Goal: Task Accomplishment & Management: Complete application form

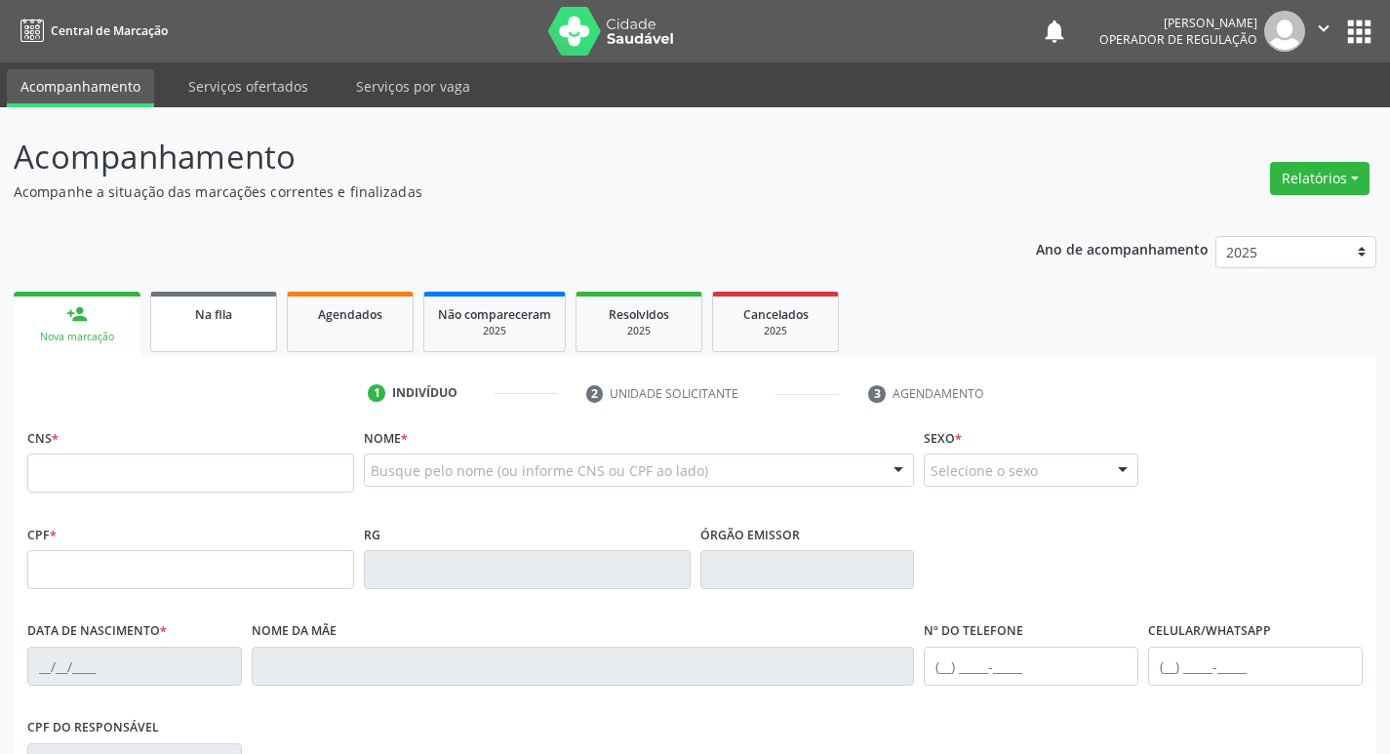
click at [209, 308] on span "Na fila" at bounding box center [213, 314] width 37 height 17
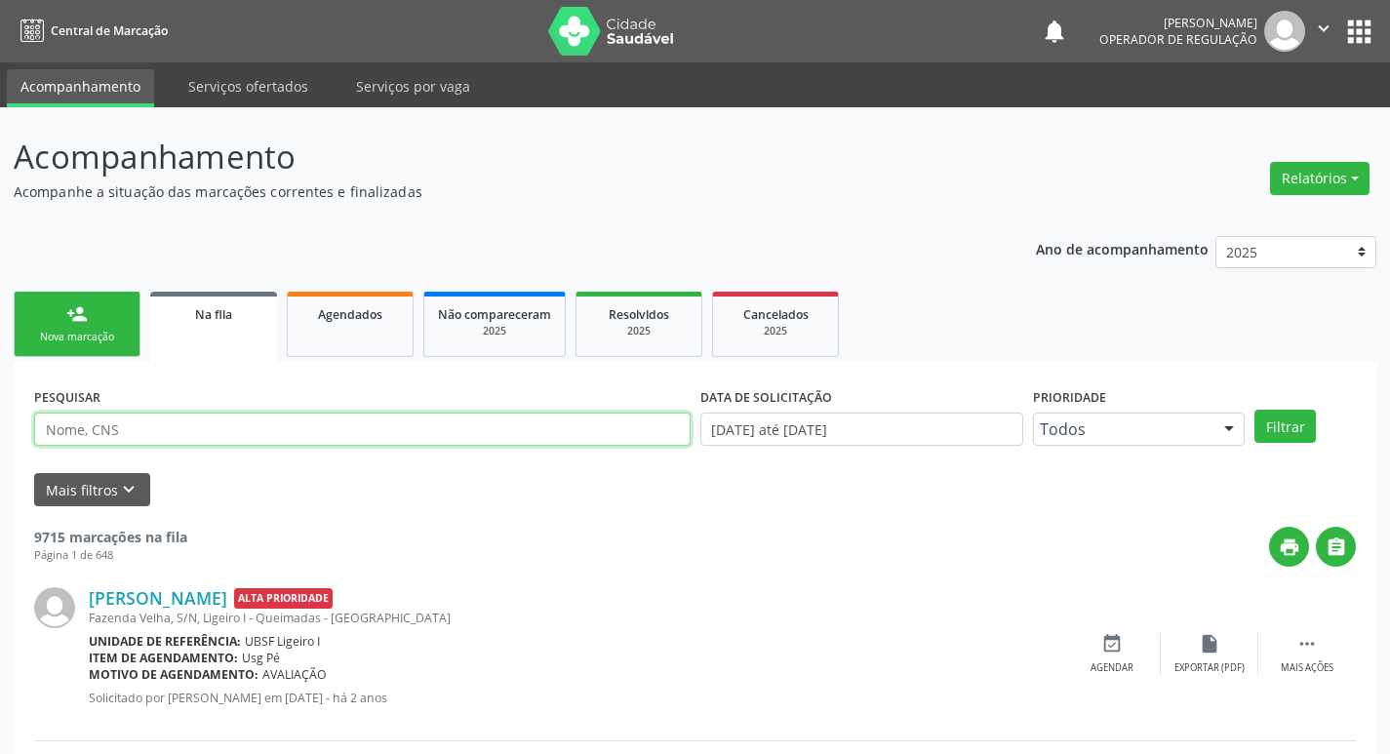
click at [196, 432] on input "text" at bounding box center [362, 429] width 657 height 33
paste input "708 0093 5960 2825"
type input "708 0093 5960 2825"
click at [1255, 410] on button "Filtrar" at bounding box center [1285, 426] width 61 height 33
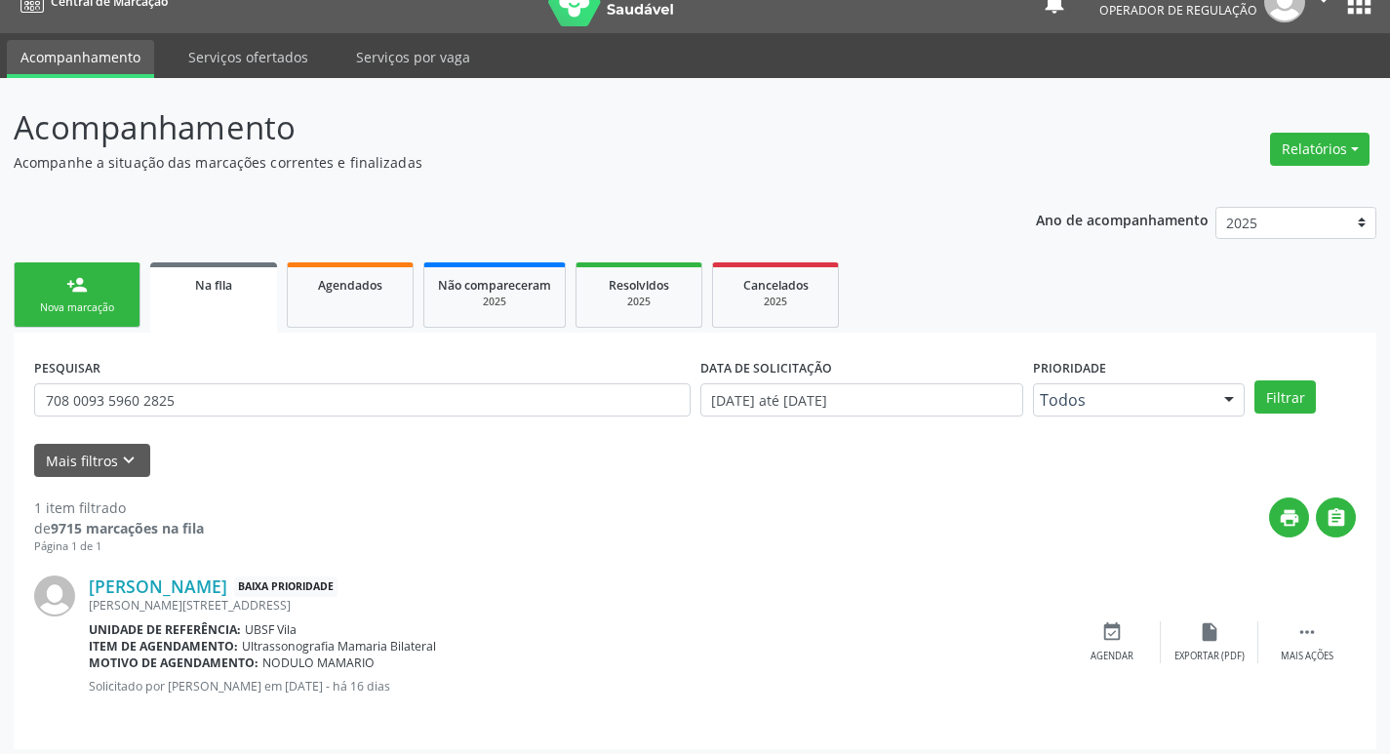
scroll to position [38, 0]
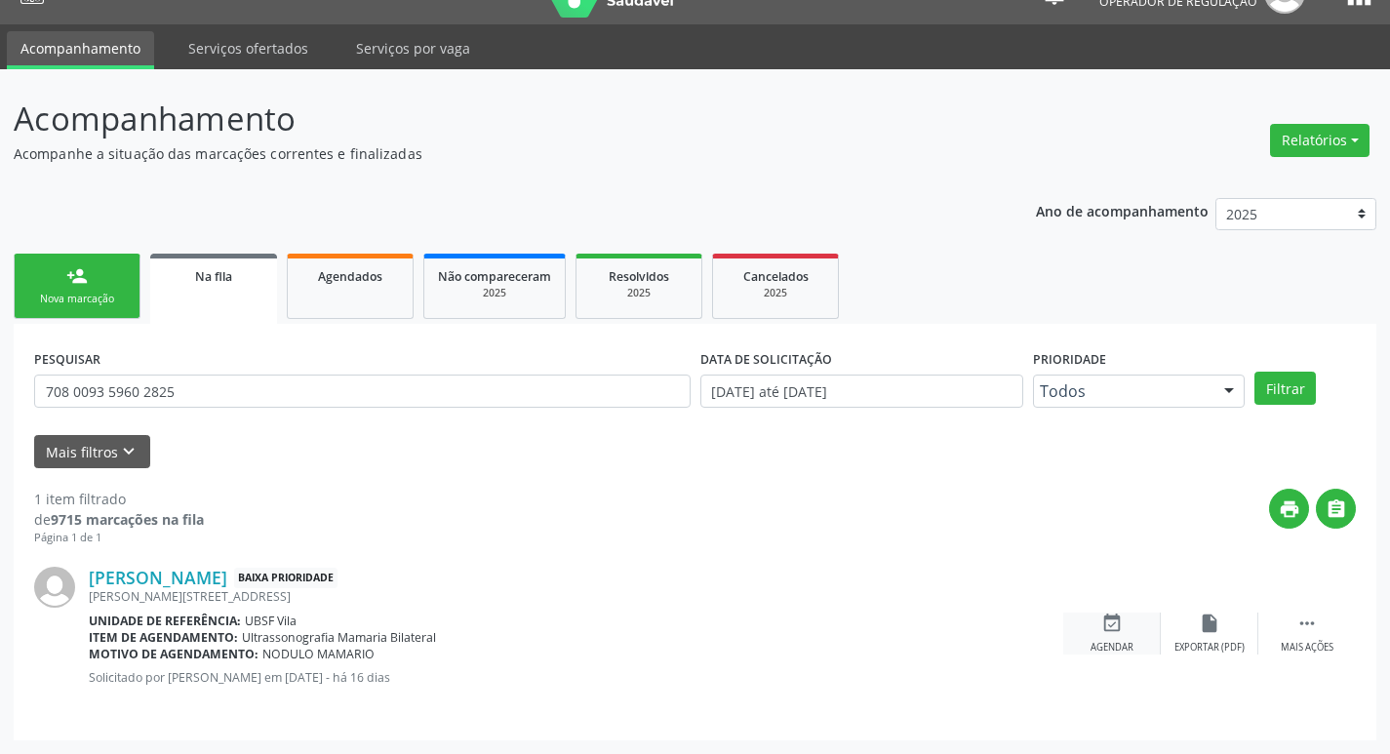
click at [1126, 634] on div "event_available Agendar" at bounding box center [1113, 634] width 98 height 42
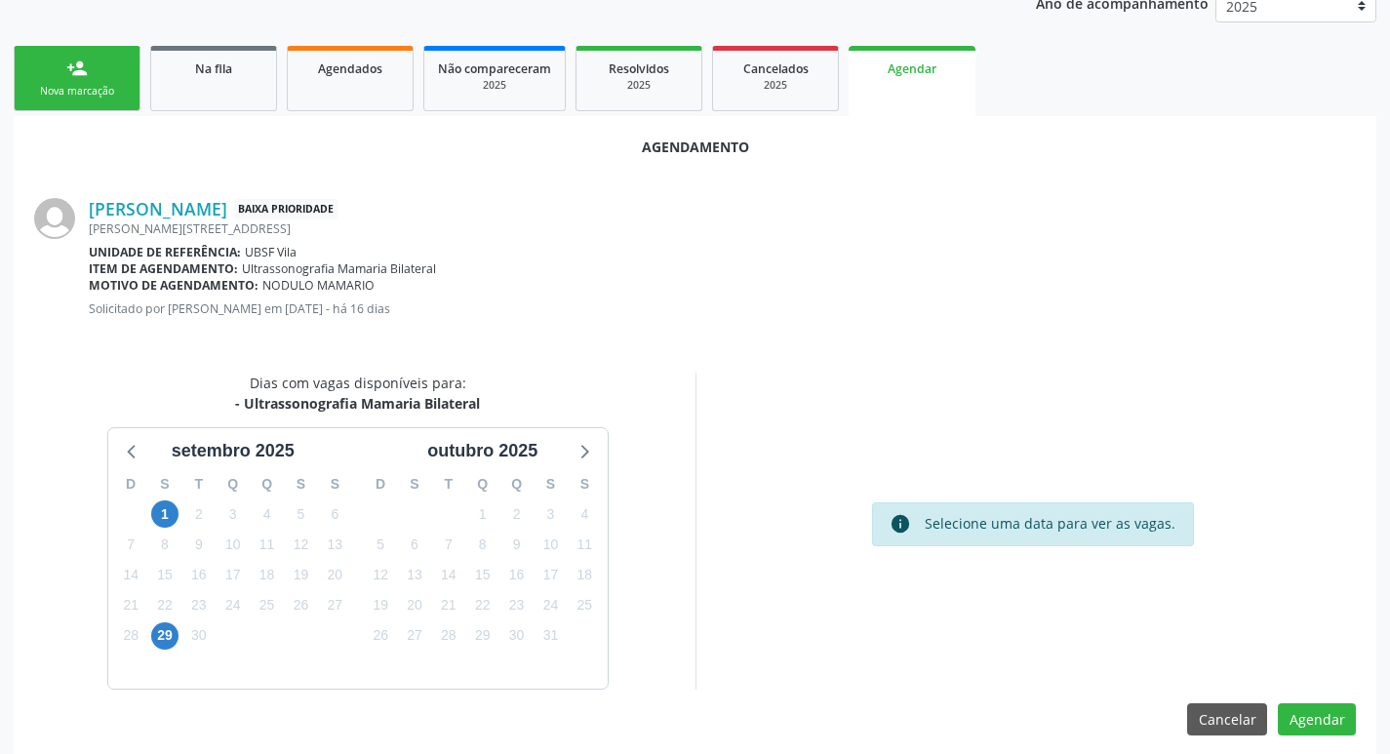
scroll to position [262, 0]
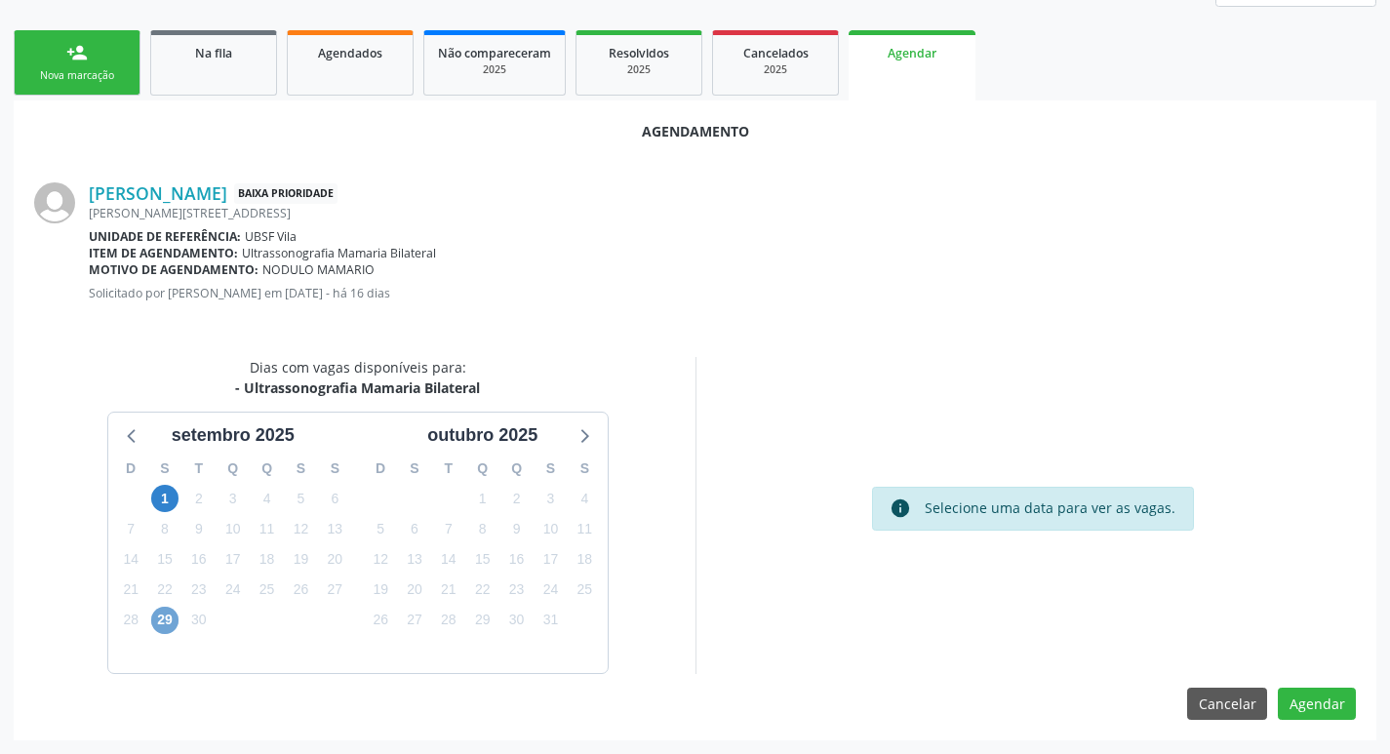
click at [164, 623] on span "29" at bounding box center [164, 620] width 27 height 27
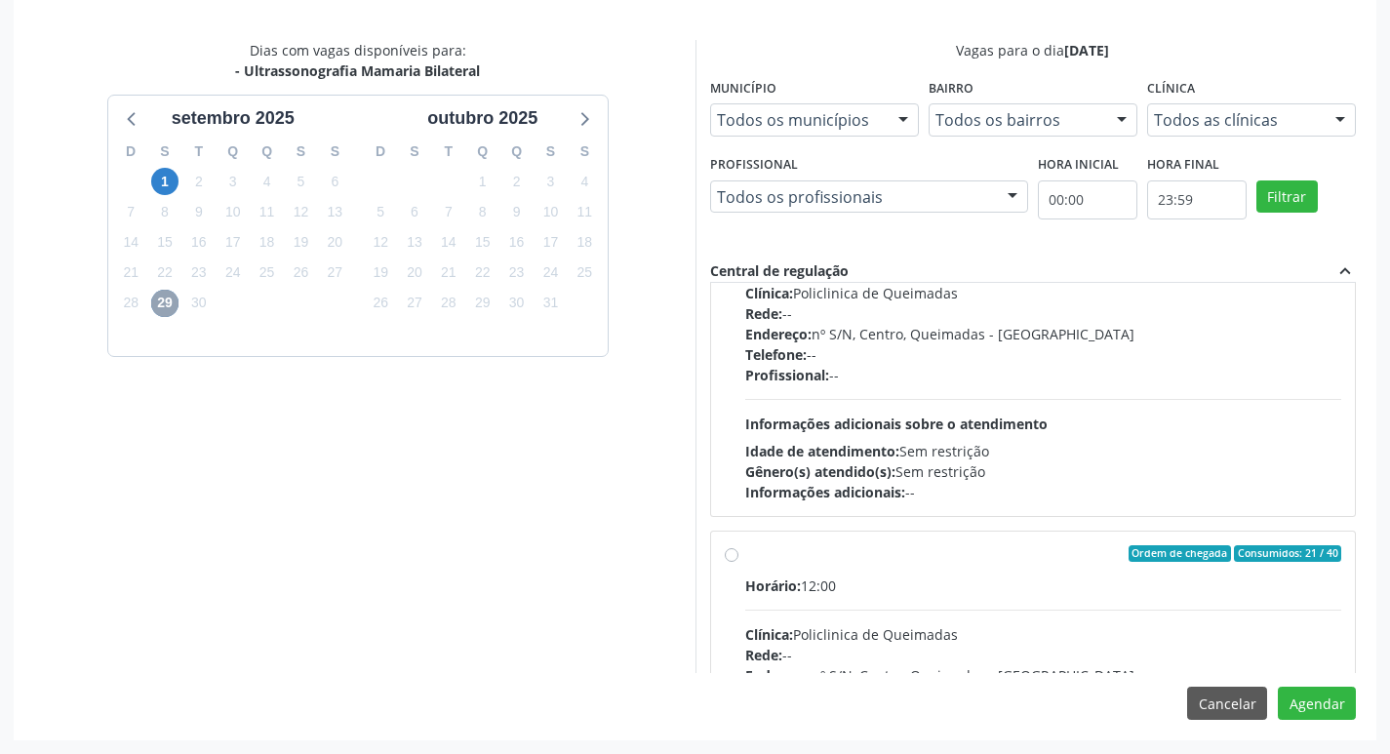
scroll to position [293, 0]
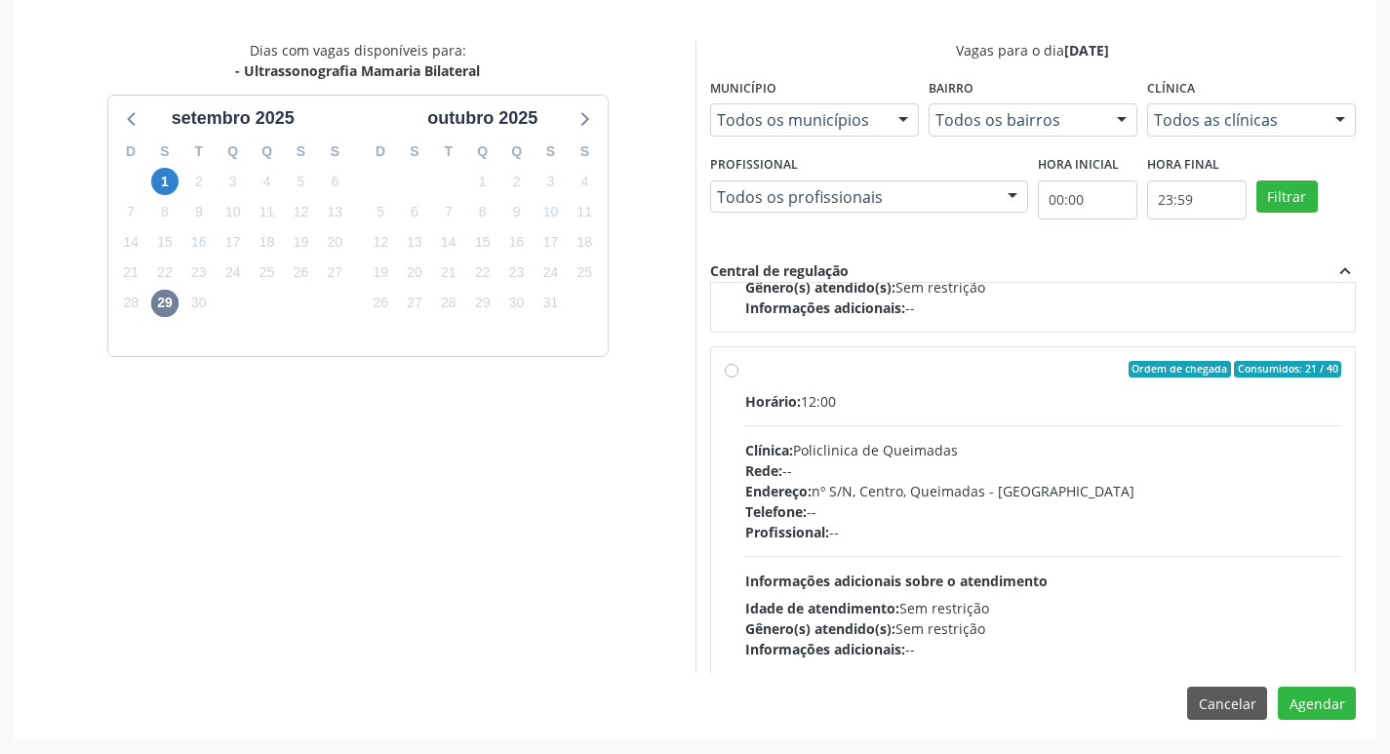
click at [1001, 402] on div "Horário: 12:00" at bounding box center [1043, 401] width 597 height 20
click at [739, 379] on input "Ordem de chegada Consumidos: 21 / 40 Horário: 12:00 Clínica: Policlinica de Que…" at bounding box center [732, 370] width 14 height 18
radio input "true"
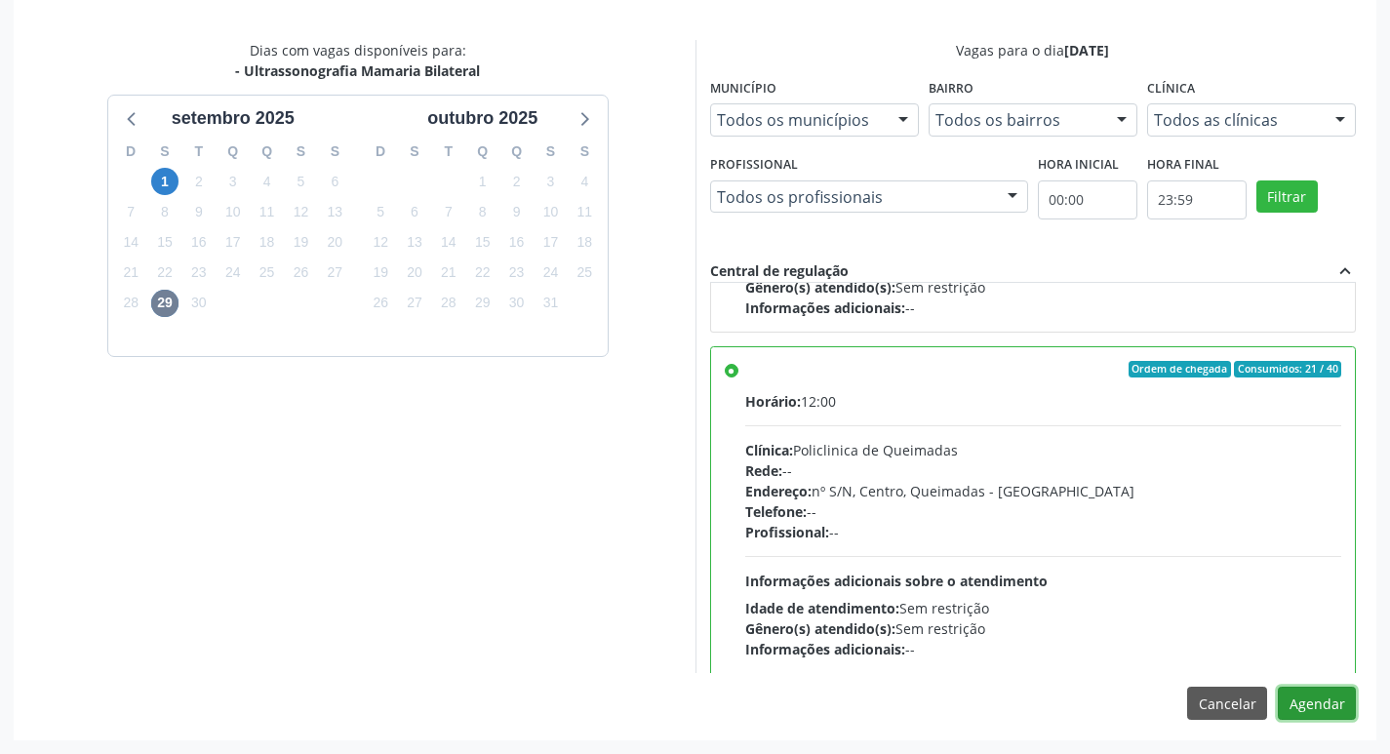
click at [1308, 702] on button "Agendar" at bounding box center [1317, 703] width 78 height 33
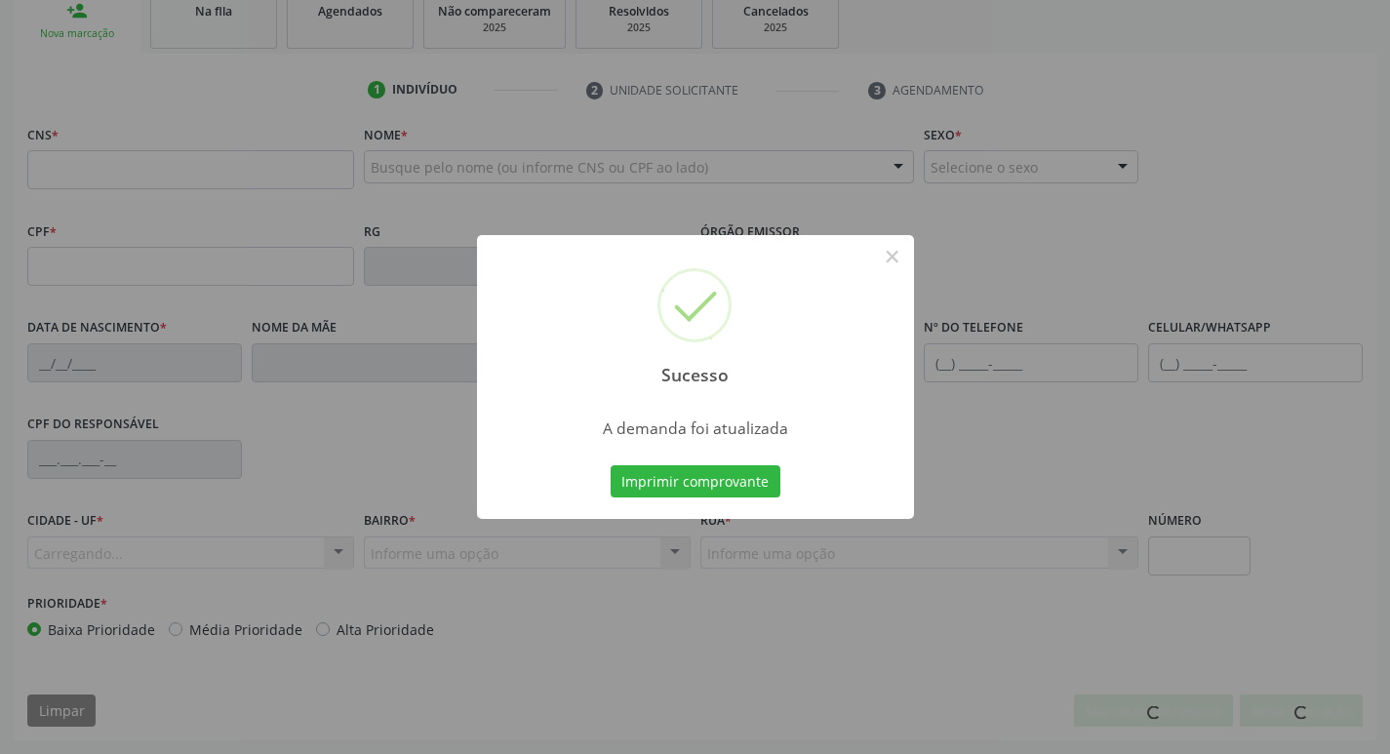
scroll to position [303, 0]
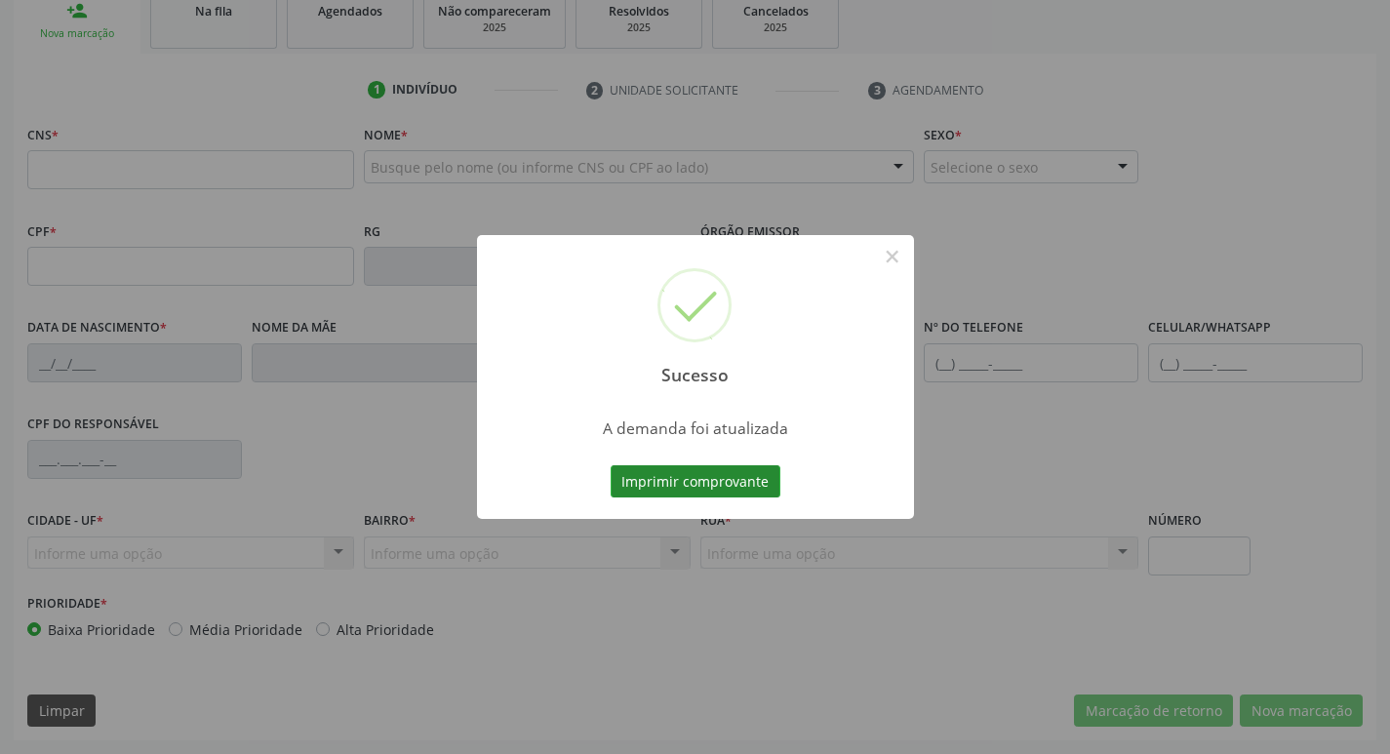
click at [721, 477] on button "Imprimir comprovante" at bounding box center [696, 481] width 170 height 33
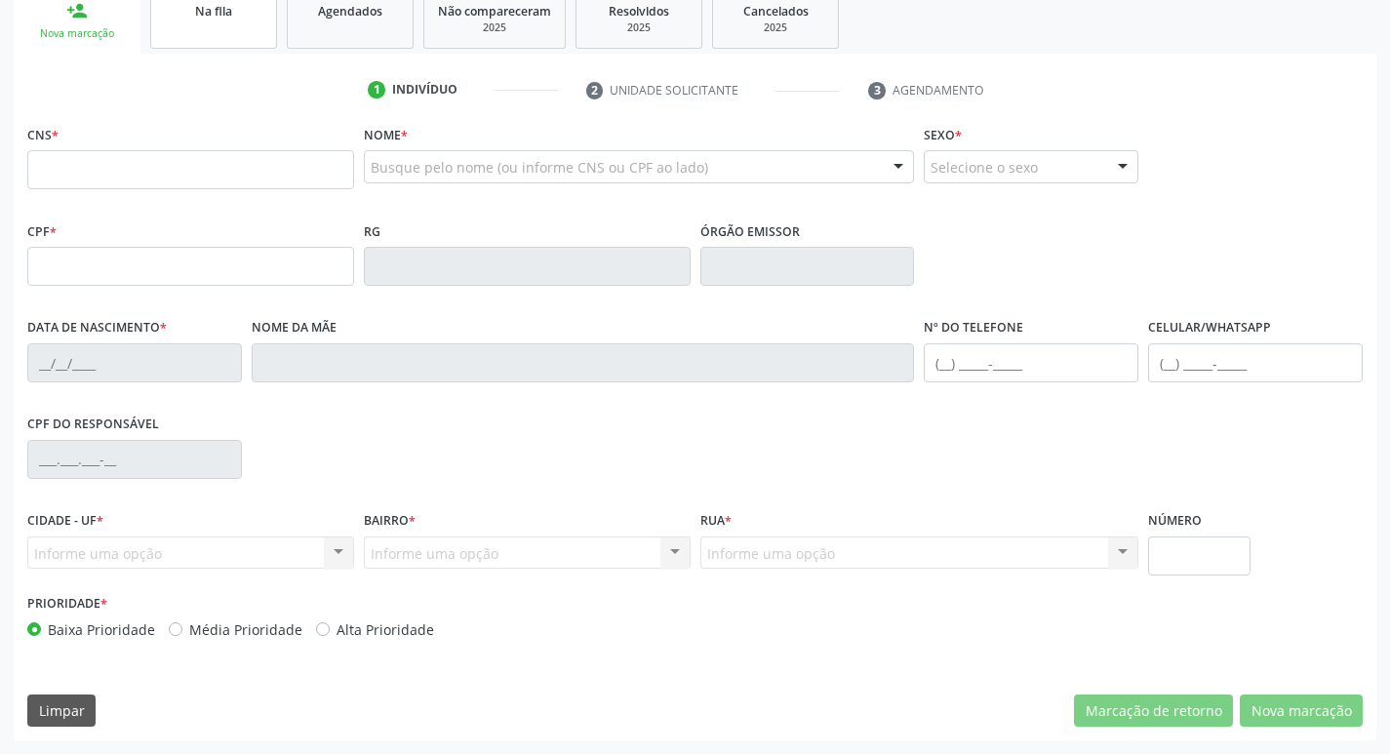
click at [206, 33] on link "Na fila" at bounding box center [213, 18] width 127 height 60
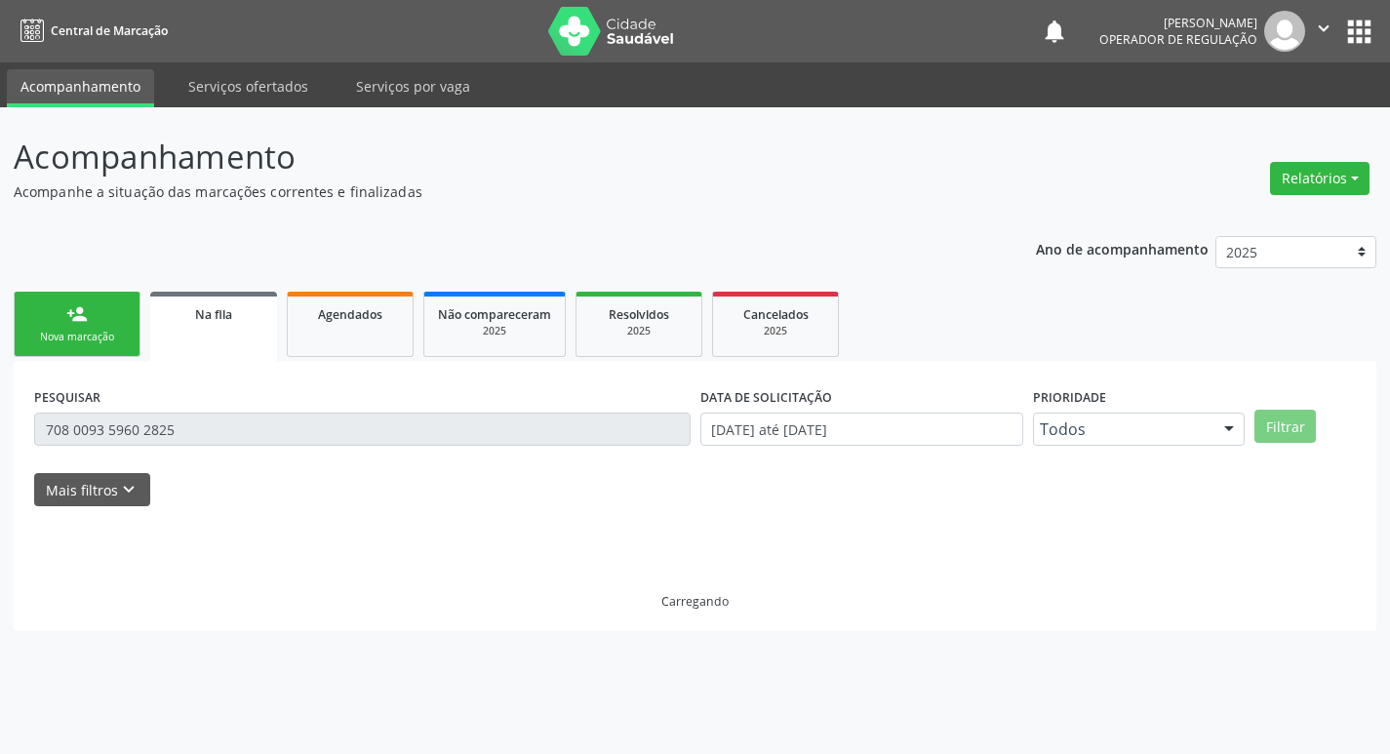
scroll to position [0, 0]
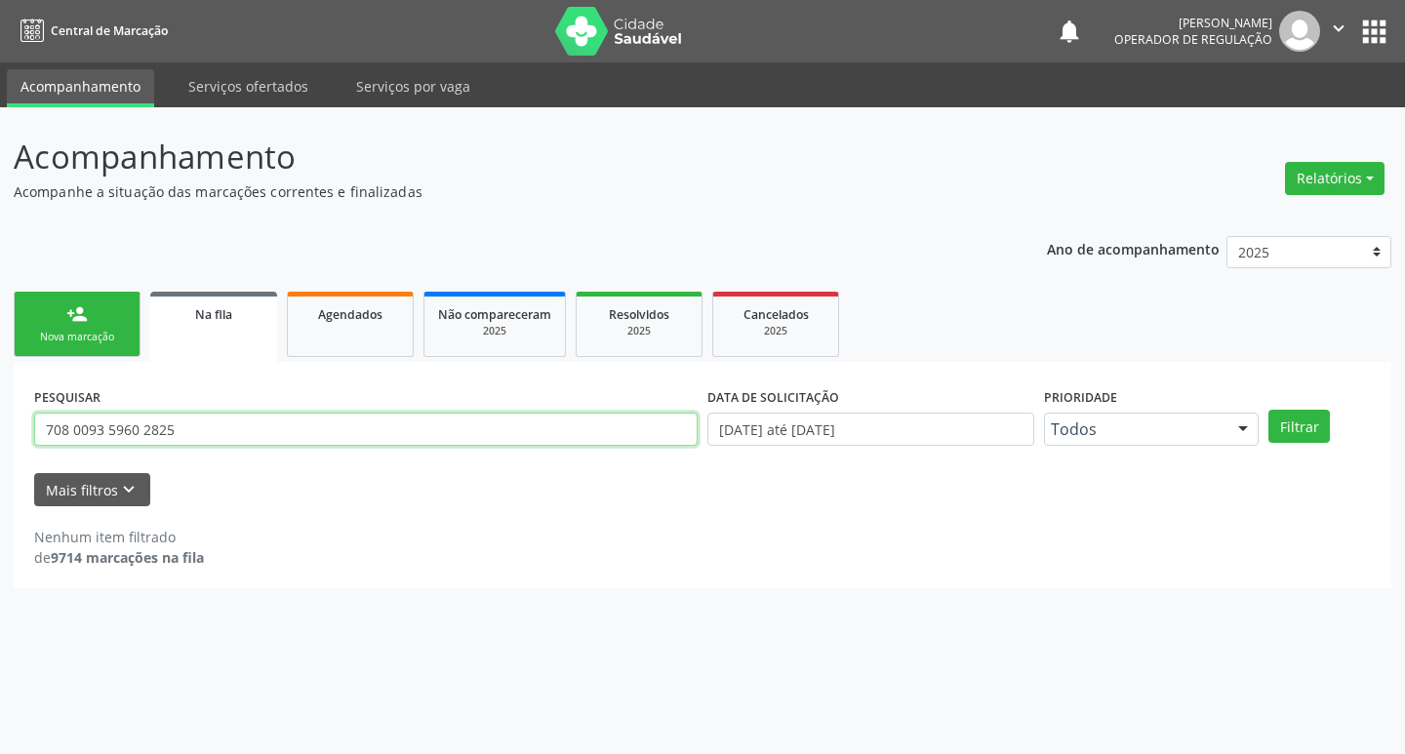
click at [257, 429] on input "708 0093 5960 2825" at bounding box center [366, 429] width 664 height 33
type input "702603722113143"
click at [1269, 410] on button "Filtrar" at bounding box center [1299, 426] width 61 height 33
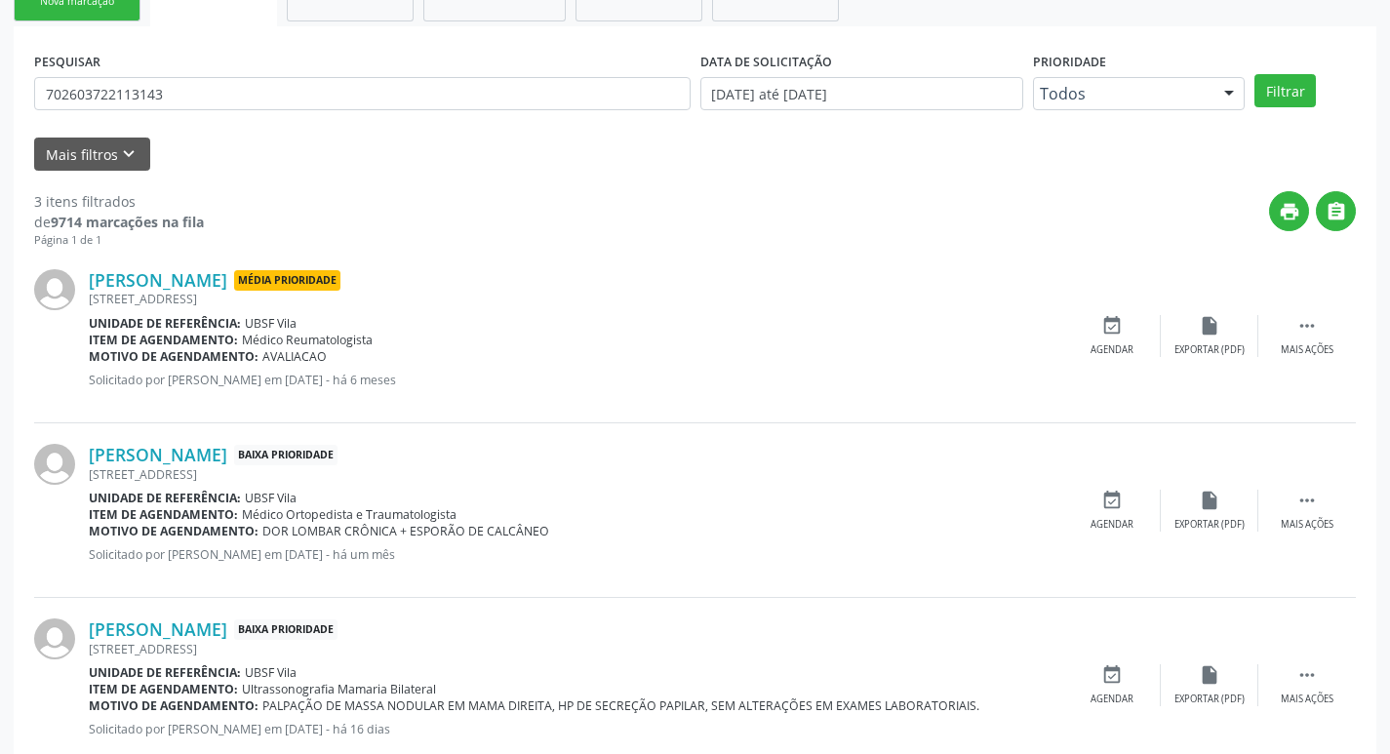
scroll to position [388, 0]
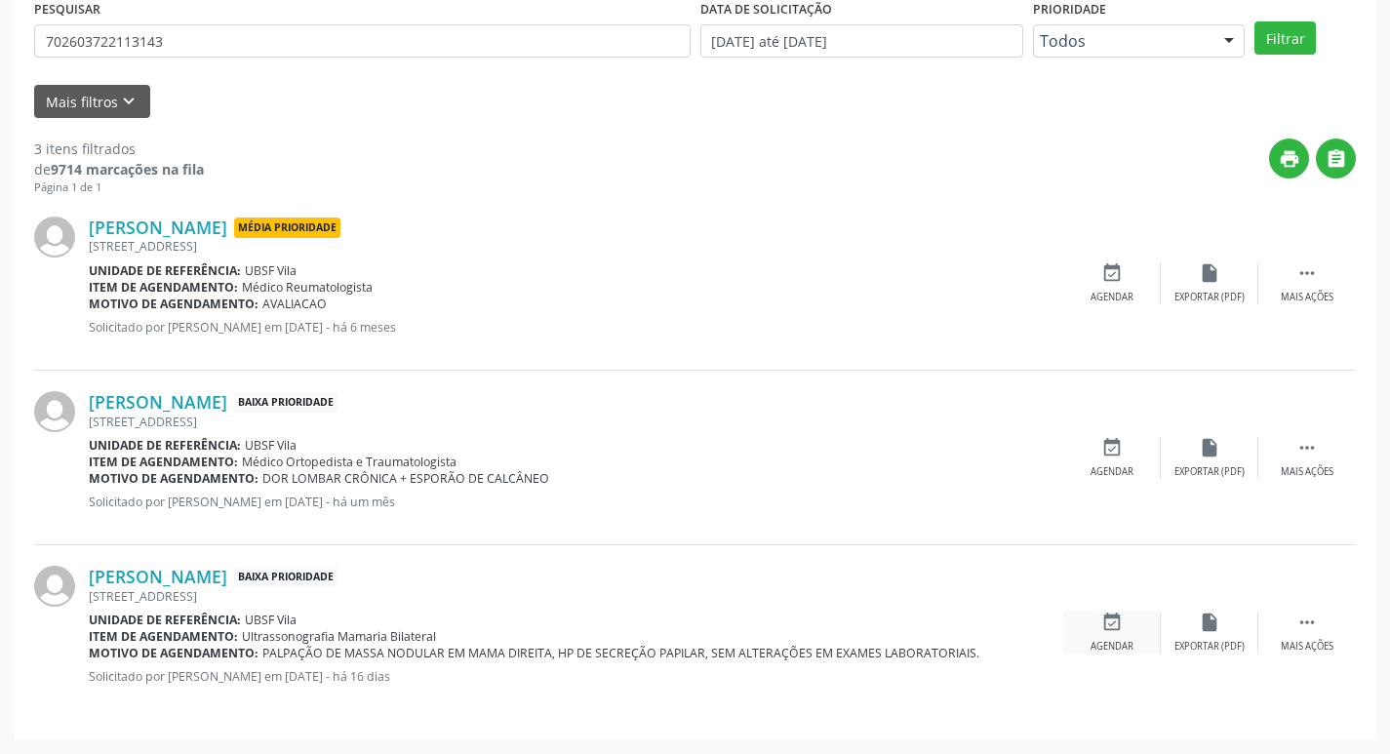
click at [1105, 624] on icon "event_available" at bounding box center [1112, 622] width 21 height 21
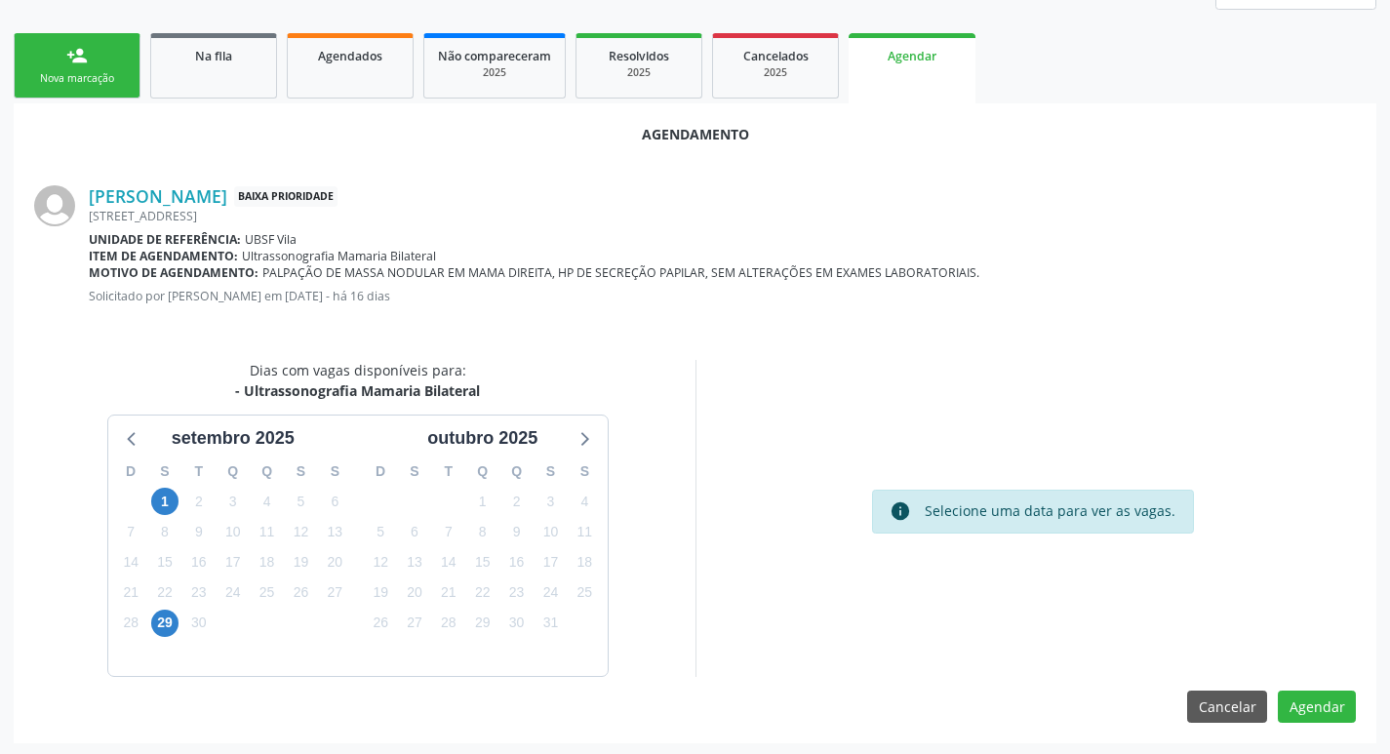
scroll to position [262, 0]
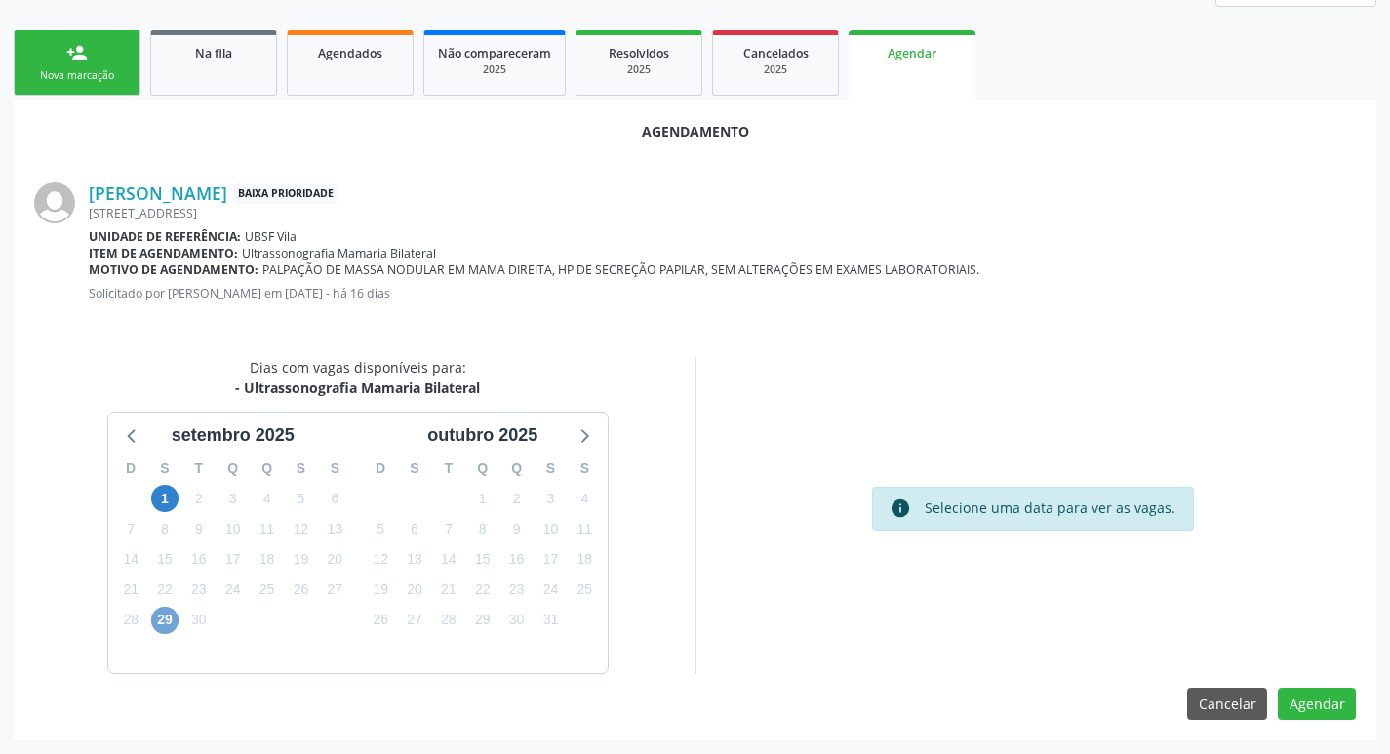
click at [177, 616] on span "29" at bounding box center [164, 620] width 27 height 27
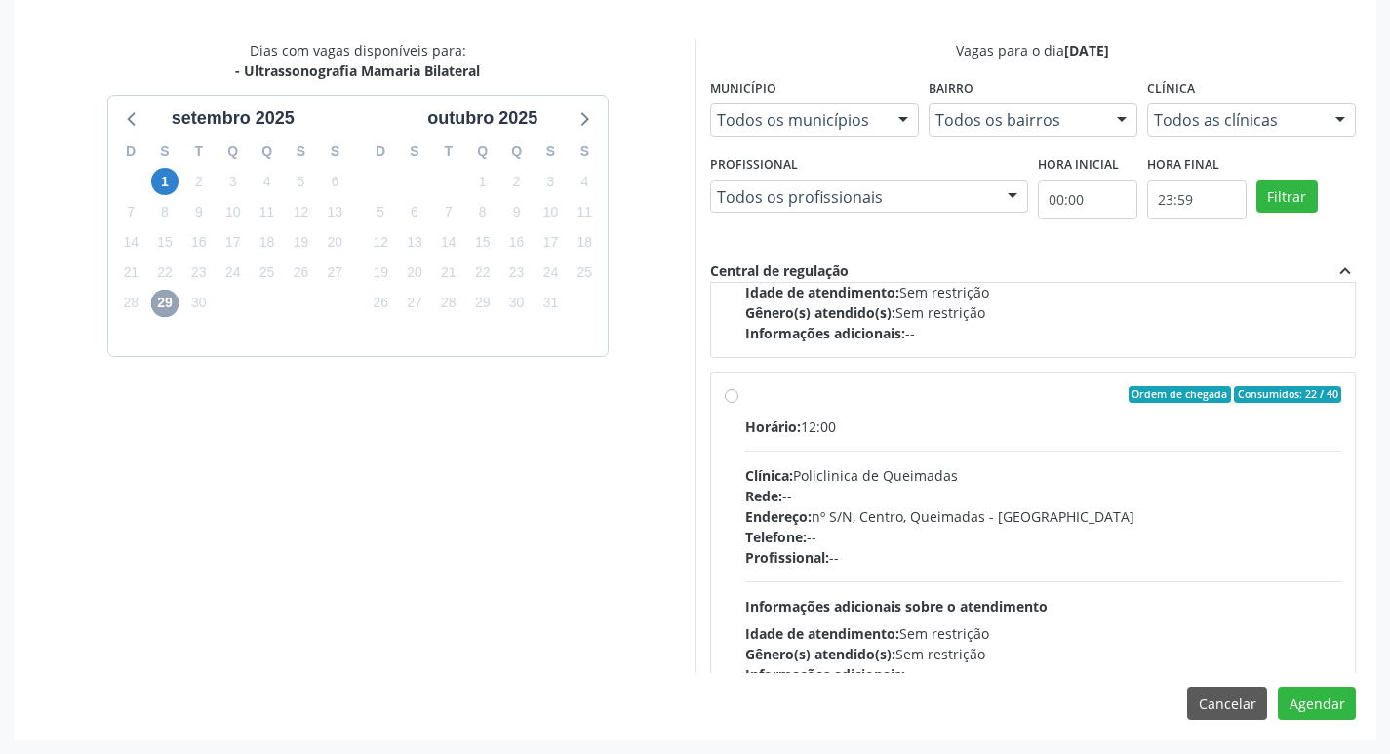
scroll to position [307, 0]
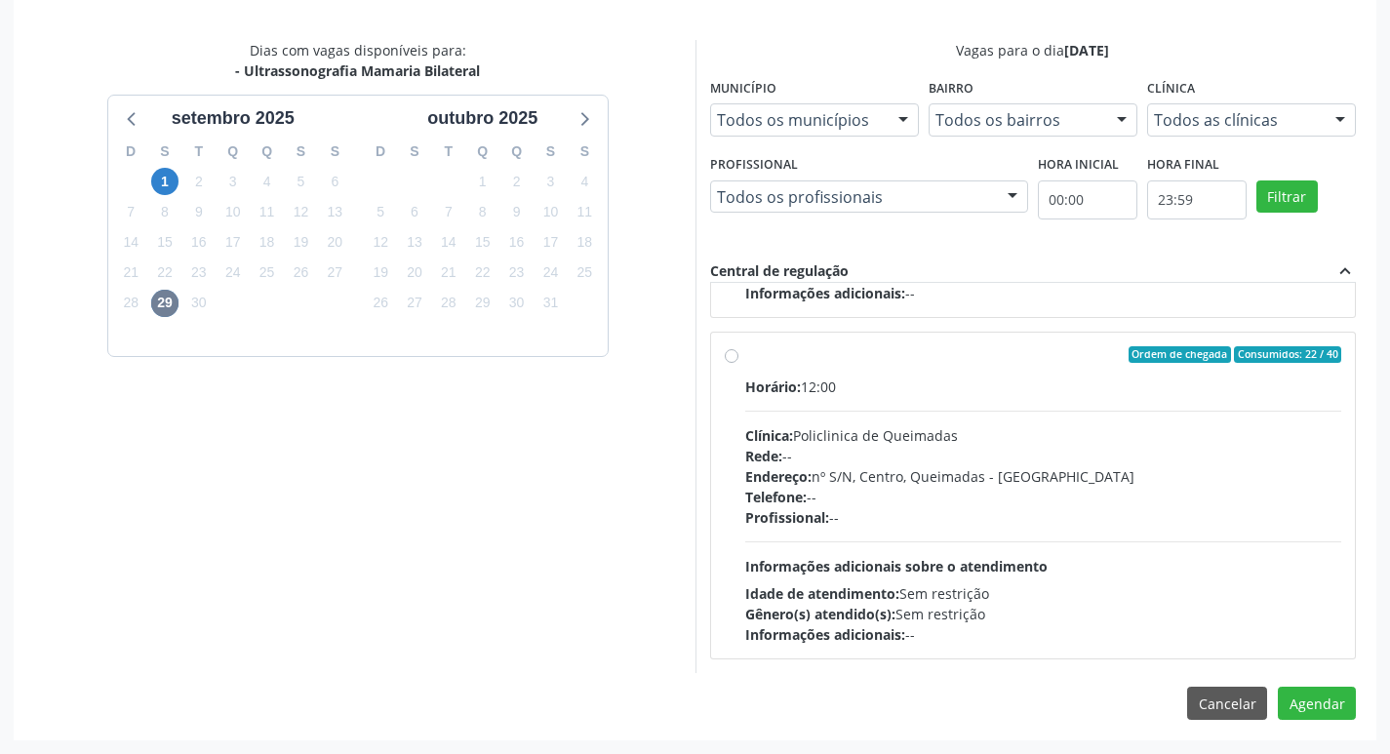
drag, startPoint x: 1180, startPoint y: 413, endPoint x: 1188, endPoint y: 440, distance: 28.7
click at [1180, 412] on div "Horário: 12:00 Clínica: Policlinica de Queimadas Rede: -- Endereço: nº S/N, Cen…" at bounding box center [1043, 511] width 597 height 268
radio input "true"
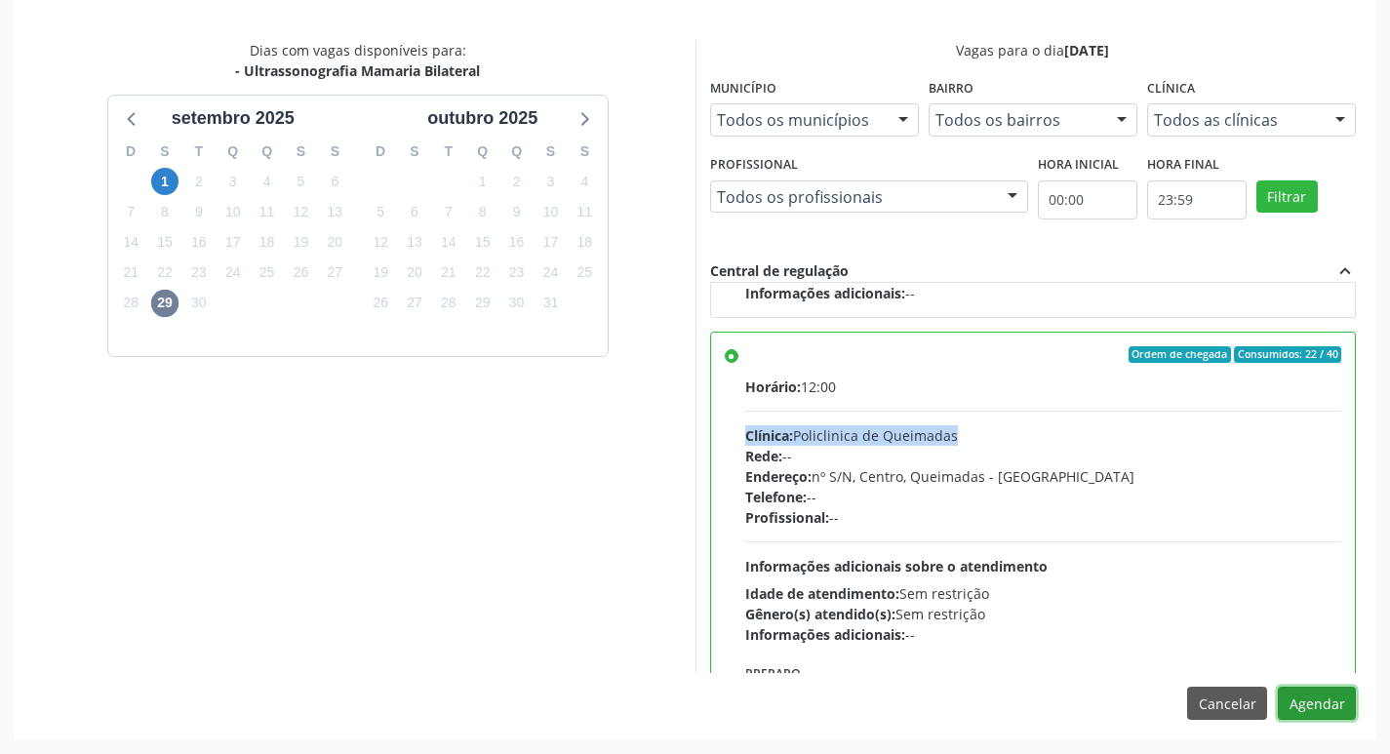
click at [1331, 710] on button "Agendar" at bounding box center [1317, 703] width 78 height 33
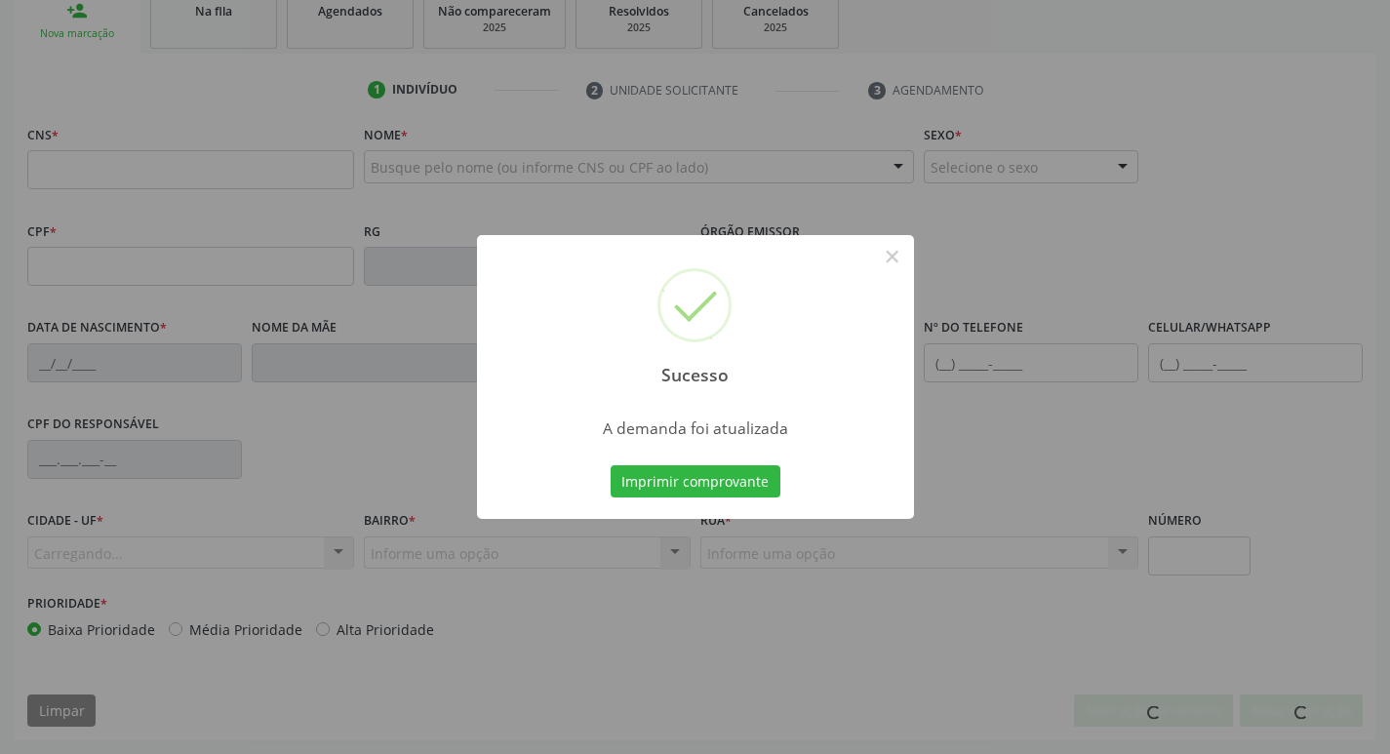
scroll to position [303, 0]
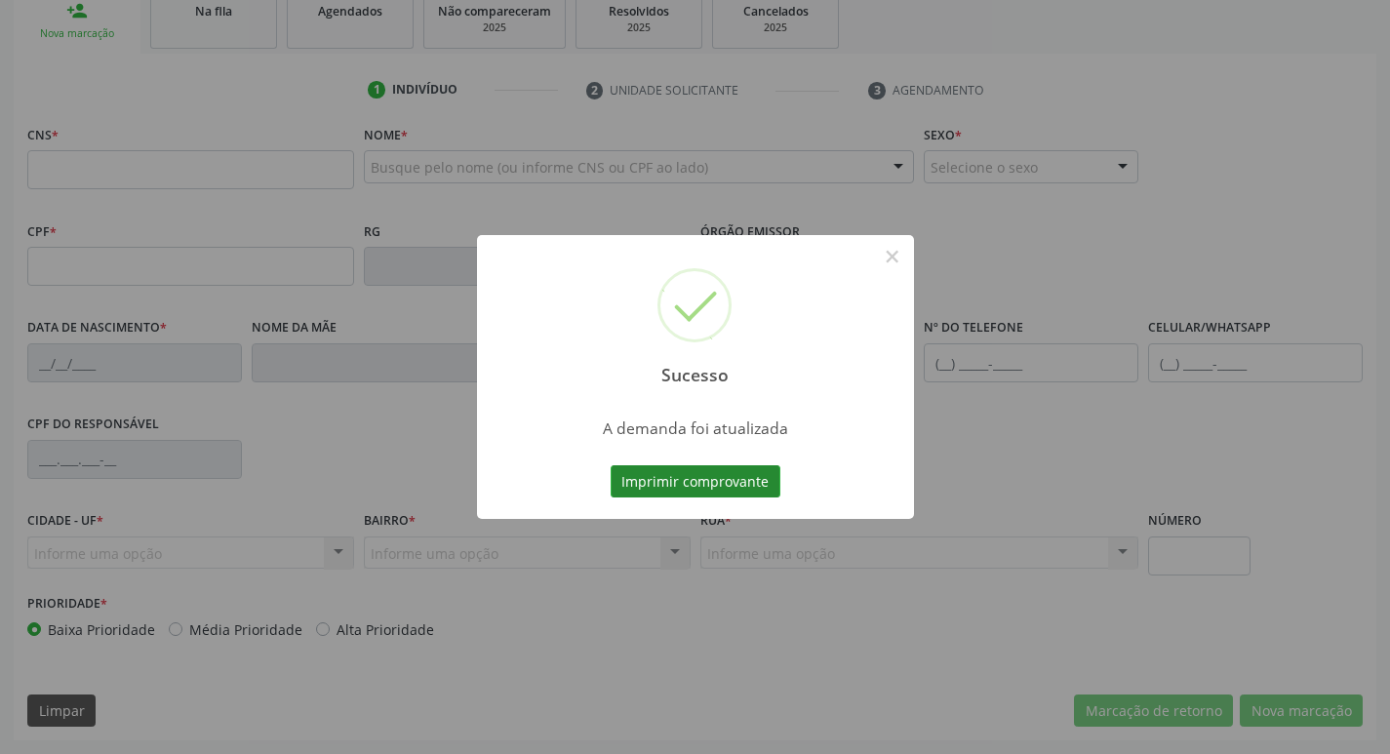
click at [679, 473] on button "Imprimir comprovante" at bounding box center [696, 481] width 170 height 33
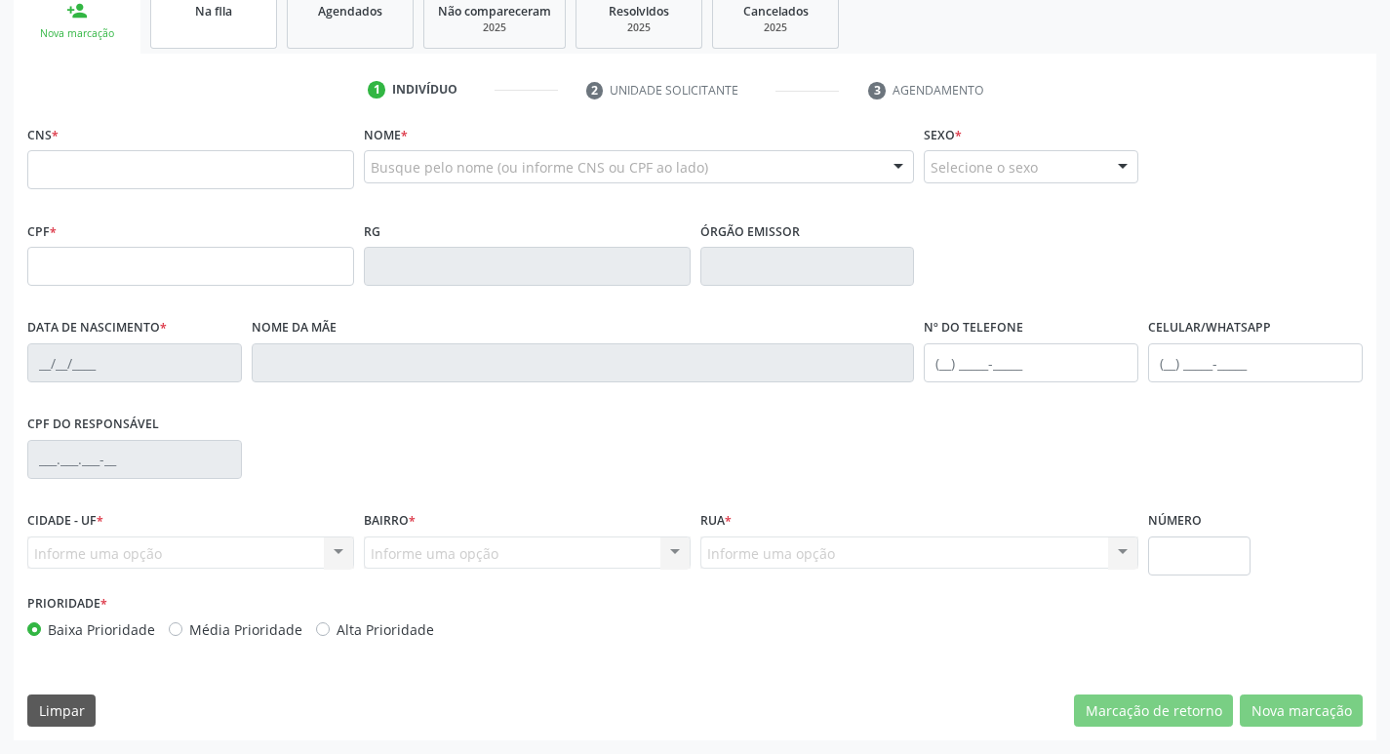
click at [210, 32] on link "Na fila" at bounding box center [213, 18] width 127 height 60
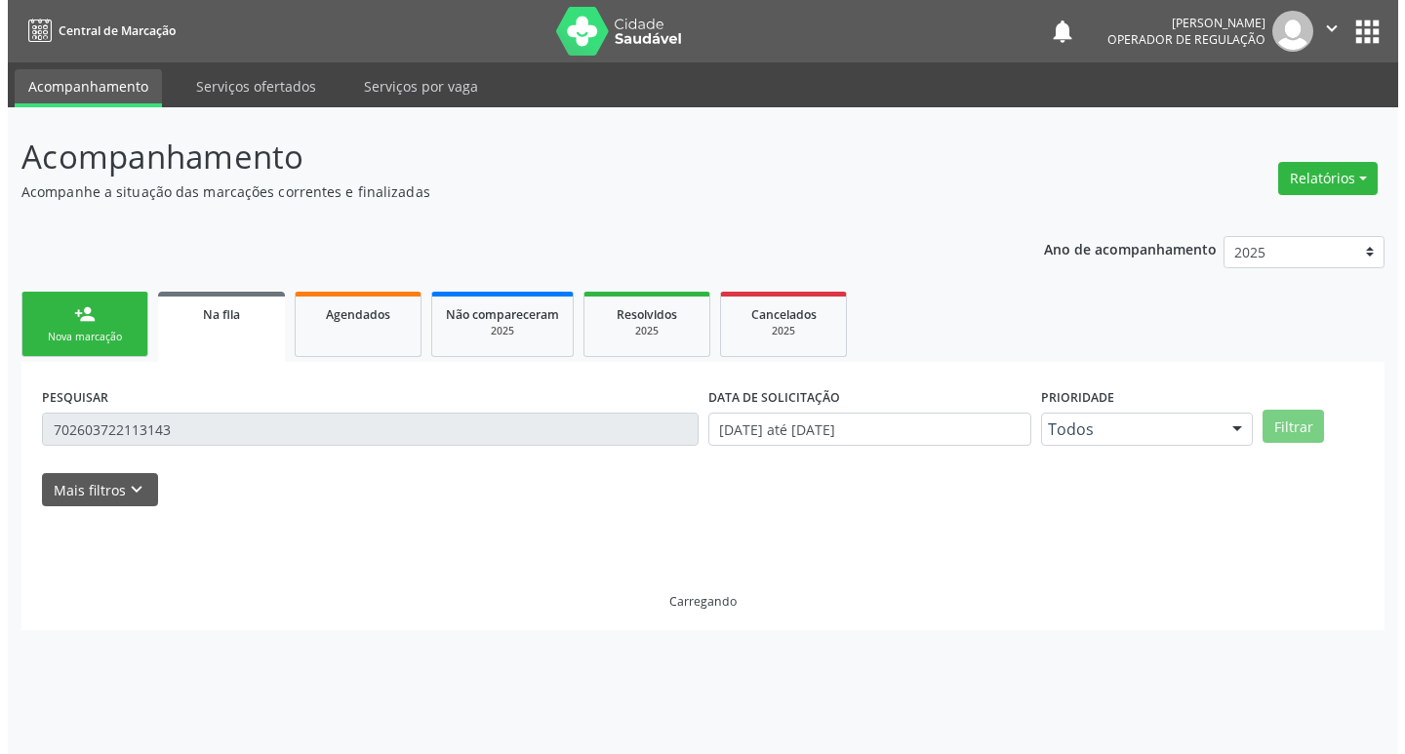
scroll to position [0, 0]
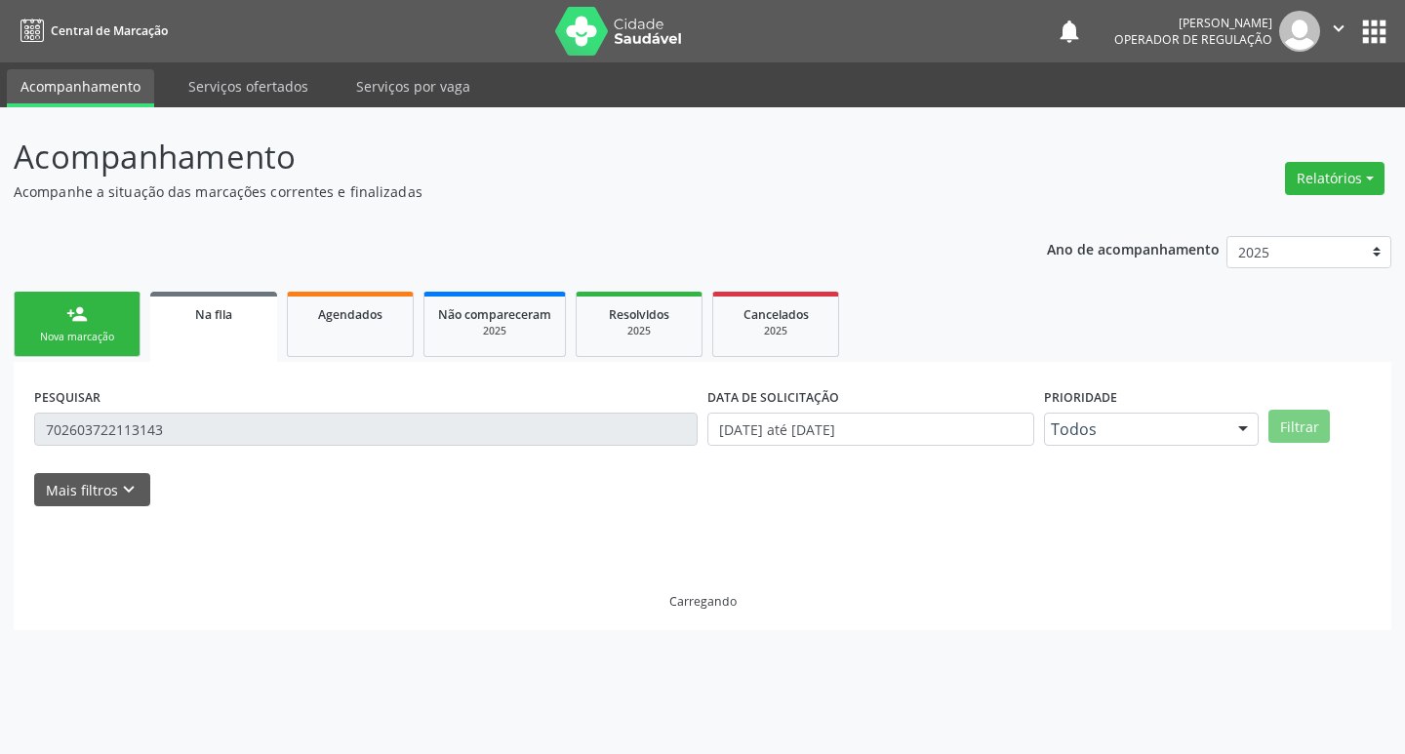
click at [177, 425] on input "702603722113143" at bounding box center [366, 429] width 664 height 33
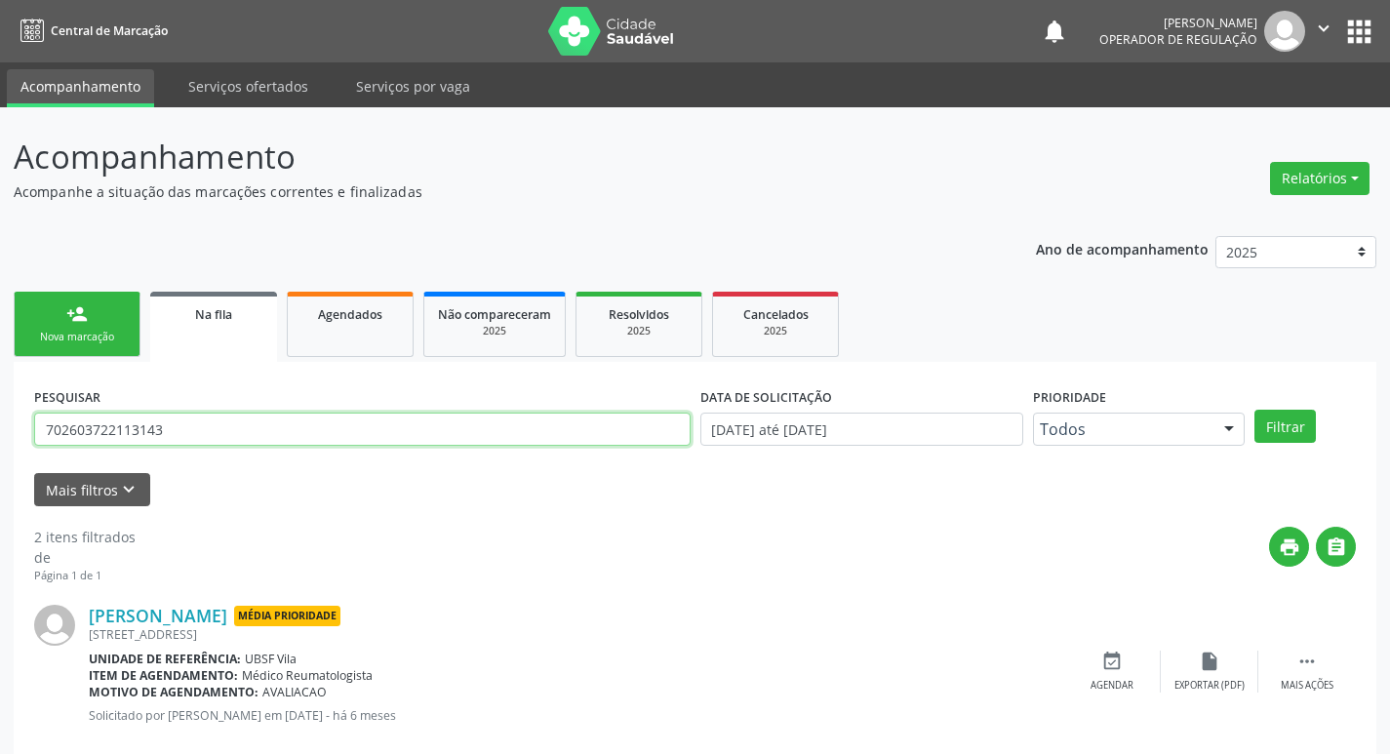
click at [177, 425] on input "702603722113143" at bounding box center [362, 429] width 657 height 33
type input "7"
type input "700605986077767"
click at [1255, 410] on button "Filtrar" at bounding box center [1285, 426] width 61 height 33
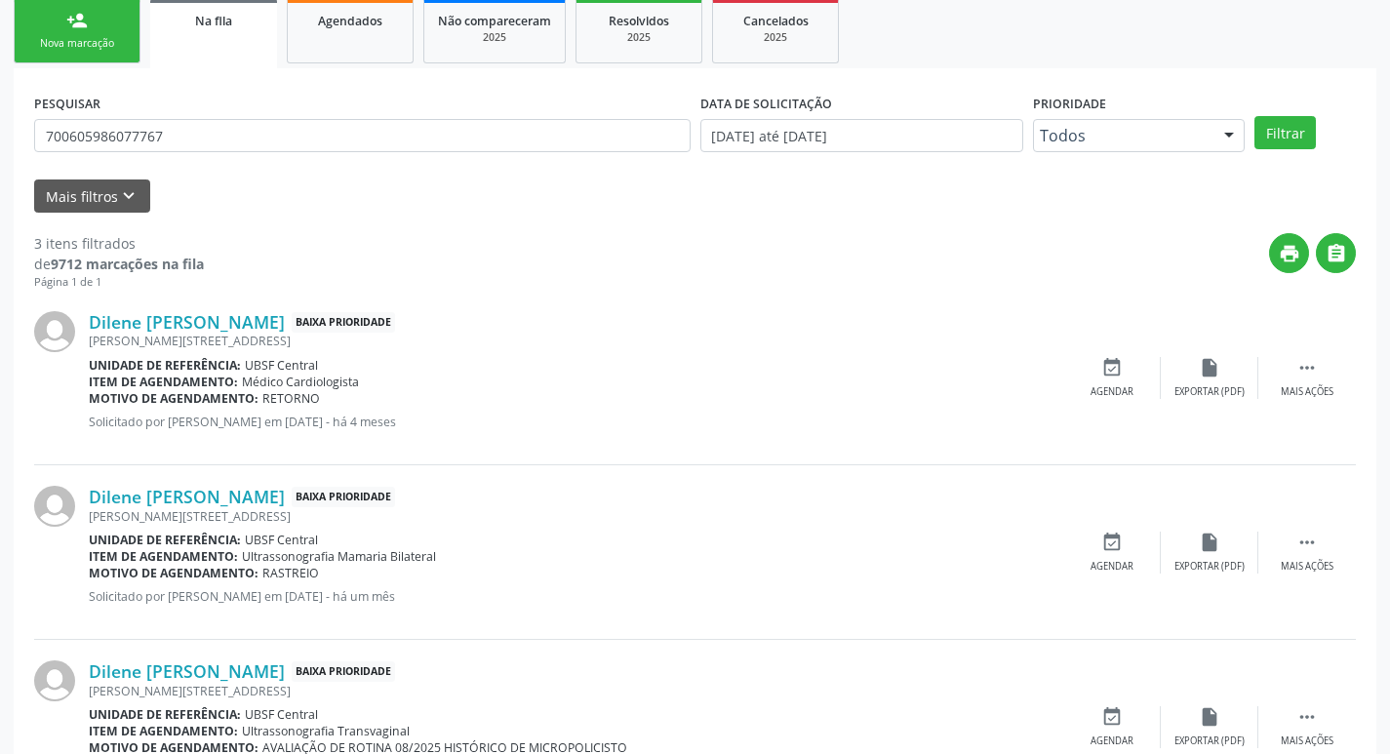
scroll to position [388, 0]
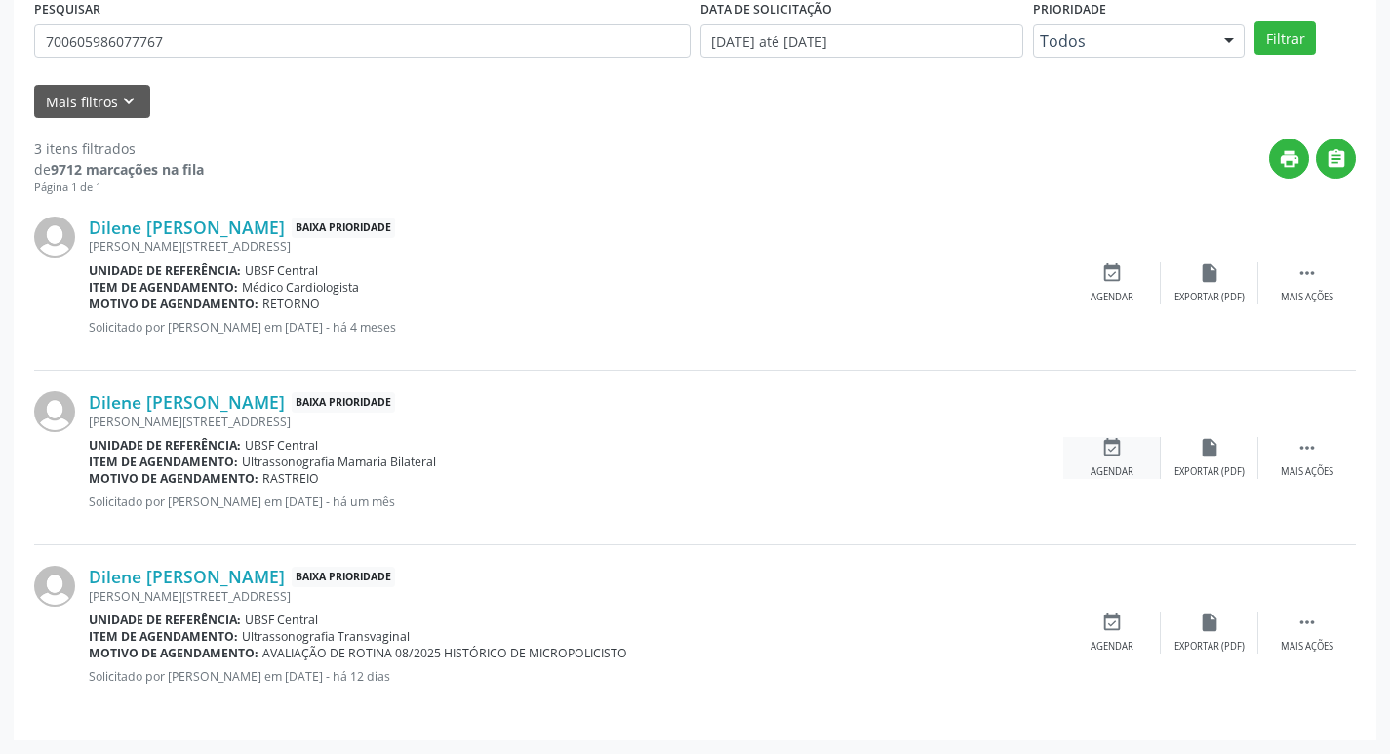
click at [1117, 439] on icon "event_available" at bounding box center [1112, 447] width 21 height 21
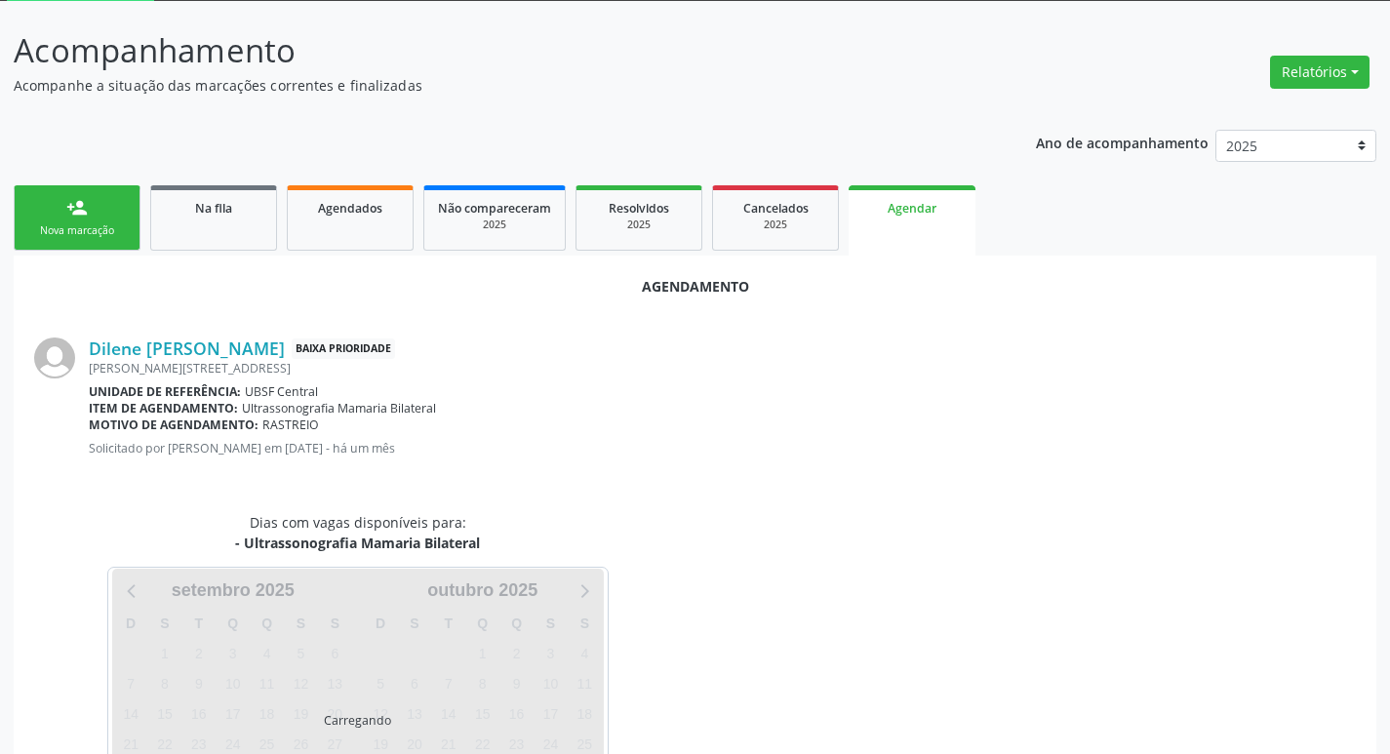
scroll to position [216, 0]
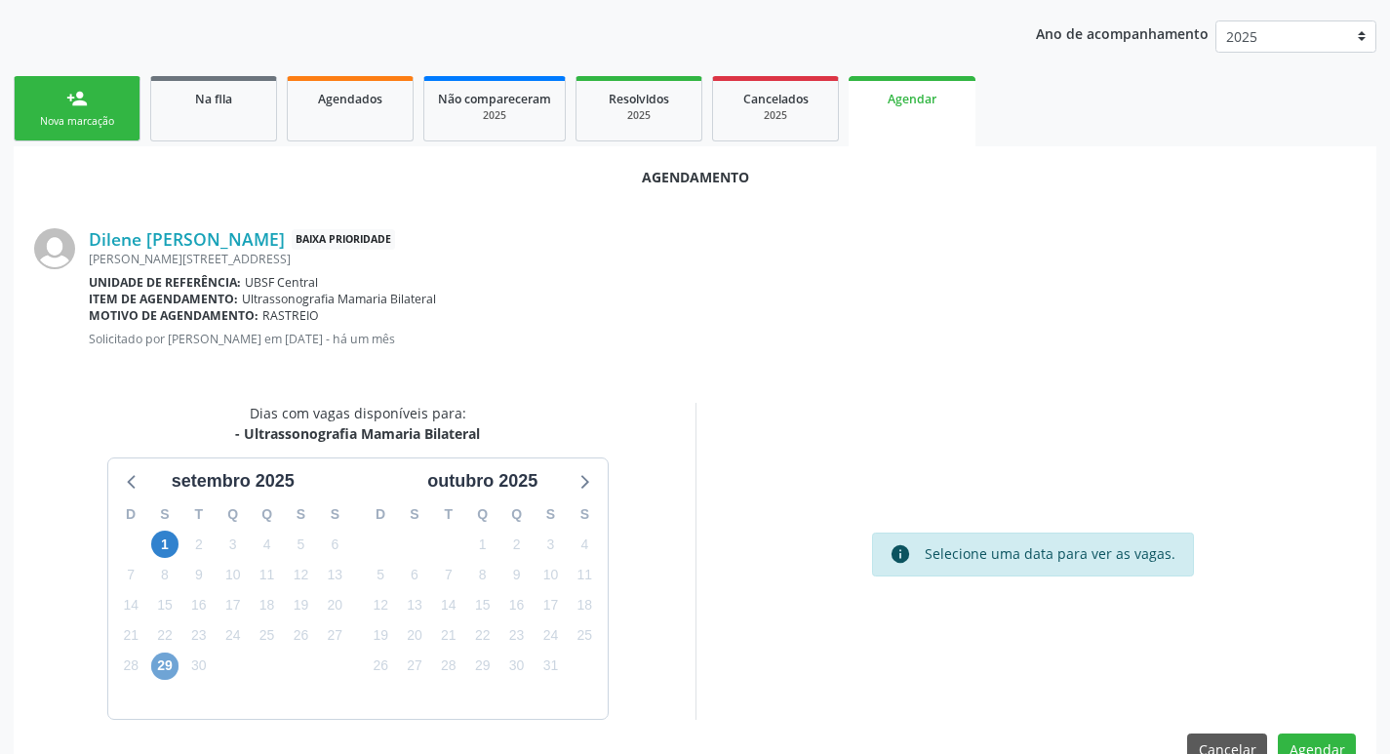
click at [165, 675] on span "29" at bounding box center [164, 666] width 27 height 27
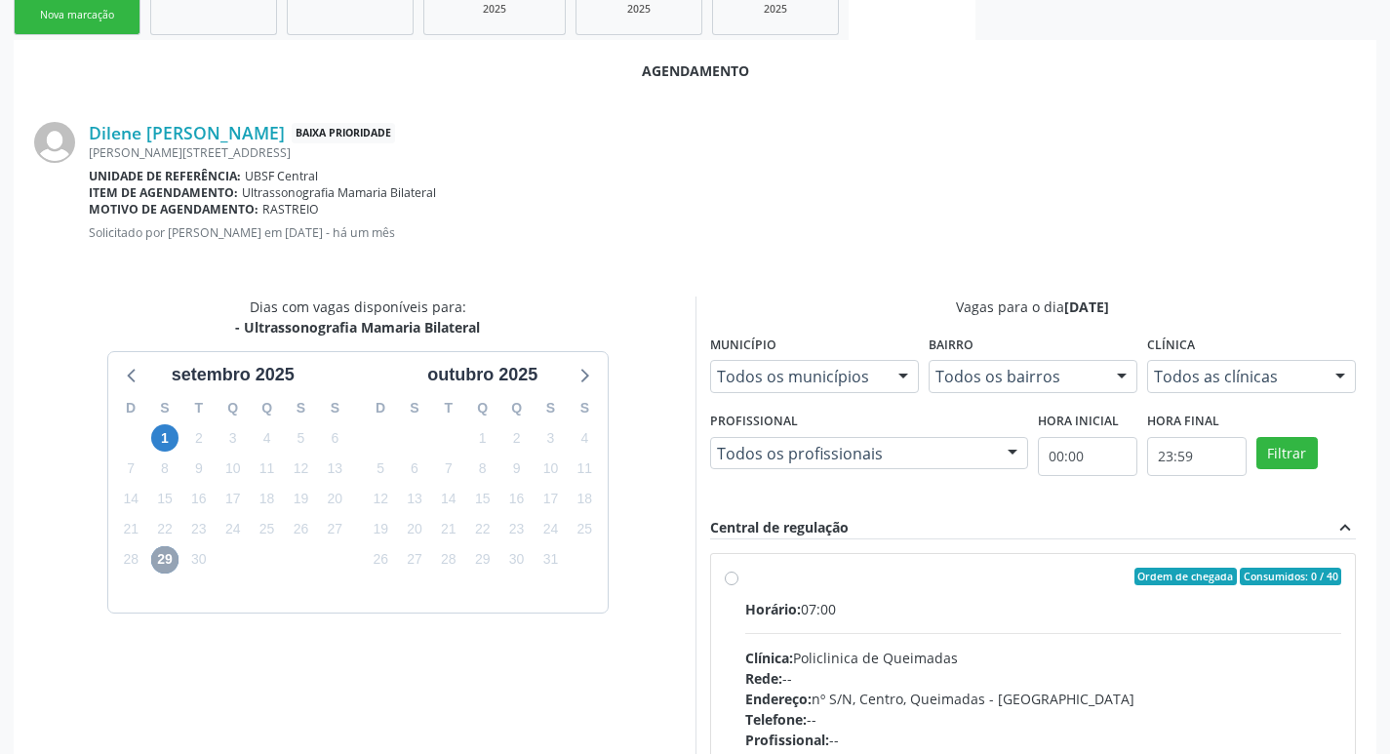
scroll to position [457, 0]
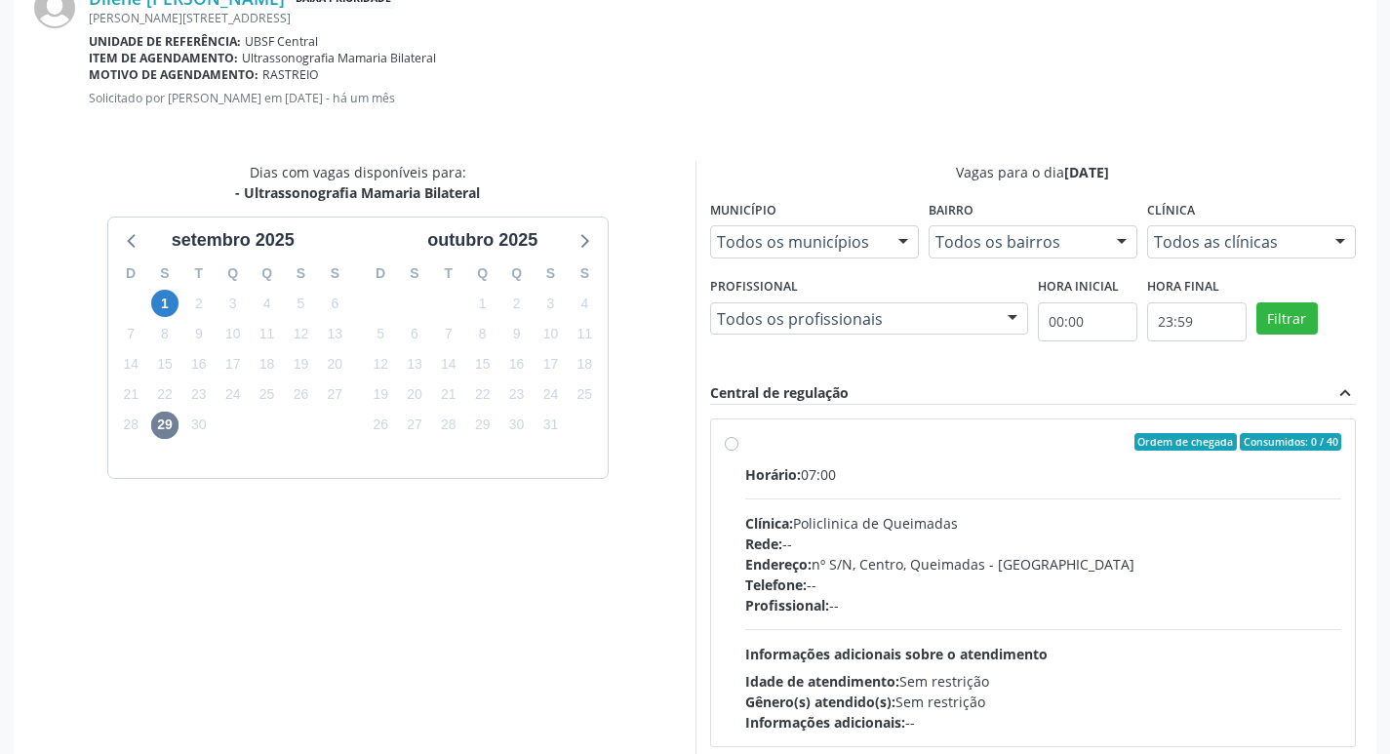
click at [918, 479] on div "Horário: 07:00" at bounding box center [1043, 474] width 597 height 20
click at [739, 451] on input "Ordem de chegada Consumidos: 0 / 40 Horário: 07:00 Clínica: Policlinica de Quei…" at bounding box center [732, 442] width 14 height 18
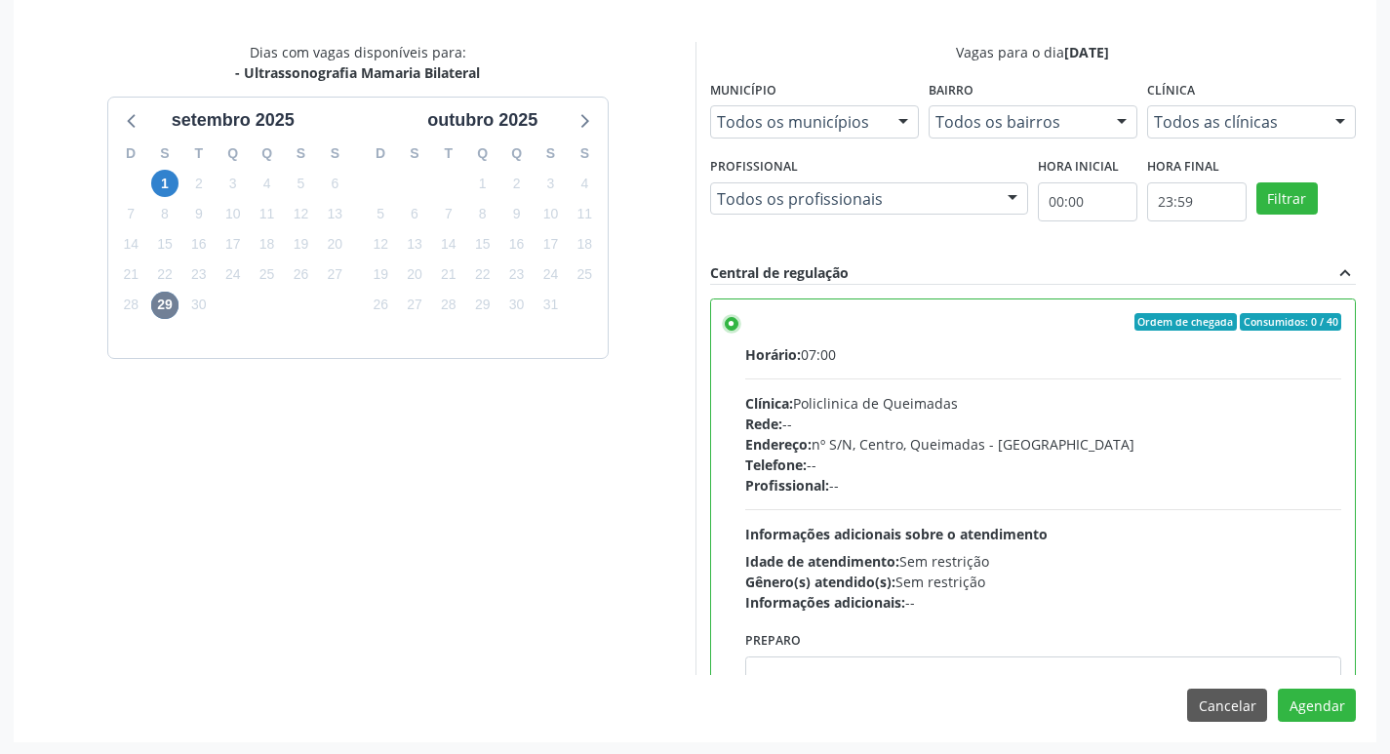
scroll to position [579, 0]
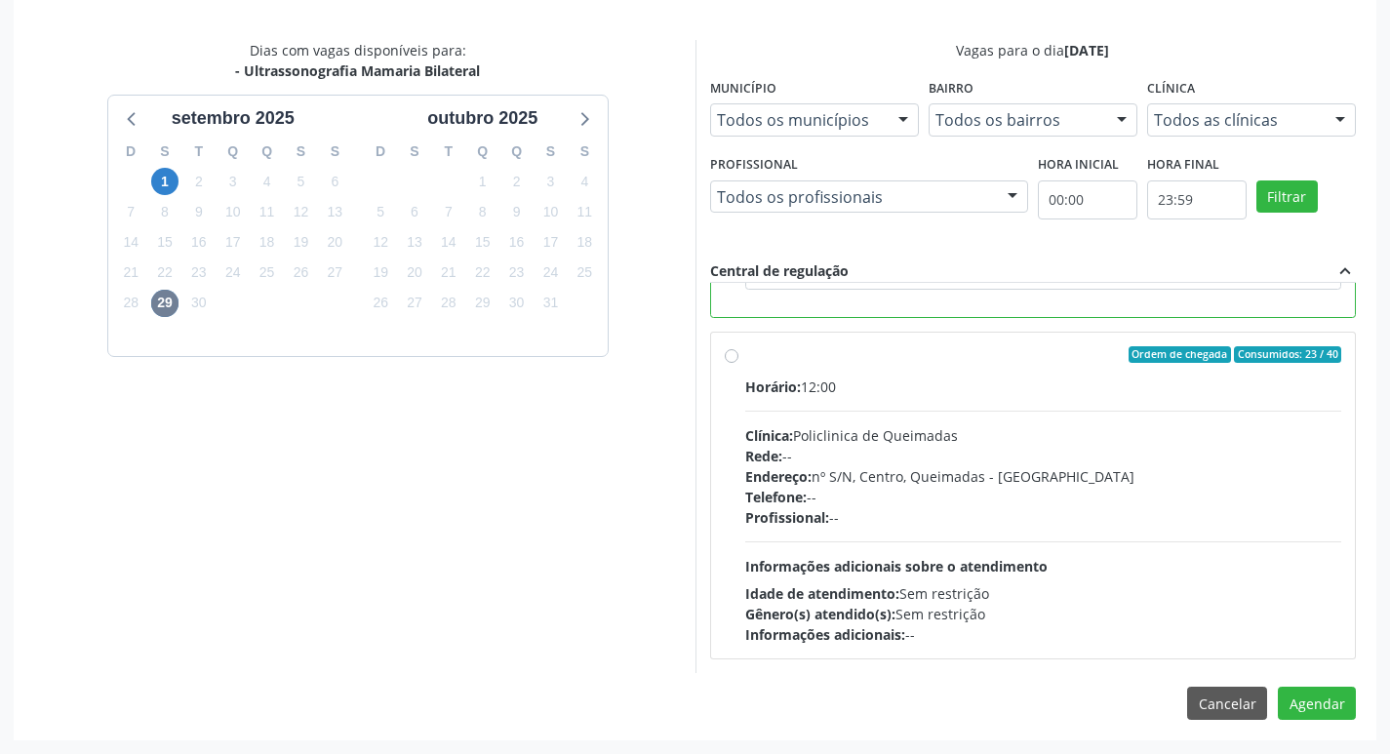
click at [1000, 437] on div "Clínica: Policlinica de Queimadas" at bounding box center [1043, 435] width 597 height 20
click at [739, 364] on input "Ordem de chegada Consumidos: 23 / 40 Horário: 12:00 Clínica: Policlinica de Que…" at bounding box center [732, 355] width 14 height 18
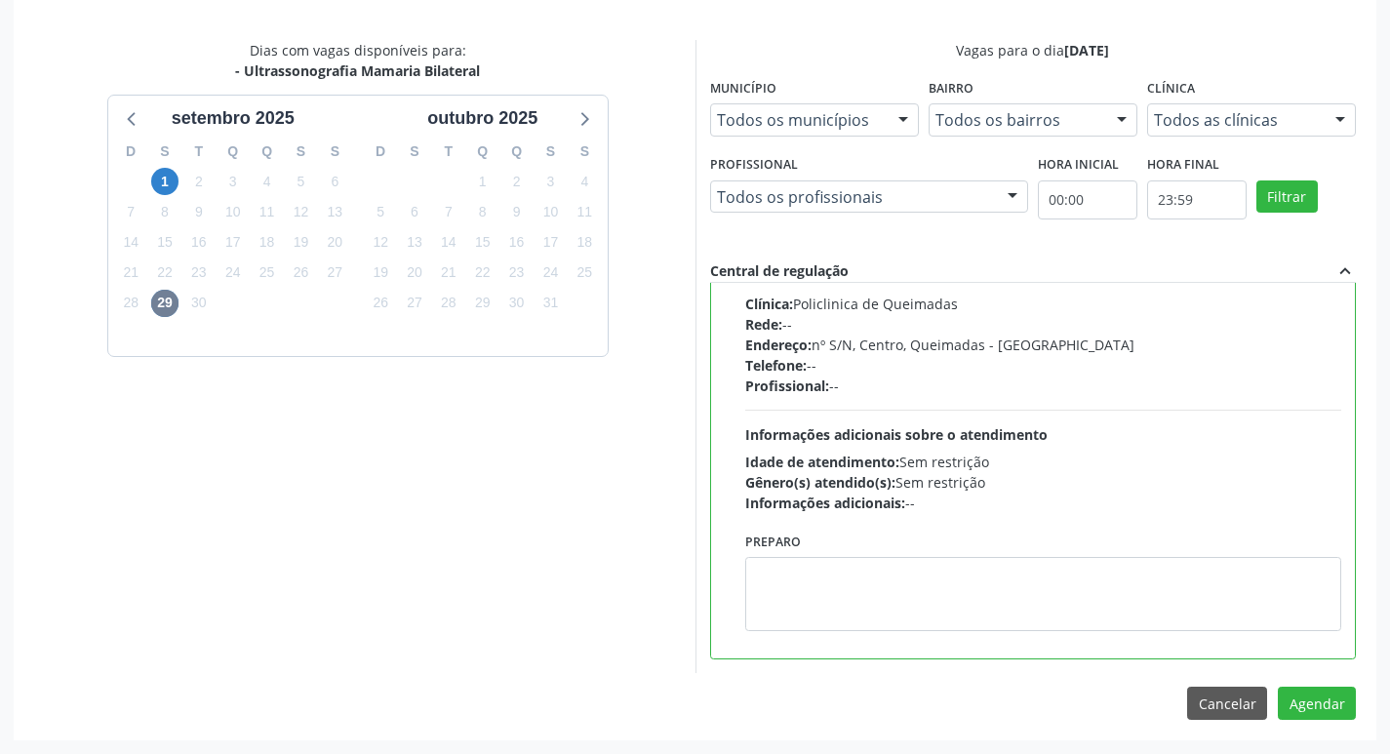
radio input "false"
radio input "true"
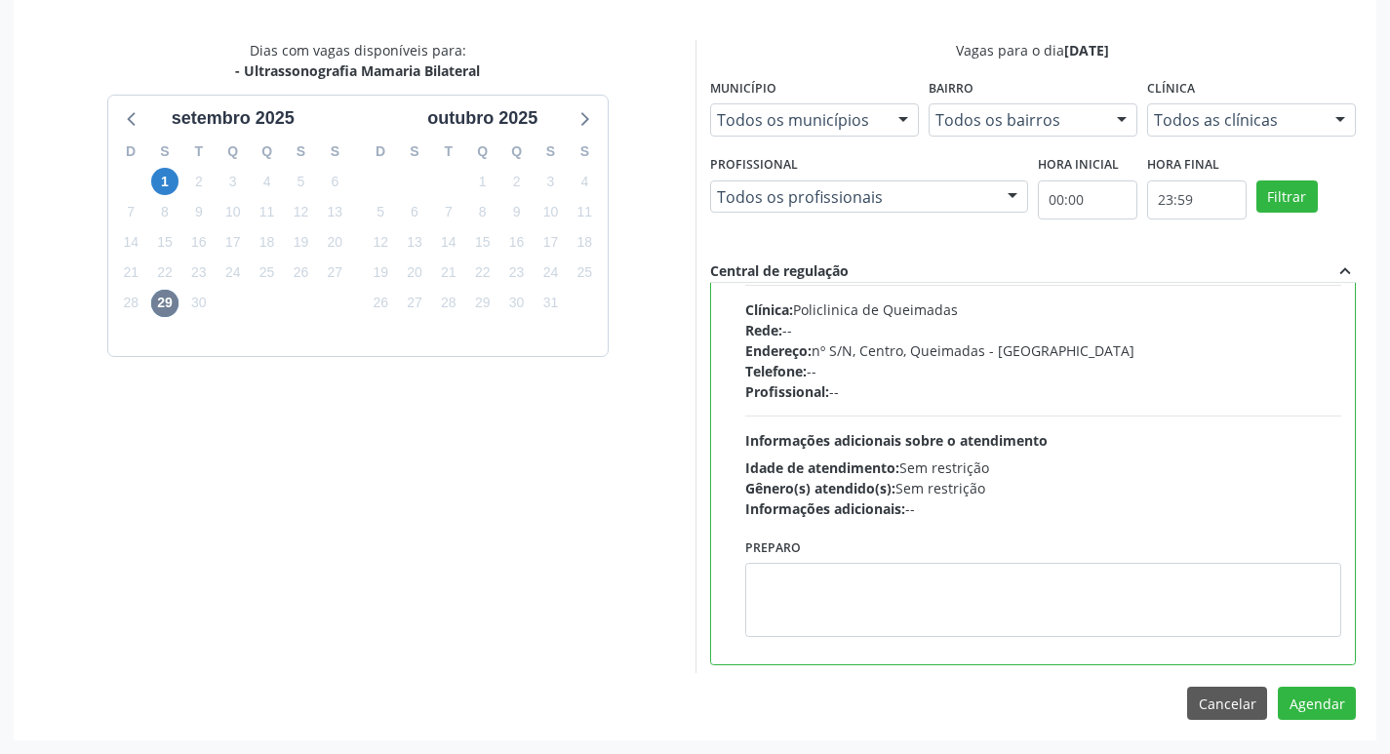
scroll to position [439, 0]
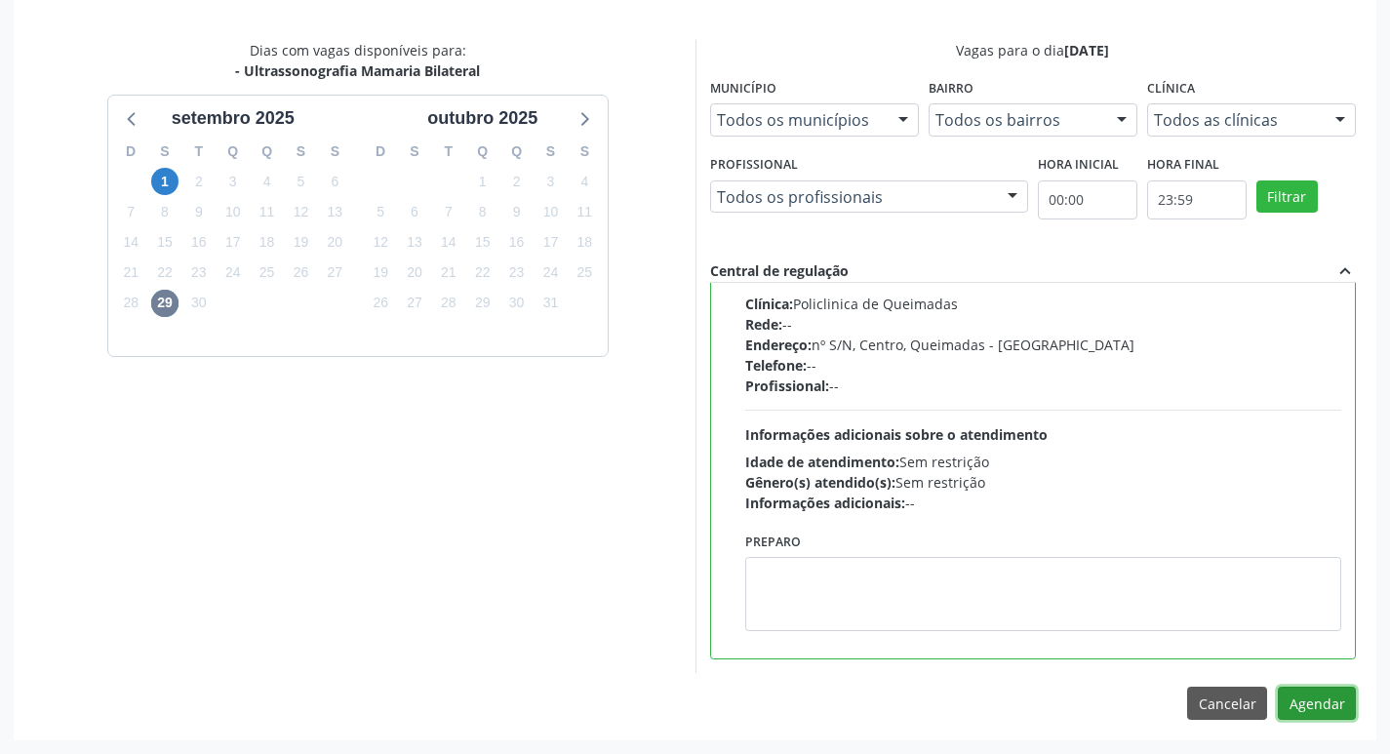
click at [1334, 702] on button "Agendar" at bounding box center [1317, 703] width 78 height 33
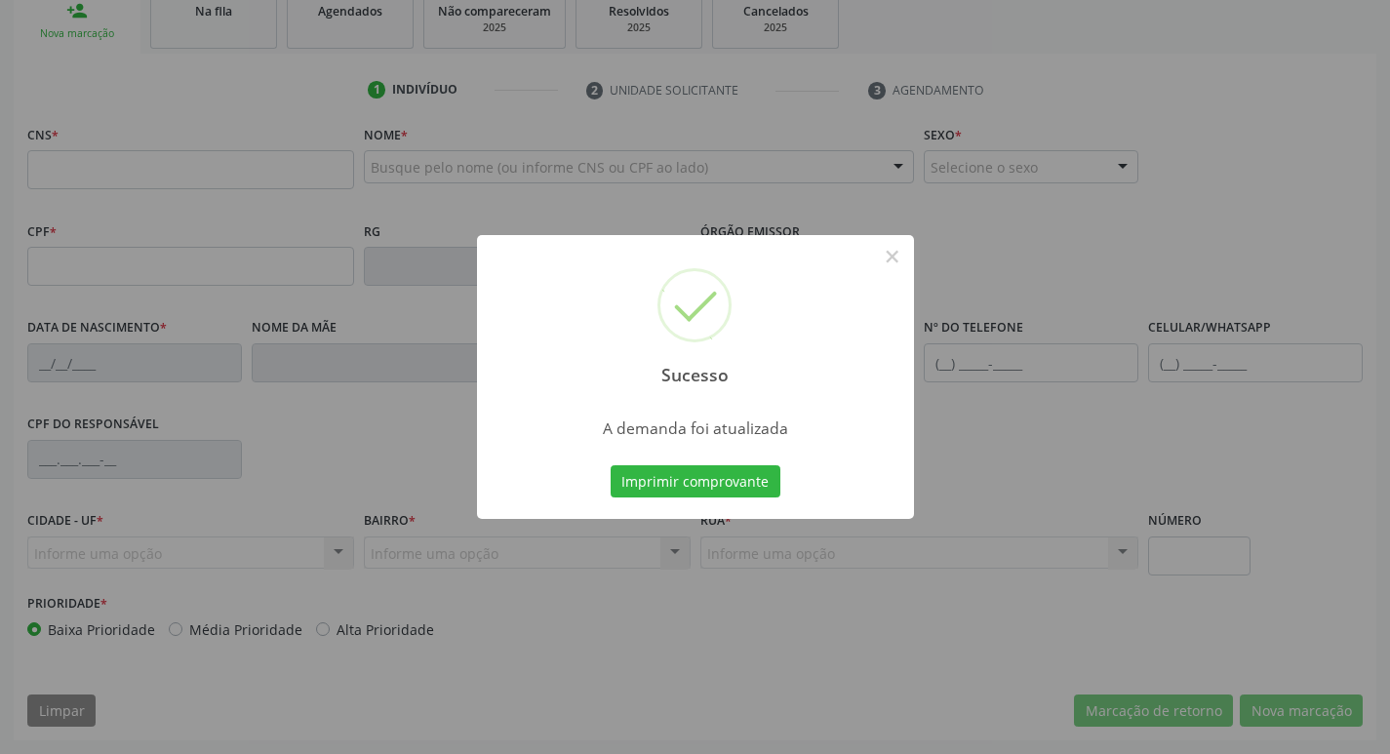
scroll to position [303, 0]
click at [695, 476] on button "Imprimir comprovante" at bounding box center [696, 481] width 170 height 33
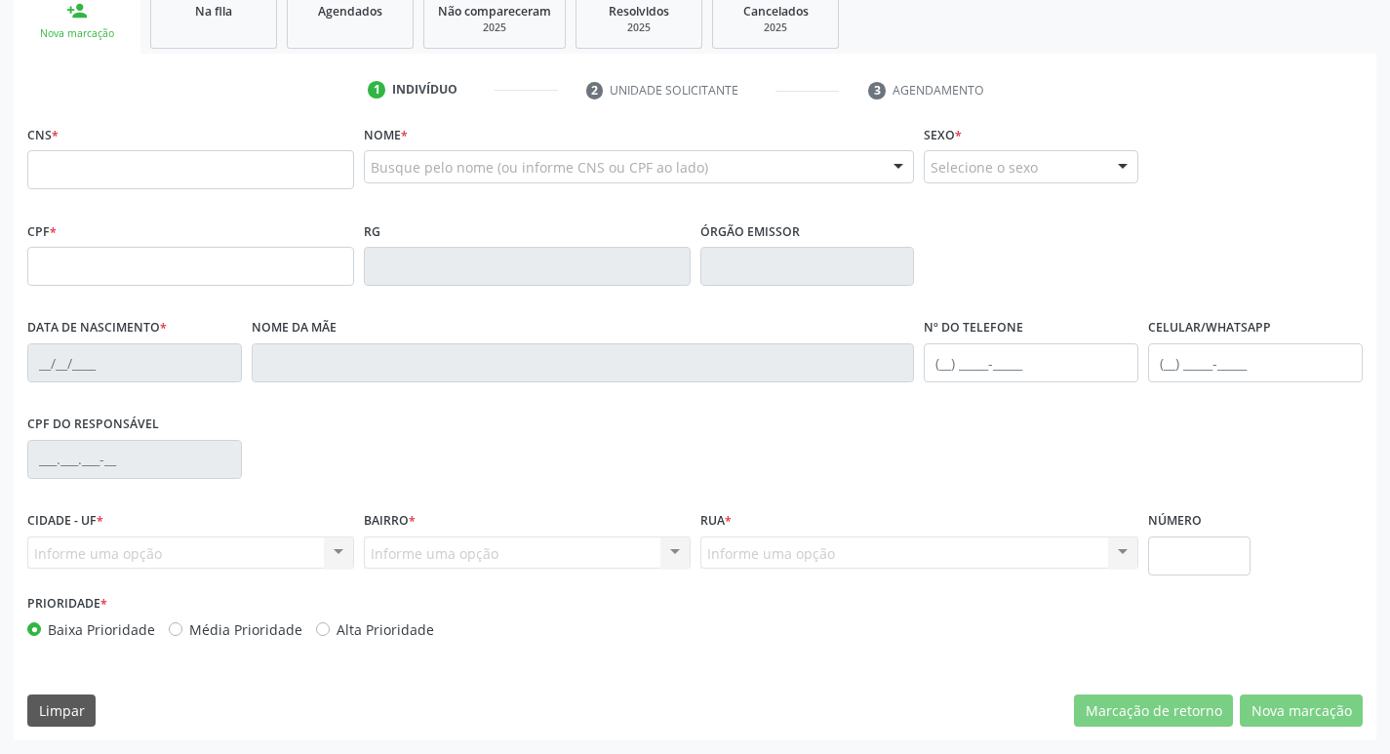
click at [868, 126] on div "Nome * Busque pelo nome (ou informe CNS ou CPF ao lado) Nenhum resultado encont…" at bounding box center [639, 158] width 551 height 76
click at [255, 8] on div "Na fila" at bounding box center [214, 10] width 98 height 20
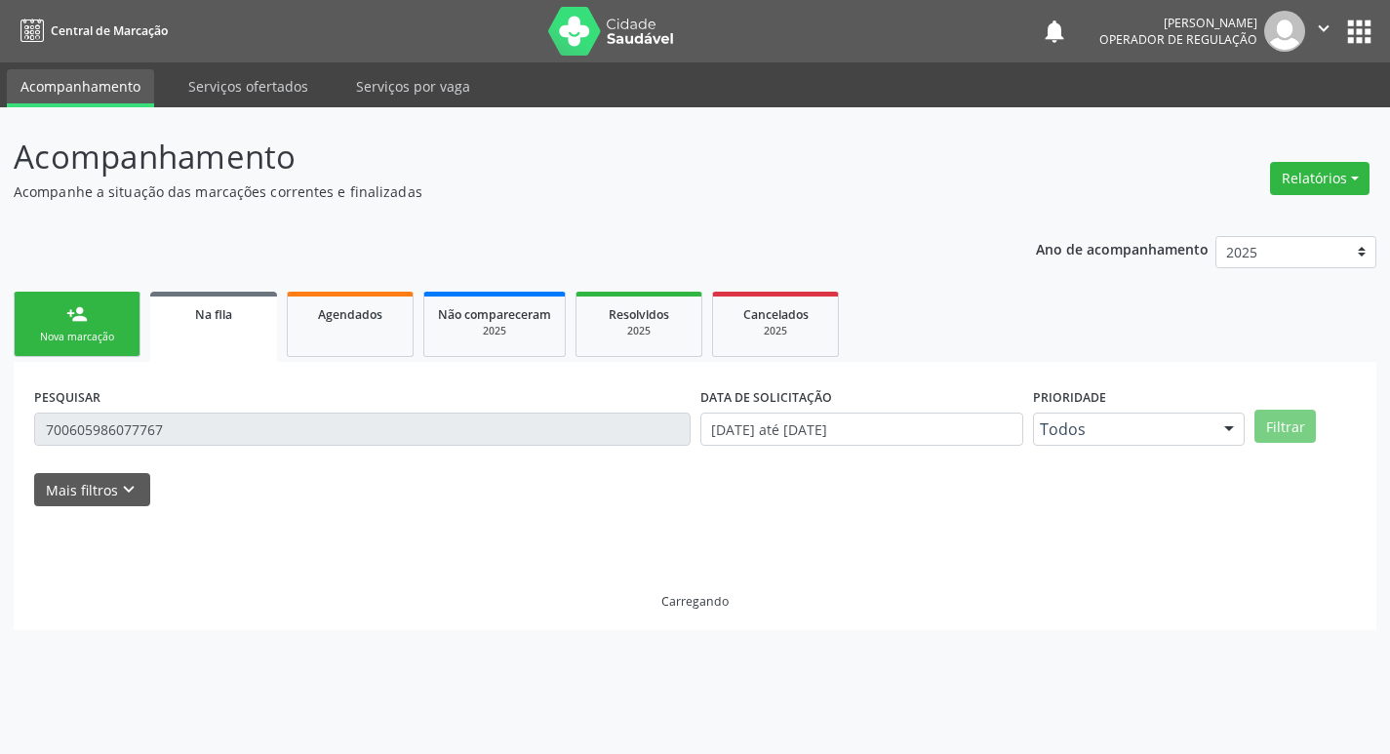
scroll to position [0, 0]
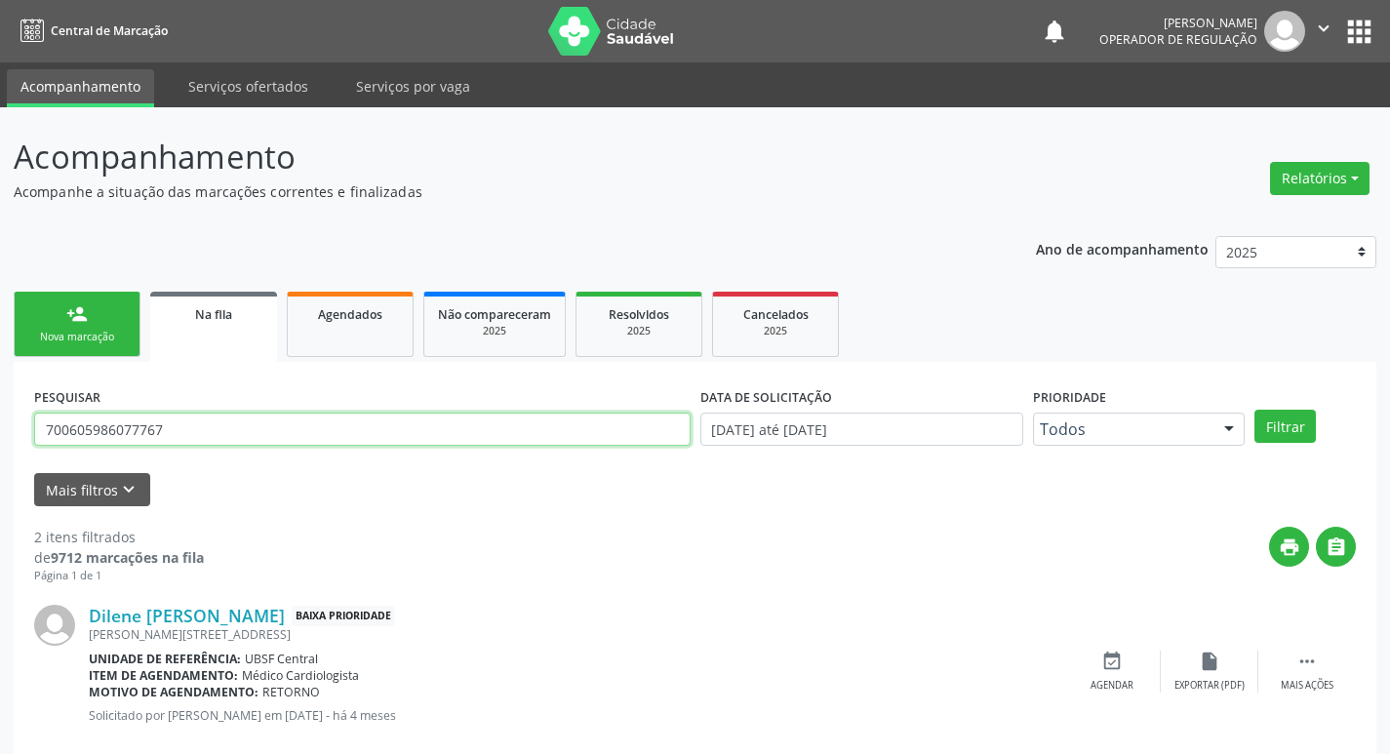
click at [195, 415] on input "700605986077767" at bounding box center [362, 429] width 657 height 33
type input "700006518907309"
click at [1255, 410] on button "Filtrar" at bounding box center [1285, 426] width 61 height 33
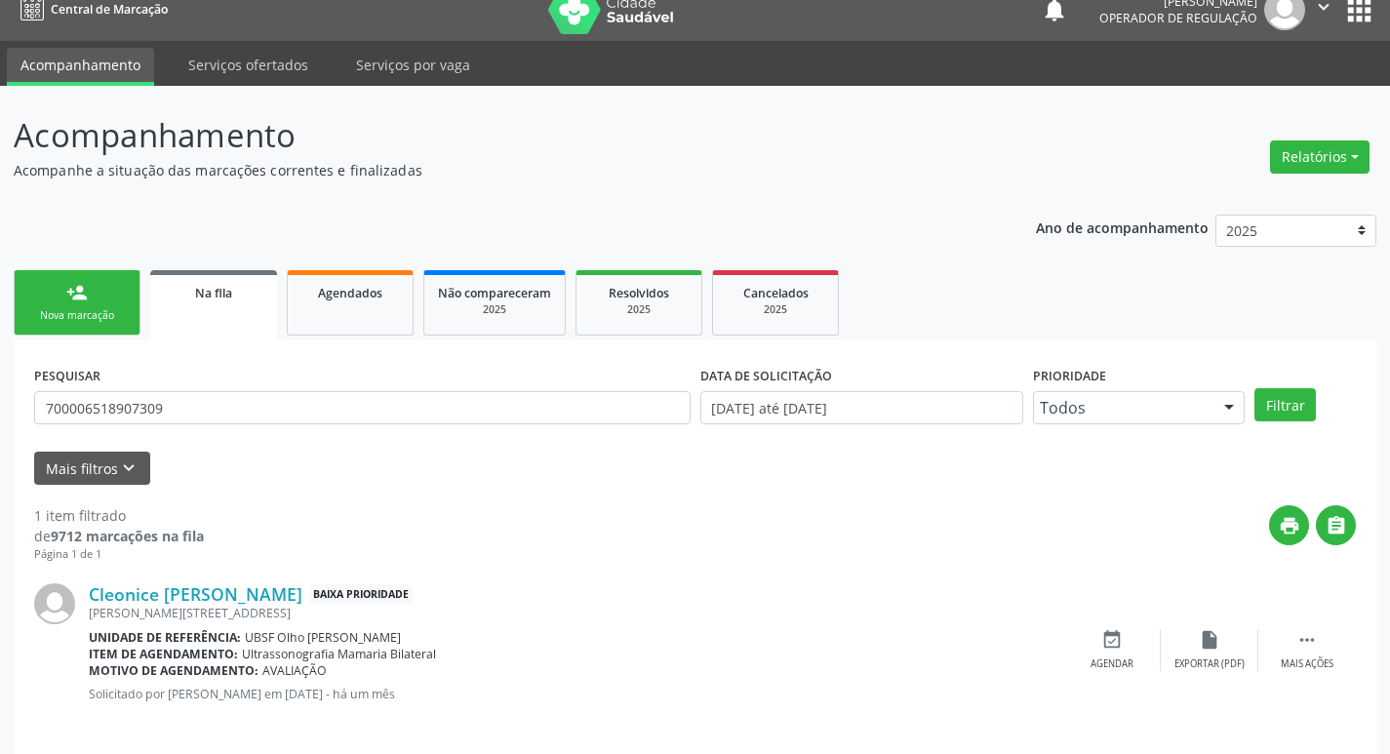
scroll to position [38, 0]
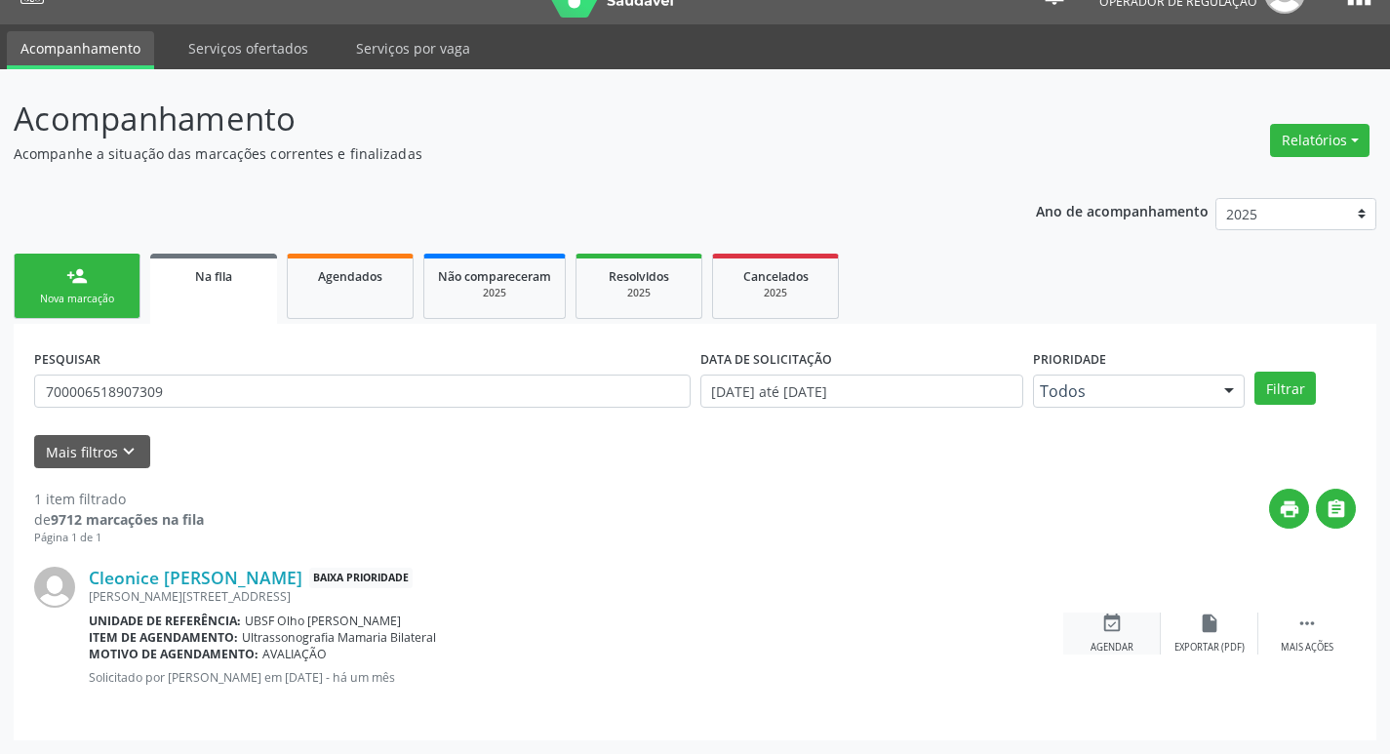
click at [1121, 627] on icon "event_available" at bounding box center [1112, 623] width 21 height 21
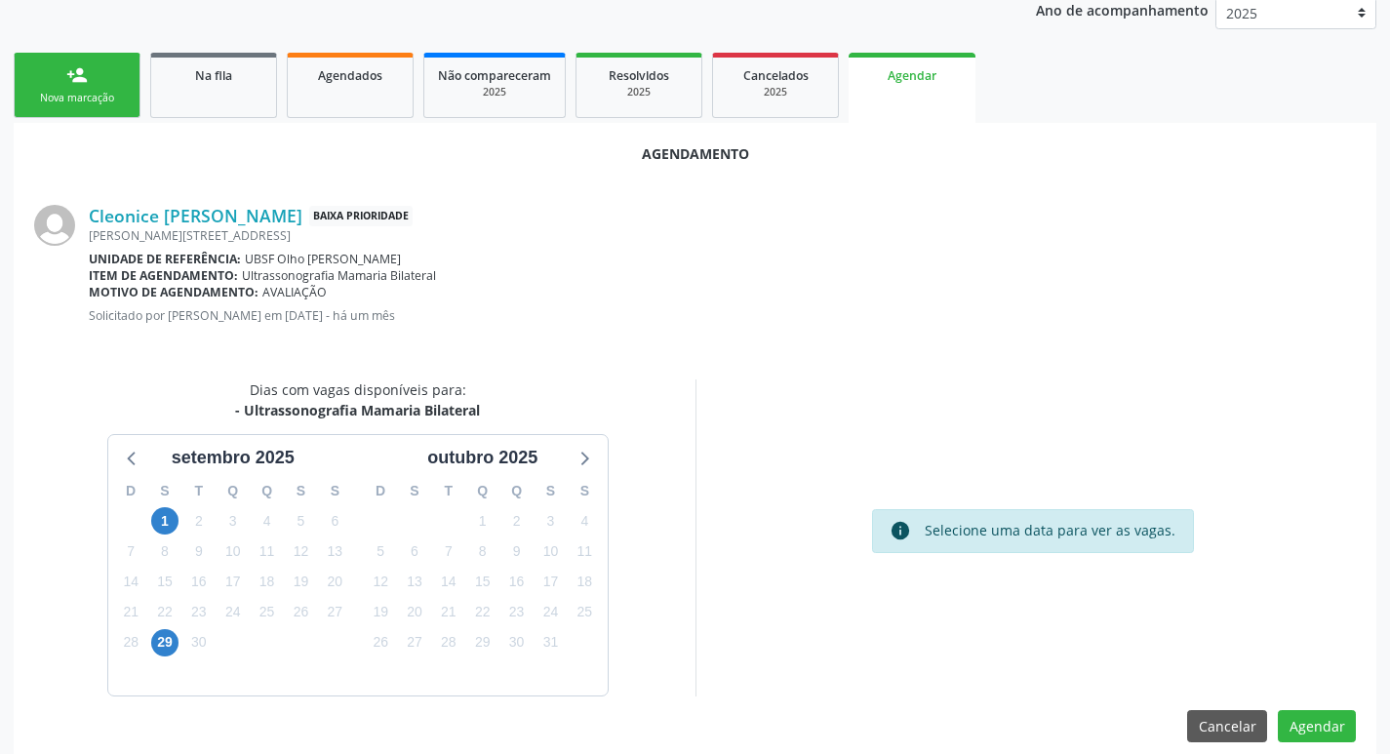
scroll to position [262, 0]
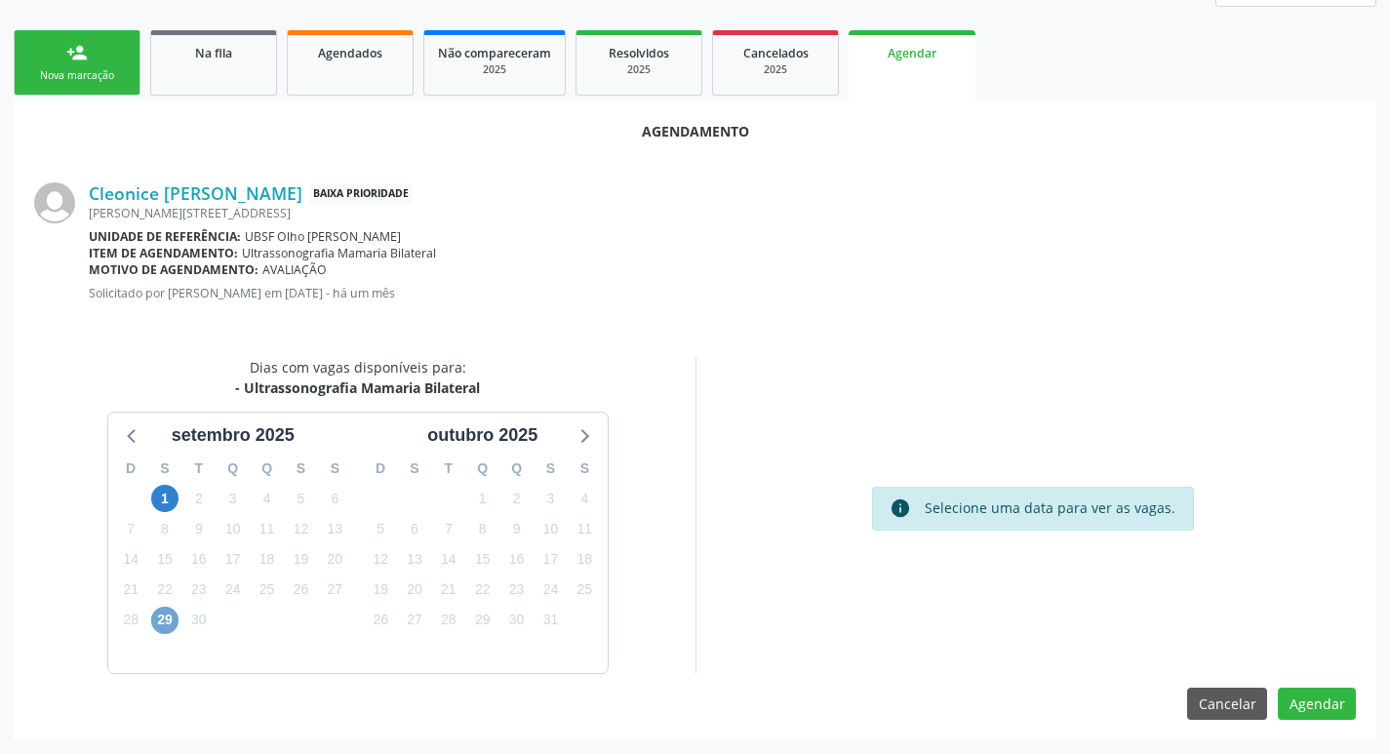
click at [172, 617] on span "29" at bounding box center [164, 620] width 27 height 27
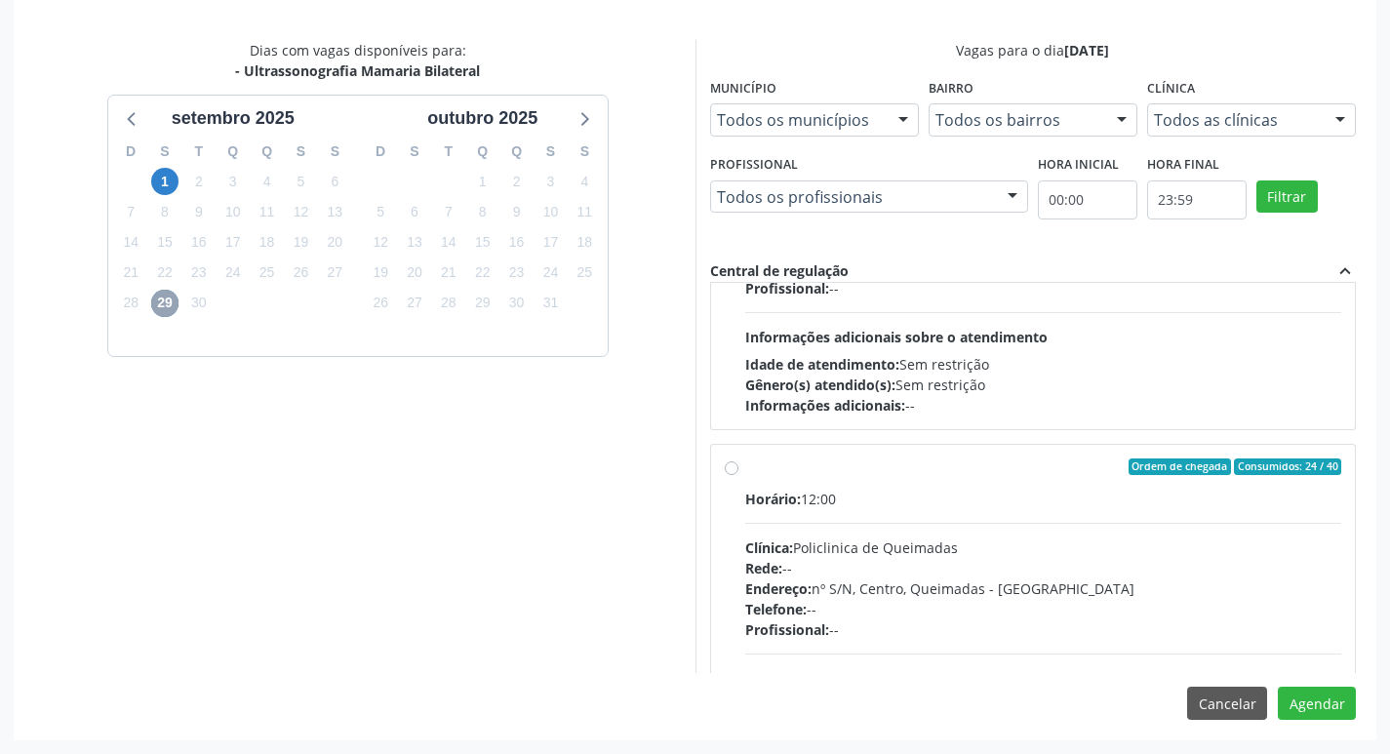
scroll to position [307, 0]
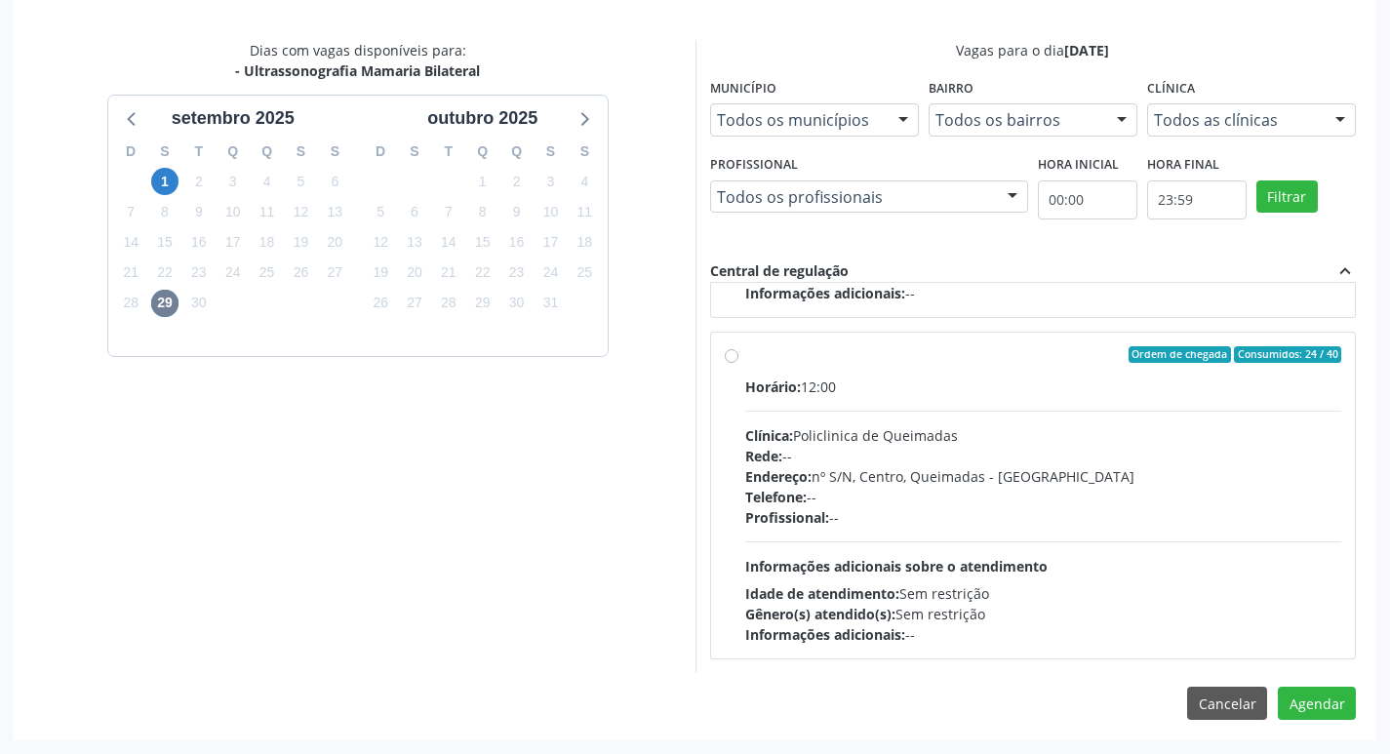
click at [1151, 448] on div "Rede: --" at bounding box center [1043, 456] width 597 height 20
click at [739, 364] on input "Ordem de chegada Consumidos: 24 / 40 Horário: 12:00 Clínica: Policlinica de Que…" at bounding box center [732, 355] width 14 height 18
radio input "true"
click at [1314, 700] on button "Agendar" at bounding box center [1317, 703] width 78 height 33
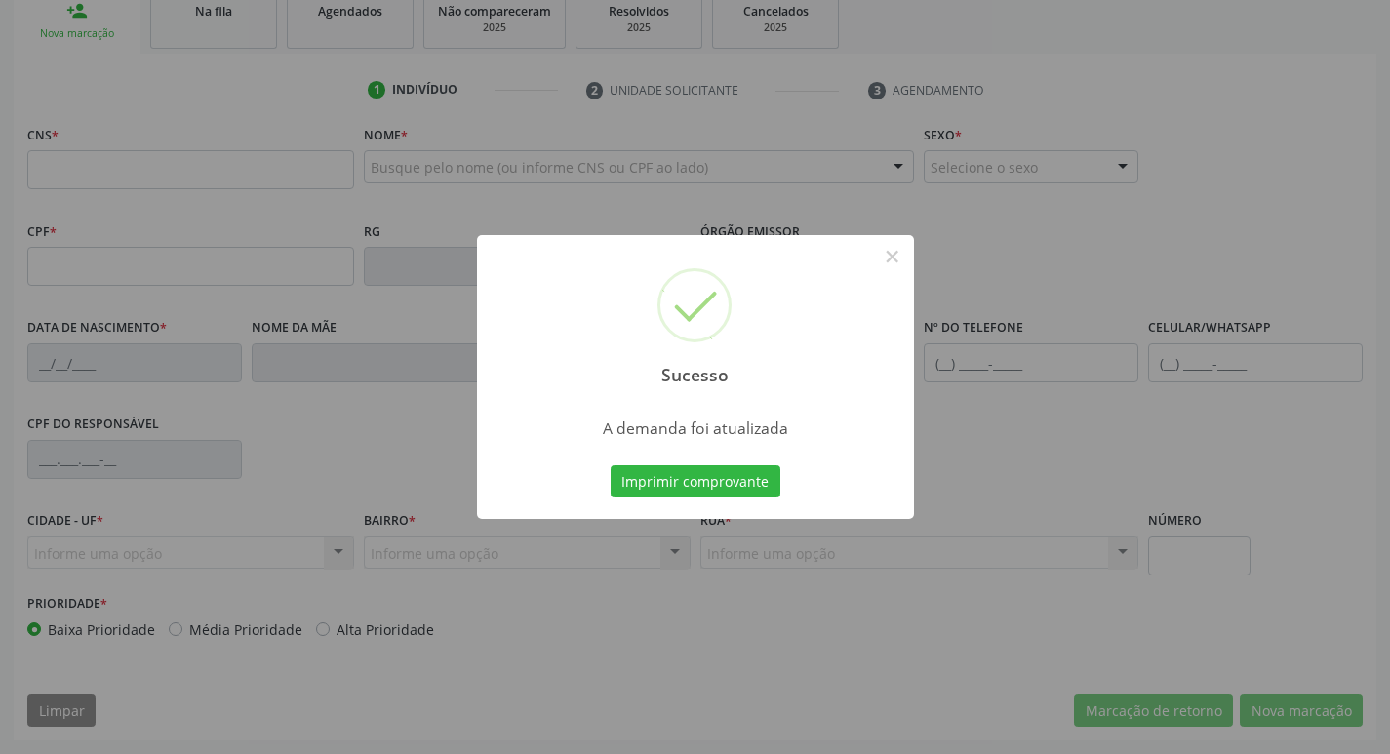
scroll to position [303, 0]
click at [714, 489] on button "Imprimir comprovante" at bounding box center [696, 481] width 170 height 33
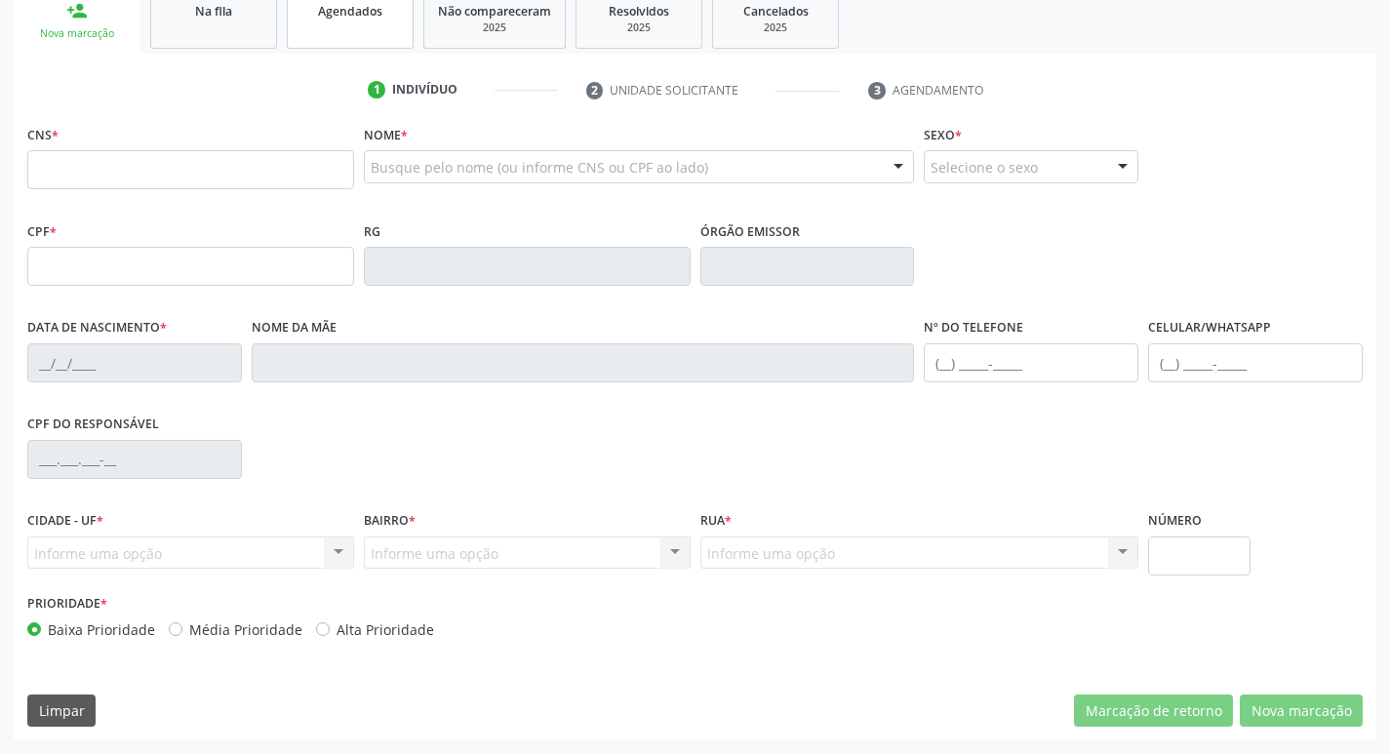
click at [317, 35] on link "Agendados" at bounding box center [350, 18] width 127 height 60
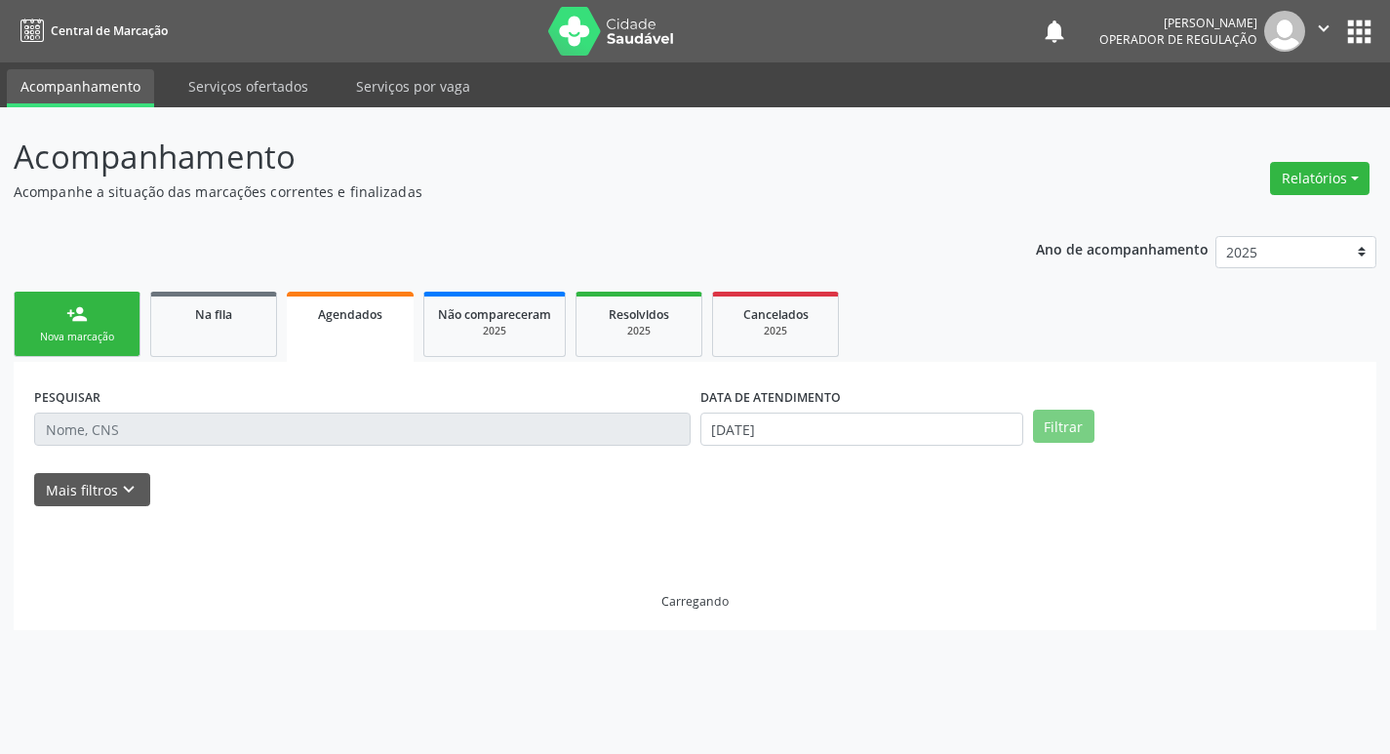
scroll to position [0, 0]
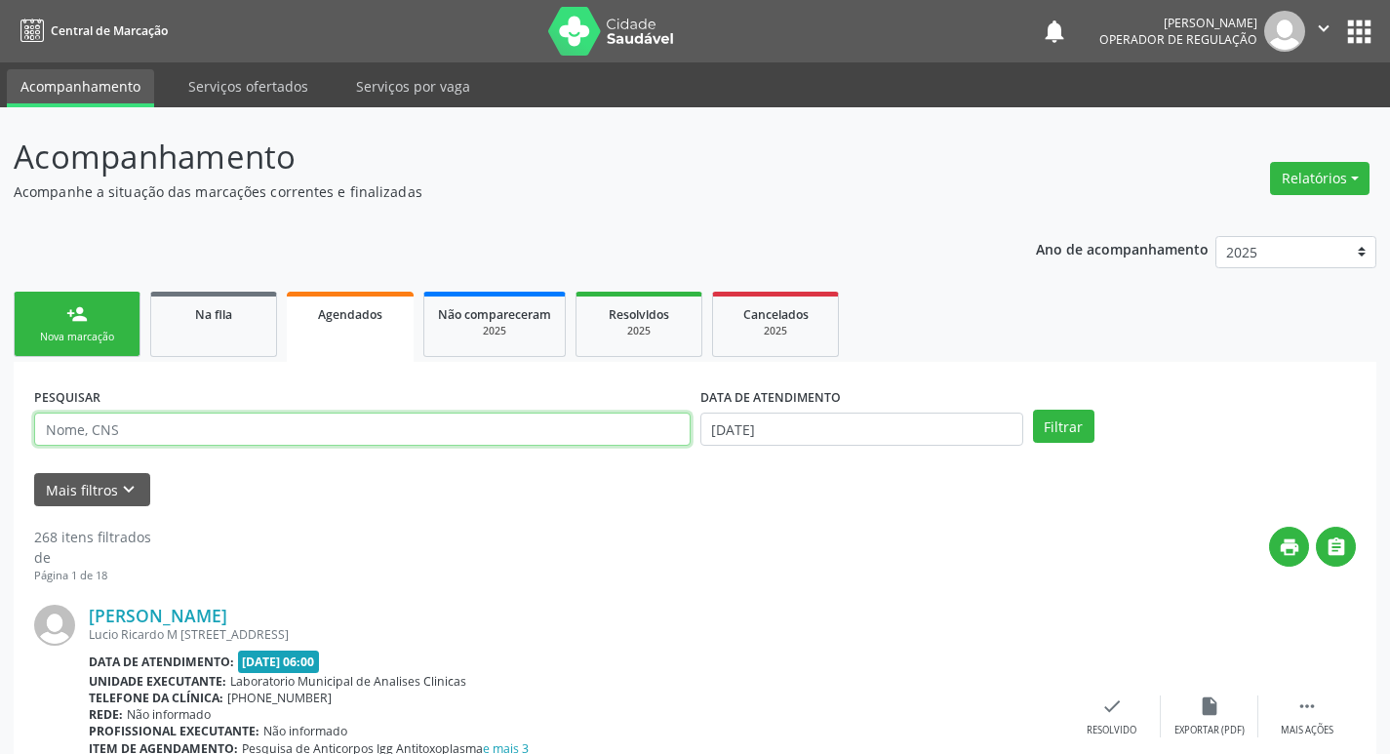
click at [392, 431] on input "text" at bounding box center [362, 429] width 657 height 33
paste input "700 0065 1890 7309"
type input "700 0065 1890 7309"
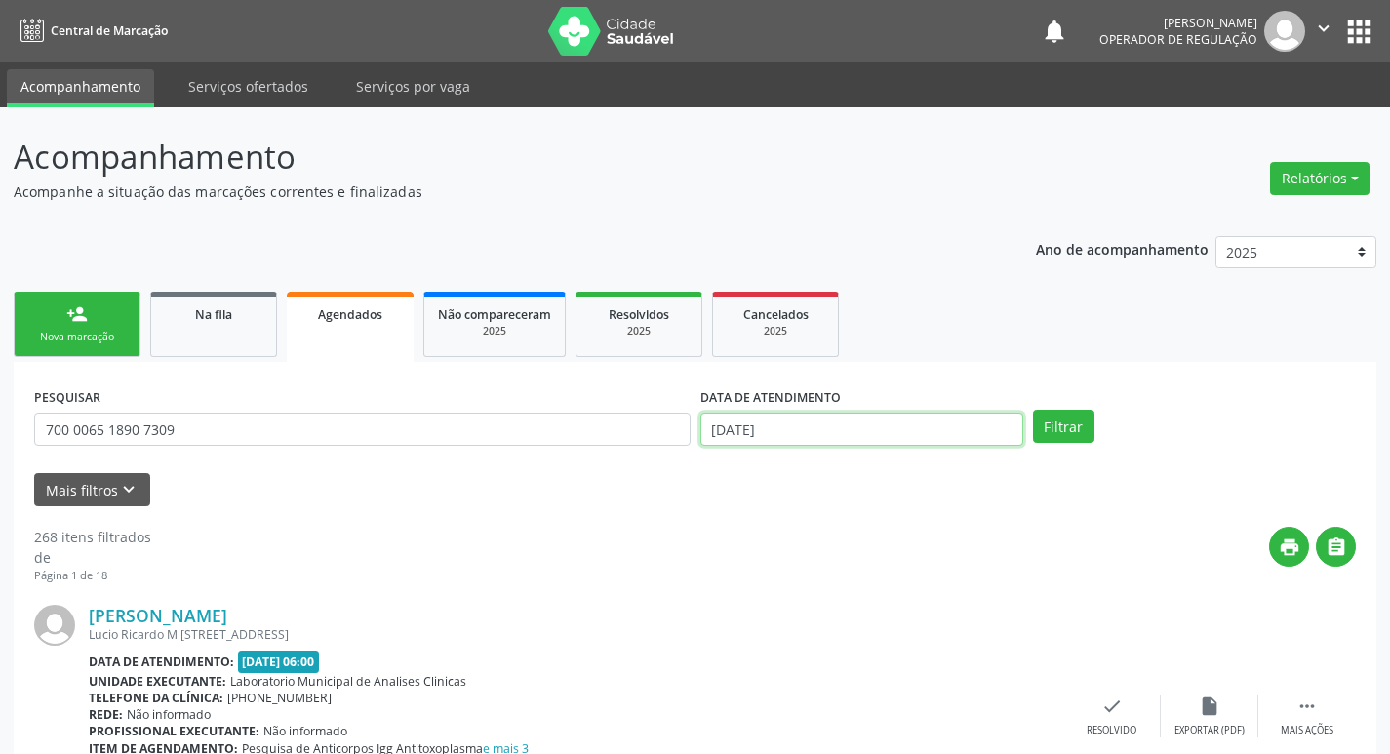
click at [961, 423] on input "[DATE]" at bounding box center [862, 429] width 323 height 33
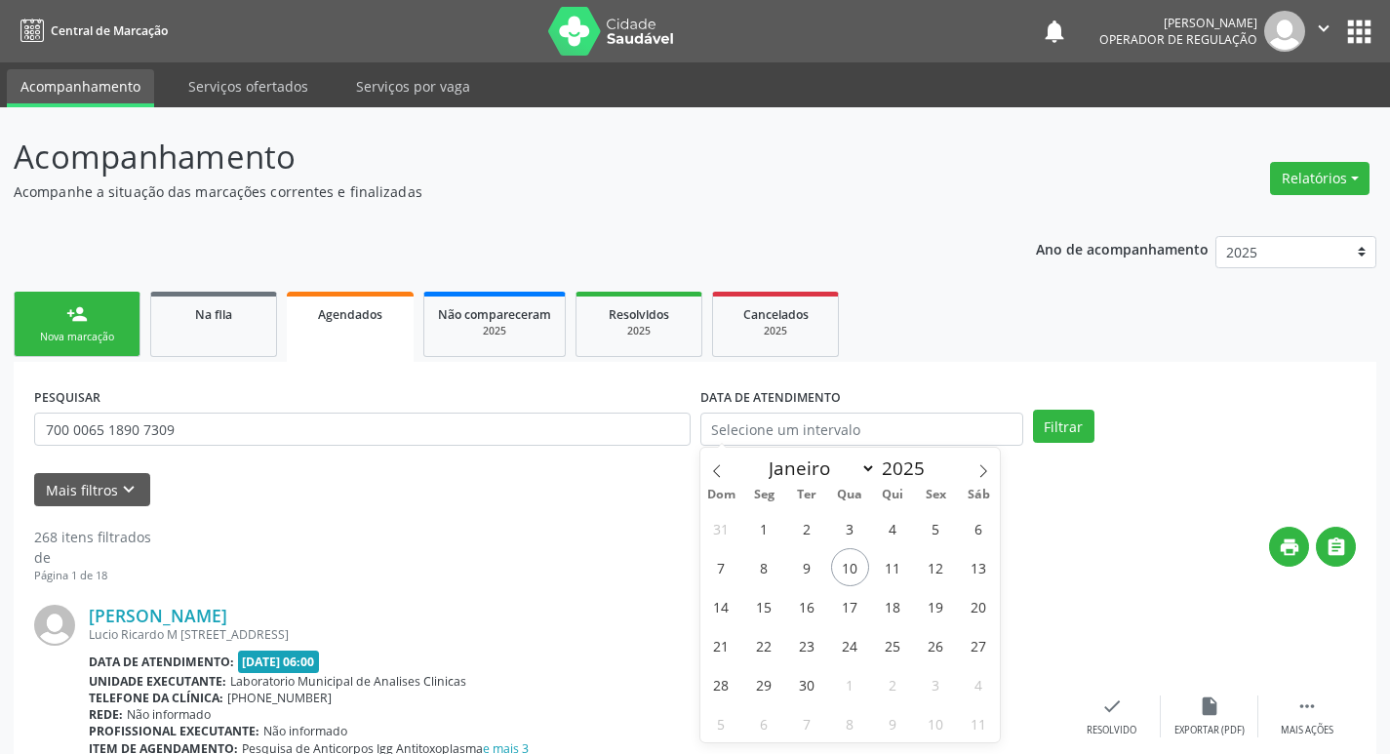
click at [1073, 453] on div "PESQUISAR 700 0065 1890 7309 DATA DE ATENDIMENTO Filtrar" at bounding box center [695, 421] width 1332 height 76
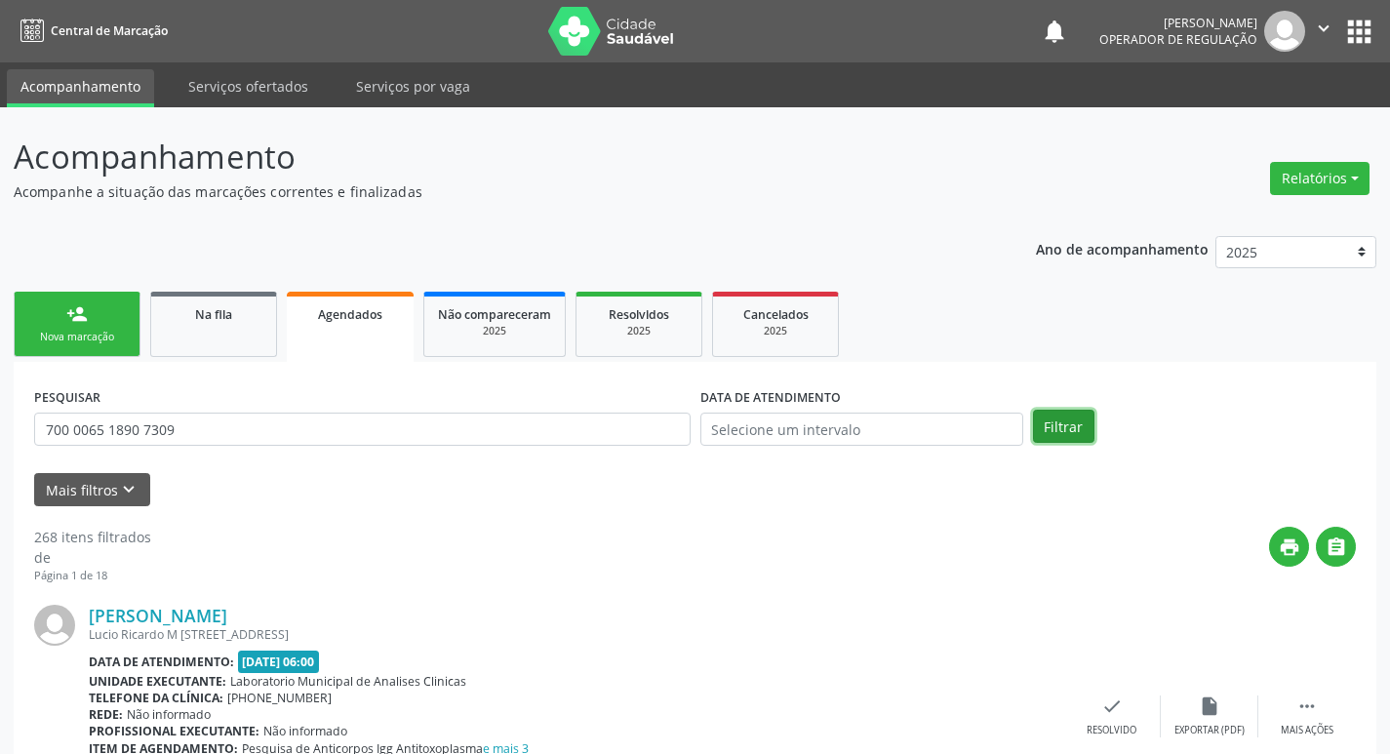
click at [1076, 430] on button "Filtrar" at bounding box center [1063, 426] width 61 height 33
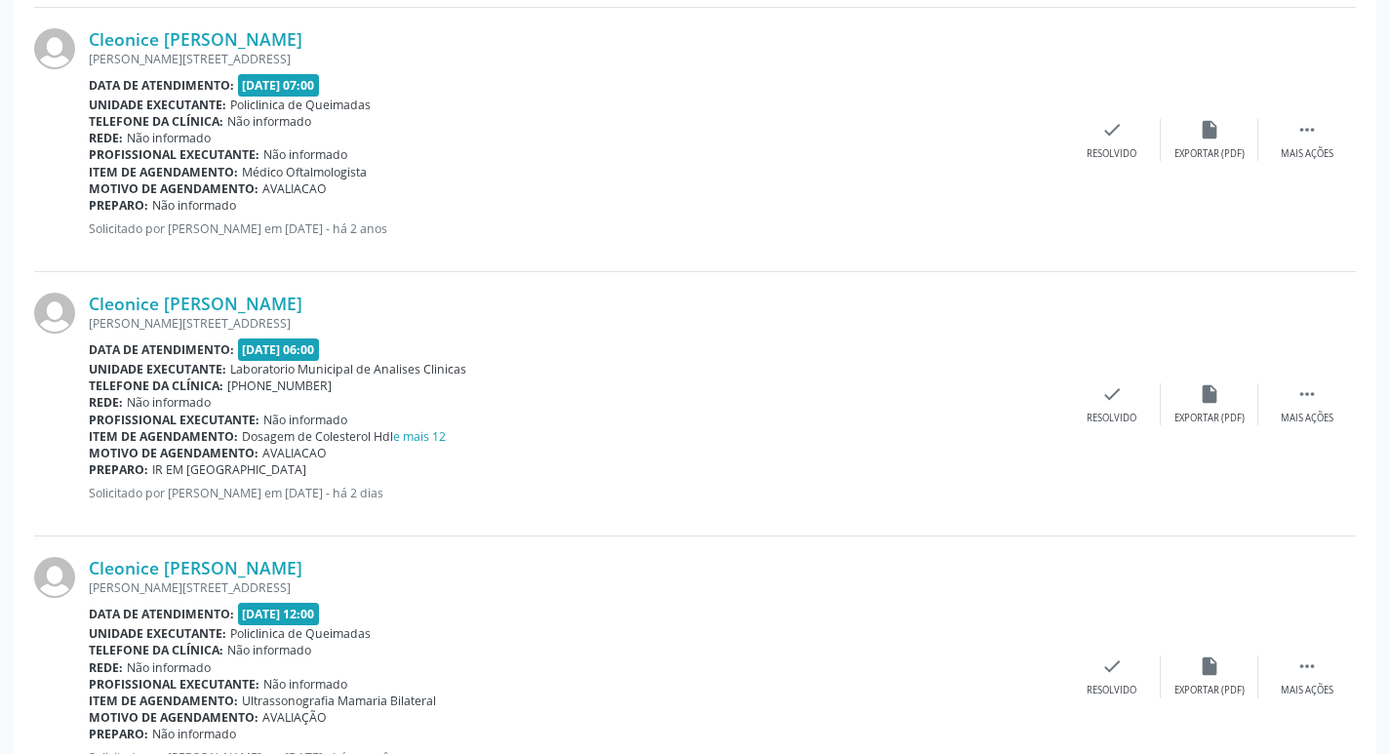
scroll to position [939, 0]
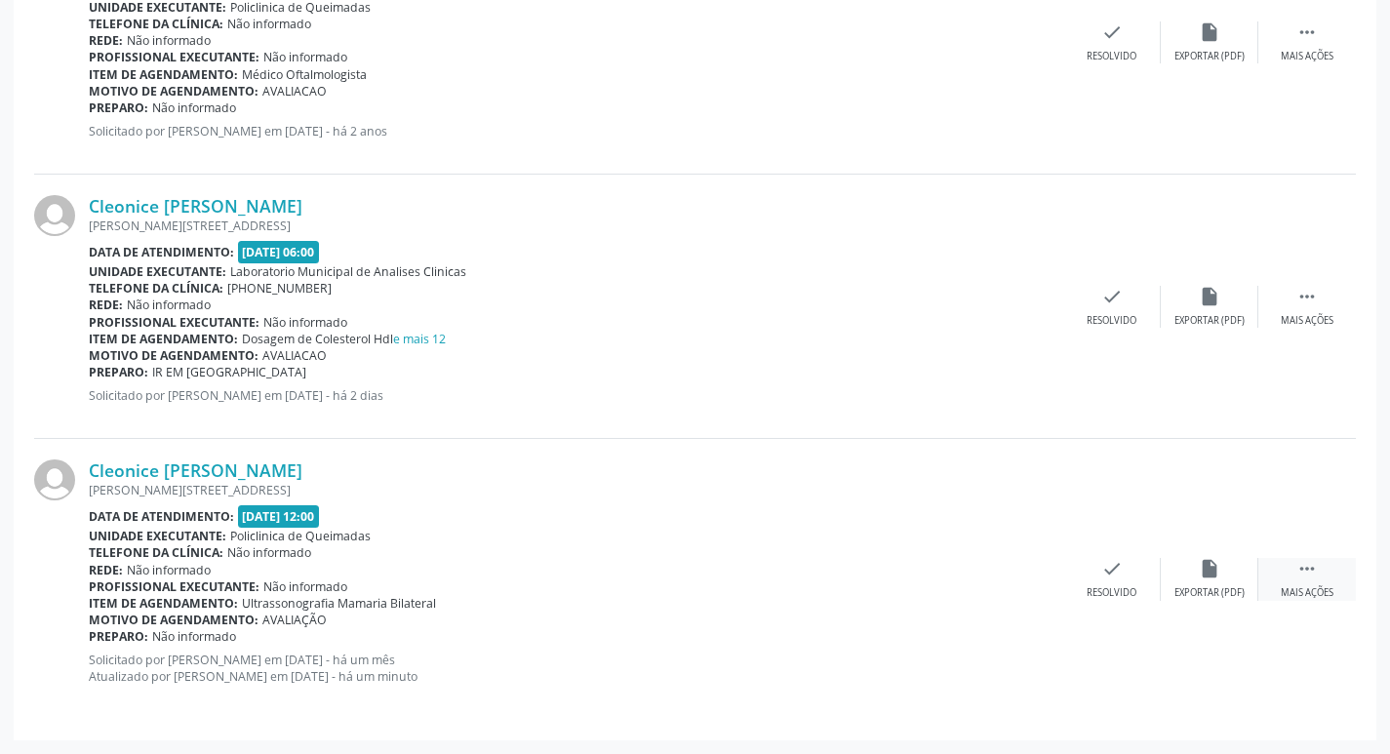
click at [1297, 572] on icon "" at bounding box center [1307, 568] width 21 height 21
click at [919, 581] on div "print Imprimir" at bounding box center [917, 579] width 98 height 42
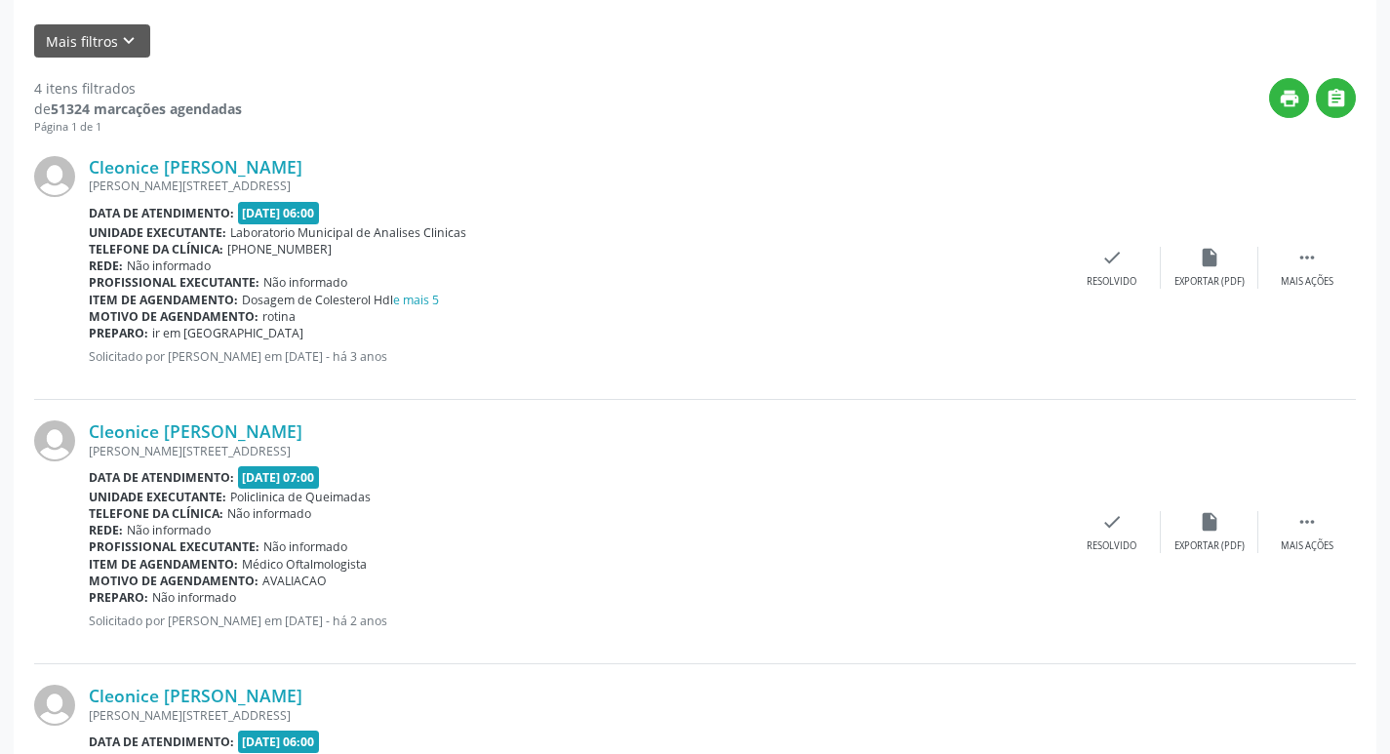
scroll to position [0, 0]
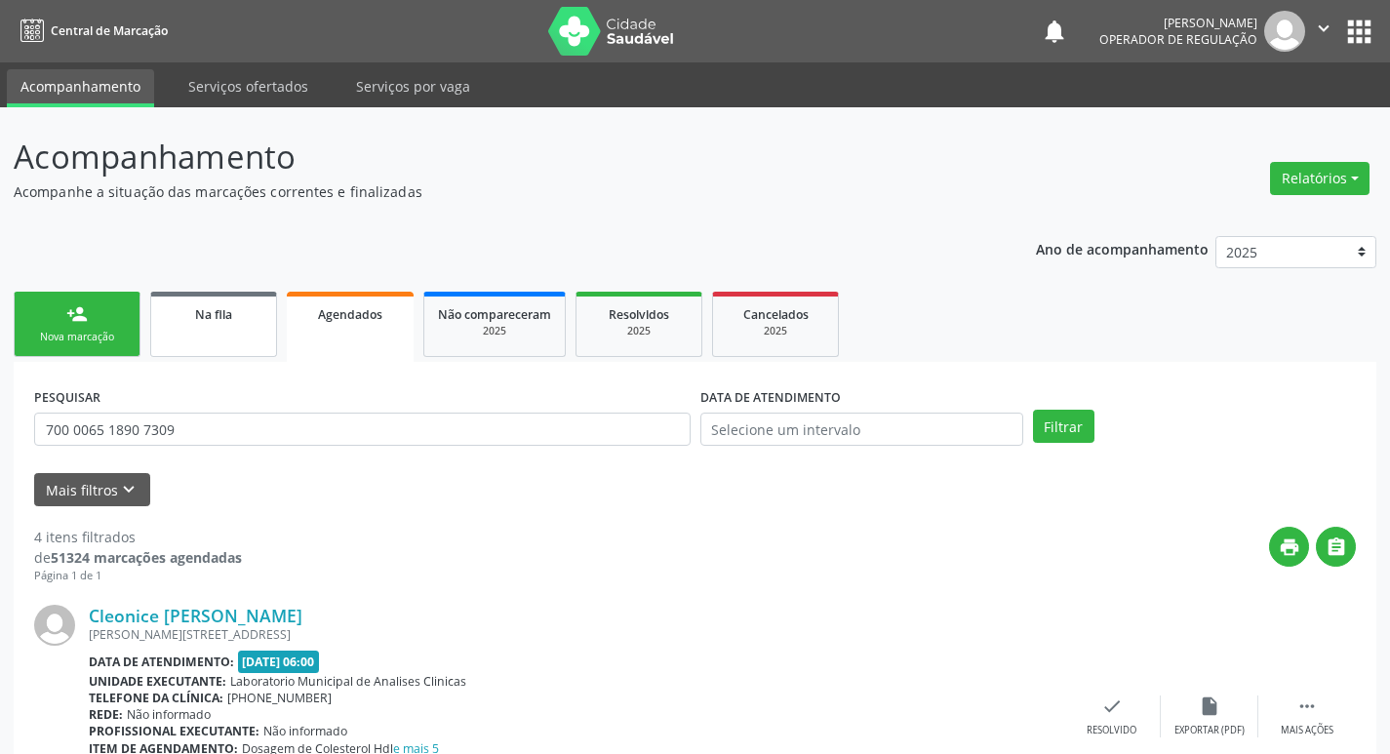
click at [252, 327] on link "Na fila" at bounding box center [213, 324] width 127 height 65
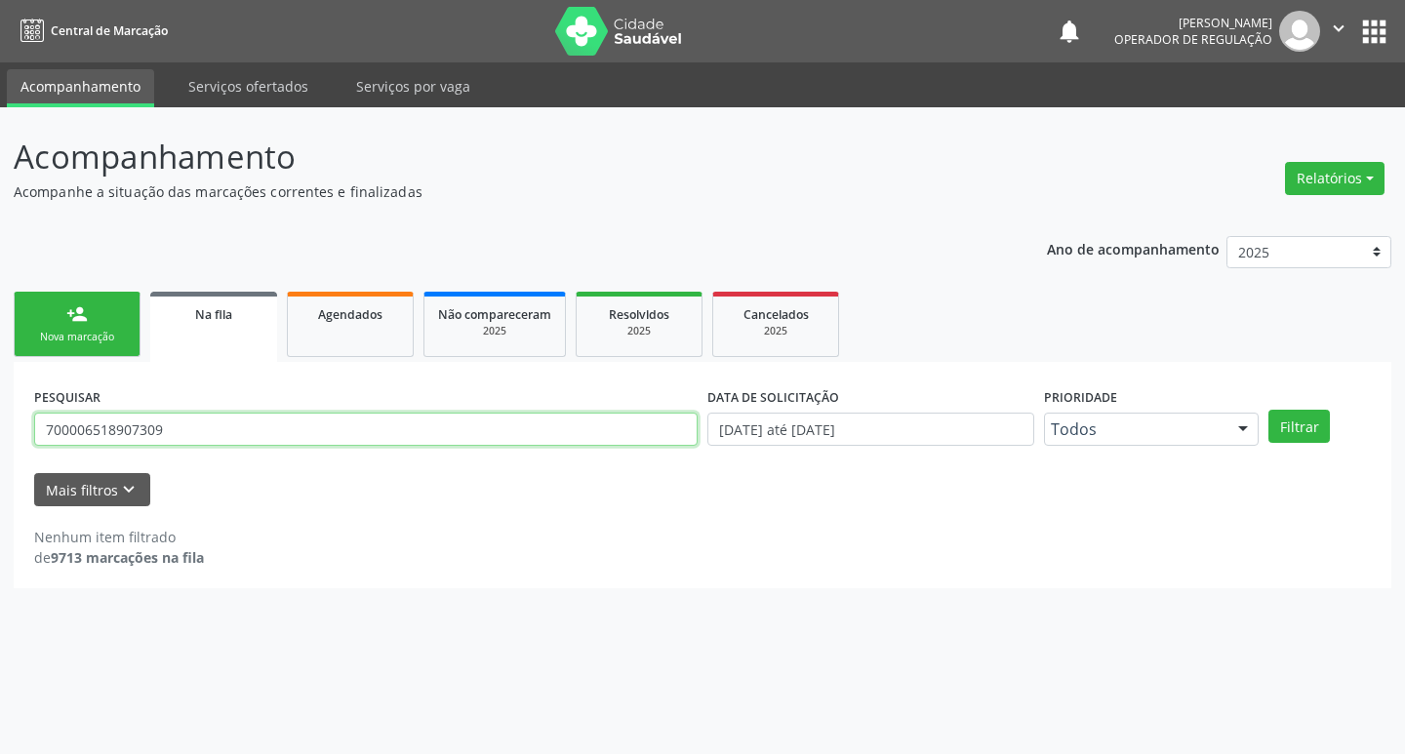
click at [301, 431] on input "700006518907309" at bounding box center [366, 429] width 664 height 33
type input "705009644214558"
click at [1269, 410] on button "Filtrar" at bounding box center [1299, 426] width 61 height 33
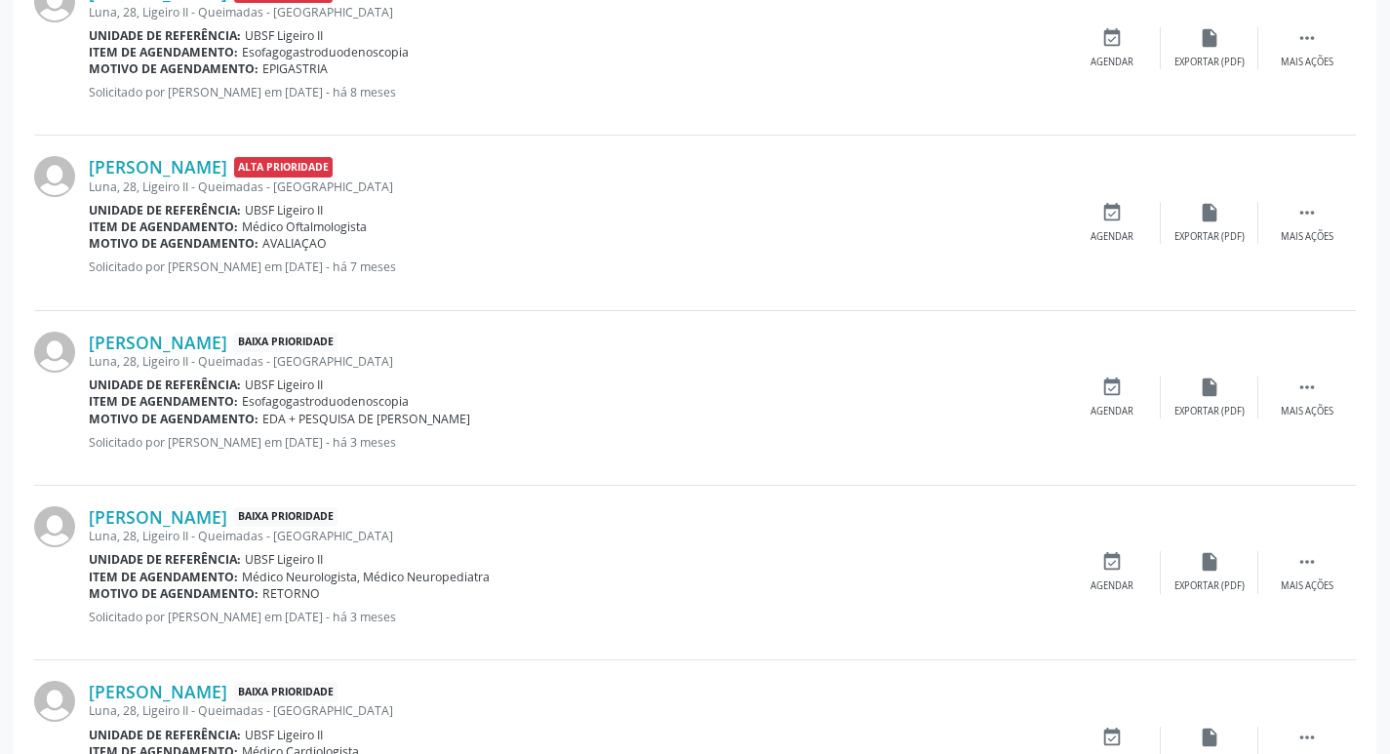
scroll to position [1263, 0]
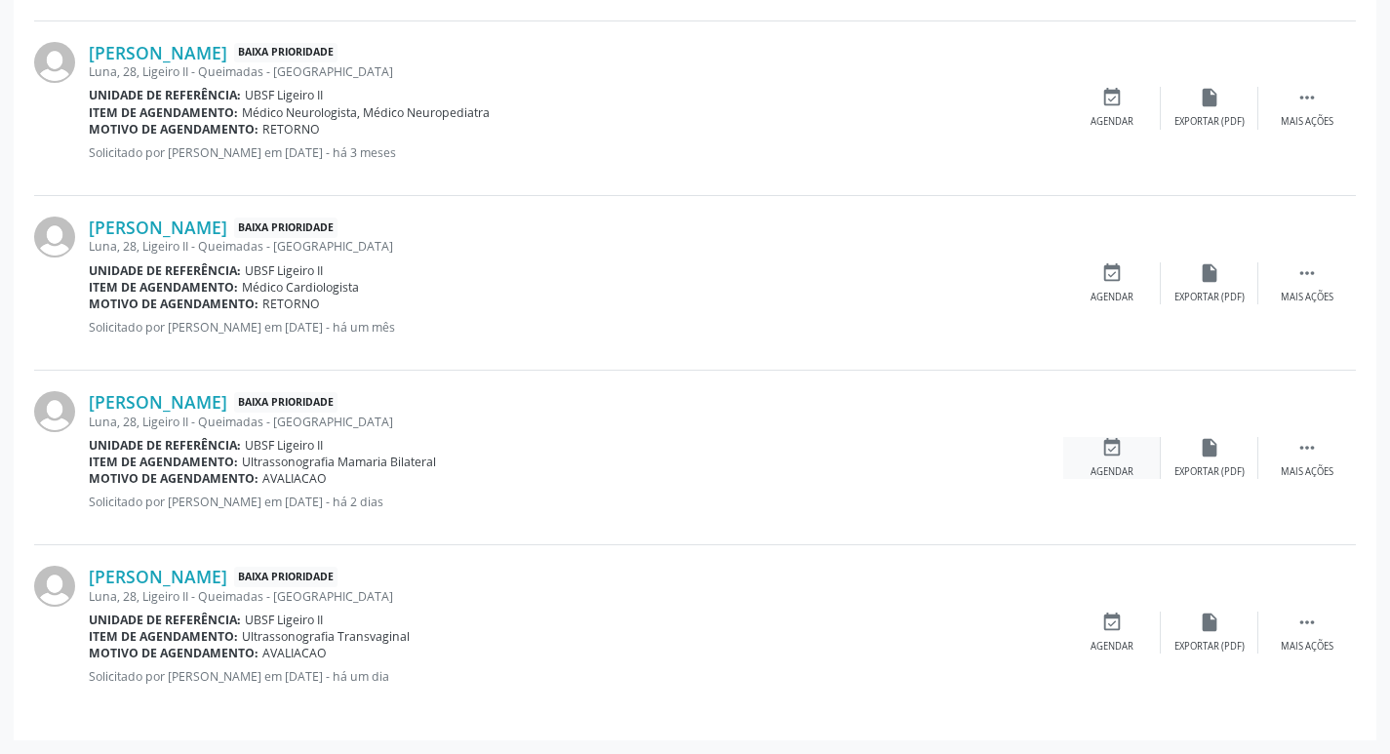
click at [1130, 471] on div "Agendar" at bounding box center [1112, 472] width 43 height 14
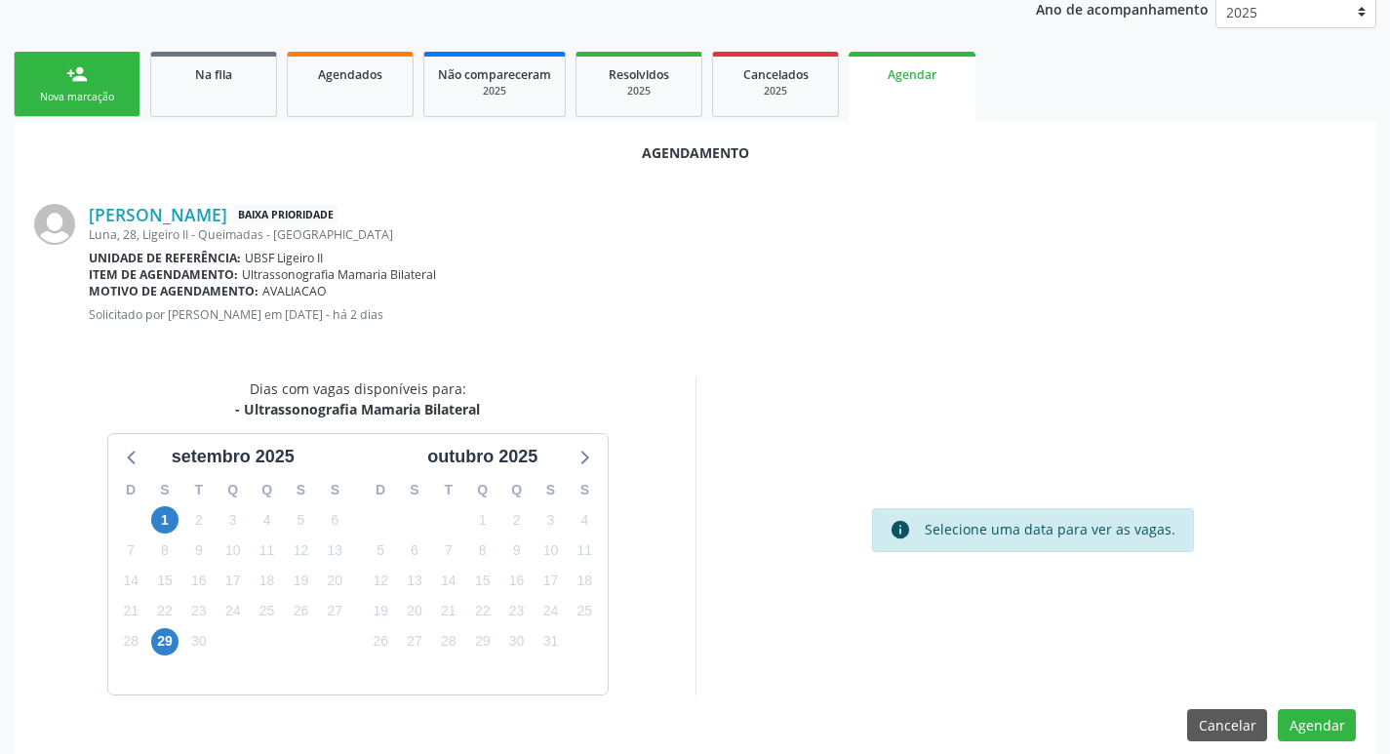
scroll to position [262, 0]
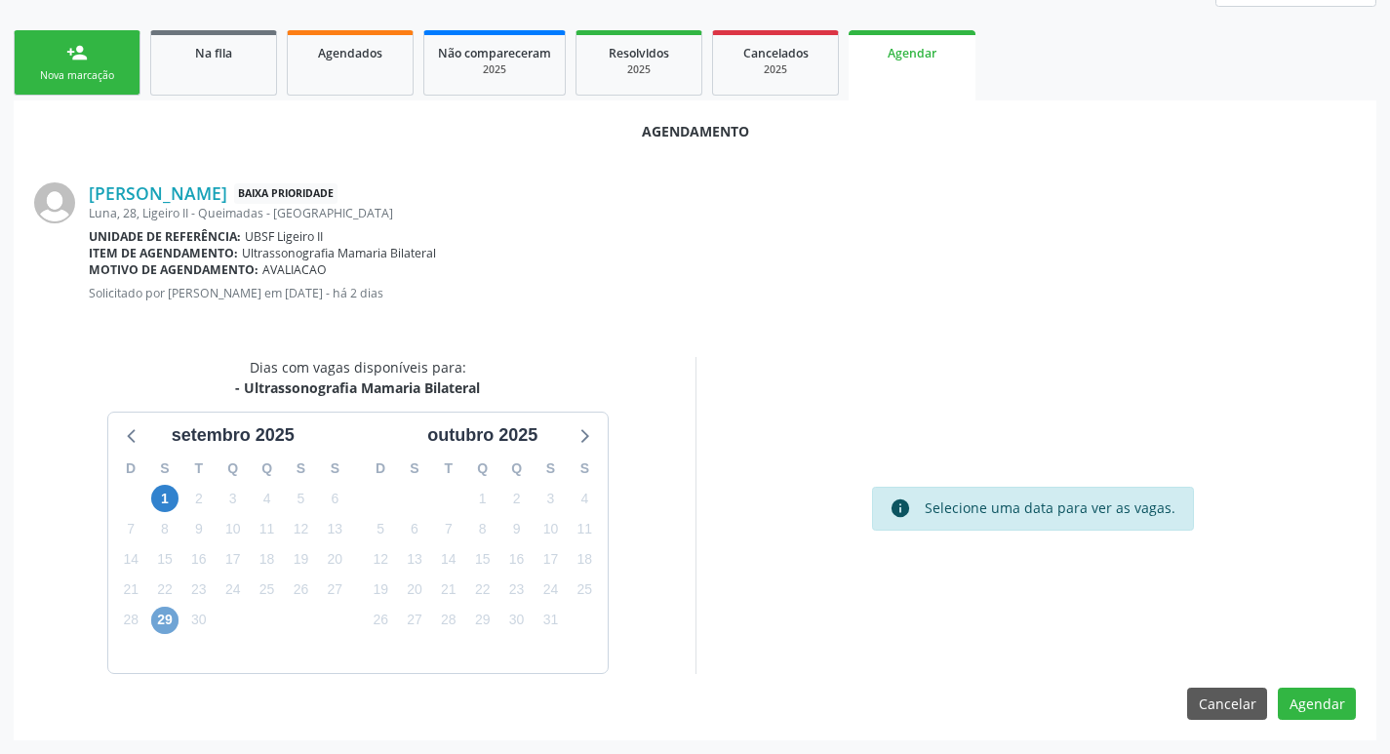
click at [167, 630] on span "29" at bounding box center [164, 620] width 27 height 27
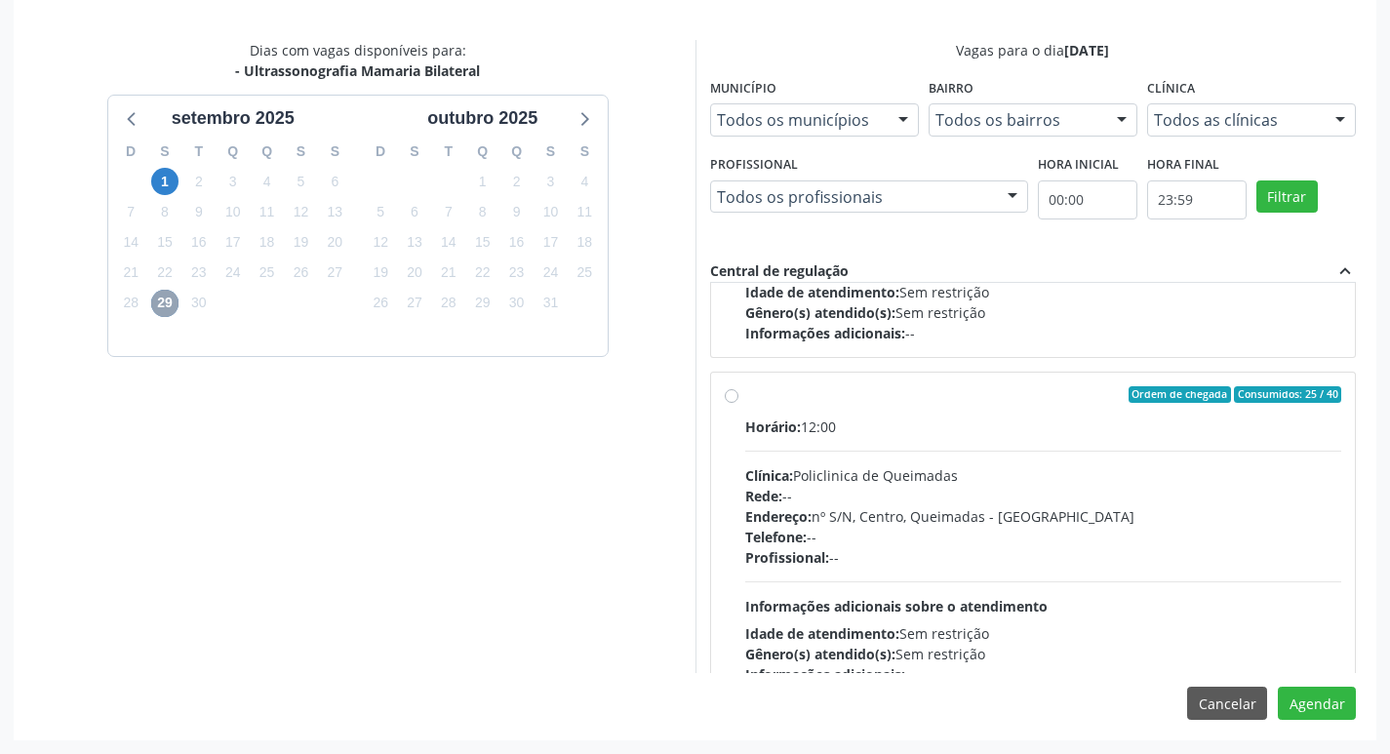
scroll to position [307, 0]
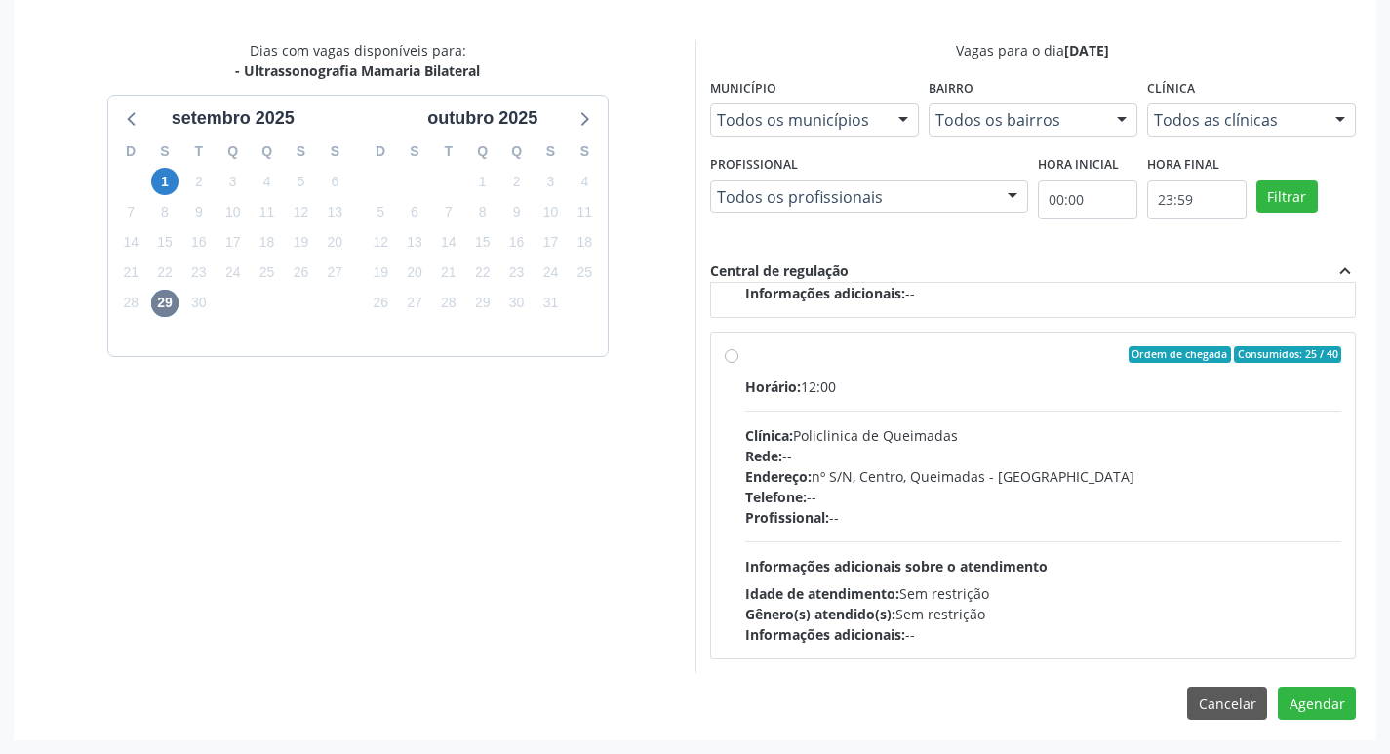
click at [1124, 429] on div "Clínica: Policlinica de Queimadas" at bounding box center [1043, 435] width 597 height 20
click at [739, 364] on input "Ordem de chegada Consumidos: 25 / 40 Horário: 12:00 Clínica: Policlinica de Que…" at bounding box center [732, 355] width 14 height 18
radio input "true"
click at [1315, 706] on button "Agendar" at bounding box center [1317, 703] width 78 height 33
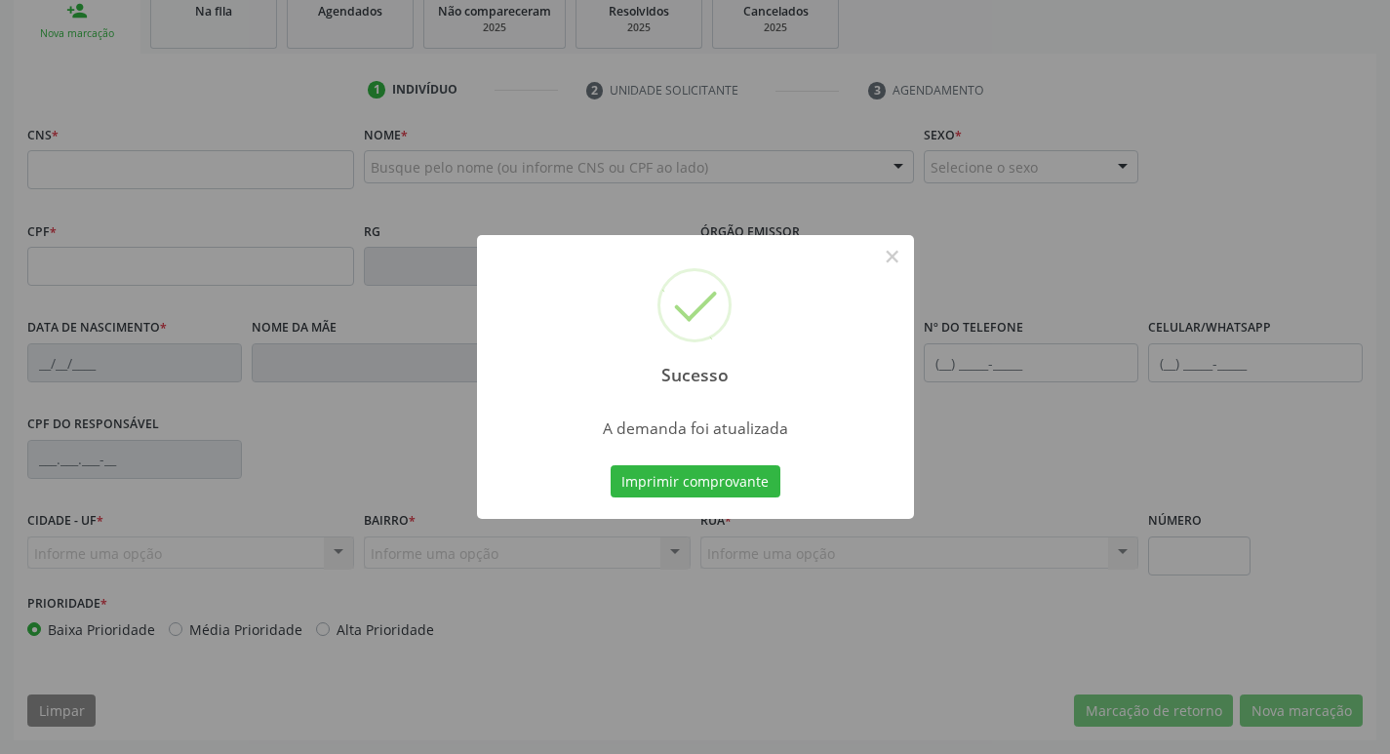
scroll to position [303, 0]
click at [702, 490] on button "Imprimir comprovante" at bounding box center [696, 481] width 170 height 33
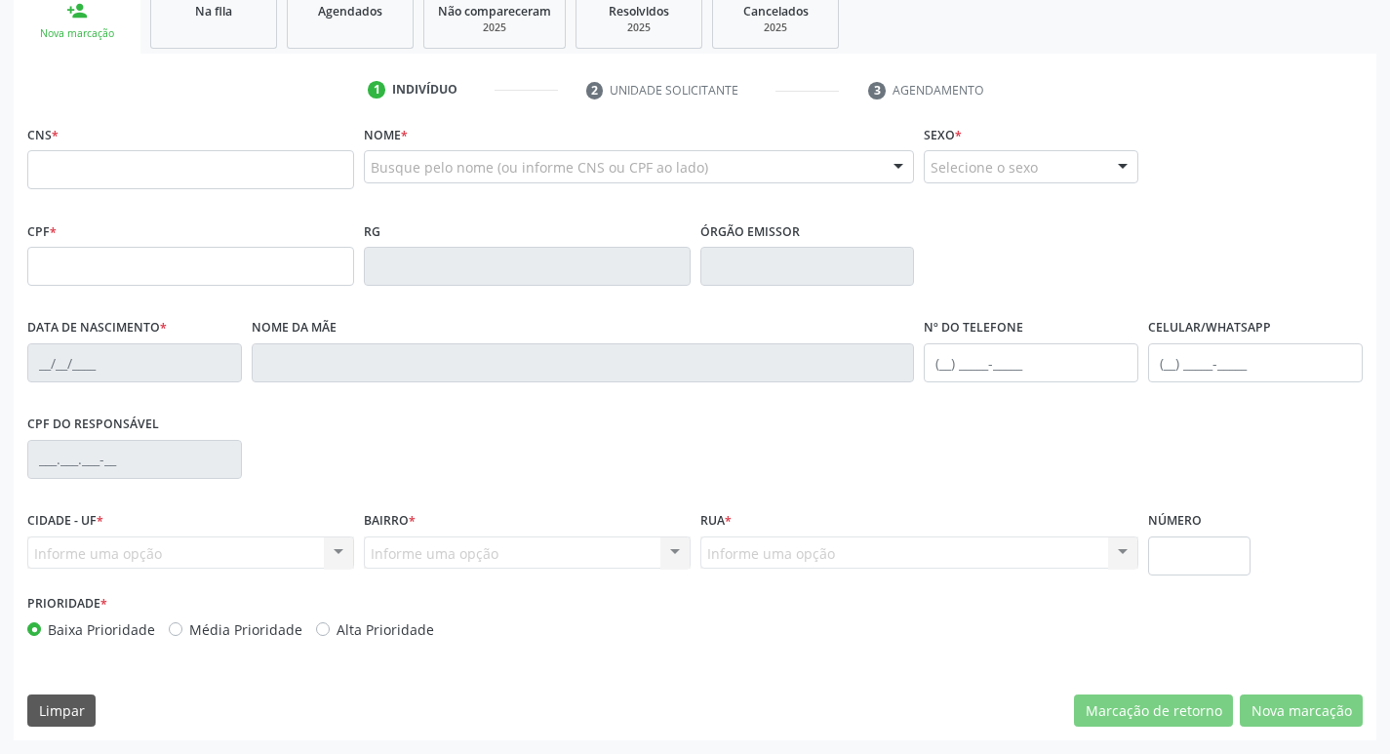
click at [181, 77] on ul "1 Indivíduo 2 Unidade solicitante 3 Agendamento" at bounding box center [695, 90] width 1363 height 32
click at [202, 45] on link "Na fila" at bounding box center [213, 18] width 127 height 60
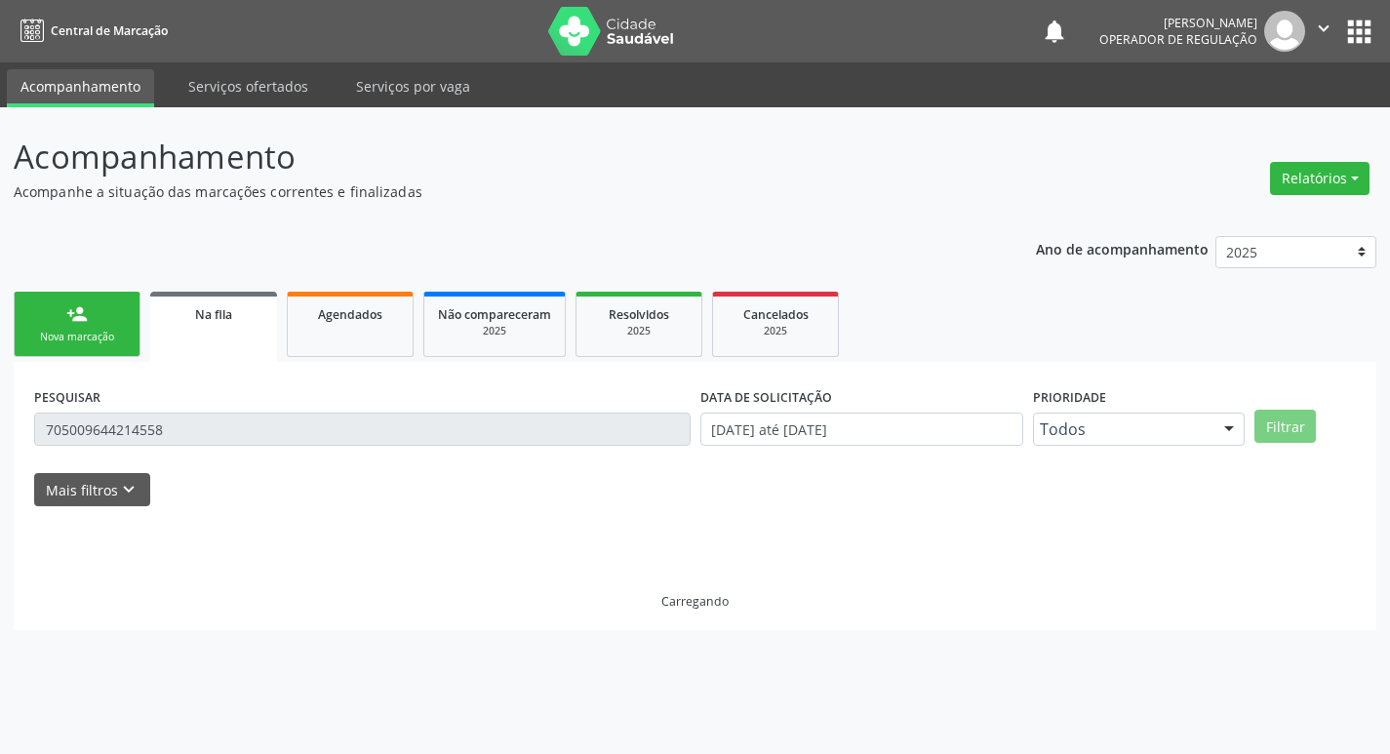
scroll to position [0, 0]
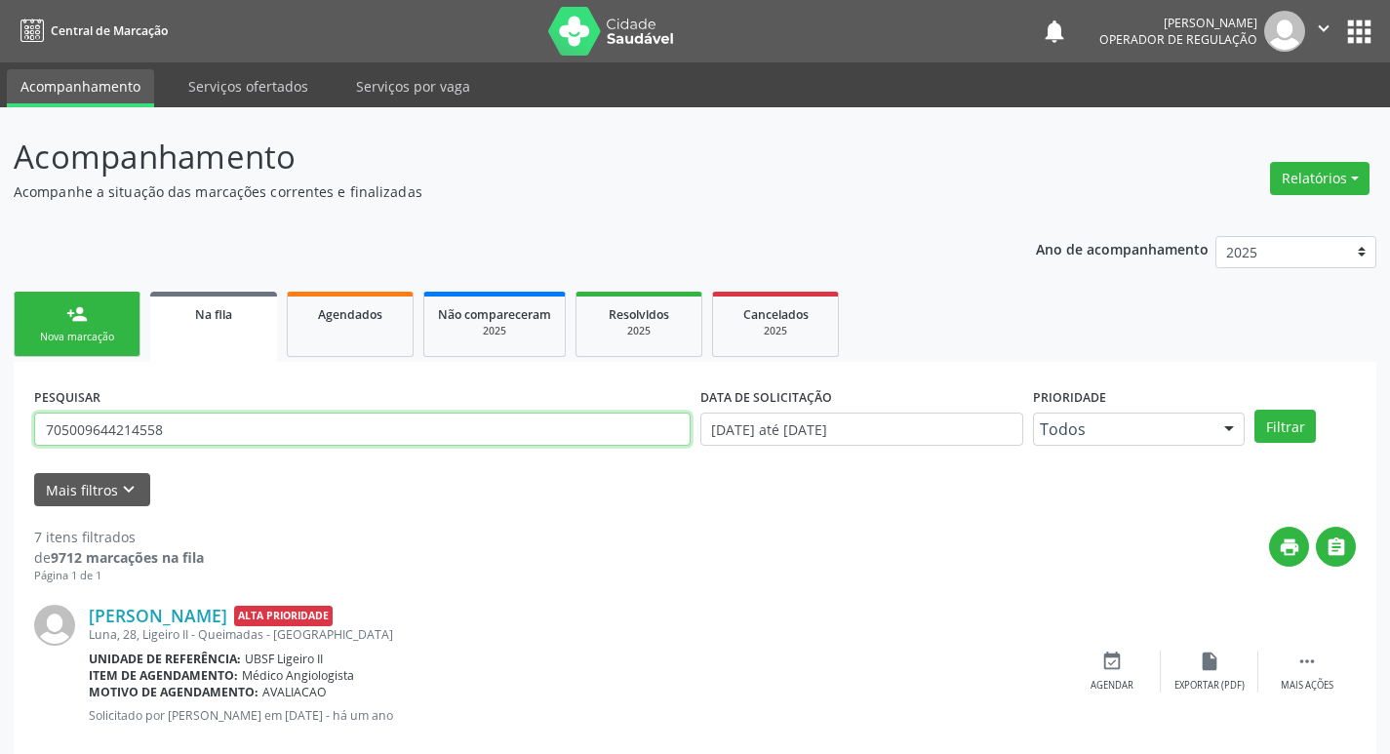
click at [254, 434] on input "705009644214558" at bounding box center [362, 429] width 657 height 33
type input "700104992568320"
click at [1255, 410] on button "Filtrar" at bounding box center [1285, 426] width 61 height 33
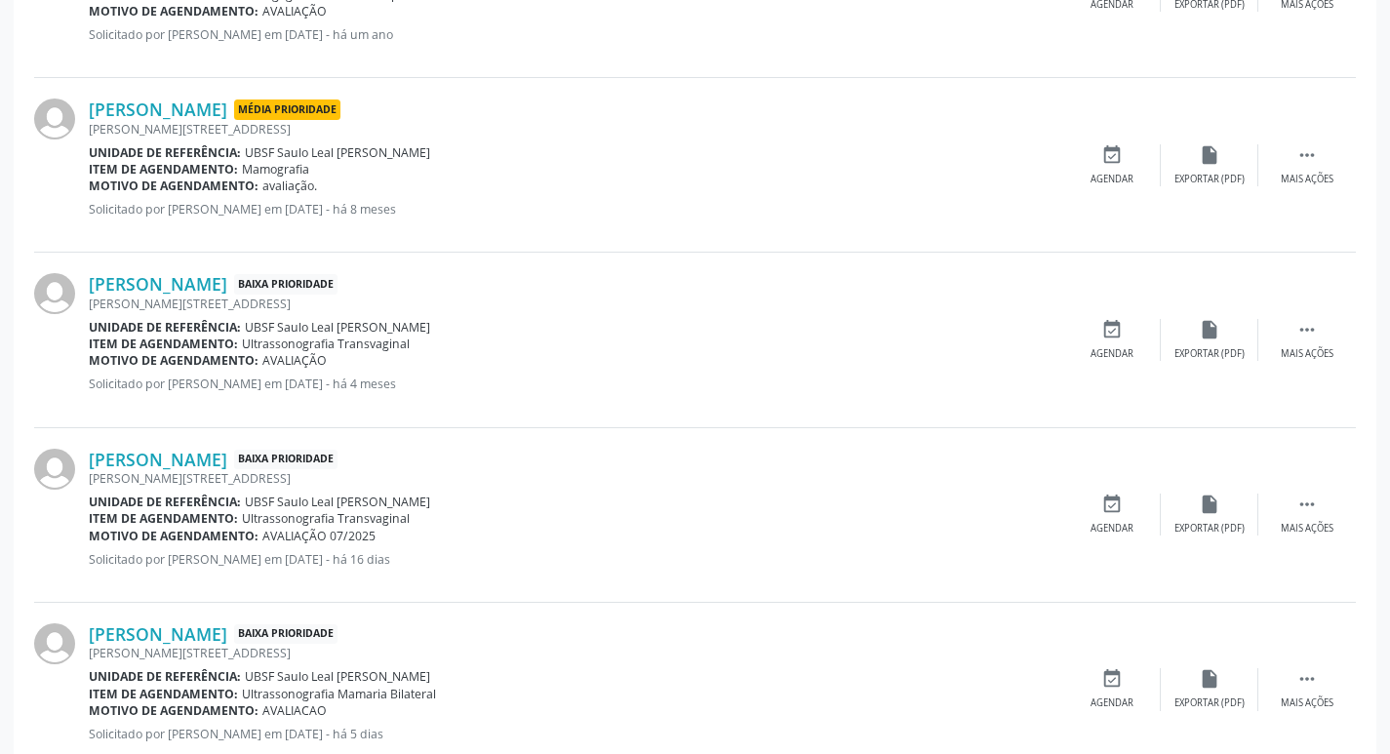
scroll to position [738, 0]
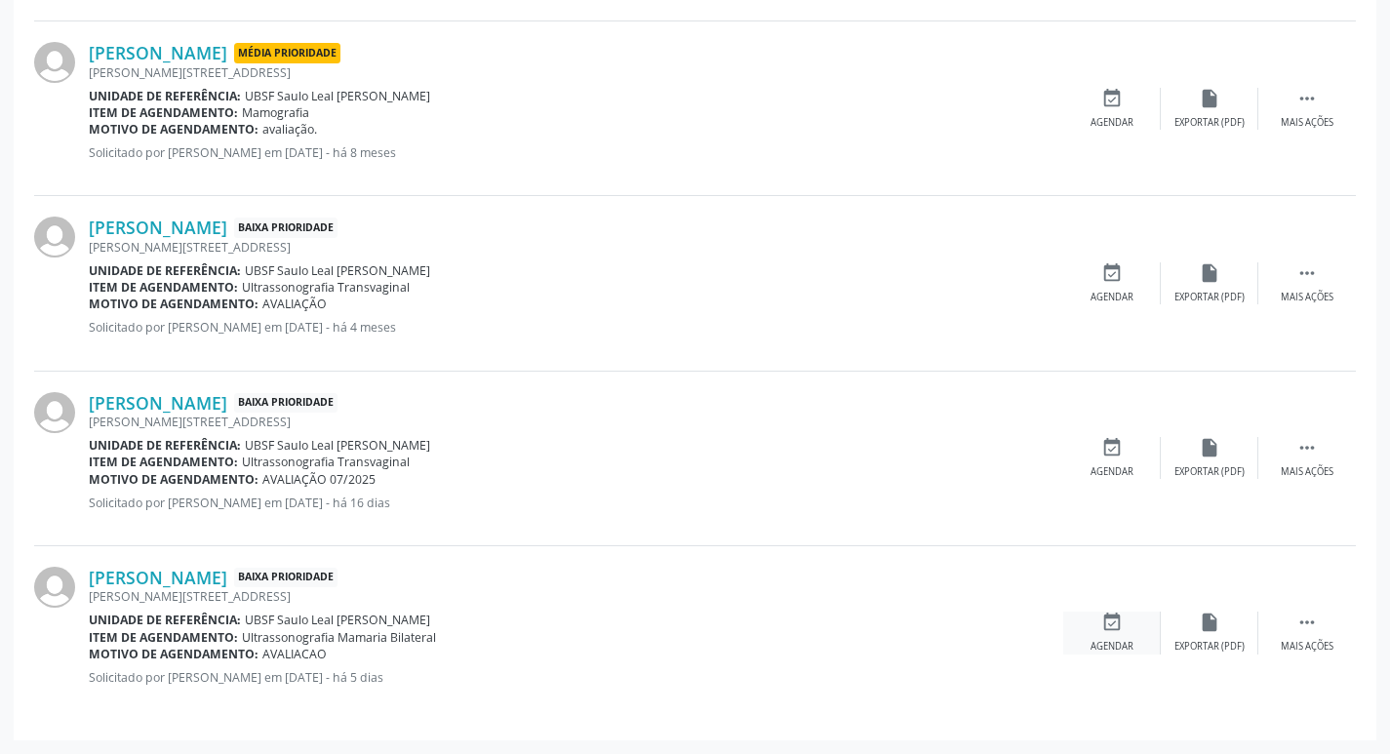
click at [1102, 639] on div "event_available Agendar" at bounding box center [1113, 633] width 98 height 42
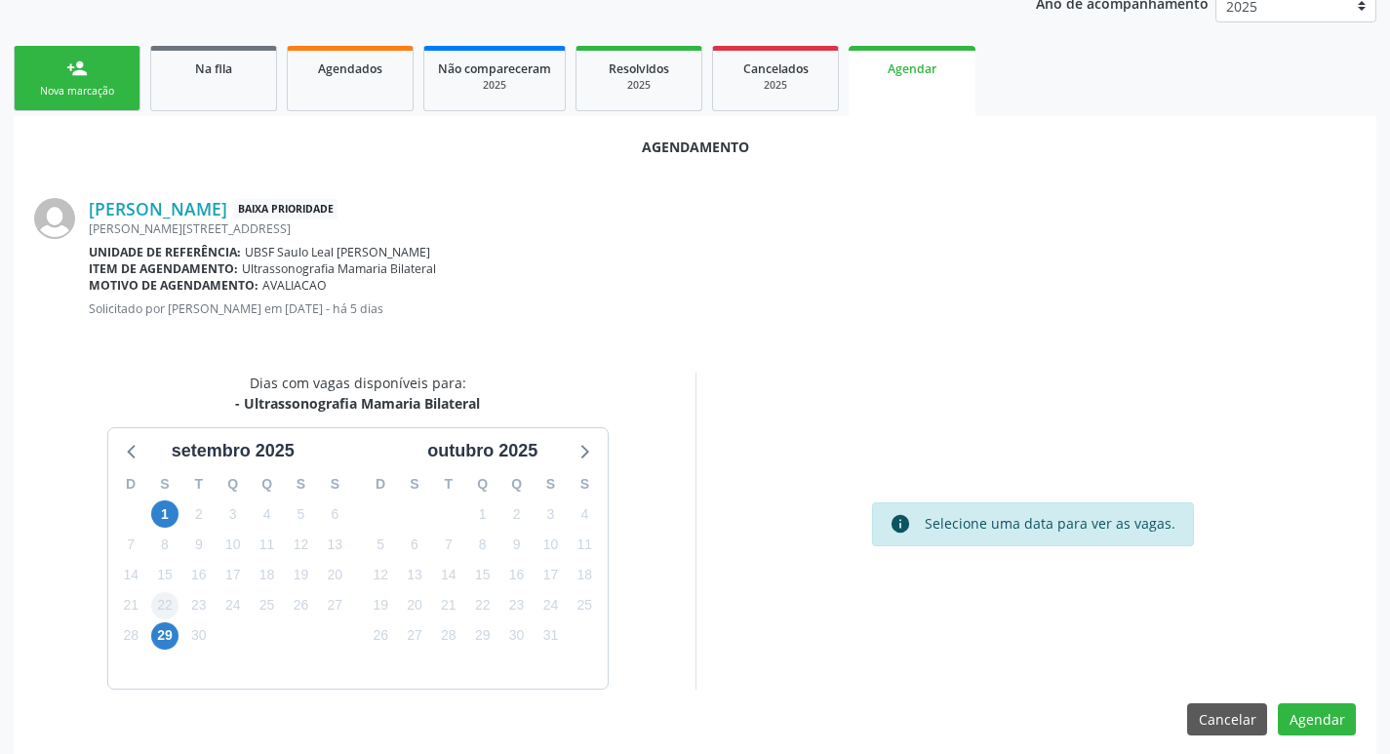
scroll to position [262, 0]
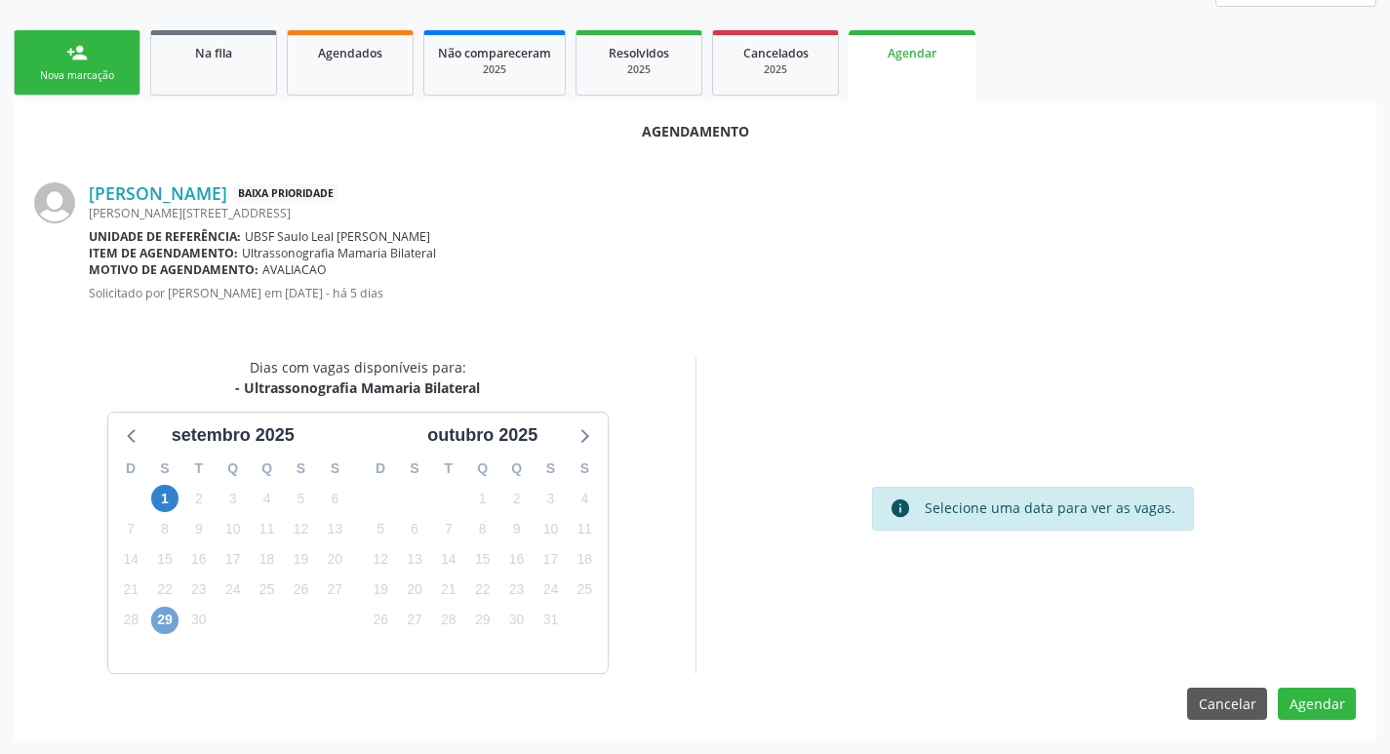
click at [153, 624] on span "29" at bounding box center [164, 620] width 27 height 27
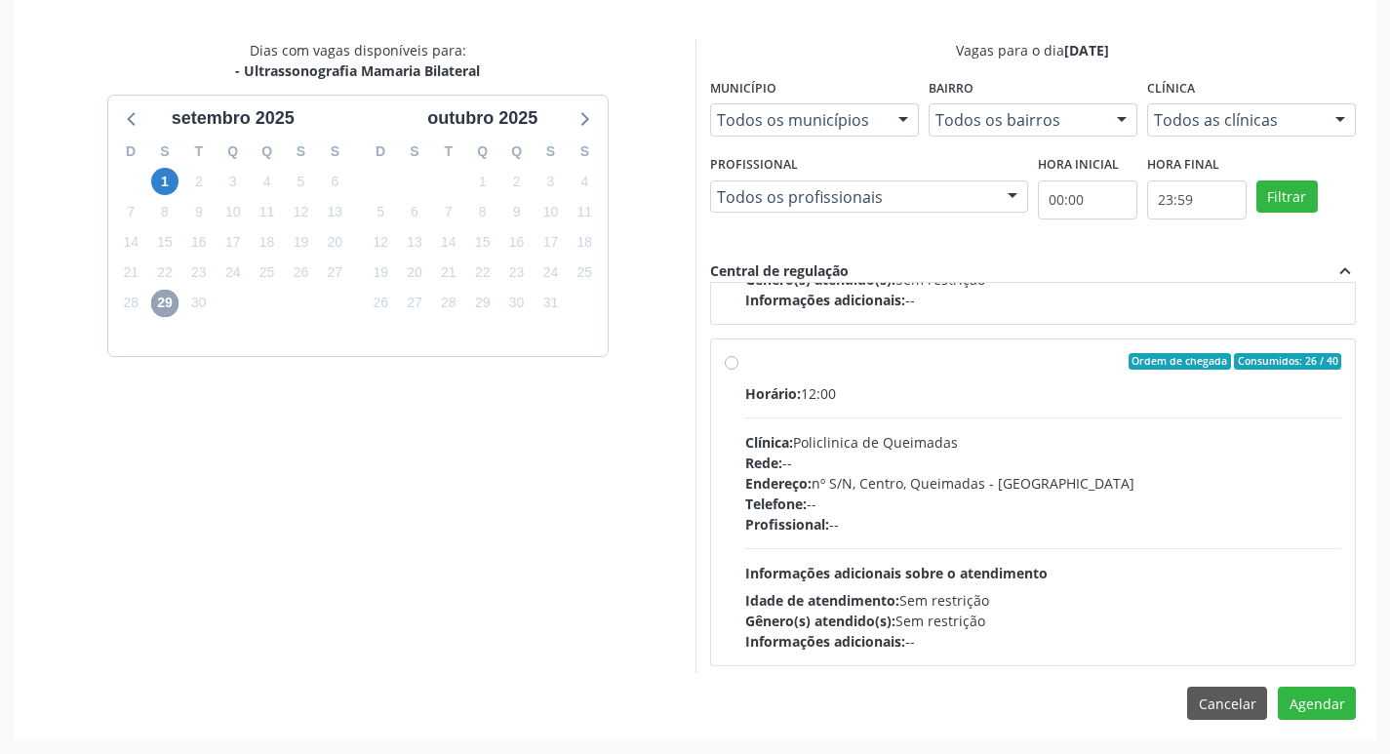
scroll to position [307, 0]
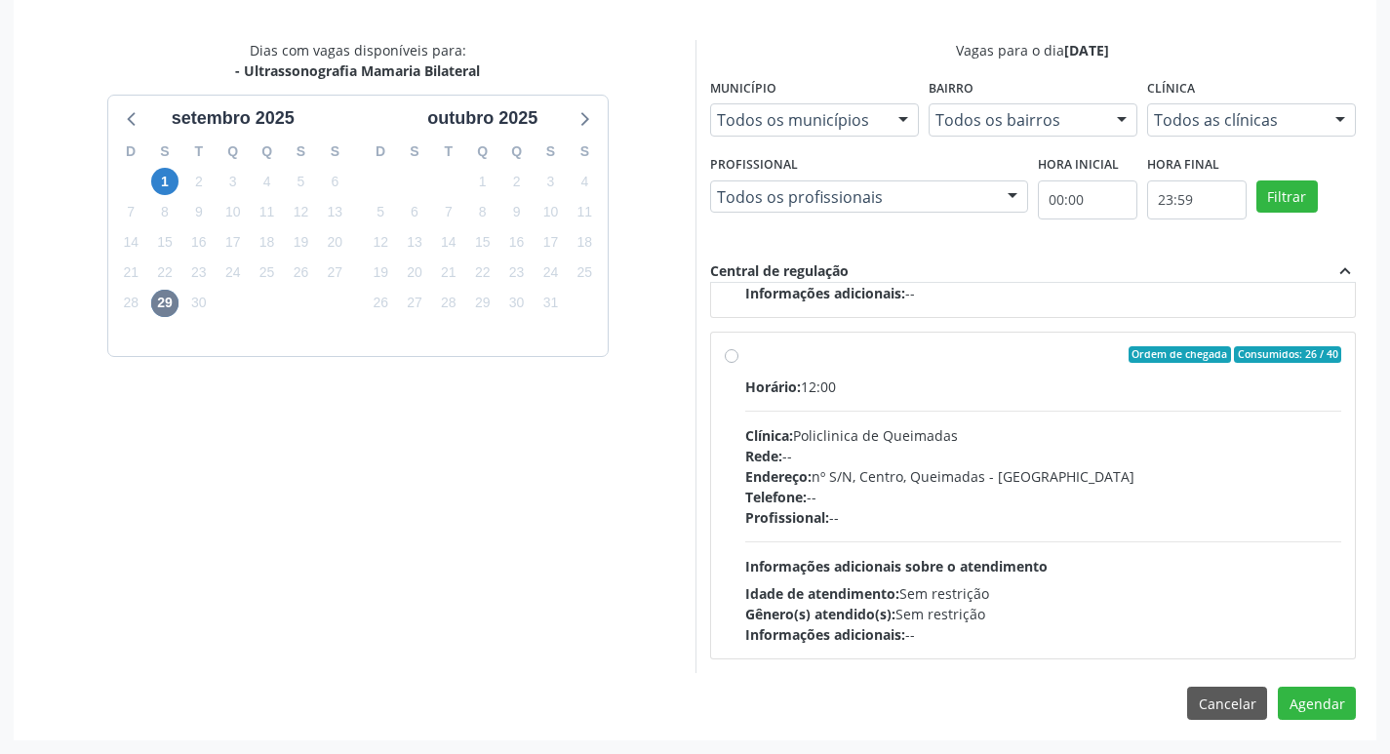
click at [1137, 466] on div "Endereço: nº S/N, Centro, Queimadas - [GEOGRAPHIC_DATA]" at bounding box center [1043, 476] width 597 height 20
click at [739, 364] on input "Ordem de chegada Consumidos: 26 / 40 Horário: 12:00 Clínica: Policlinica de Que…" at bounding box center [732, 355] width 14 height 18
radio input "true"
click at [1315, 699] on button "Agendar" at bounding box center [1317, 703] width 78 height 33
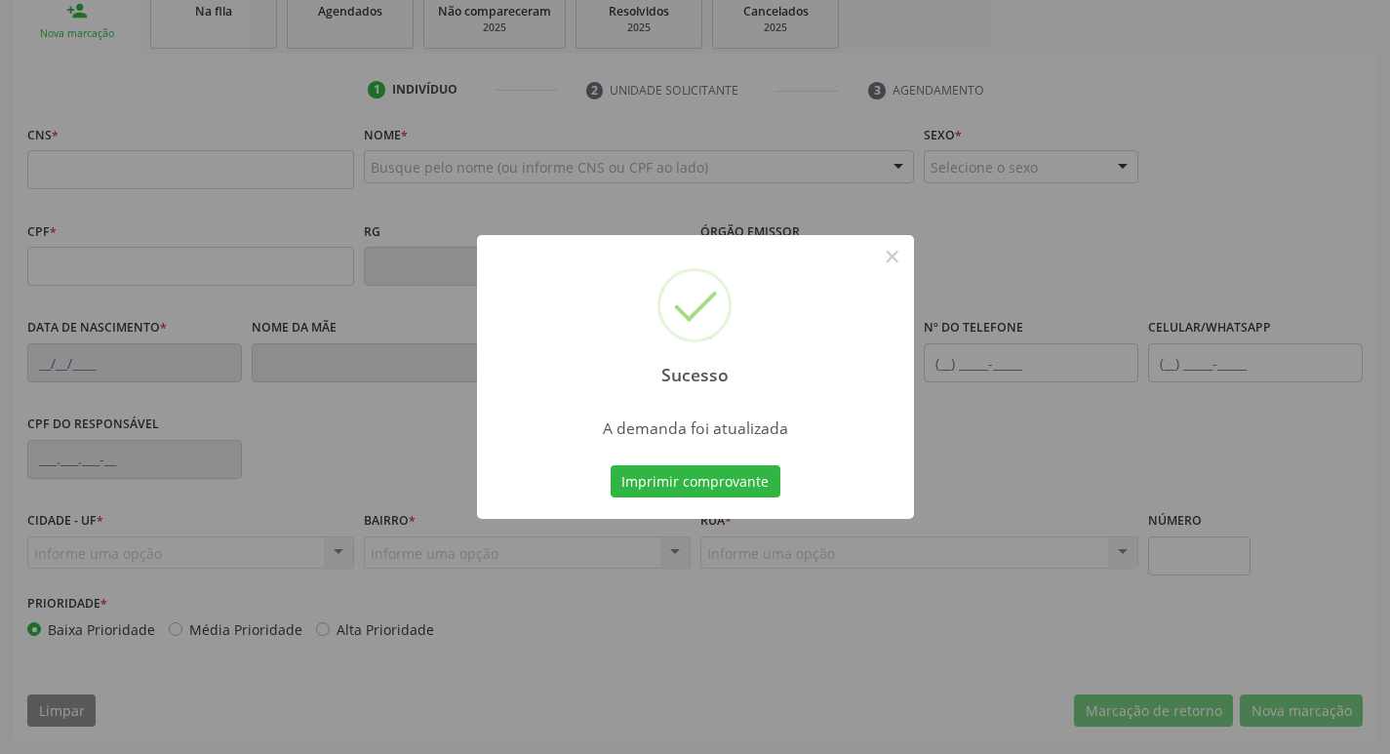
scroll to position [303, 0]
click at [723, 472] on button "Imprimir comprovante" at bounding box center [696, 481] width 170 height 33
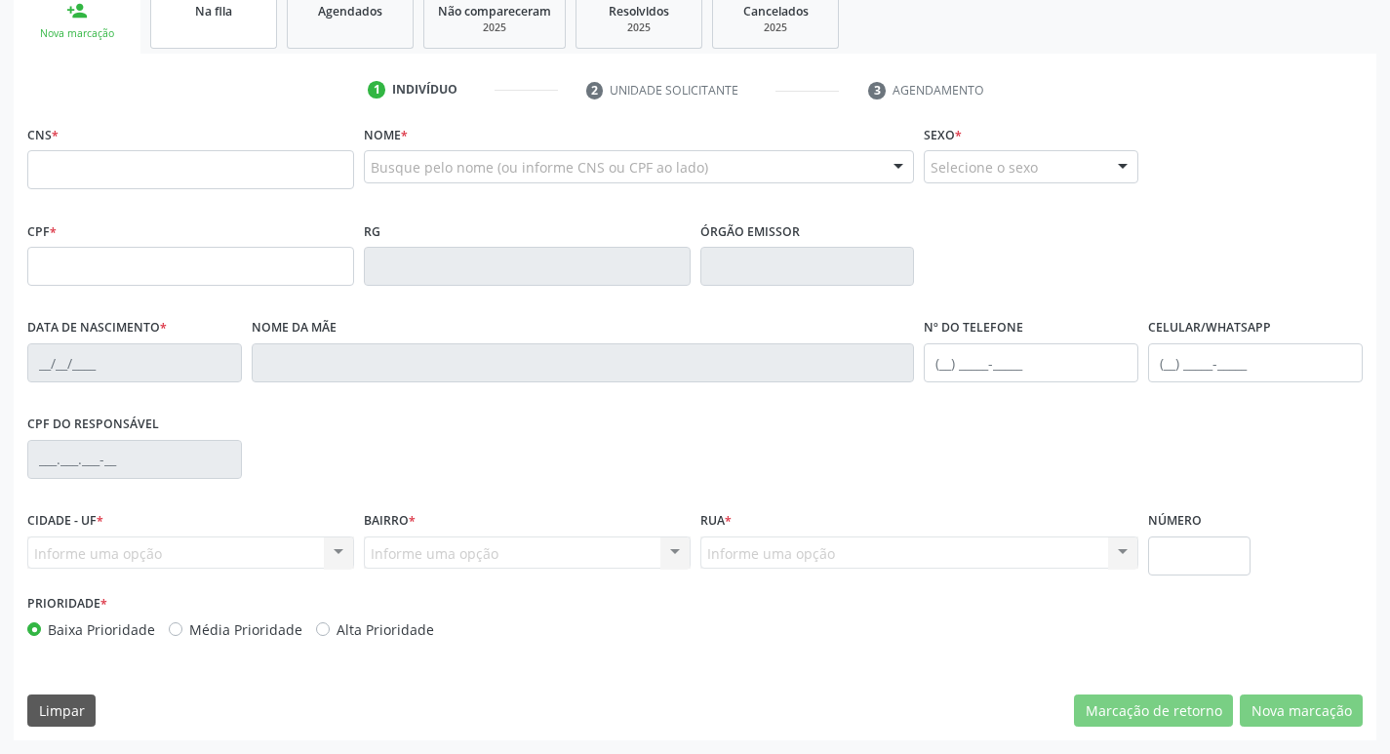
click at [202, 33] on link "Na fila" at bounding box center [213, 18] width 127 height 60
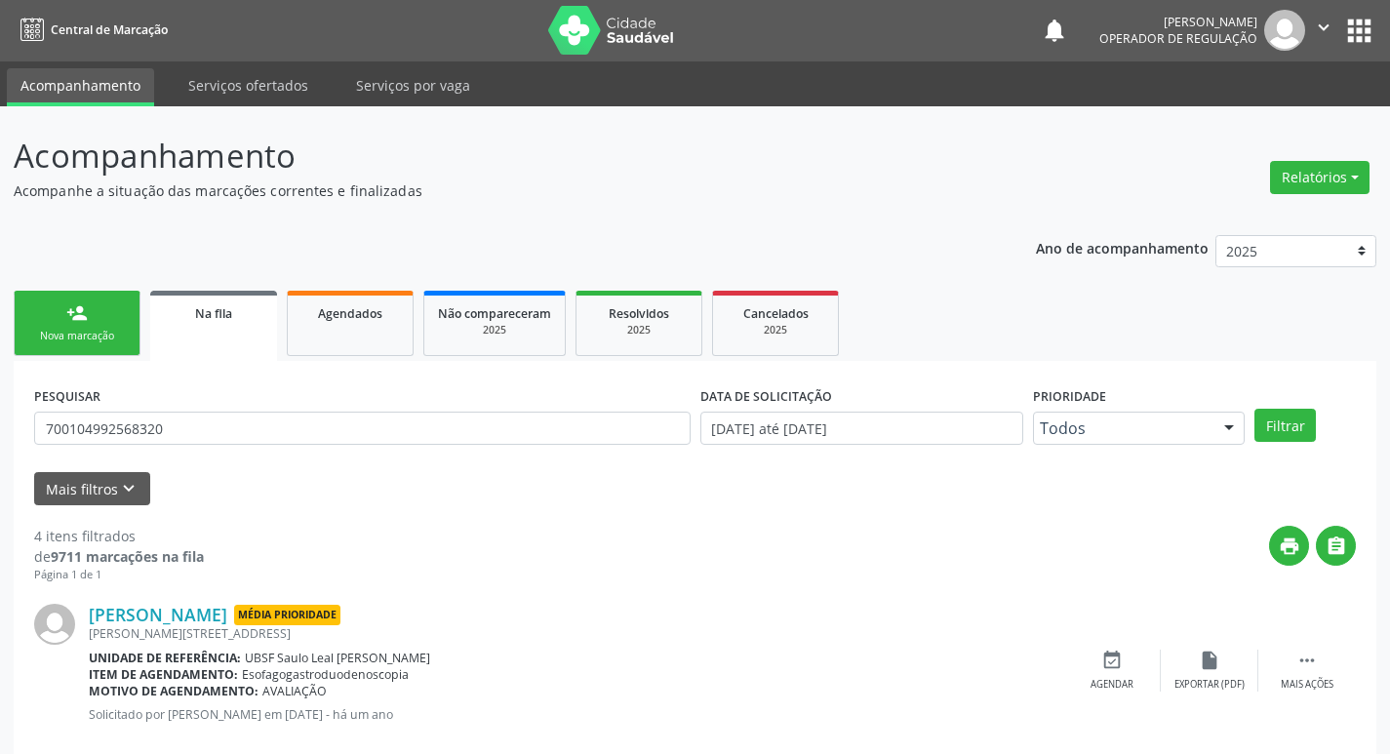
scroll to position [0, 0]
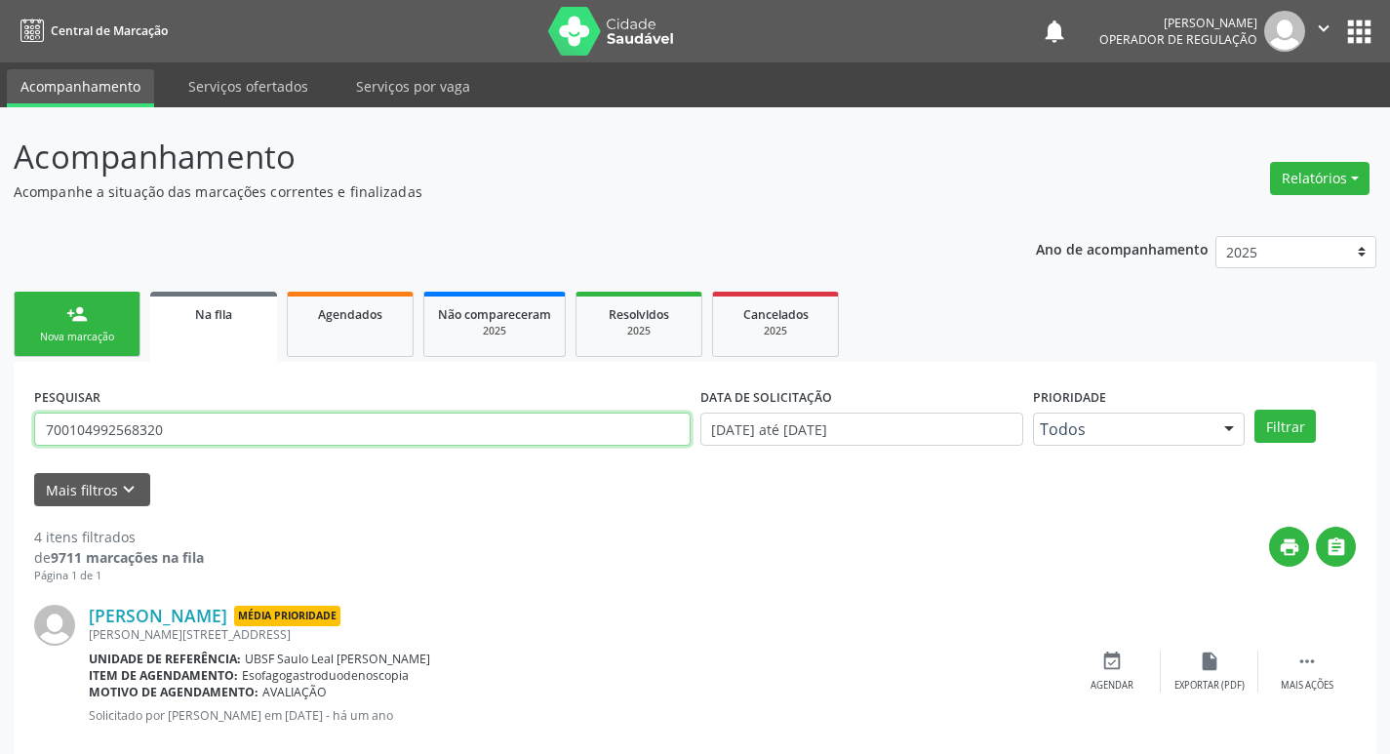
click at [294, 418] on input "700104992568320" at bounding box center [362, 429] width 657 height 33
type input "706001802814349"
click at [1255, 410] on button "Filtrar" at bounding box center [1285, 426] width 61 height 33
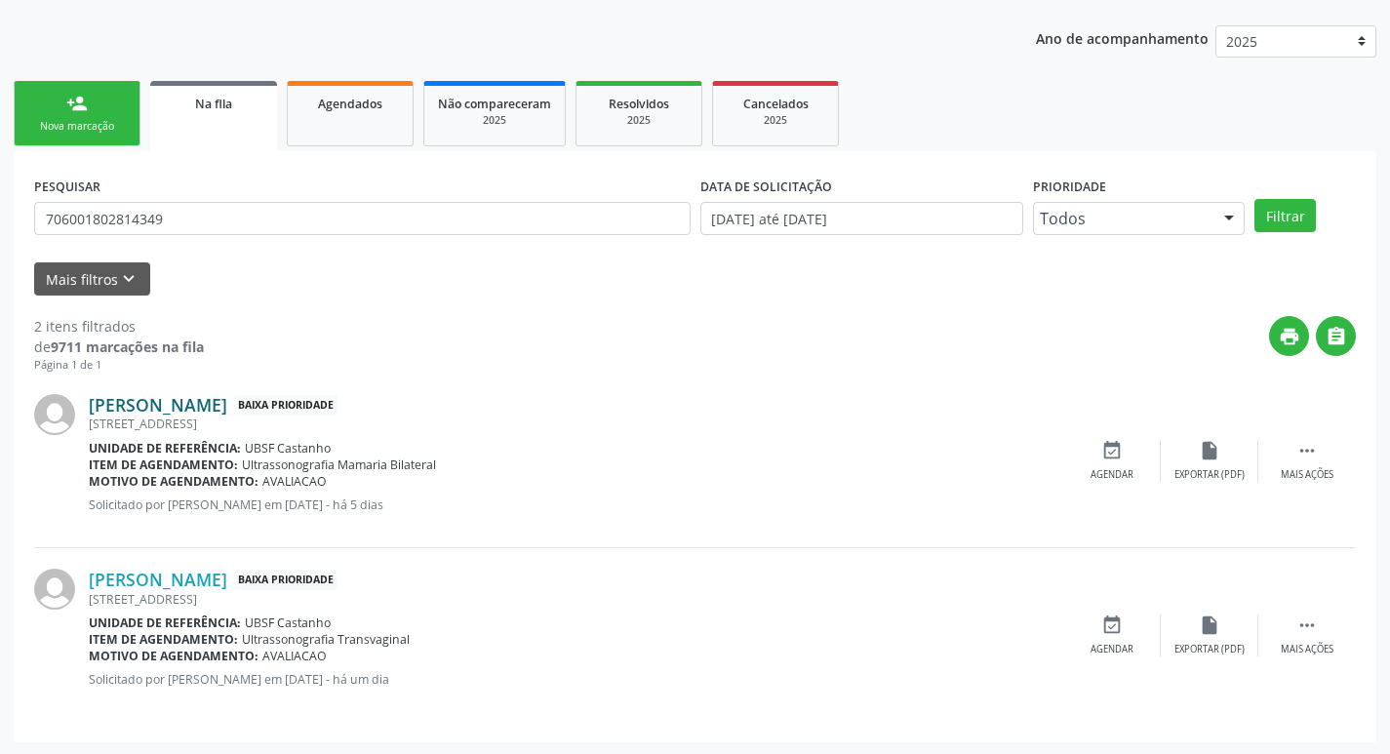
scroll to position [213, 0]
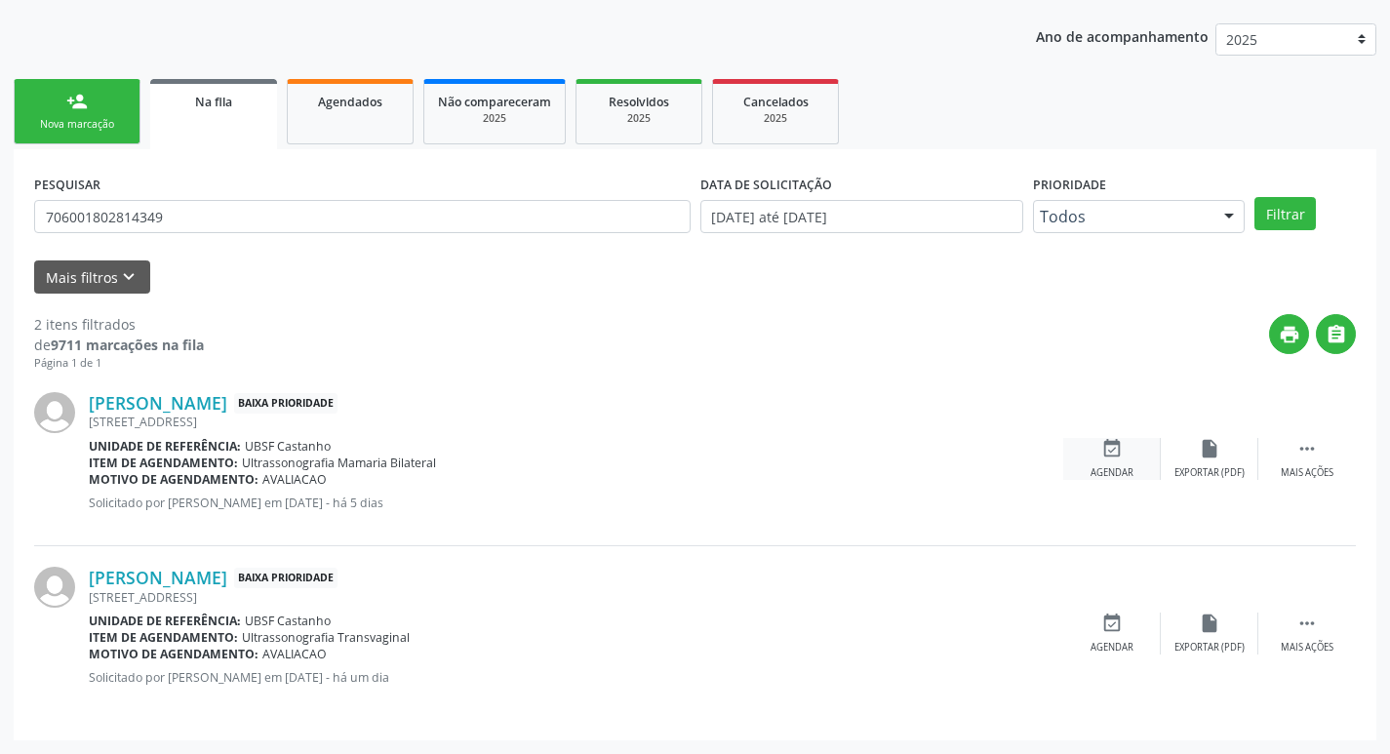
click at [1113, 456] on icon "event_available" at bounding box center [1112, 448] width 21 height 21
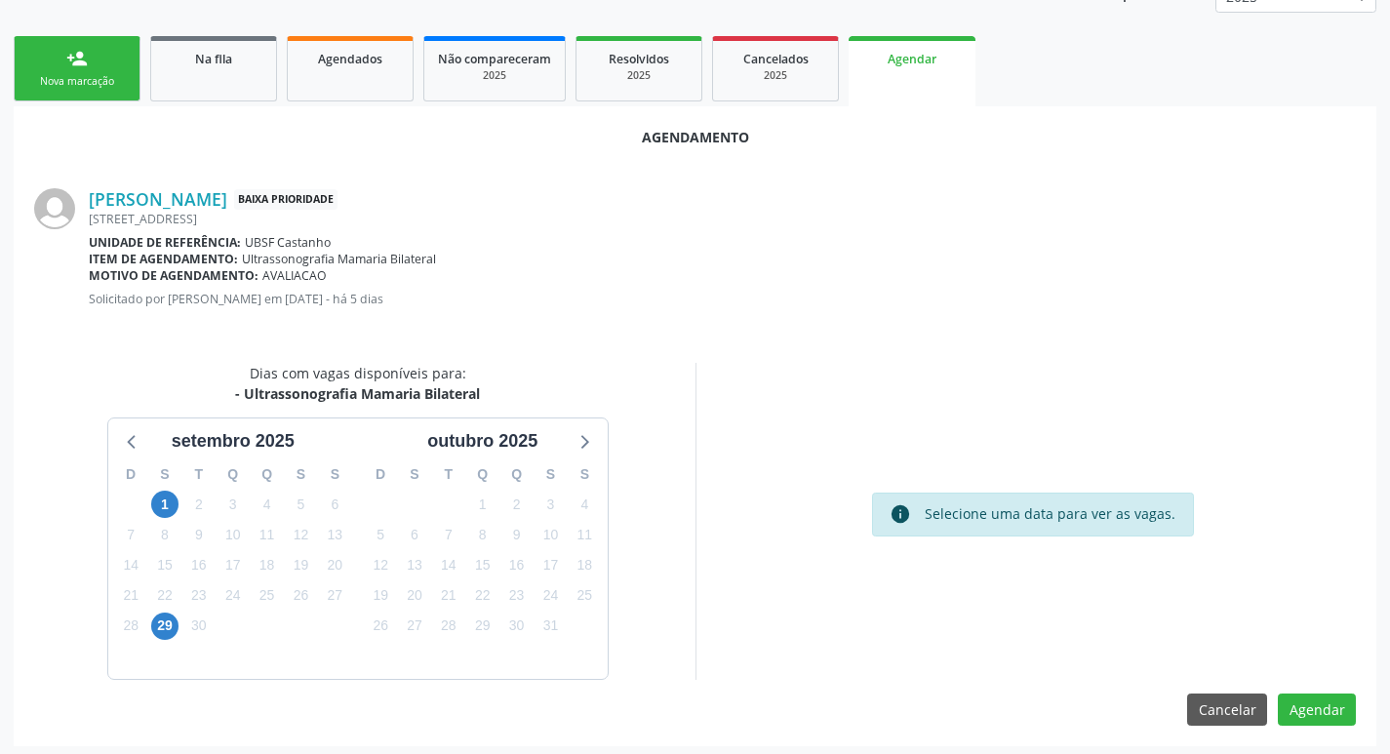
scroll to position [262, 0]
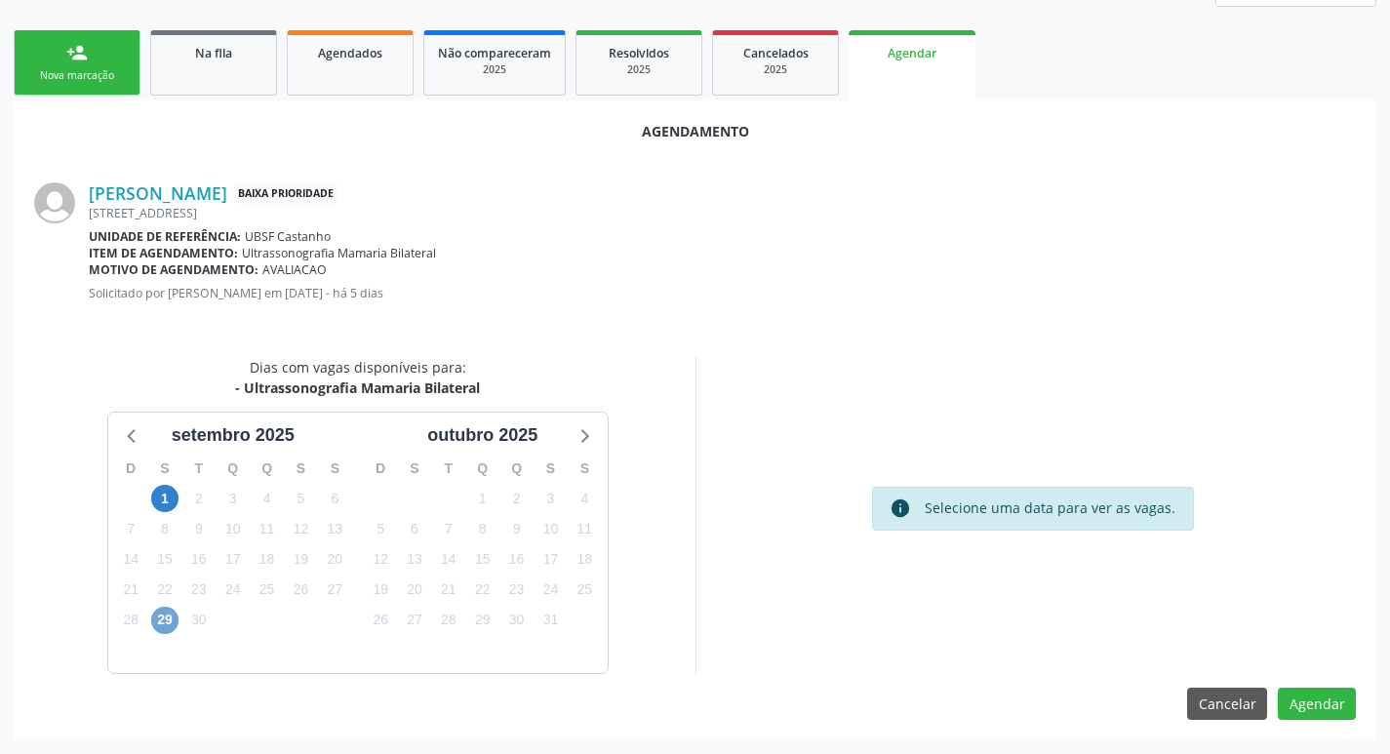
click at [170, 628] on span "29" at bounding box center [164, 620] width 27 height 27
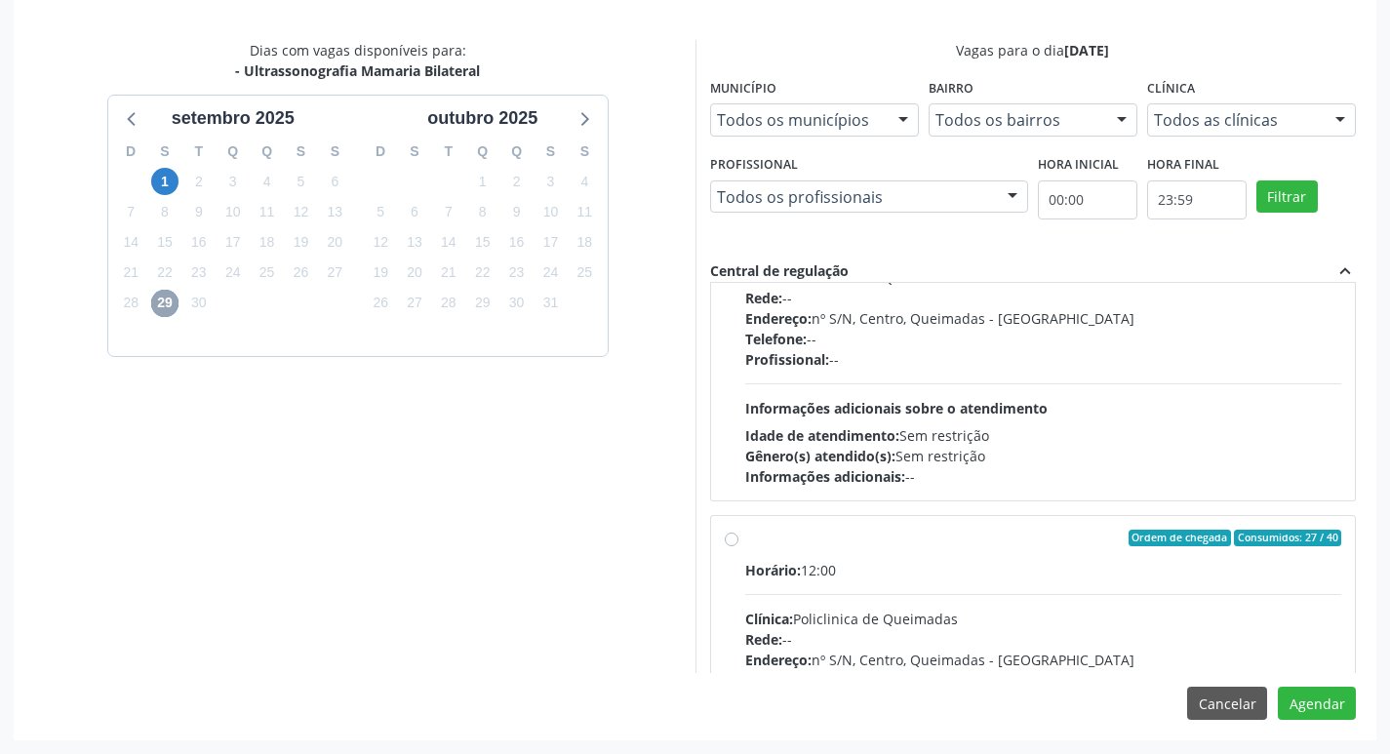
scroll to position [307, 0]
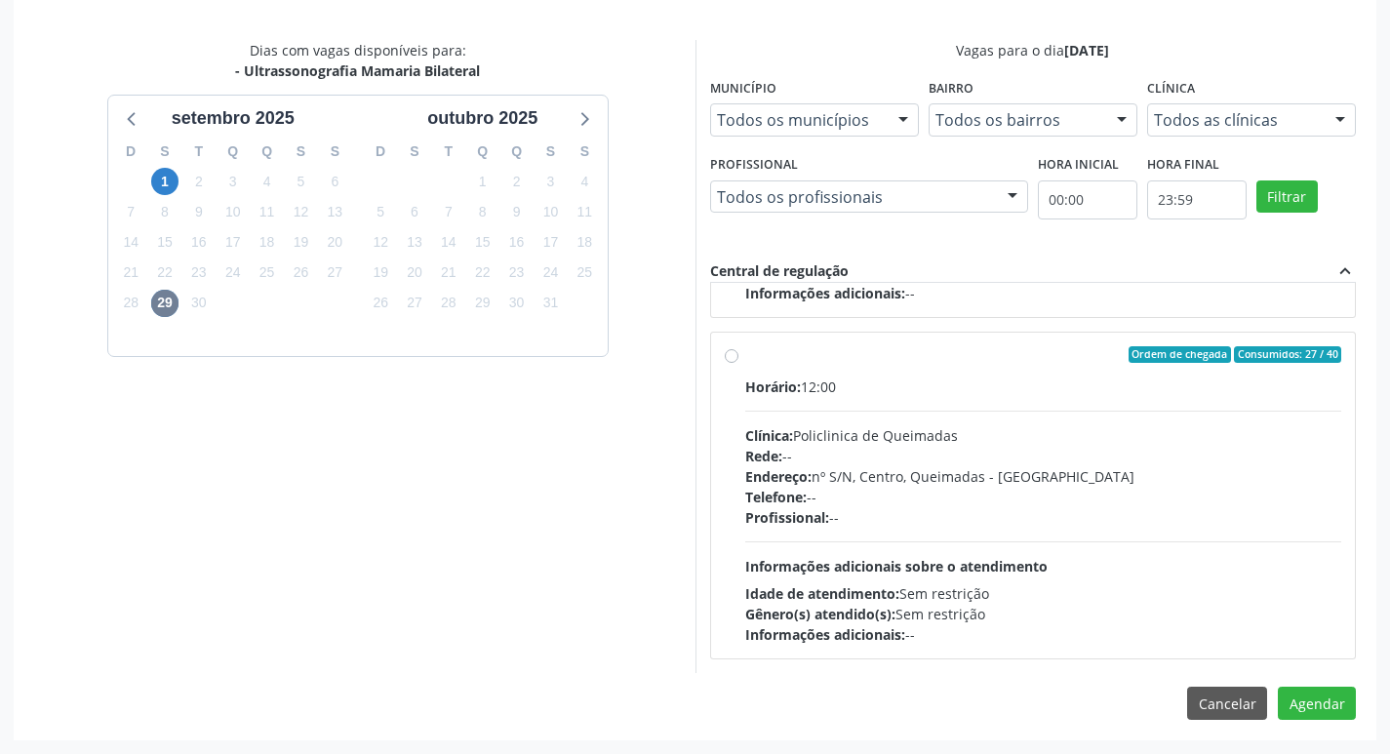
click at [1138, 396] on div "Horário: 12:00" at bounding box center [1043, 387] width 597 height 20
click at [739, 364] on input "Ordem de chegada Consumidos: 27 / 40 Horário: 12:00 Clínica: Policlinica de Que…" at bounding box center [732, 355] width 14 height 18
radio input "true"
click at [1309, 705] on button "Agendar" at bounding box center [1317, 703] width 78 height 33
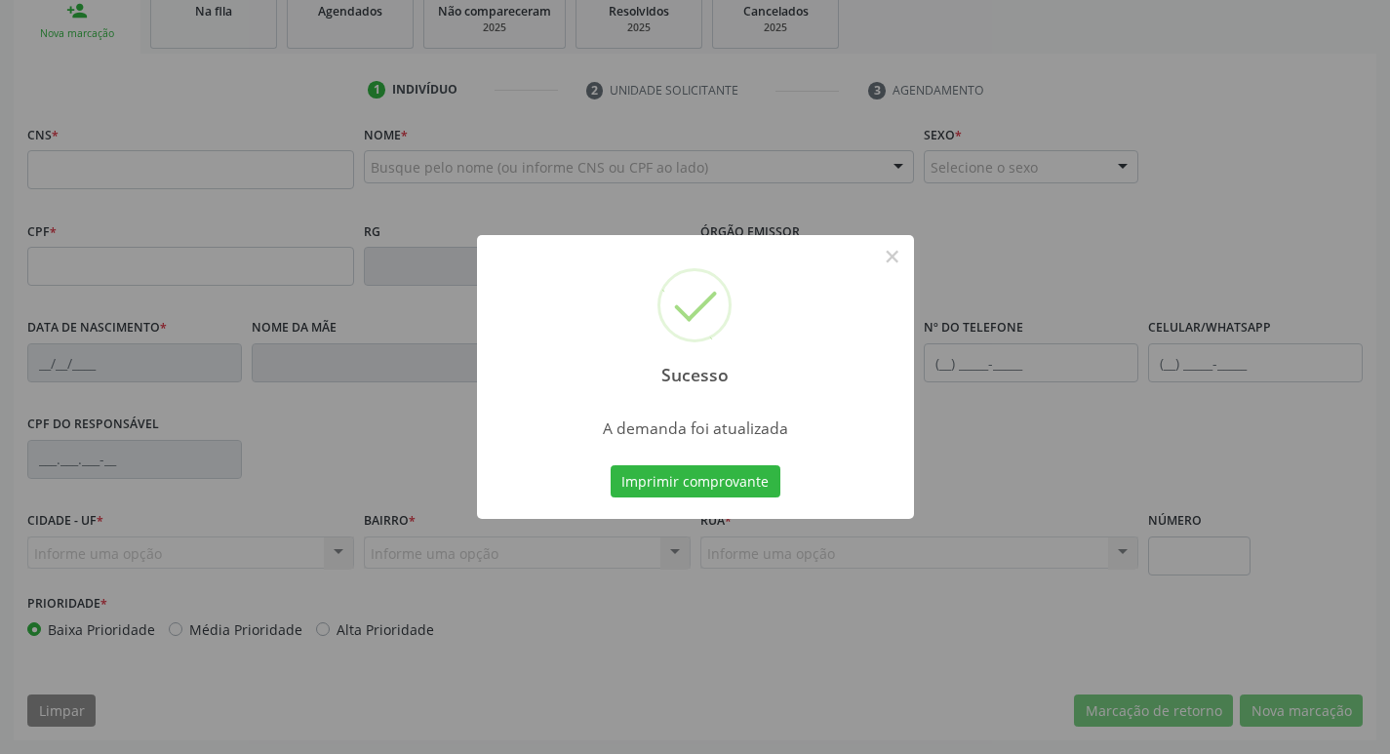
scroll to position [303, 0]
click at [679, 481] on button "Imprimir comprovante" at bounding box center [696, 481] width 170 height 33
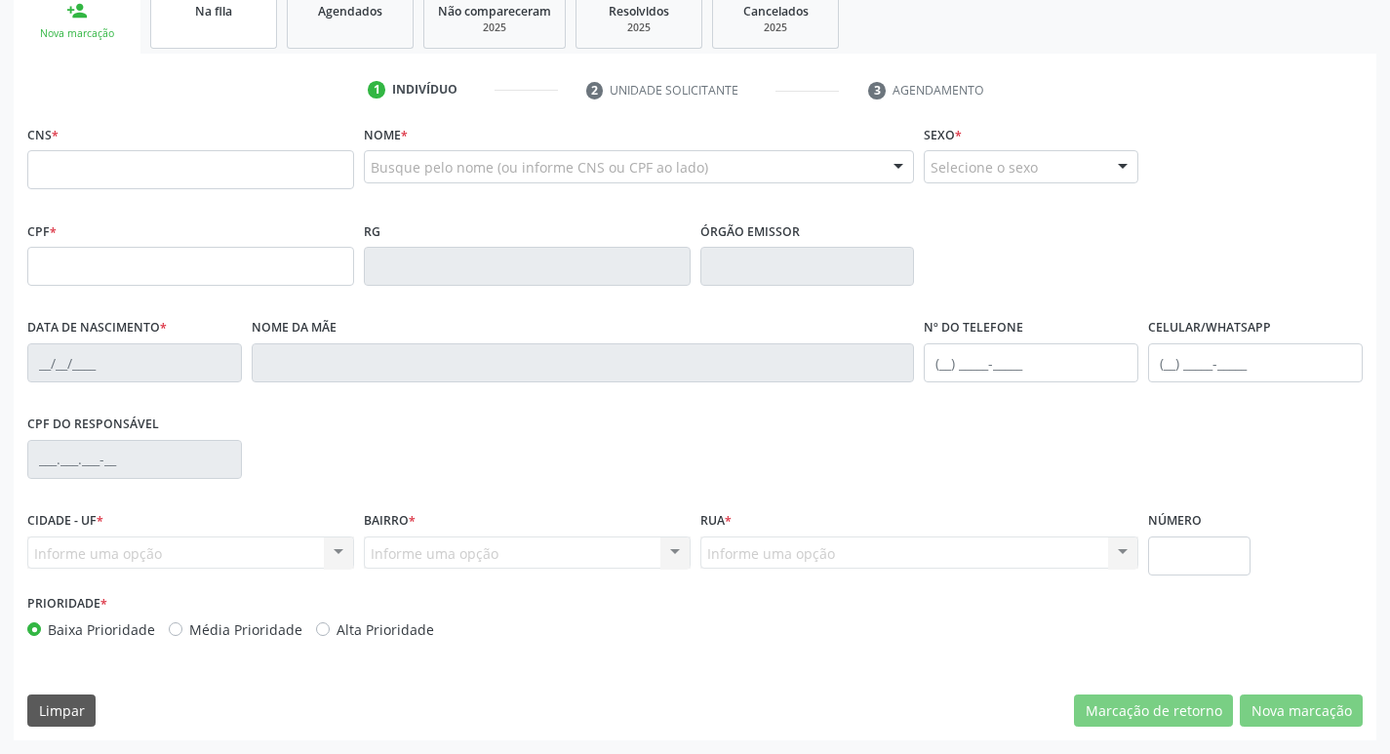
click at [238, 45] on link "Na fila" at bounding box center [213, 18] width 127 height 60
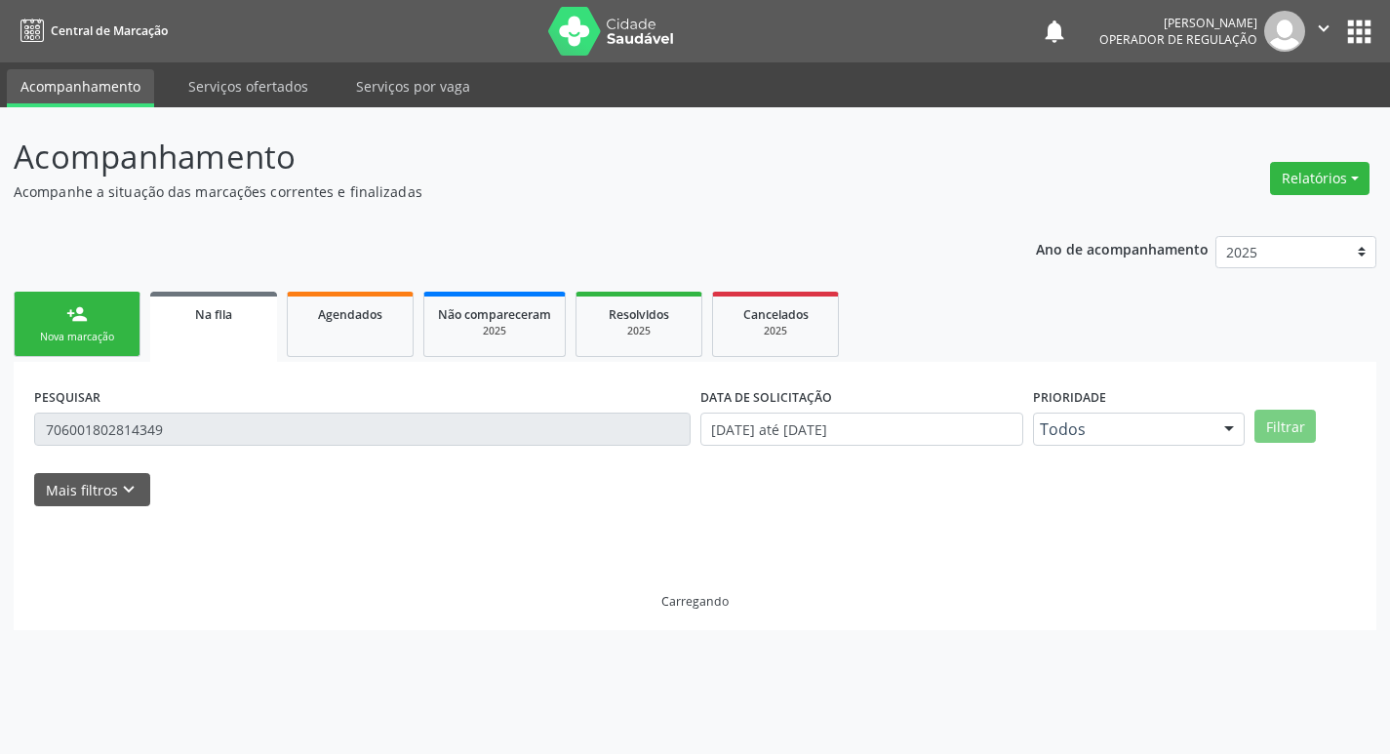
scroll to position [0, 0]
click at [193, 425] on input "706001802814349" at bounding box center [362, 429] width 657 height 33
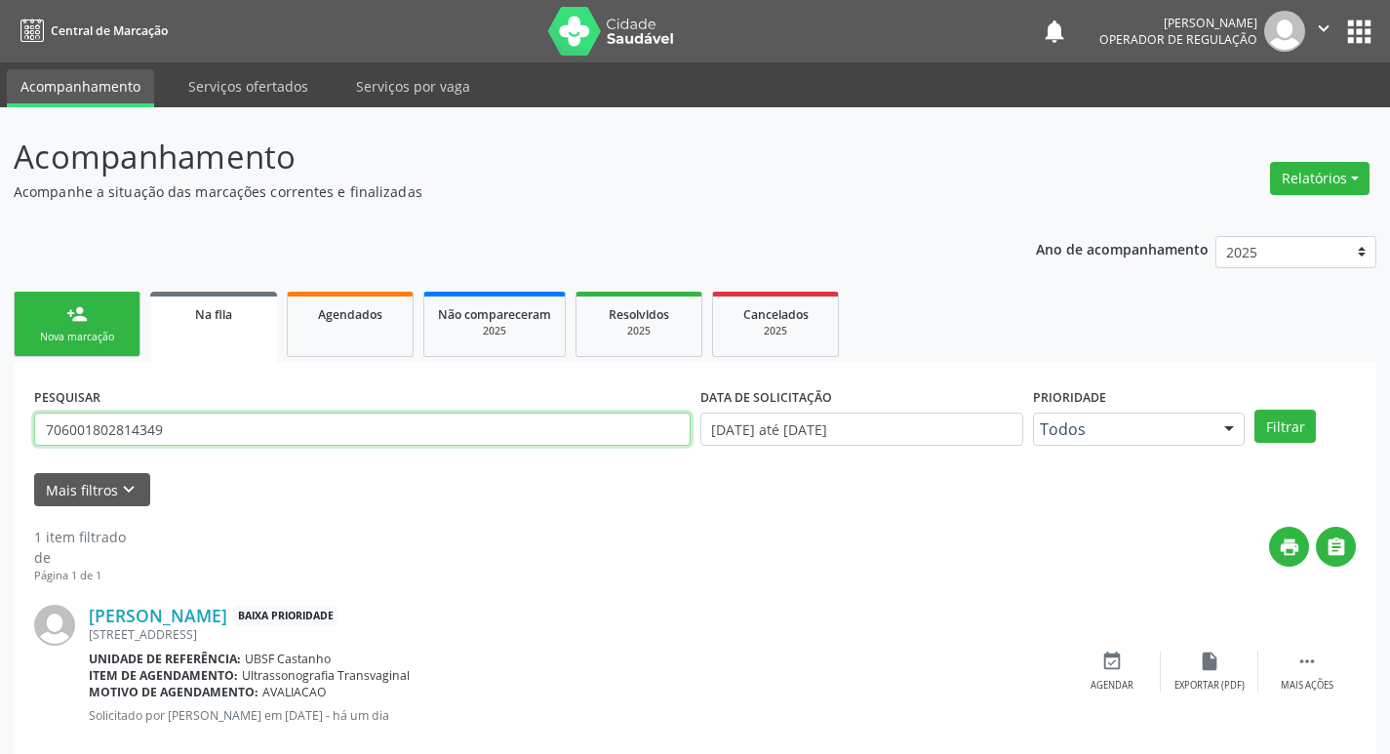
click at [193, 425] on input "706001802814349" at bounding box center [362, 429] width 657 height 33
type input "704708789454635"
click at [1255, 410] on button "Filtrar" at bounding box center [1285, 426] width 61 height 33
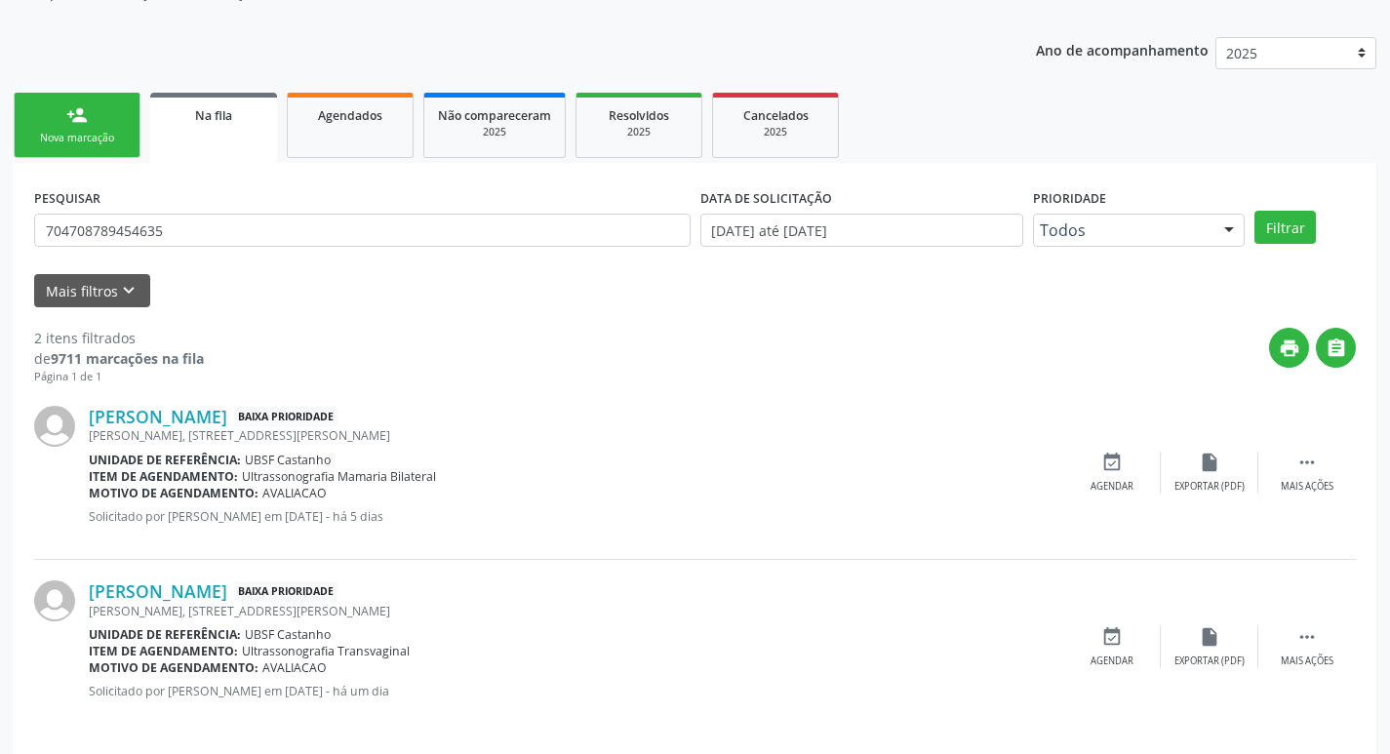
scroll to position [213, 0]
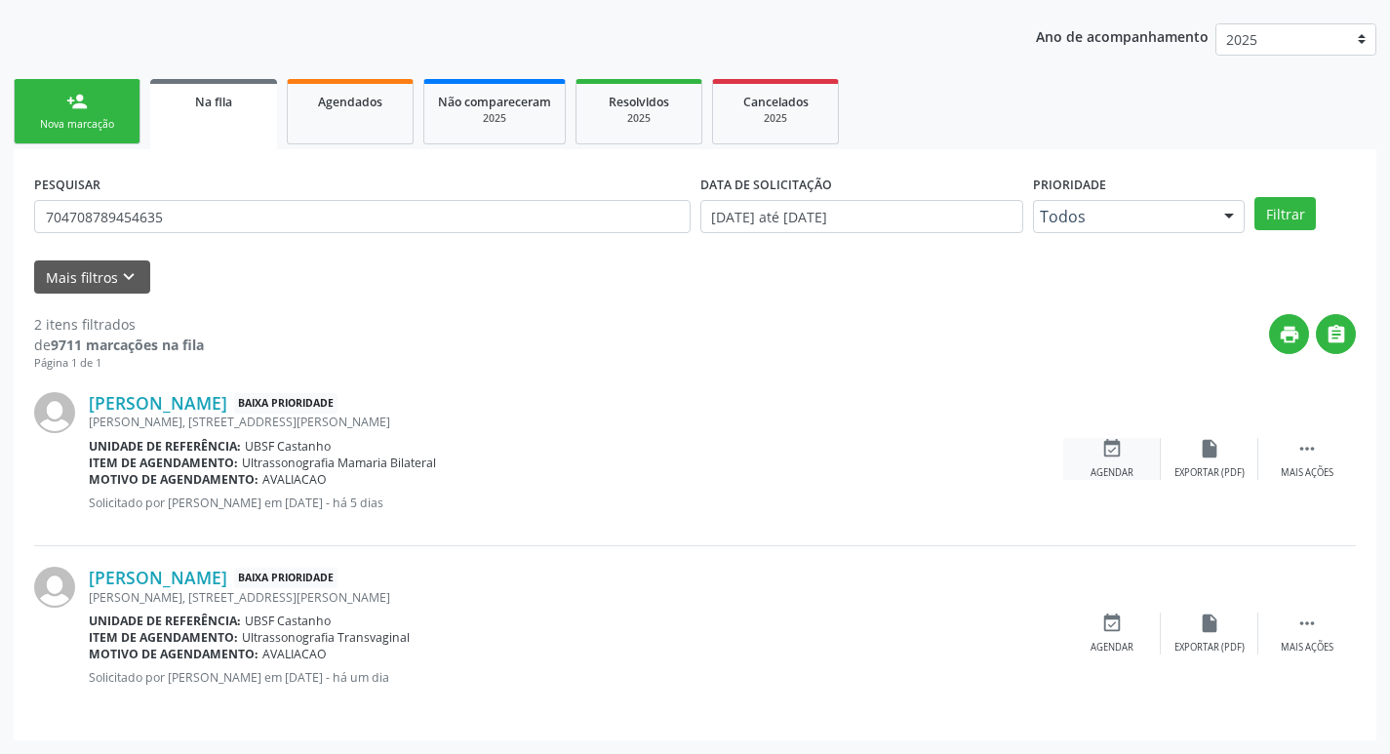
click at [1120, 469] on div "Agendar" at bounding box center [1112, 473] width 43 height 14
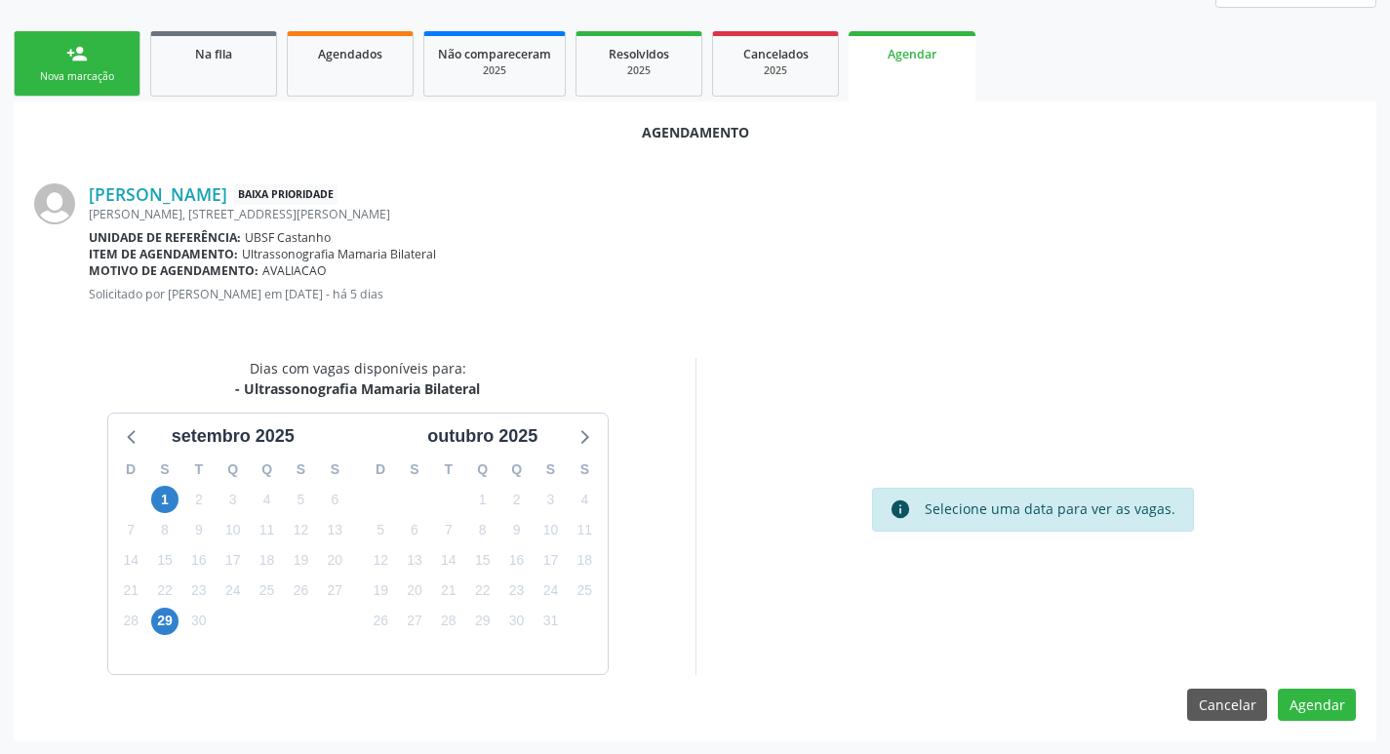
scroll to position [262, 0]
click at [175, 623] on span "29" at bounding box center [164, 620] width 27 height 27
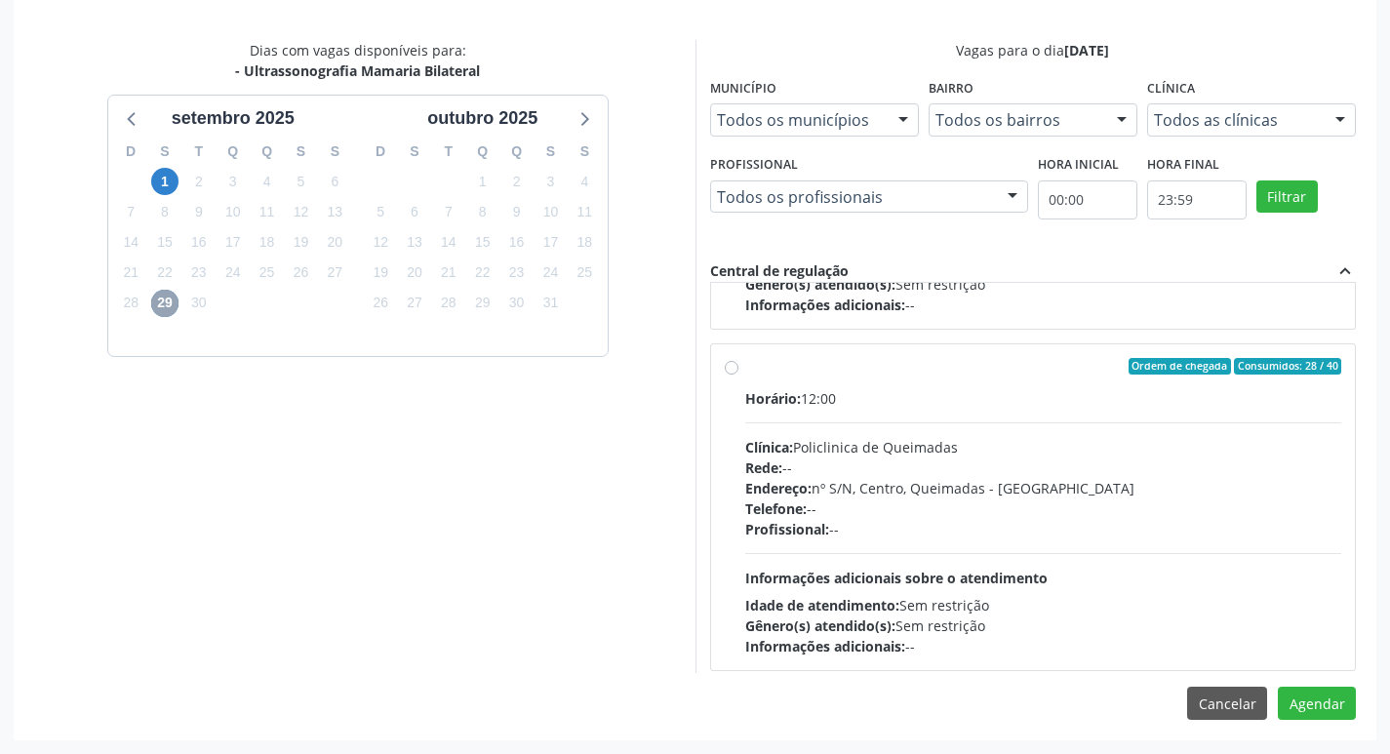
scroll to position [307, 0]
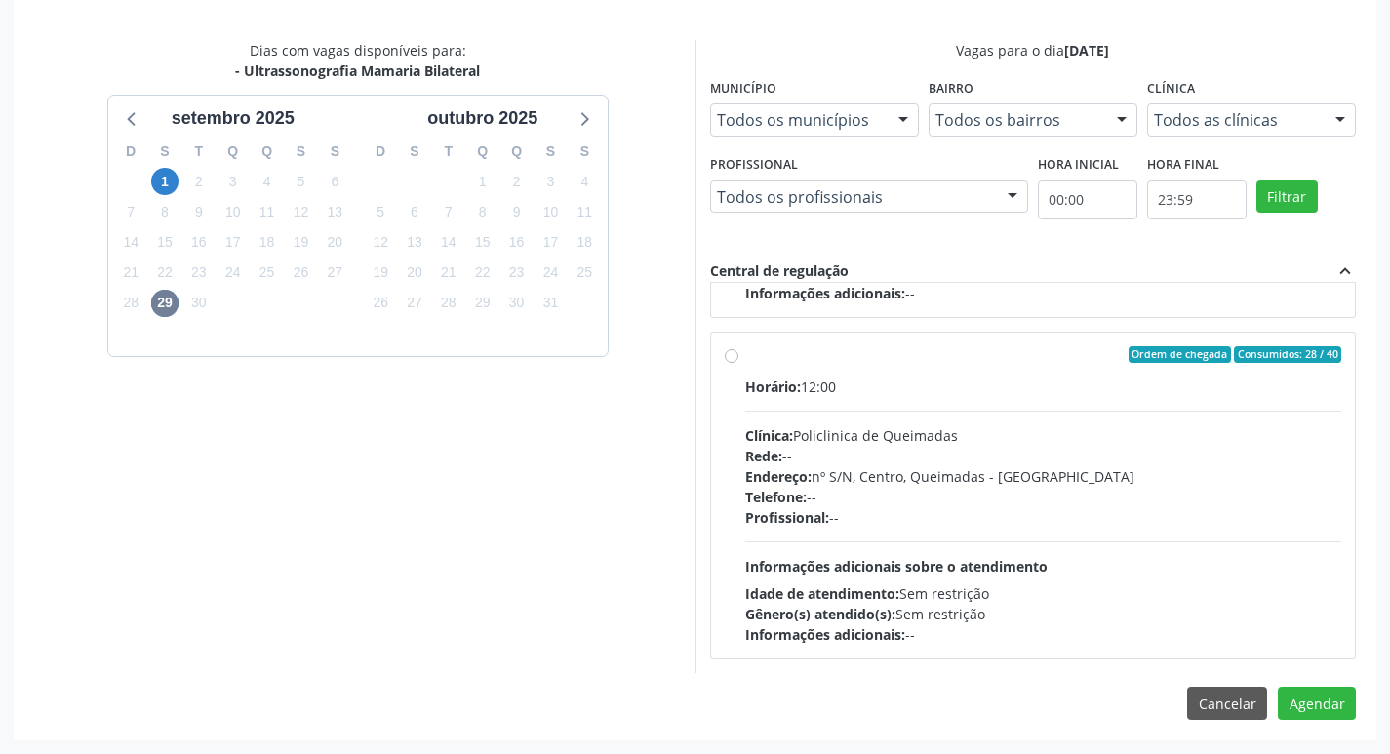
click at [1033, 475] on div "Endereço: nº S/N, Centro, Queimadas - [GEOGRAPHIC_DATA]" at bounding box center [1043, 476] width 597 height 20
click at [739, 364] on input "Ordem de chegada Consumidos: 28 / 40 Horário: 12:00 Clínica: Policlinica de Que…" at bounding box center [732, 355] width 14 height 18
radio input "true"
click at [1312, 698] on button "Agendar" at bounding box center [1317, 703] width 78 height 33
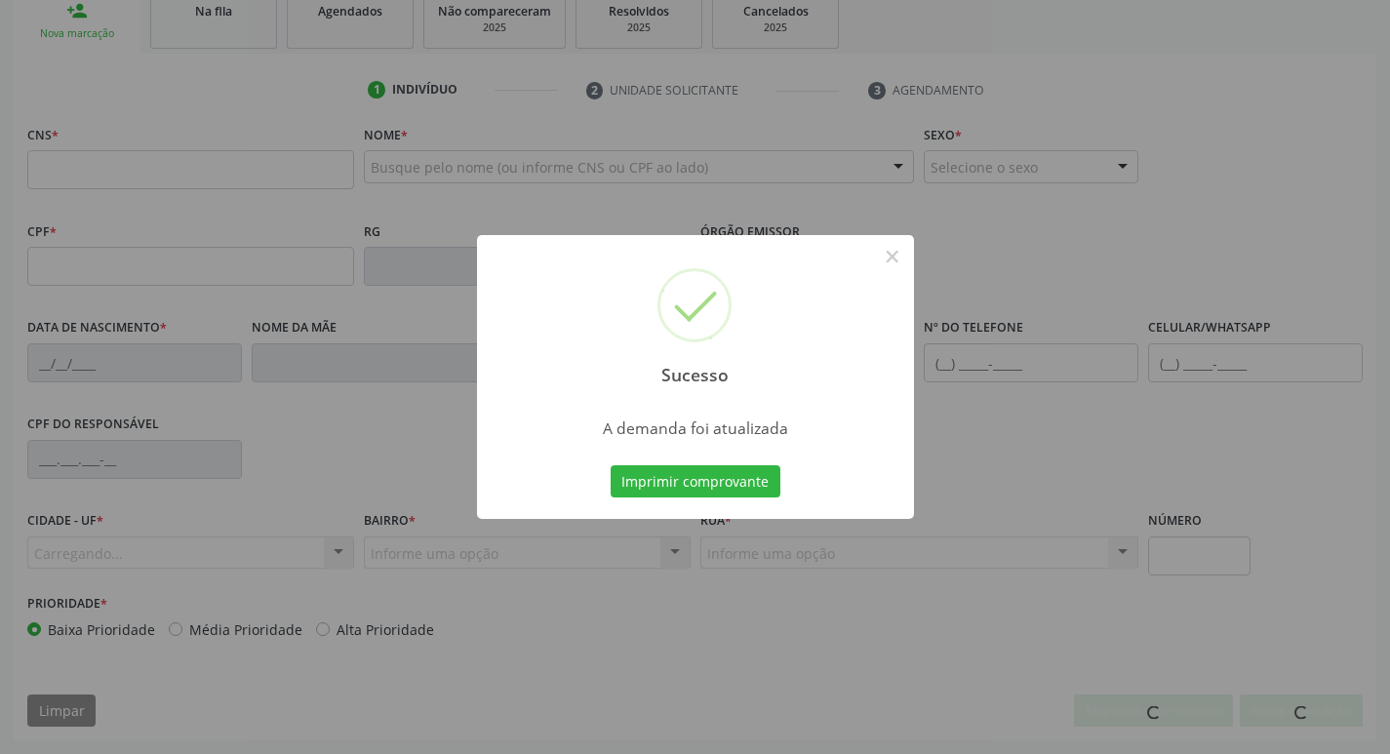
scroll to position [303, 0]
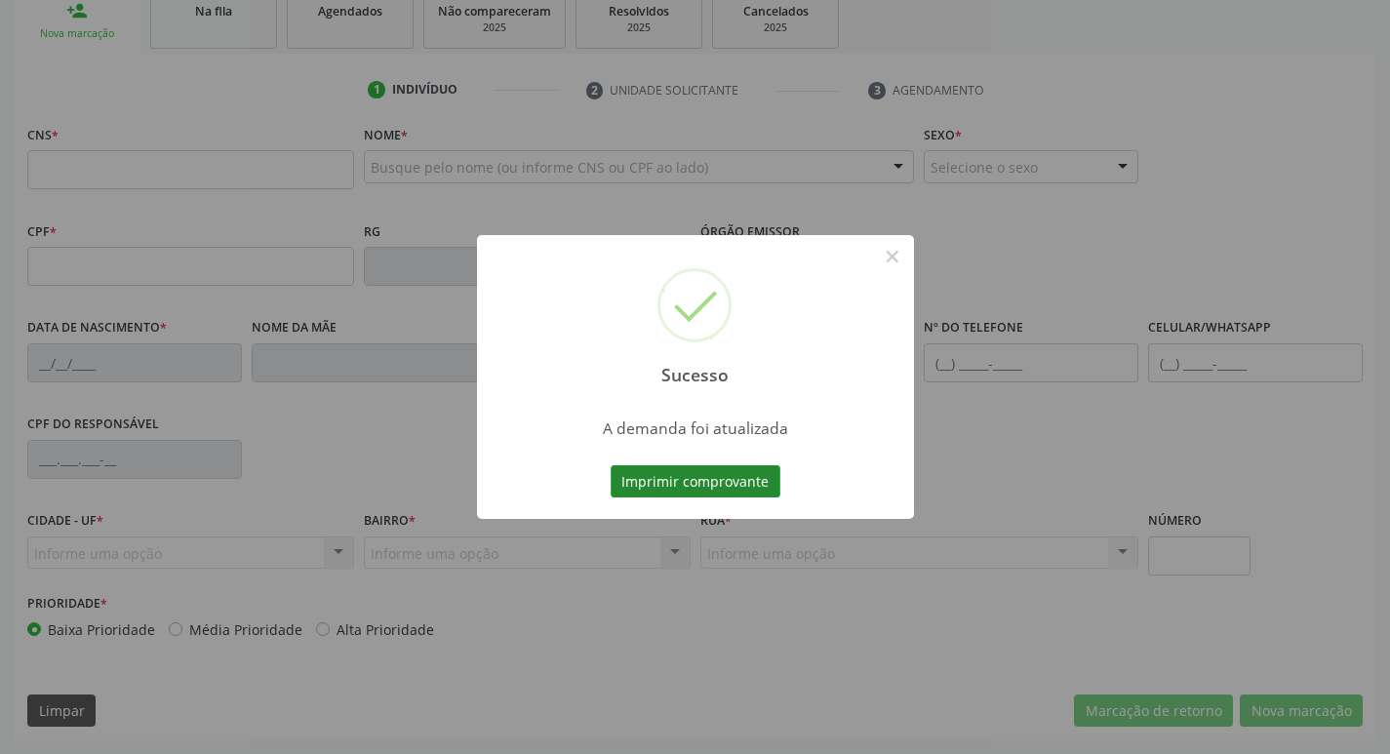
click at [688, 485] on button "Imprimir comprovante" at bounding box center [696, 481] width 170 height 33
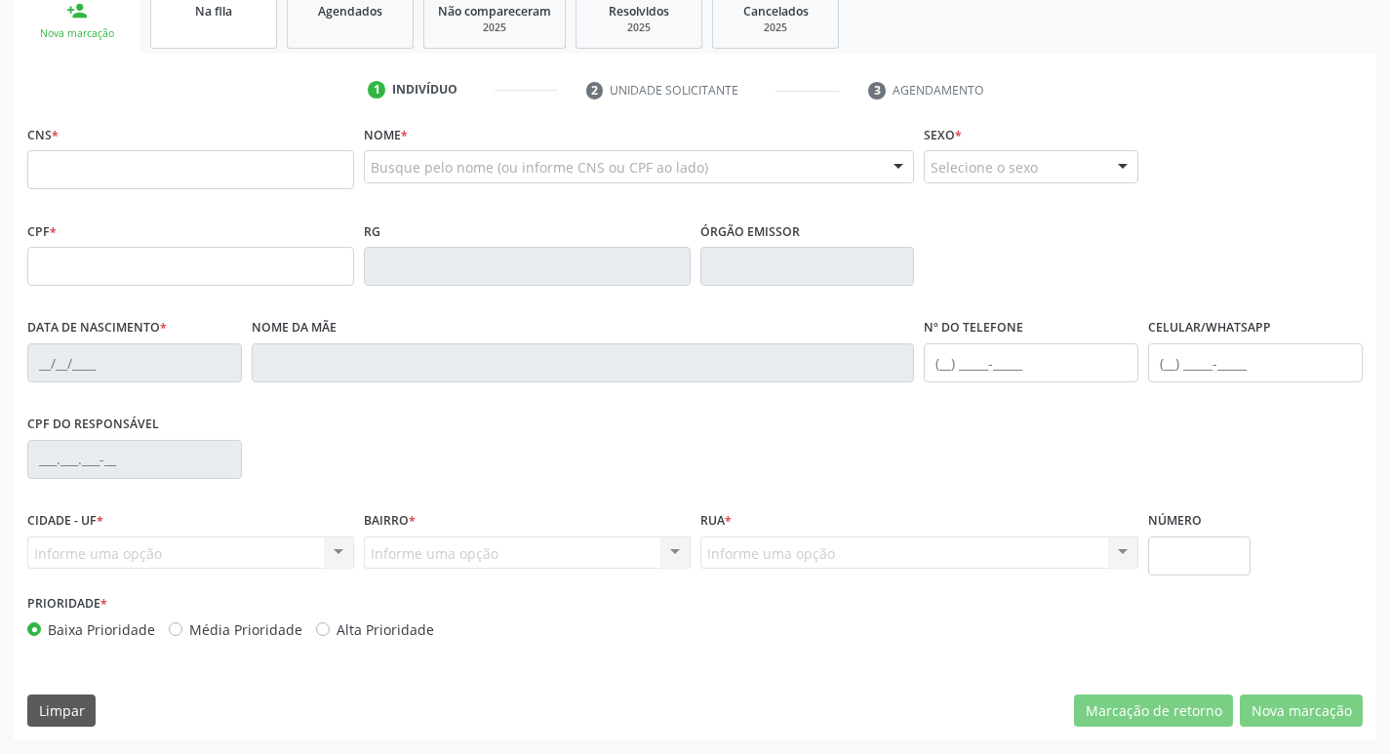
click at [239, 34] on link "Na fila" at bounding box center [213, 18] width 127 height 60
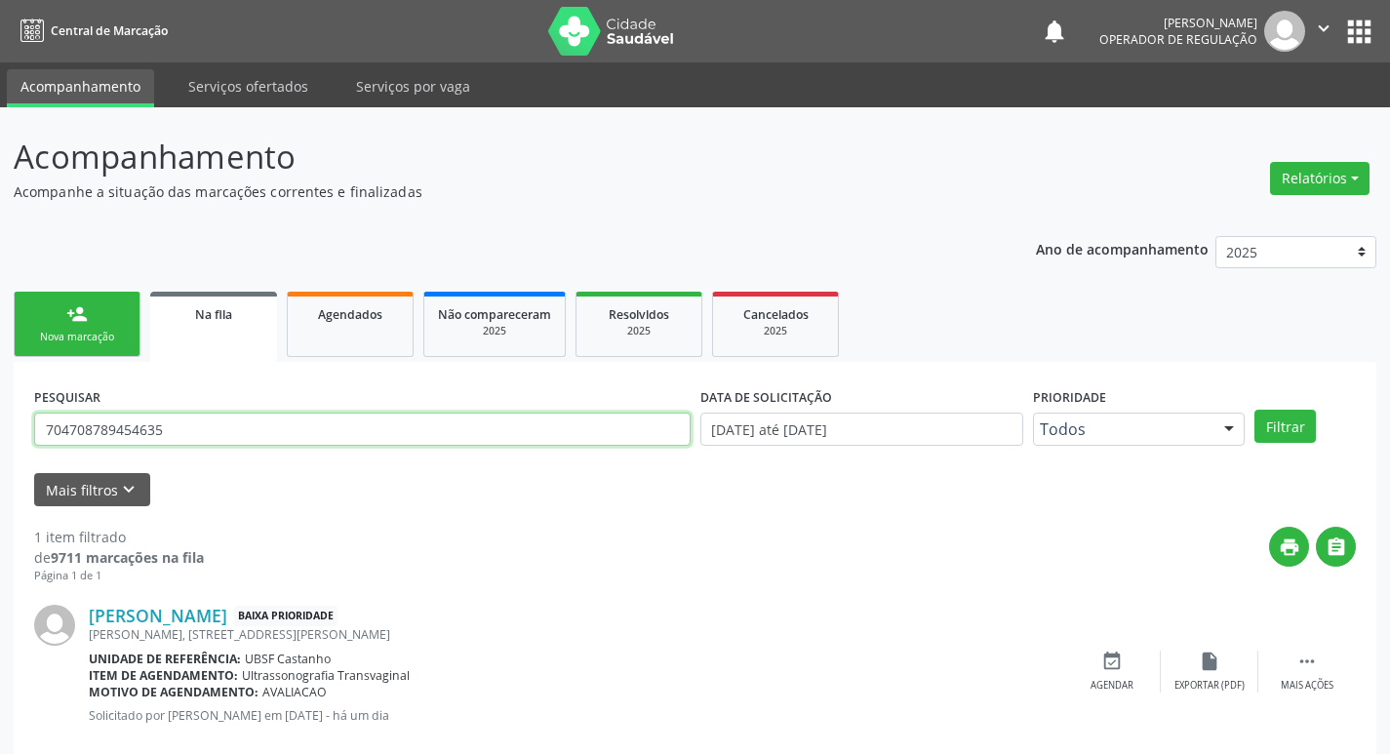
click at [248, 437] on input "704708789454635" at bounding box center [362, 429] width 657 height 33
type input "700601446447765"
click at [1255, 410] on button "Filtrar" at bounding box center [1285, 426] width 61 height 33
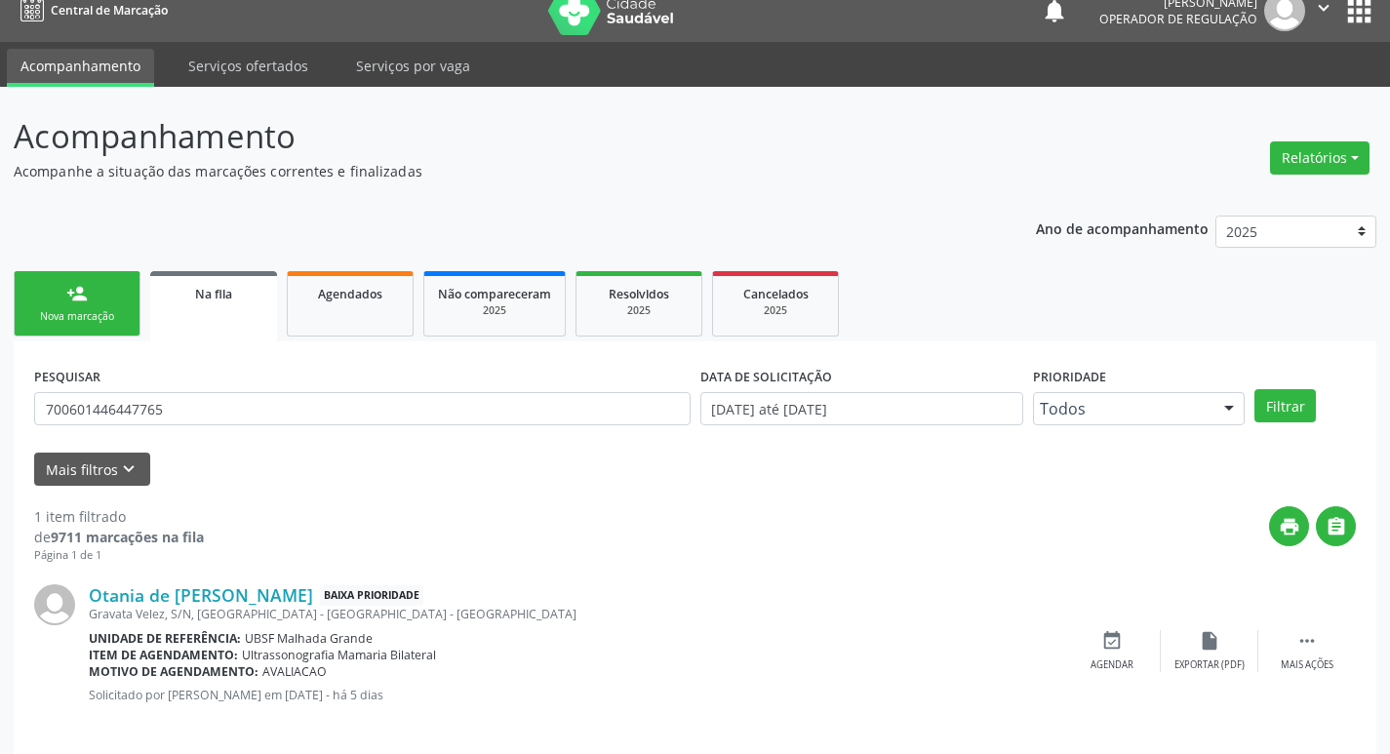
scroll to position [38, 0]
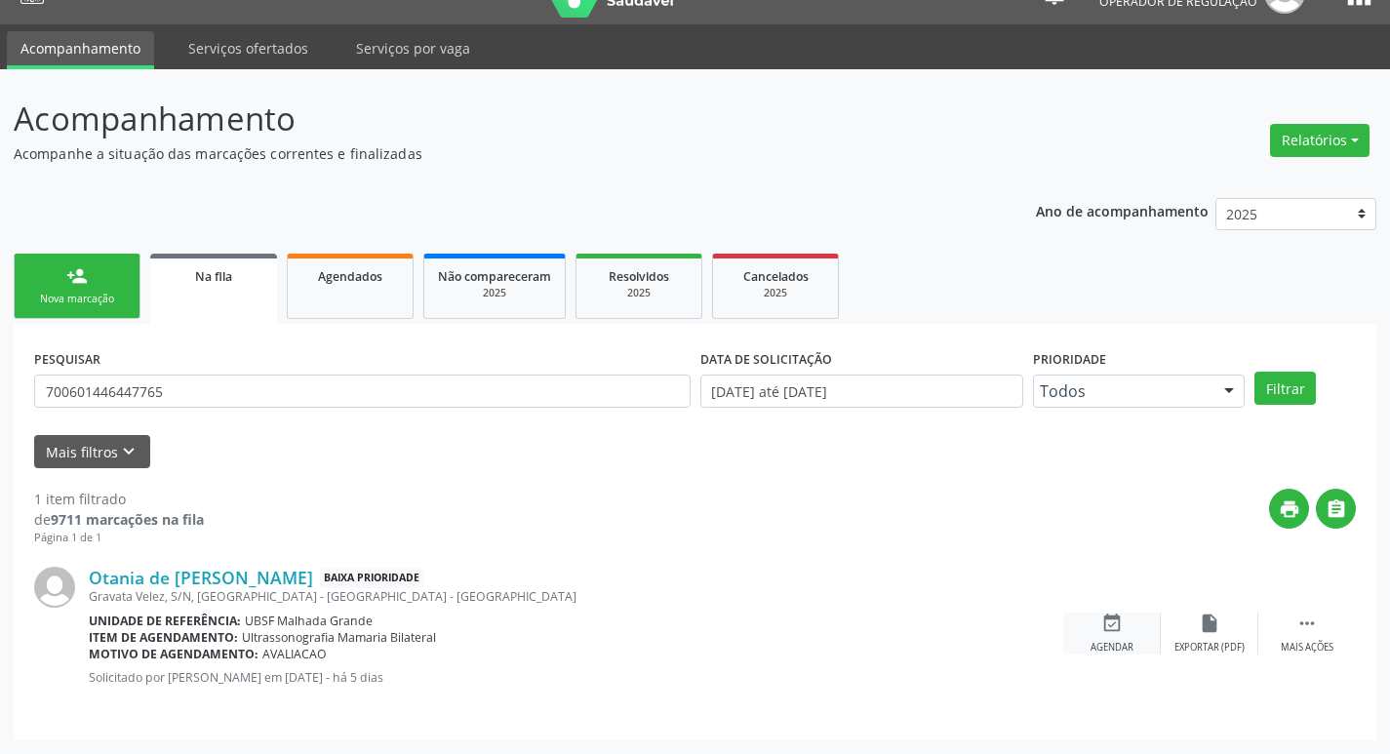
click at [1094, 648] on div "Agendar" at bounding box center [1112, 648] width 43 height 14
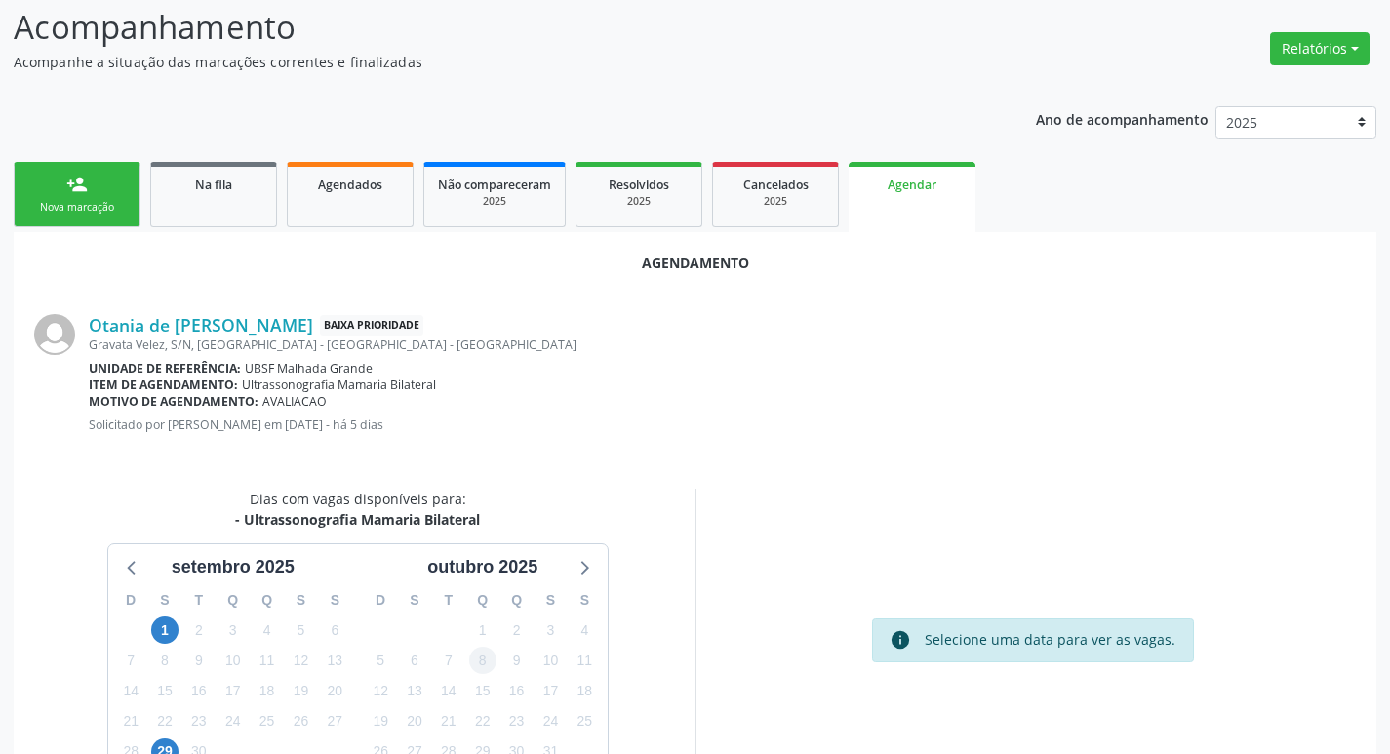
scroll to position [262, 0]
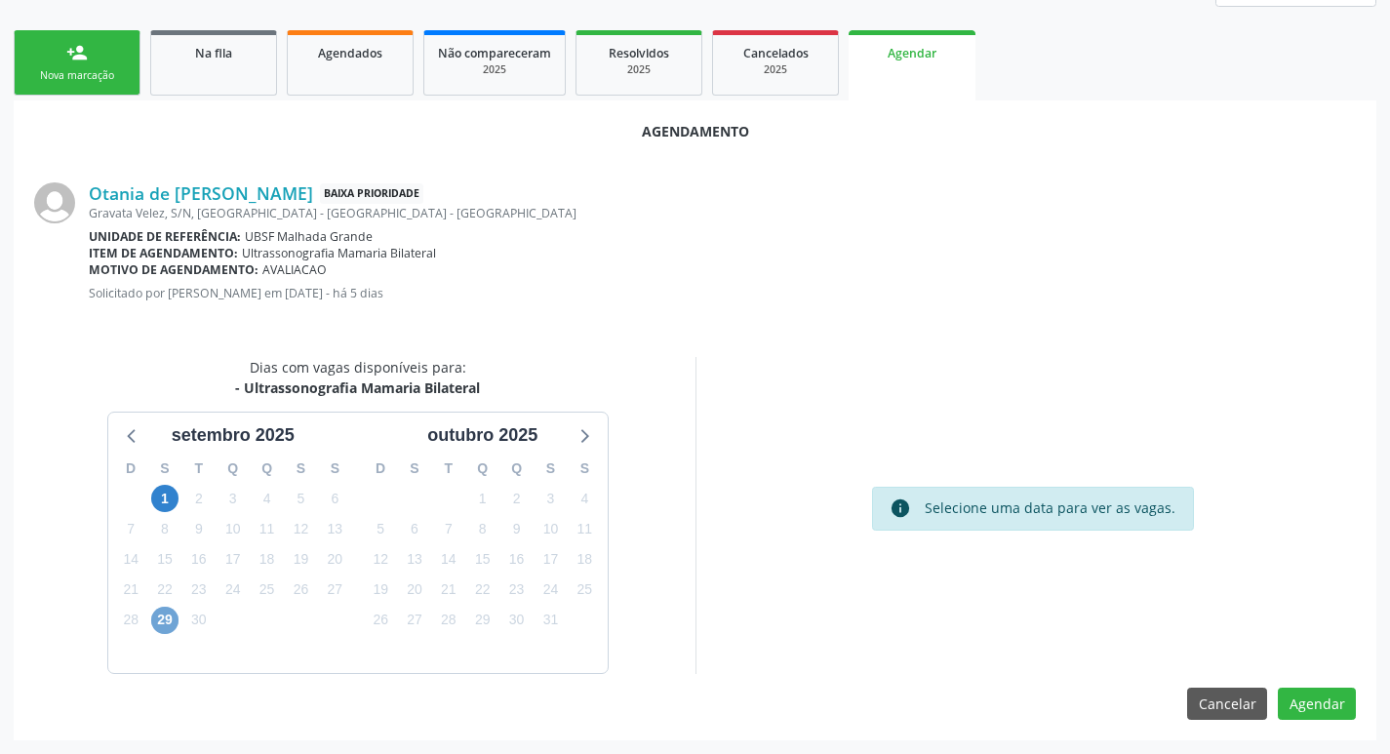
click at [158, 622] on span "29" at bounding box center [164, 620] width 27 height 27
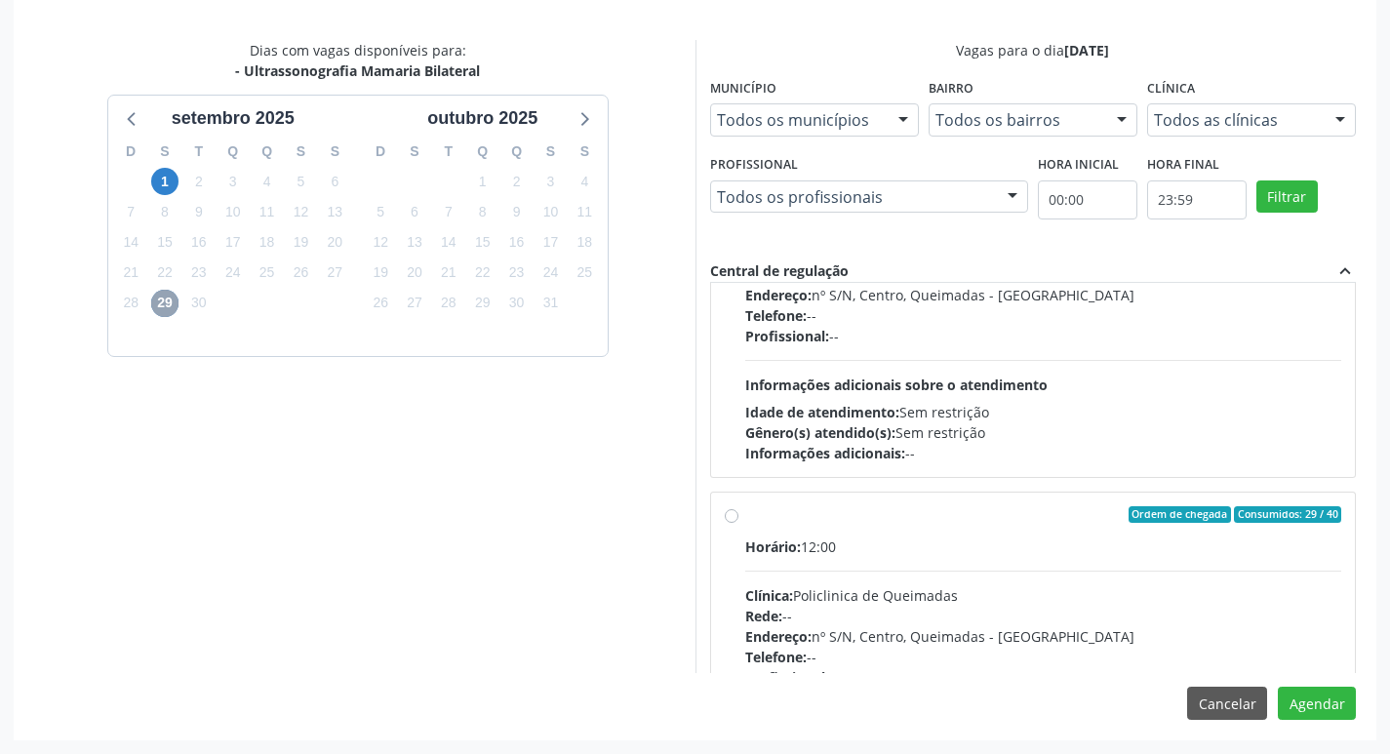
scroll to position [307, 0]
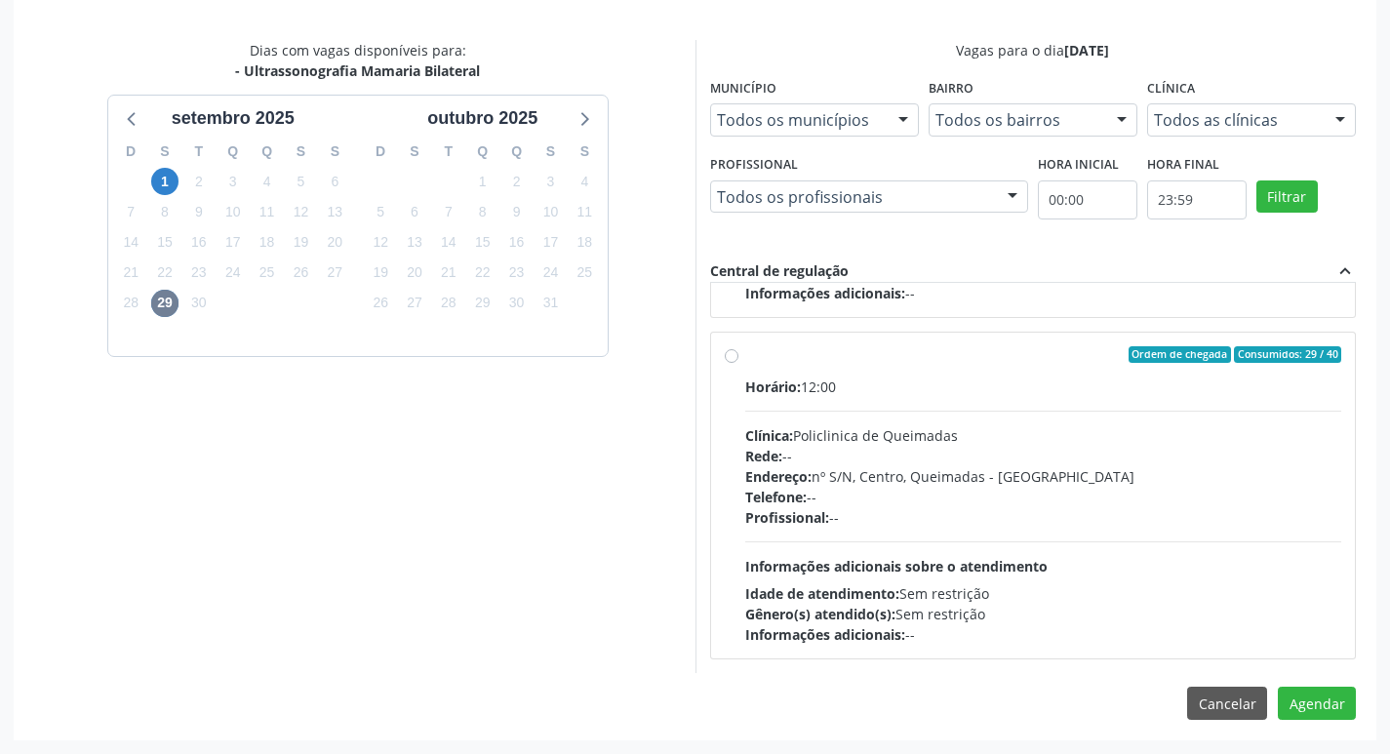
click at [1088, 419] on div "Horário: 12:00 Clínica: Policlinica de Queimadas Rede: -- Endereço: nº S/N, Cen…" at bounding box center [1043, 511] width 597 height 268
click at [739, 364] on input "Ordem de chegada Consumidos: 29 / 40 Horário: 12:00 Clínica: Policlinica de Que…" at bounding box center [732, 355] width 14 height 18
radio input "true"
click at [1326, 704] on button "Agendar" at bounding box center [1317, 703] width 78 height 33
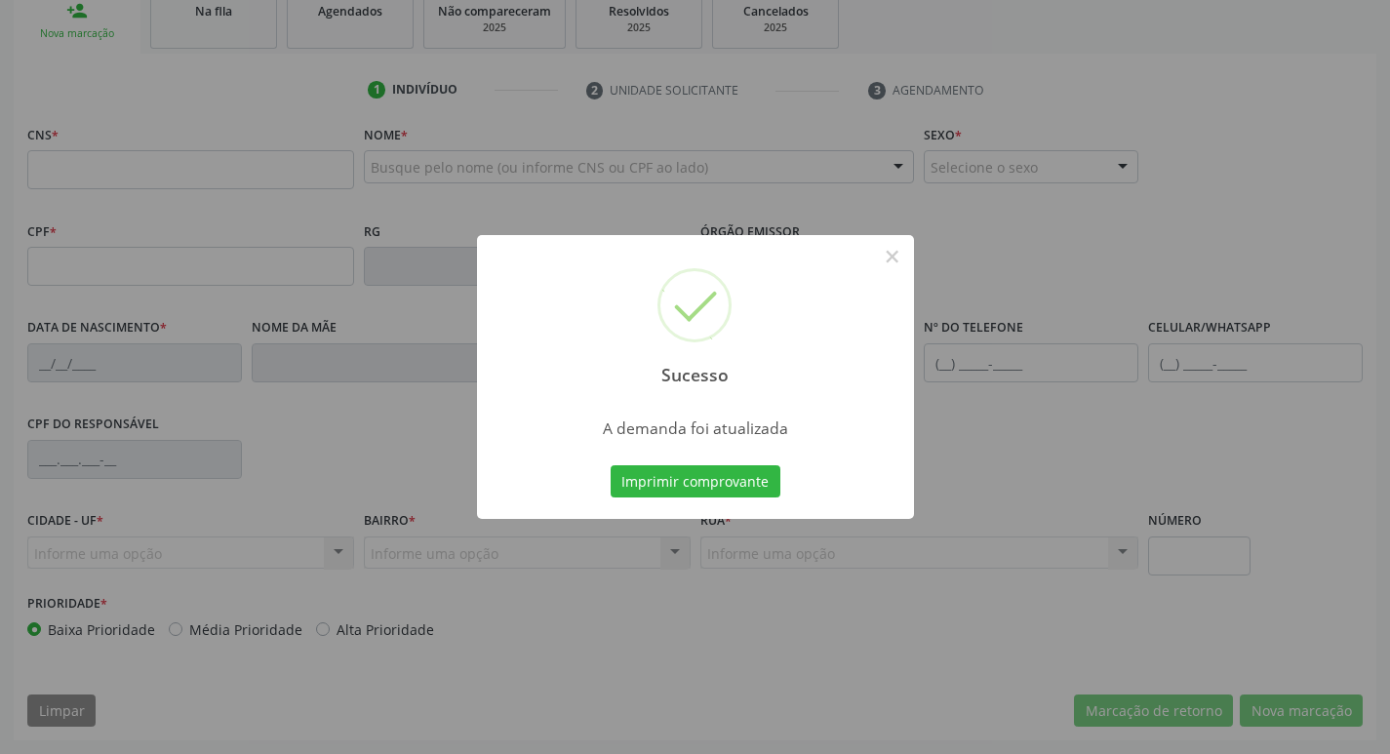
scroll to position [303, 0]
click at [720, 472] on button "Imprimir comprovante" at bounding box center [696, 481] width 170 height 33
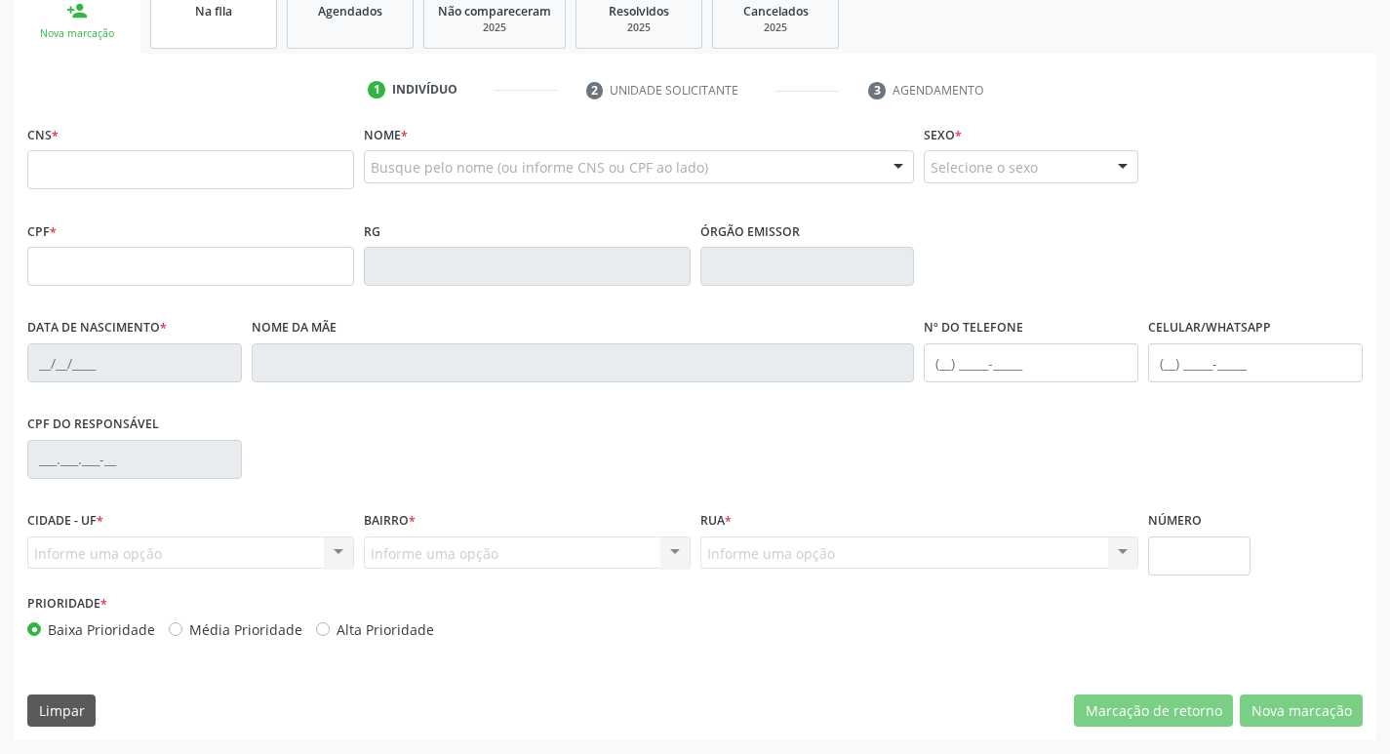
click at [247, 15] on div "Na fila" at bounding box center [214, 10] width 98 height 20
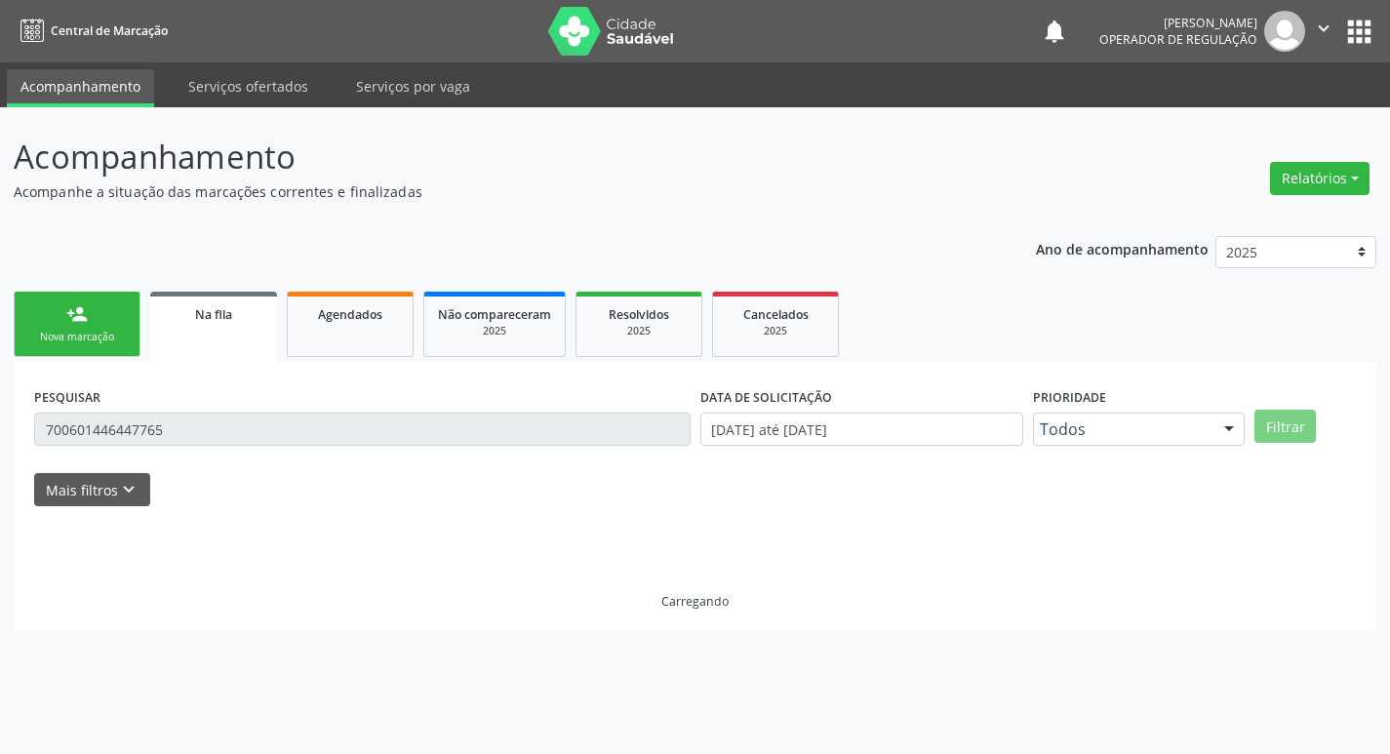
scroll to position [0, 0]
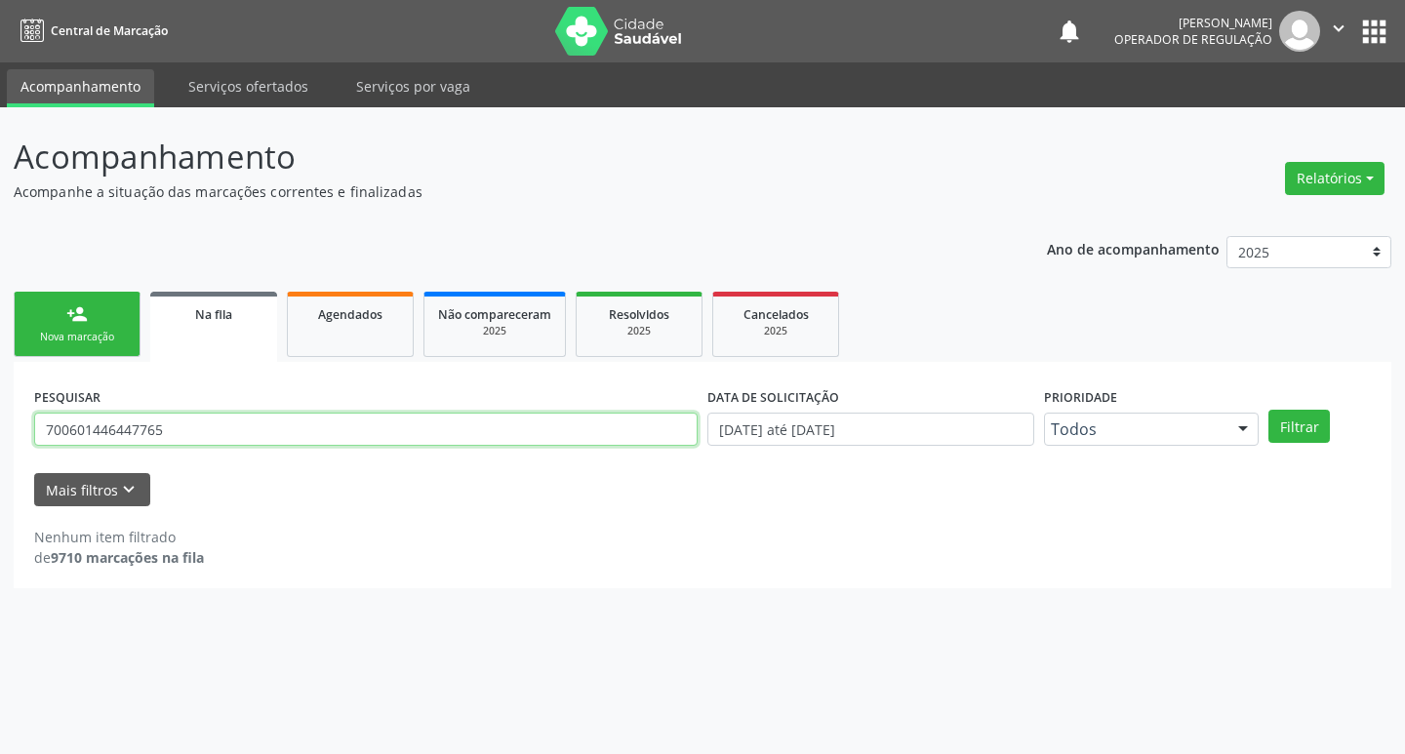
click at [233, 423] on input "700601446447765" at bounding box center [366, 429] width 664 height 33
type input "700006944502903"
click at [1269, 410] on button "Filtrar" at bounding box center [1299, 426] width 61 height 33
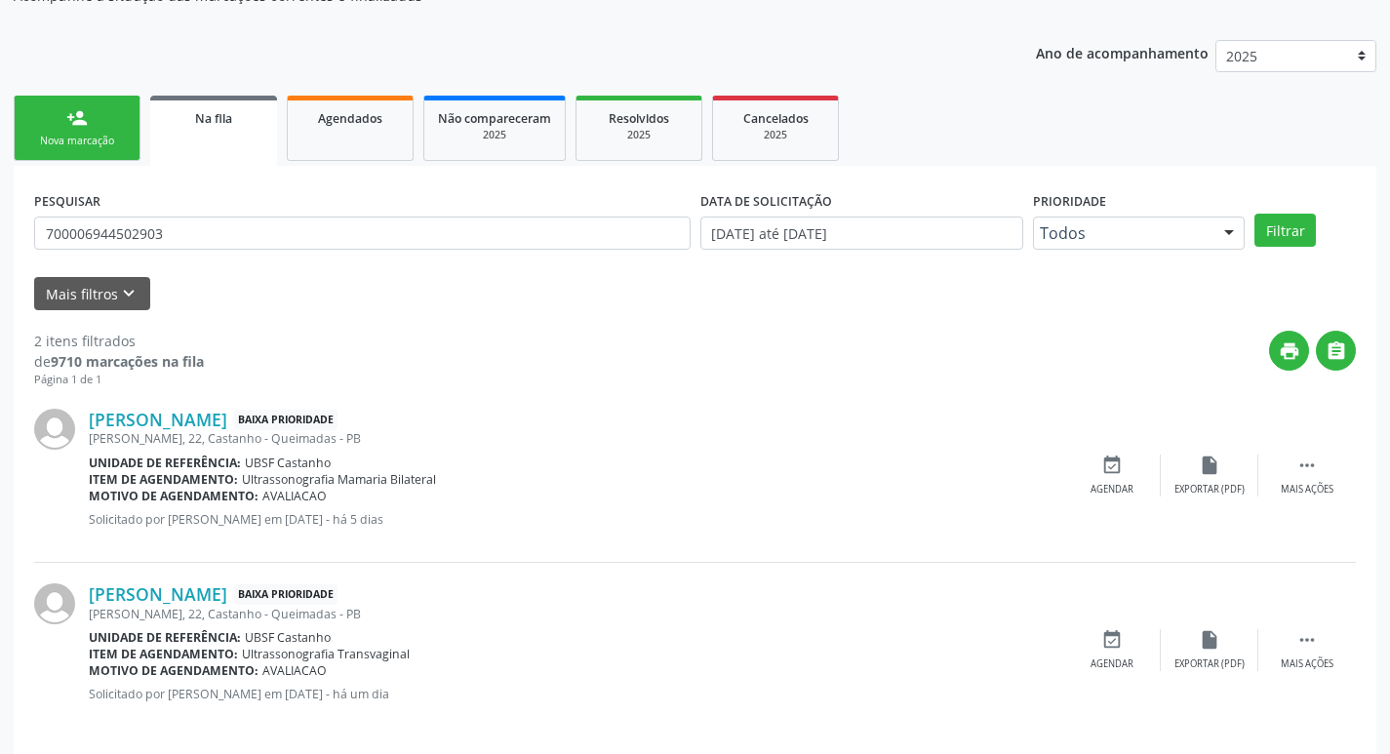
scroll to position [213, 0]
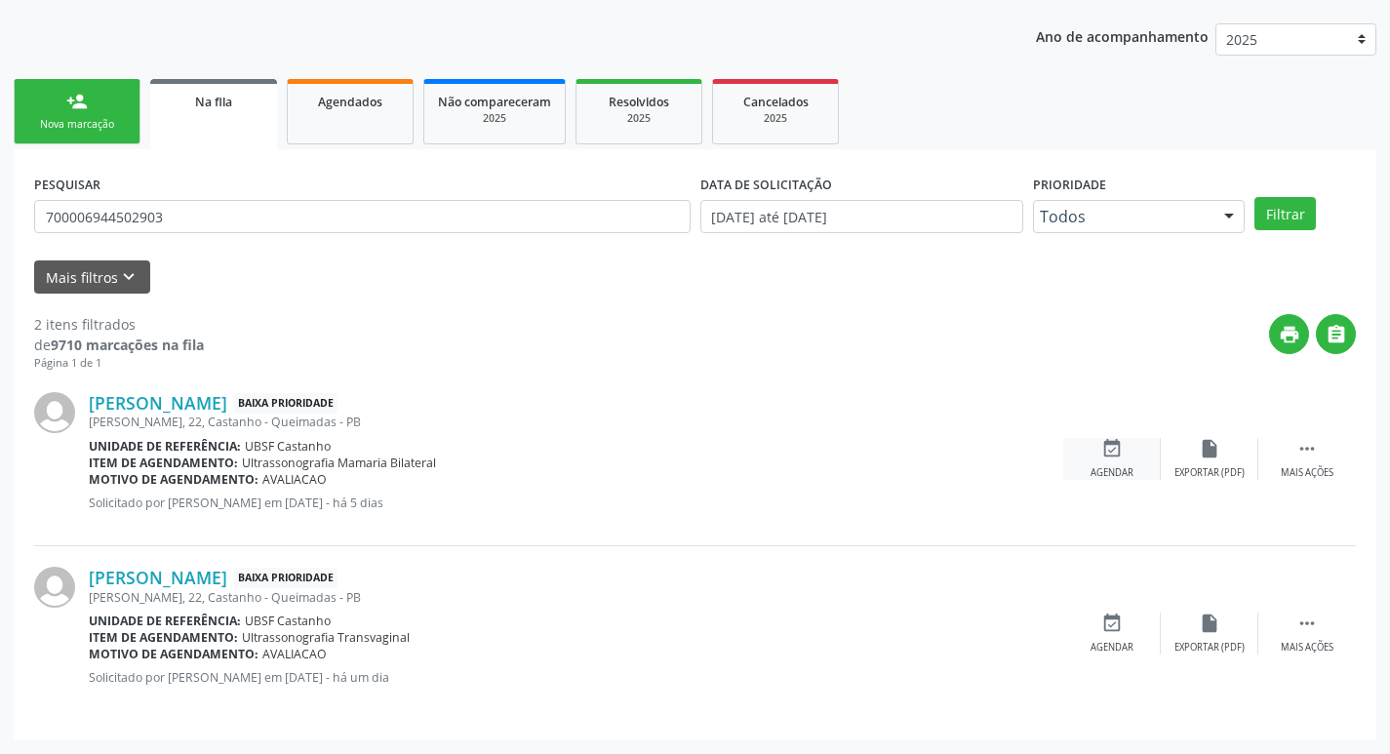
click at [1121, 463] on div "event_available Agendar" at bounding box center [1113, 459] width 98 height 42
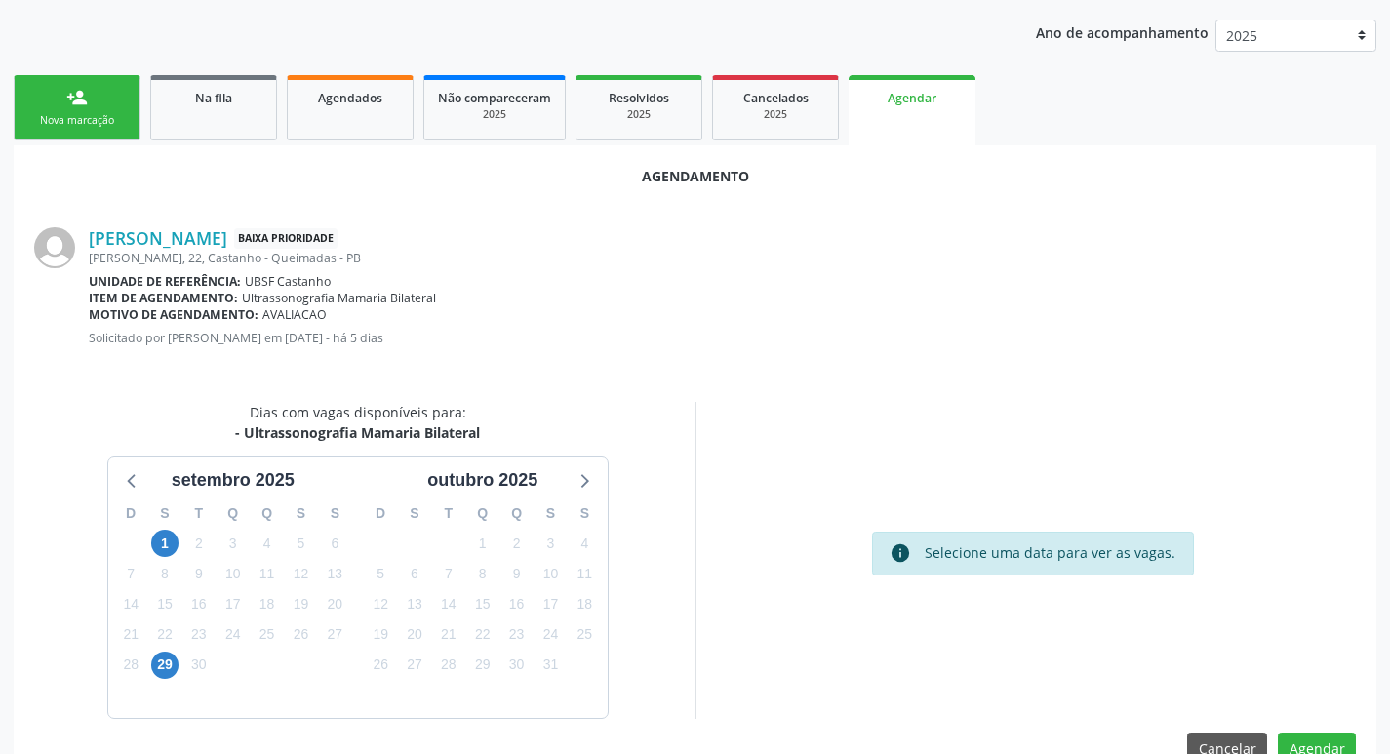
scroll to position [262, 0]
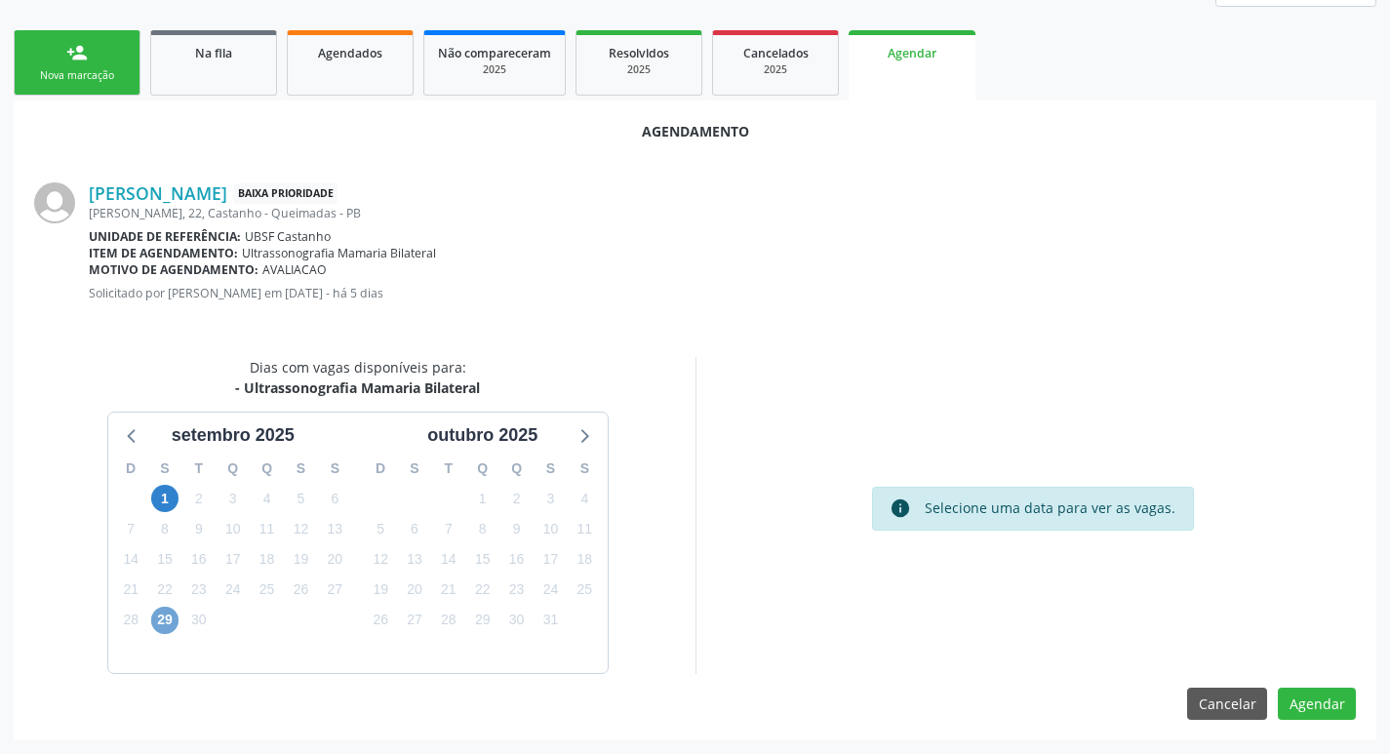
click at [160, 617] on span "29" at bounding box center [164, 620] width 27 height 27
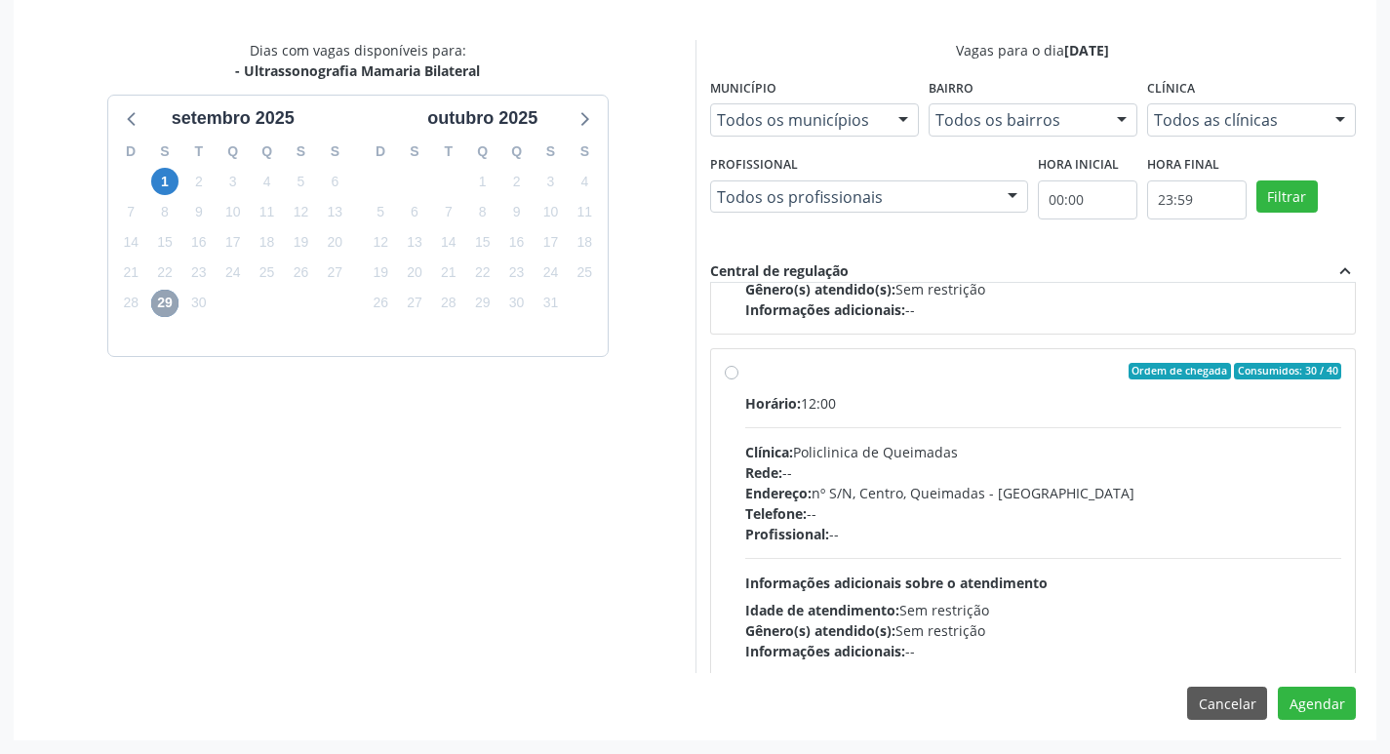
scroll to position [293, 0]
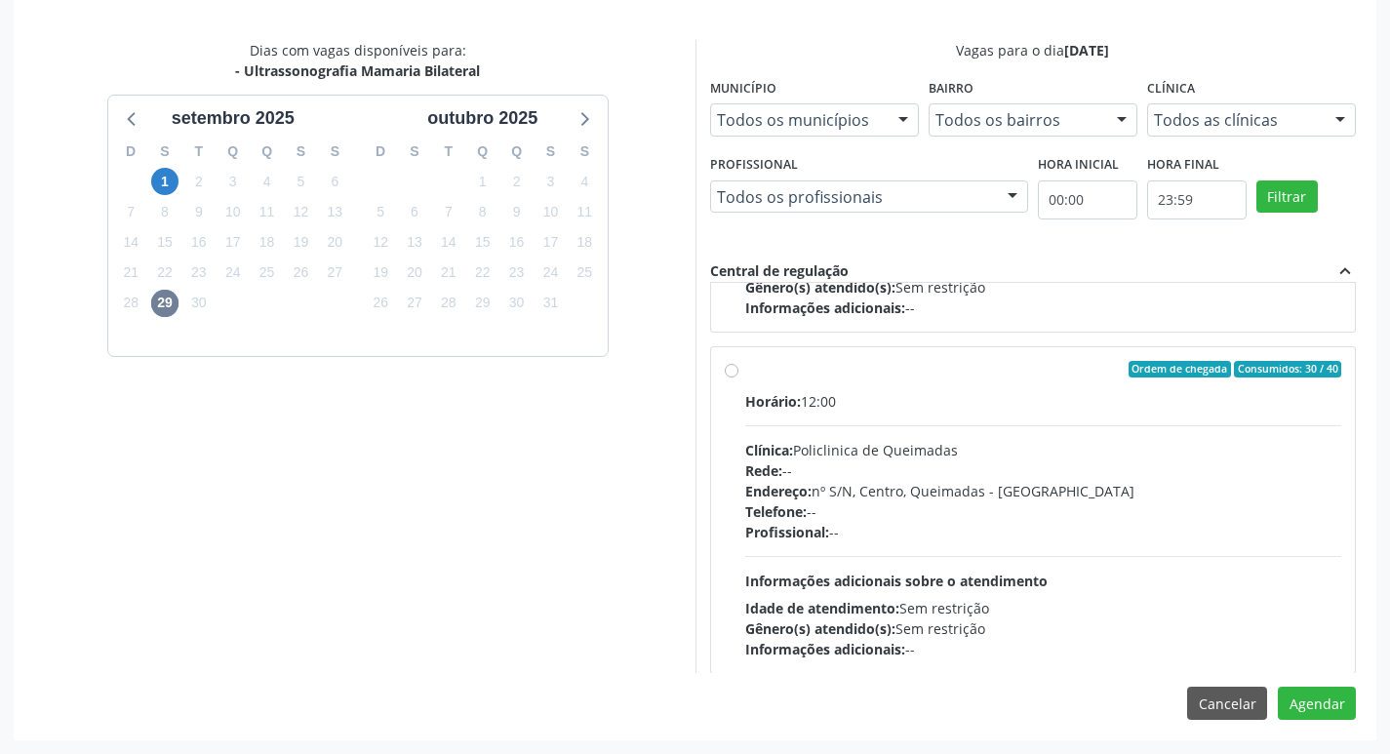
click at [1011, 423] on div "Horário: 12:00 Clínica: Policlinica de Queimadas Rede: -- Endereço: nº S/N, Cen…" at bounding box center [1043, 525] width 597 height 268
click at [739, 379] on input "Ordem de chegada Consumidos: 30 / 40 Horário: 12:00 Clínica: Policlinica de Que…" at bounding box center [732, 370] width 14 height 18
radio input "true"
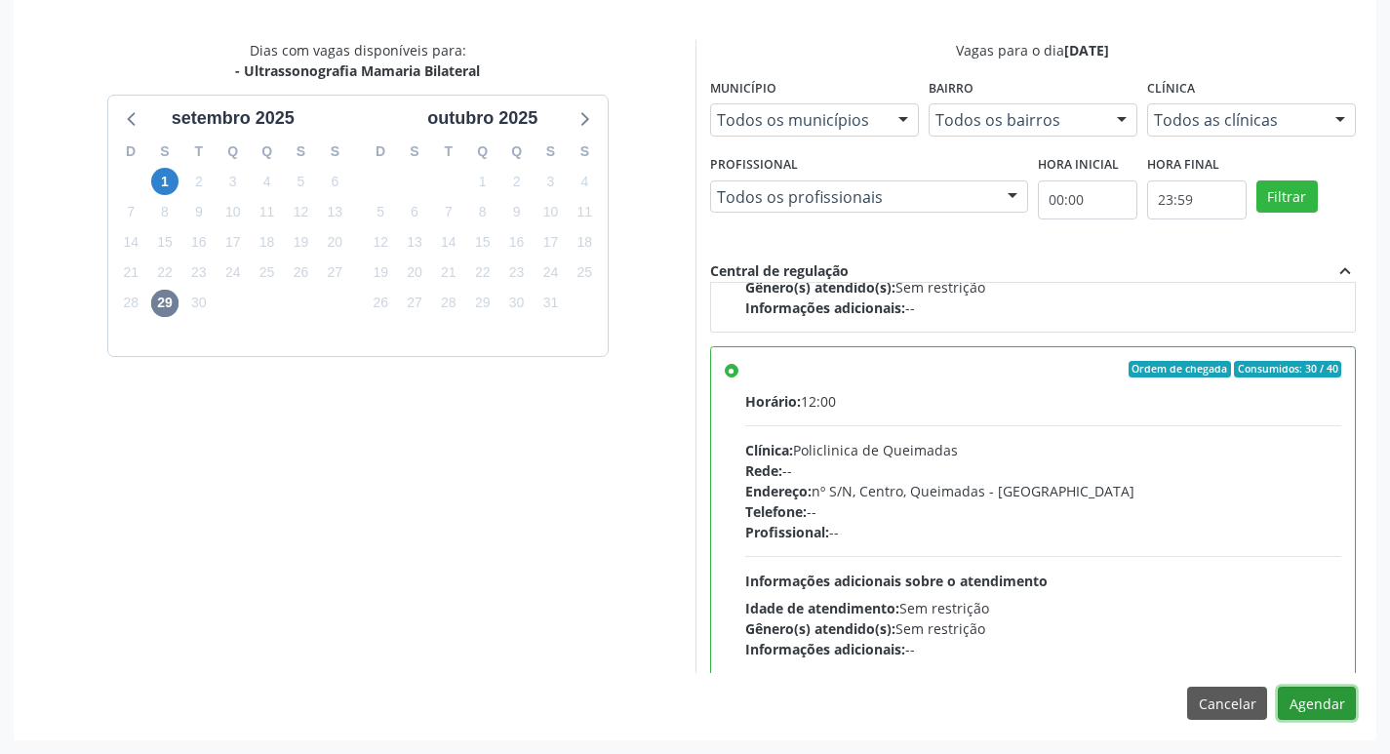
click at [1307, 712] on button "Agendar" at bounding box center [1317, 703] width 78 height 33
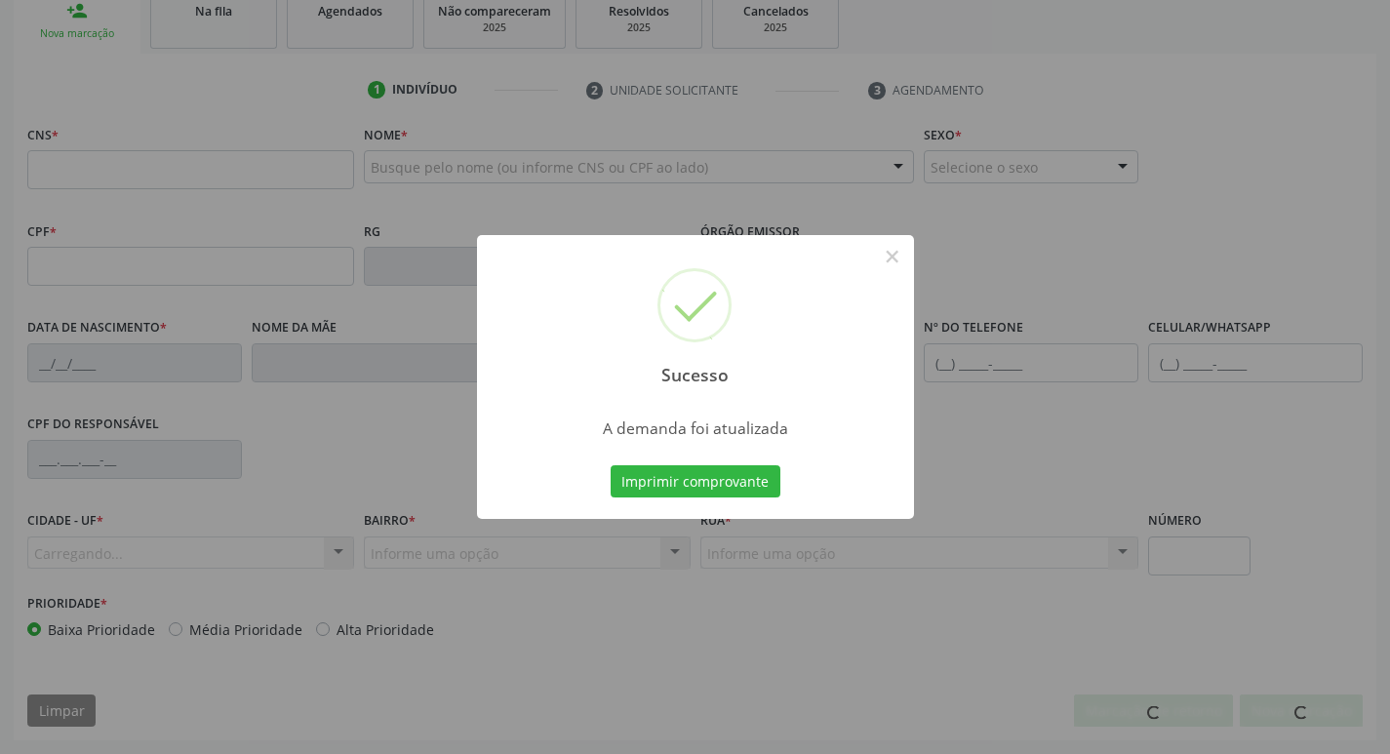
scroll to position [303, 0]
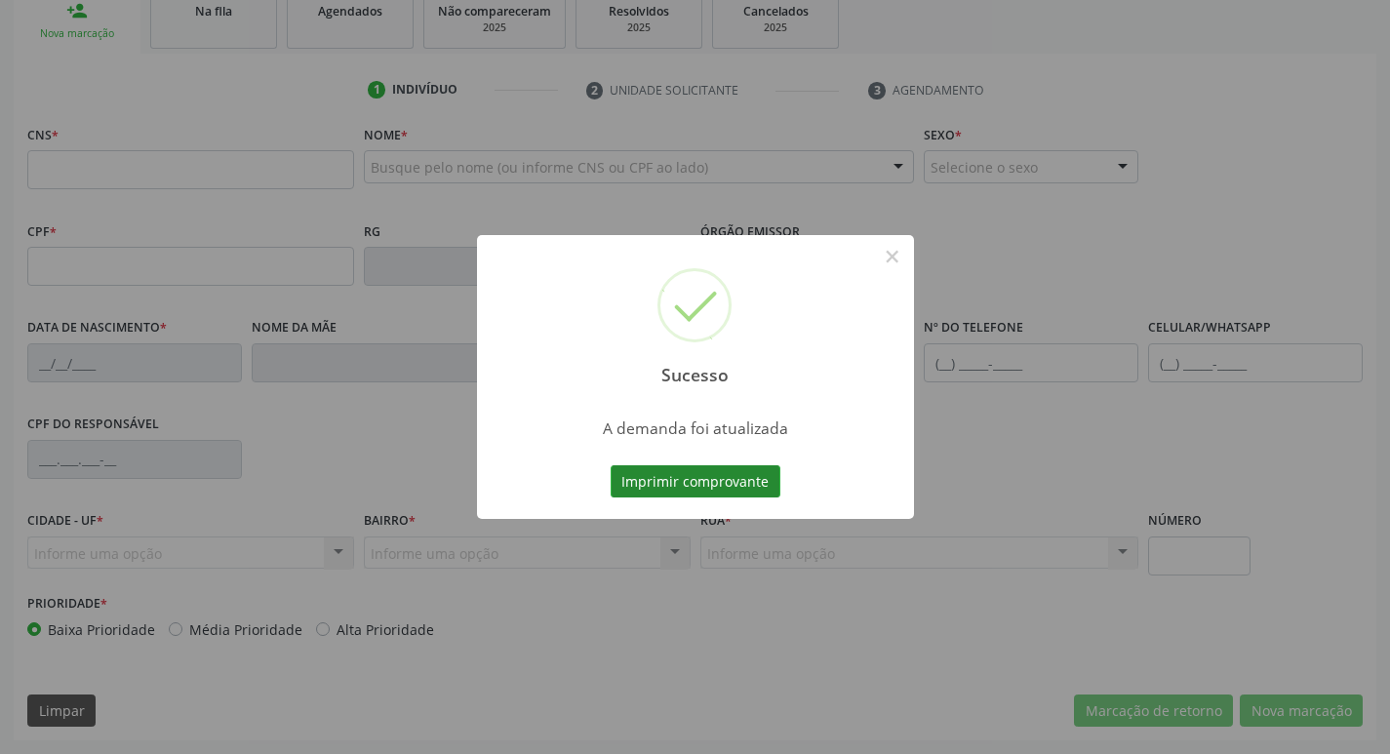
click at [672, 490] on button "Imprimir comprovante" at bounding box center [696, 481] width 170 height 33
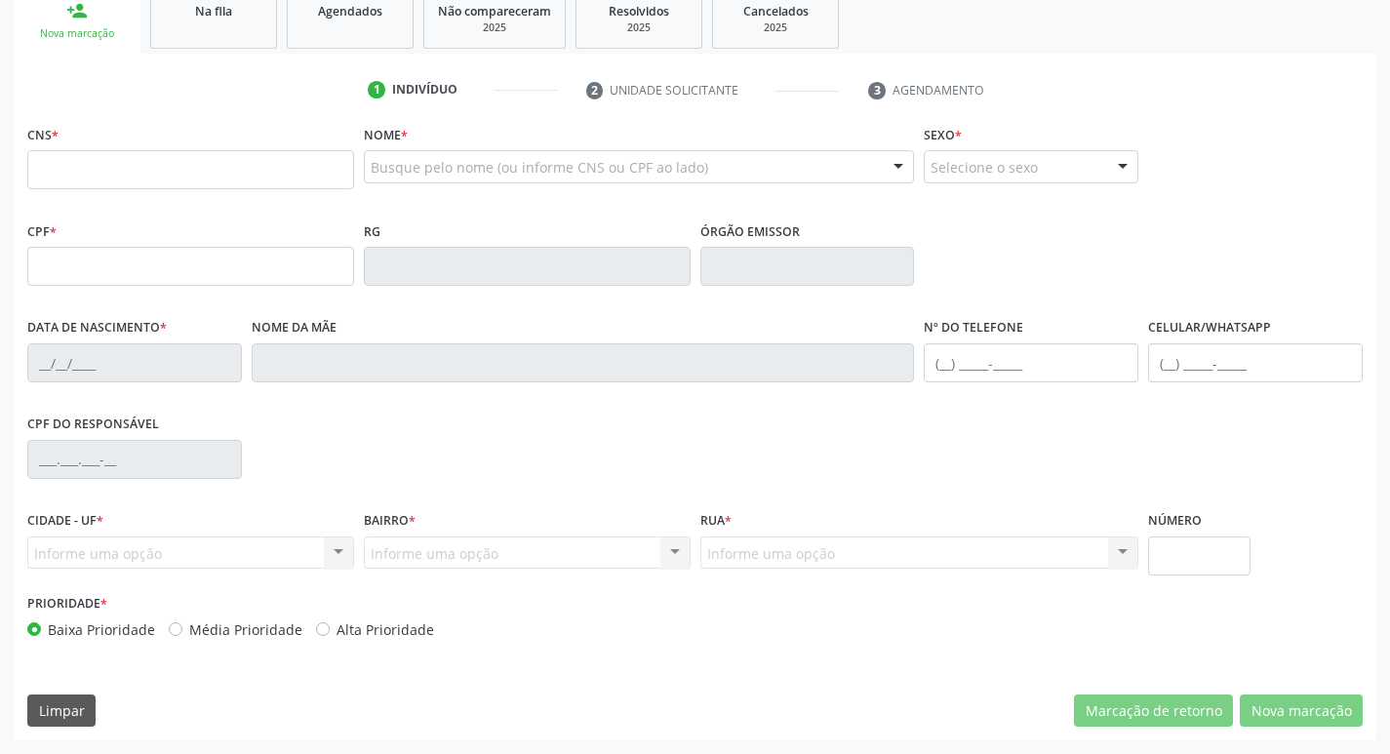
drag, startPoint x: 222, startPoint y: 48, endPoint x: 250, endPoint y: 51, distance: 27.5
click at [222, 47] on link "Na fila" at bounding box center [213, 18] width 127 height 60
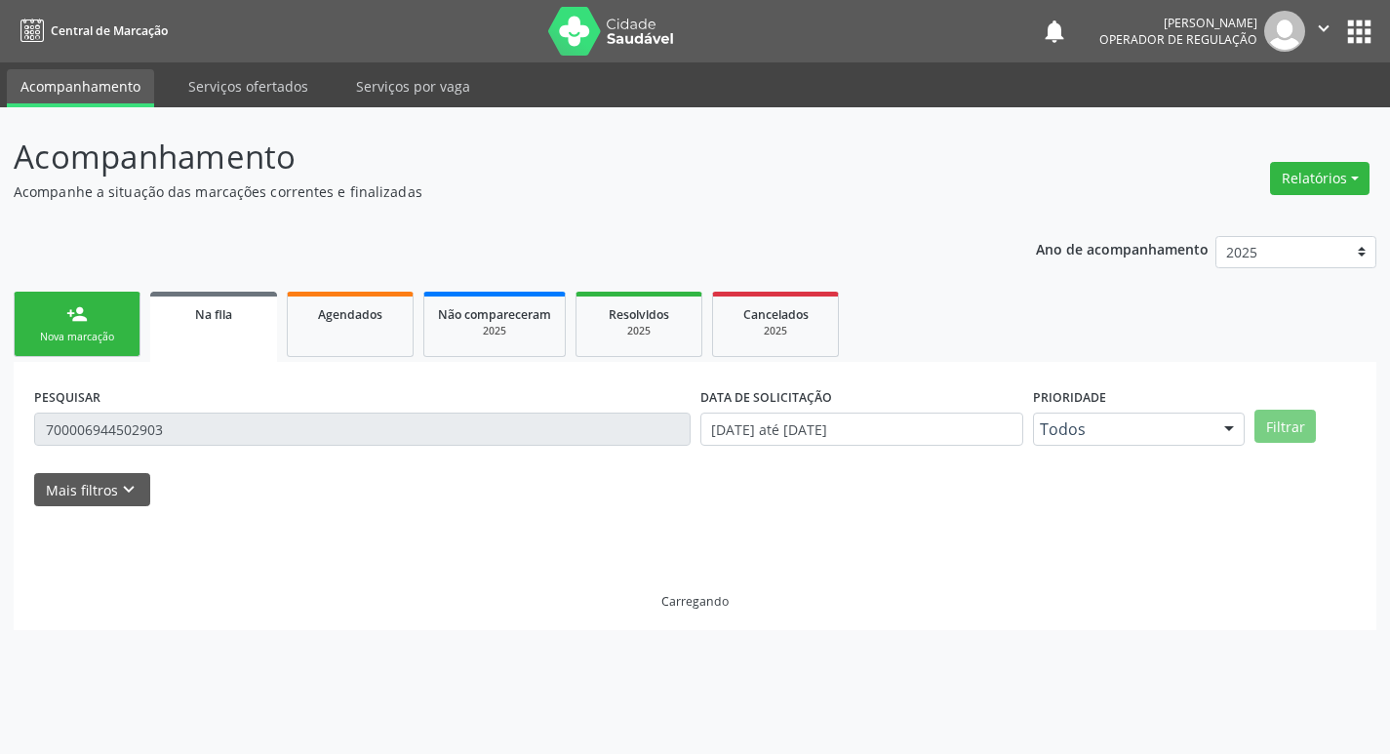
scroll to position [0, 0]
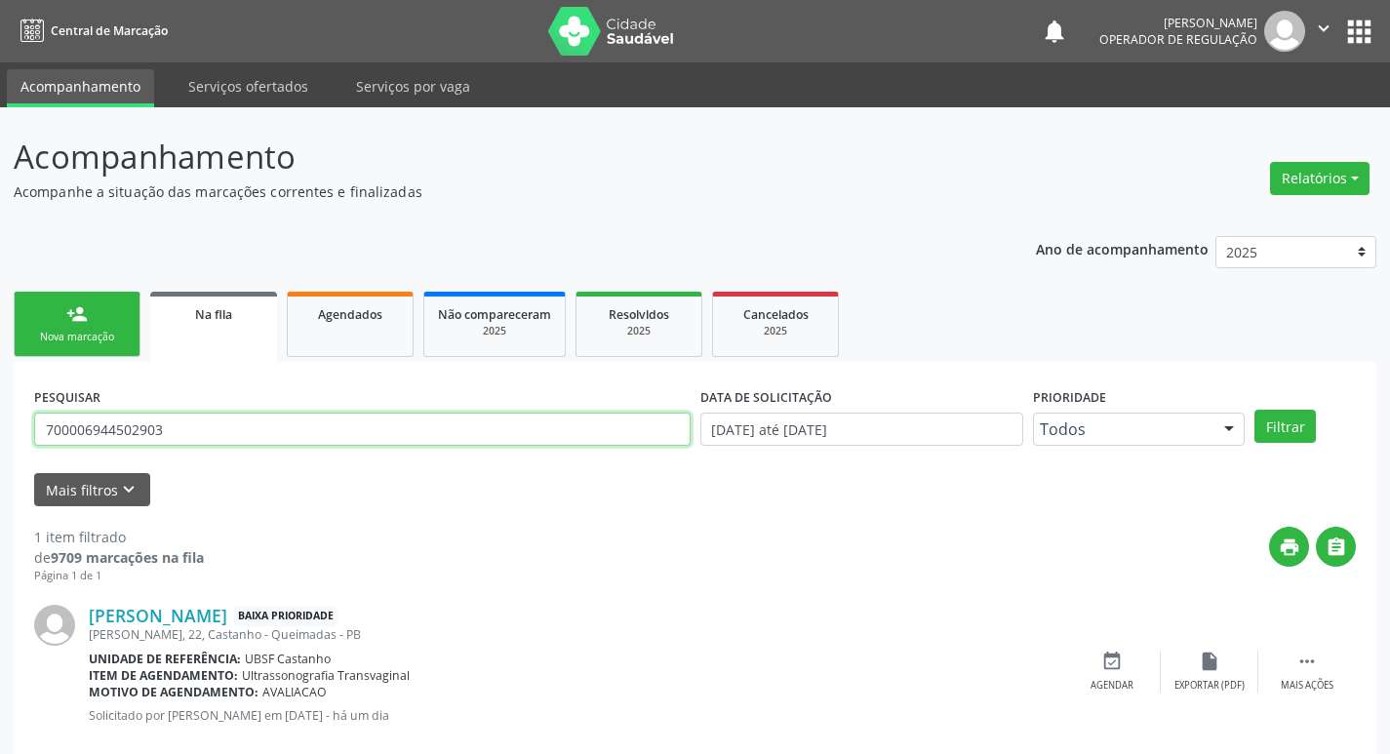
click at [229, 442] on input "700006944502903" at bounding box center [362, 429] width 657 height 33
type input "708503342366570"
click at [1255, 410] on button "Filtrar" at bounding box center [1285, 426] width 61 height 33
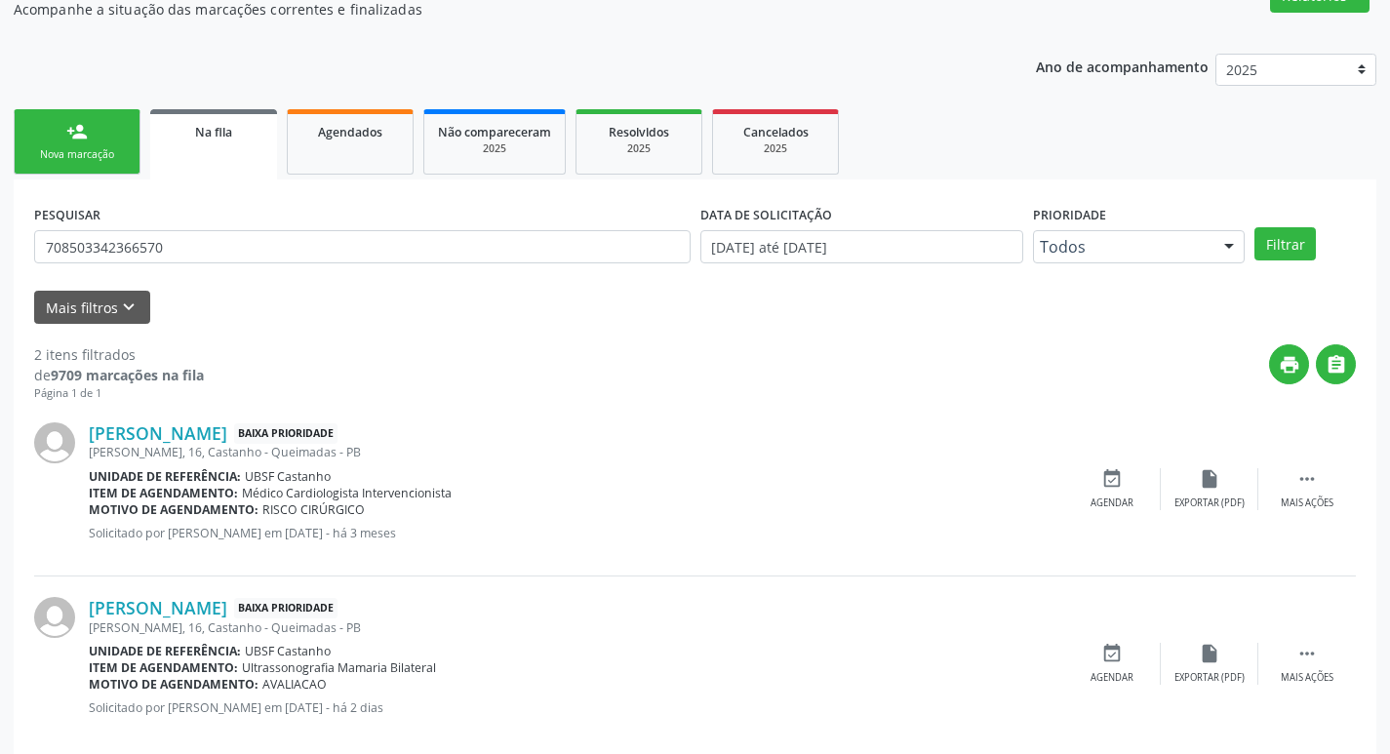
scroll to position [213, 0]
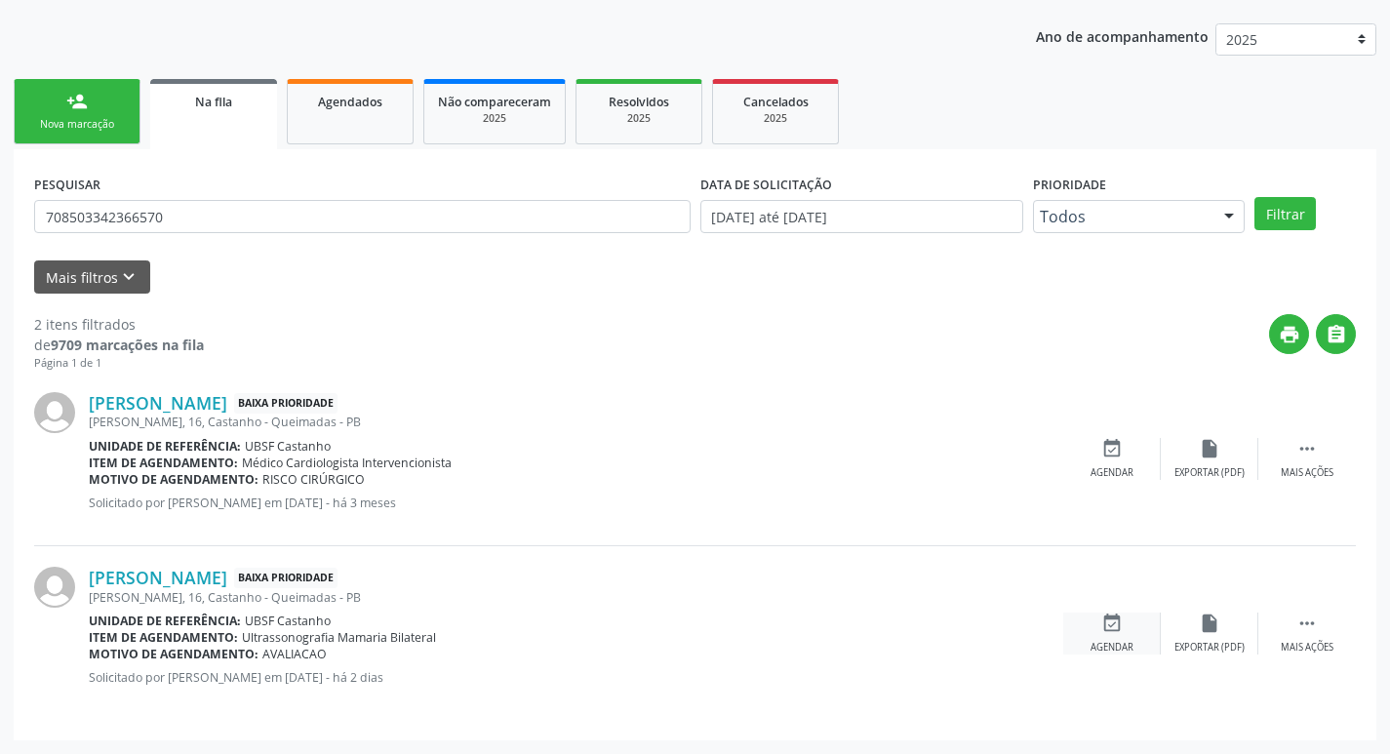
click at [1127, 618] on div "event_available Agendar" at bounding box center [1113, 634] width 98 height 42
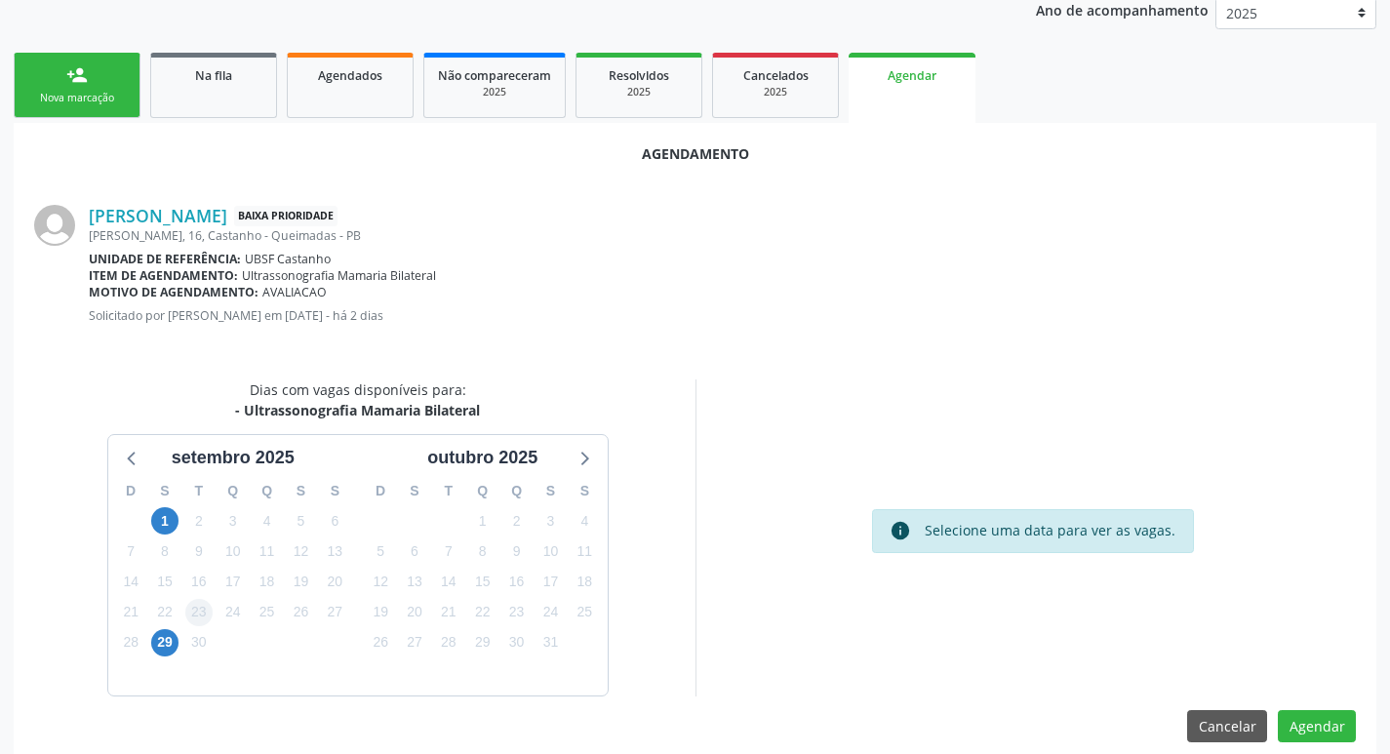
scroll to position [262, 0]
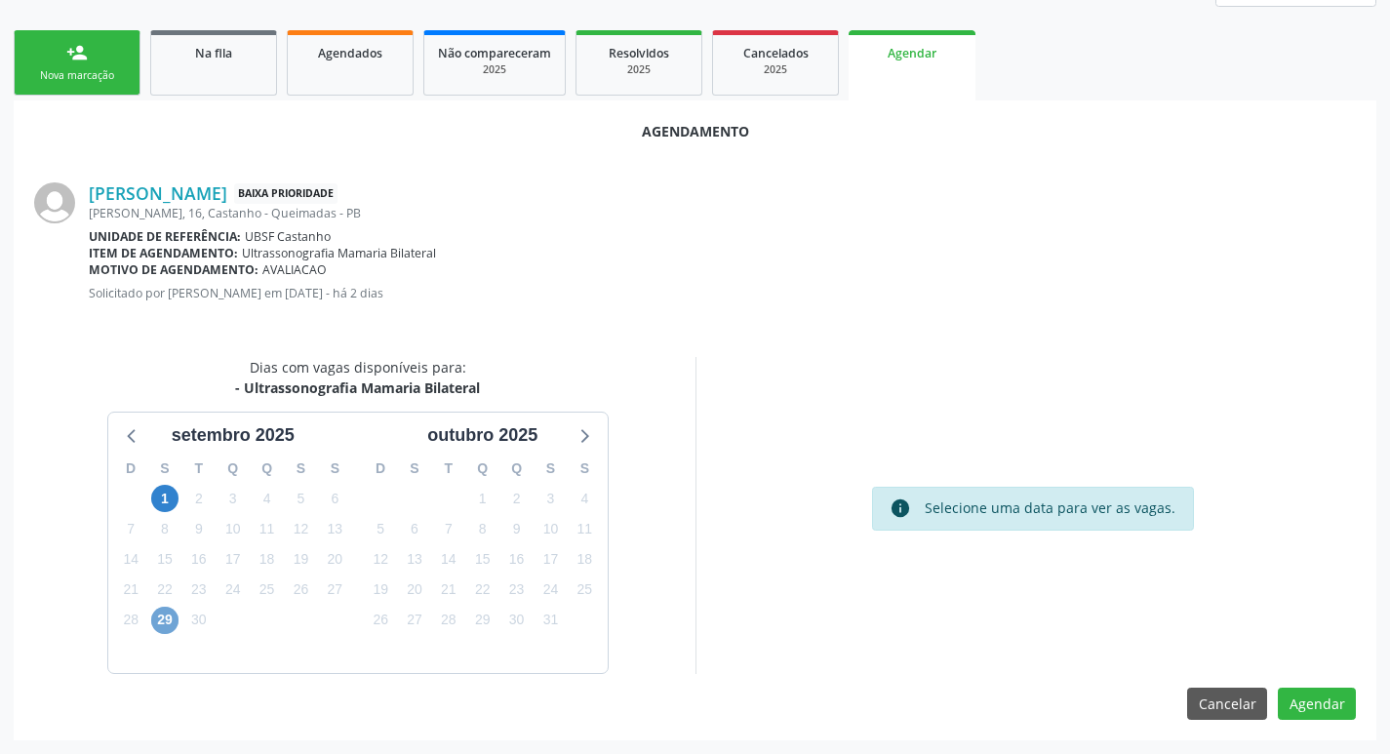
click at [166, 617] on span "29" at bounding box center [164, 620] width 27 height 27
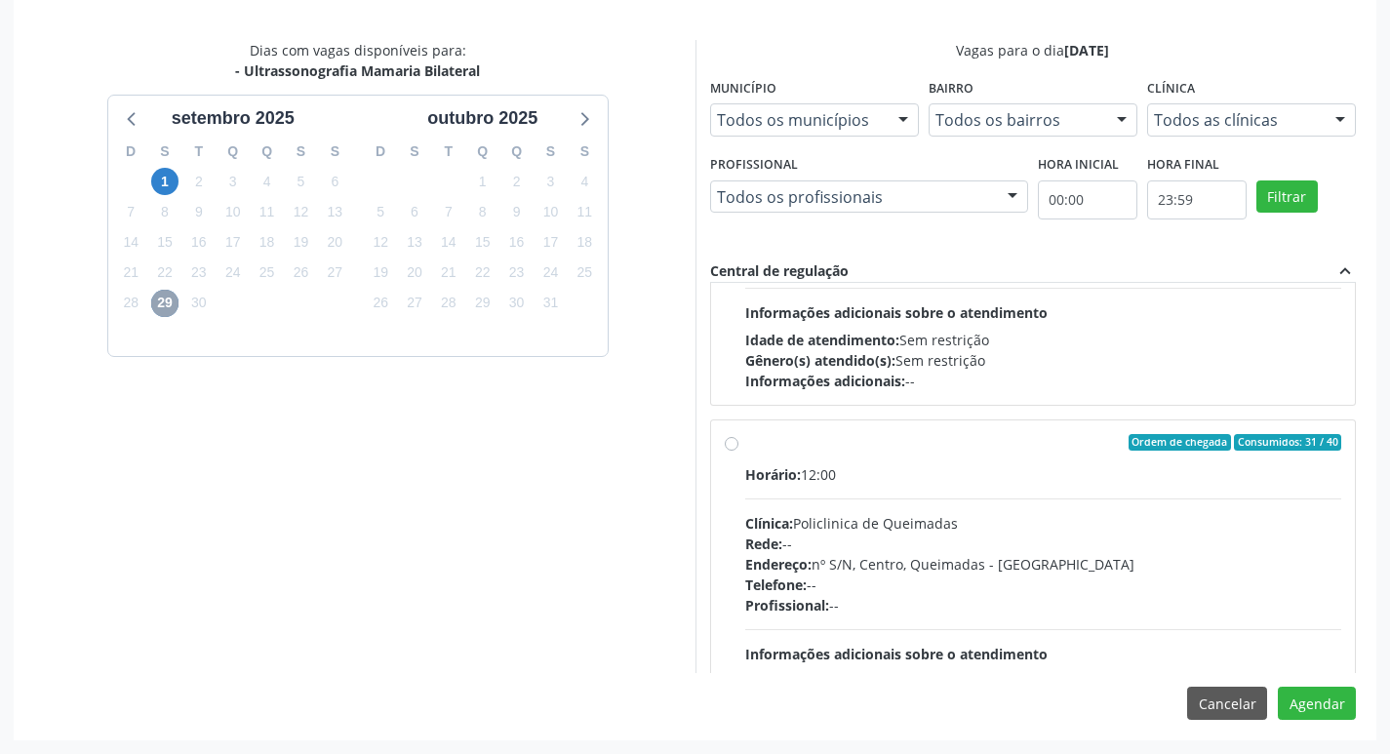
scroll to position [293, 0]
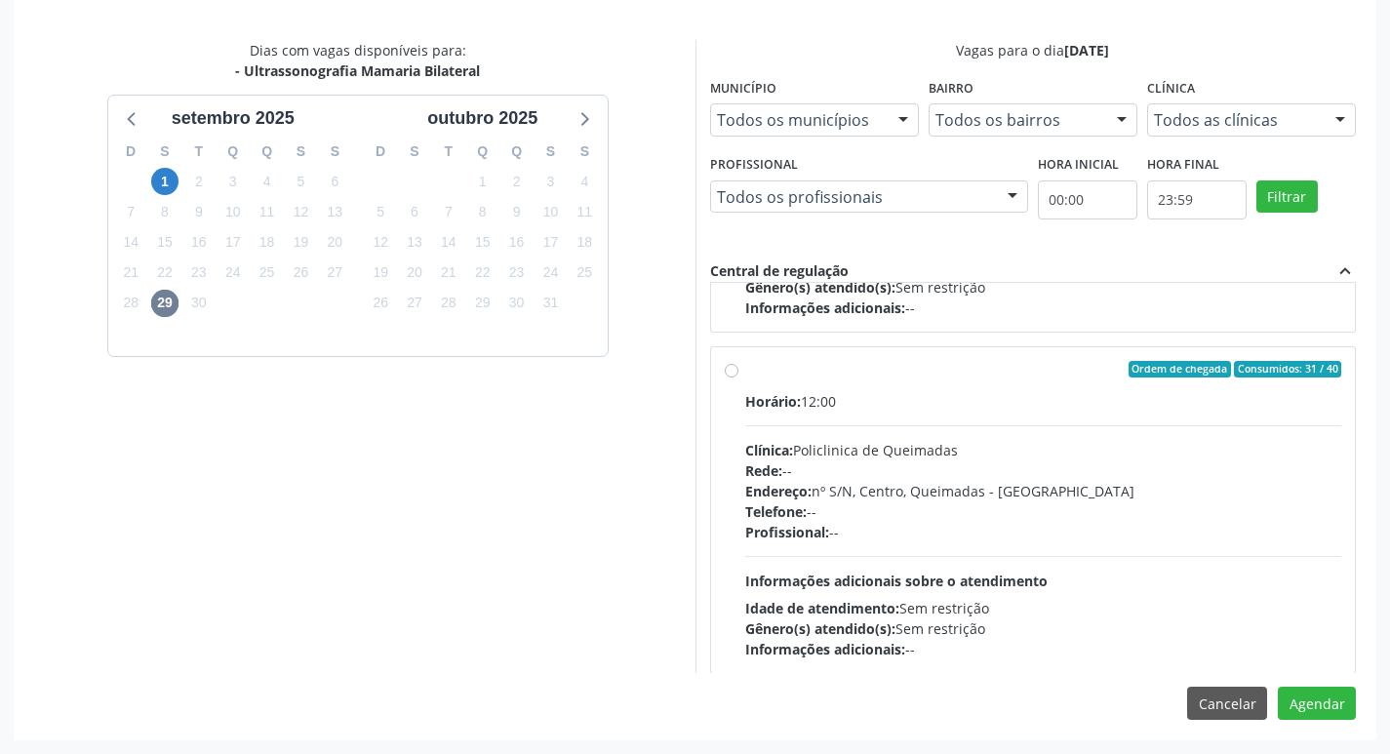
click at [1061, 450] on div "Clínica: Policlinica de Queimadas" at bounding box center [1043, 450] width 597 height 20
click at [739, 379] on input "Ordem de chegada Consumidos: 31 / 40 Horário: 12:00 Clínica: Policlinica de Que…" at bounding box center [732, 370] width 14 height 18
radio input "true"
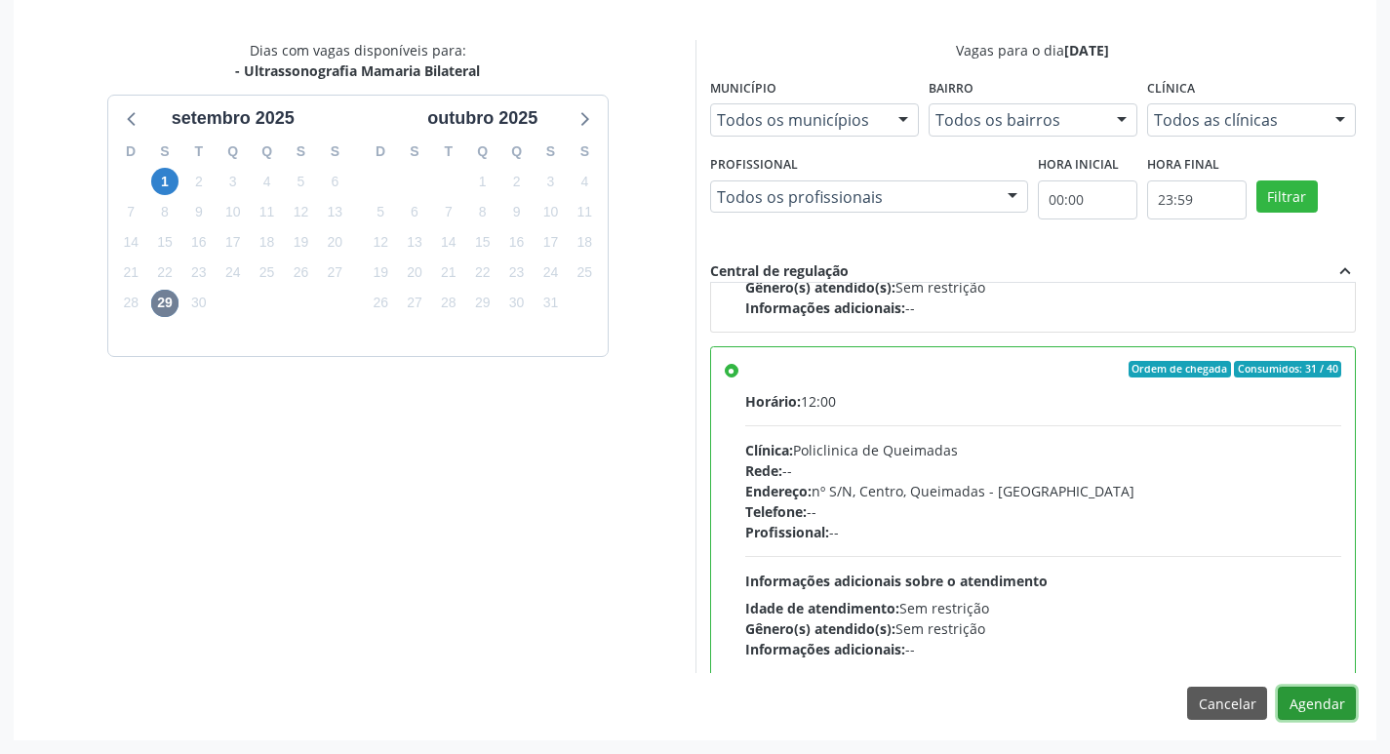
click at [1338, 695] on button "Agendar" at bounding box center [1317, 703] width 78 height 33
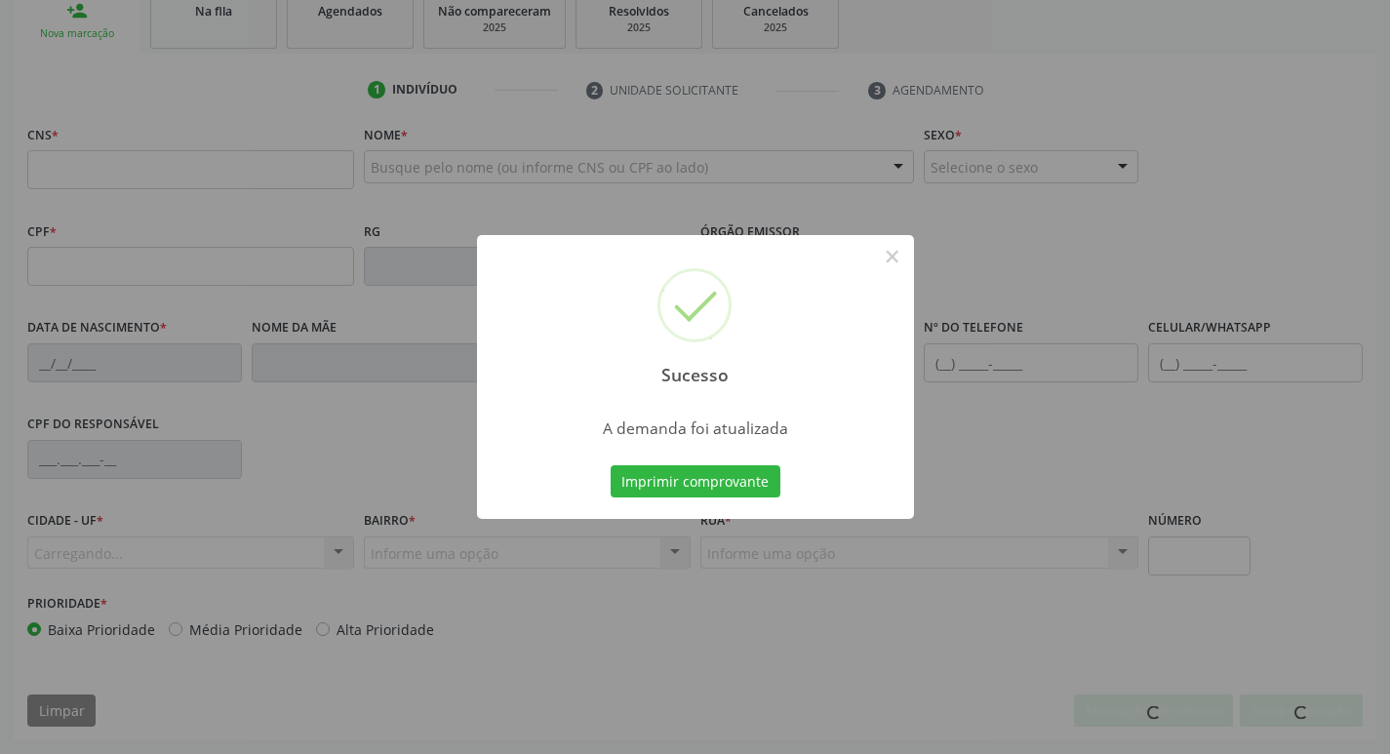
scroll to position [303, 0]
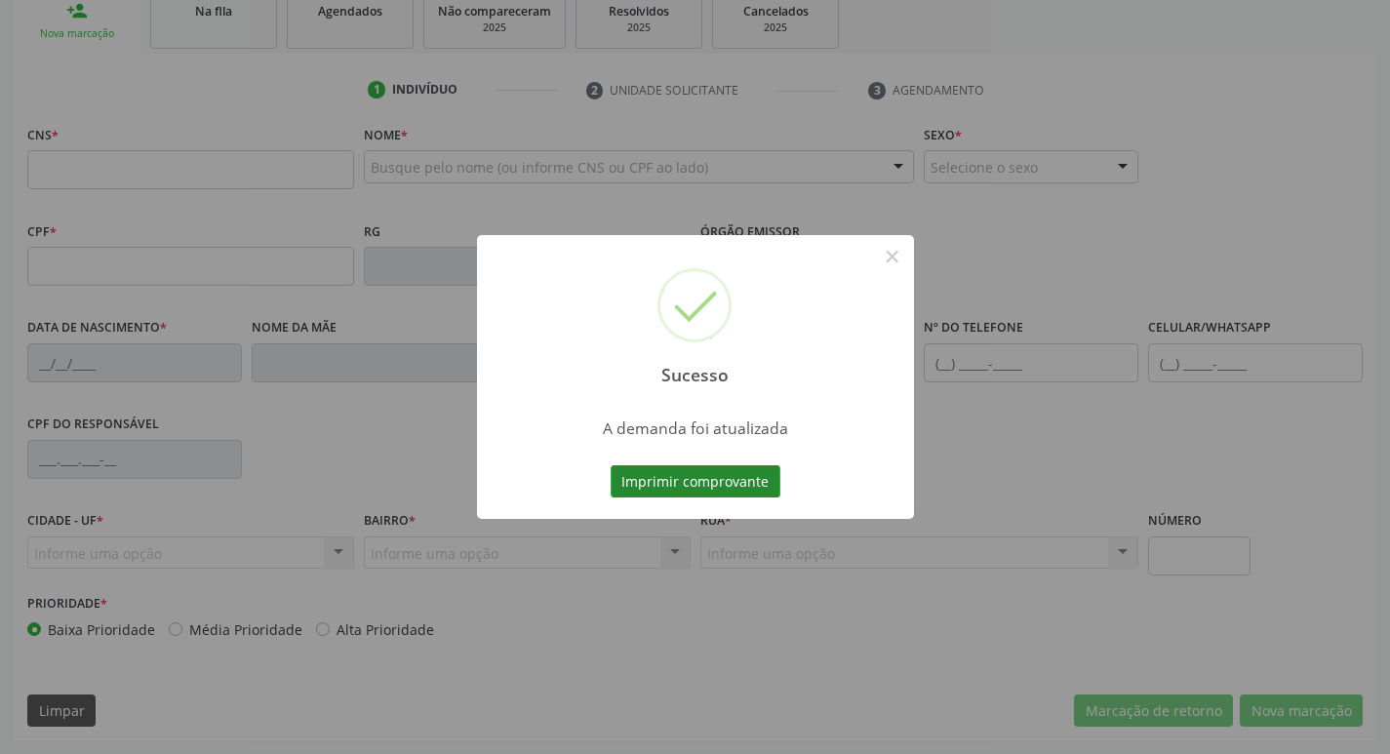
click at [730, 482] on button "Imprimir comprovante" at bounding box center [696, 481] width 170 height 33
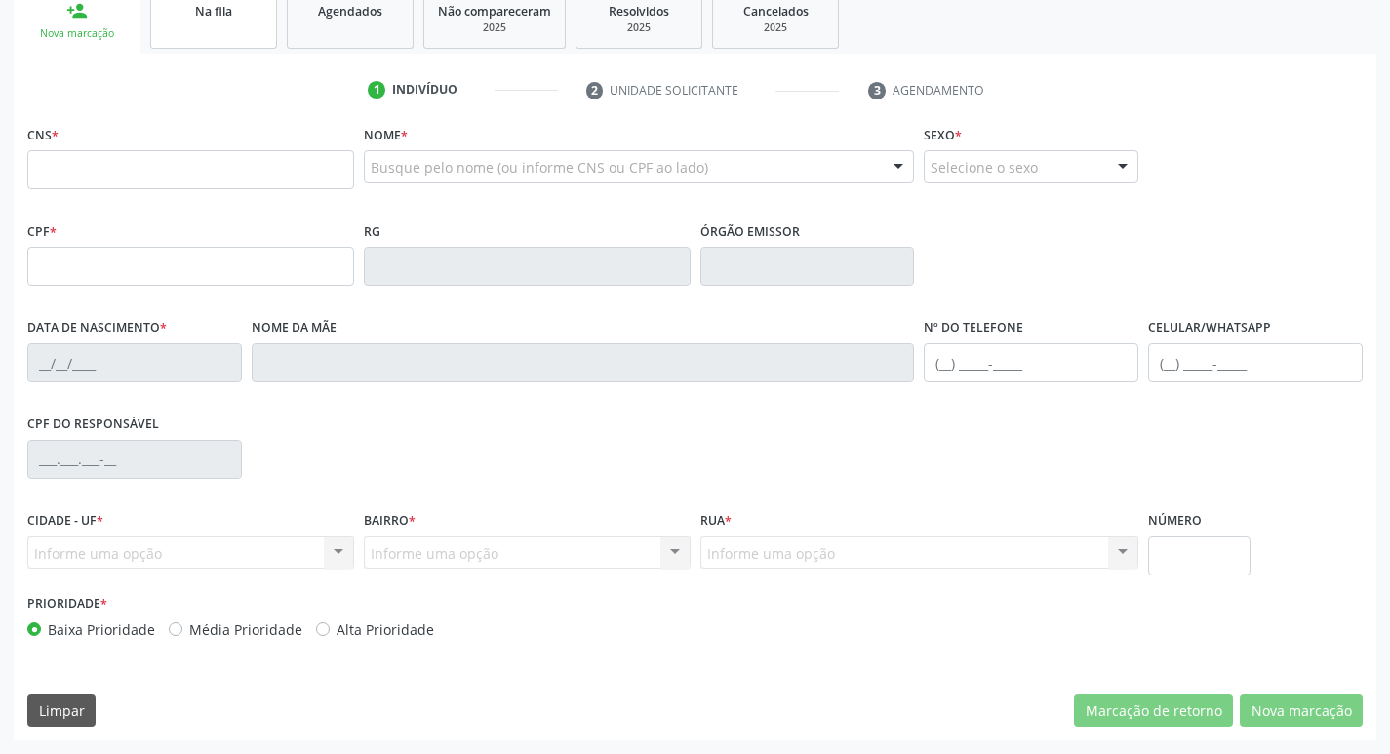
click at [215, 34] on link "Na fila" at bounding box center [213, 18] width 127 height 60
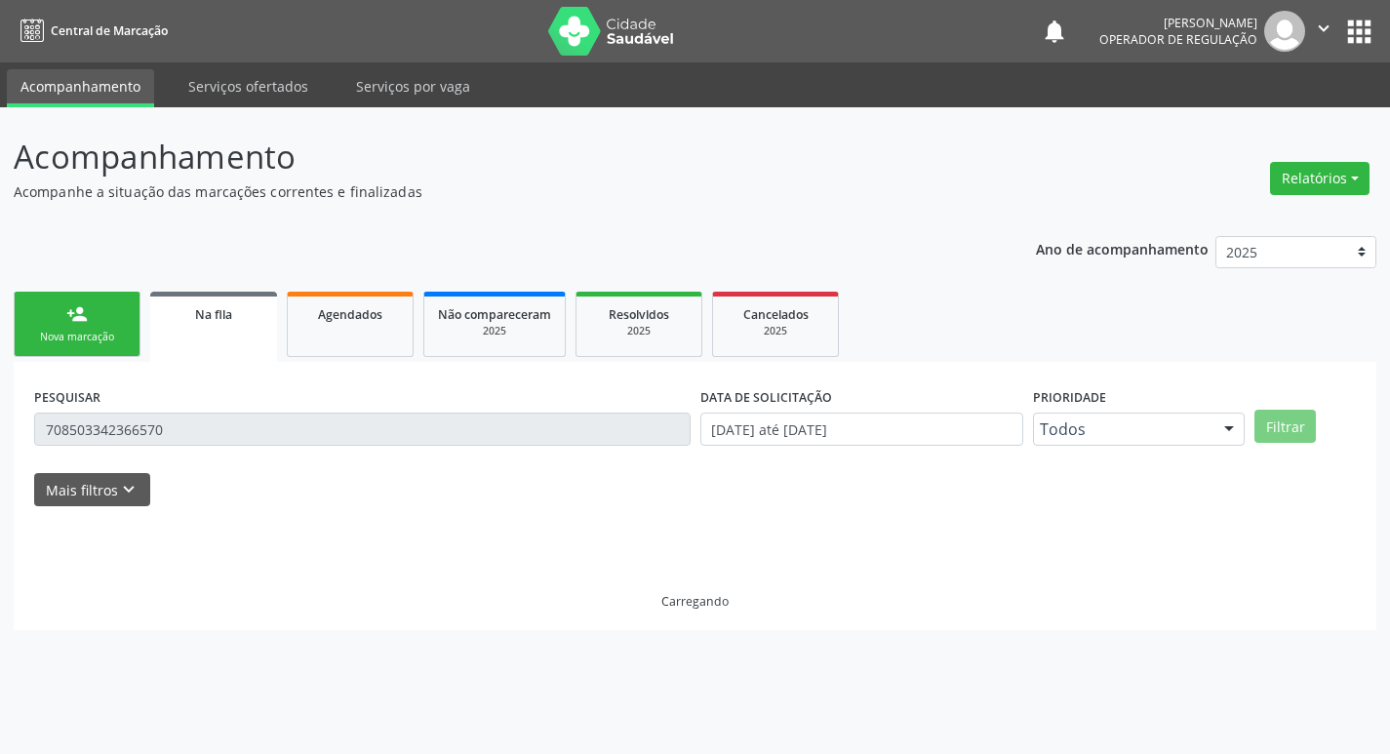
scroll to position [0, 0]
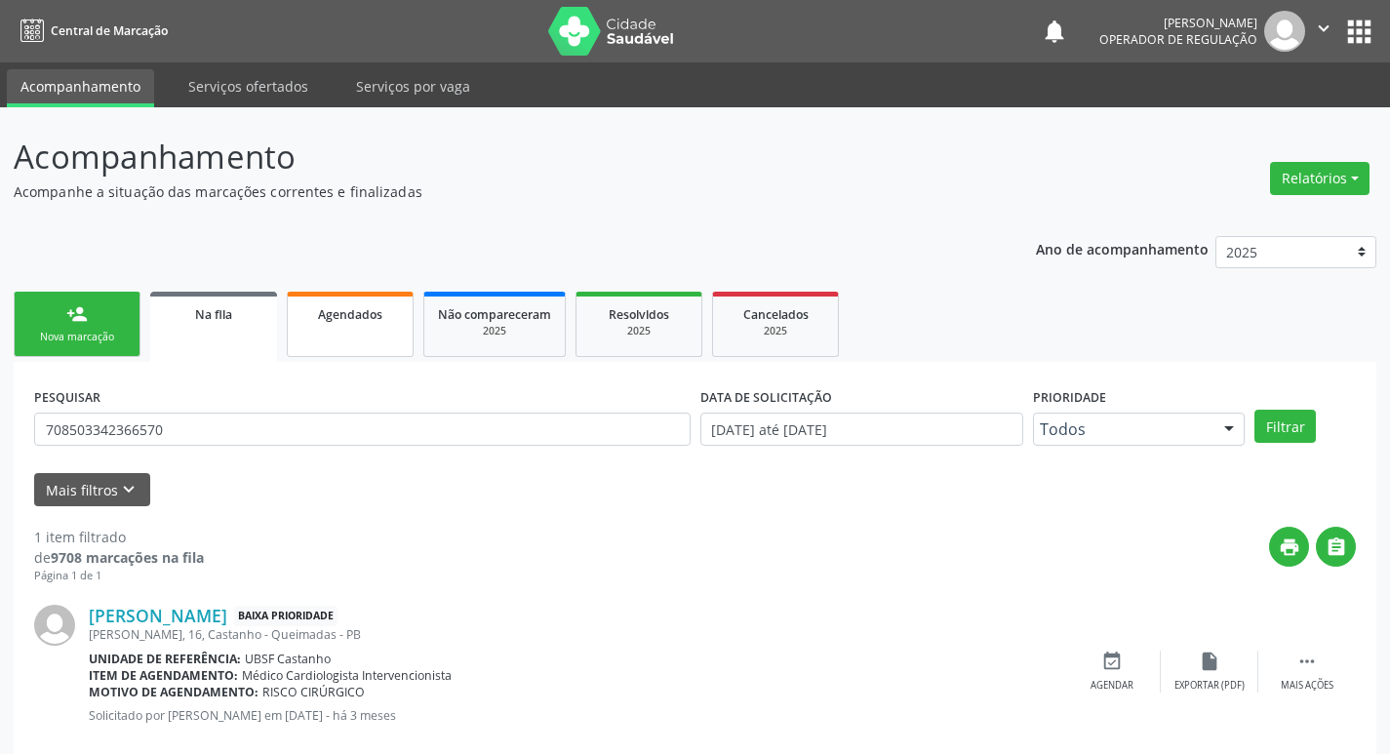
click at [347, 325] on link "Agendados" at bounding box center [350, 324] width 127 height 65
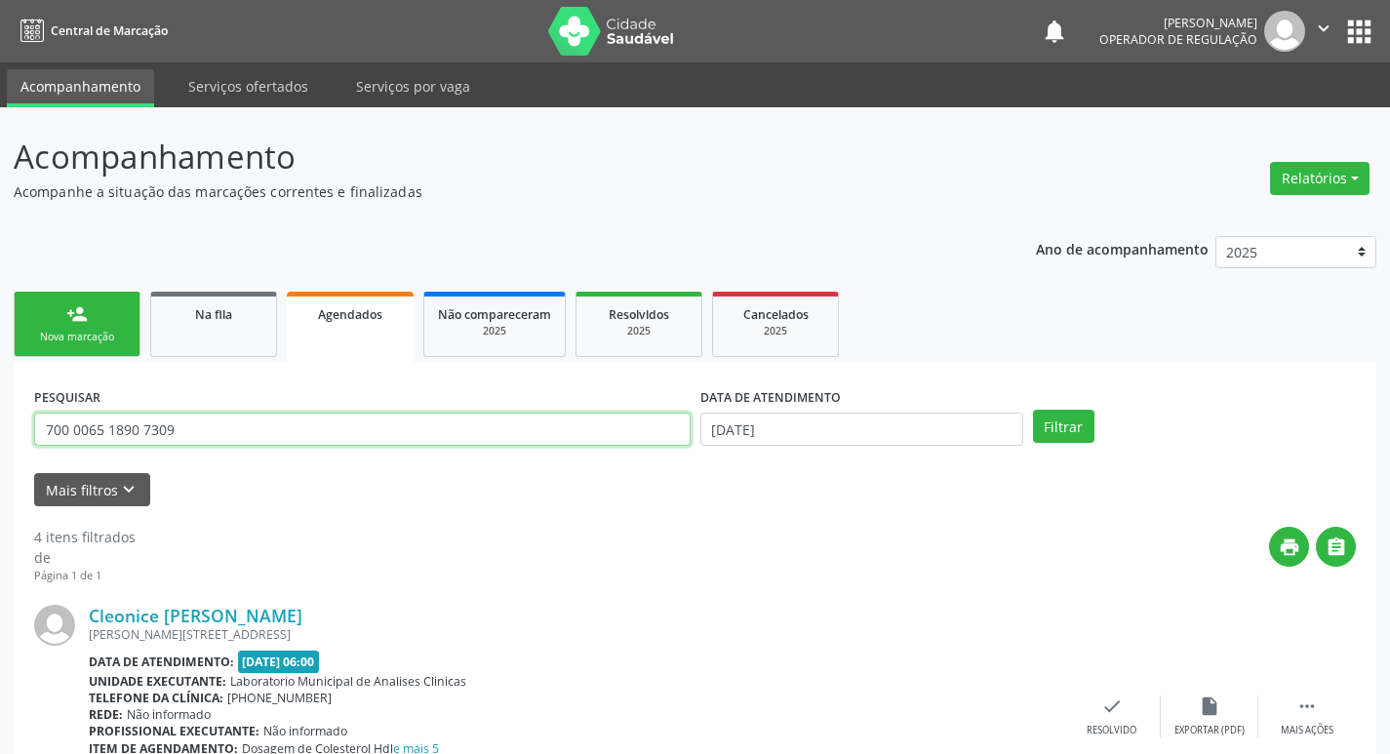
click at [260, 445] on input "700 0065 1890 7309" at bounding box center [362, 429] width 657 height 33
type input "7"
type input "705002856342855"
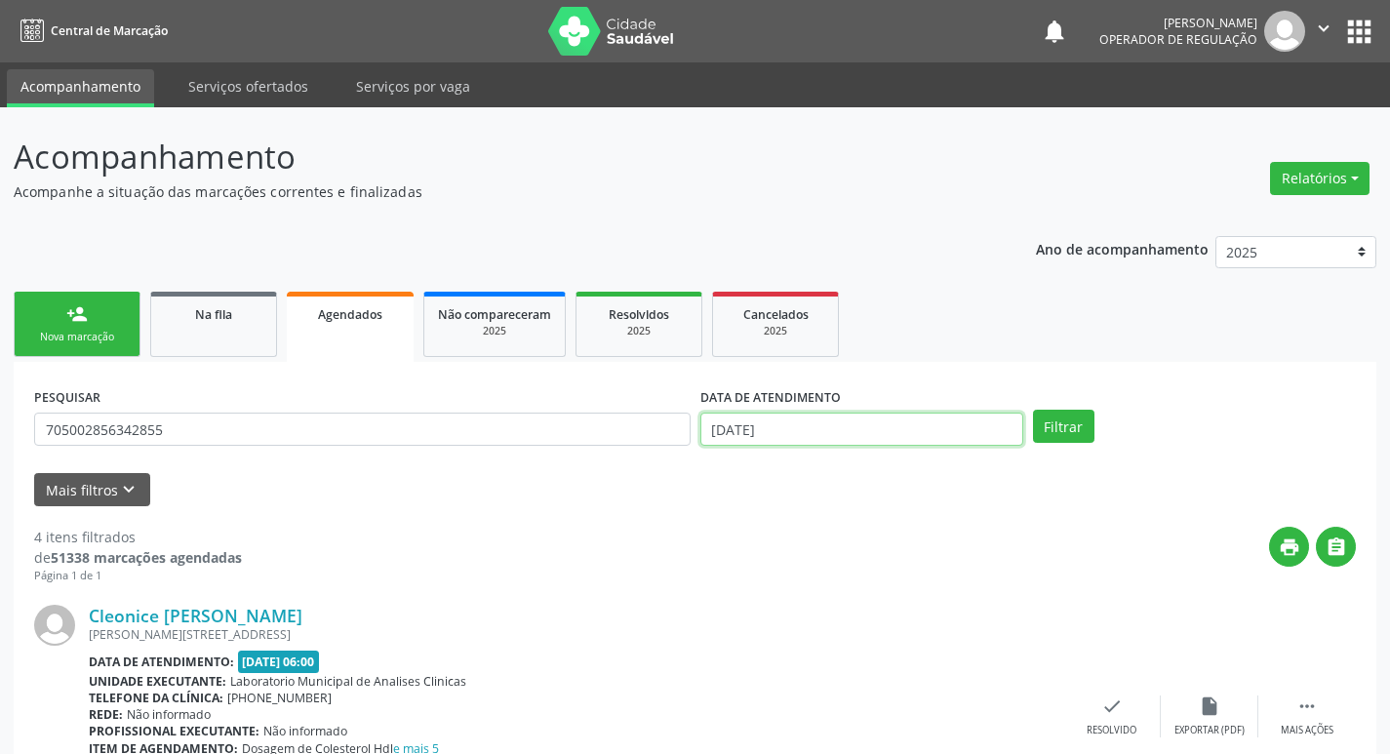
click at [859, 435] on input "[DATE]" at bounding box center [862, 429] width 323 height 33
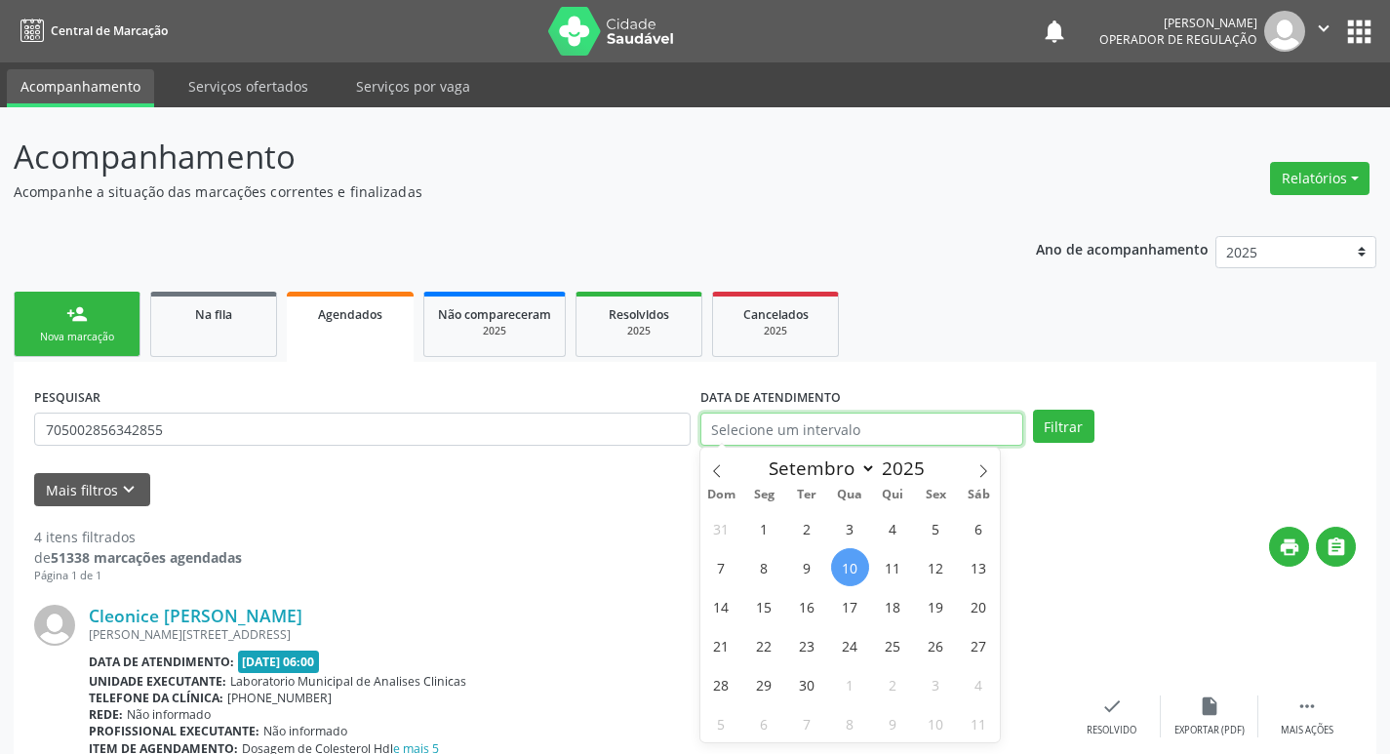
click at [1033, 410] on button "Filtrar" at bounding box center [1063, 426] width 61 height 33
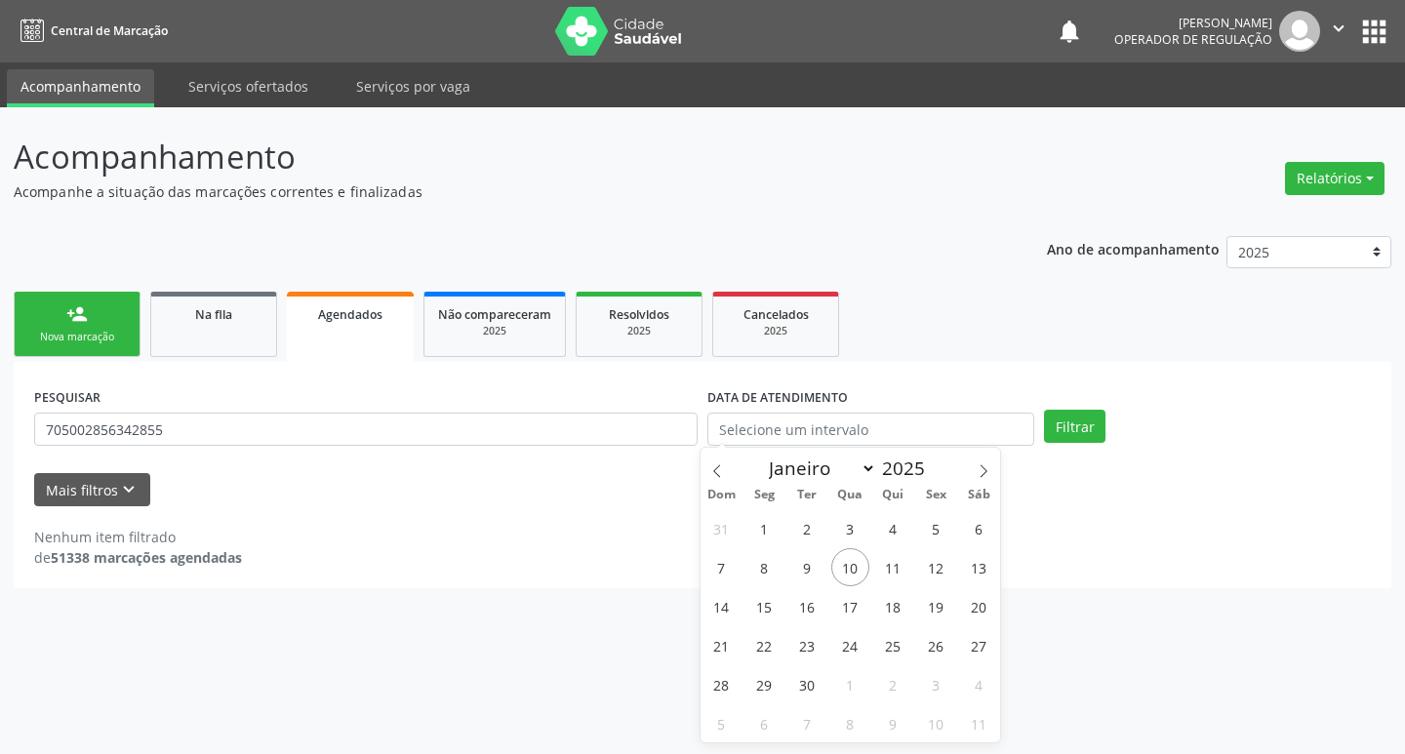
click at [308, 396] on div "PESQUISAR 705002856342855" at bounding box center [365, 421] width 673 height 76
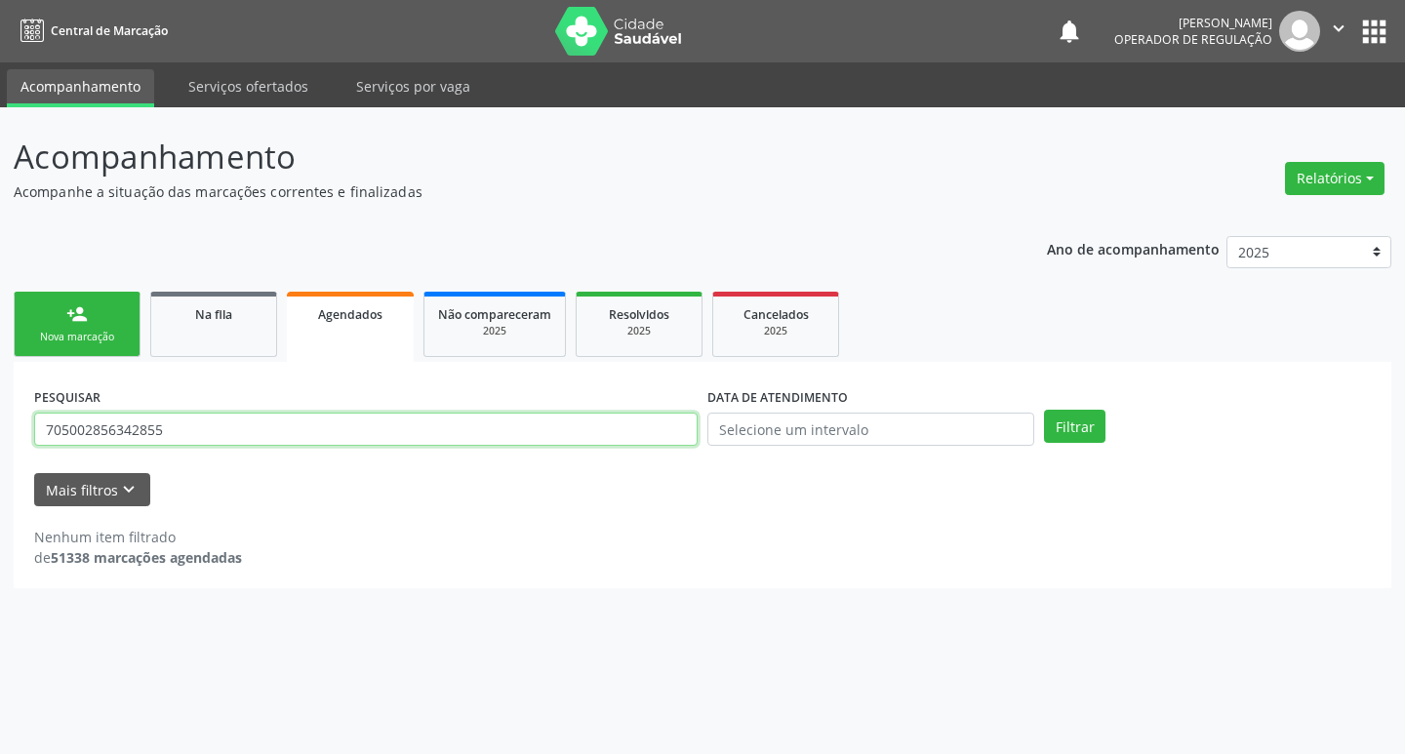
click at [303, 436] on input "705002856342855" at bounding box center [366, 429] width 664 height 33
type input "705002856342855"
click at [1044, 410] on button "Filtrar" at bounding box center [1074, 426] width 61 height 33
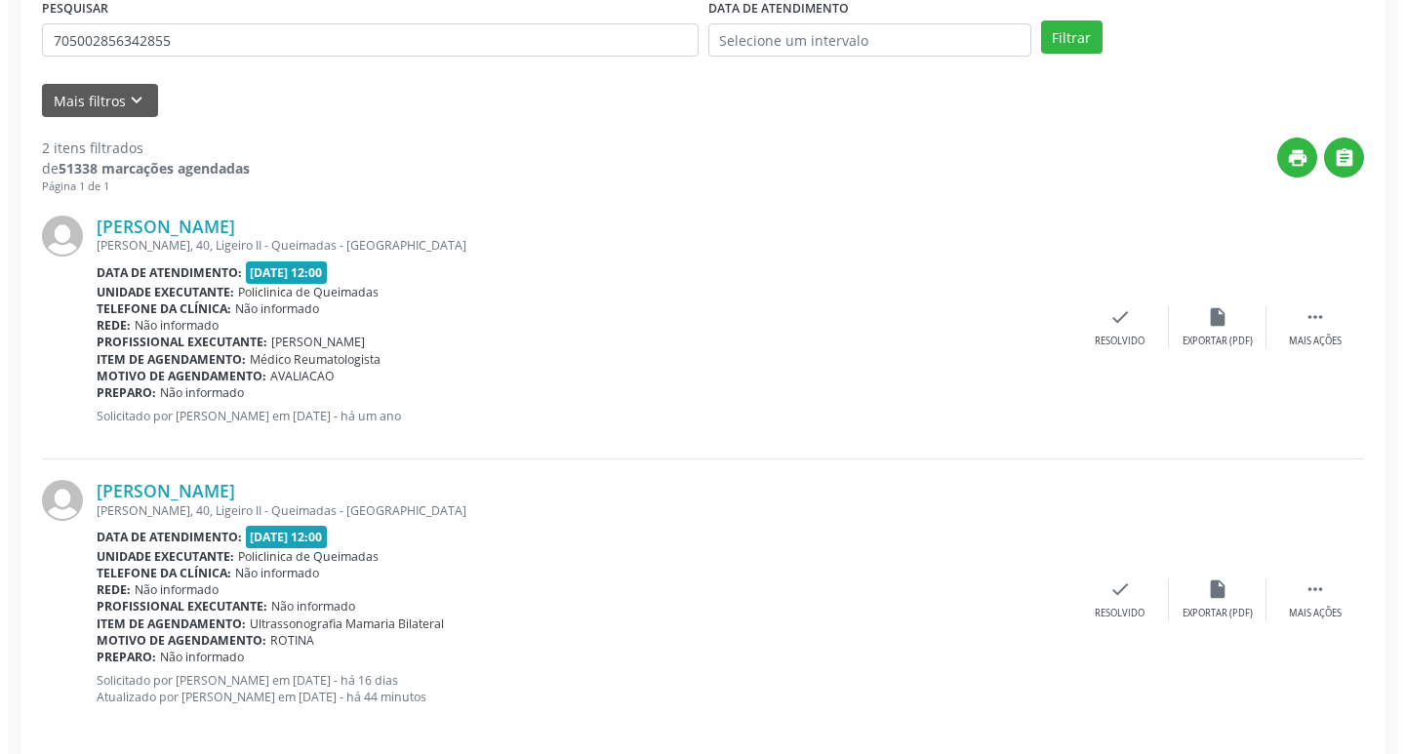
scroll to position [409, 0]
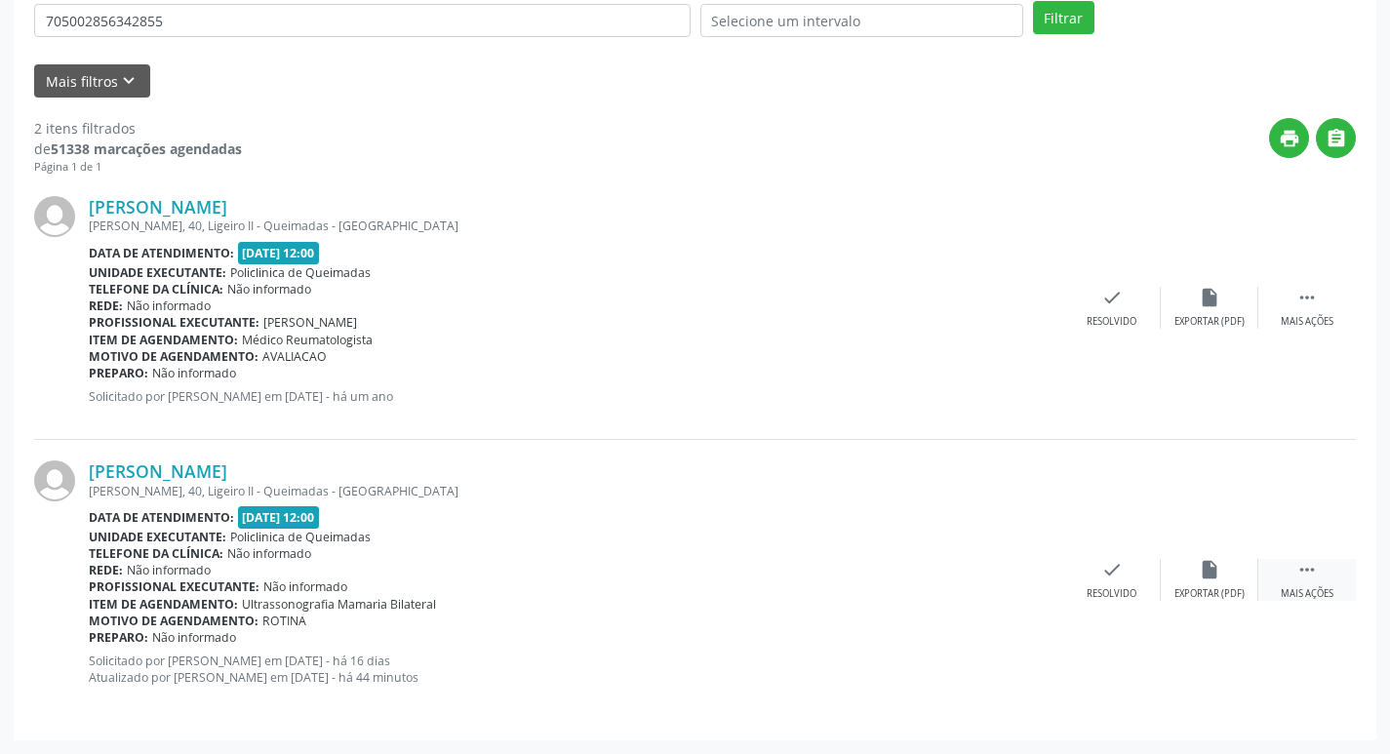
click at [1310, 569] on icon "" at bounding box center [1307, 569] width 21 height 21
click at [1016, 578] on icon "cancel" at bounding box center [1014, 569] width 21 height 21
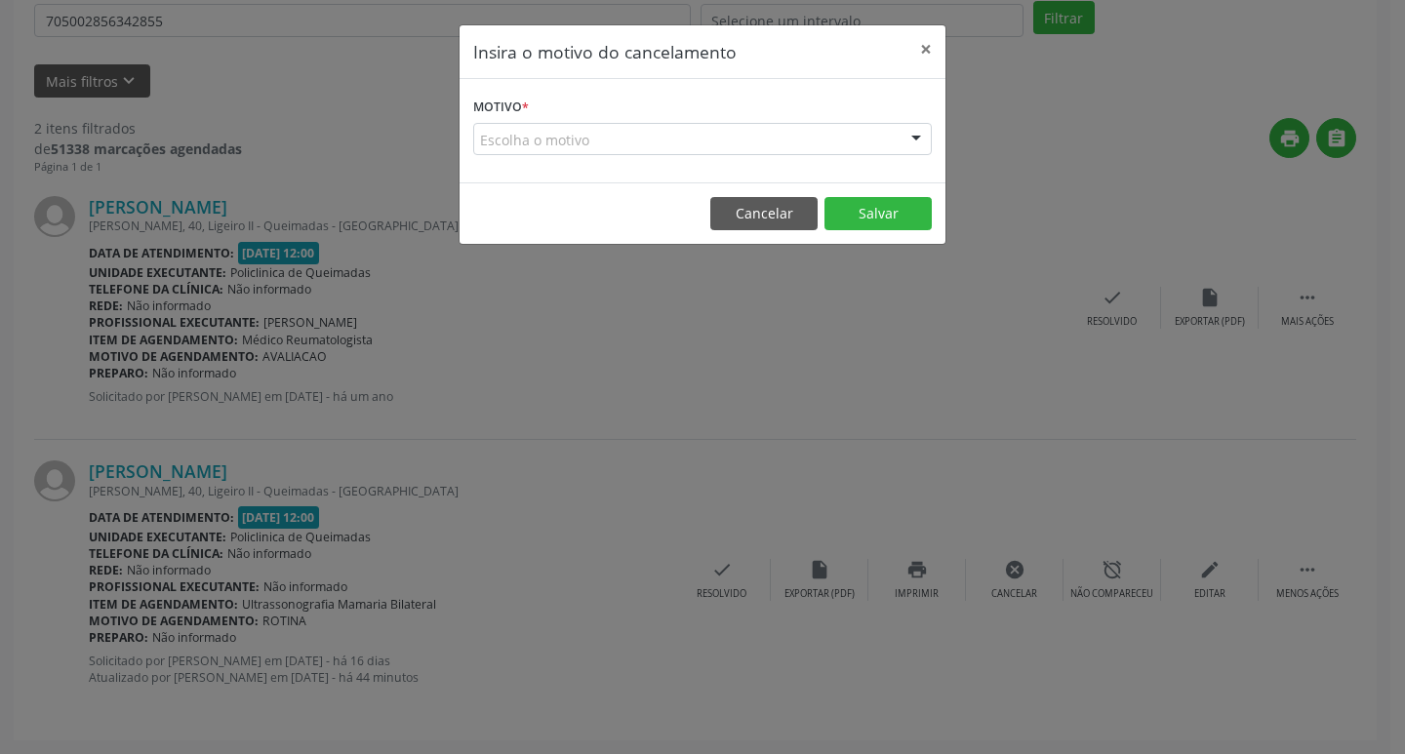
click at [854, 138] on div "Escolha o motivo" at bounding box center [702, 139] width 459 height 33
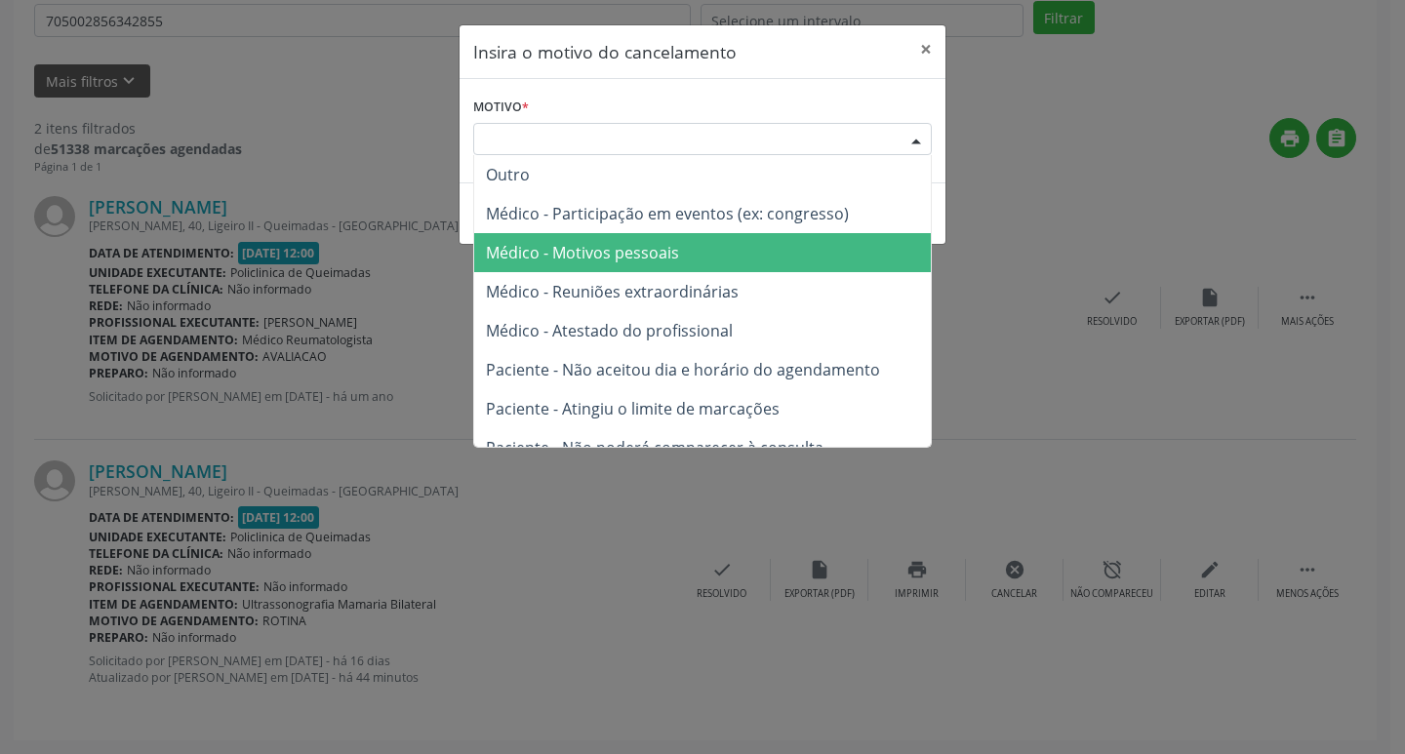
click at [766, 236] on span "Médico - Motivos pessoais" at bounding box center [702, 252] width 457 height 39
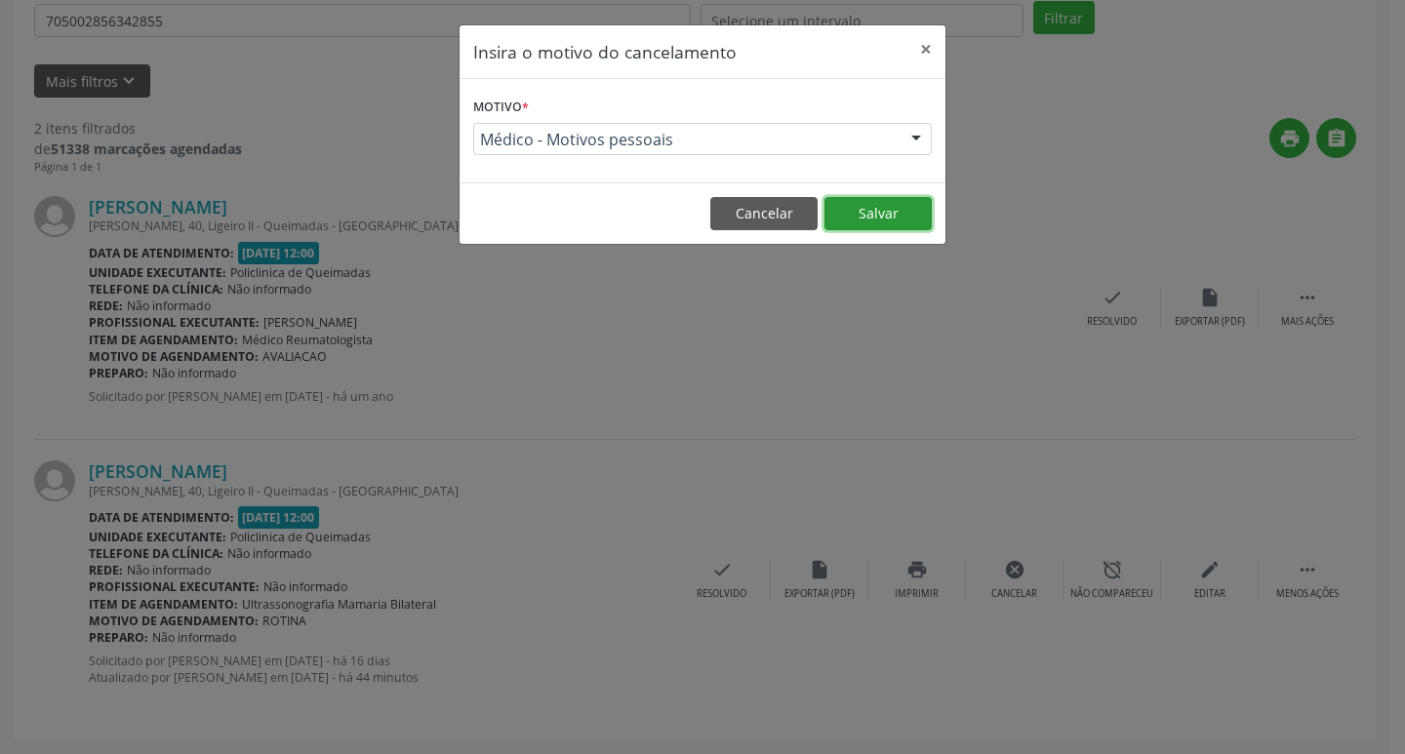
click at [890, 205] on button "Salvar" at bounding box center [878, 213] width 107 height 33
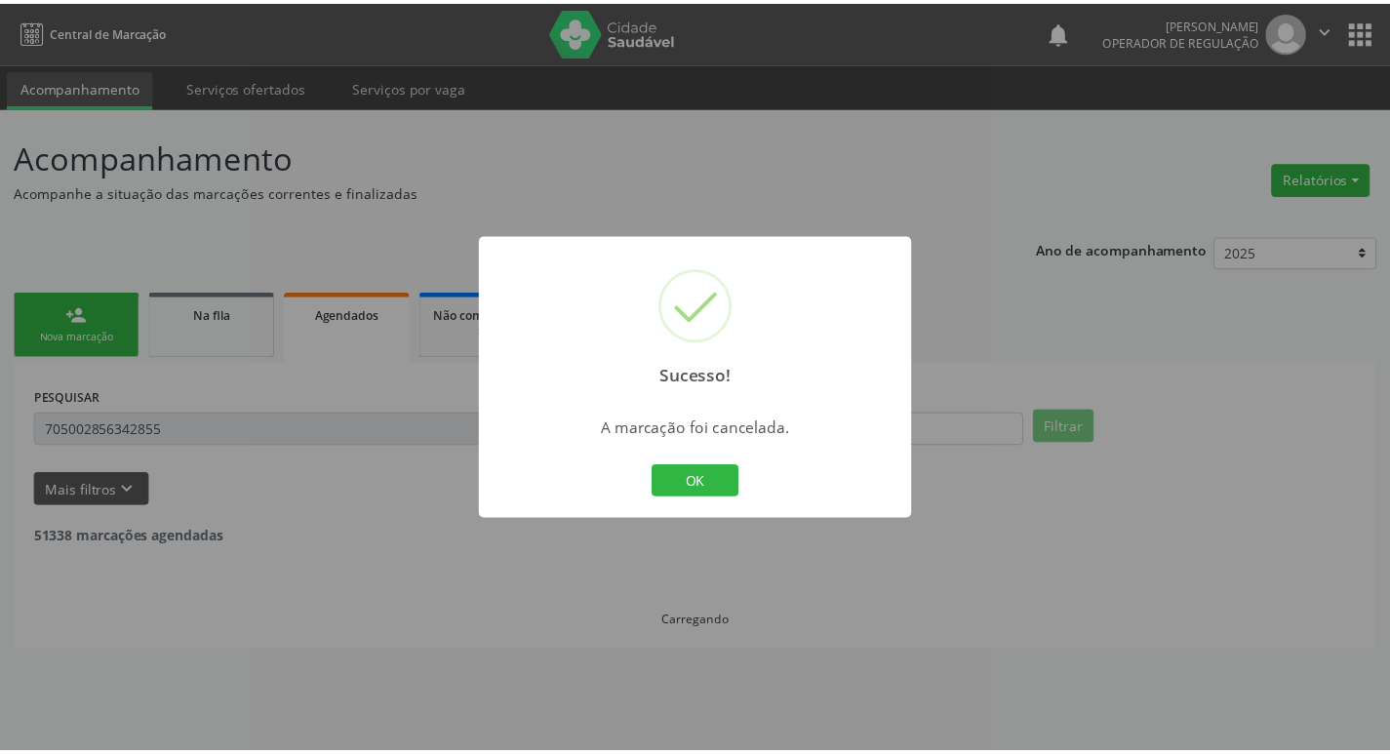
scroll to position [0, 0]
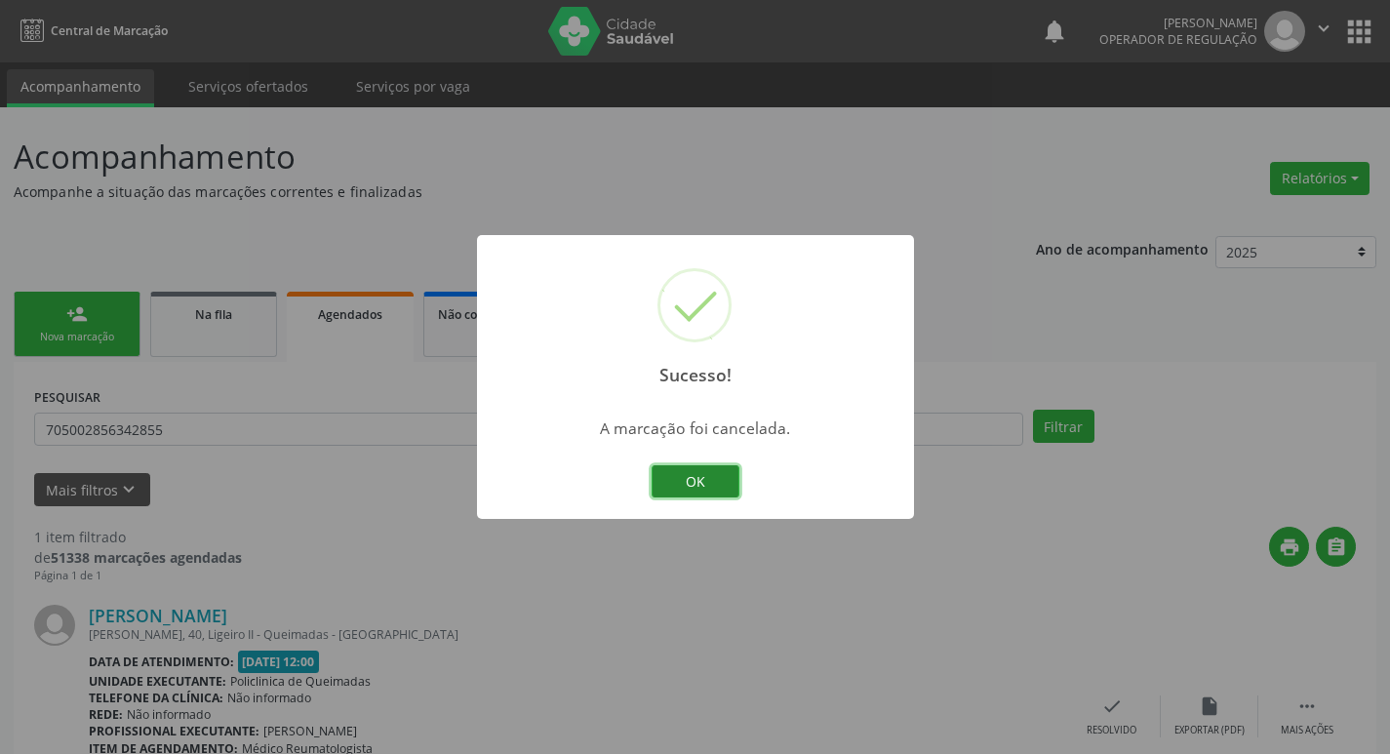
click at [671, 475] on button "OK" at bounding box center [696, 481] width 88 height 33
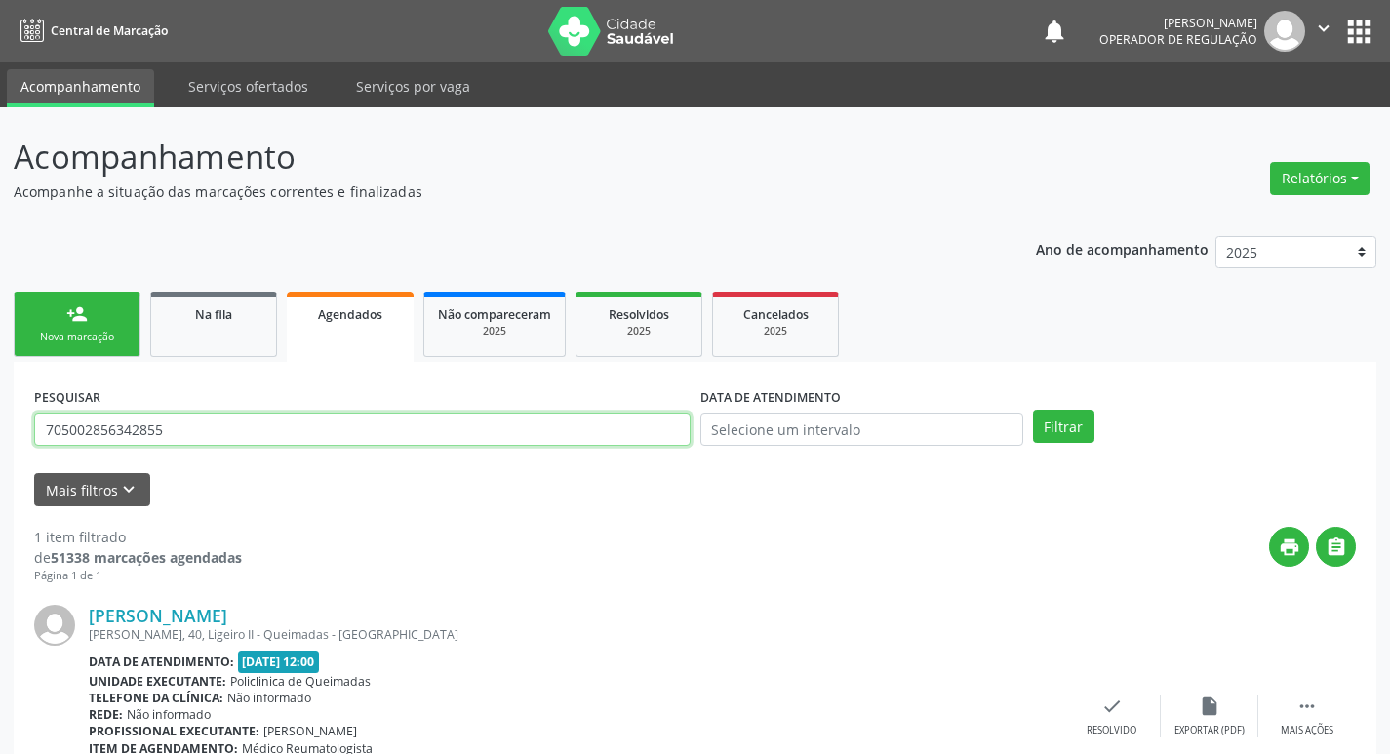
click at [187, 423] on input "705002856342855" at bounding box center [362, 429] width 657 height 33
type input "702100743542592"
click at [1033, 410] on button "Filtrar" at bounding box center [1063, 426] width 61 height 33
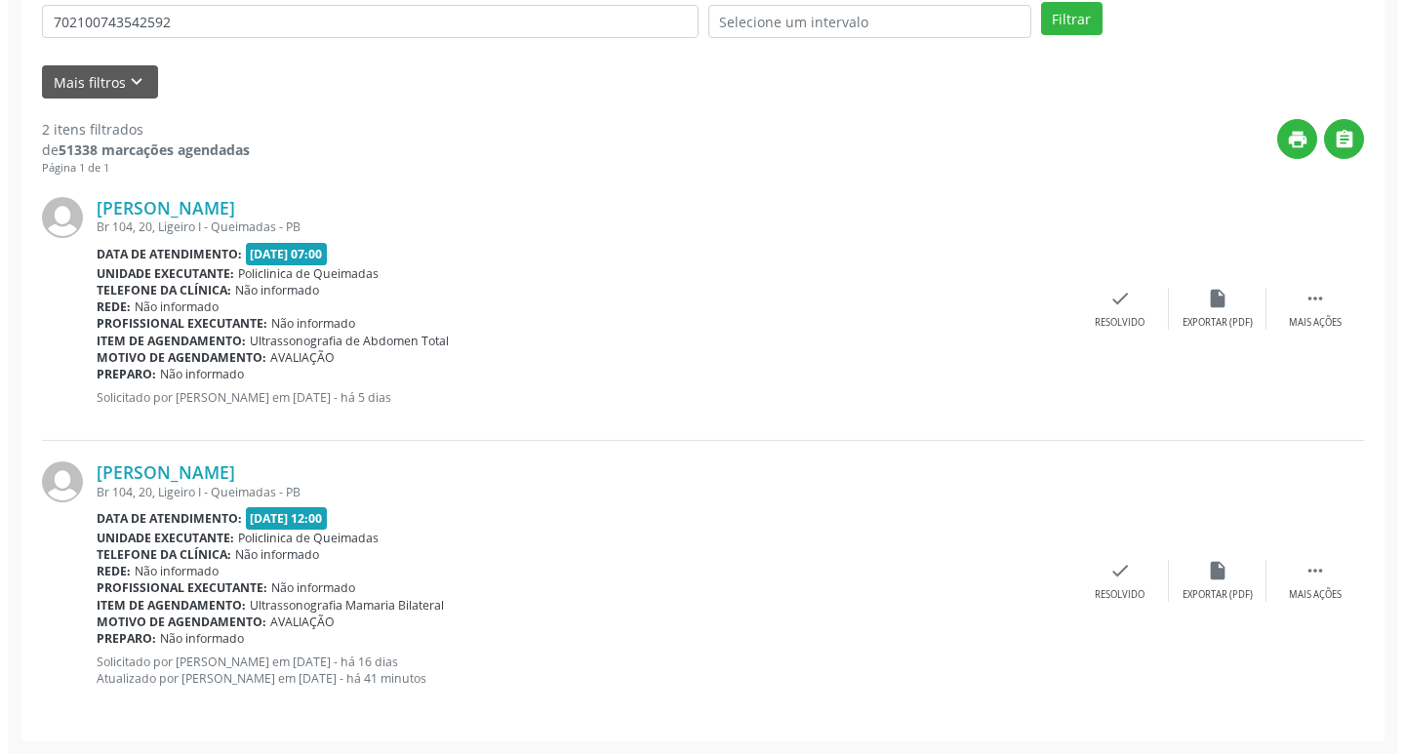
scroll to position [409, 0]
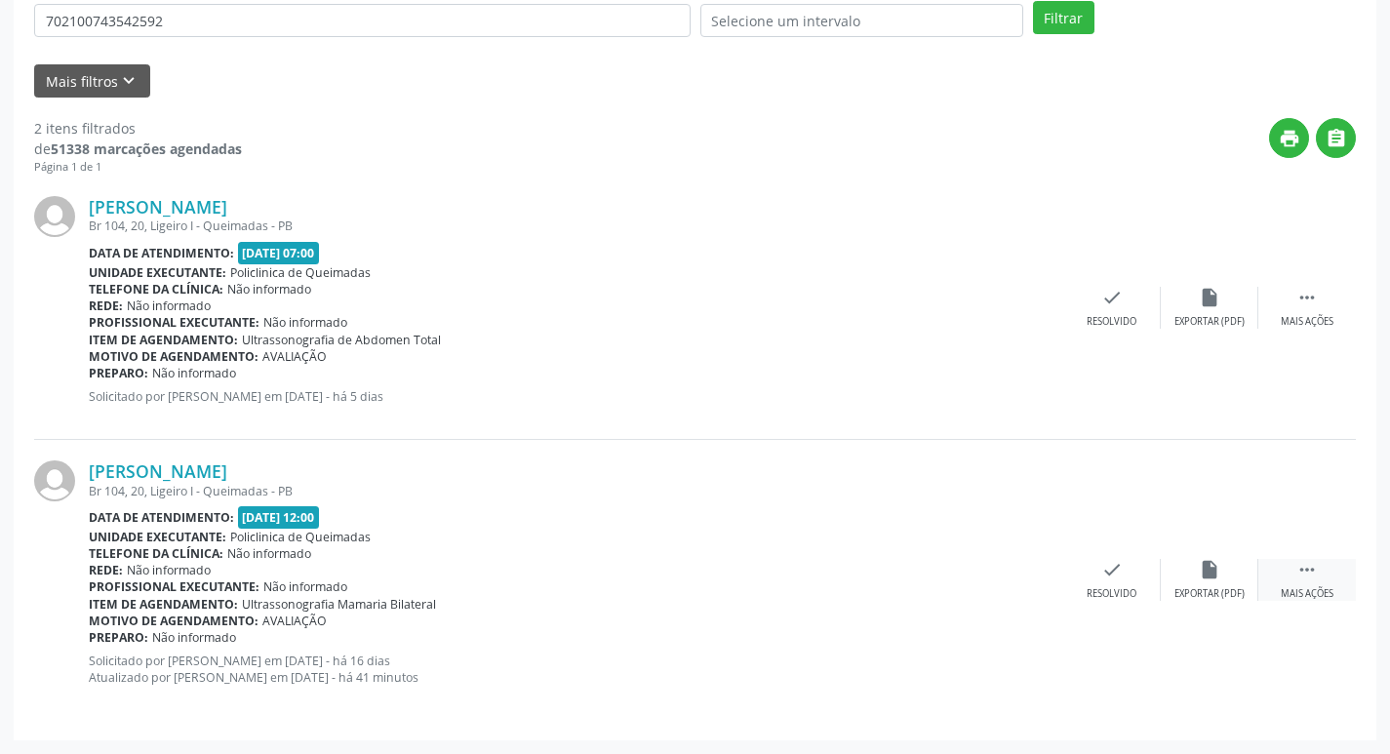
click at [1301, 566] on icon "" at bounding box center [1307, 569] width 21 height 21
click at [1009, 573] on icon "cancel" at bounding box center [1014, 569] width 21 height 21
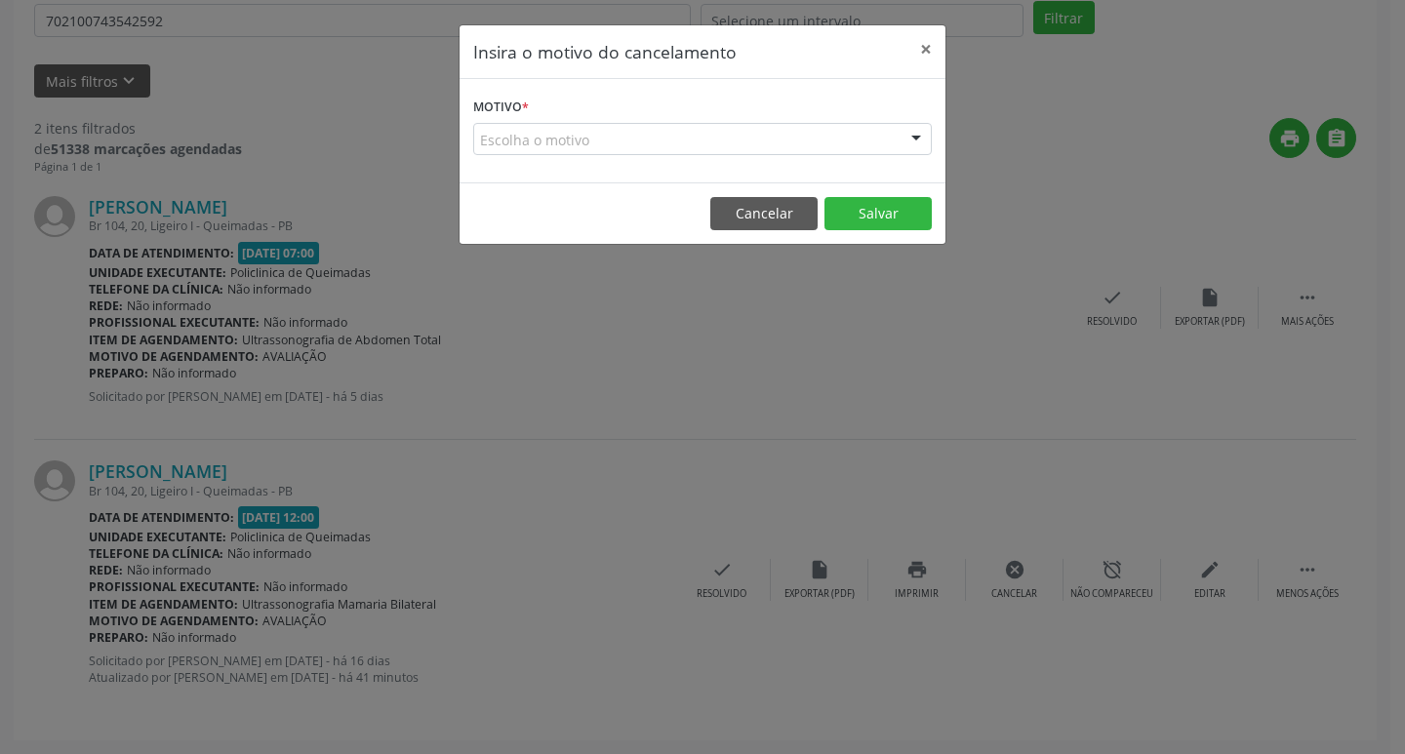
click at [922, 133] on div at bounding box center [916, 140] width 29 height 33
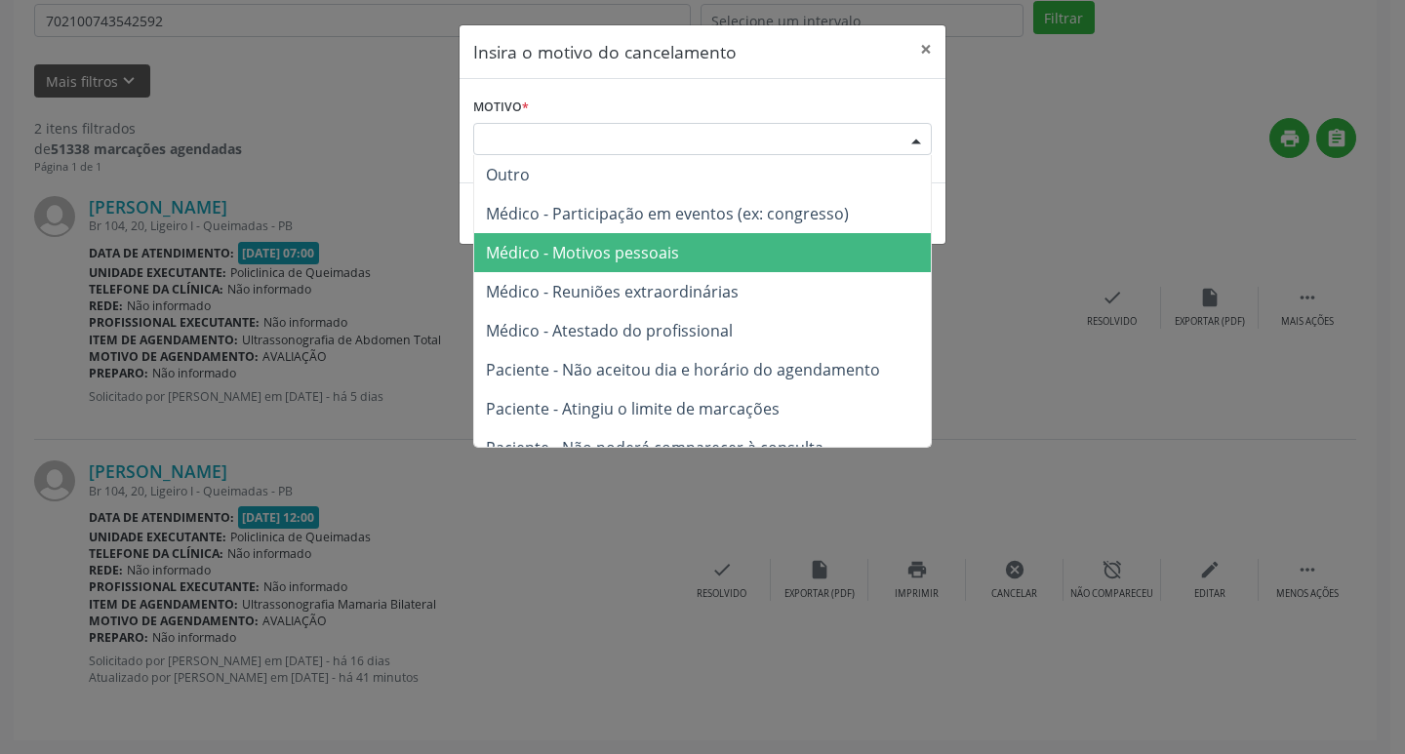
click at [821, 247] on span "Médico - Motivos pessoais" at bounding box center [702, 252] width 457 height 39
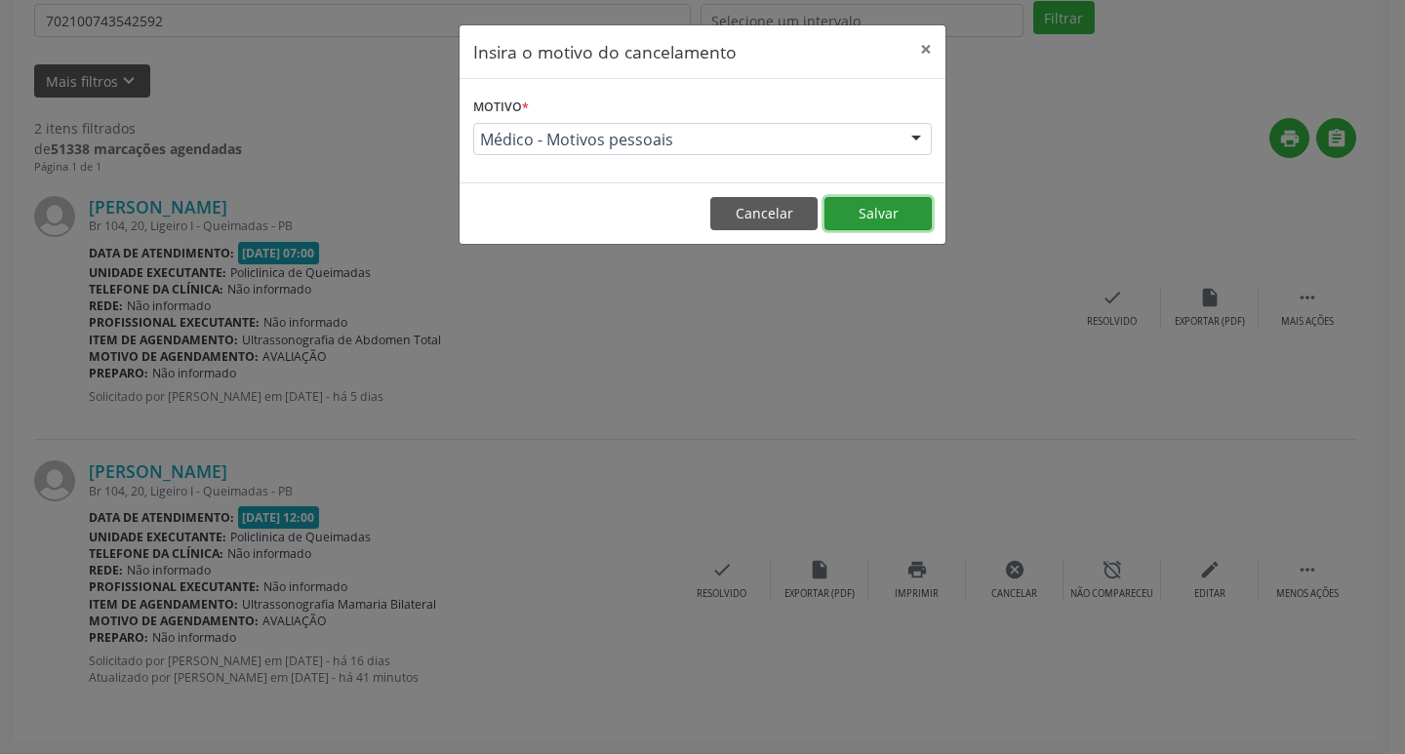
click at [862, 209] on button "Salvar" at bounding box center [878, 213] width 107 height 33
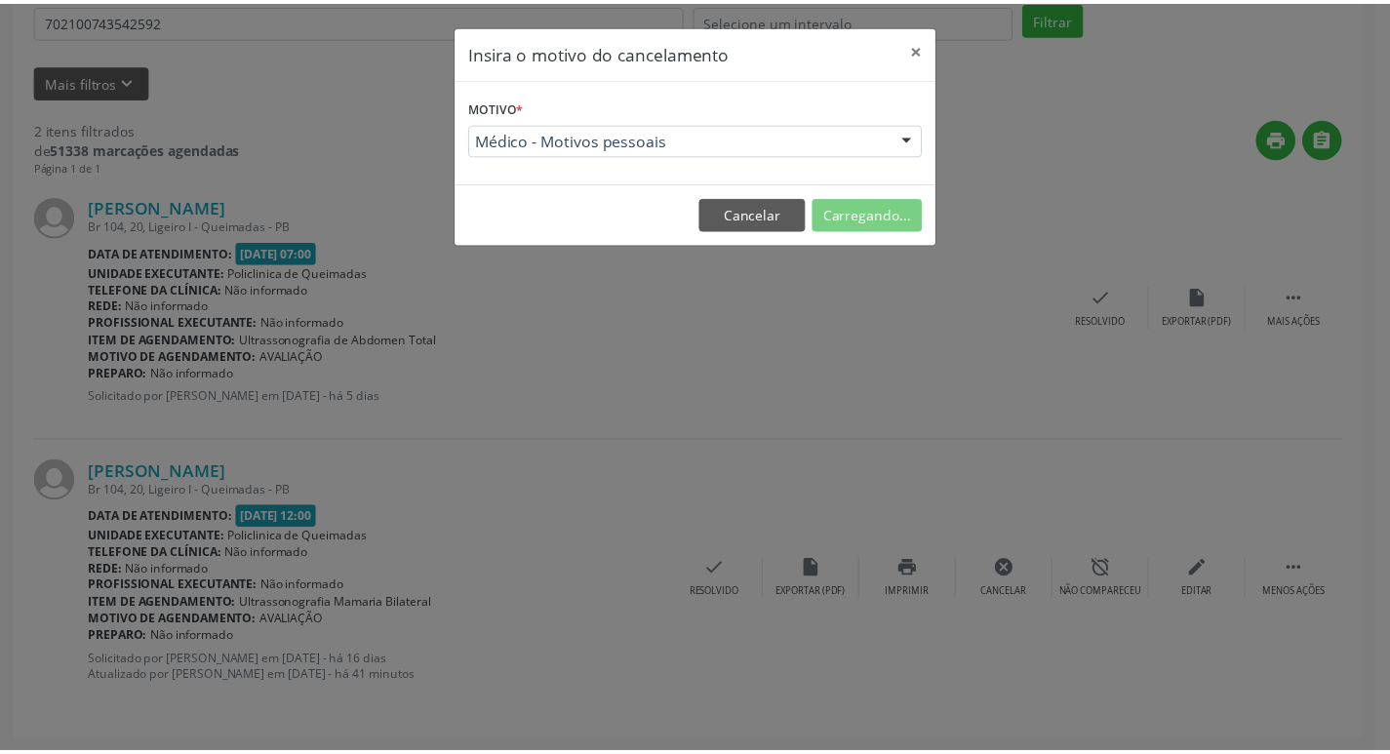
scroll to position [0, 0]
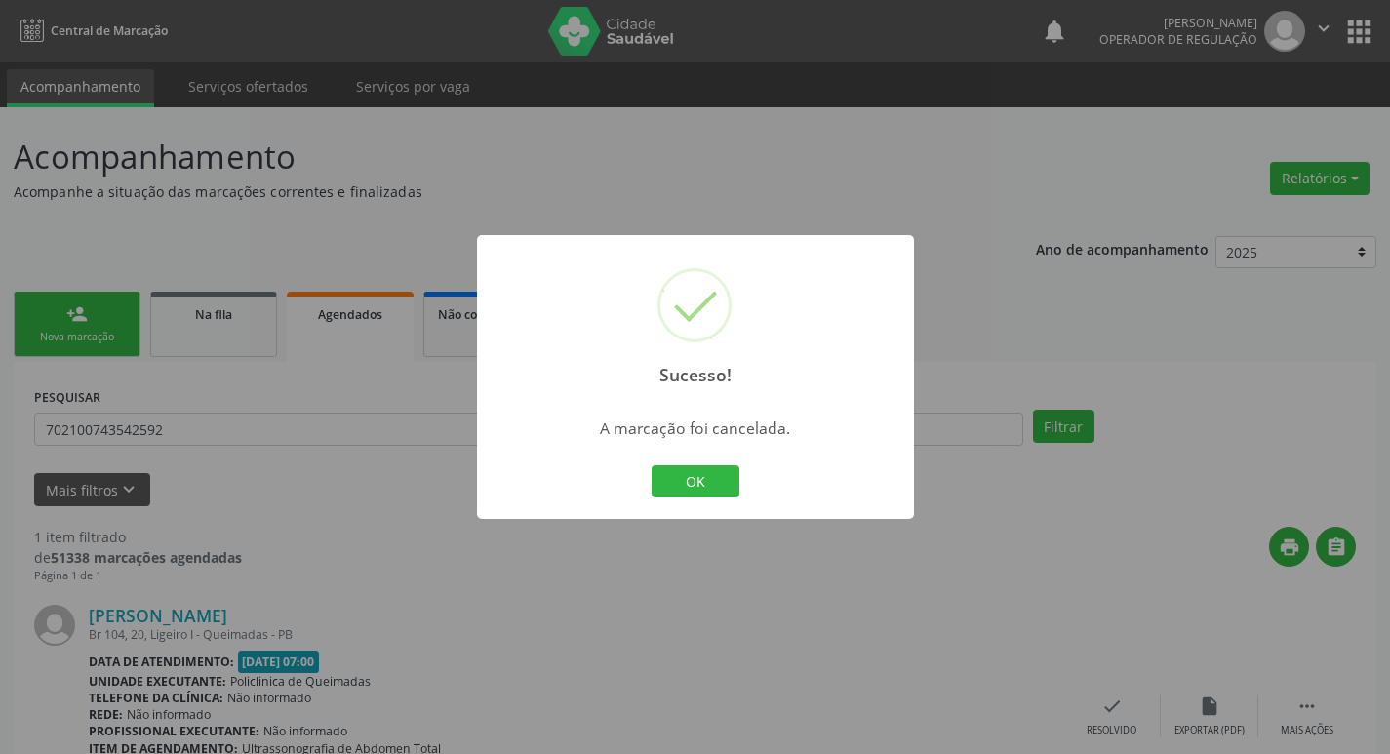
click at [276, 152] on div "Sucesso! × A marcação foi cancelada. OK Cancel" at bounding box center [695, 377] width 1390 height 754
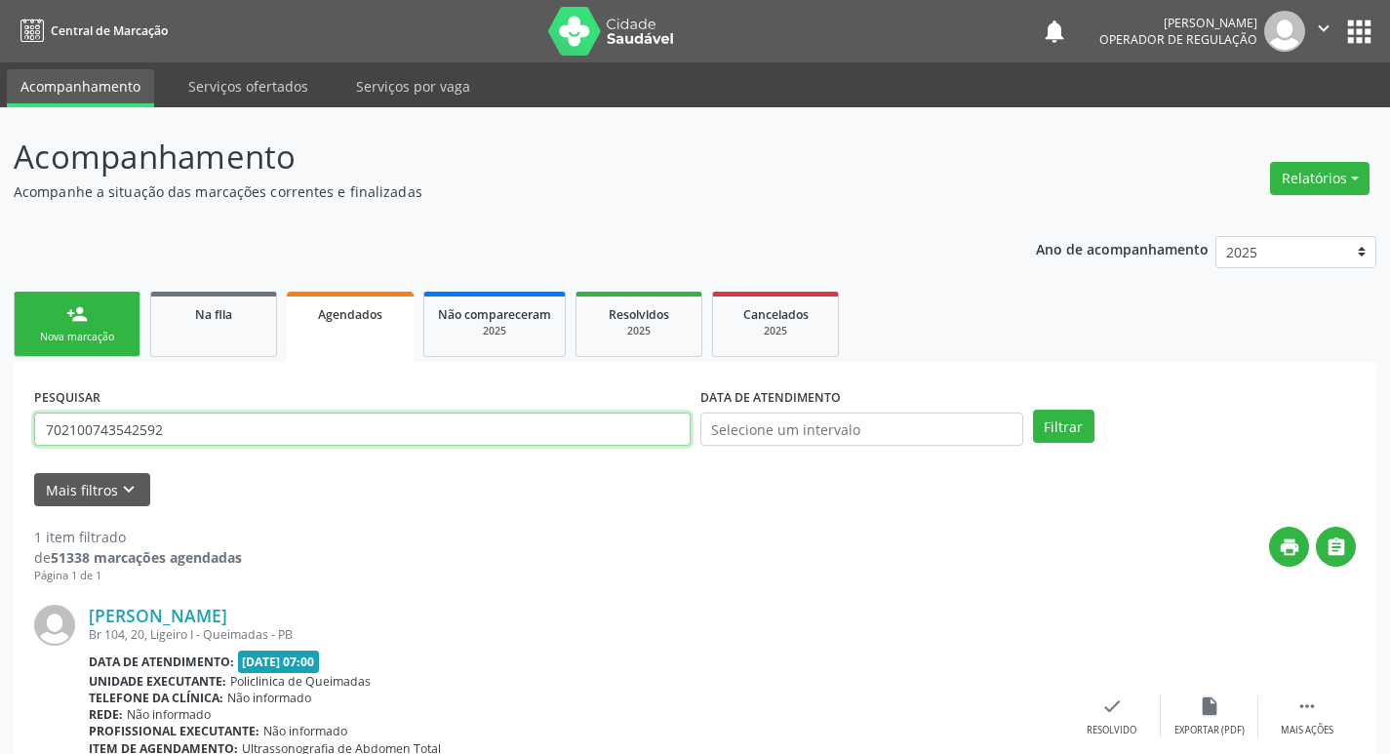
click at [274, 436] on input "702100743542592" at bounding box center [362, 429] width 657 height 33
click at [274, 436] on input "text" at bounding box center [362, 429] width 657 height 33
type input "704205741649780"
click at [1033, 410] on button "Filtrar" at bounding box center [1063, 426] width 61 height 33
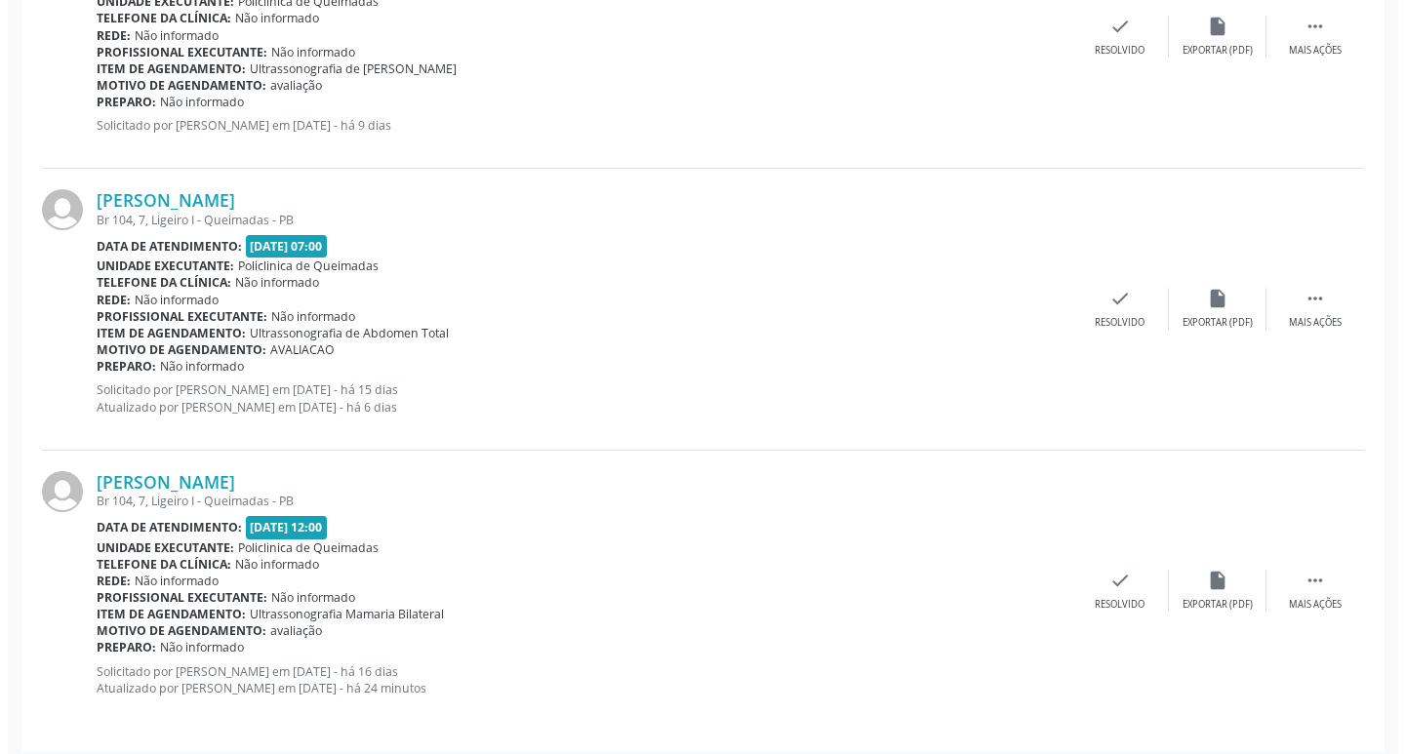
scroll to position [1484, 0]
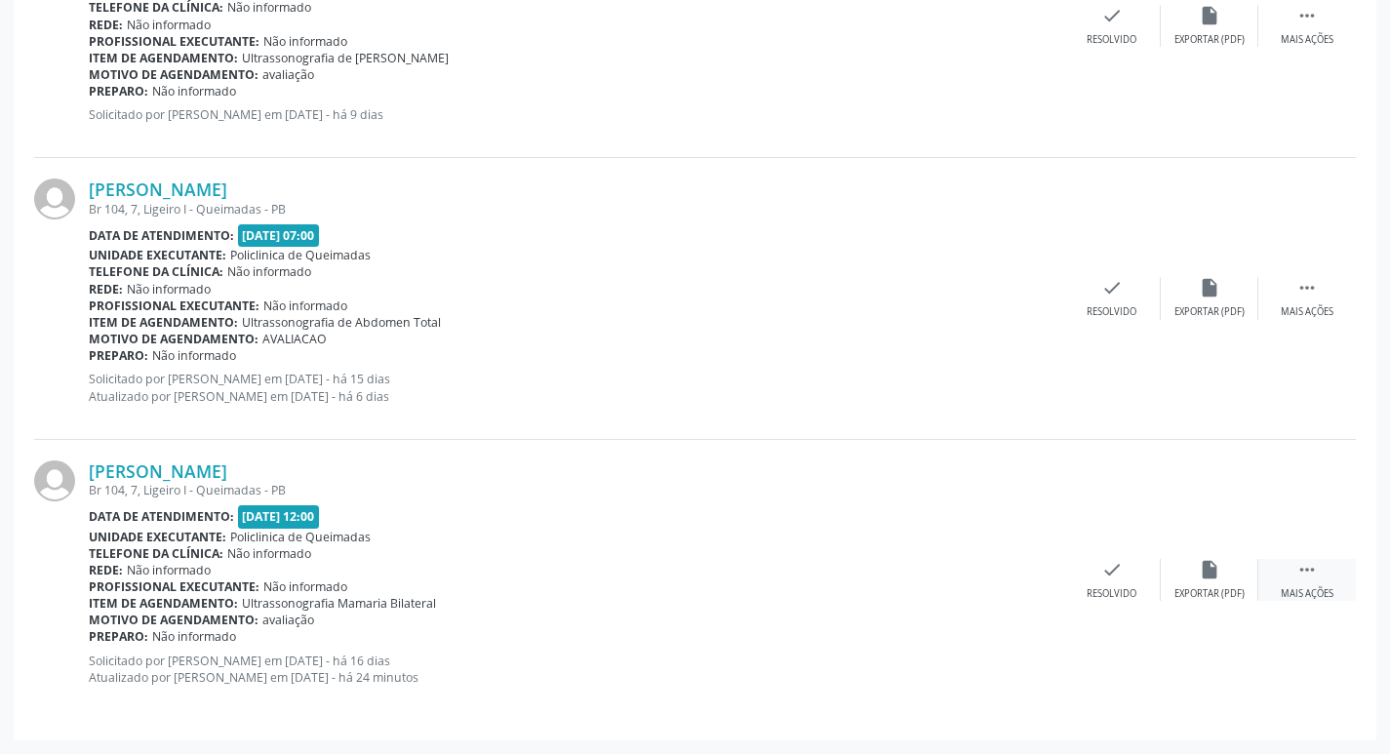
click at [1320, 571] on div " Mais ações" at bounding box center [1308, 580] width 98 height 42
click at [1001, 569] on div "cancel Cancelar" at bounding box center [1015, 580] width 98 height 42
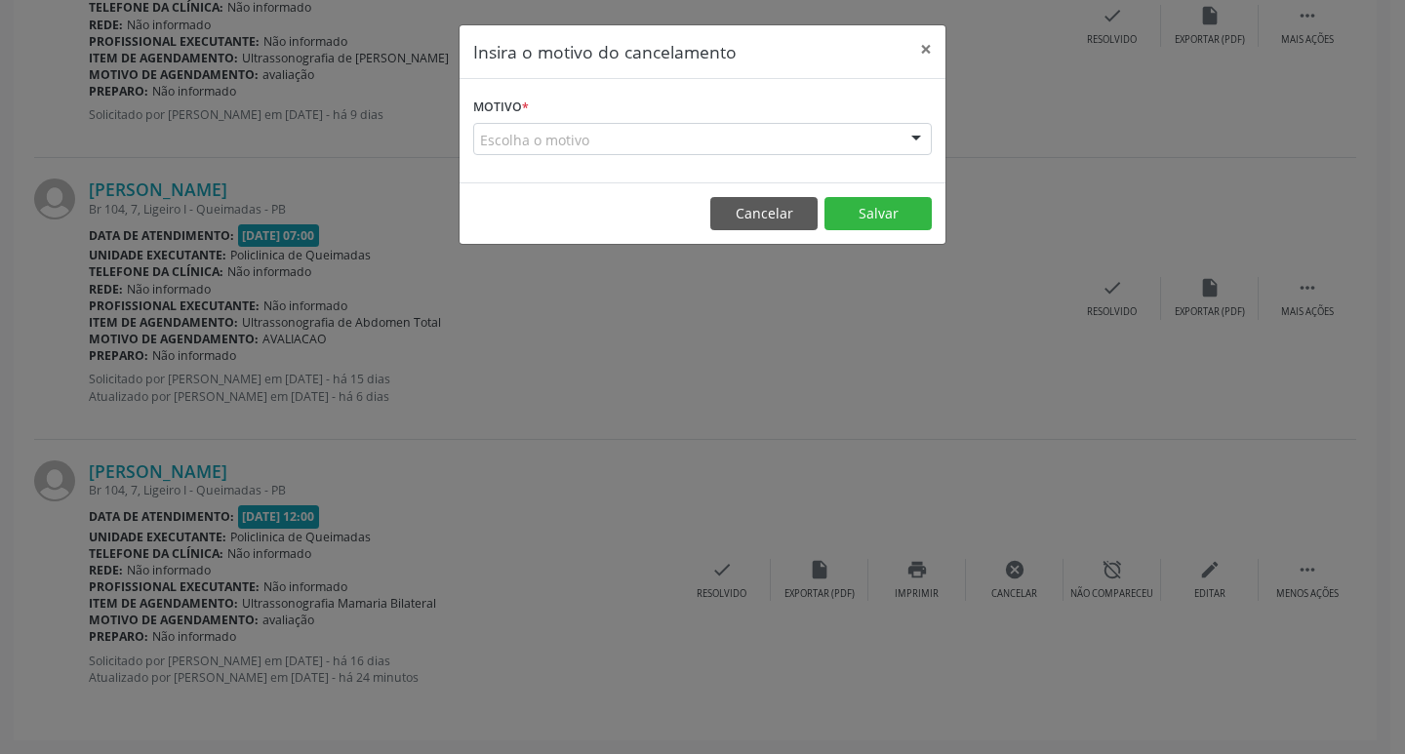
click at [875, 132] on div "Escolha o motivo" at bounding box center [702, 139] width 459 height 33
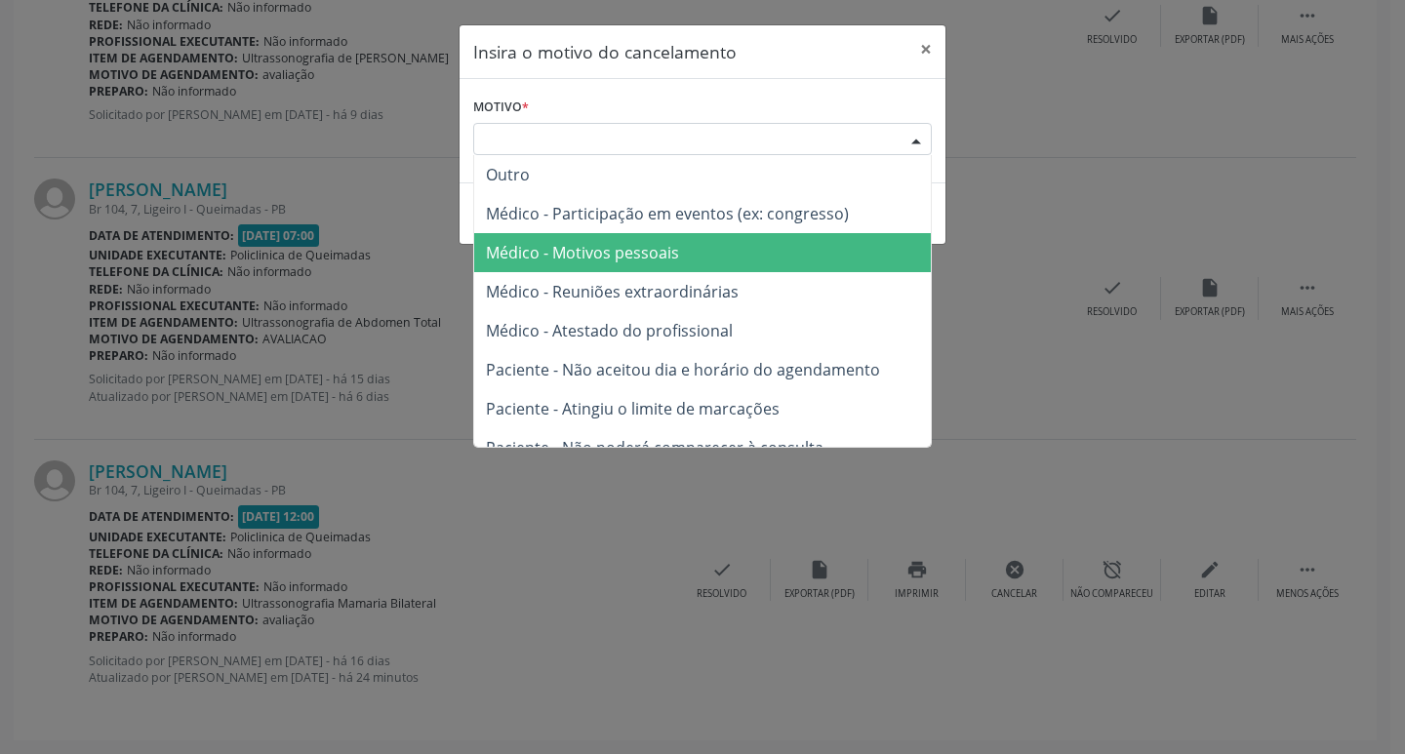
click at [819, 243] on span "Médico - Motivos pessoais" at bounding box center [702, 252] width 457 height 39
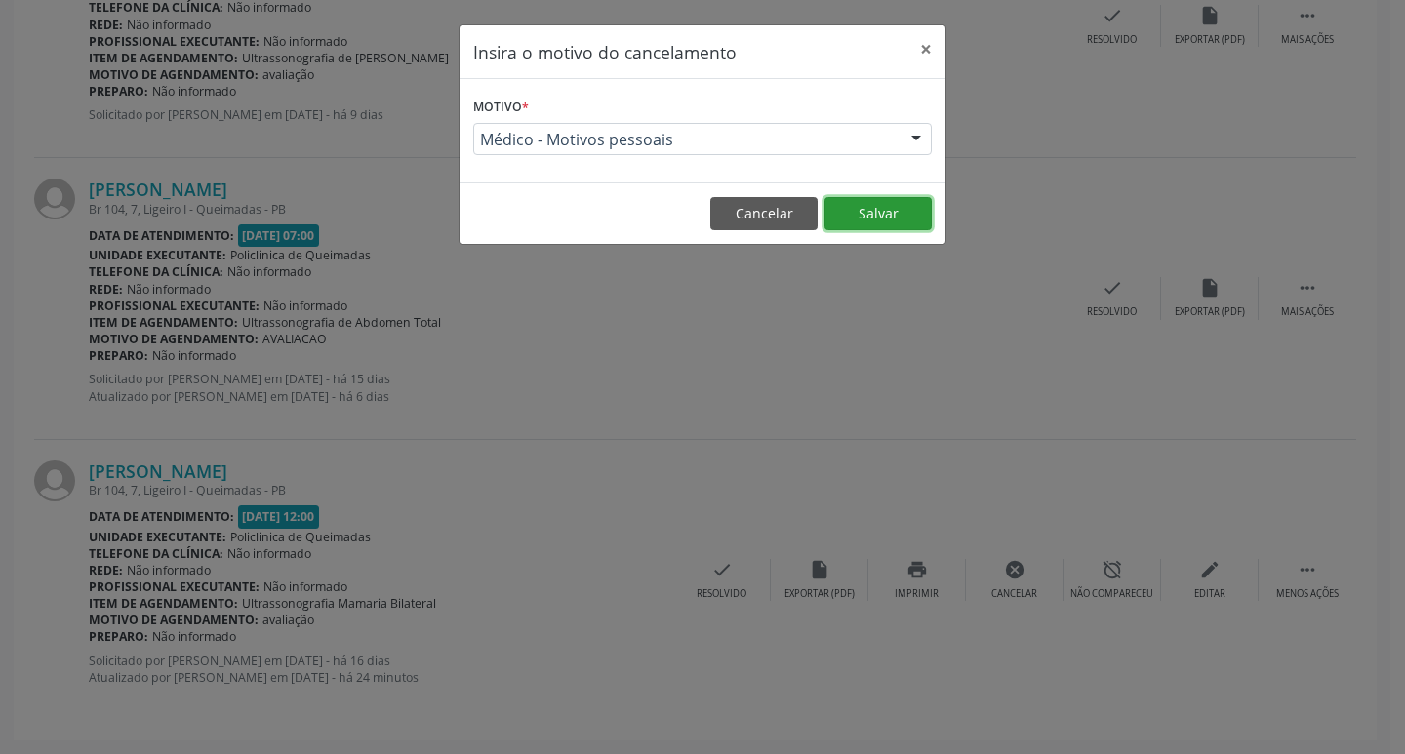
click at [896, 197] on button "Salvar" at bounding box center [878, 213] width 107 height 33
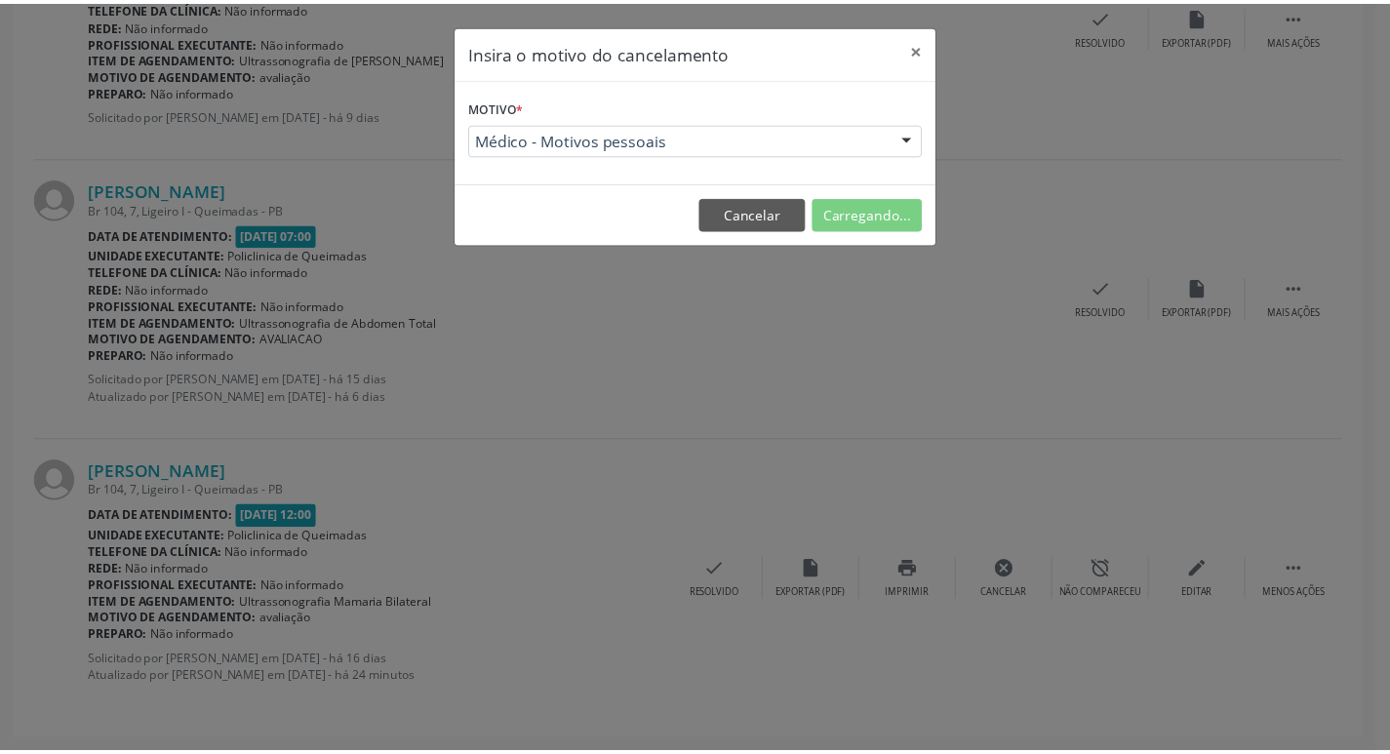
scroll to position [0, 0]
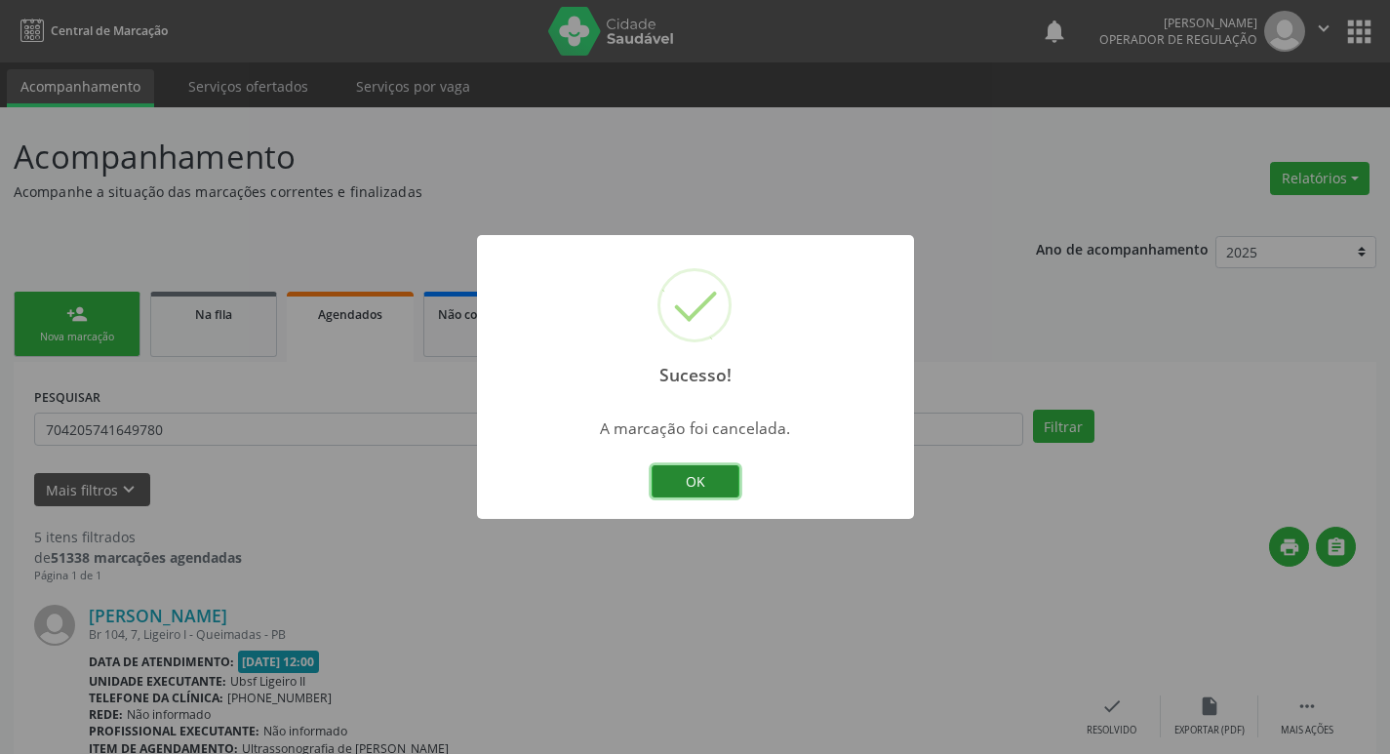
click at [695, 469] on button "OK" at bounding box center [696, 481] width 88 height 33
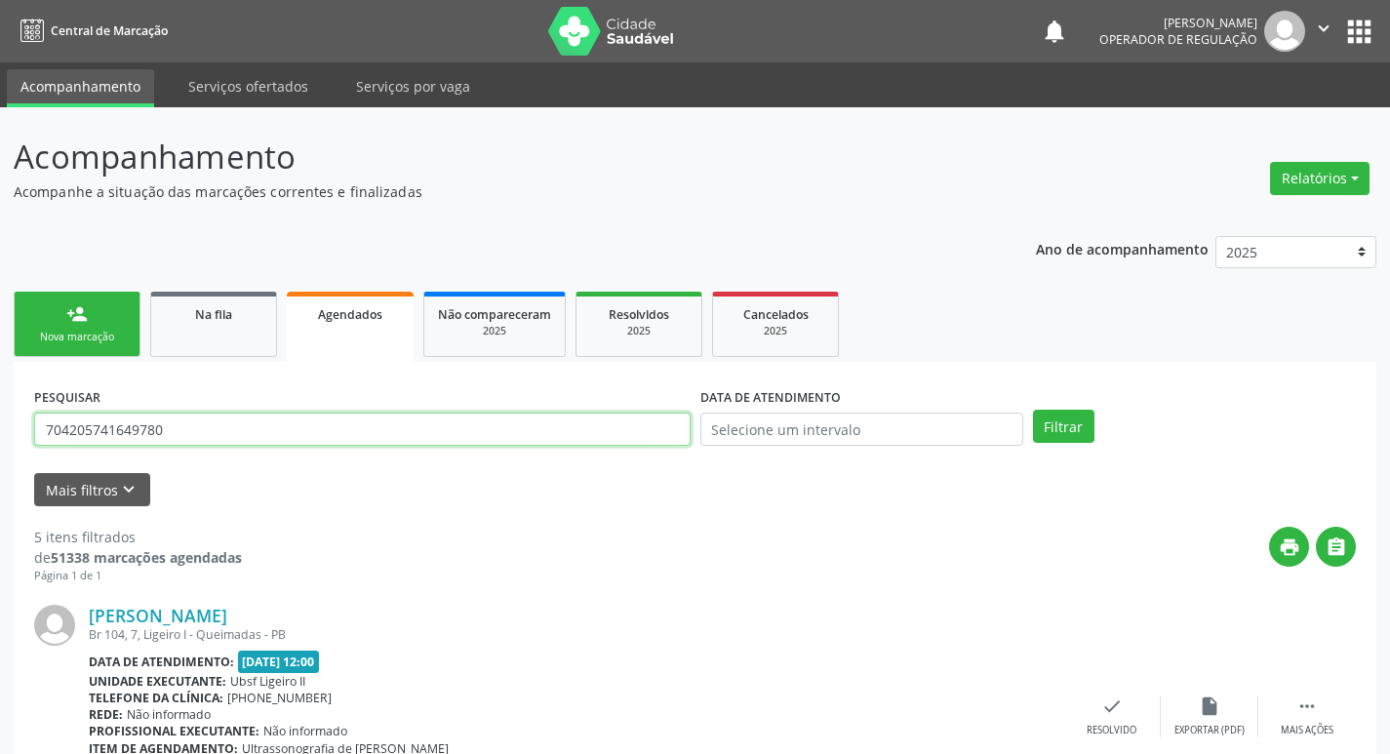
click at [252, 423] on input "704205741649780" at bounding box center [362, 429] width 657 height 33
type input "705009644214558"
click at [1033, 410] on button "Filtrar" at bounding box center [1063, 426] width 61 height 33
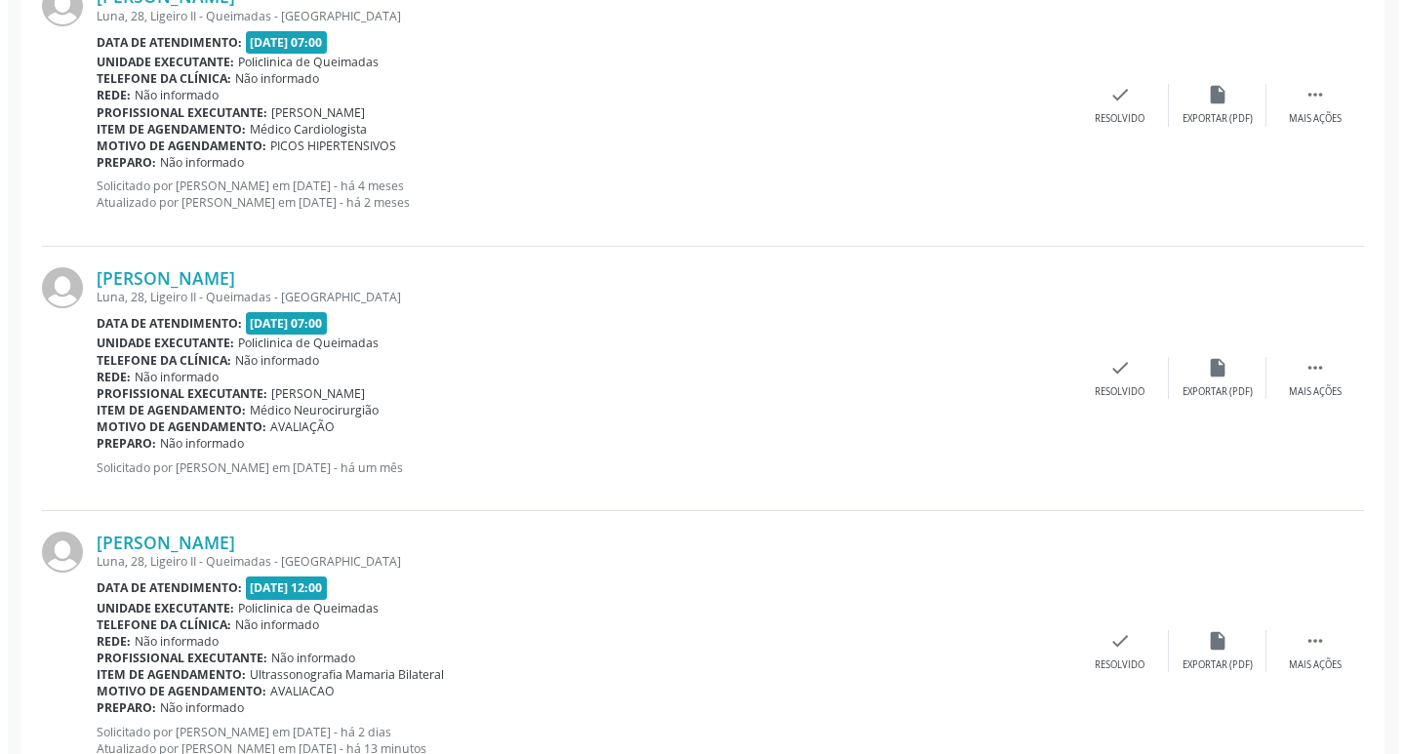
scroll to position [972, 0]
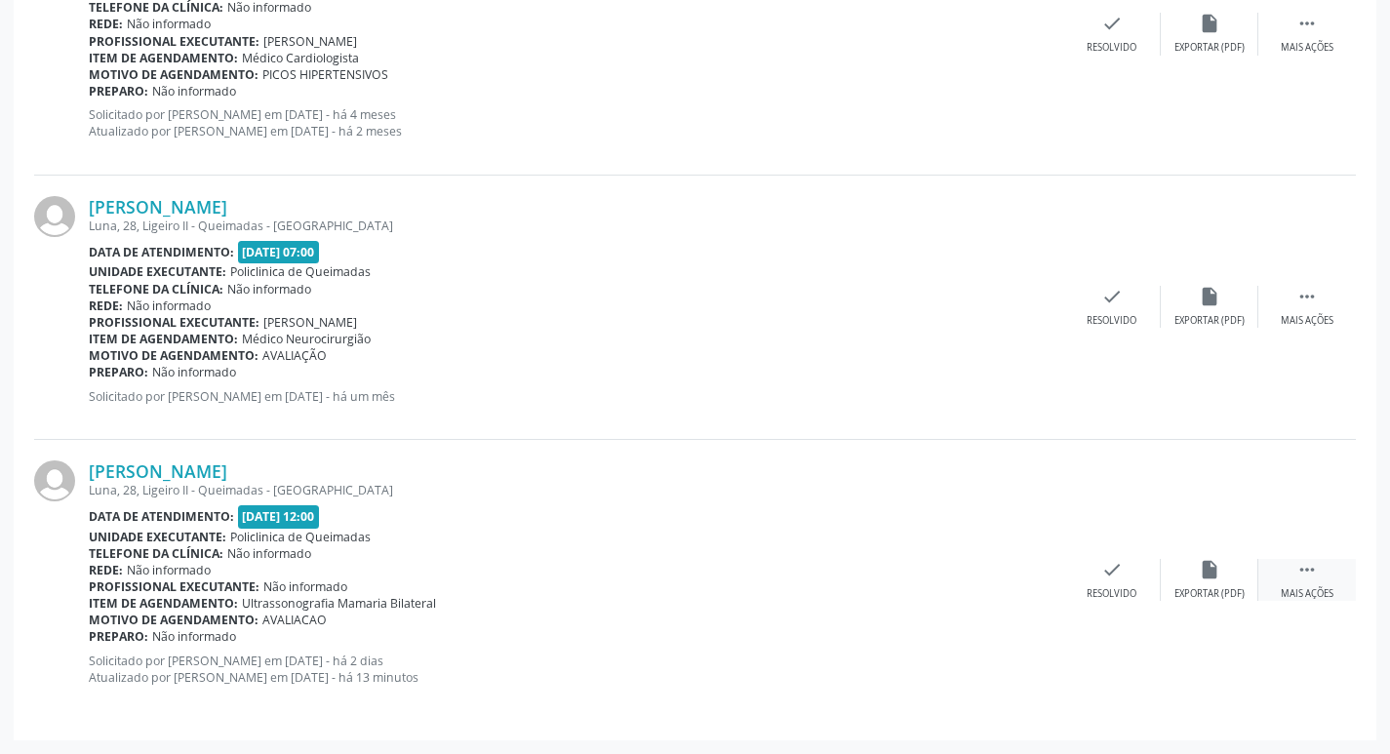
click at [1326, 571] on div " Mais ações" at bounding box center [1308, 580] width 98 height 42
click at [1009, 578] on icon "cancel" at bounding box center [1014, 569] width 21 height 21
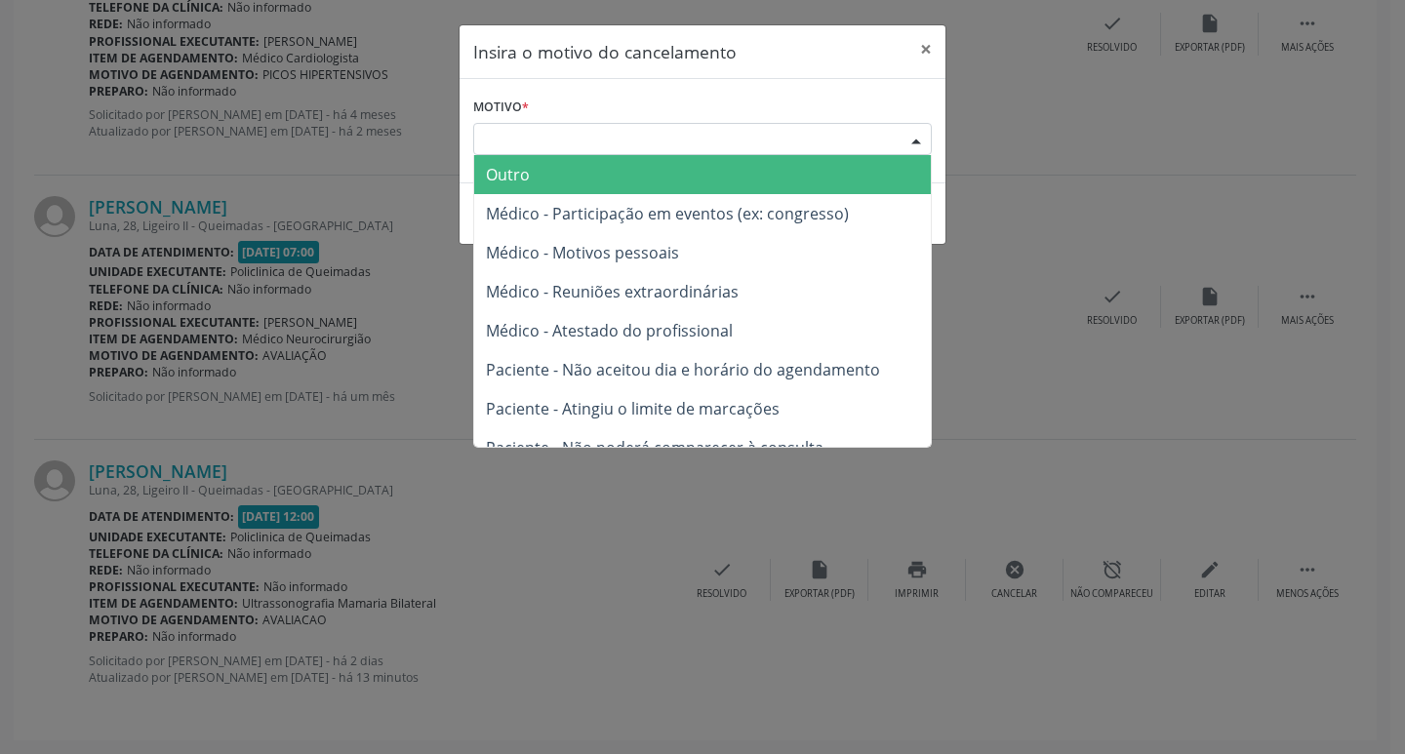
click at [697, 128] on div "Escolha o motivo" at bounding box center [702, 139] width 459 height 33
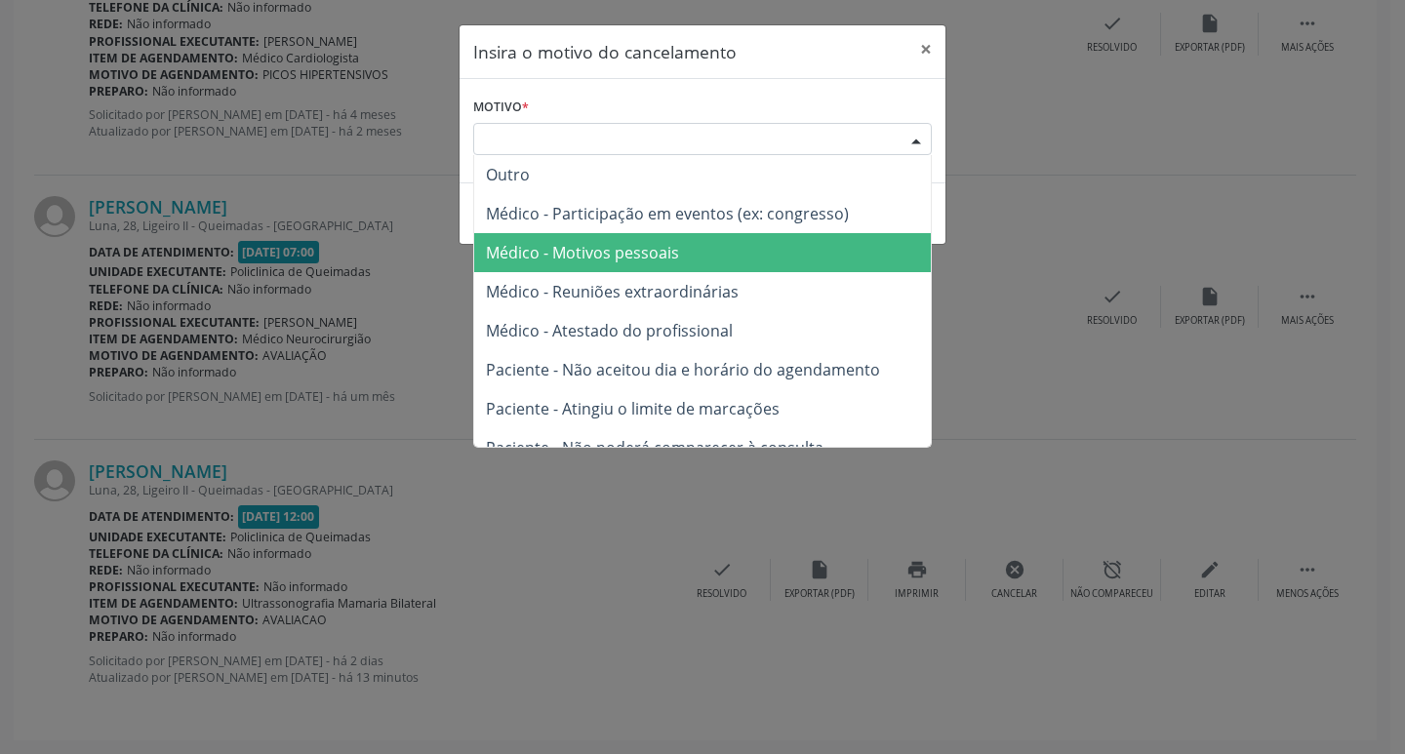
click at [676, 248] on span "Médico - Motivos pessoais" at bounding box center [582, 252] width 193 height 21
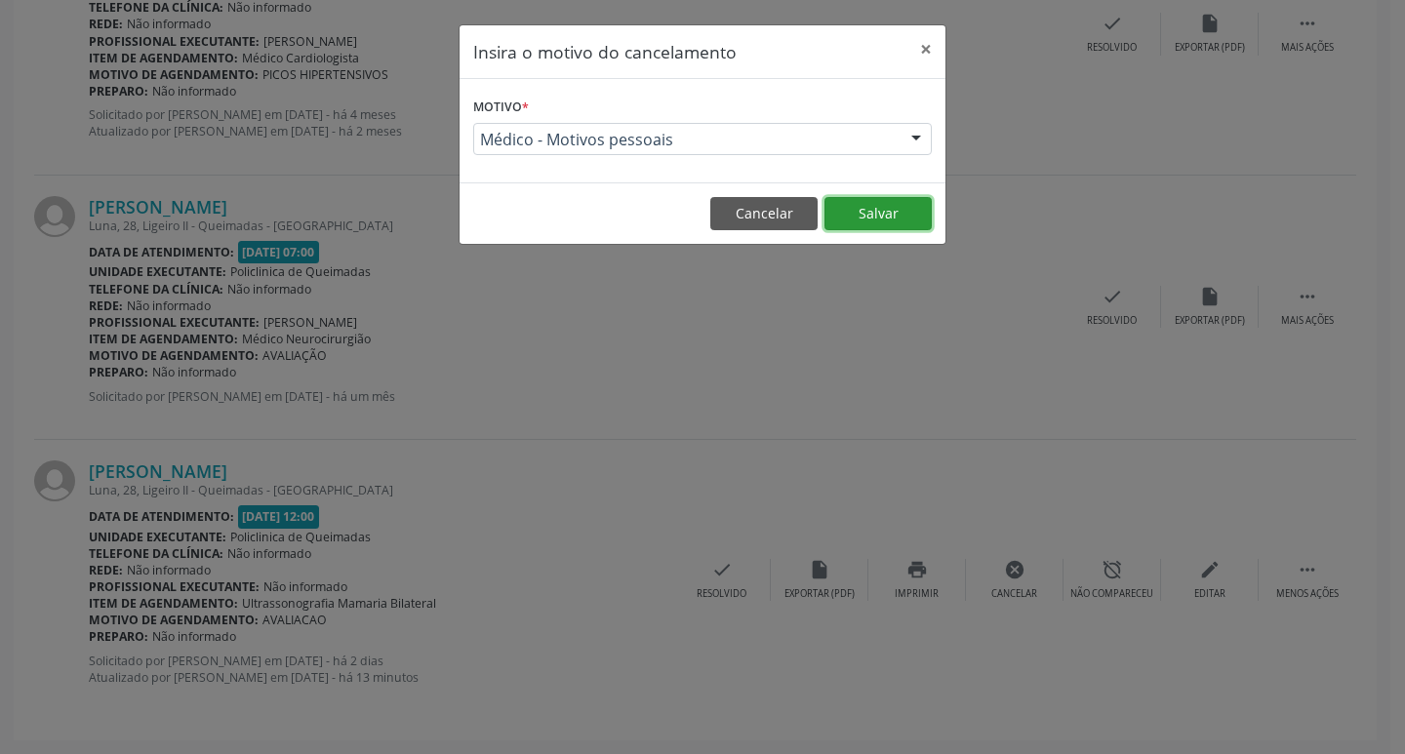
click at [883, 217] on button "Salvar" at bounding box center [878, 213] width 107 height 33
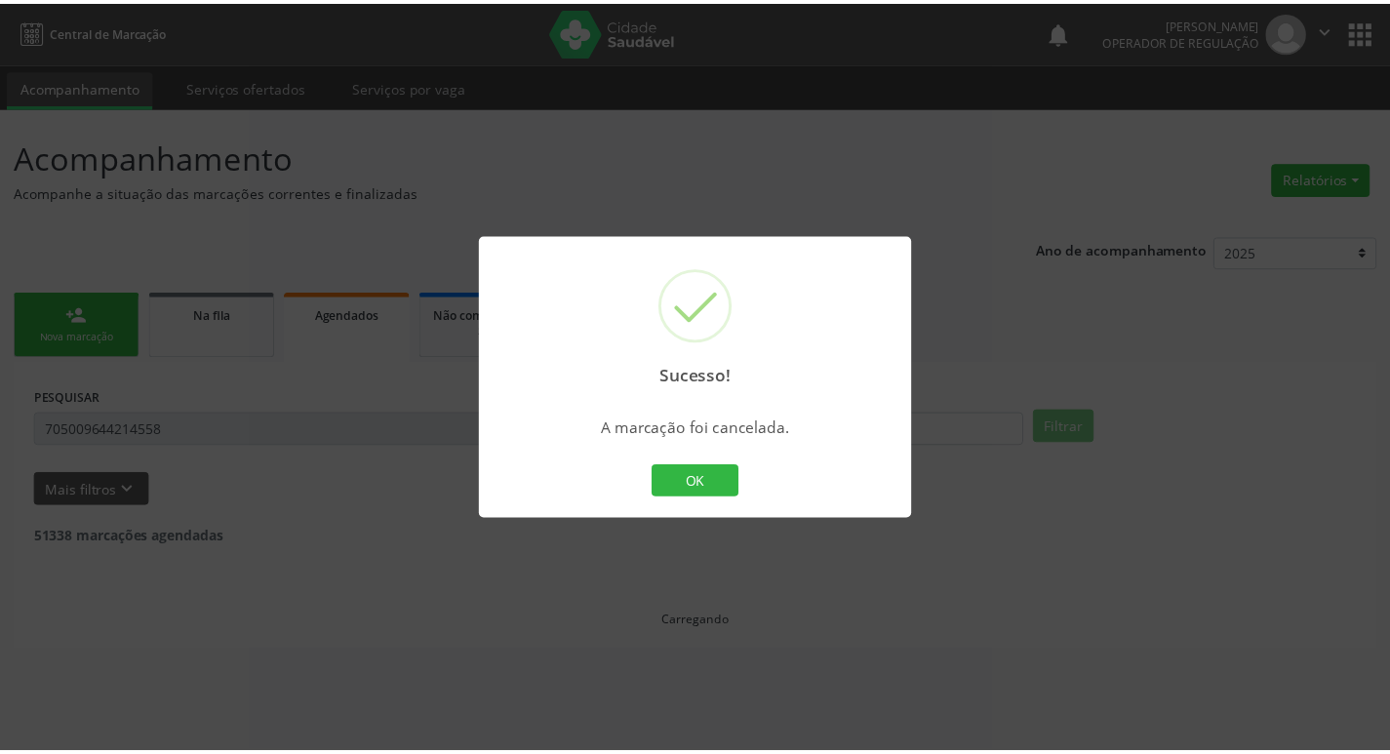
scroll to position [0, 0]
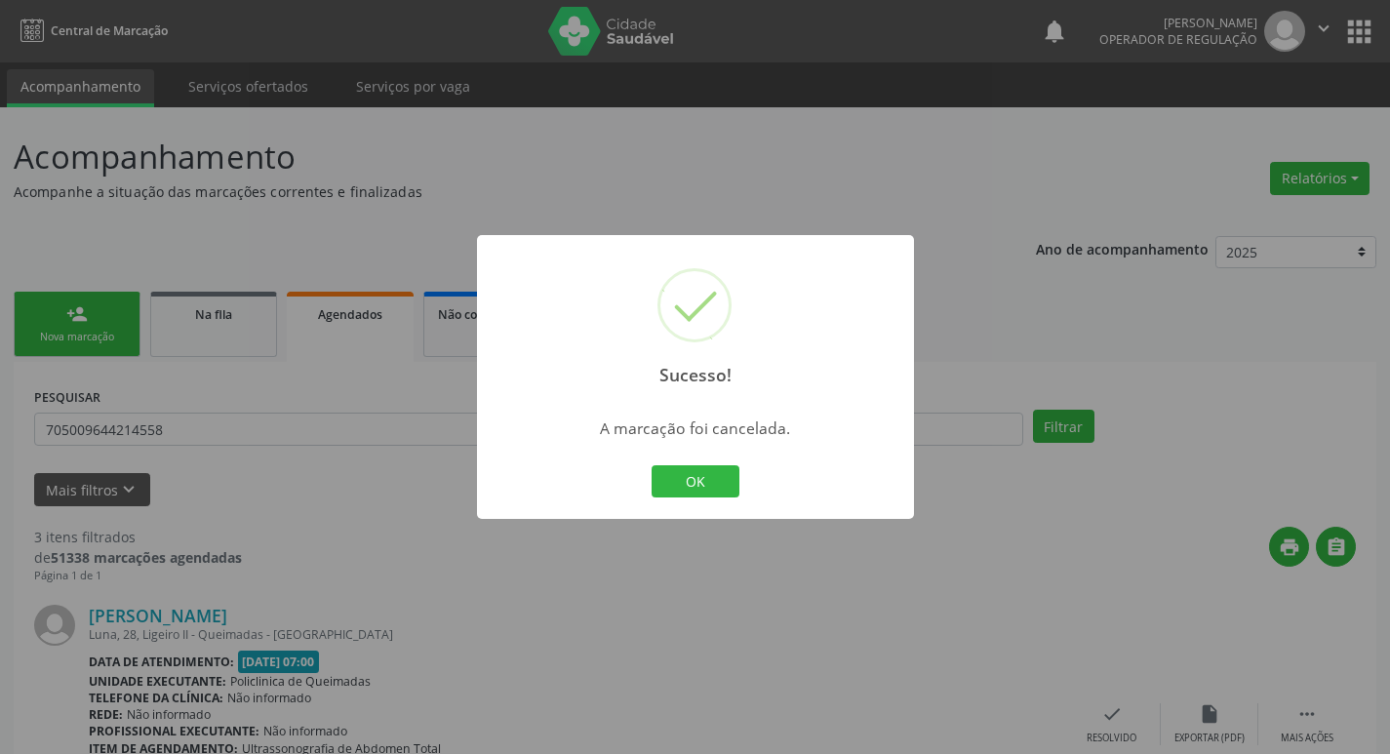
click at [303, 219] on div "Sucesso! × A marcação foi cancelada. OK Cancel" at bounding box center [695, 377] width 1390 height 754
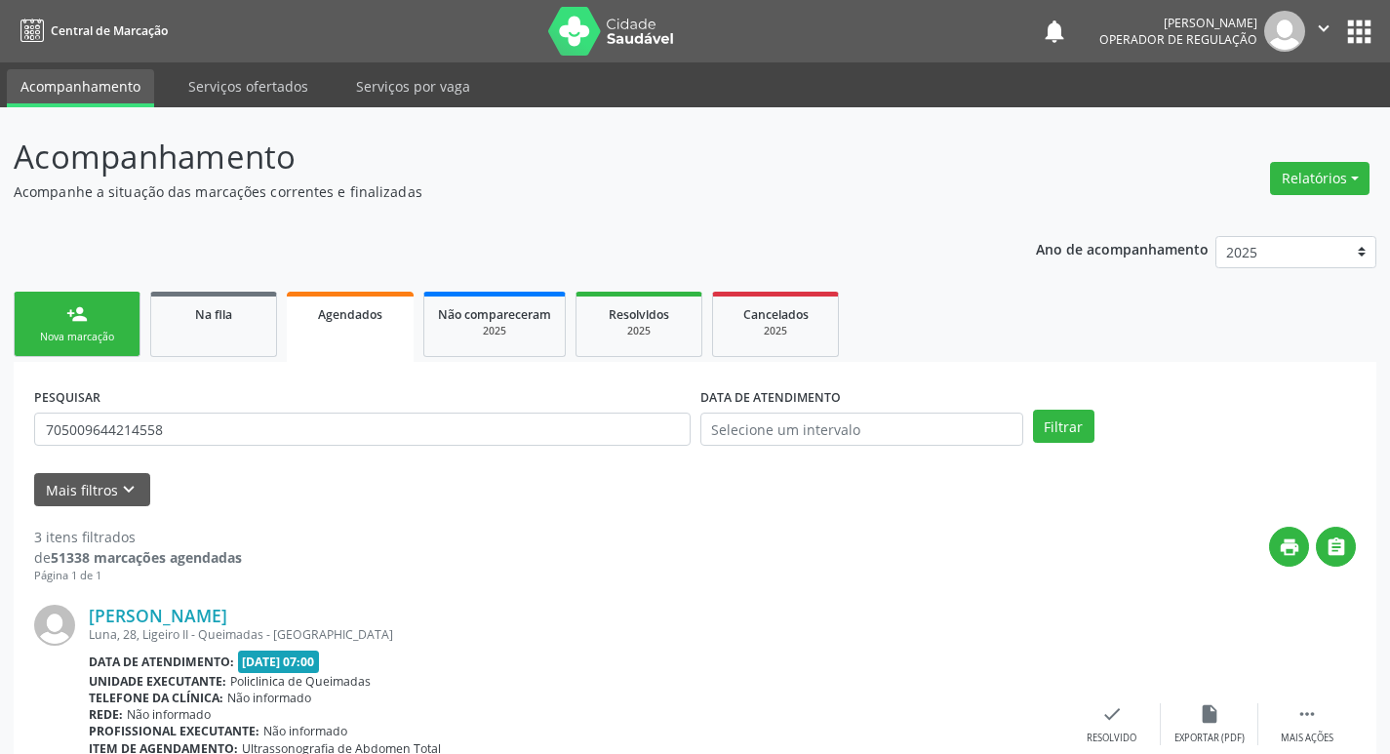
click at [36, 310] on link "person_add Nova marcação" at bounding box center [77, 324] width 127 height 65
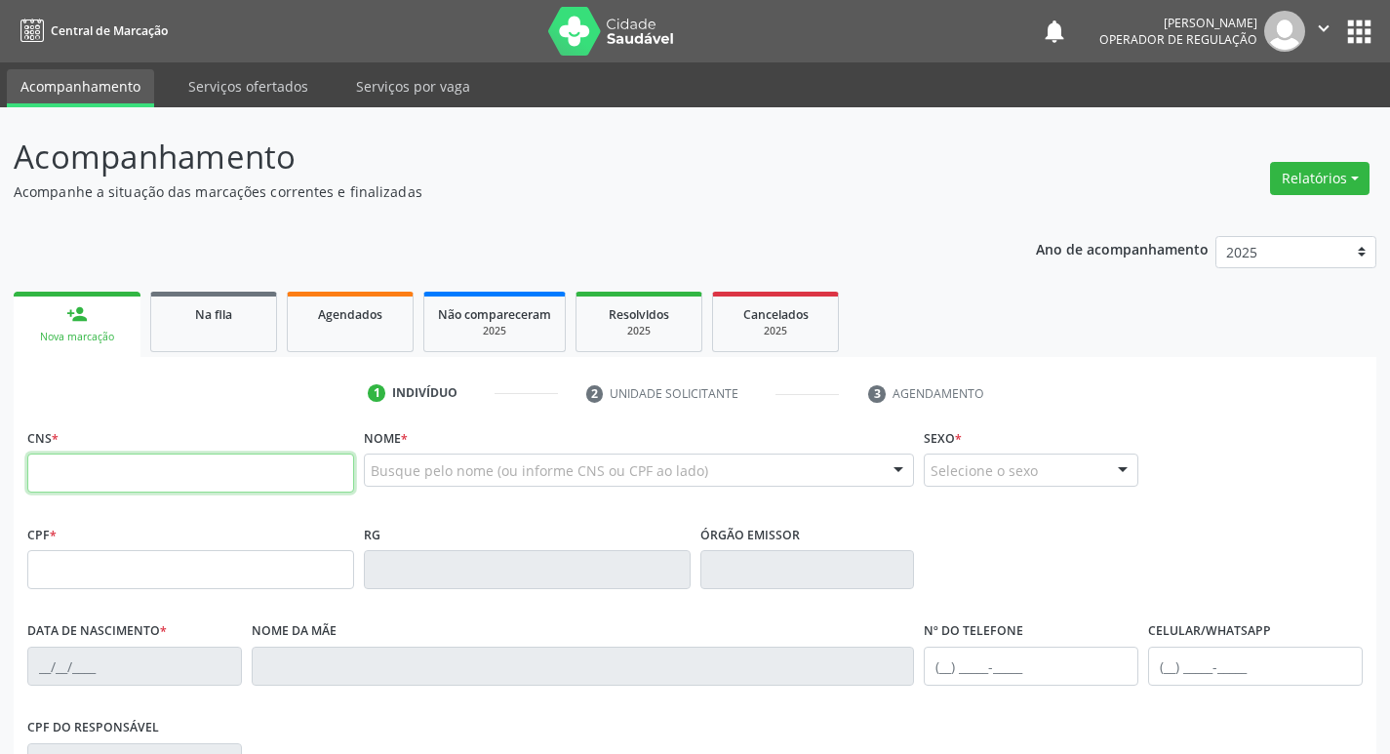
click at [191, 464] on input "text" at bounding box center [190, 473] width 327 height 39
type input "706 8027 7131 6729"
type input "075.072.584-24"
type input "[DATE]"
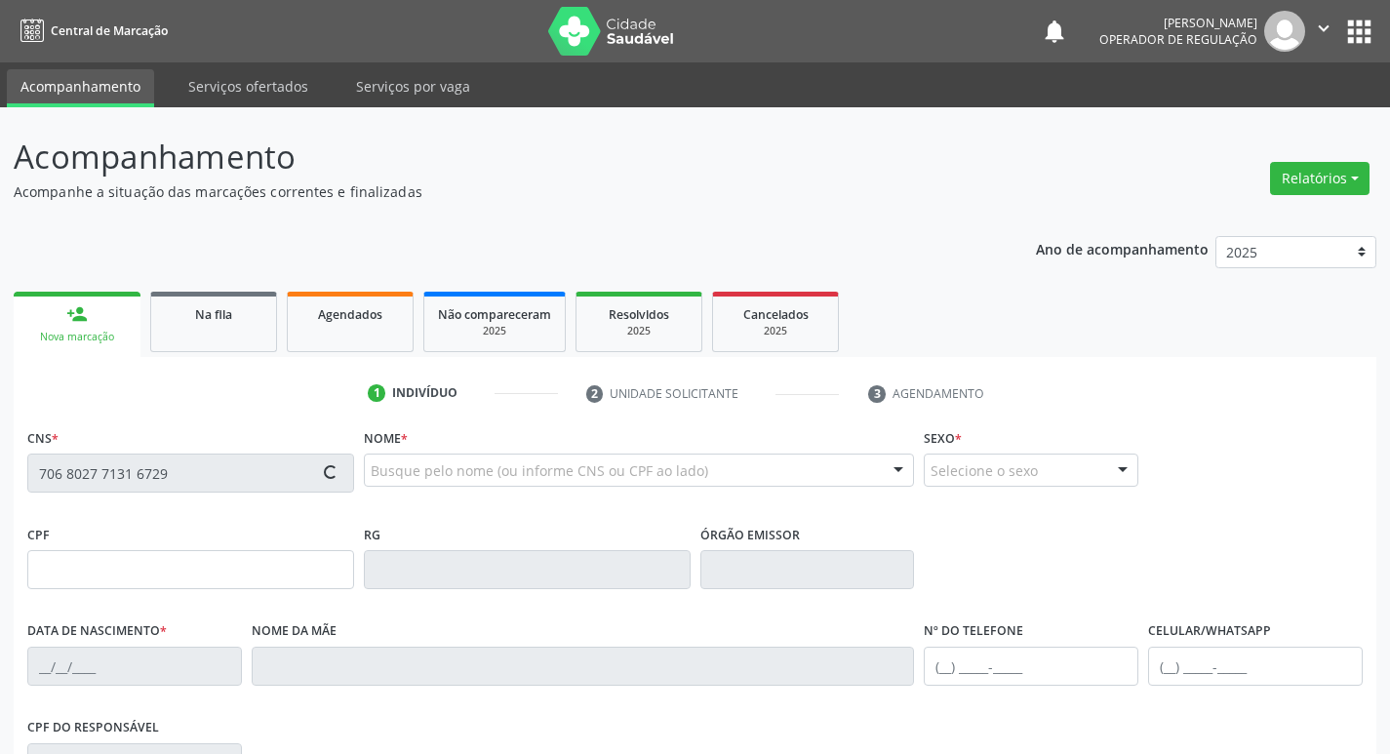
type input "[PERSON_NAME]"
type input "[PHONE_NUMBER]"
type input "S/N"
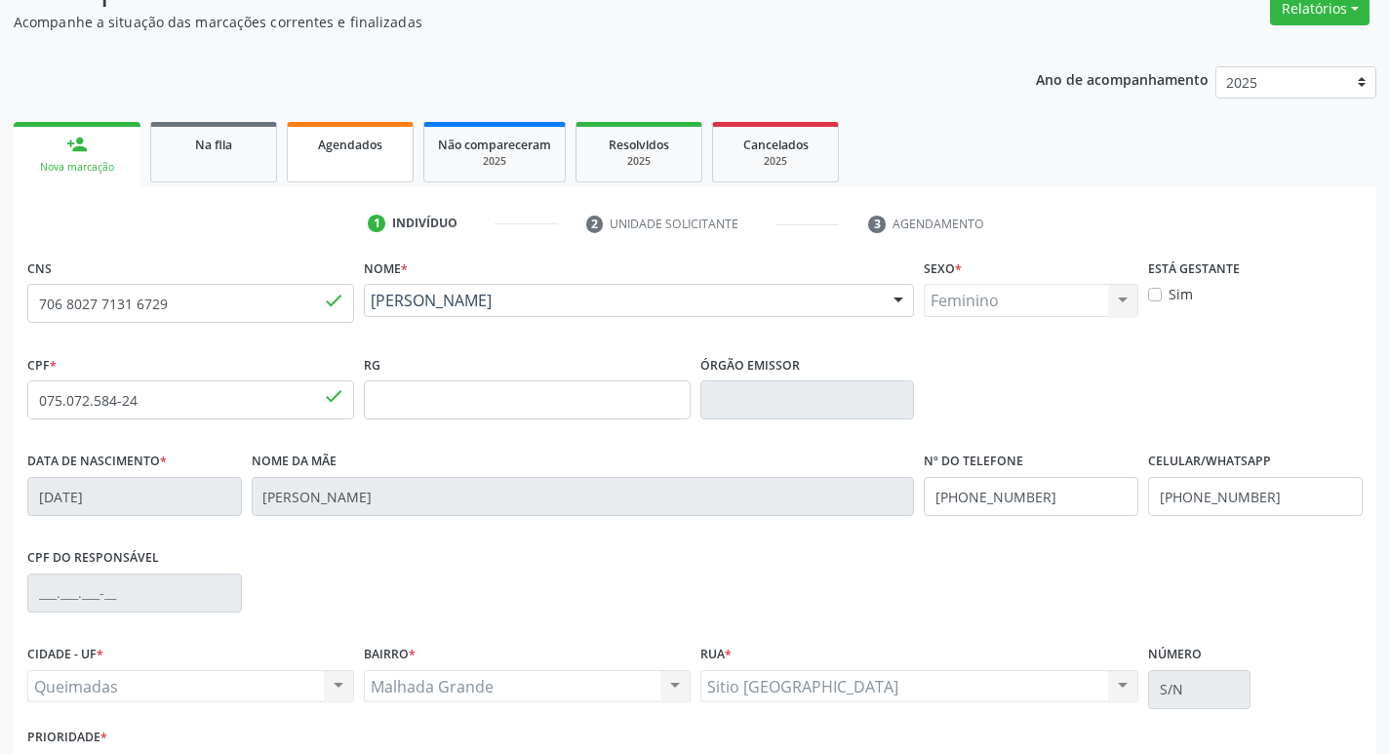
scroll to position [303, 0]
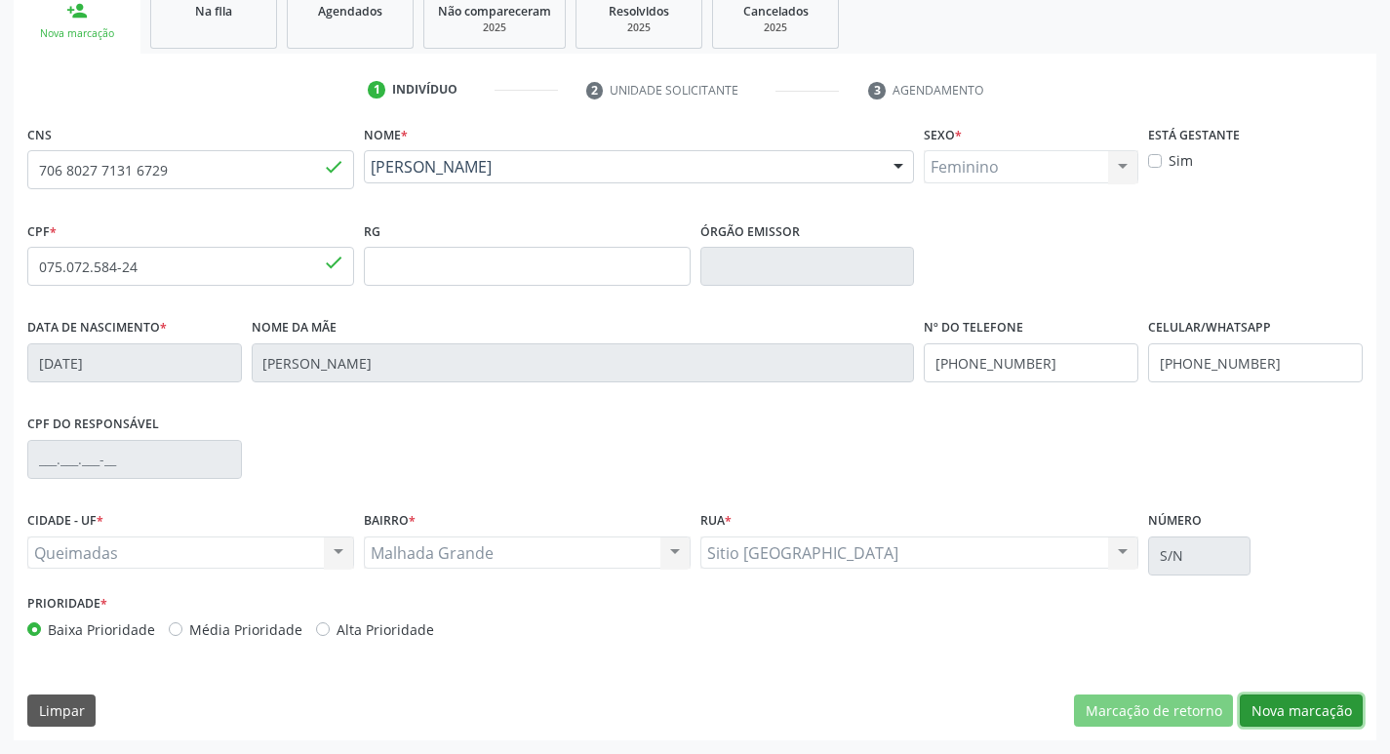
click at [1285, 708] on button "Nova marcação" at bounding box center [1301, 711] width 123 height 33
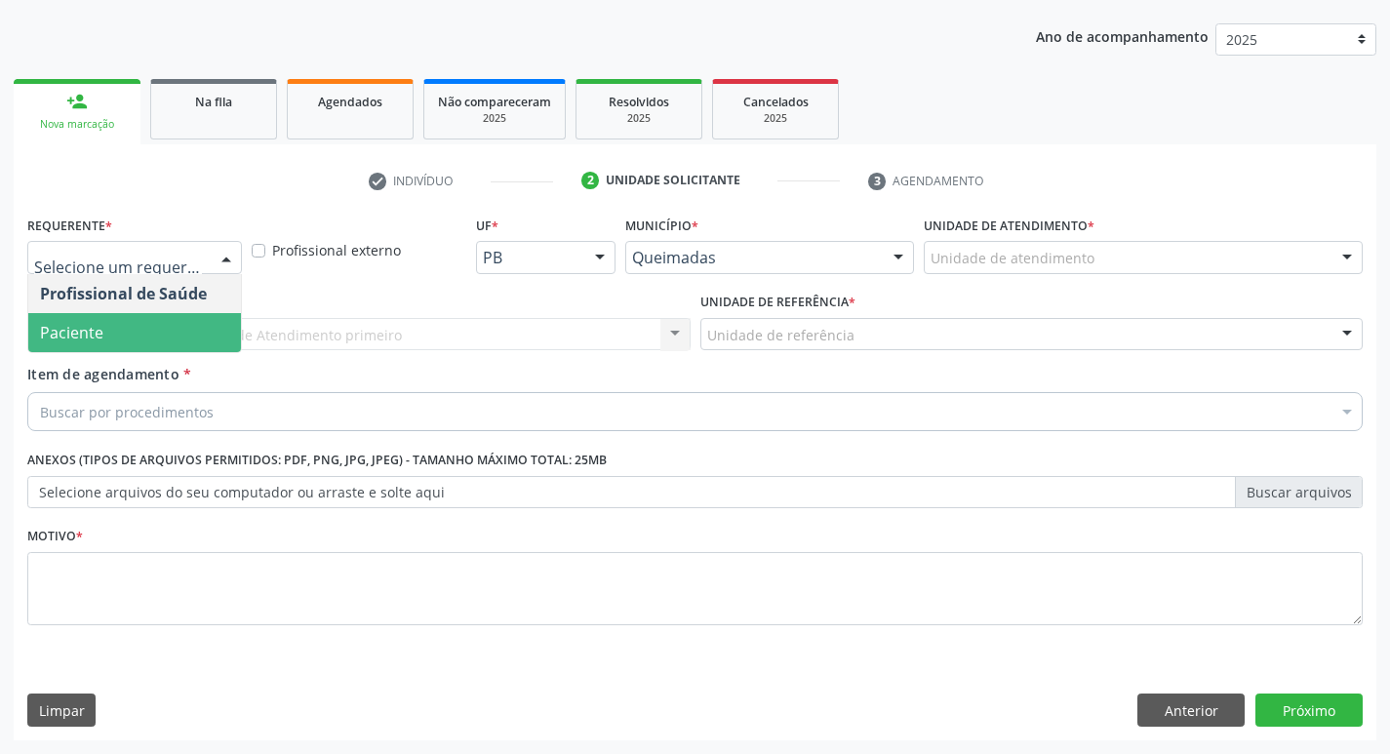
click at [166, 338] on span "Paciente" at bounding box center [134, 332] width 213 height 39
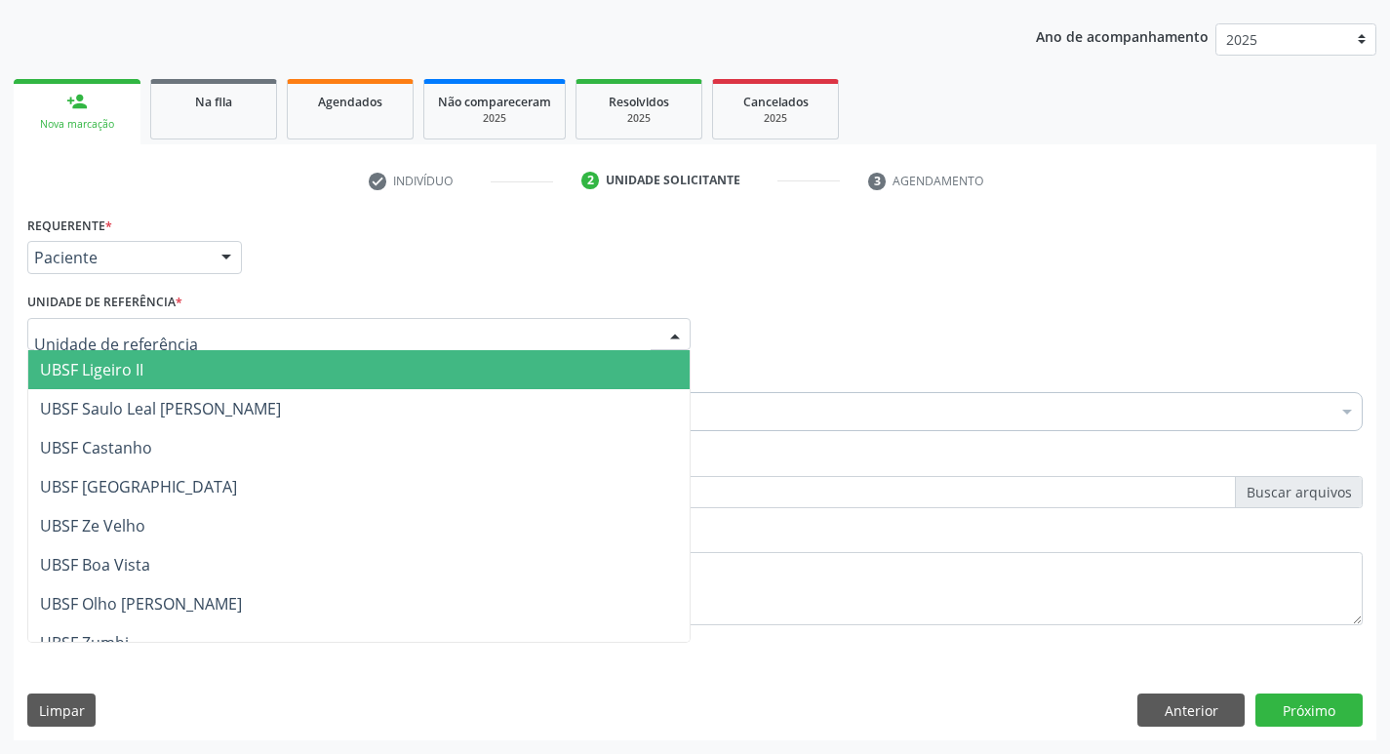
click at [241, 347] on div at bounding box center [359, 334] width 664 height 33
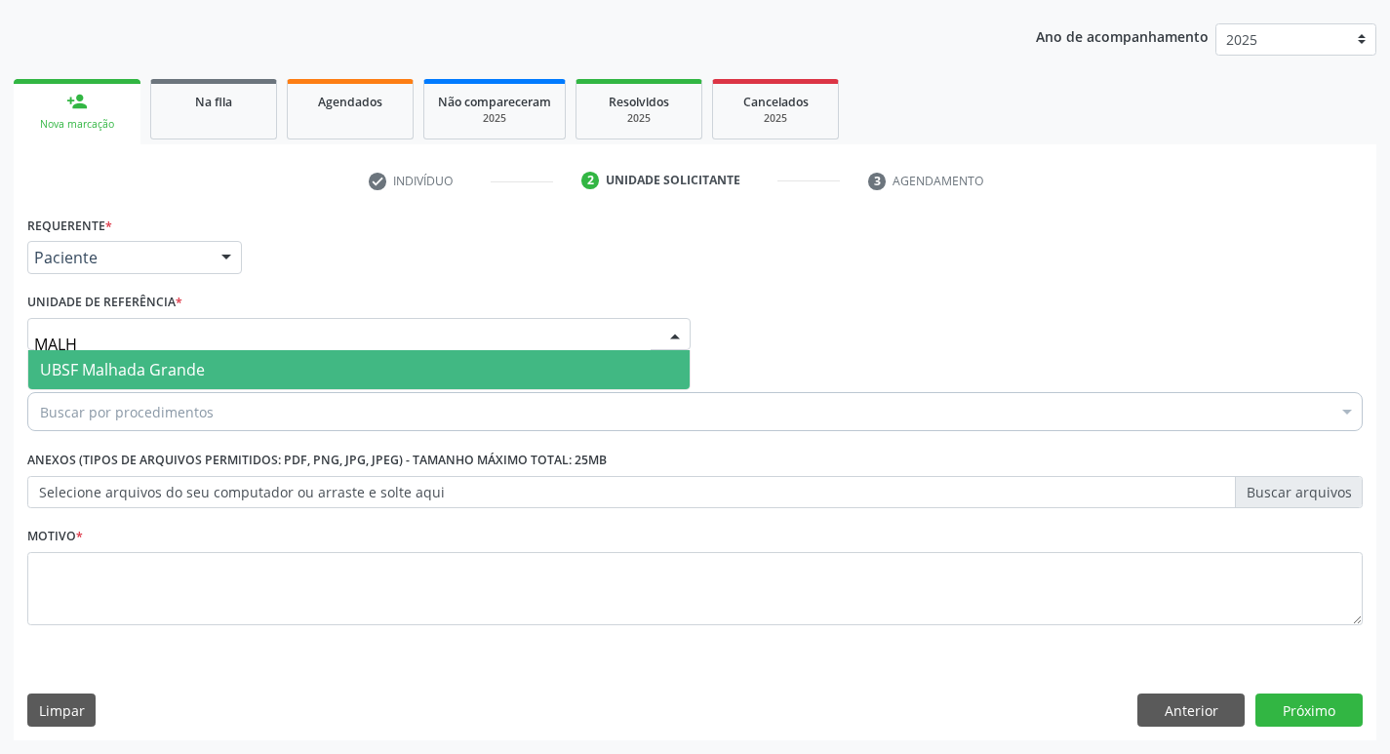
type input "MALHA"
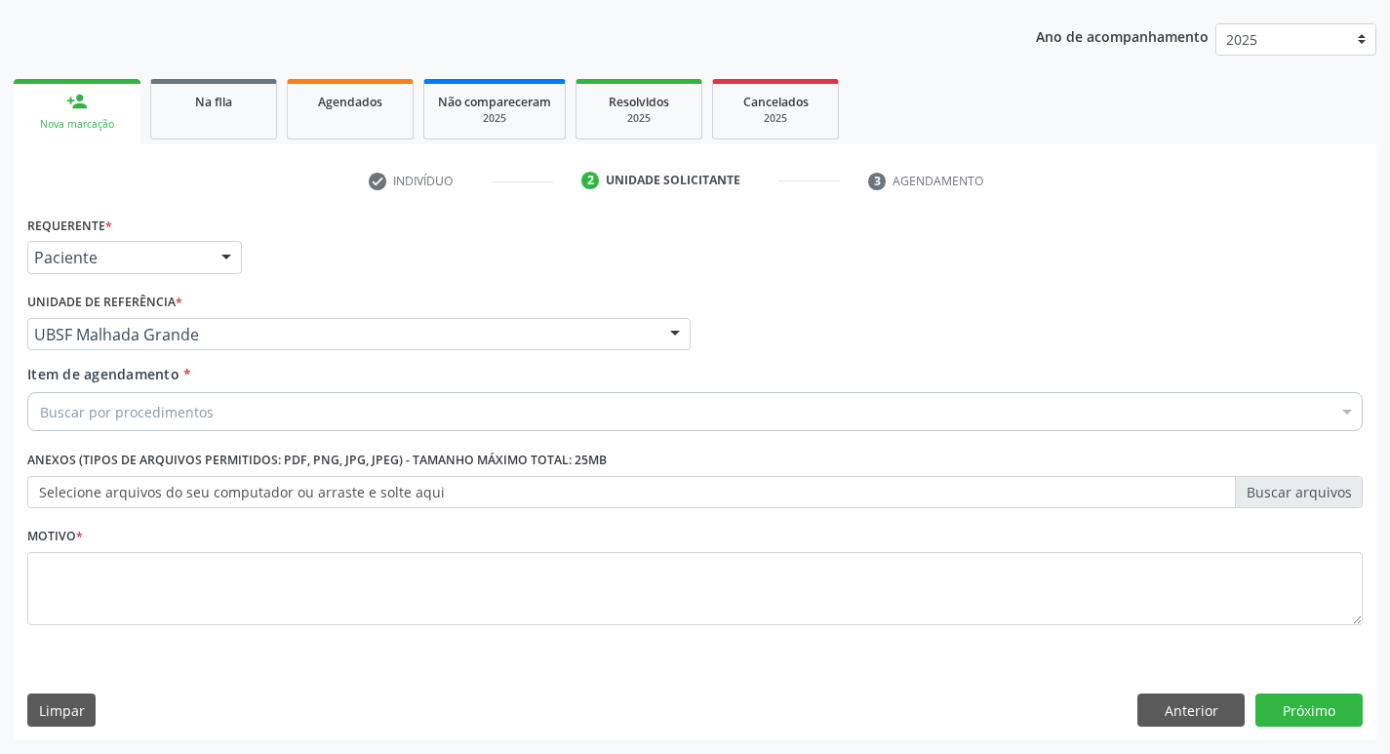
click at [255, 415] on div "Buscar por procedimentos" at bounding box center [695, 411] width 1336 height 39
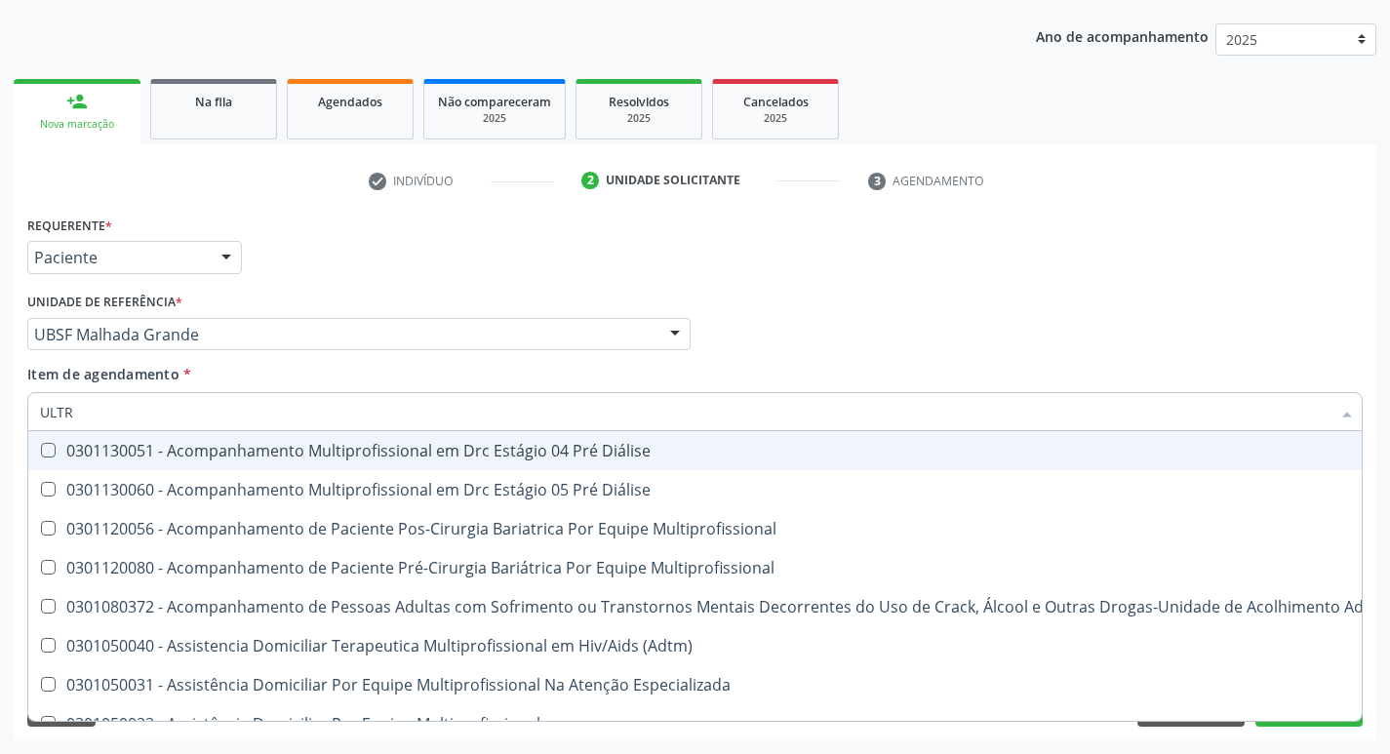
type input "ULTRA"
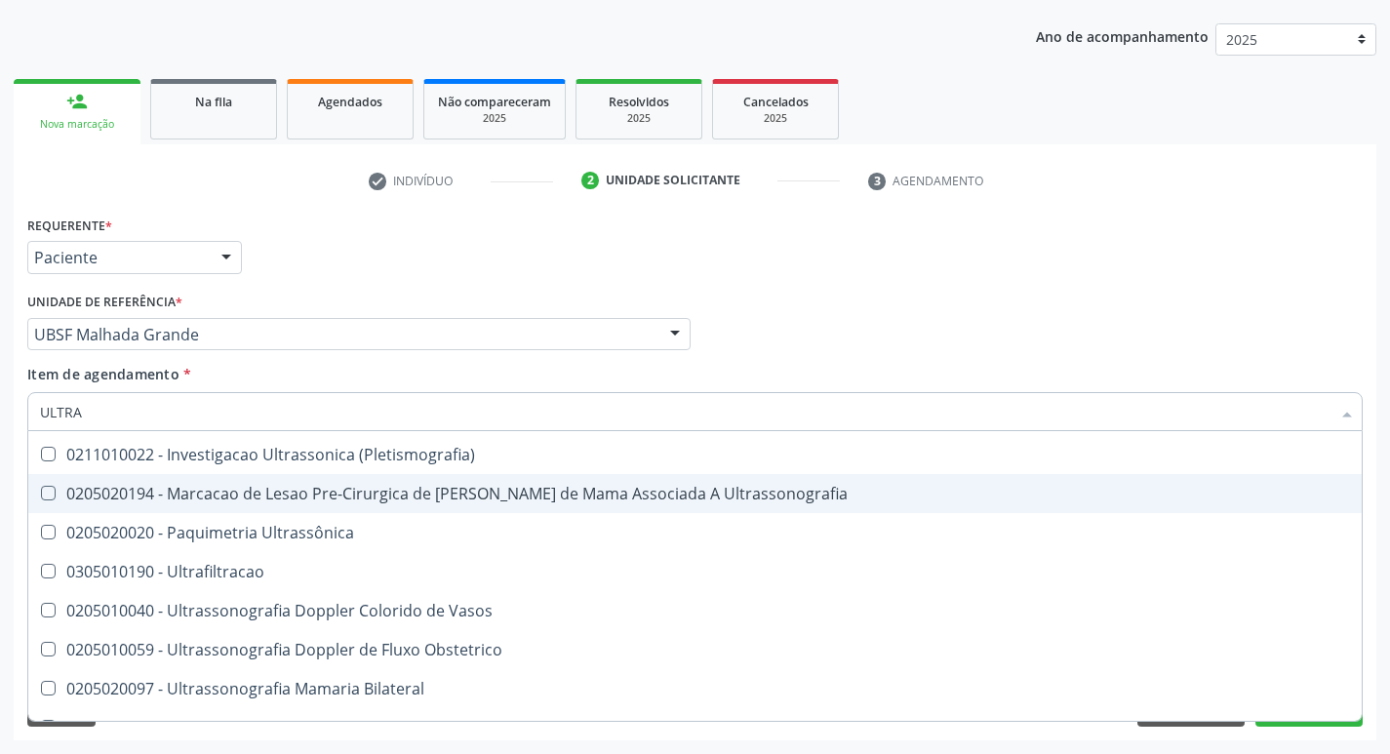
scroll to position [293, 0]
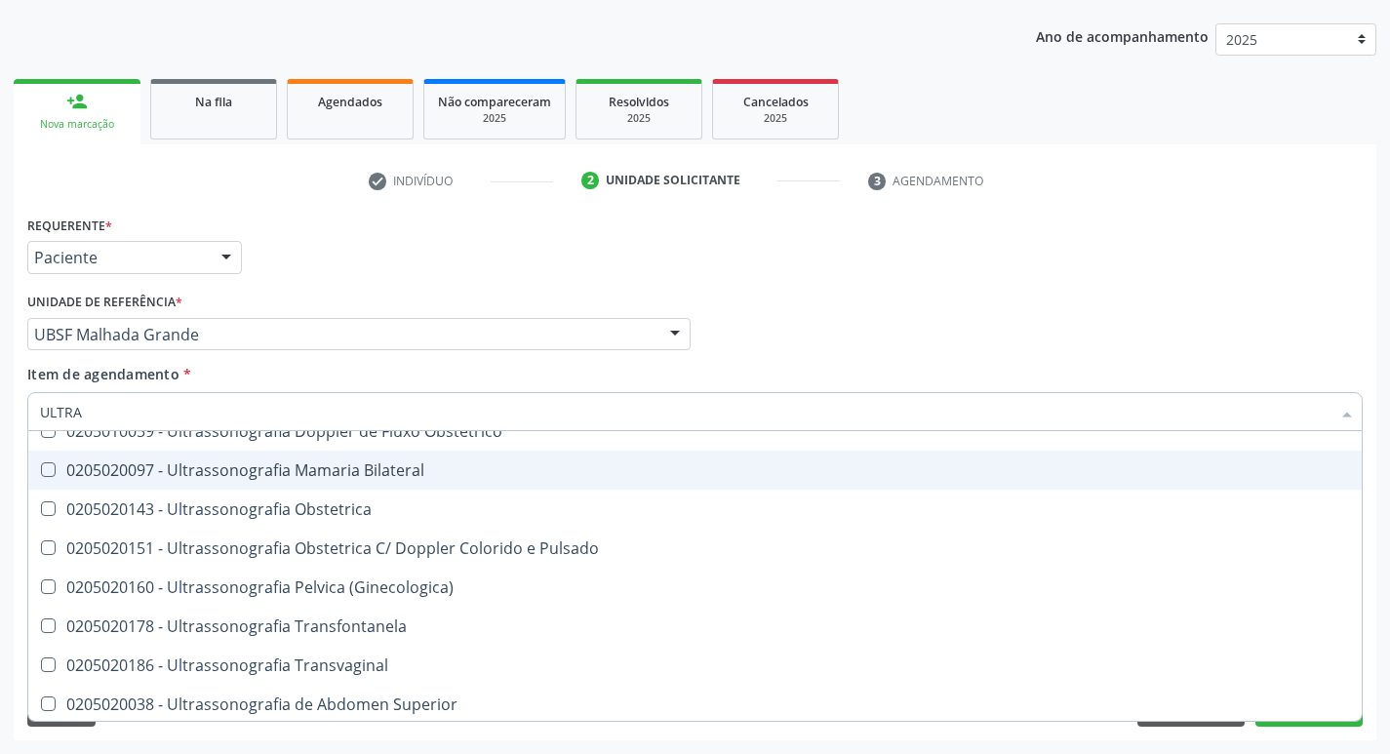
click at [496, 465] on div "0205020097 - Ultrassonografia Mamaria Bilateral" at bounding box center [695, 471] width 1310 height 16
checkbox Bilateral "true"
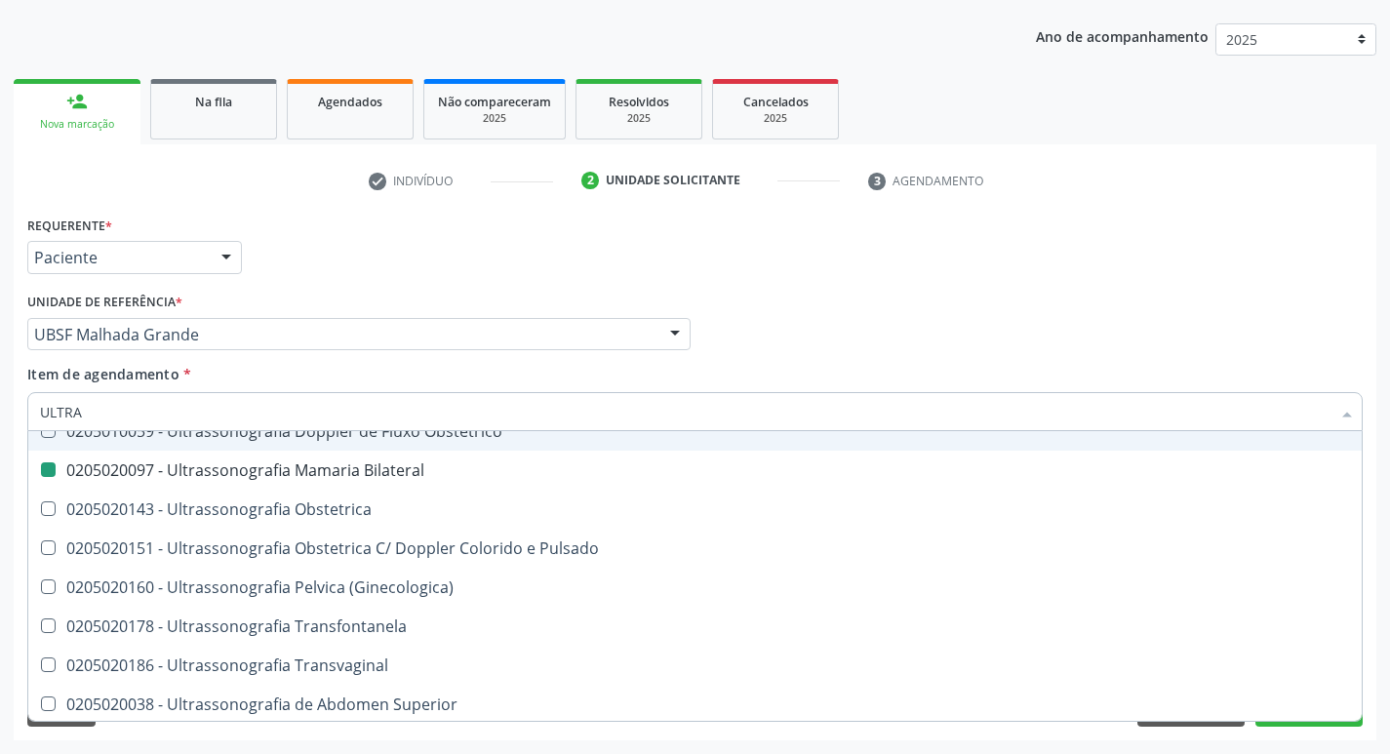
drag, startPoint x: 935, startPoint y: 272, endPoint x: 925, endPoint y: 276, distance: 10.5
click at [934, 272] on div "Requerente * Paciente Profissional de Saúde Paciente Nenhum resultado encontrad…" at bounding box center [695, 249] width 1346 height 76
checkbox X "true"
checkbox Bilateral "false"
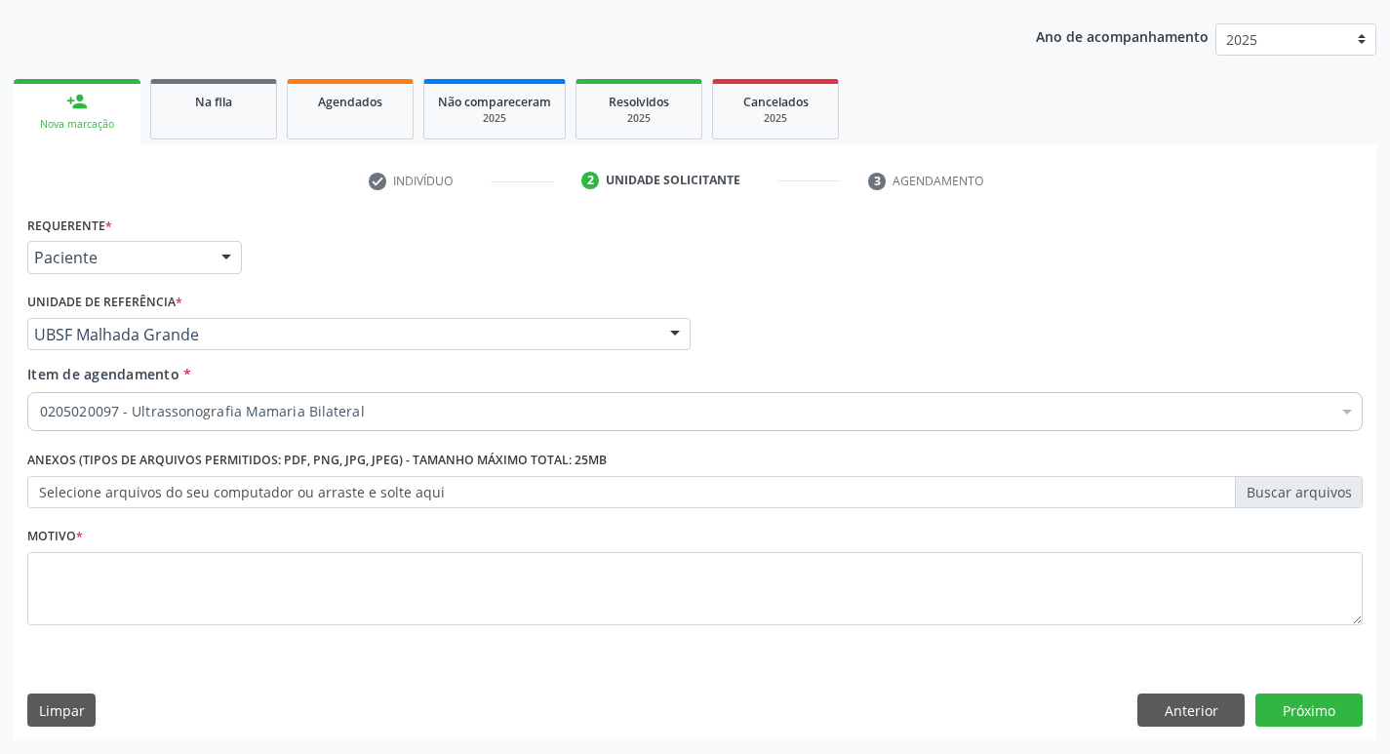
scroll to position [0, 0]
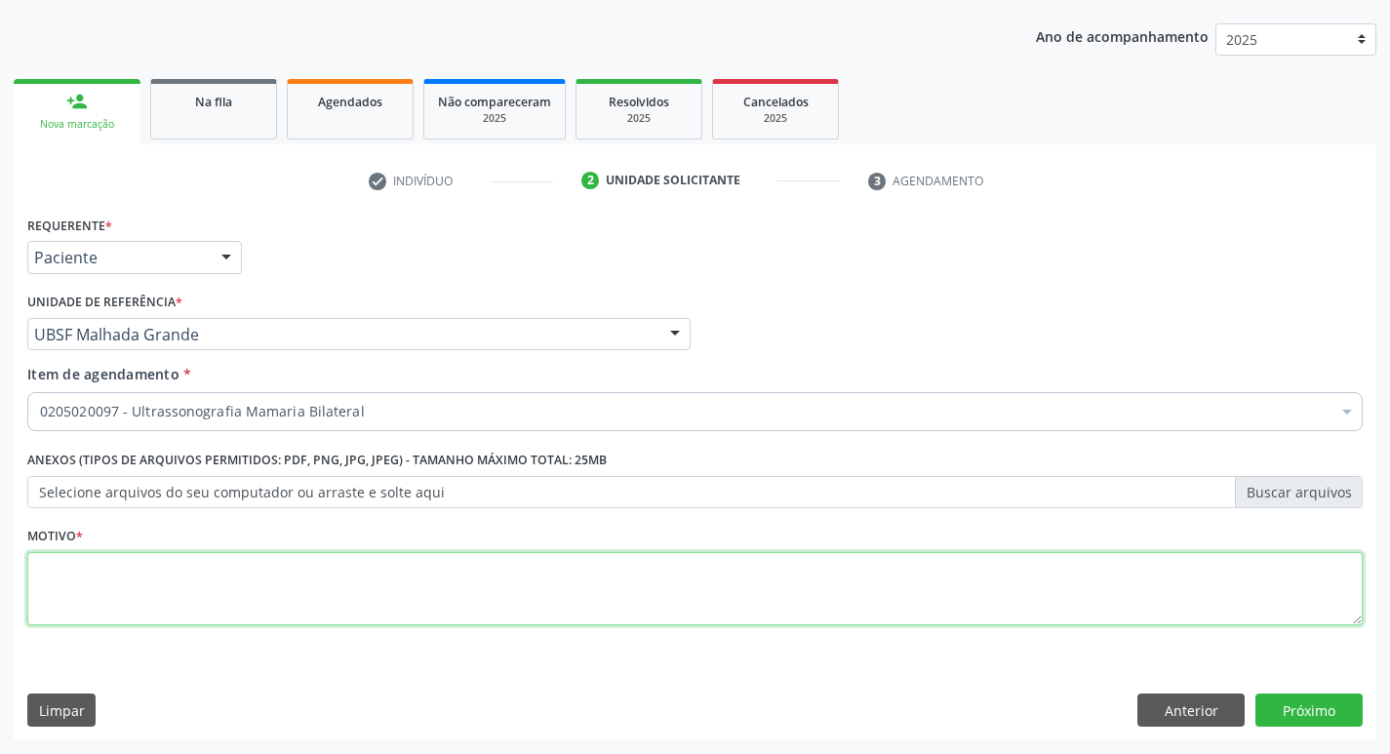
click at [245, 608] on textarea at bounding box center [695, 589] width 1336 height 74
type textarea "AVALIAÇÃO"
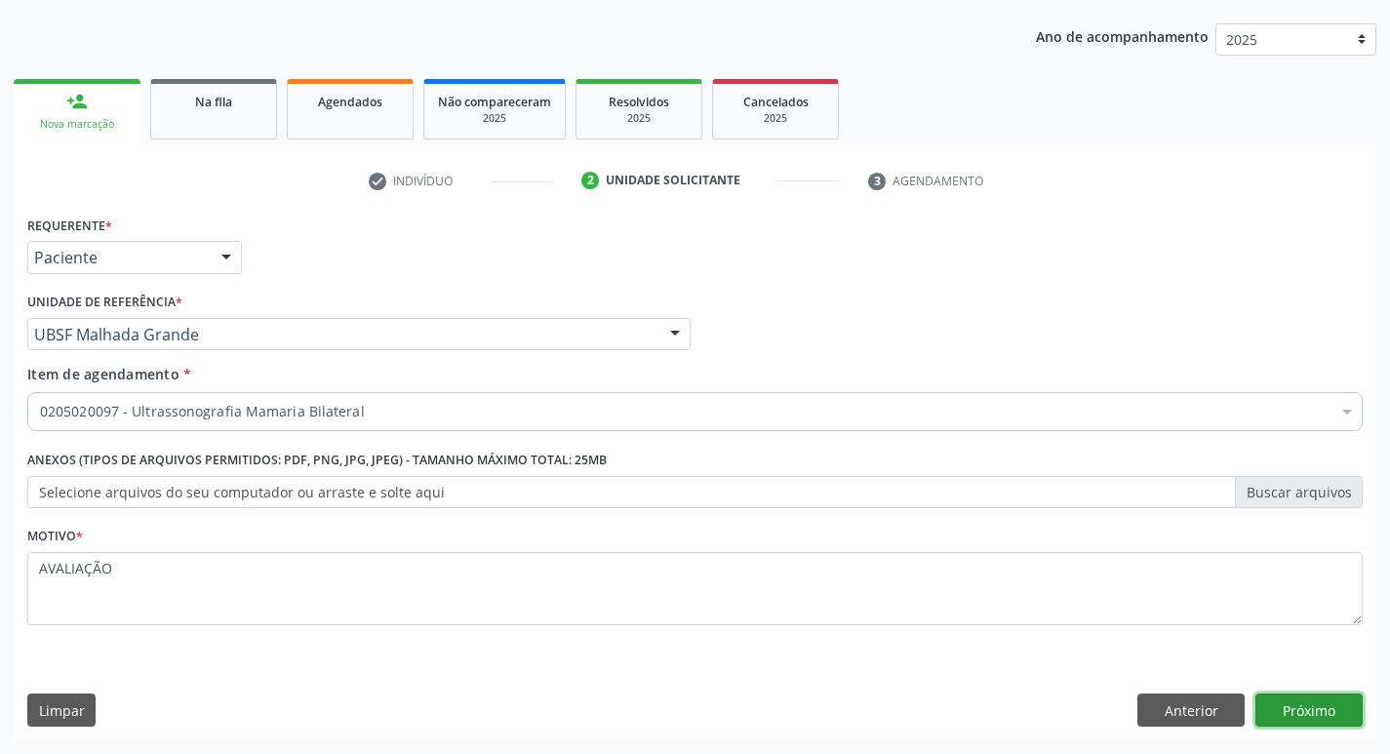
click at [1294, 706] on button "Próximo" at bounding box center [1309, 710] width 107 height 33
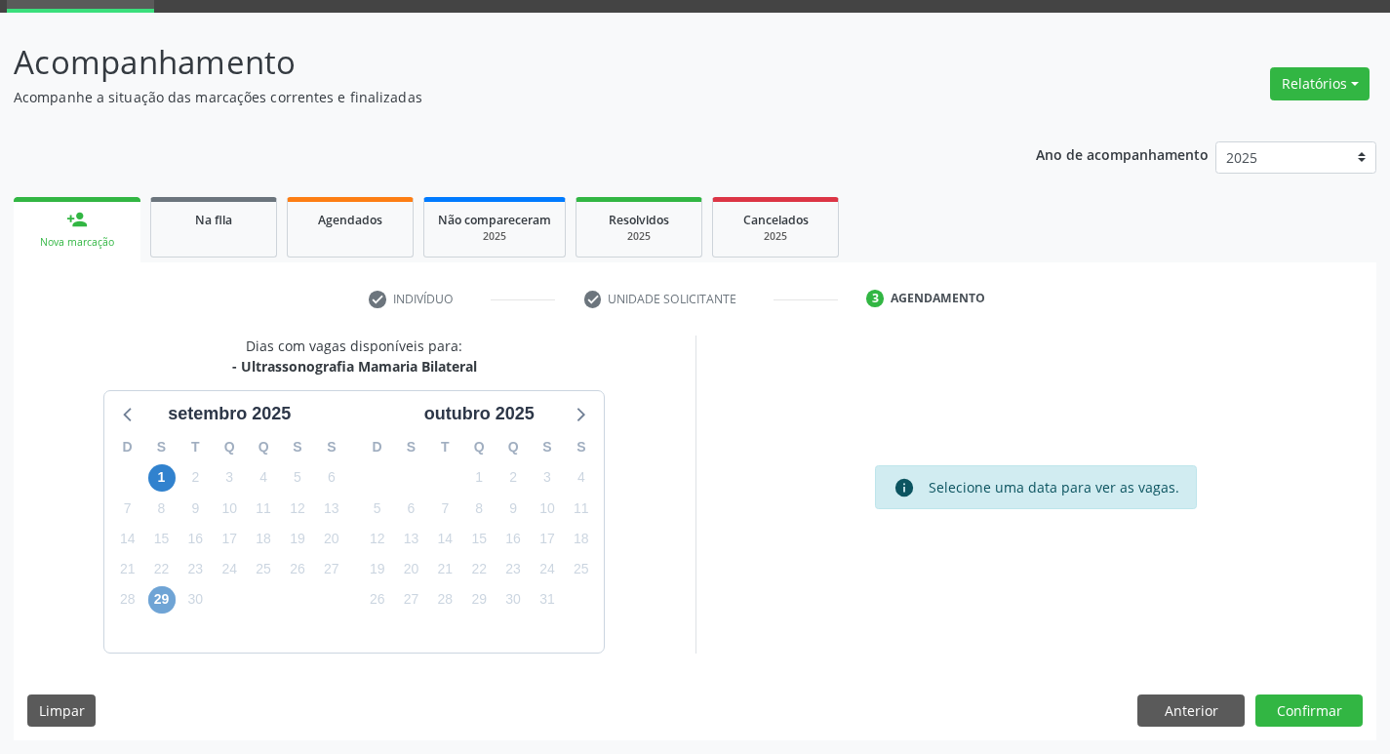
click at [167, 601] on span "29" at bounding box center [161, 599] width 27 height 27
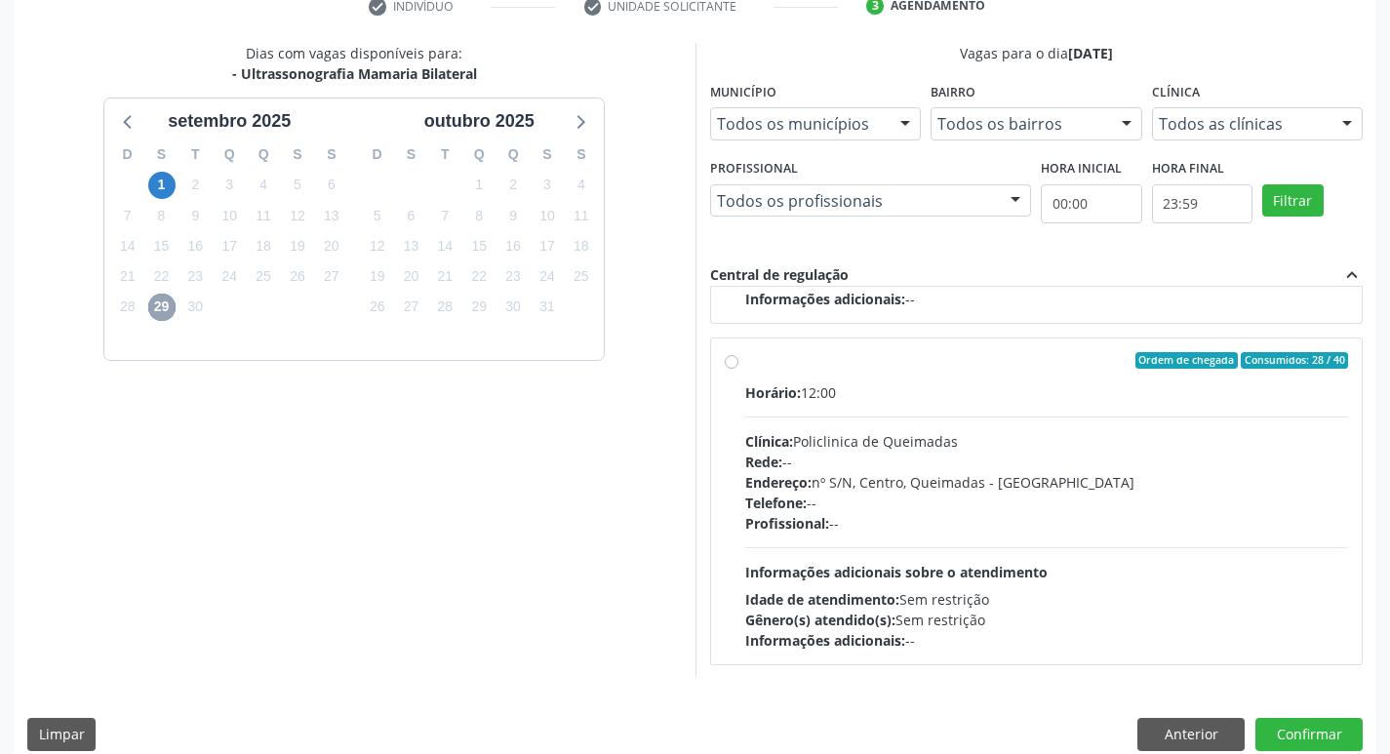
scroll to position [307, 0]
click at [975, 390] on div "Horário: 12:00" at bounding box center [1047, 391] width 604 height 20
click at [739, 368] on input "Ordem de chegada Consumidos: 28 / 40 Horário: 12:00 Clínica: Policlinica de Que…" at bounding box center [732, 359] width 14 height 18
radio input "true"
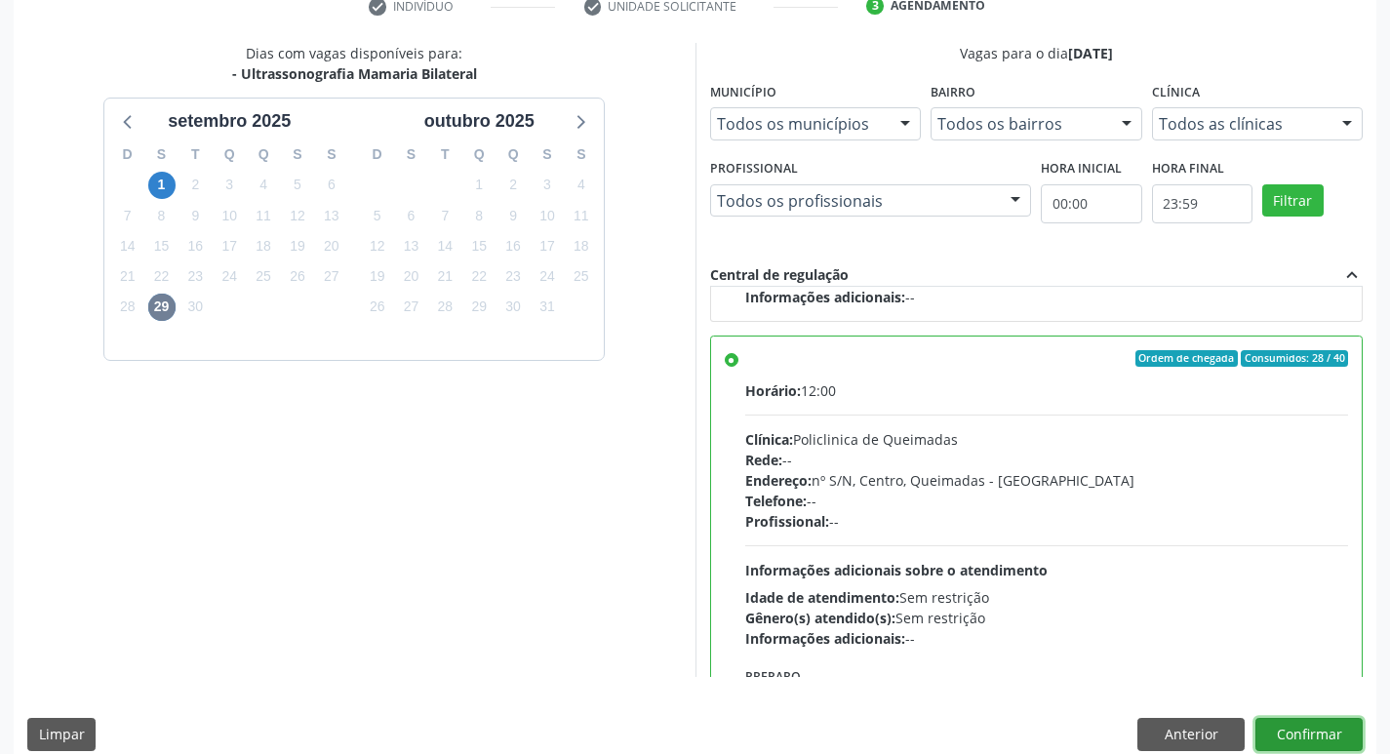
click at [1303, 734] on button "Confirmar" at bounding box center [1309, 734] width 107 height 33
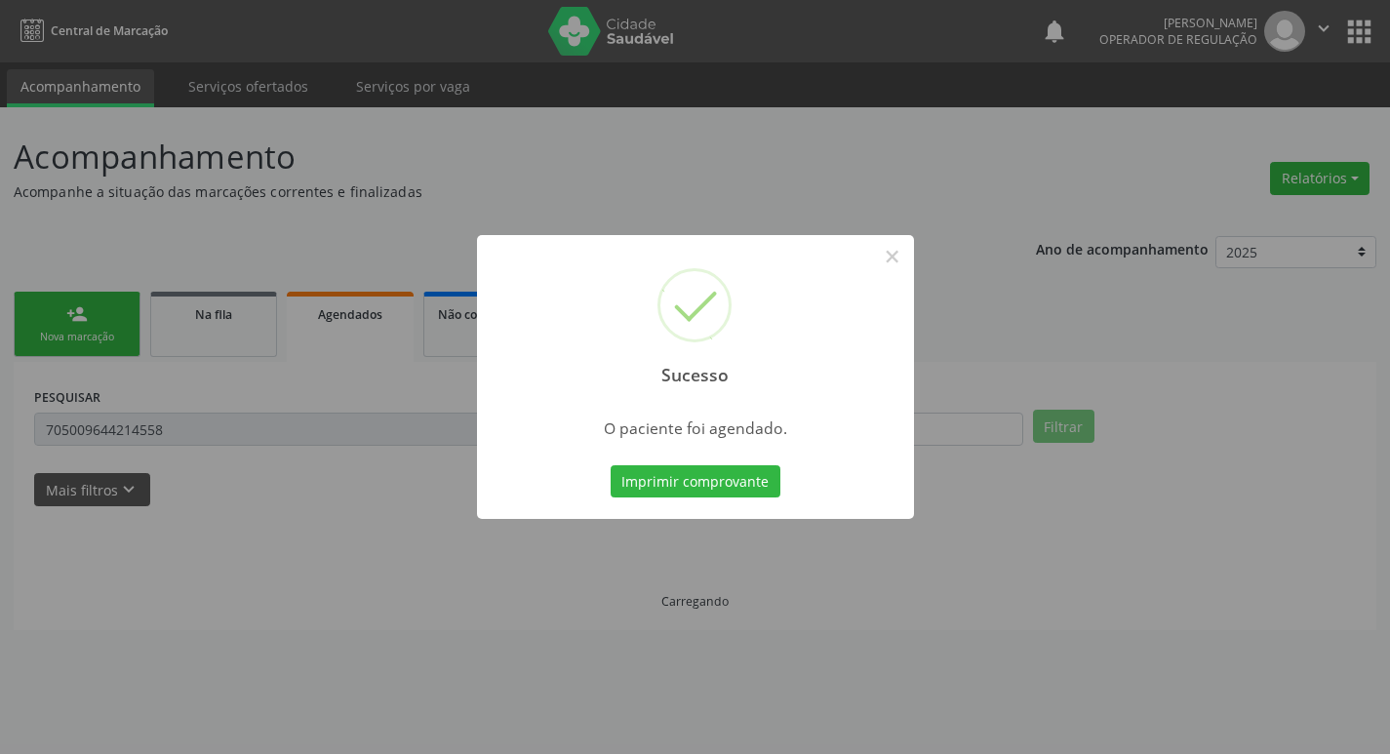
scroll to position [0, 0]
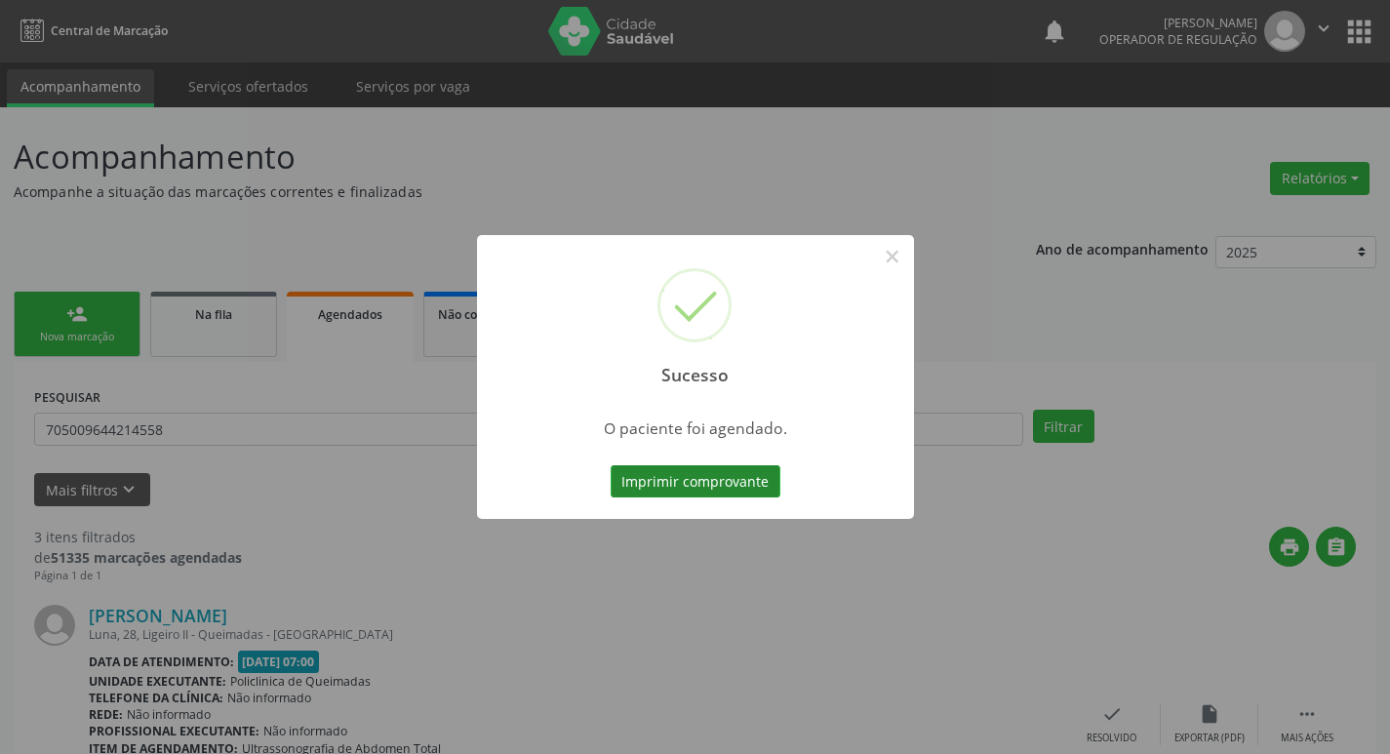
click at [675, 481] on button "Imprimir comprovante" at bounding box center [696, 481] width 170 height 33
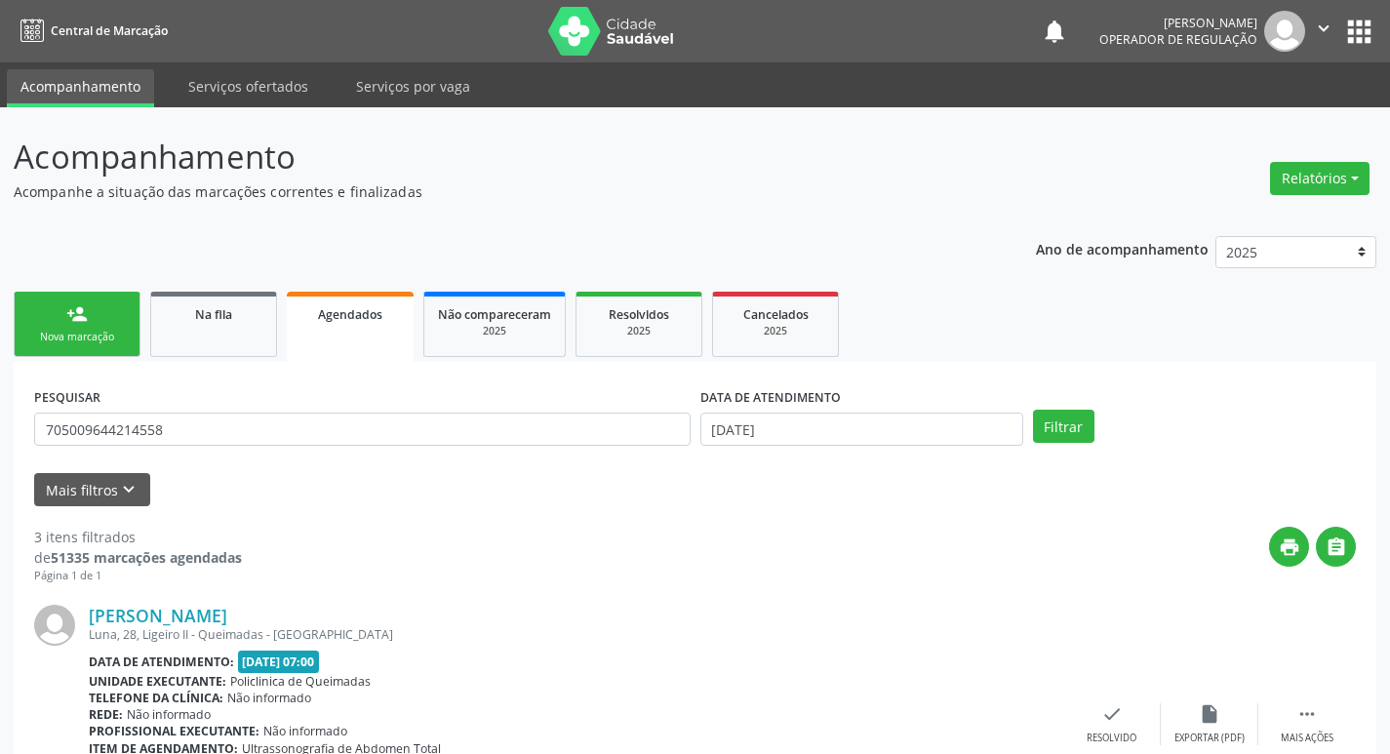
click at [70, 311] on div "person_add" at bounding box center [76, 313] width 21 height 21
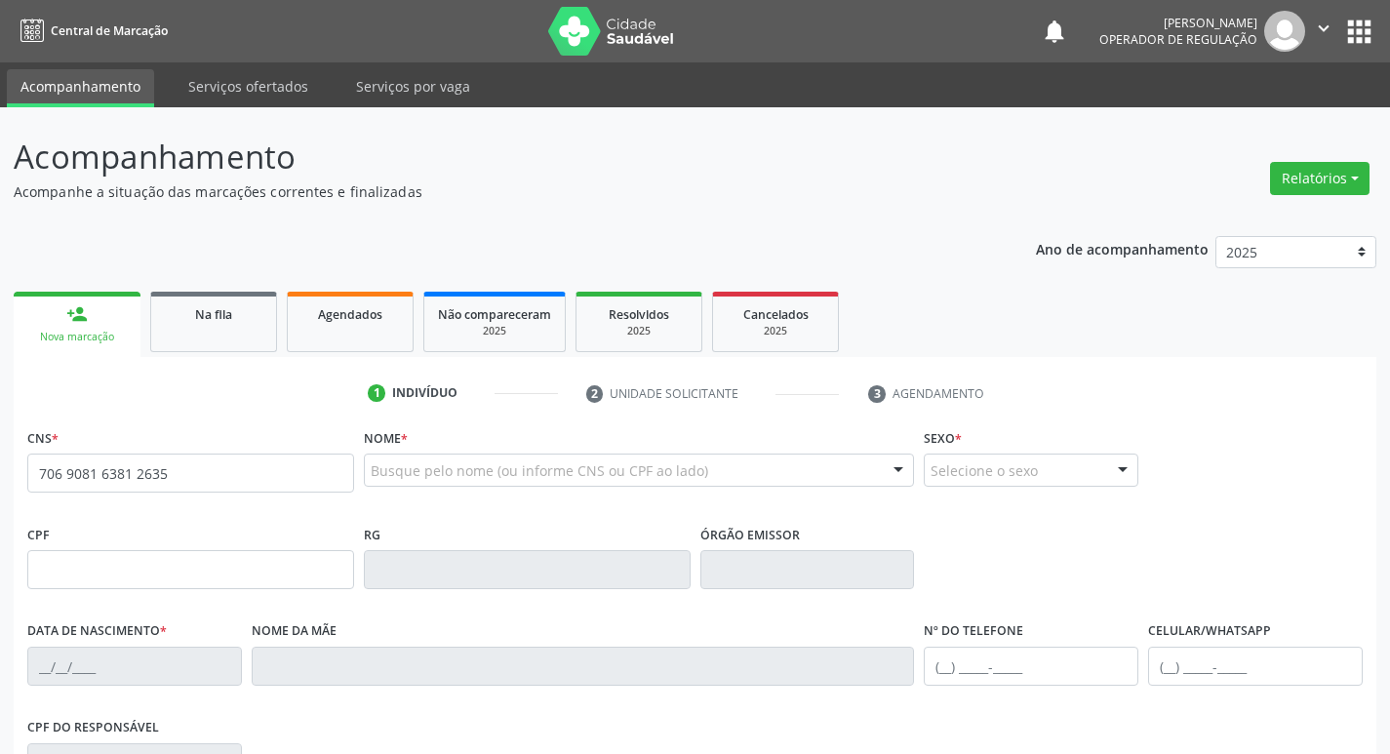
type input "706 9081 6381 2635"
type input "996.671.184-87"
type input "[DATE]"
type input "[PERSON_NAME]"
type input "[PHONE_NUMBER]"
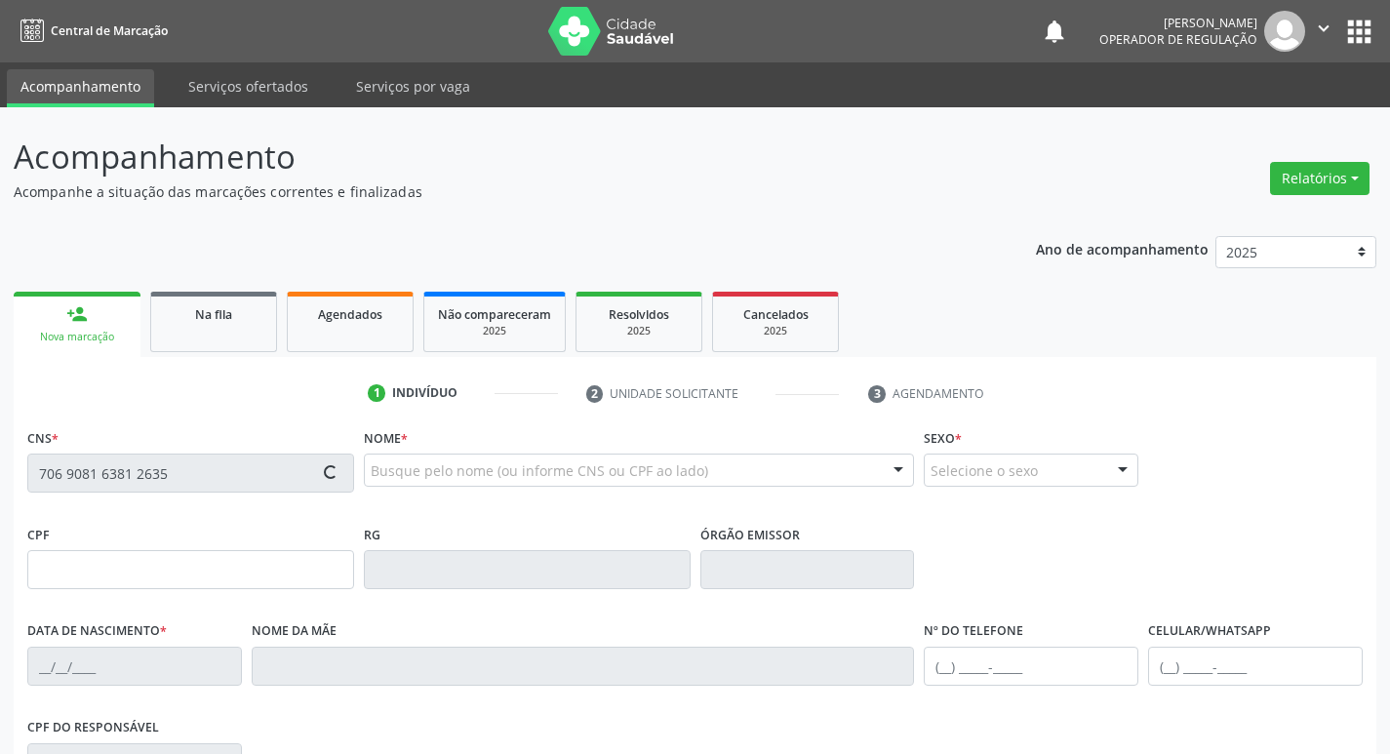
type input "[PHONE_NUMBER]"
type input "S/N"
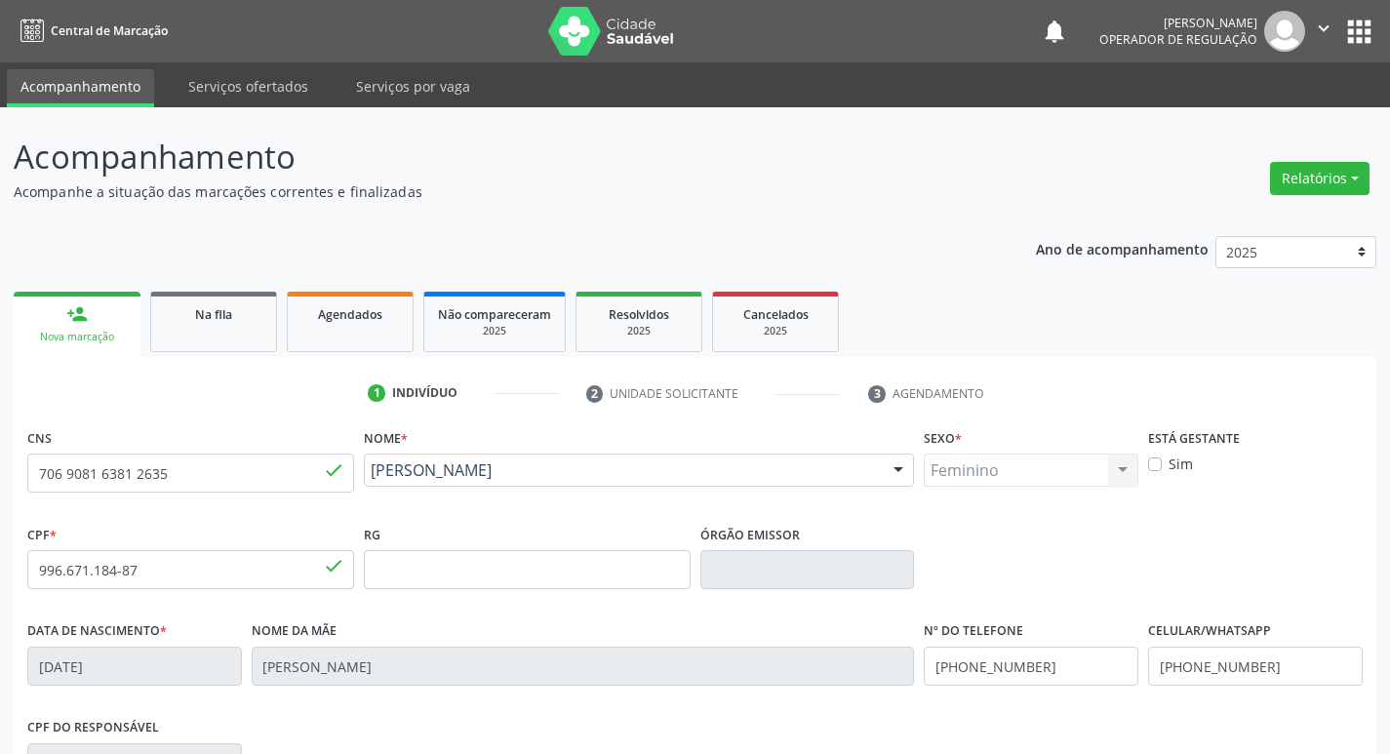
scroll to position [303, 0]
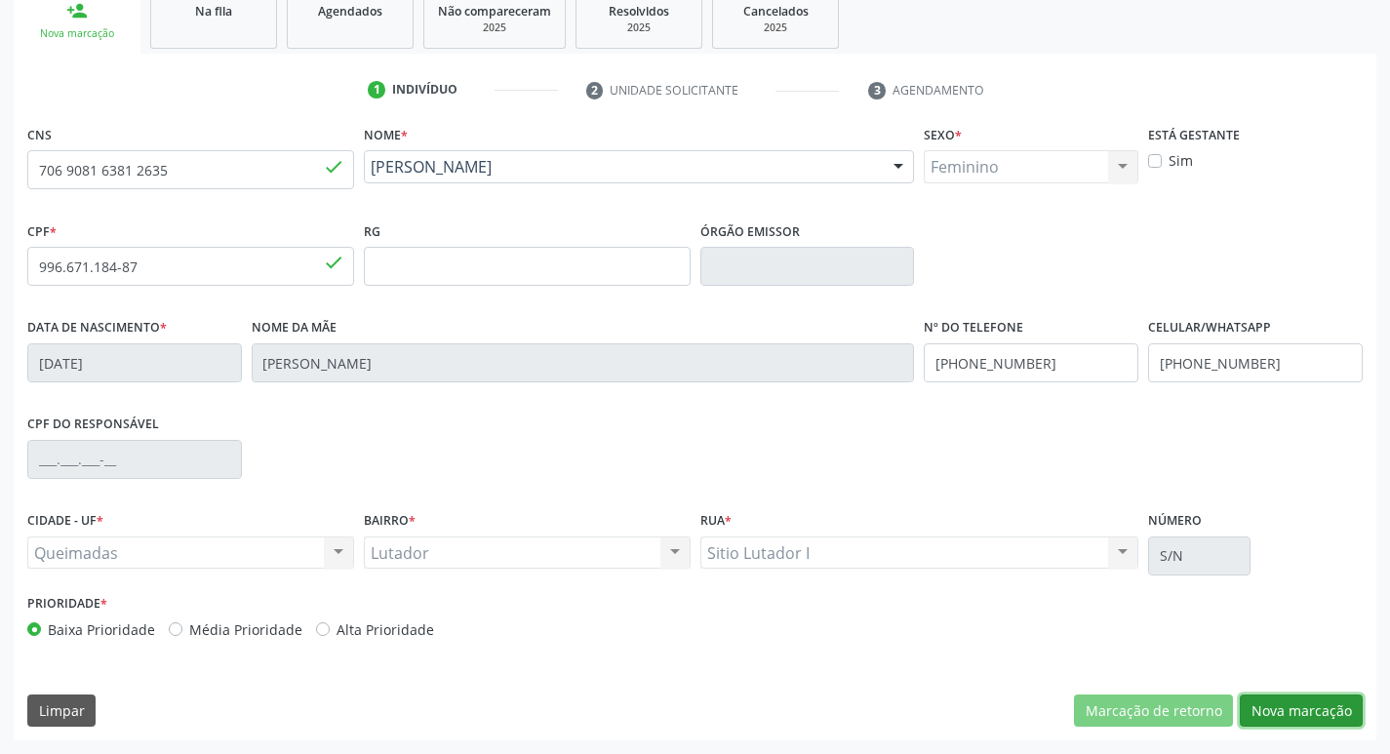
click at [1309, 712] on button "Nova marcação" at bounding box center [1301, 711] width 123 height 33
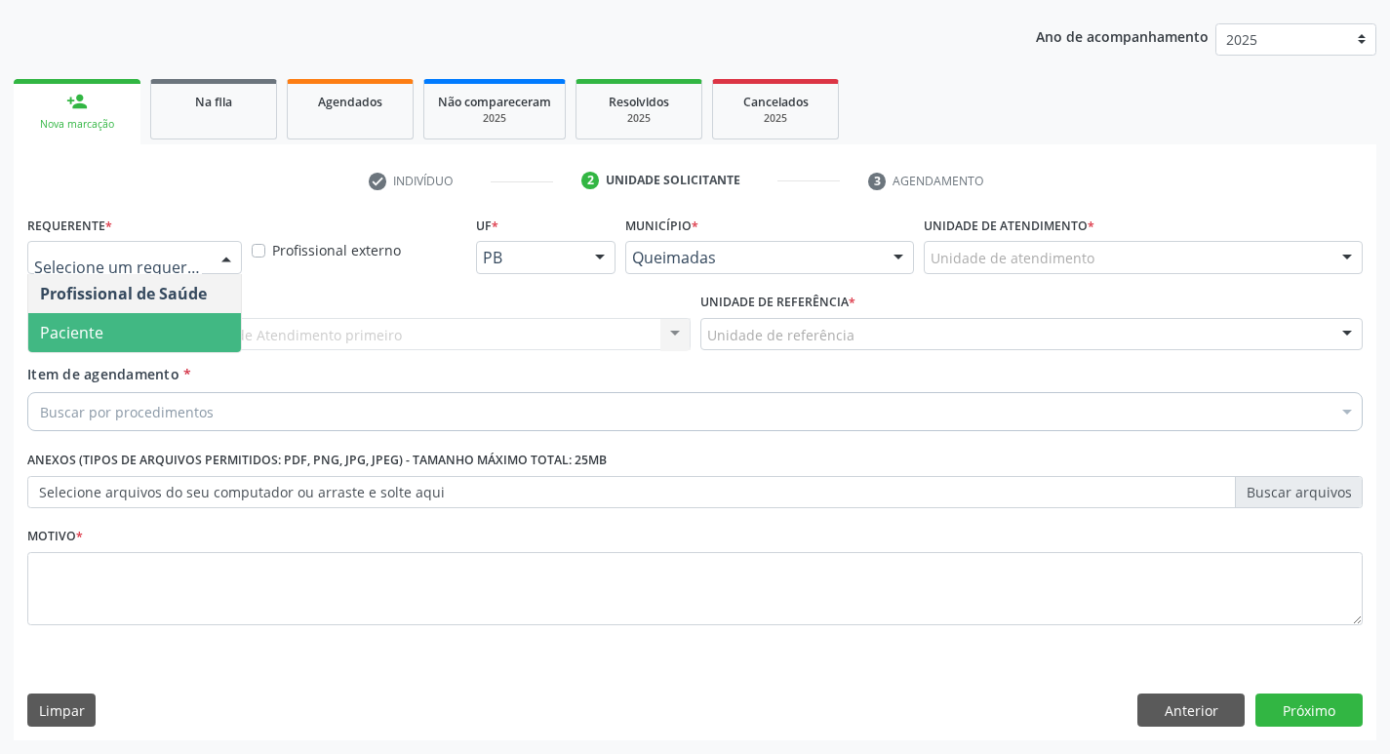
click at [179, 333] on span "Paciente" at bounding box center [134, 332] width 213 height 39
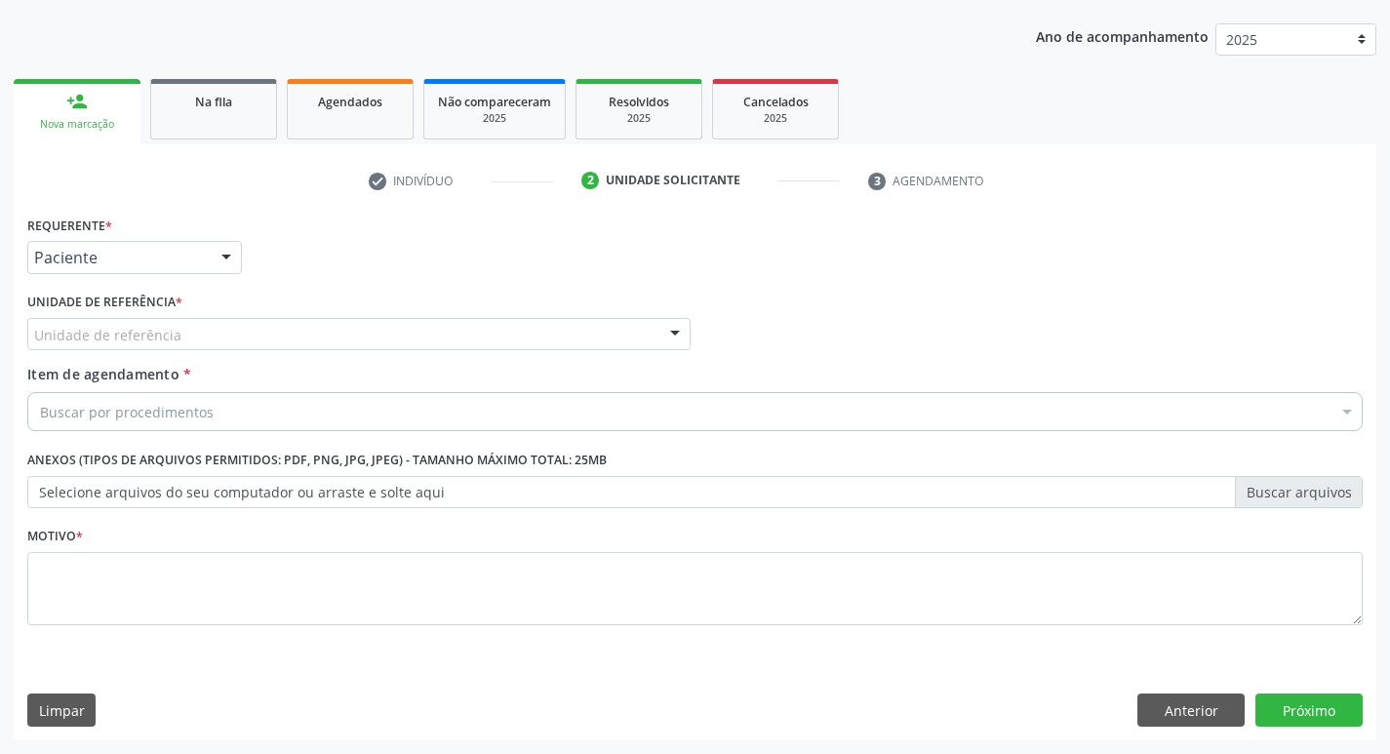
click at [209, 340] on div "Unidade de referência" at bounding box center [359, 334] width 664 height 33
click at [807, 219] on div "Requerente * Paciente Profissional de Saúde Paciente Nenhum resultado encontrad…" at bounding box center [695, 249] width 1346 height 76
click at [1211, 718] on button "Anterior" at bounding box center [1191, 710] width 107 height 33
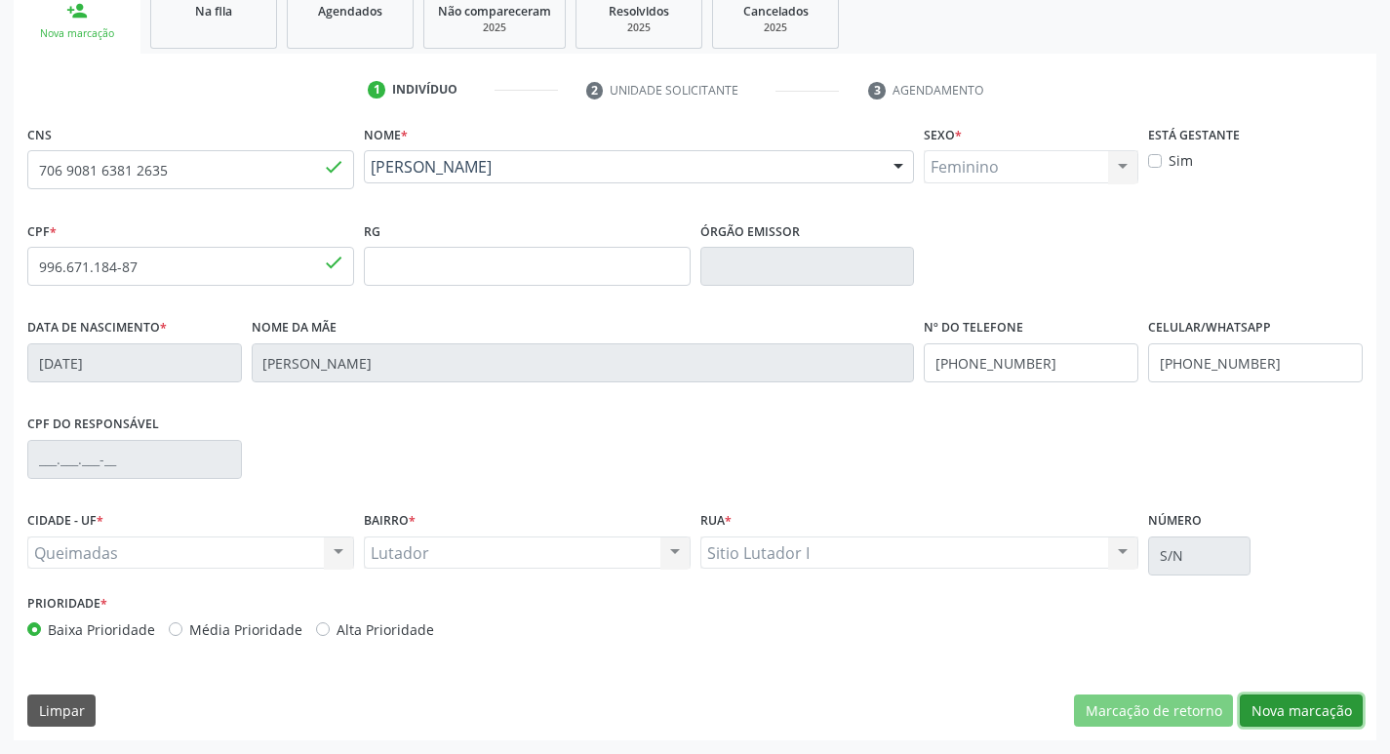
click at [1293, 703] on button "Nova marcação" at bounding box center [1301, 711] width 123 height 33
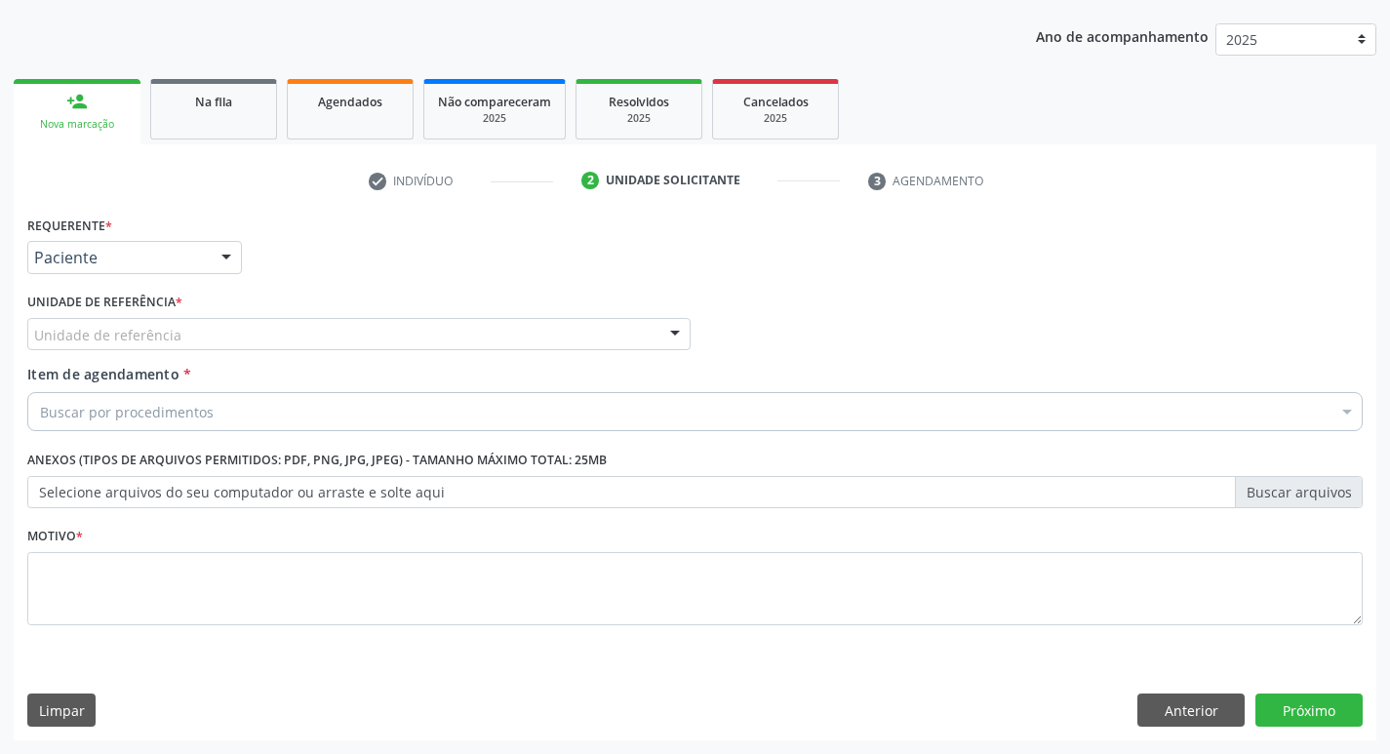
click at [262, 327] on div "Unidade de referência" at bounding box center [359, 334] width 664 height 33
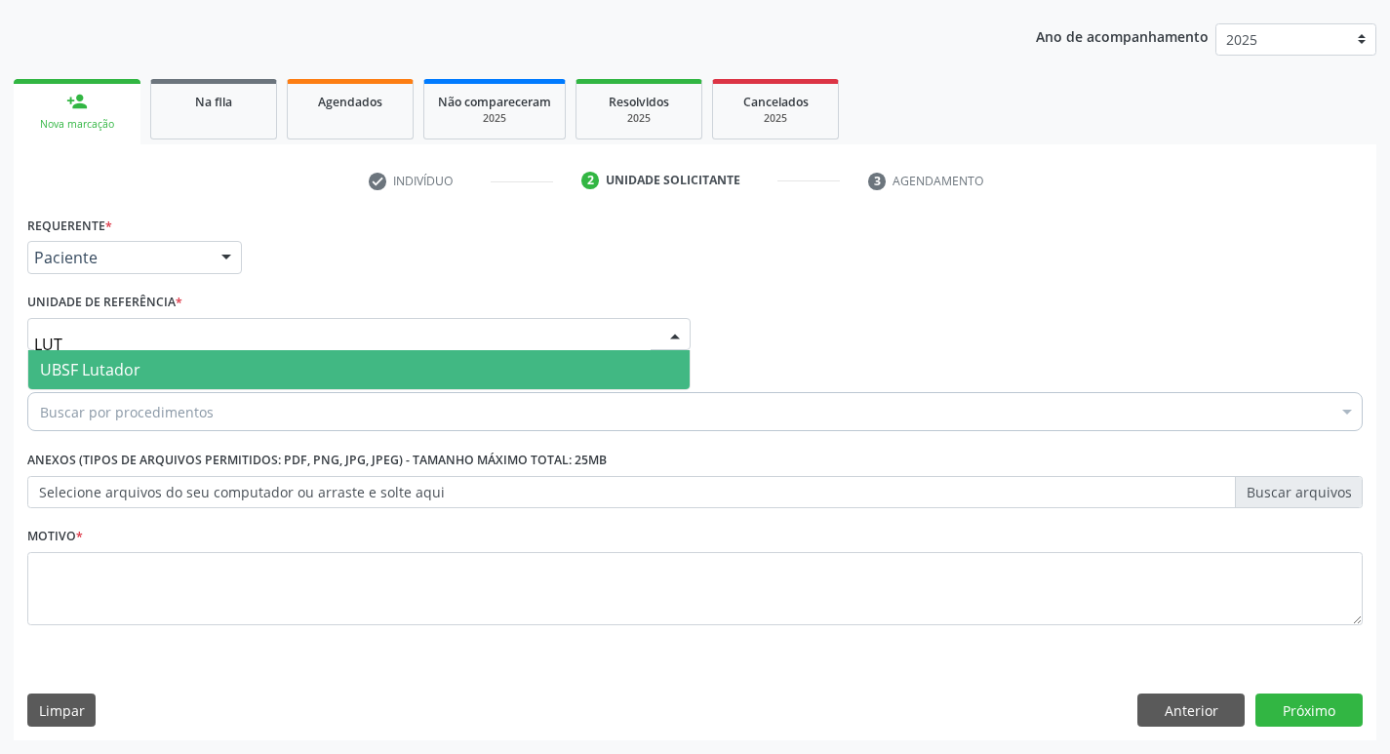
type input "LUTA"
click at [258, 368] on span "UBSF Lutador" at bounding box center [359, 369] width 662 height 39
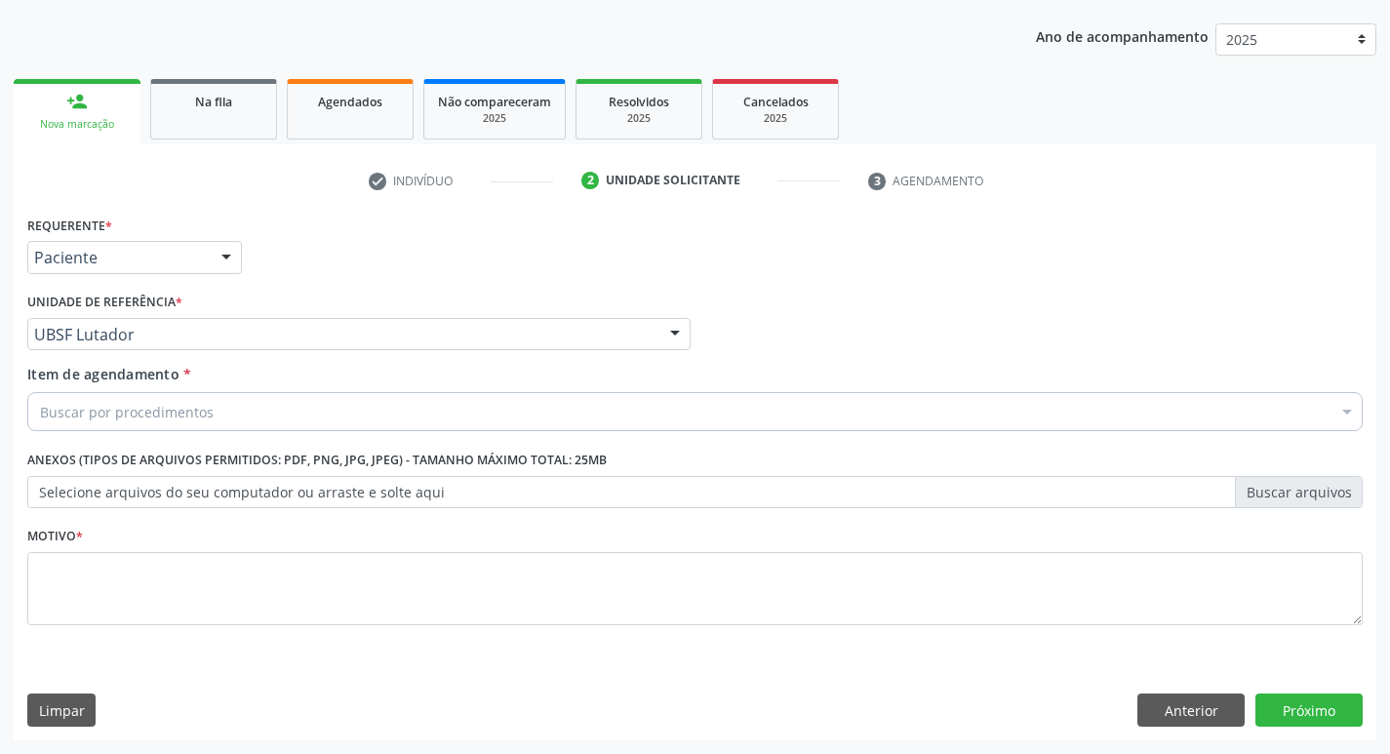
click at [232, 414] on div "Buscar por procedimentos" at bounding box center [695, 411] width 1336 height 39
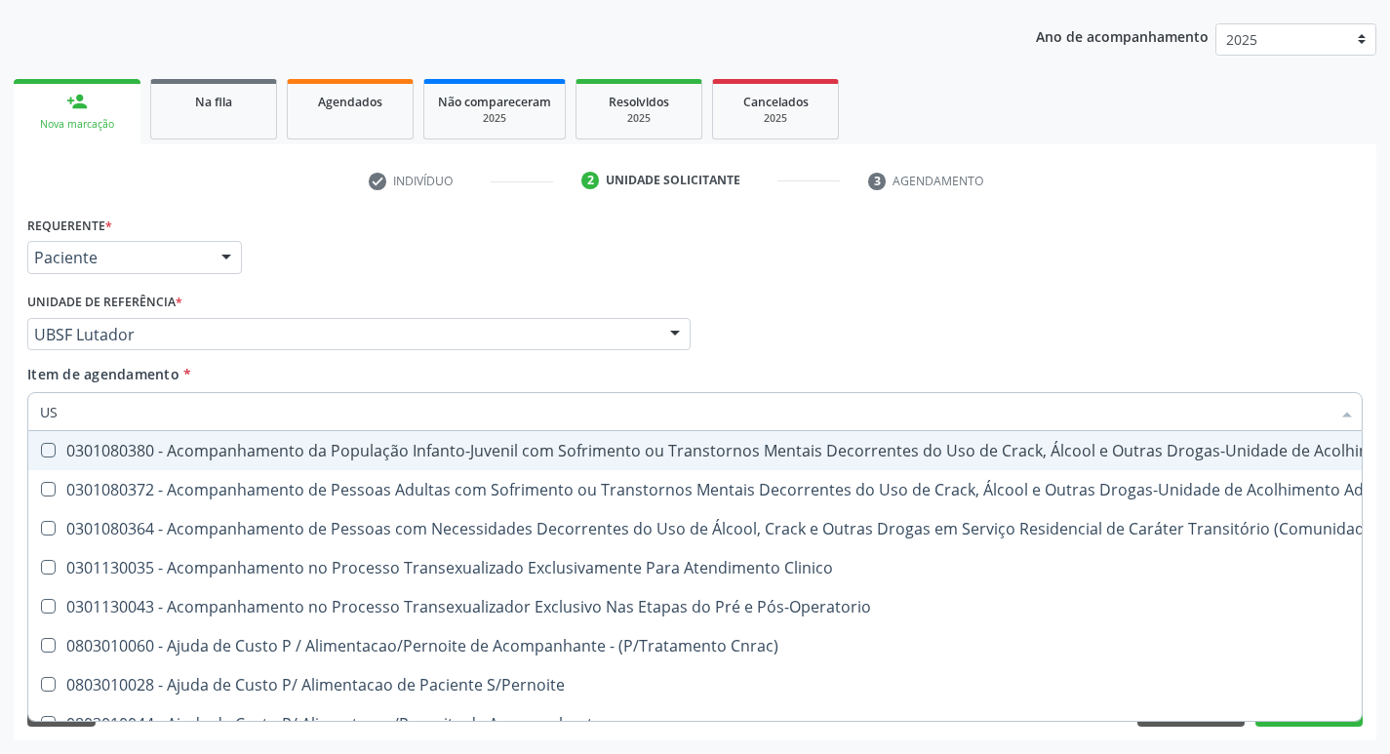
type input "USG"
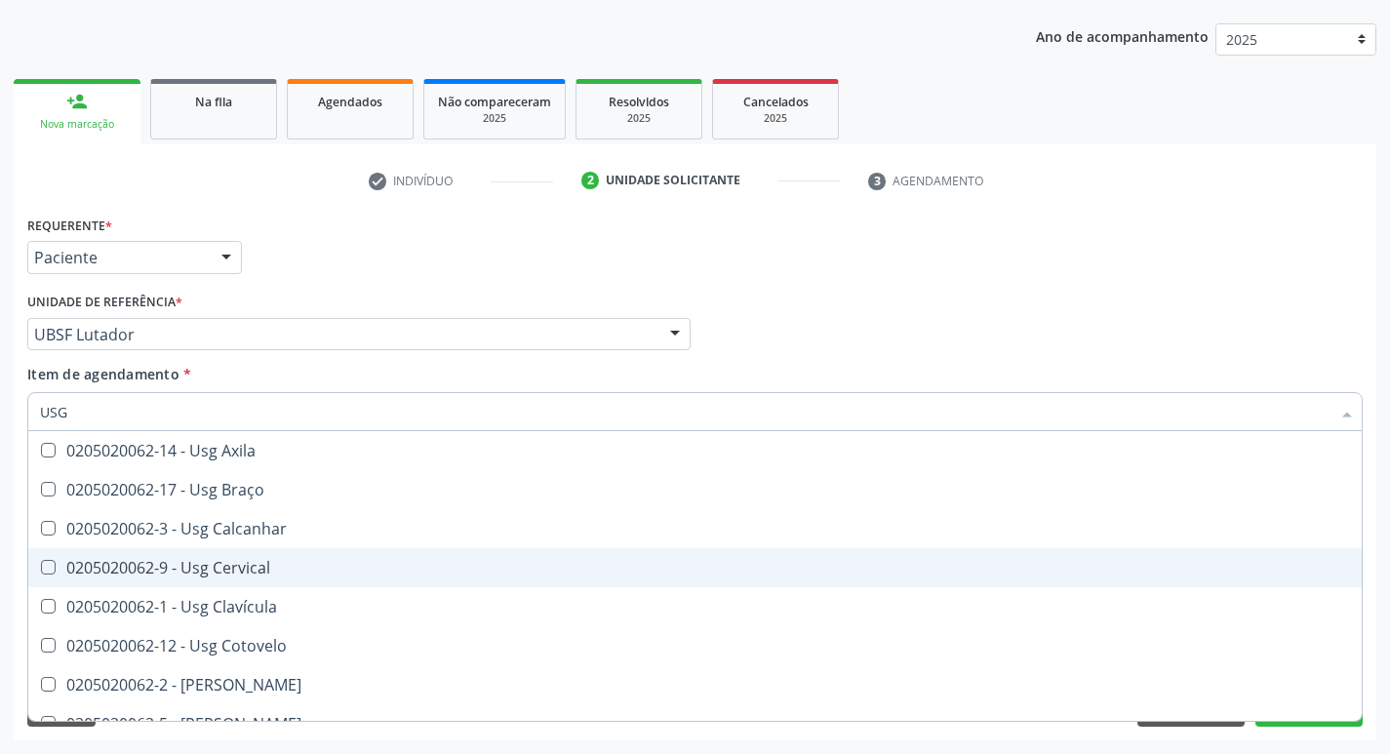
click at [302, 564] on div "0205020062-9 - Usg Cervical" at bounding box center [695, 568] width 1310 height 16
checkbox Cervical "true"
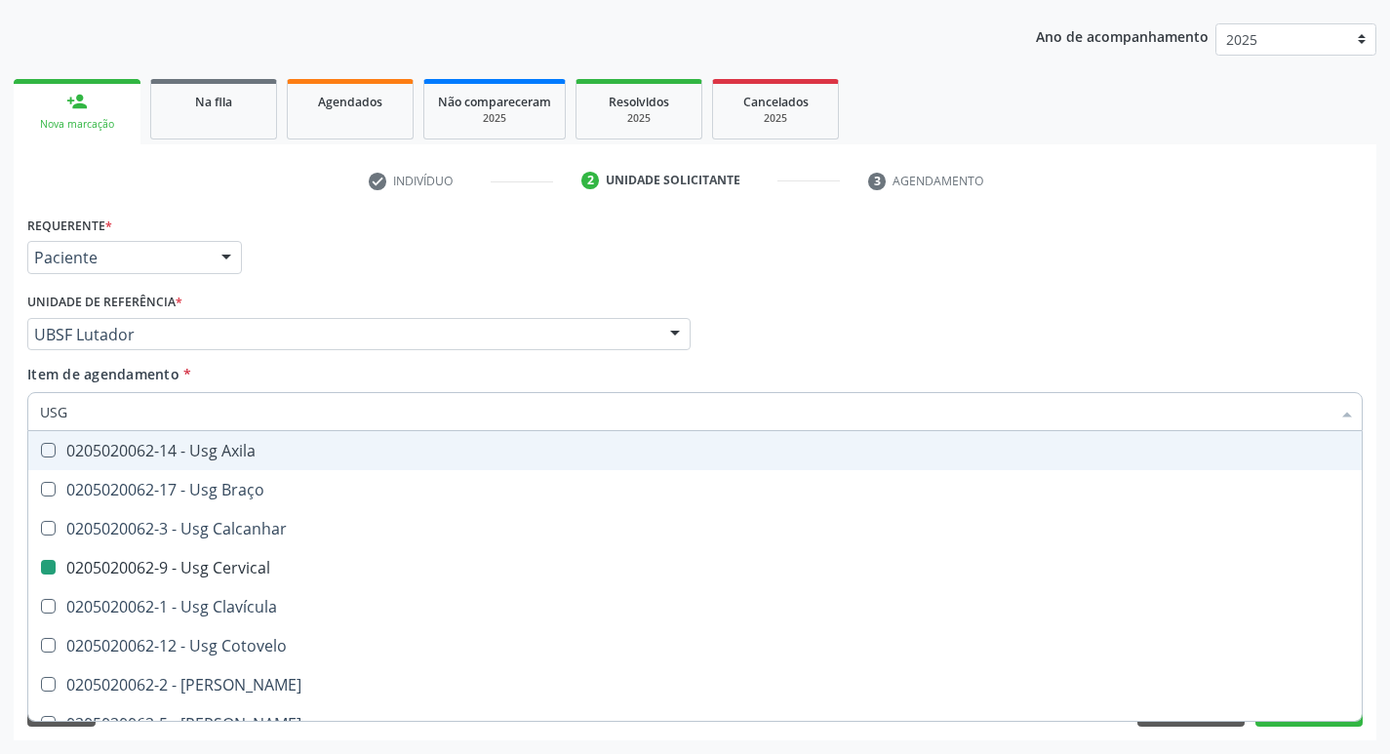
click at [1285, 350] on div "Profissional Solicitante Por favor, selecione a Unidade de Atendimento primeiro…" at bounding box center [695, 326] width 1346 height 76
checkbox Braço "true"
checkbox Cervical "false"
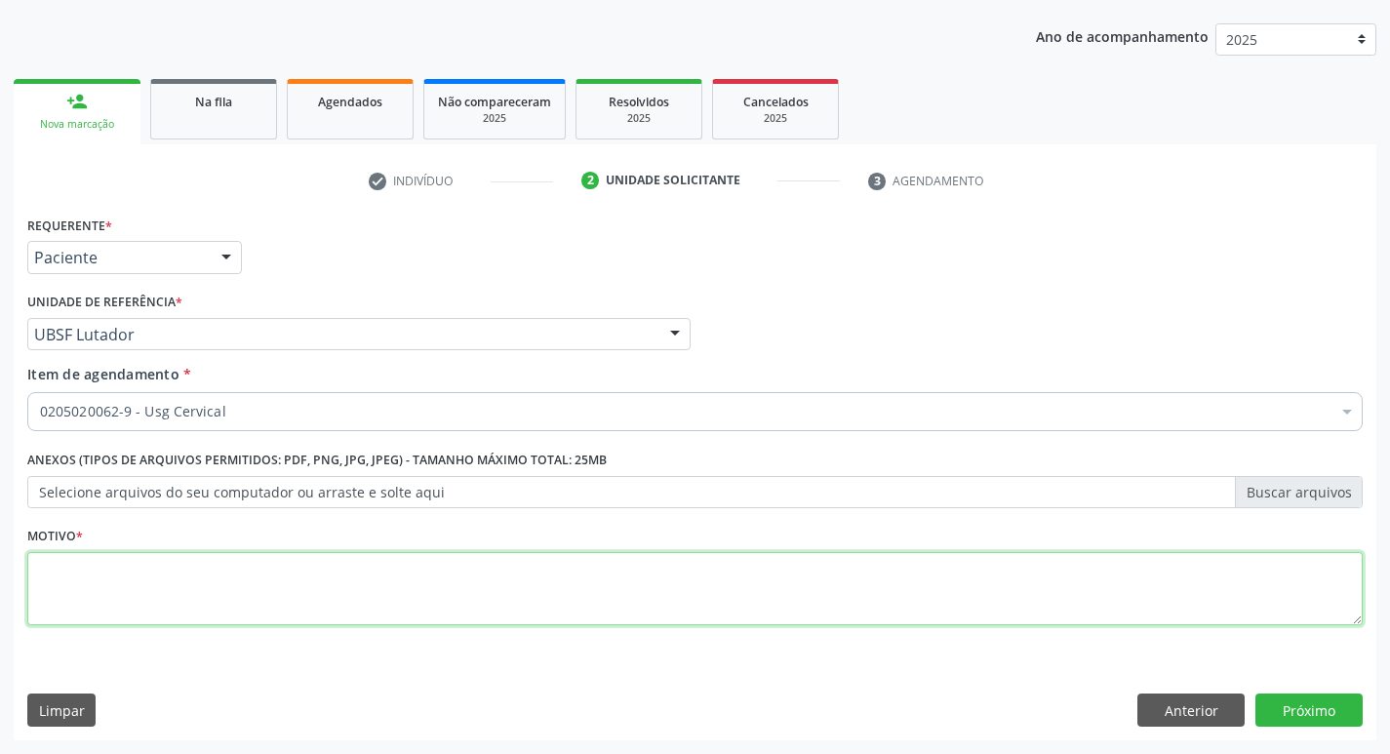
click at [463, 590] on textarea at bounding box center [695, 589] width 1336 height 74
type textarea "AVALIAÇÃO"
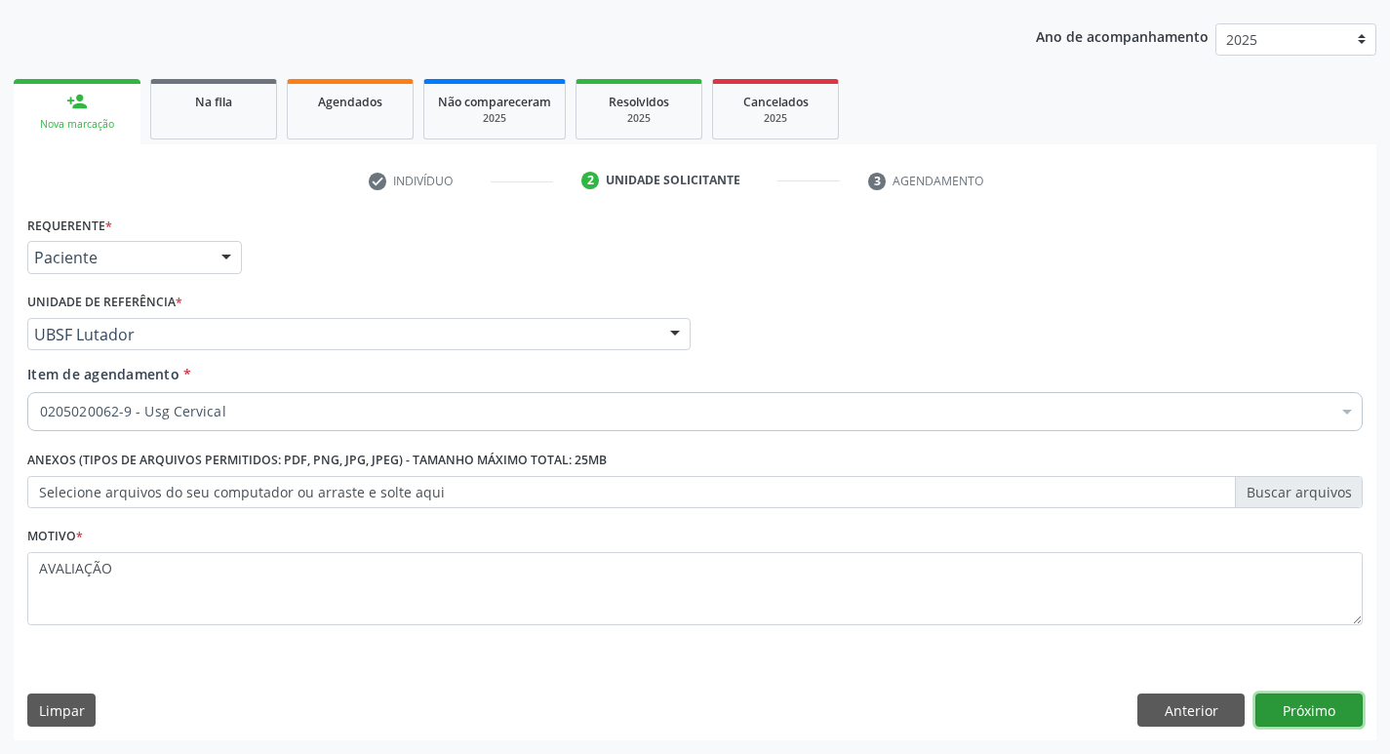
click at [1295, 703] on button "Próximo" at bounding box center [1309, 710] width 107 height 33
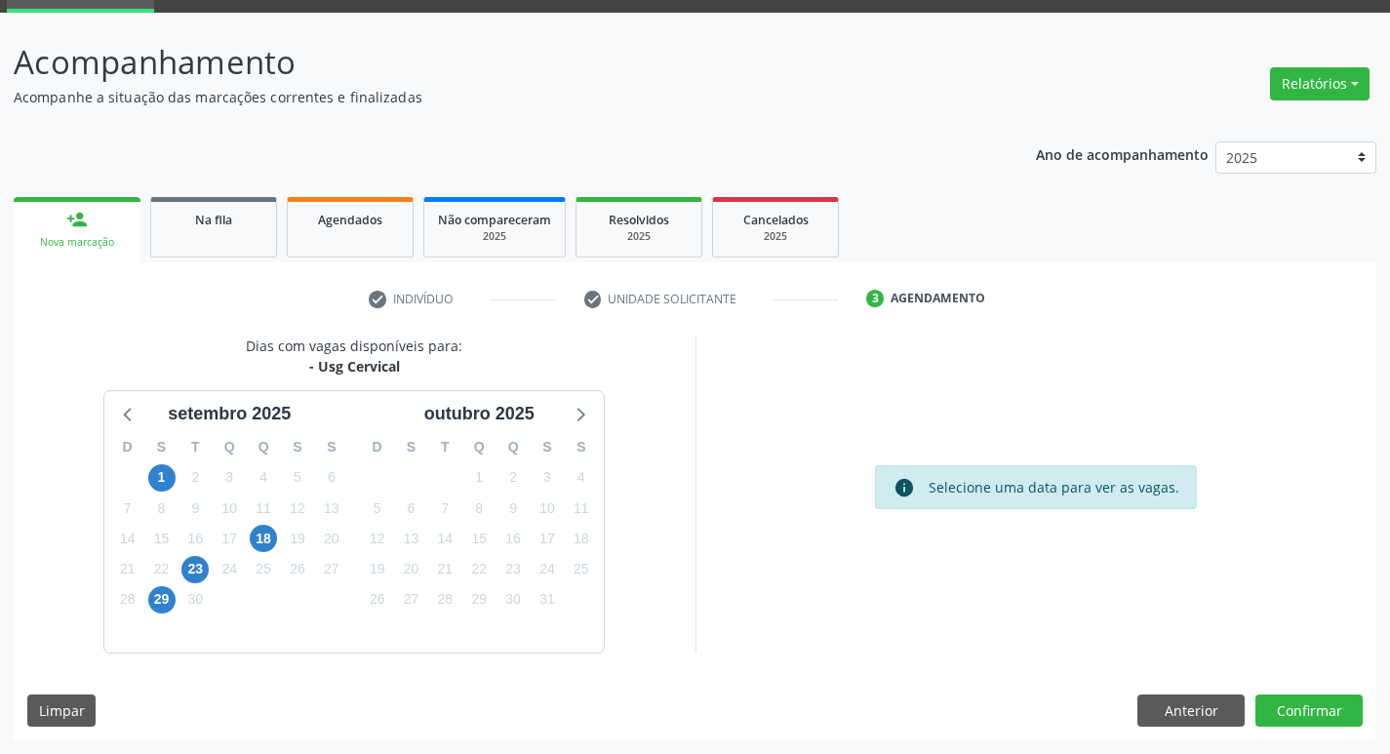
click at [208, 579] on div "23" at bounding box center [194, 569] width 27 height 30
click at [203, 567] on span "23" at bounding box center [194, 569] width 27 height 27
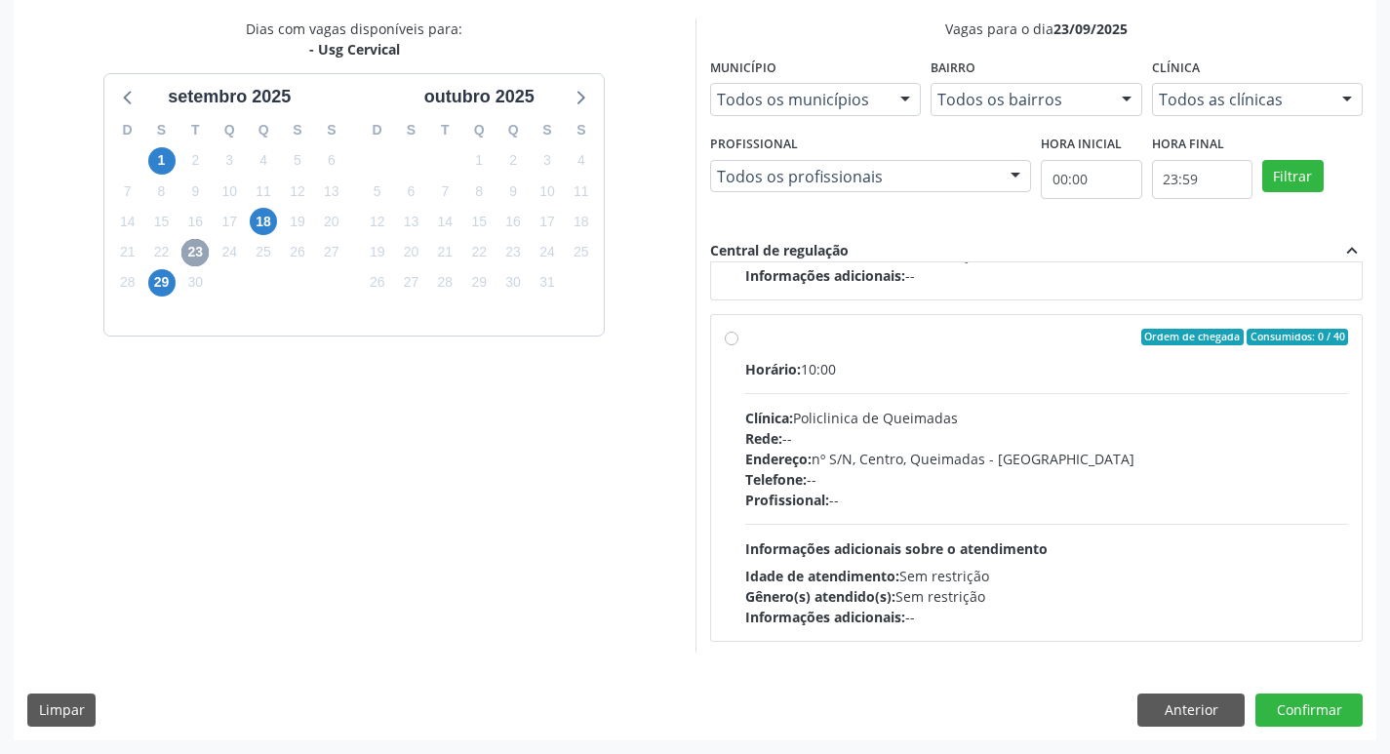
scroll to position [307, 0]
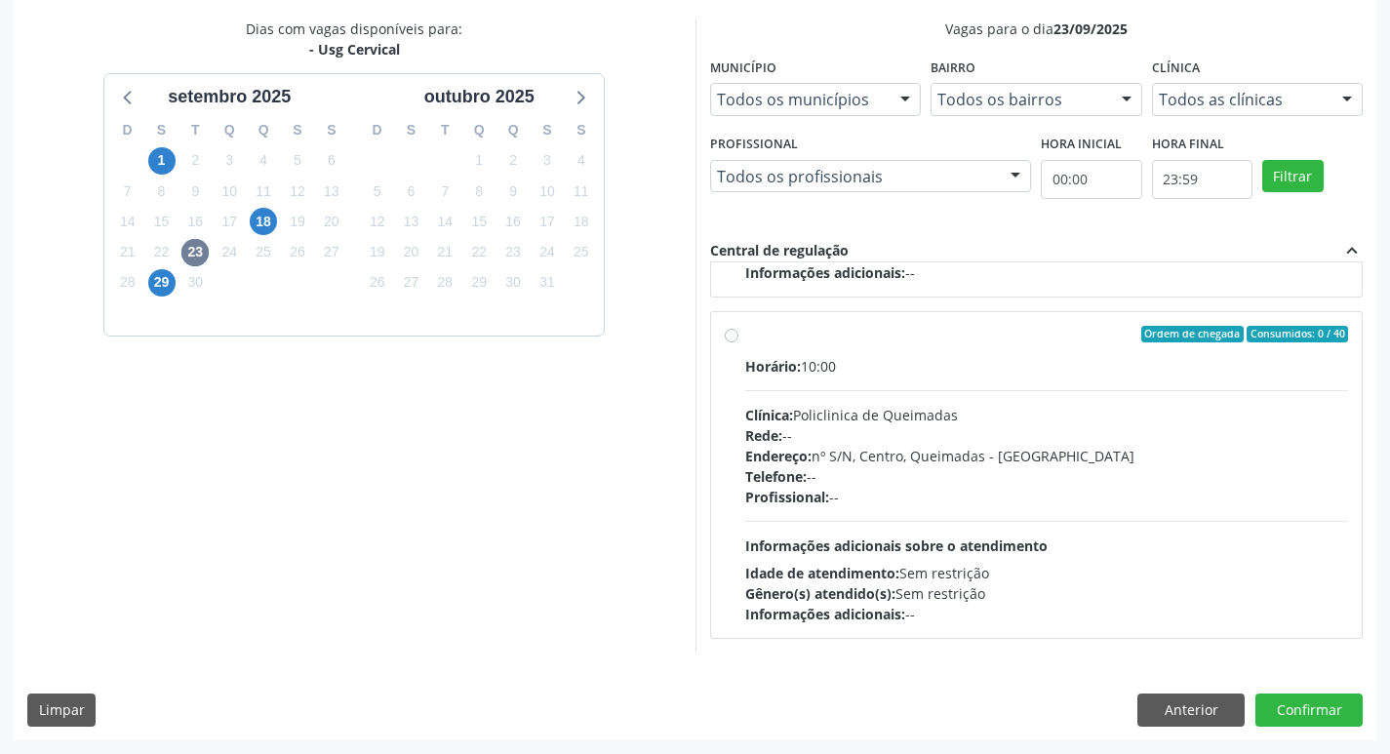
click at [1214, 383] on div "Horário: 10:00 Clínica: Policlinica de Queimadas Rede: -- Endereço: nº S/N, Cen…" at bounding box center [1047, 490] width 604 height 268
click at [739, 343] on input "Ordem de chegada Consumidos: 0 / 40 Horário: 10:00 Clínica: Policlinica de Quei…" at bounding box center [732, 335] width 14 height 18
radio input "true"
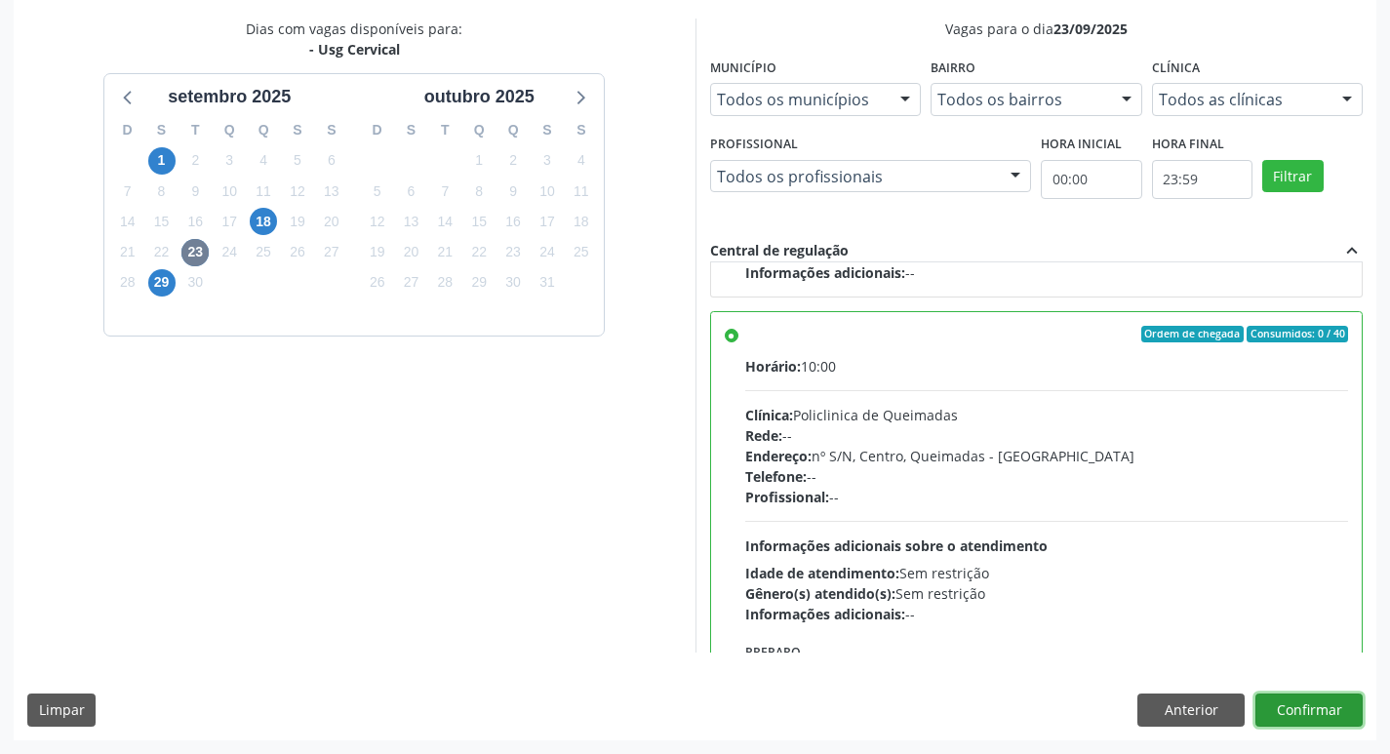
click at [1316, 707] on button "Confirmar" at bounding box center [1309, 710] width 107 height 33
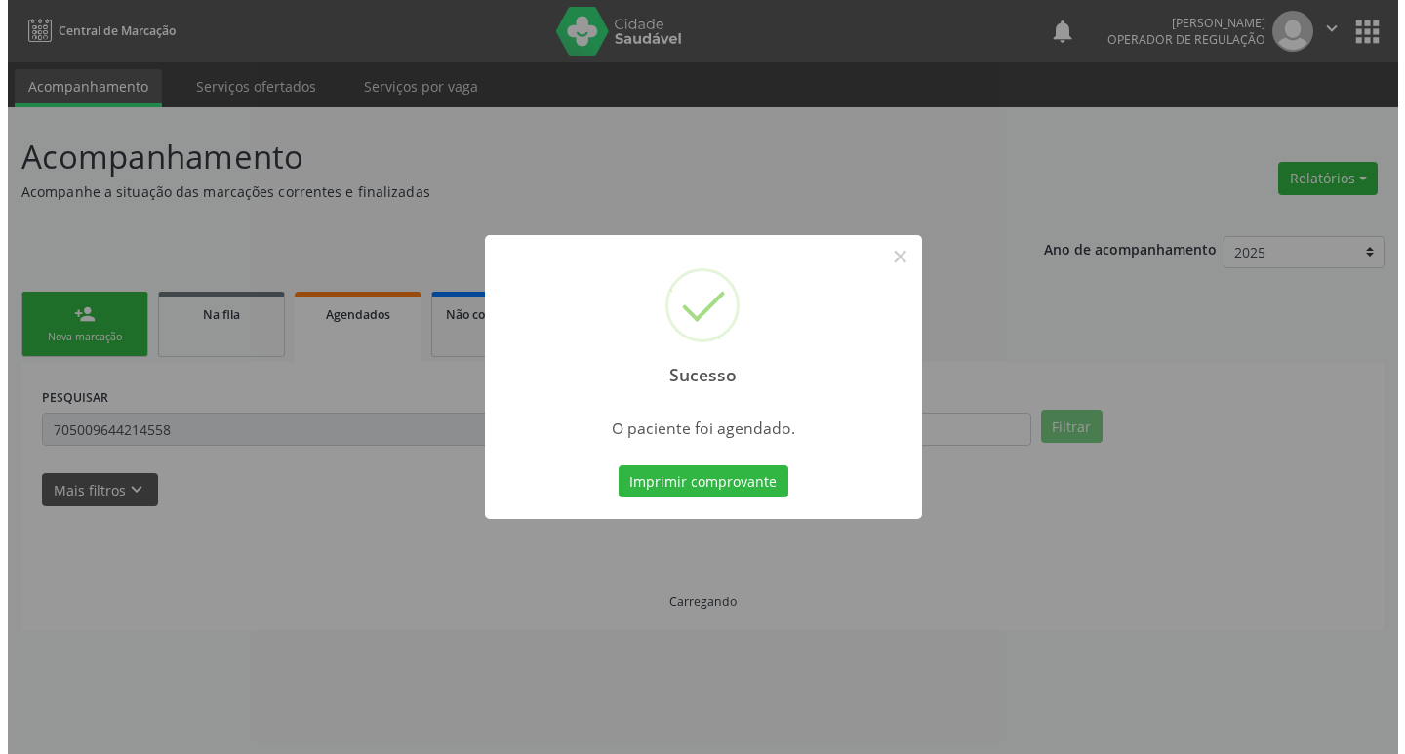
scroll to position [0, 0]
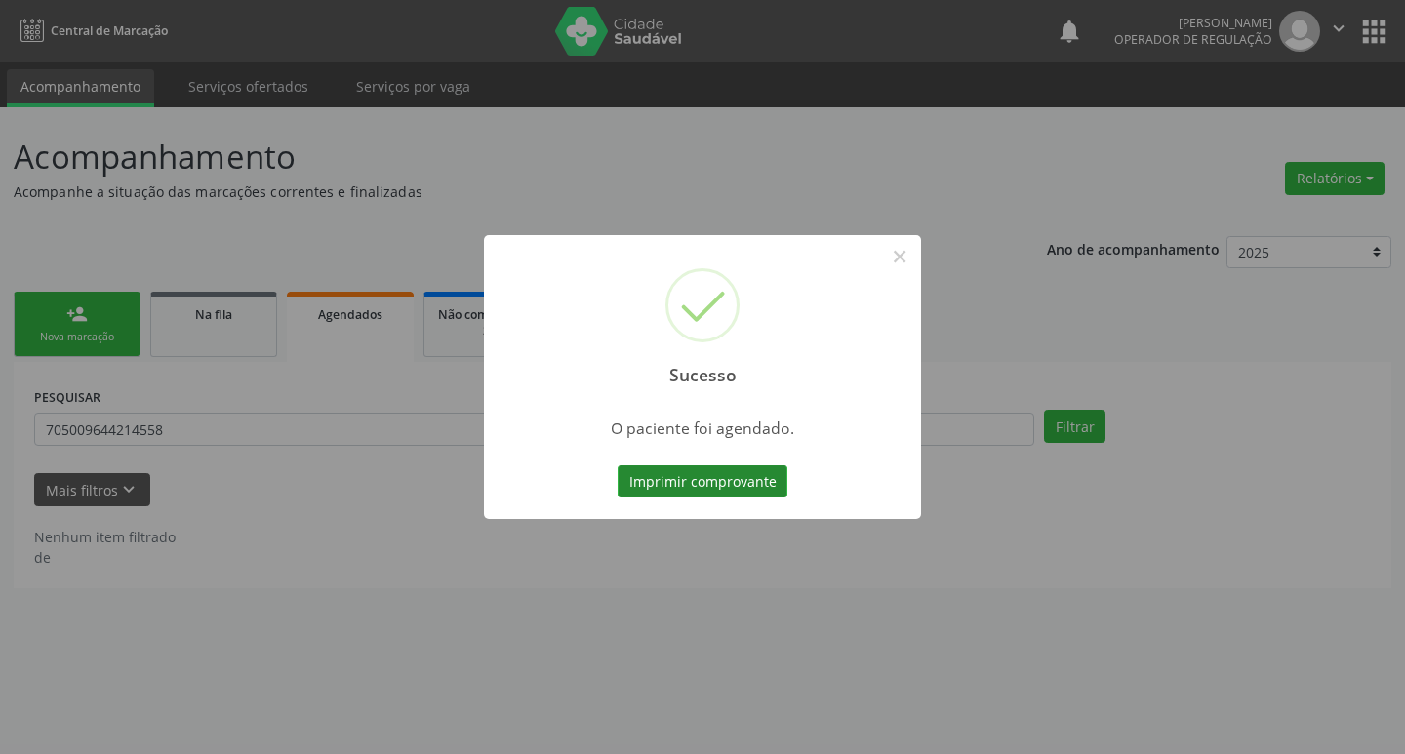
click at [743, 480] on button "Imprimir comprovante" at bounding box center [703, 481] width 170 height 33
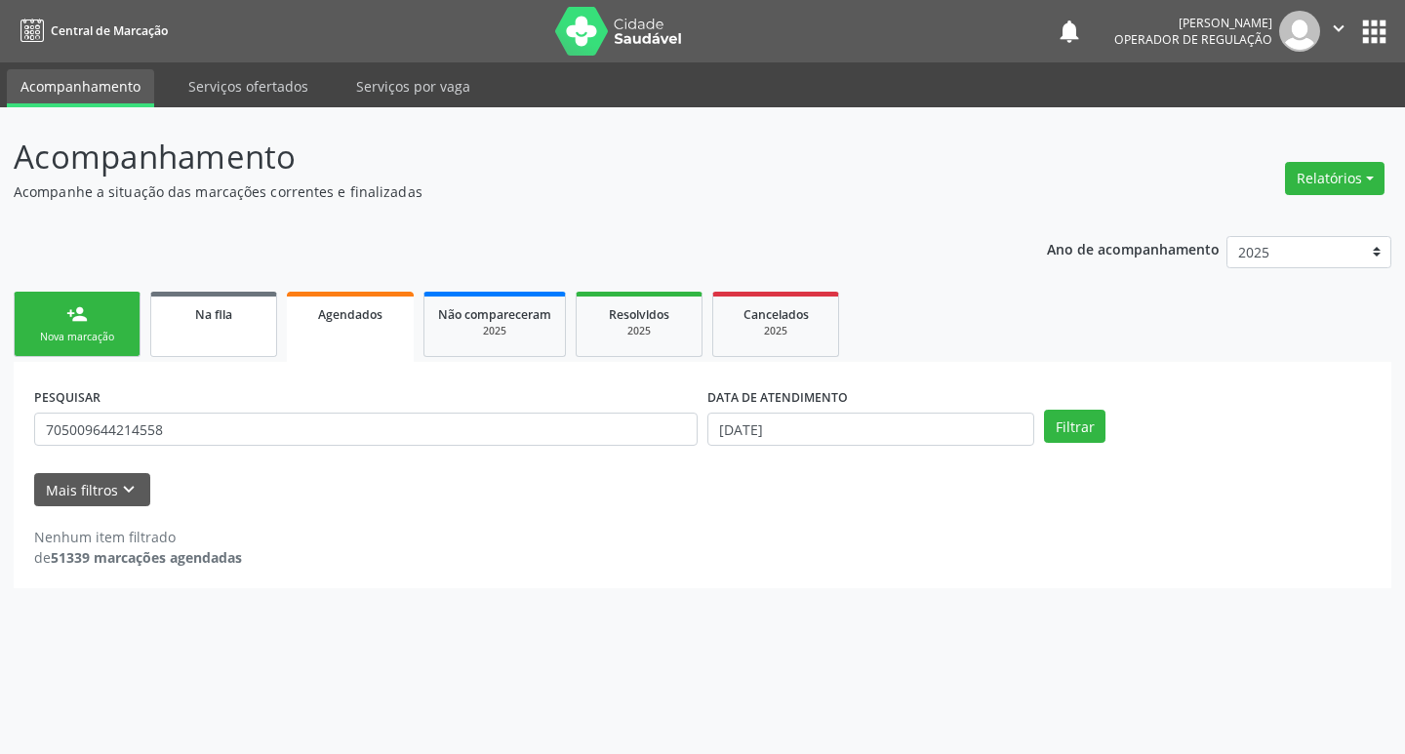
click at [211, 323] on div "Na fila" at bounding box center [214, 313] width 98 height 20
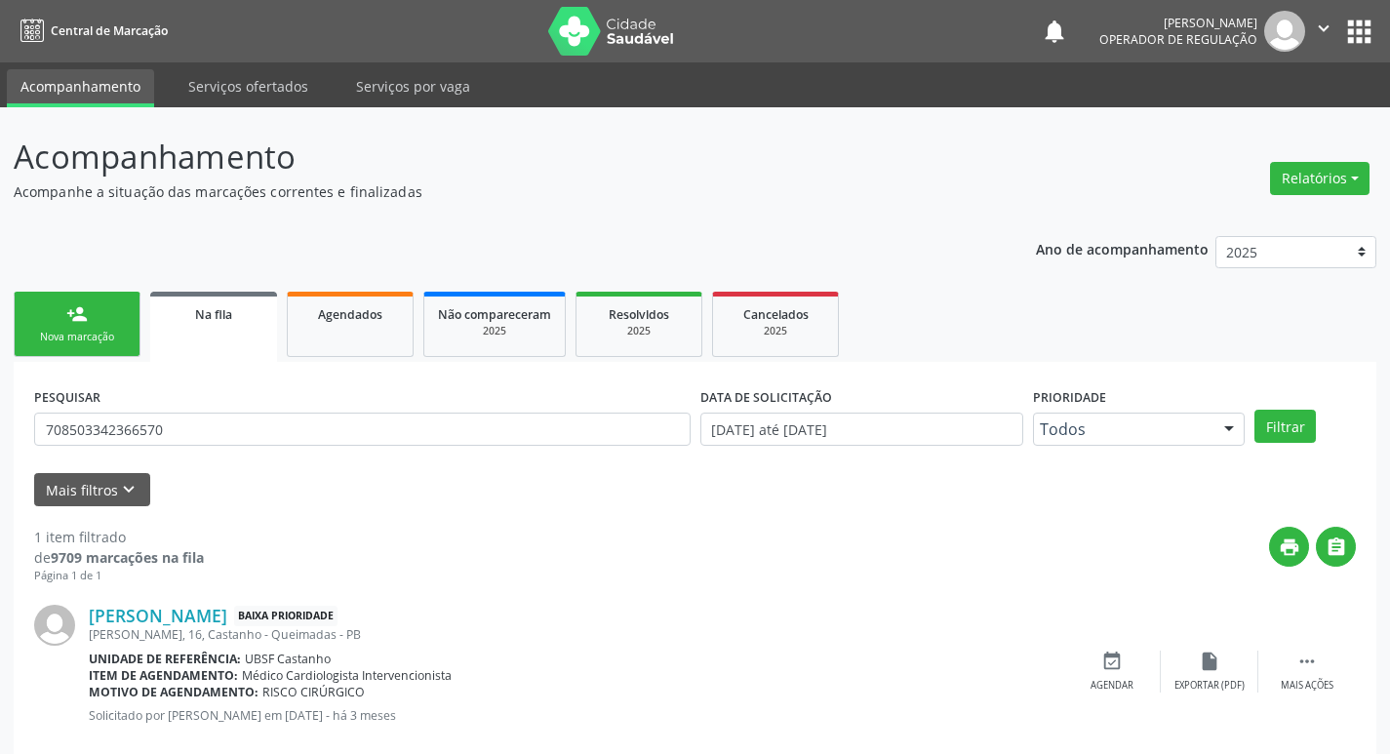
click at [203, 411] on div "PESQUISAR 708503342366570" at bounding box center [362, 421] width 666 height 76
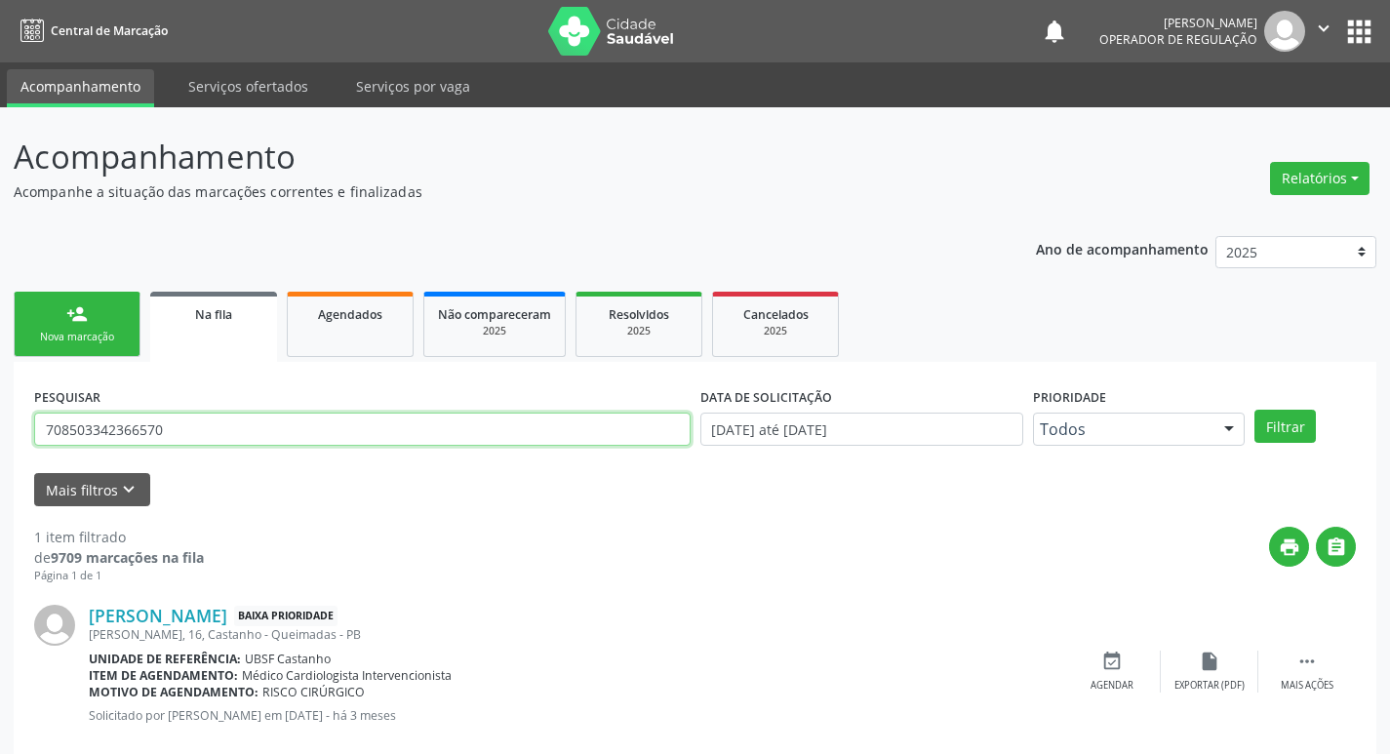
click at [213, 437] on input "708503342366570" at bounding box center [362, 429] width 657 height 33
type input "708207680287242"
click at [1255, 410] on button "Filtrar" at bounding box center [1285, 426] width 61 height 33
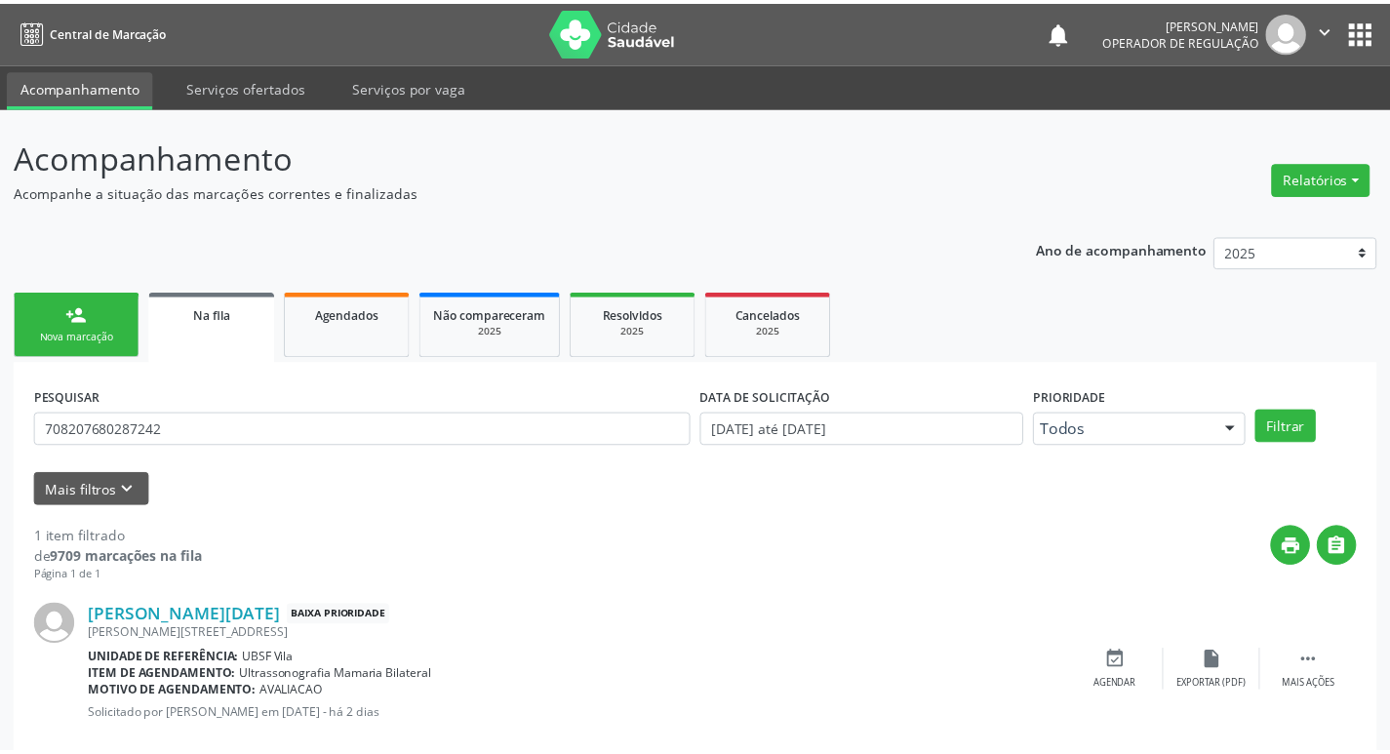
scroll to position [38, 0]
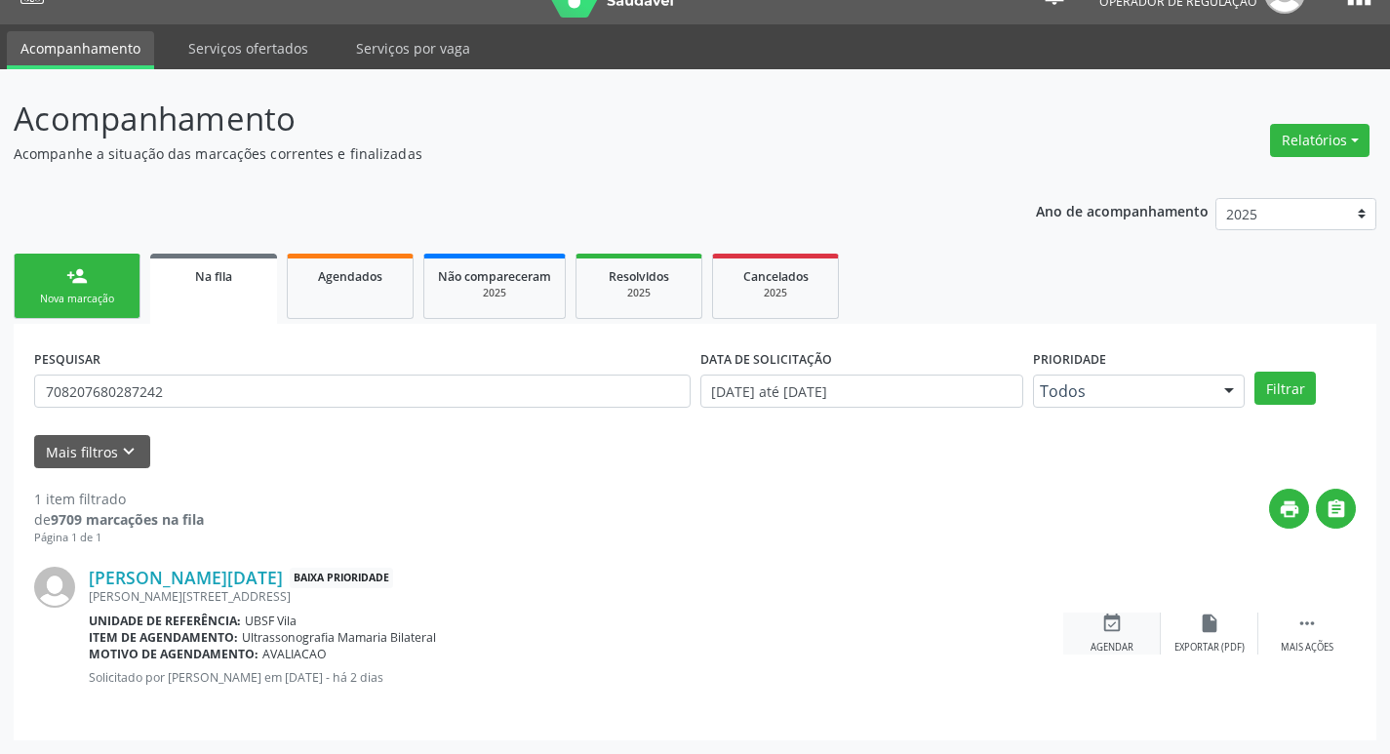
click at [1126, 634] on div "event_available Agendar" at bounding box center [1113, 634] width 98 height 42
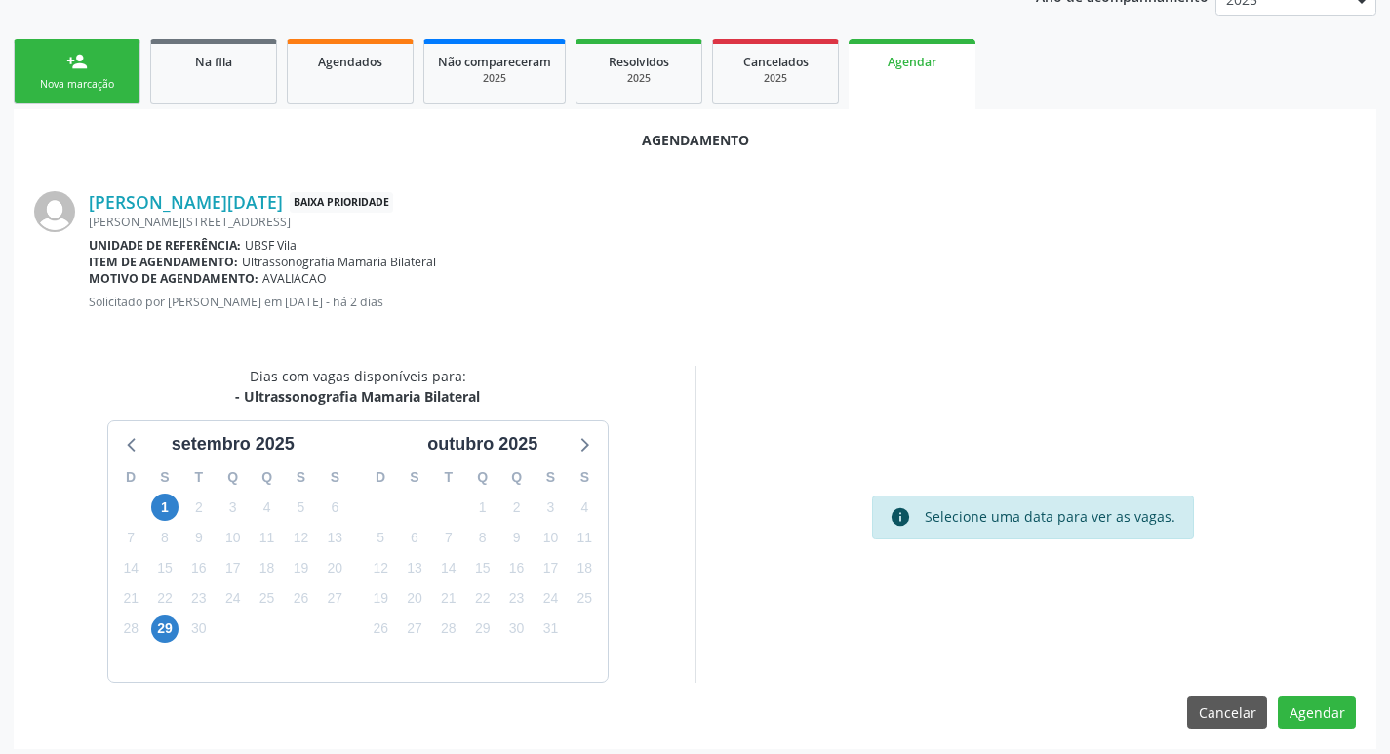
scroll to position [262, 0]
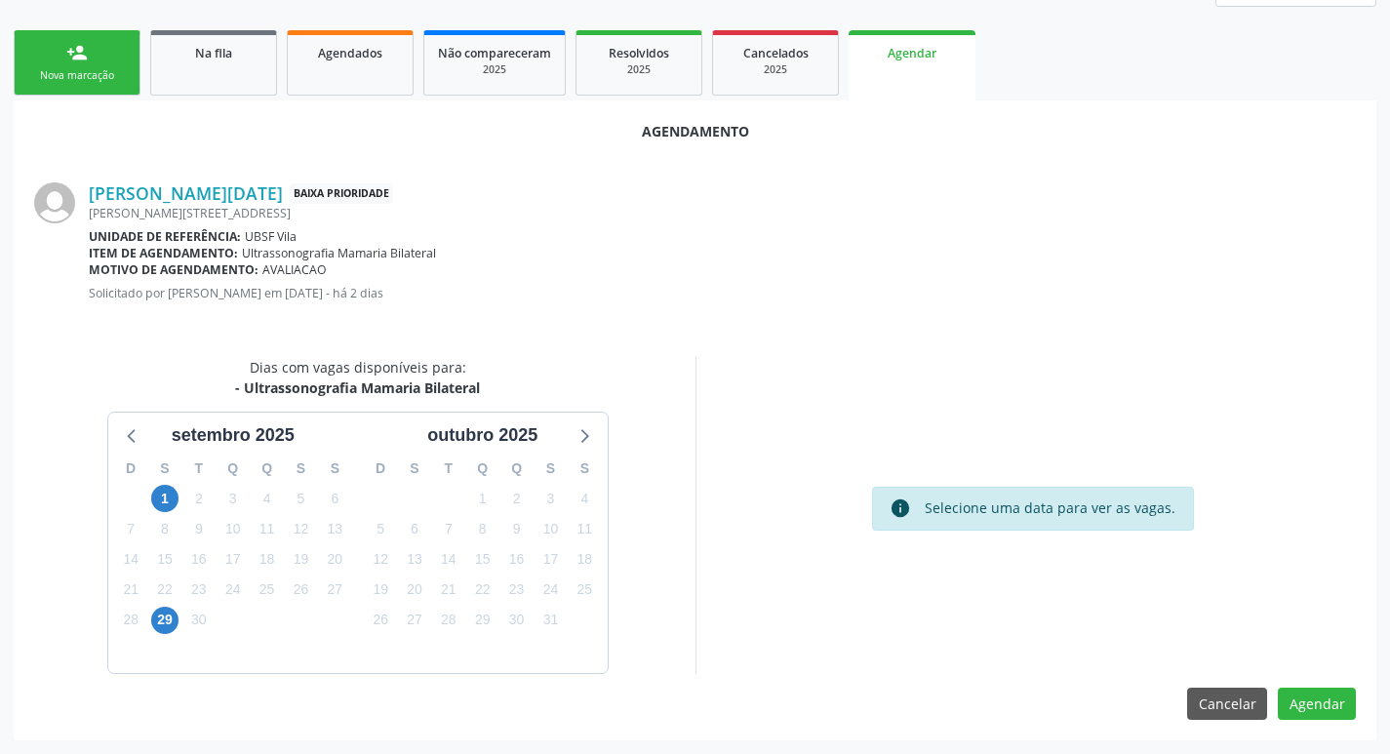
click at [153, 632] on div "29" at bounding box center [164, 620] width 27 height 30
click at [161, 625] on span "29" at bounding box center [164, 620] width 27 height 27
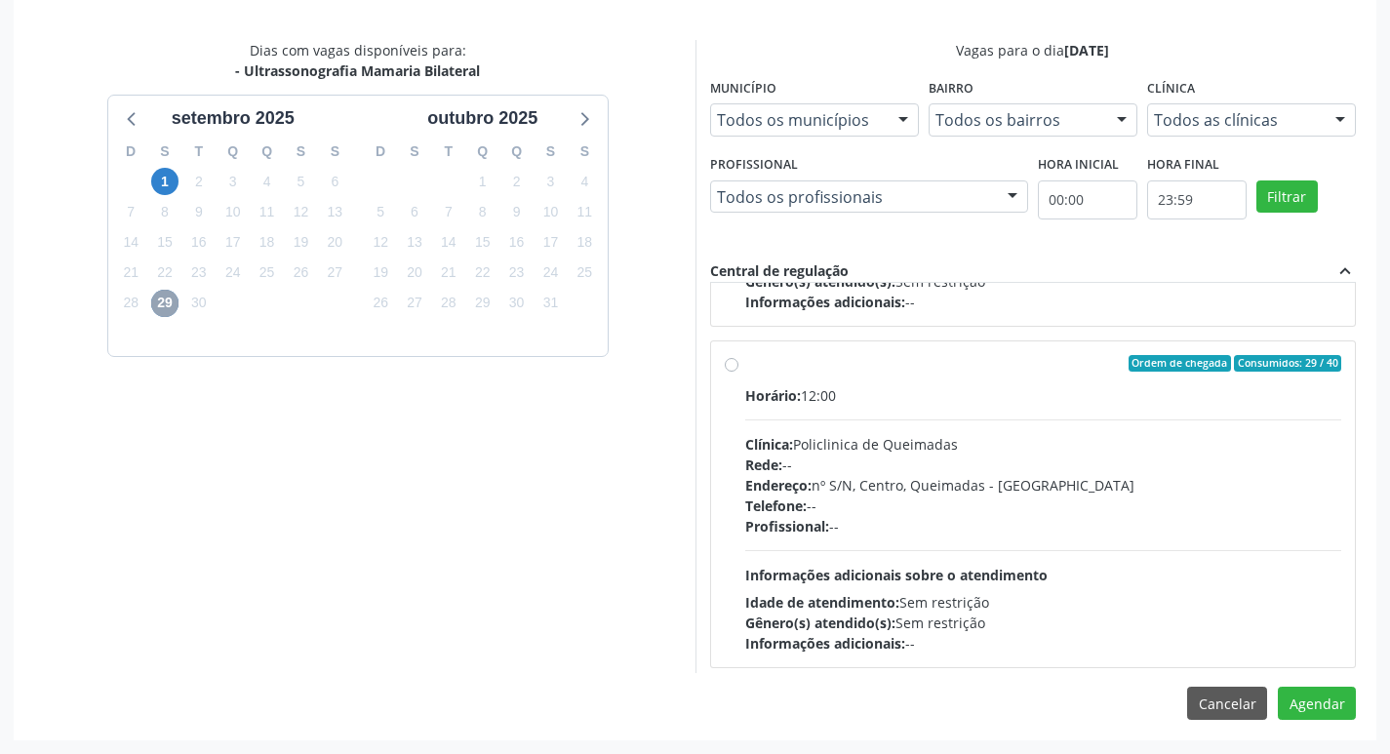
scroll to position [307, 0]
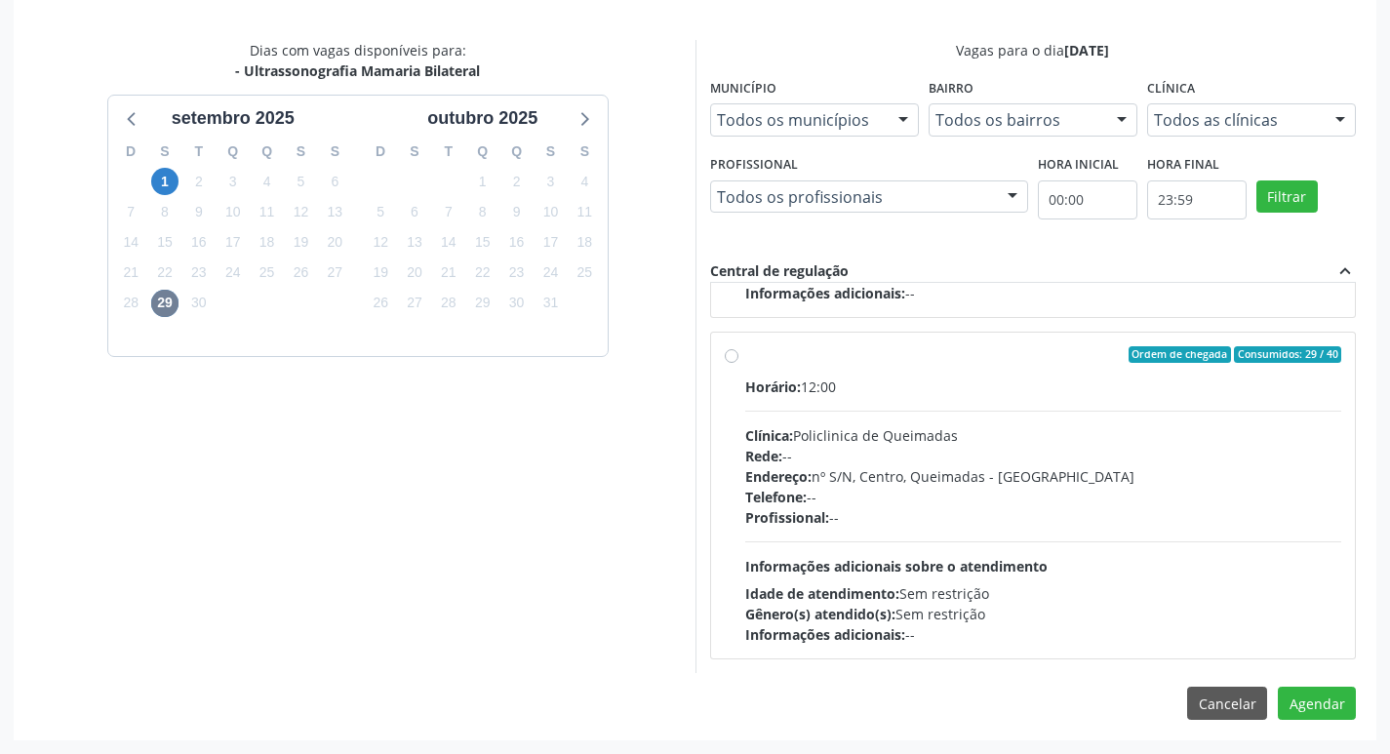
click at [1198, 412] on hr at bounding box center [1043, 411] width 597 height 1
click at [739, 364] on input "Ordem de chegada Consumidos: 29 / 40 Horário: 12:00 Clínica: Policlinica de Que…" at bounding box center [732, 355] width 14 height 18
radio input "true"
click at [1305, 706] on button "Agendar" at bounding box center [1317, 703] width 78 height 33
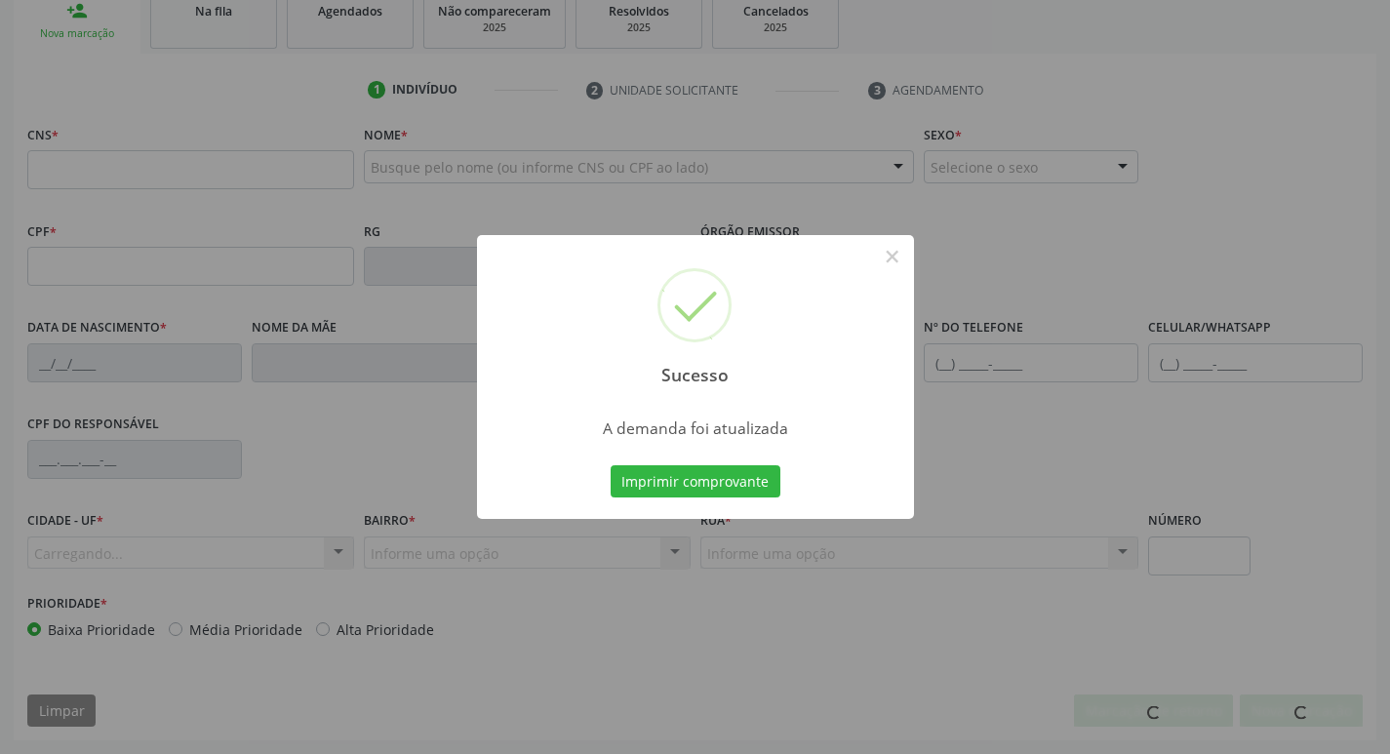
scroll to position [303, 0]
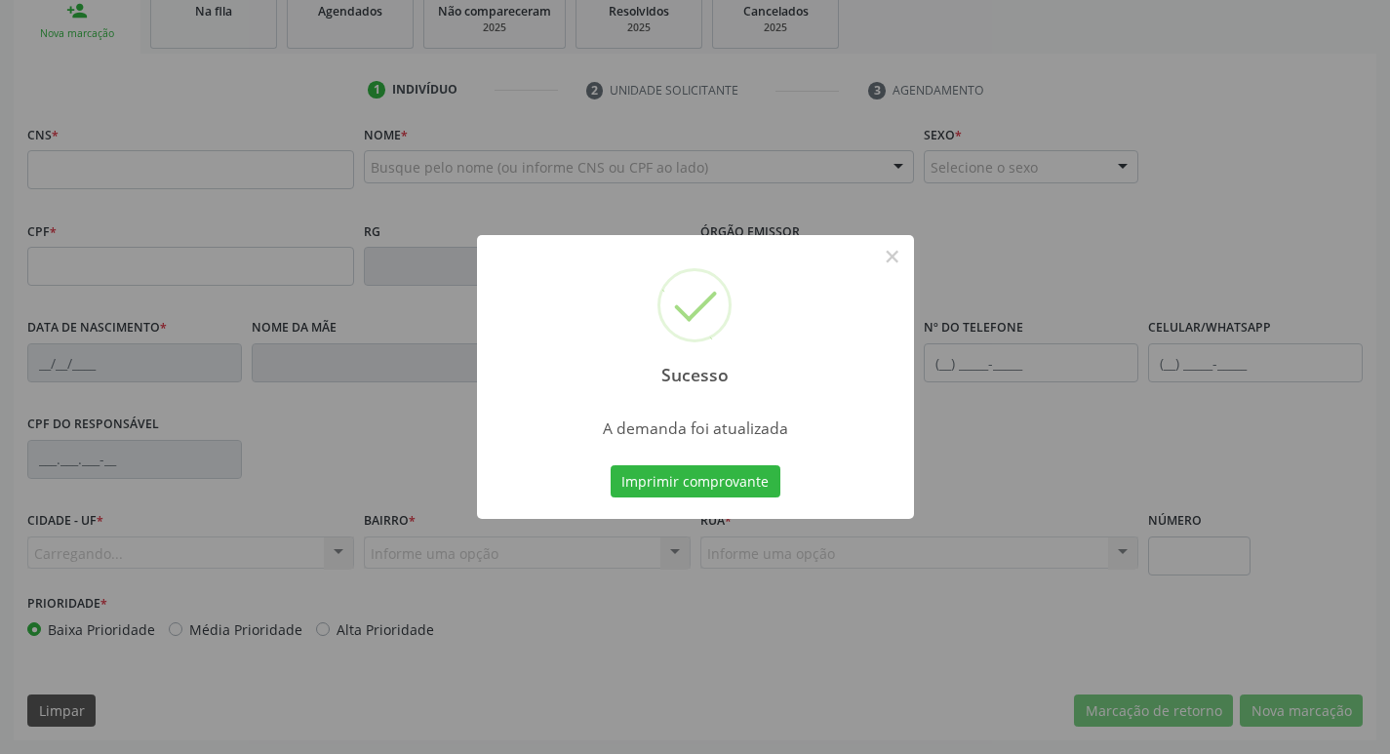
click at [679, 490] on button "Imprimir comprovante" at bounding box center [696, 481] width 170 height 33
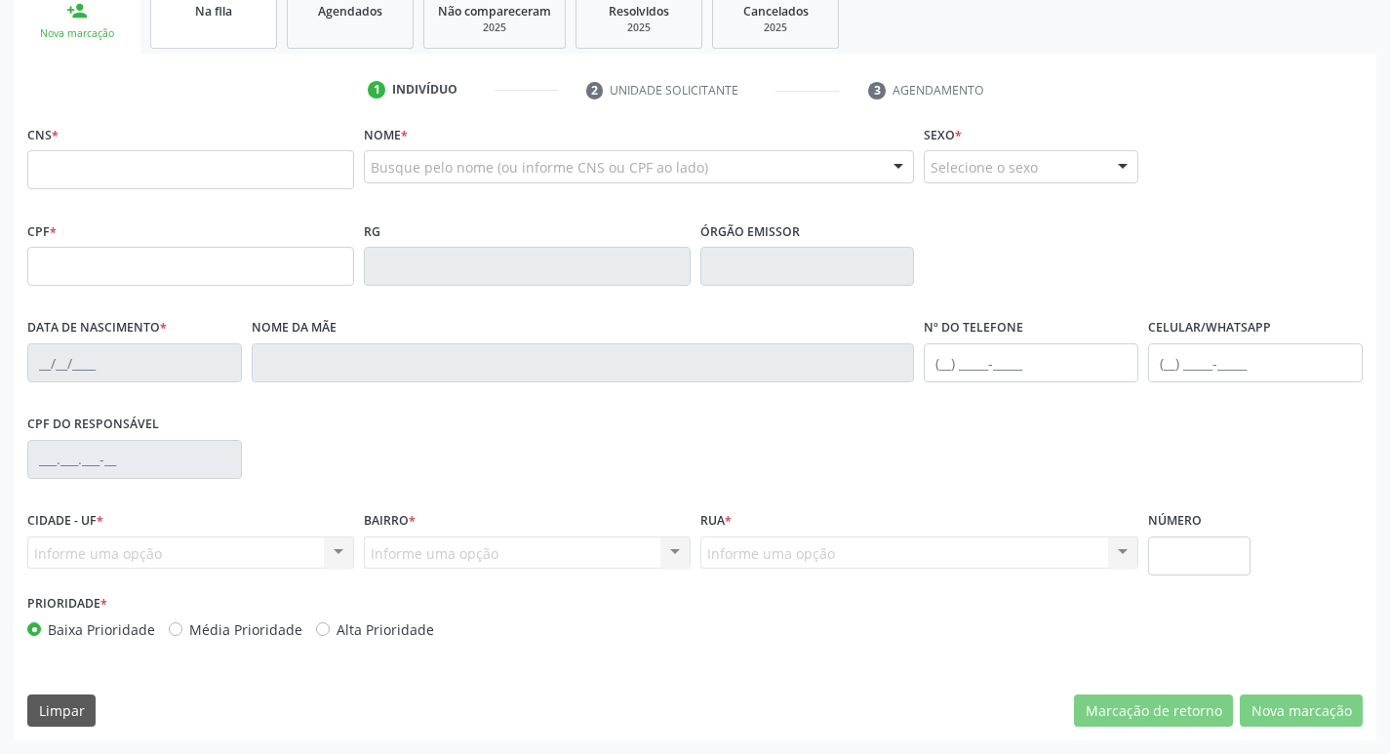
click at [257, 32] on link "Na fila" at bounding box center [213, 18] width 127 height 60
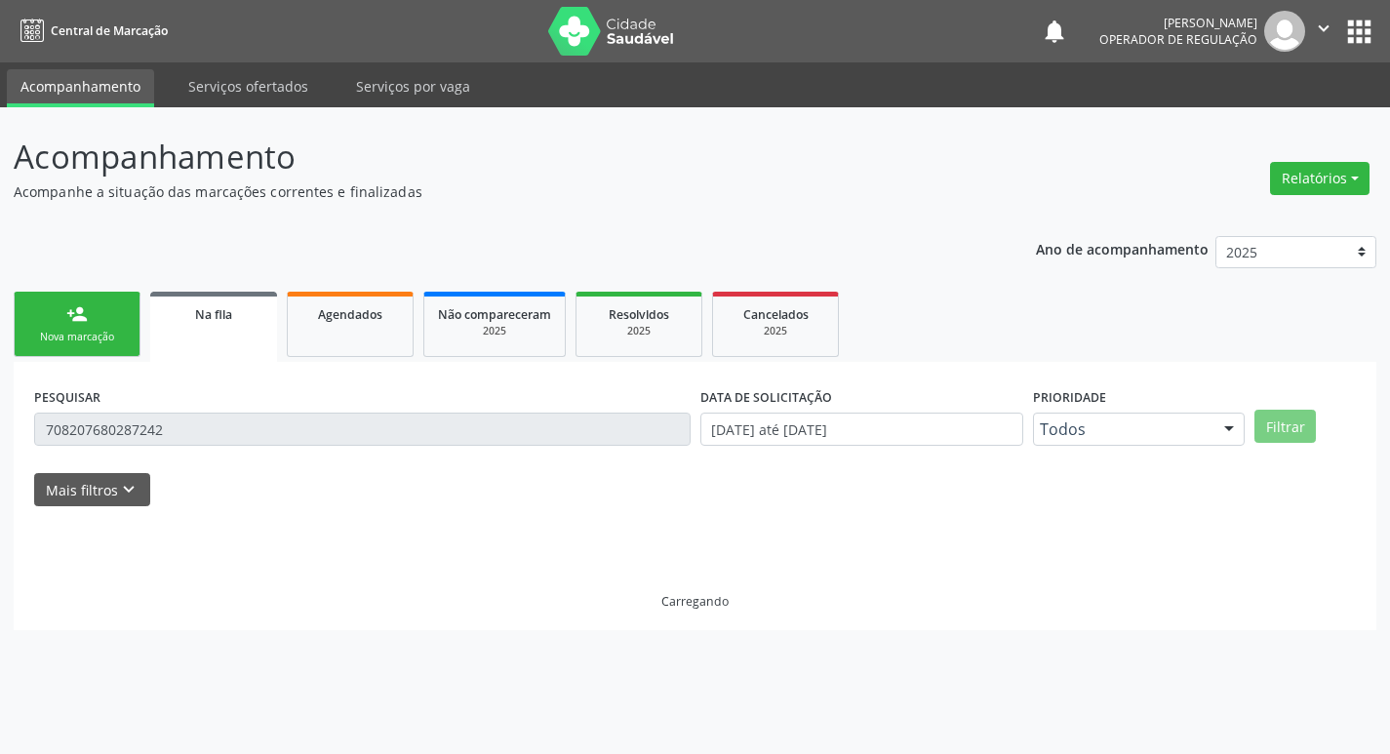
scroll to position [0, 0]
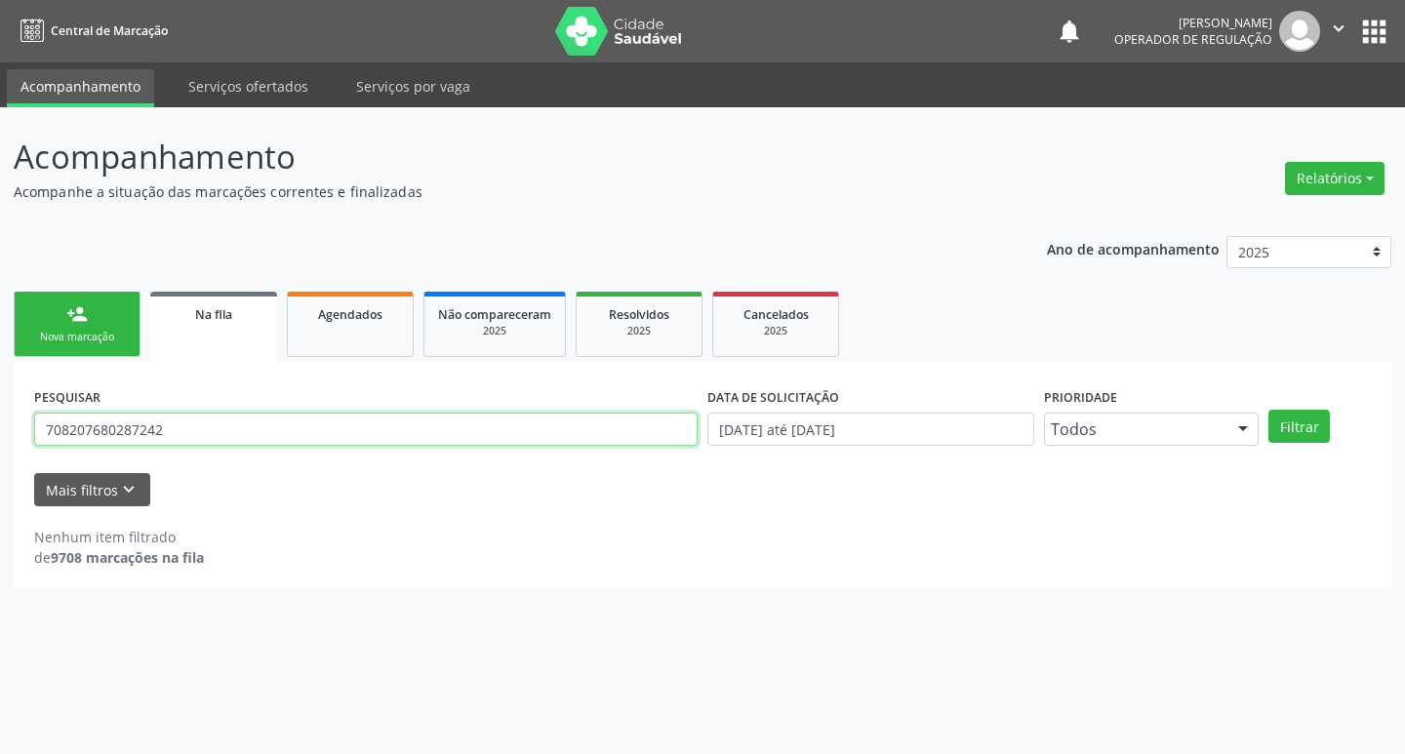
click at [223, 430] on input "708207680287242" at bounding box center [366, 429] width 664 height 33
type input "709008853427211"
click at [1269, 410] on button "Filtrar" at bounding box center [1299, 426] width 61 height 33
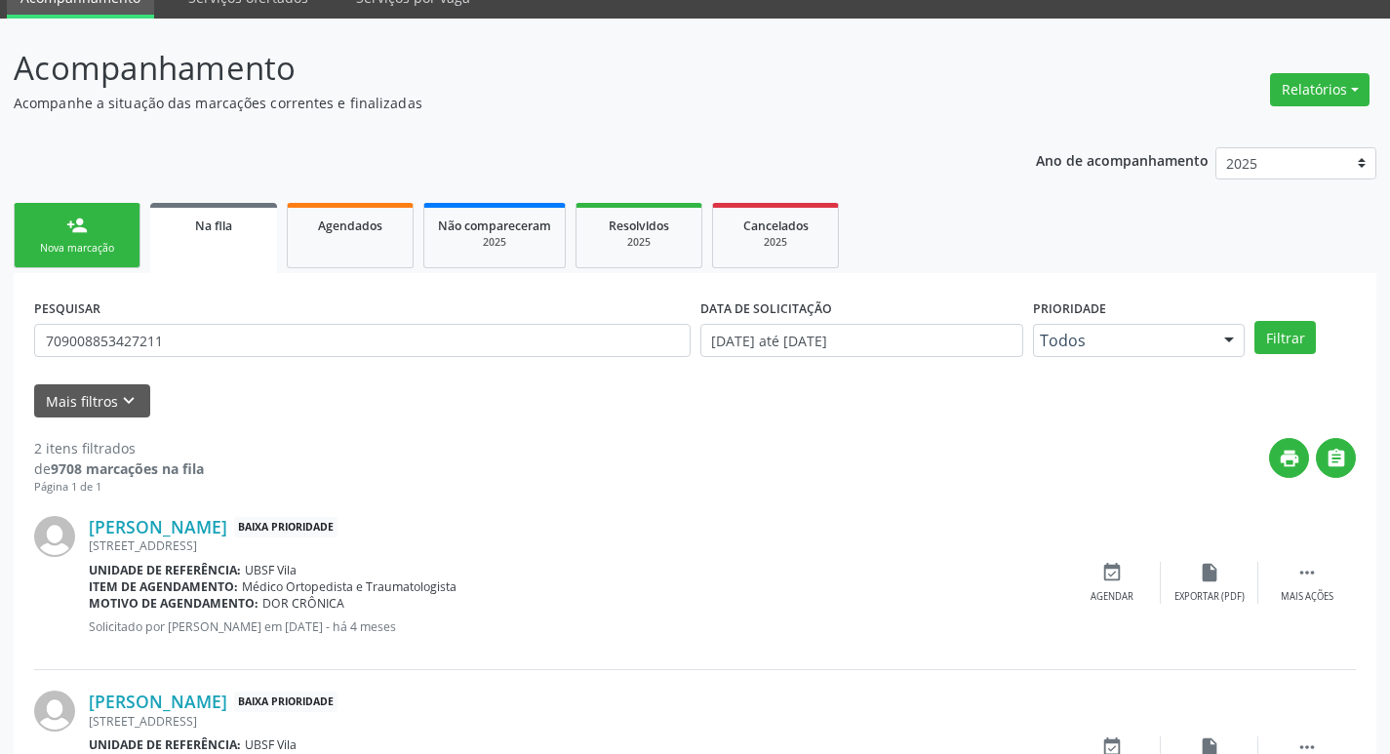
scroll to position [213, 0]
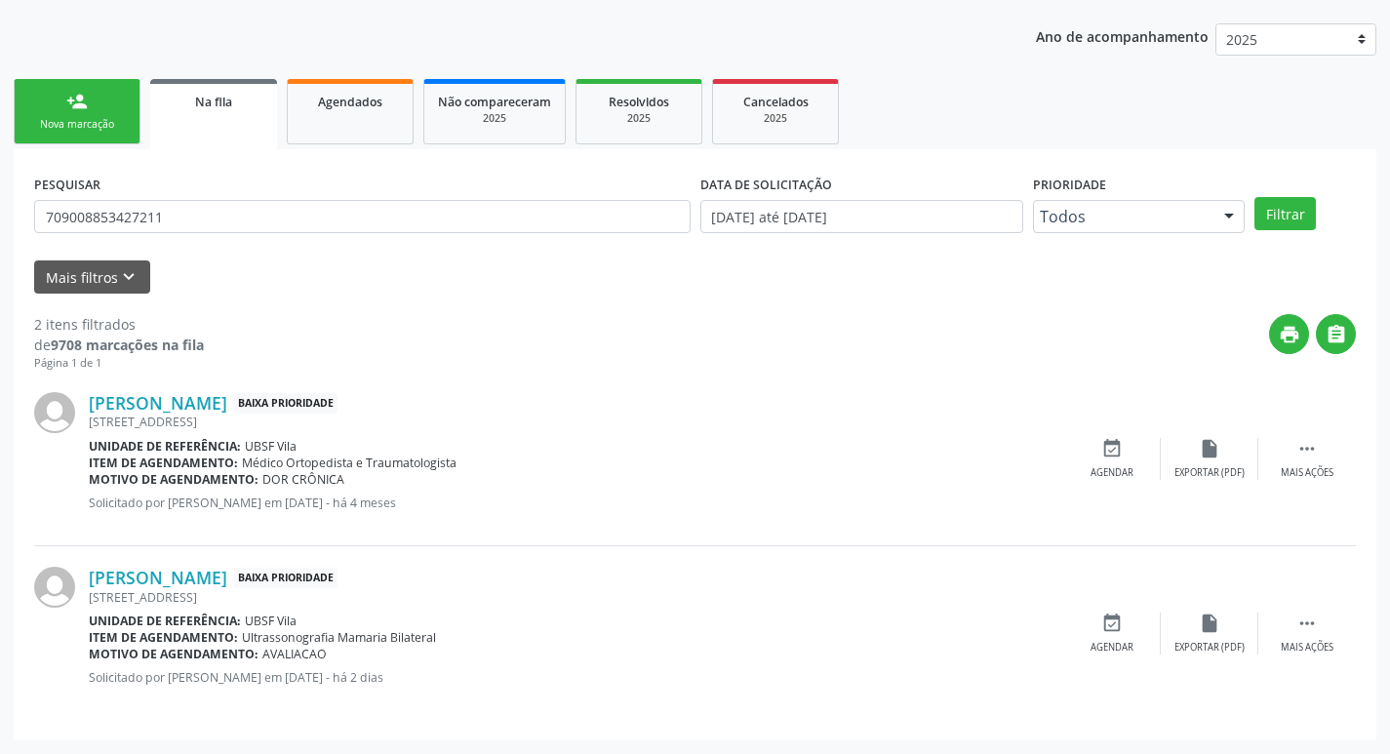
click at [1102, 657] on div "Alaíde da Silva Cavalcante Baixa Prioridade Paraiba, 58, Vila - Queimadas - PB …" at bounding box center [695, 633] width 1322 height 174
drag, startPoint x: 1114, startPoint y: 637, endPoint x: 1093, endPoint y: 643, distance: 22.3
click at [1114, 636] on div "event_available Agendar" at bounding box center [1113, 634] width 98 height 42
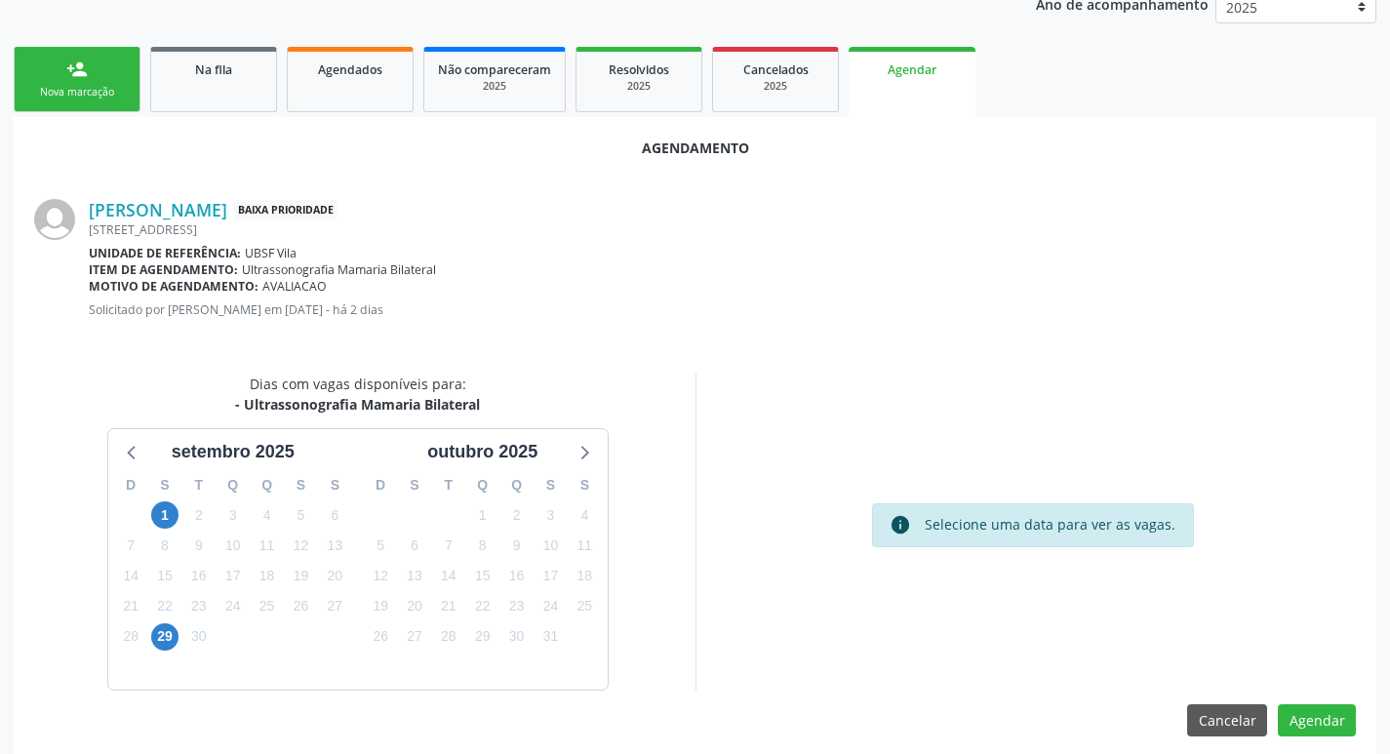
scroll to position [262, 0]
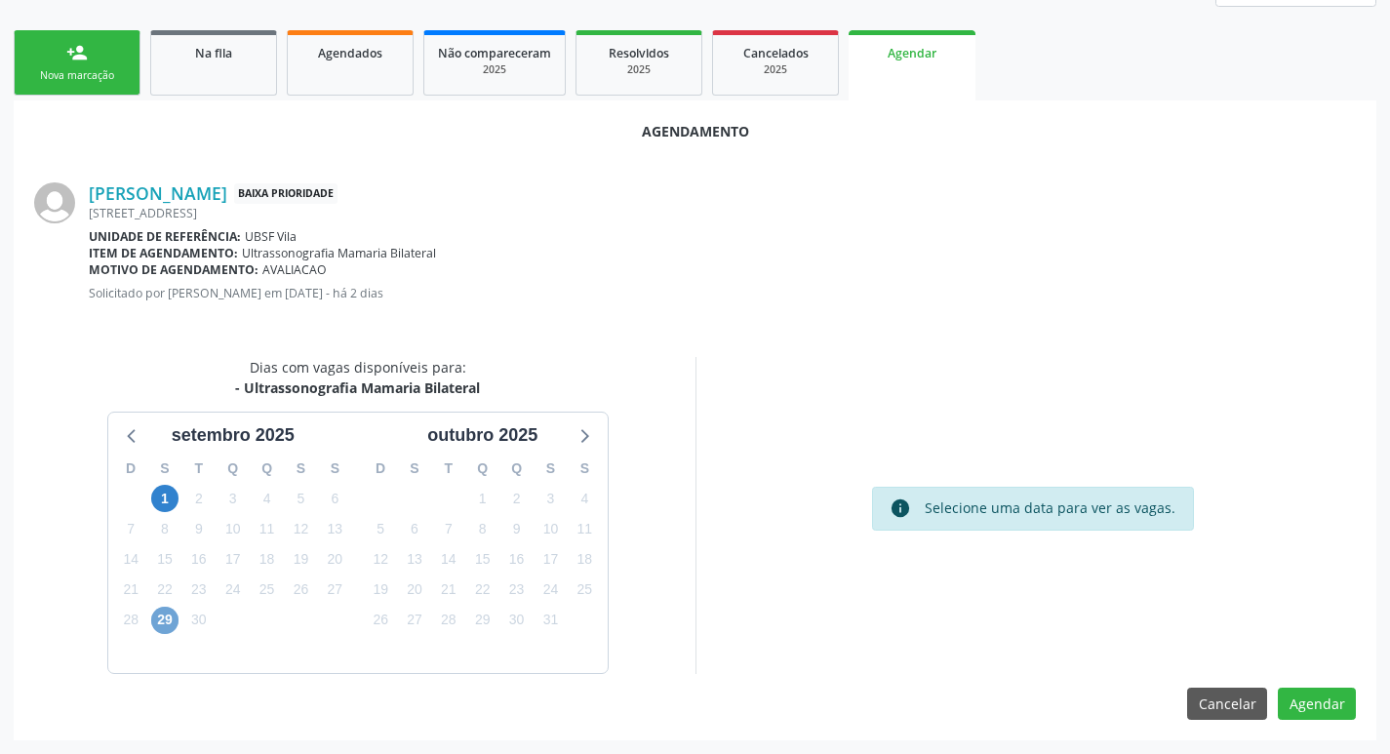
click at [164, 621] on span "29" at bounding box center [164, 620] width 27 height 27
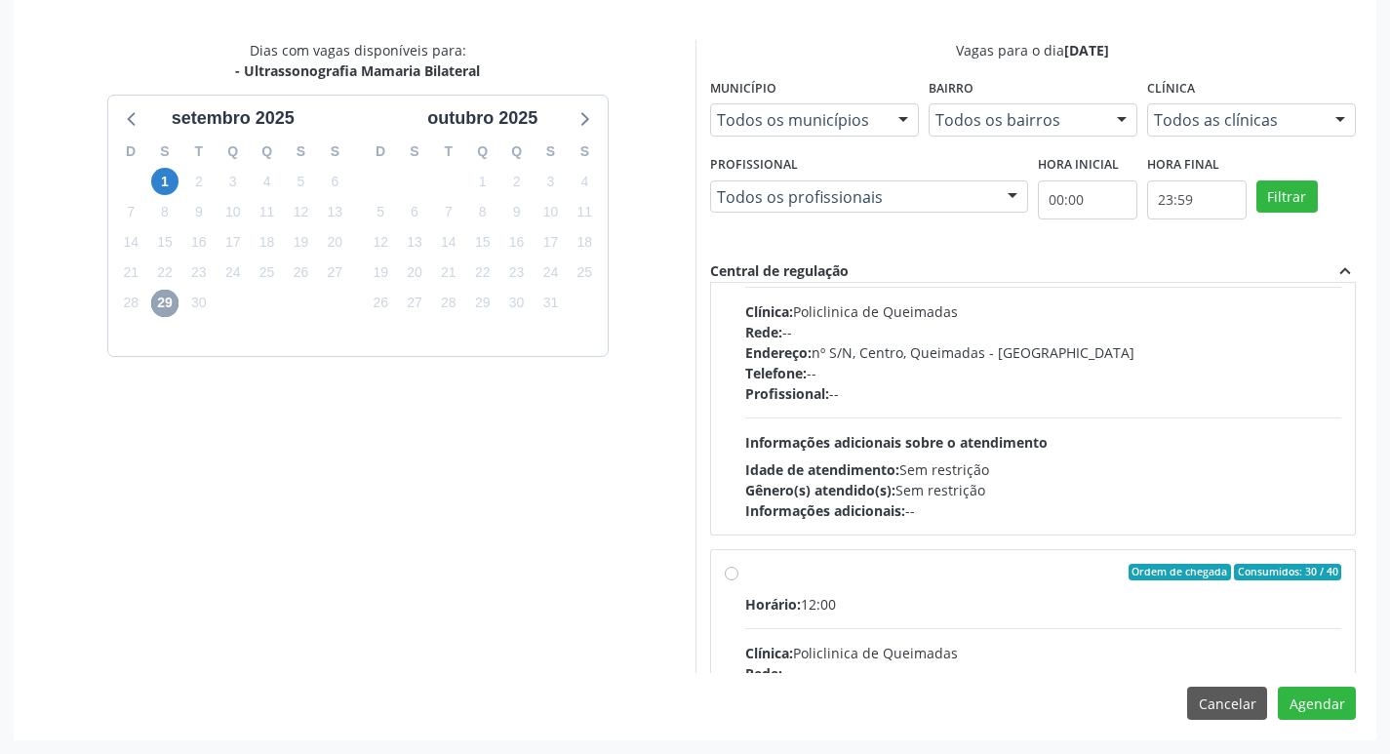
scroll to position [307, 0]
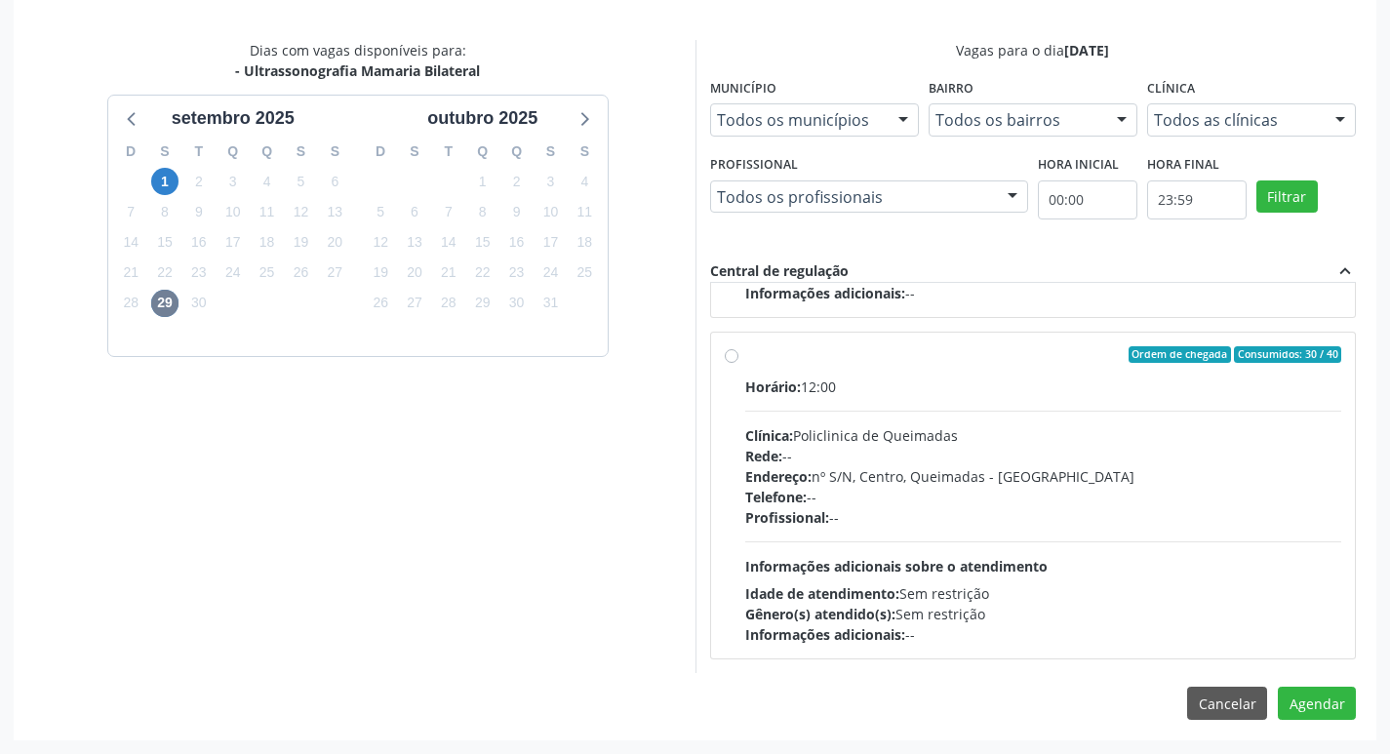
click at [1159, 428] on div "Clínica: Policlinica de Queimadas" at bounding box center [1043, 435] width 597 height 20
click at [739, 364] on input "Ordem de chegada Consumidos: 30 / 40 Horário: 12:00 Clínica: Policlinica de Que…" at bounding box center [732, 355] width 14 height 18
radio input "true"
click at [1318, 693] on button "Agendar" at bounding box center [1317, 703] width 78 height 33
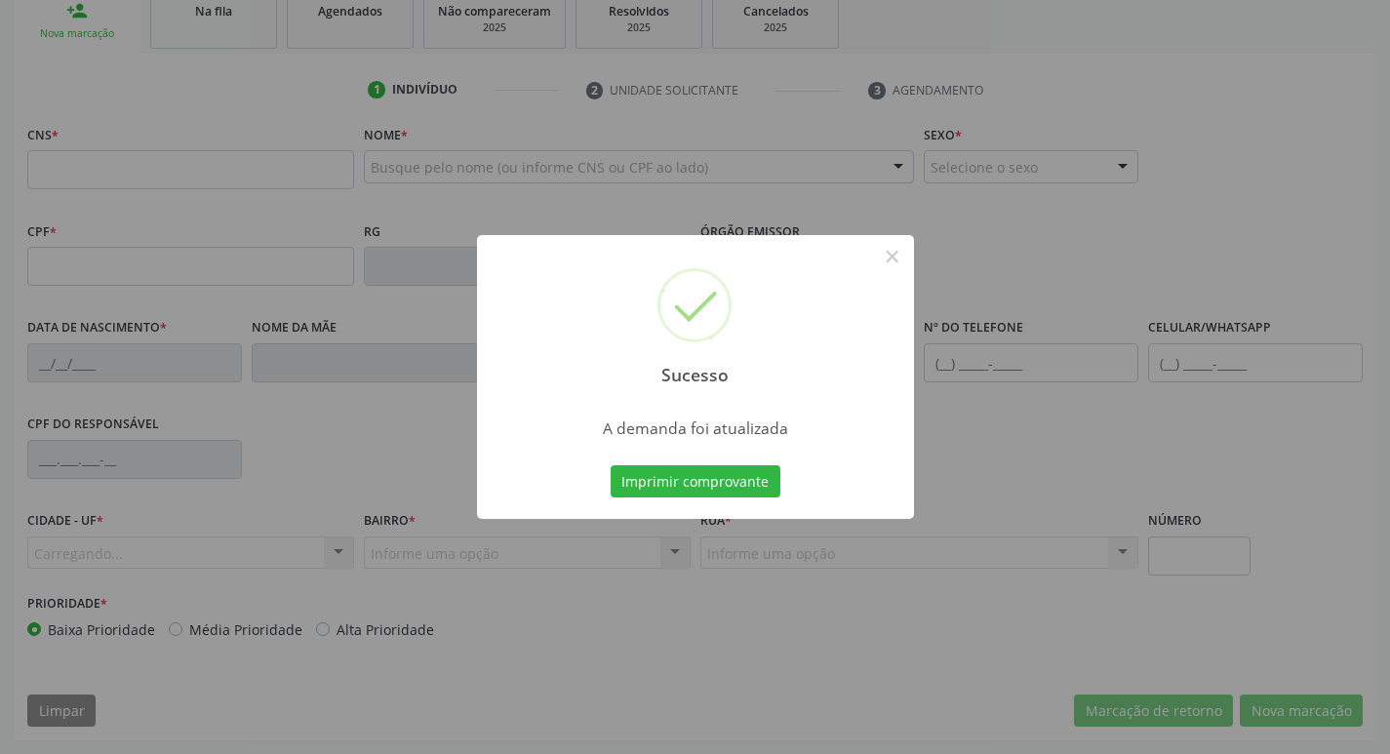
scroll to position [303, 0]
click at [712, 465] on button "Imprimir comprovante" at bounding box center [696, 481] width 170 height 33
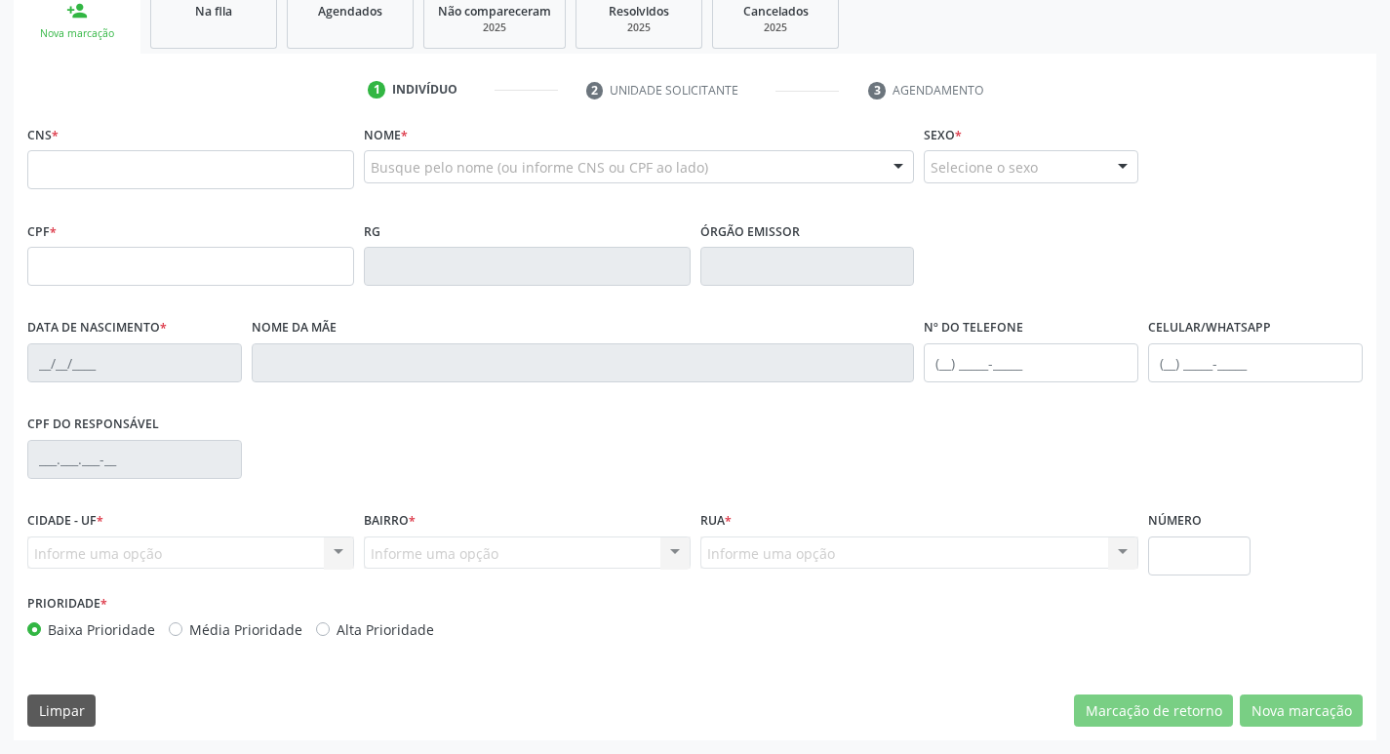
drag, startPoint x: 253, startPoint y: 31, endPoint x: 52, endPoint y: 265, distance: 308.6
click at [252, 31] on link "Na fila" at bounding box center [213, 18] width 127 height 60
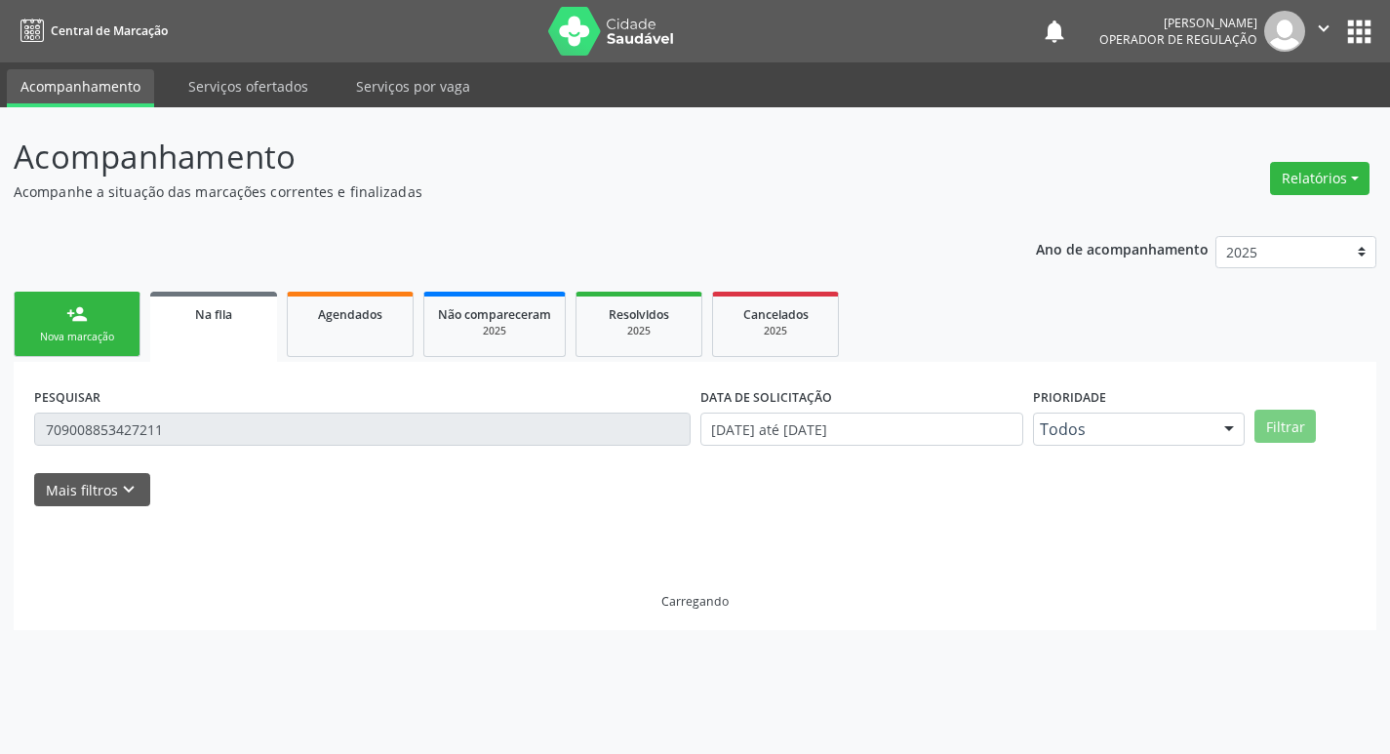
scroll to position [0, 0]
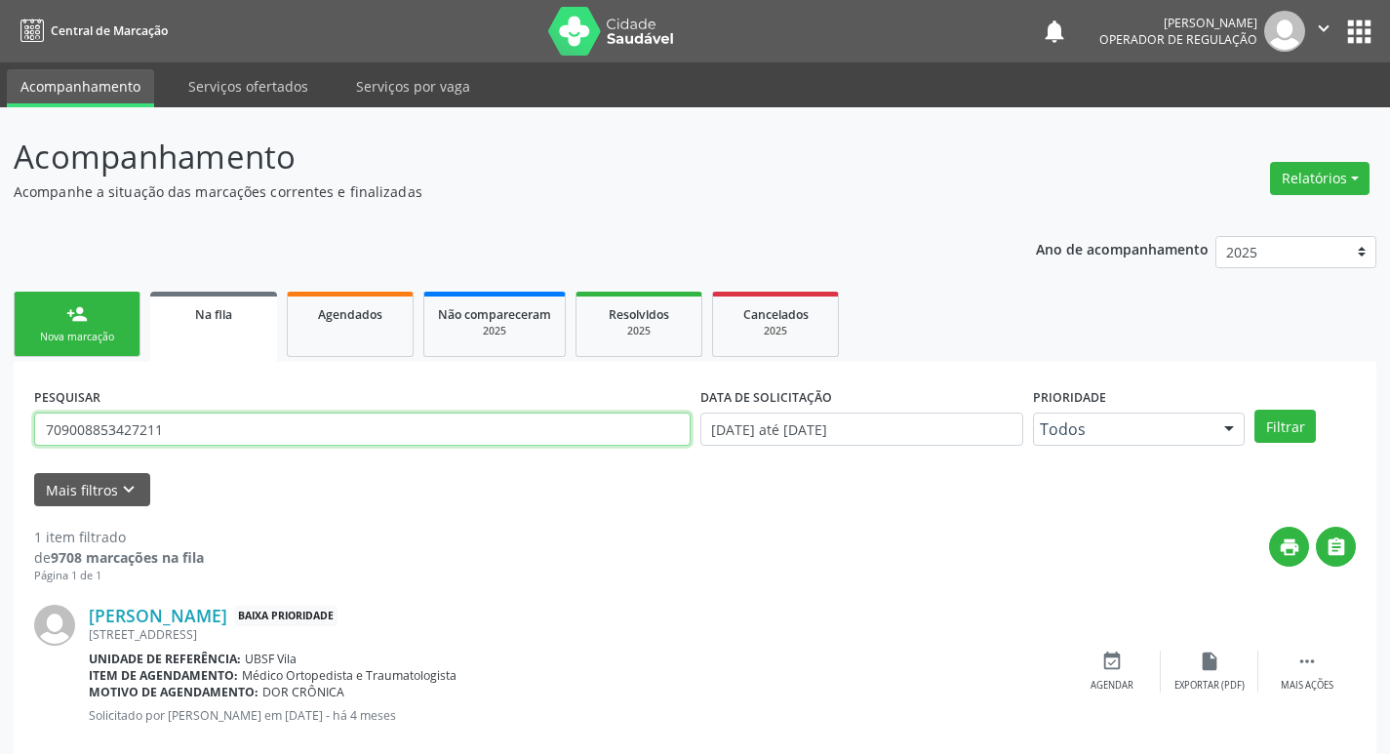
click at [226, 424] on input "709008853427211" at bounding box center [362, 429] width 657 height 33
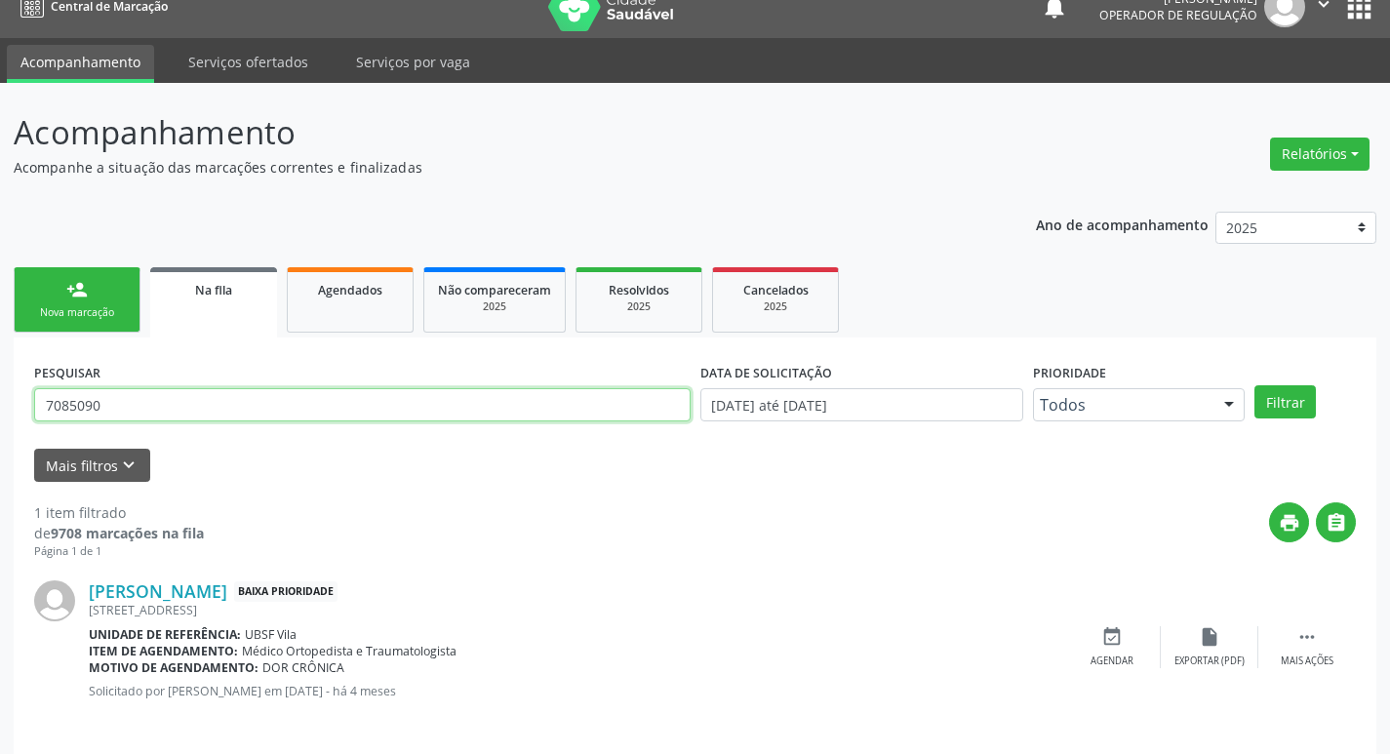
scroll to position [38, 0]
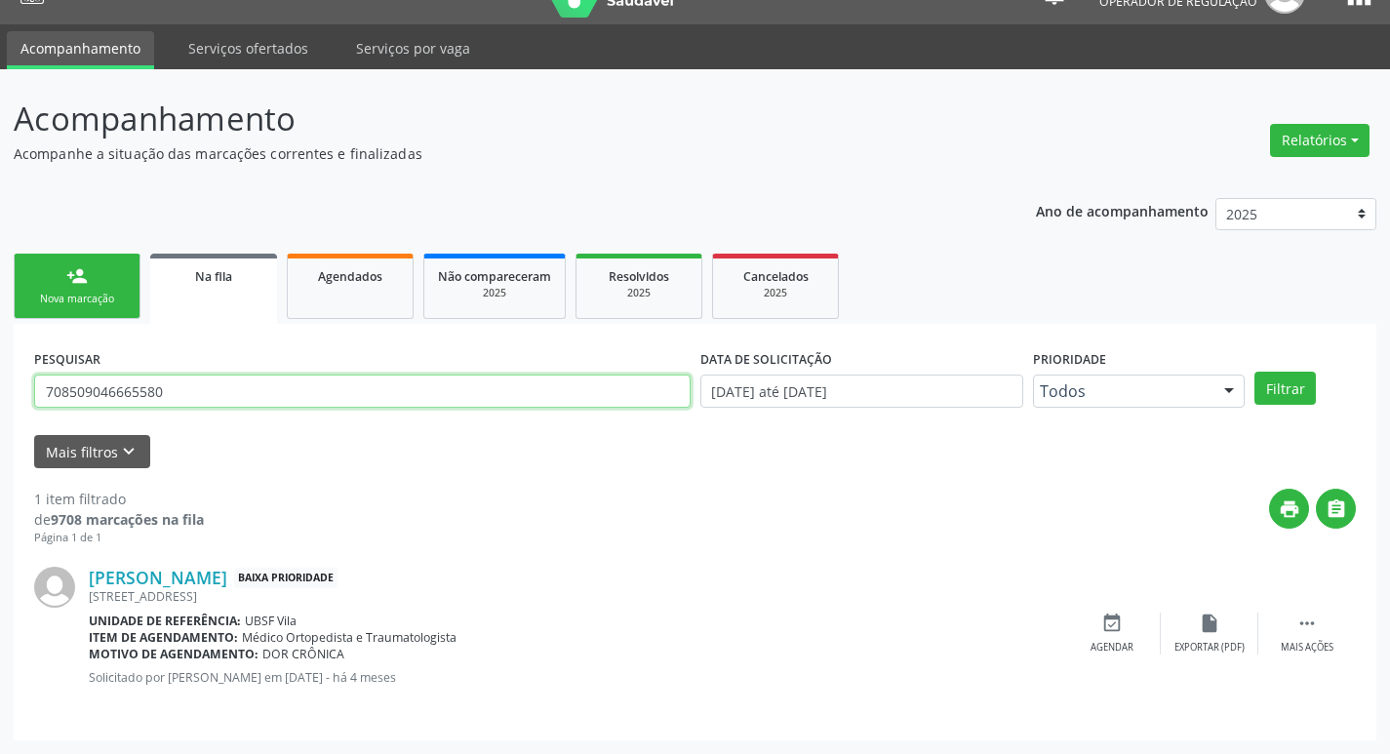
type input "708509046665580"
click at [1255, 372] on button "Filtrar" at bounding box center [1285, 388] width 61 height 33
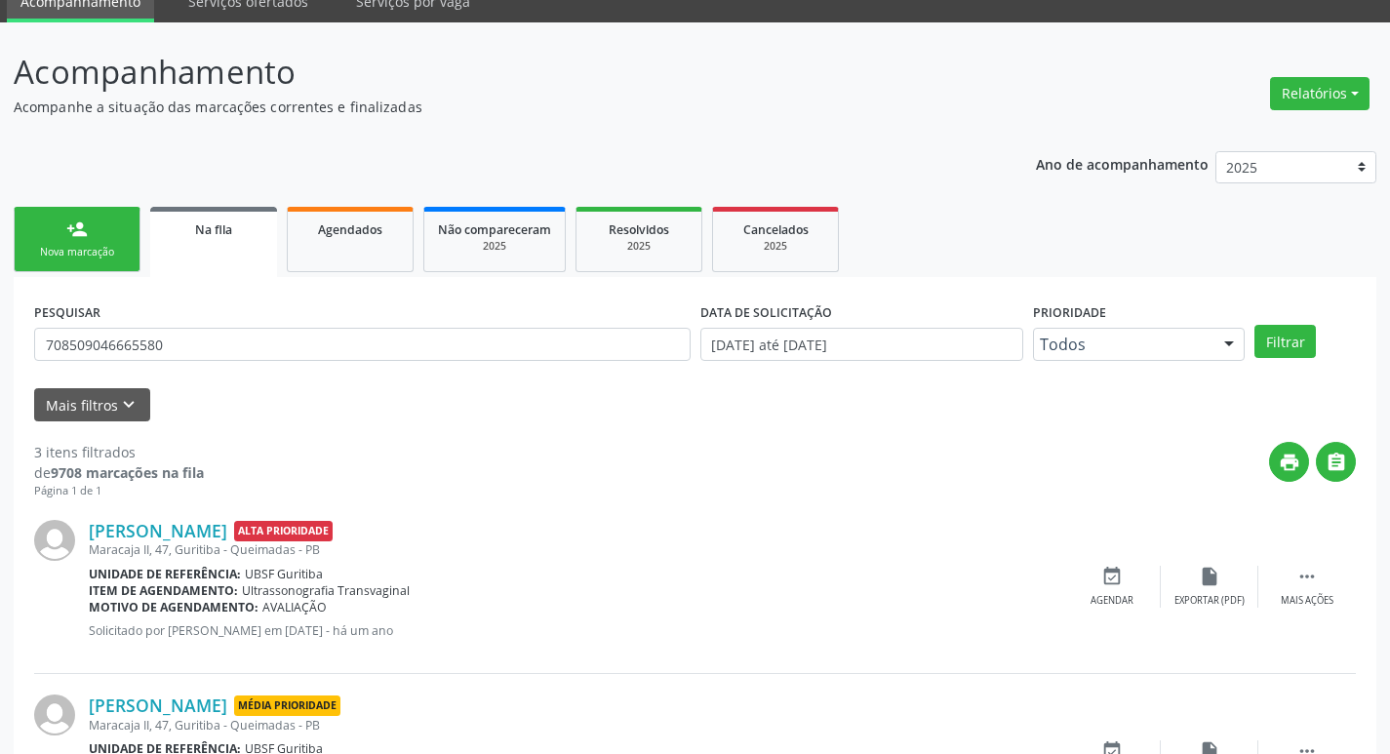
scroll to position [388, 0]
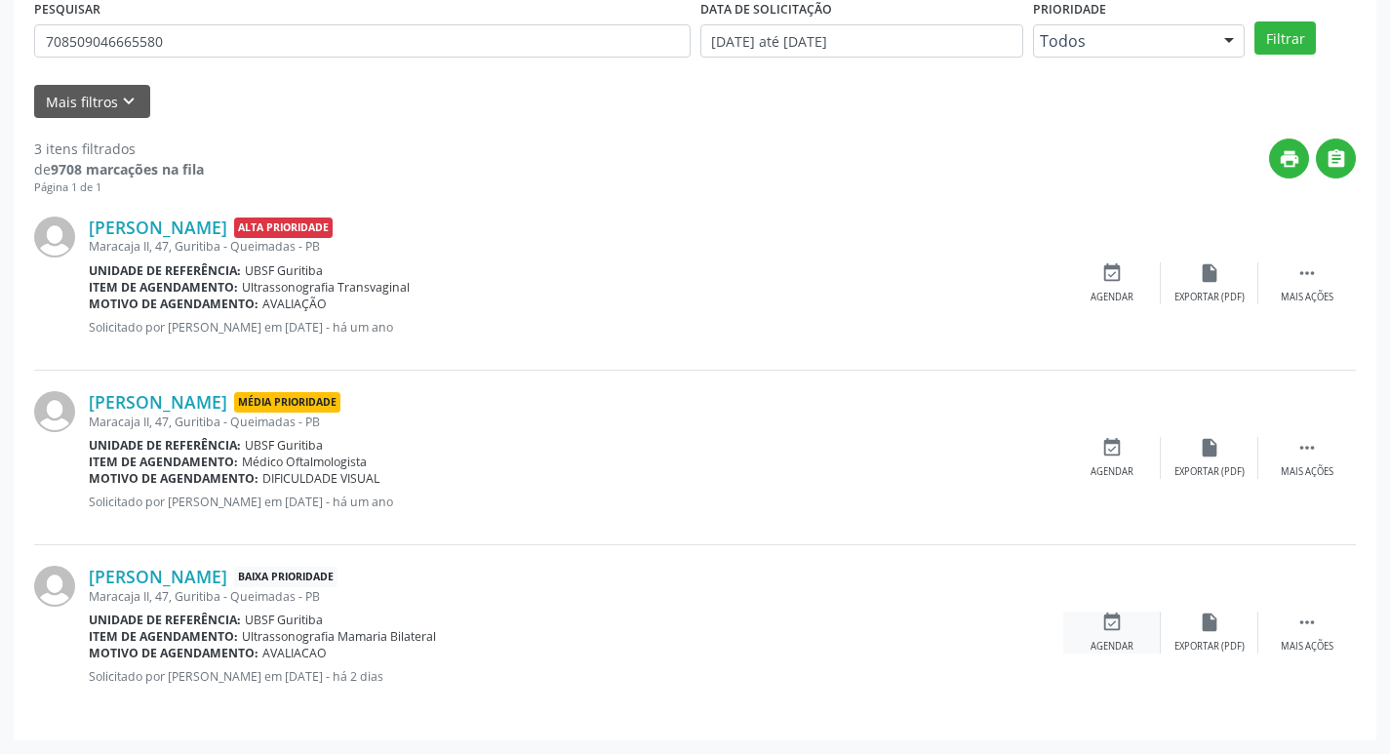
click at [1121, 631] on icon "event_available" at bounding box center [1112, 622] width 21 height 21
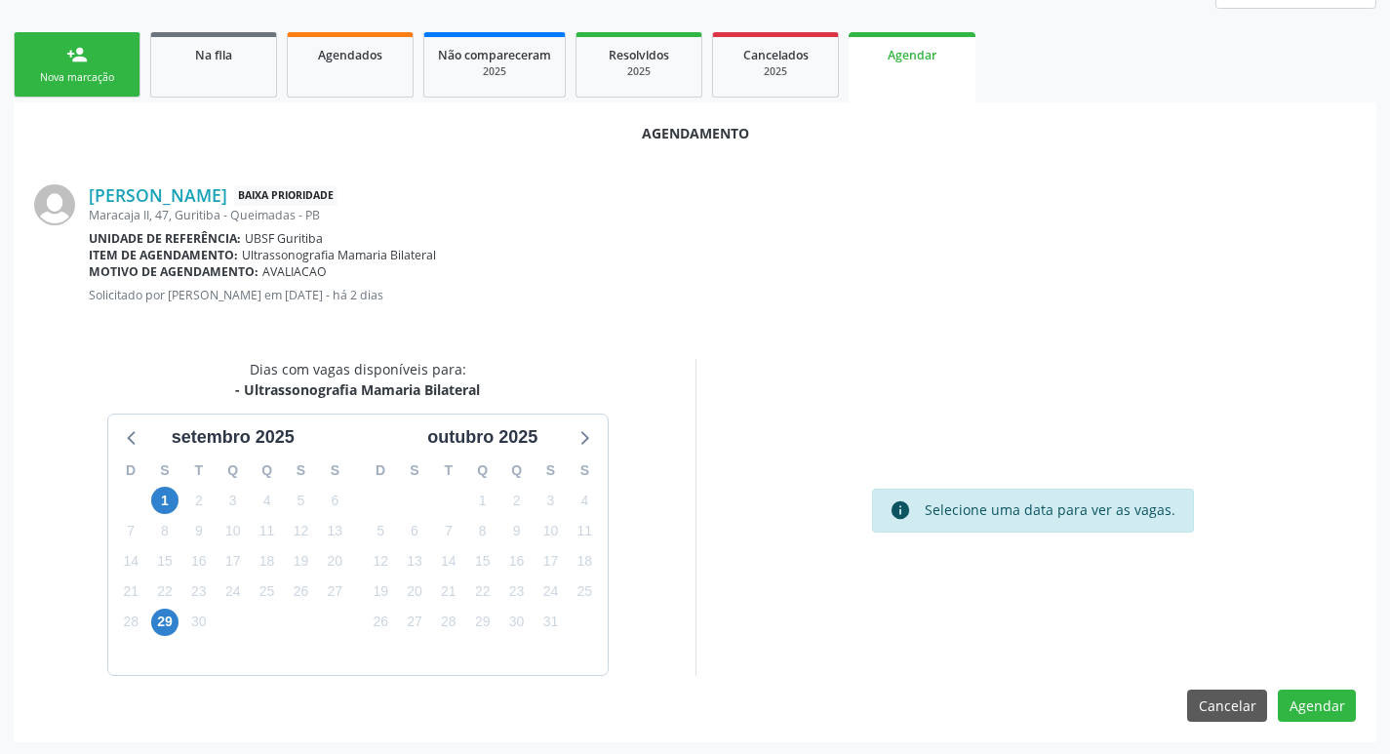
scroll to position [262, 0]
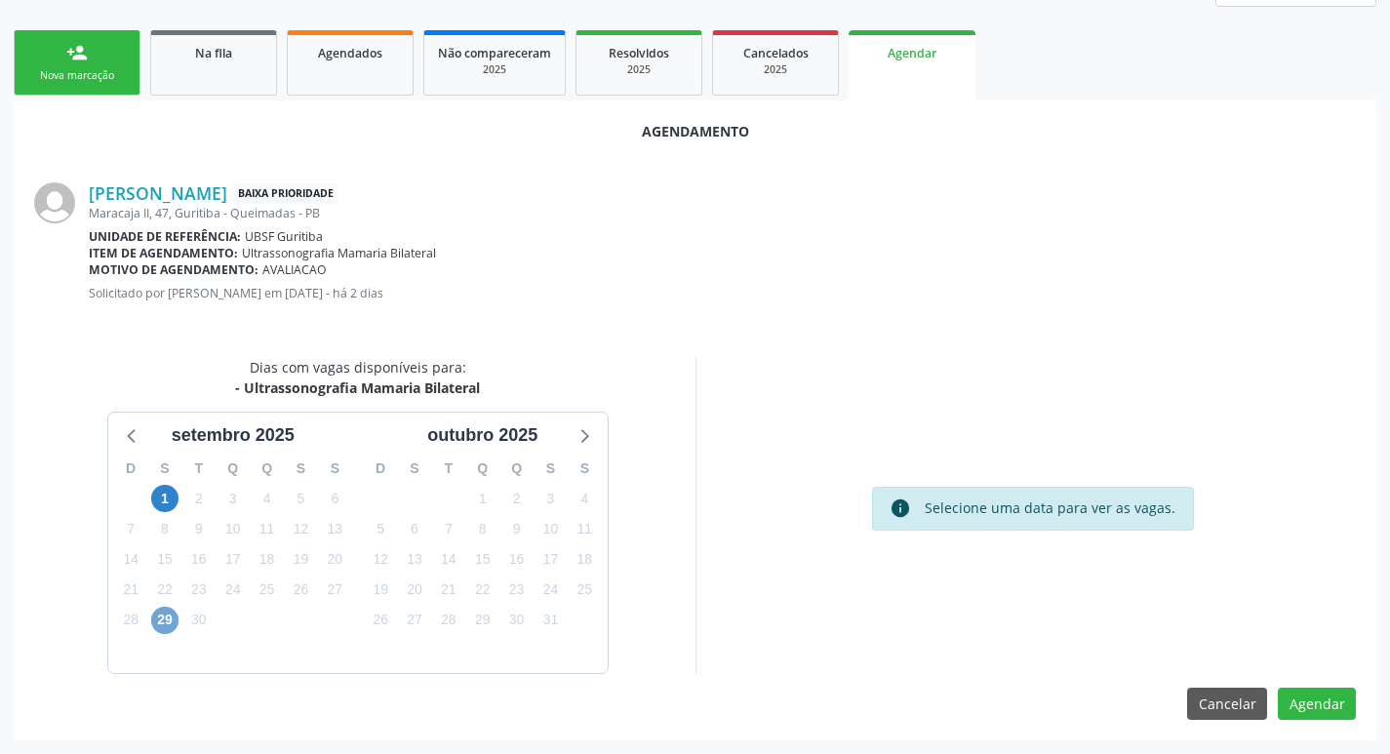
click at [172, 614] on span "29" at bounding box center [164, 620] width 27 height 27
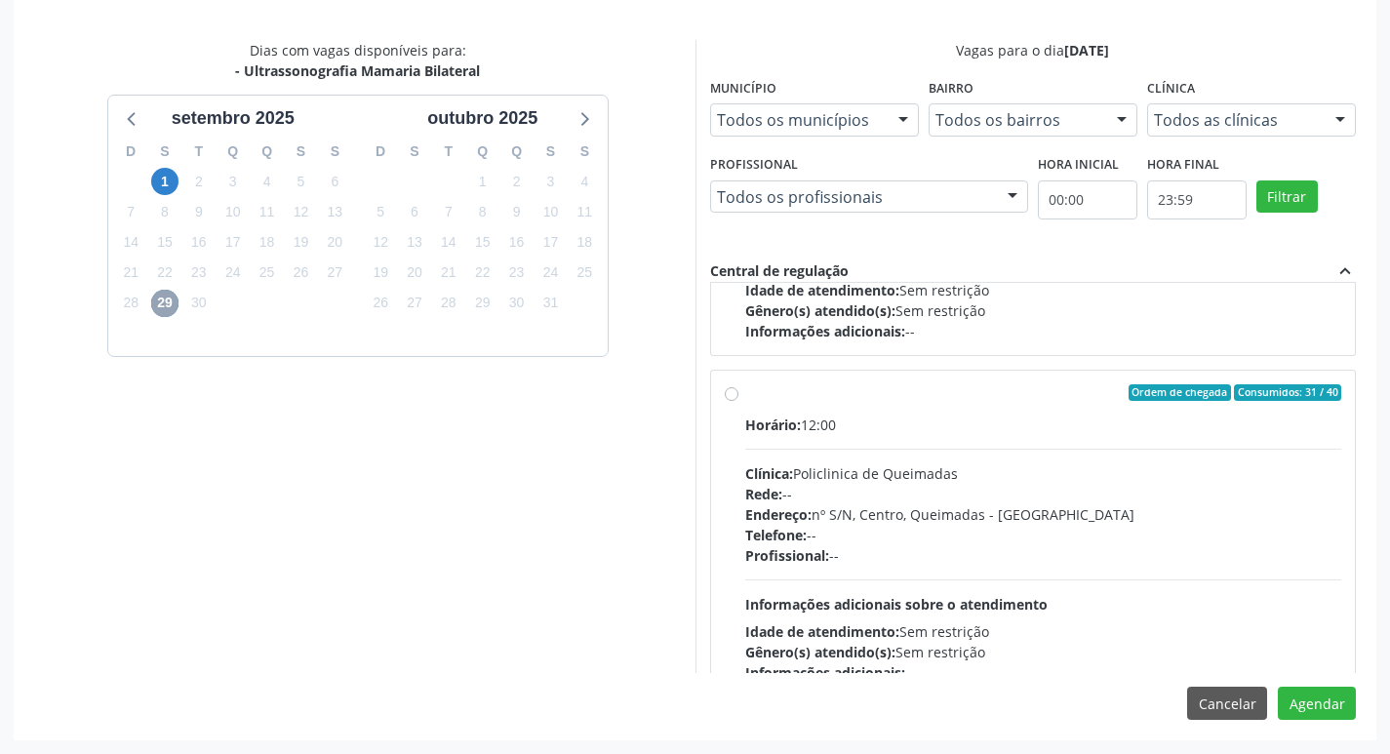
scroll to position [307, 0]
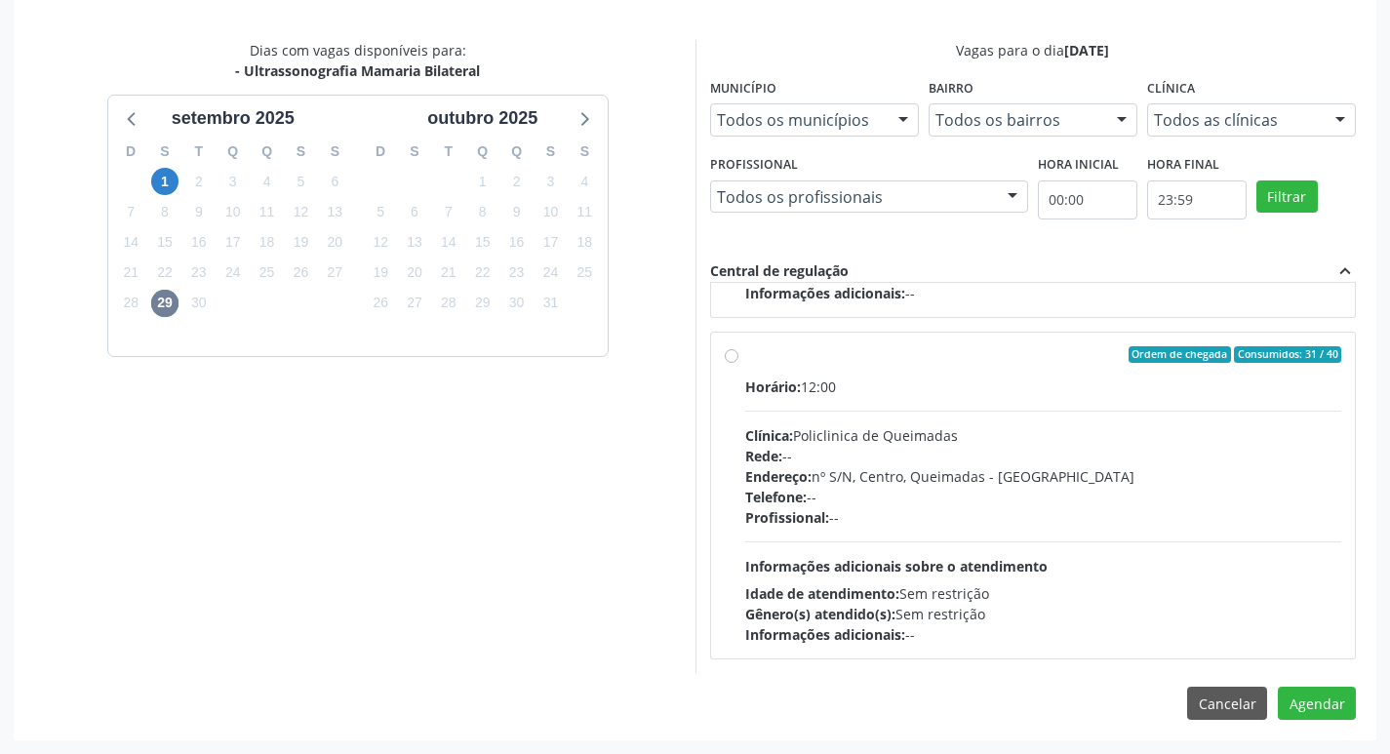
click at [1009, 359] on div "Ordem de chegada Consumidos: 31 / 40" at bounding box center [1043, 355] width 597 height 18
click at [739, 359] on input "Ordem de chegada Consumidos: 31 / 40 Horário: 12:00 Clínica: Policlinica de Que…" at bounding box center [732, 355] width 14 height 18
radio input "true"
click at [1322, 700] on button "Agendar" at bounding box center [1317, 703] width 78 height 33
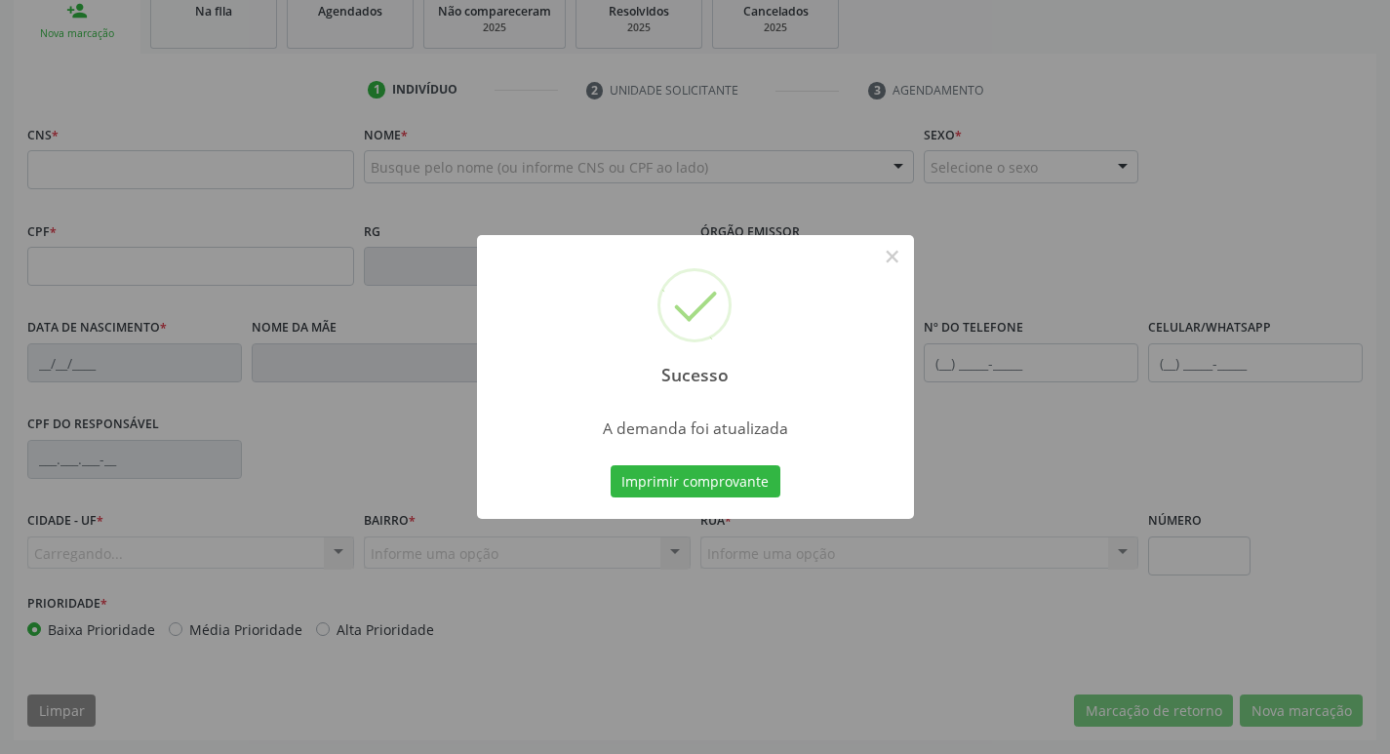
scroll to position [303, 0]
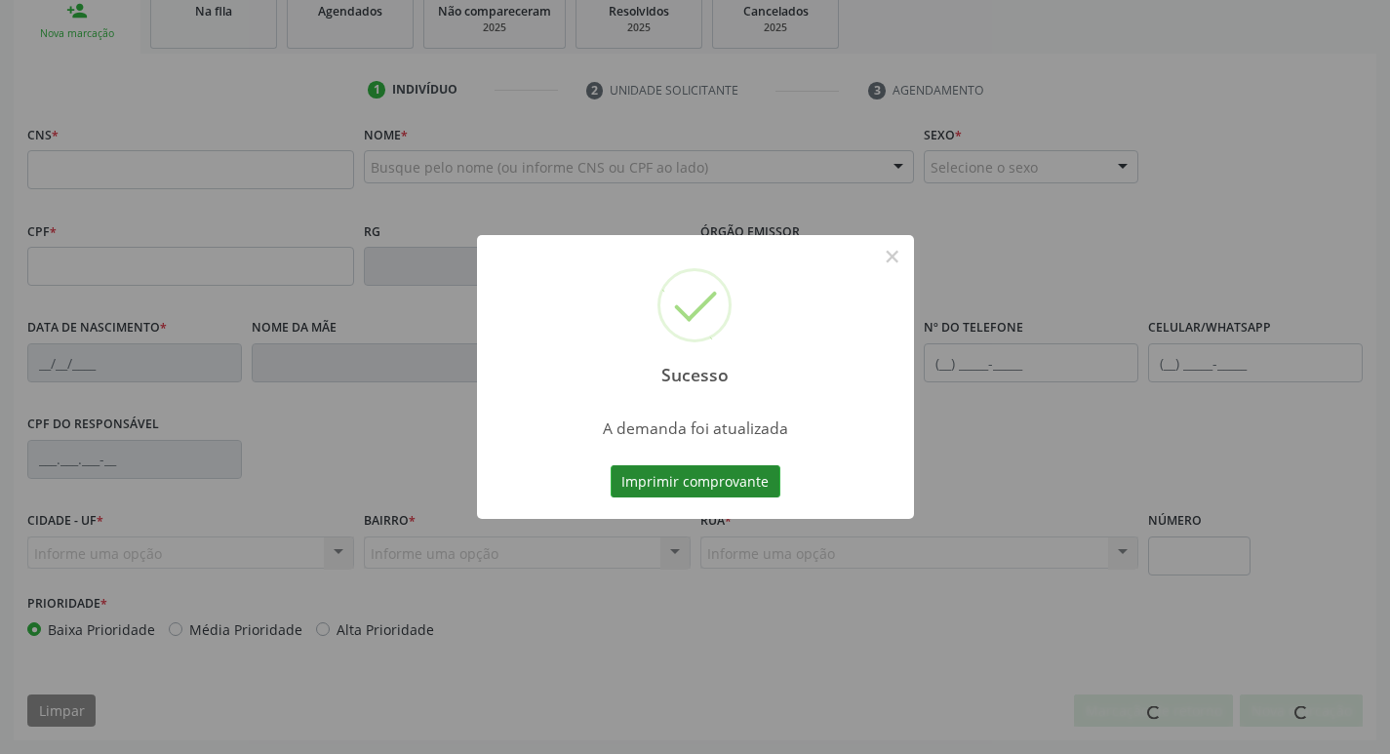
click at [726, 489] on button "Imprimir comprovante" at bounding box center [696, 481] width 170 height 33
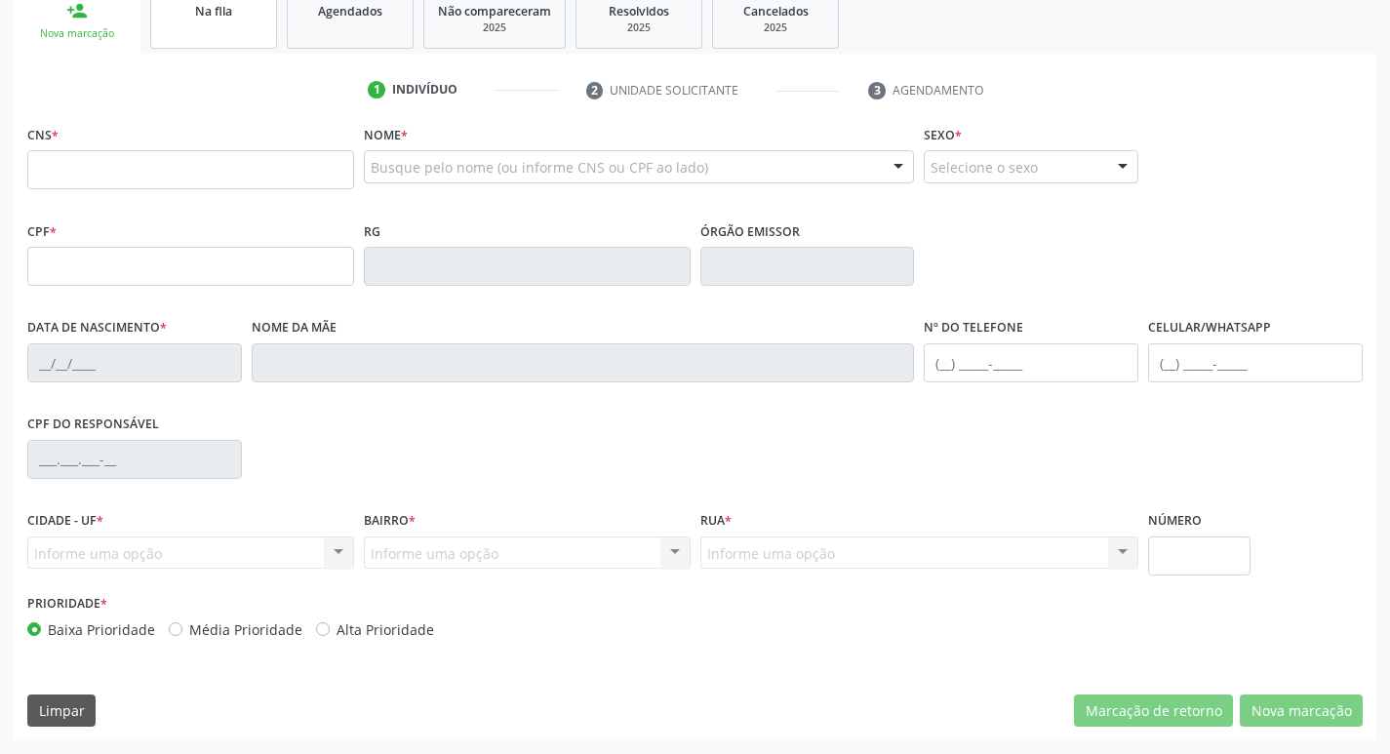
click at [178, 40] on link "Na fila" at bounding box center [213, 18] width 127 height 60
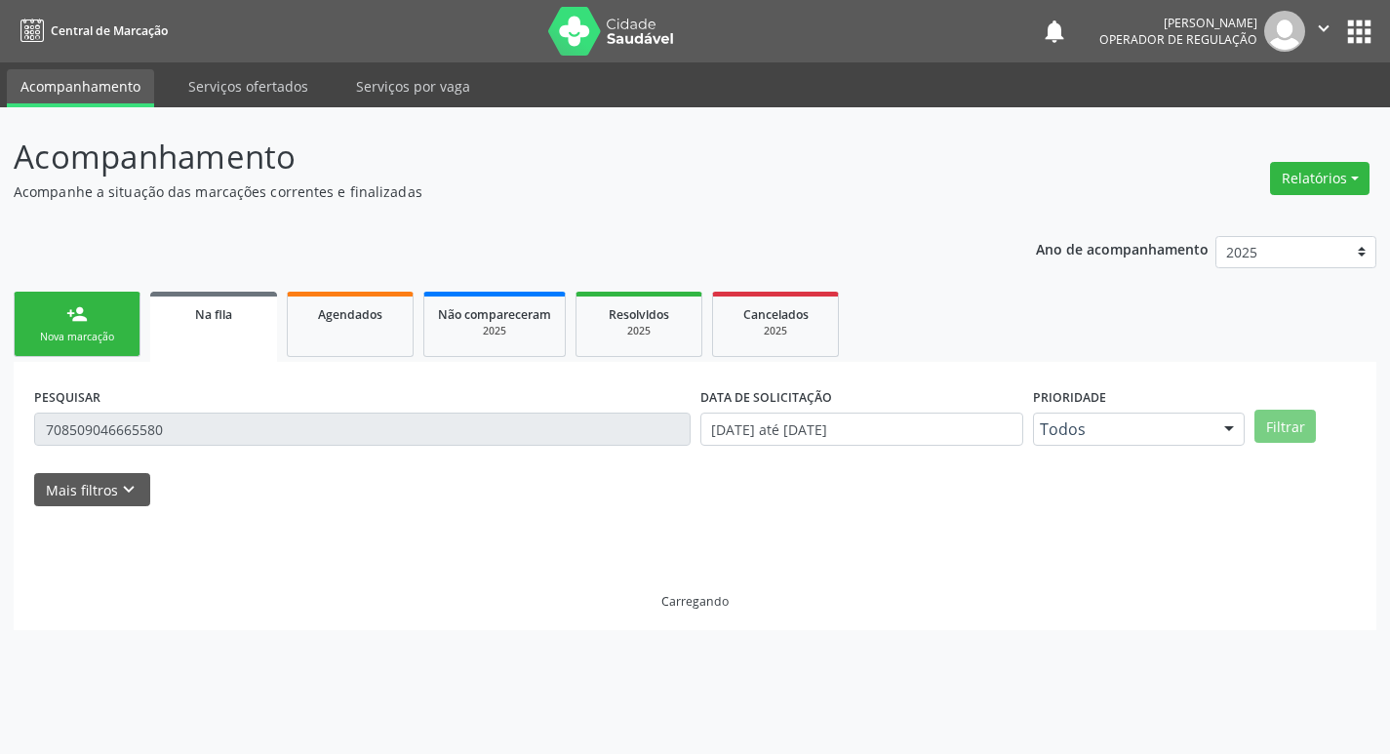
scroll to position [0, 0]
click at [190, 415] on input "708509046665580" at bounding box center [366, 429] width 664 height 33
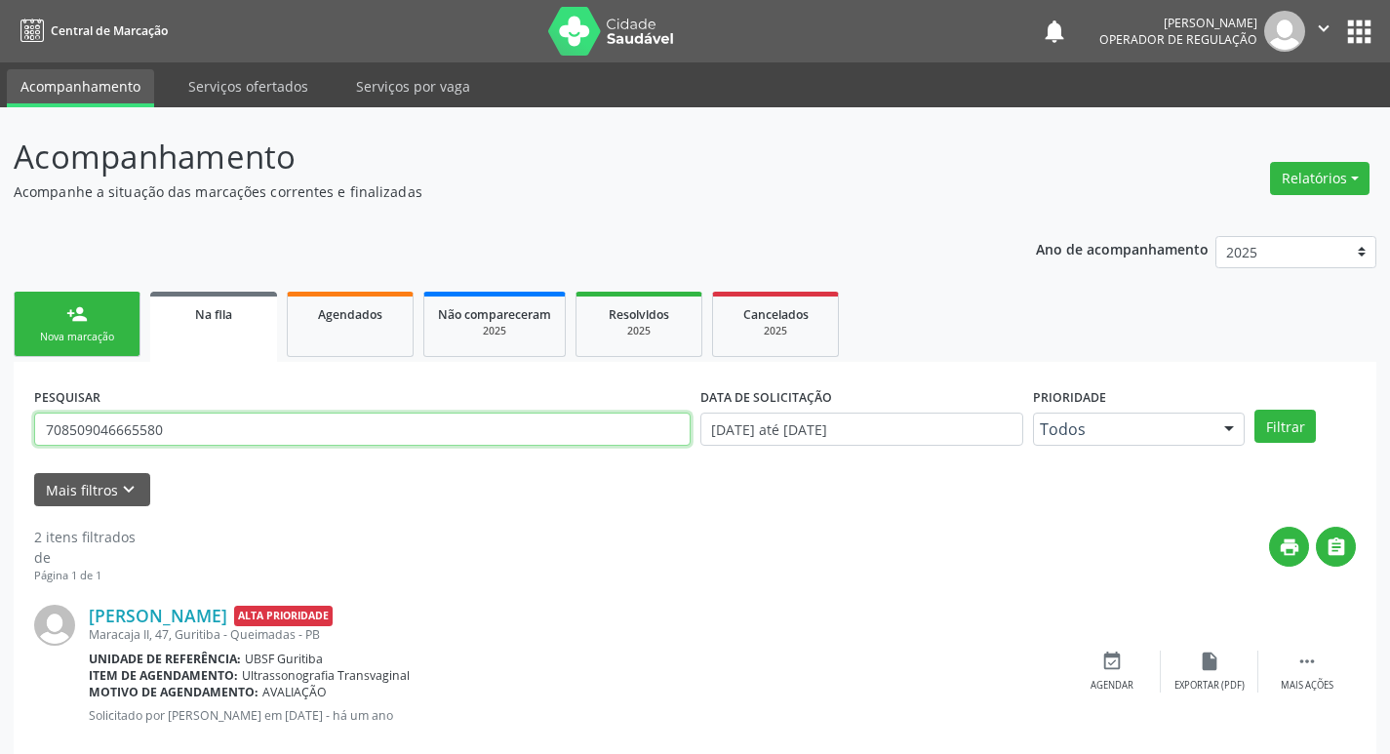
click at [195, 421] on input "708509046665580" at bounding box center [362, 429] width 657 height 33
type input "702607228515841"
click at [1255, 410] on button "Filtrar" at bounding box center [1285, 426] width 61 height 33
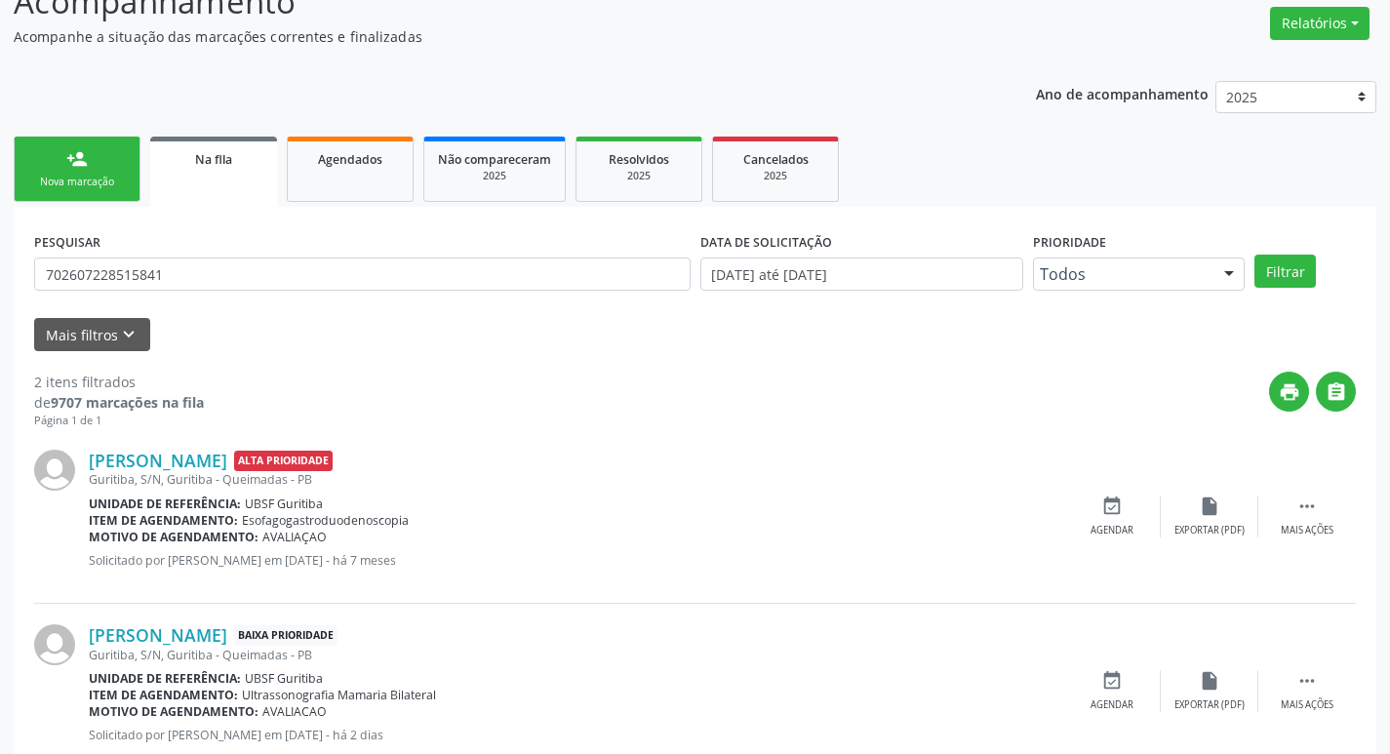
scroll to position [213, 0]
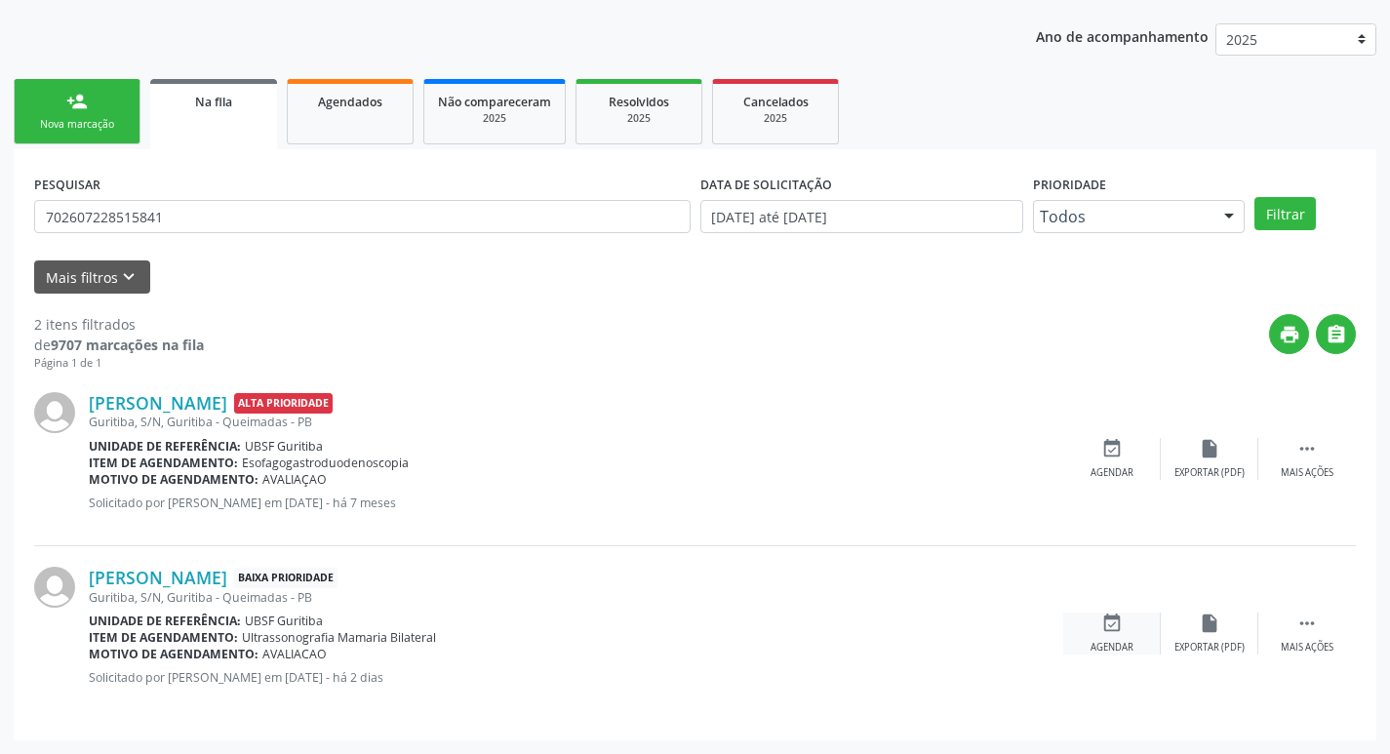
click at [1120, 644] on div "Agendar" at bounding box center [1112, 648] width 43 height 14
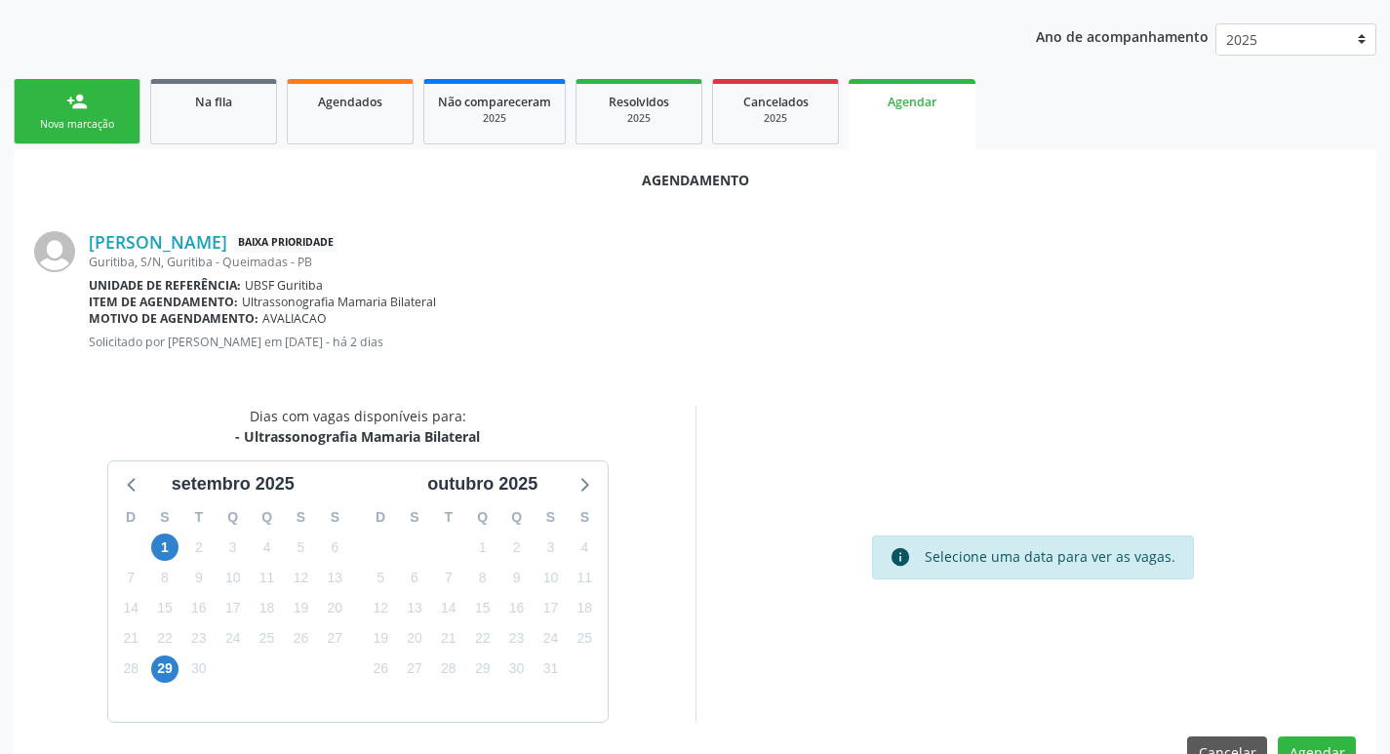
scroll to position [262, 0]
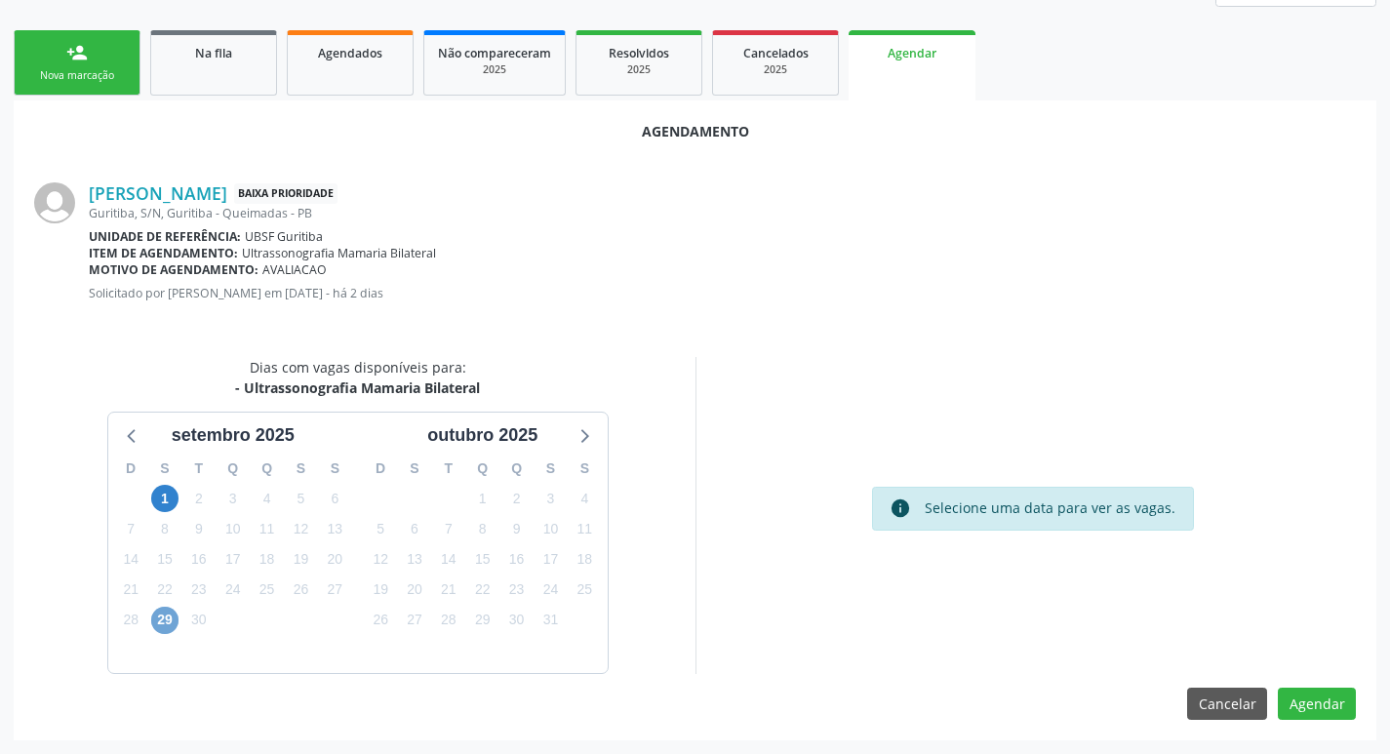
click at [169, 615] on span "29" at bounding box center [164, 620] width 27 height 27
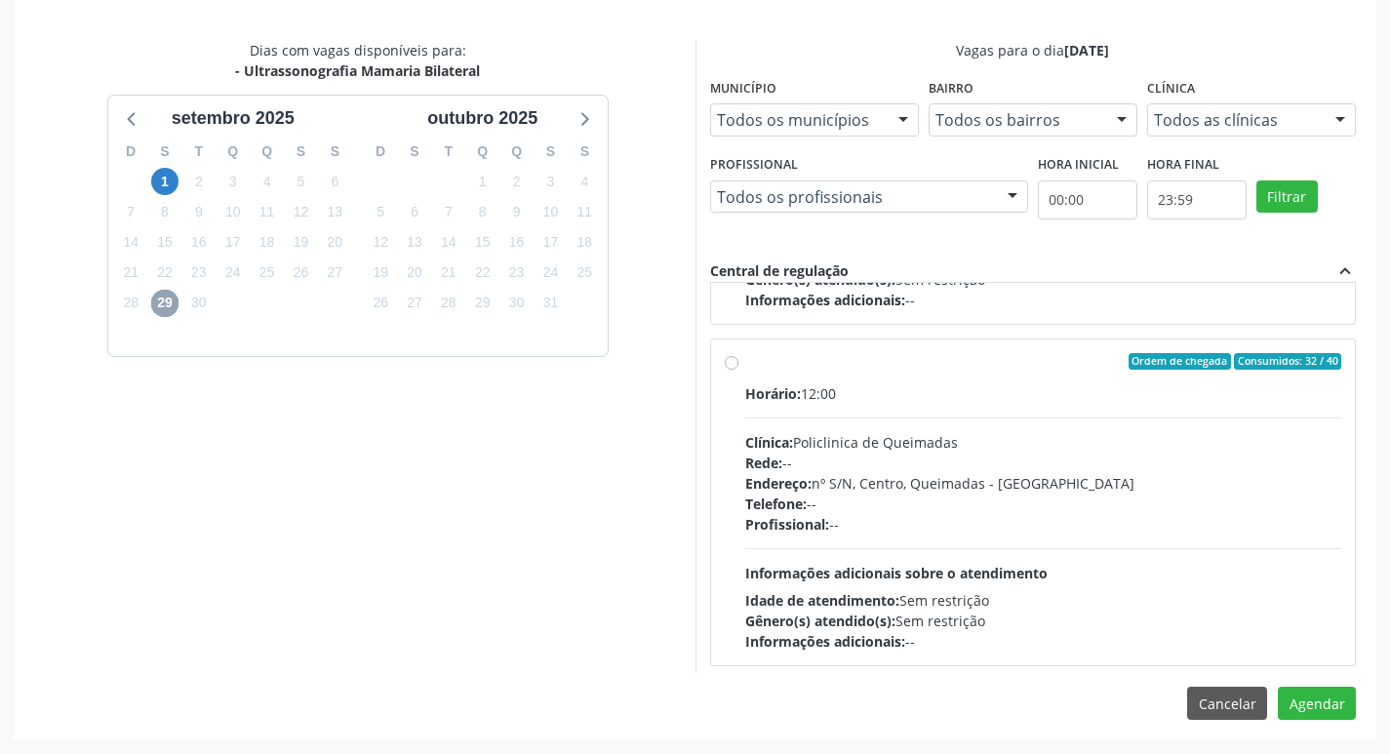
scroll to position [307, 0]
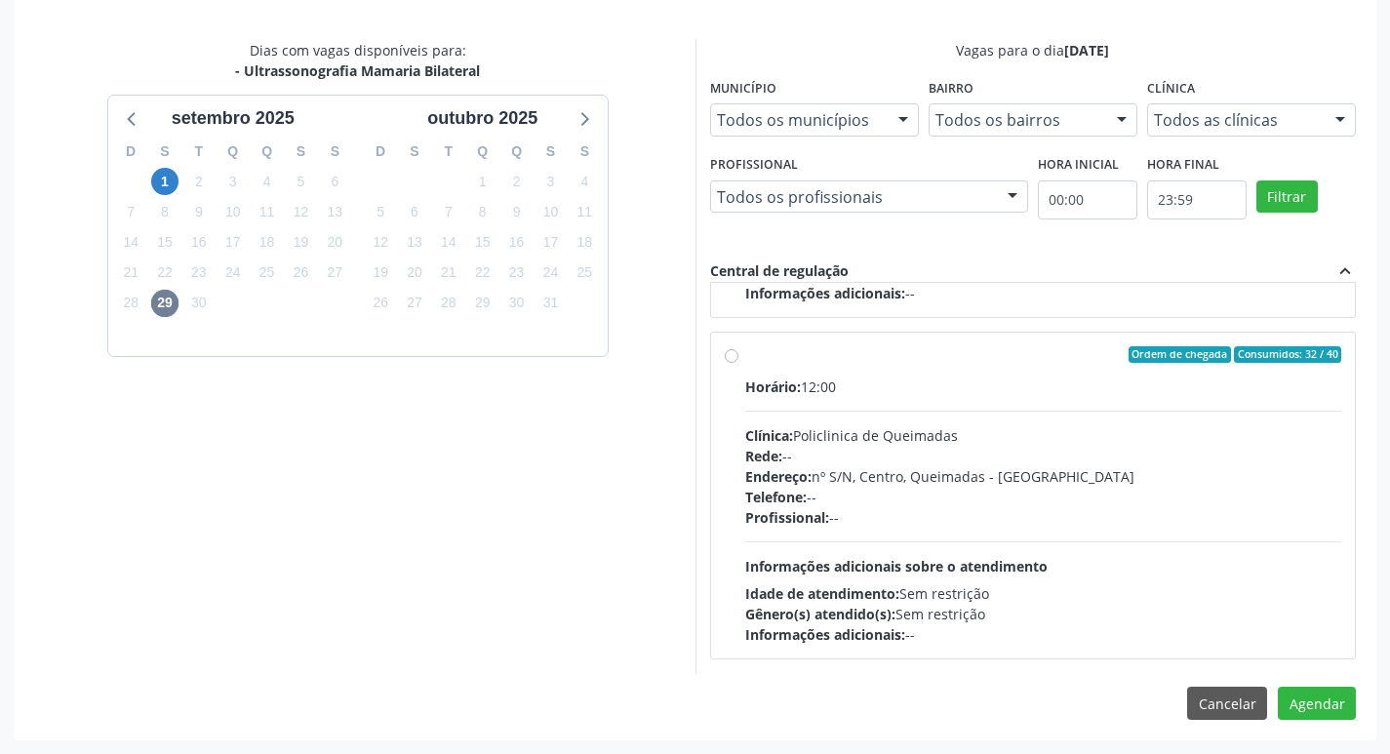
click at [1125, 440] on div "Clínica: Policlinica de Queimadas" at bounding box center [1043, 435] width 597 height 20
click at [739, 364] on input "Ordem de chegada Consumidos: 32 / 40 Horário: 12:00 Clínica: Policlinica de Que…" at bounding box center [732, 355] width 14 height 18
radio input "true"
click at [1301, 695] on button "Agendar" at bounding box center [1317, 703] width 78 height 33
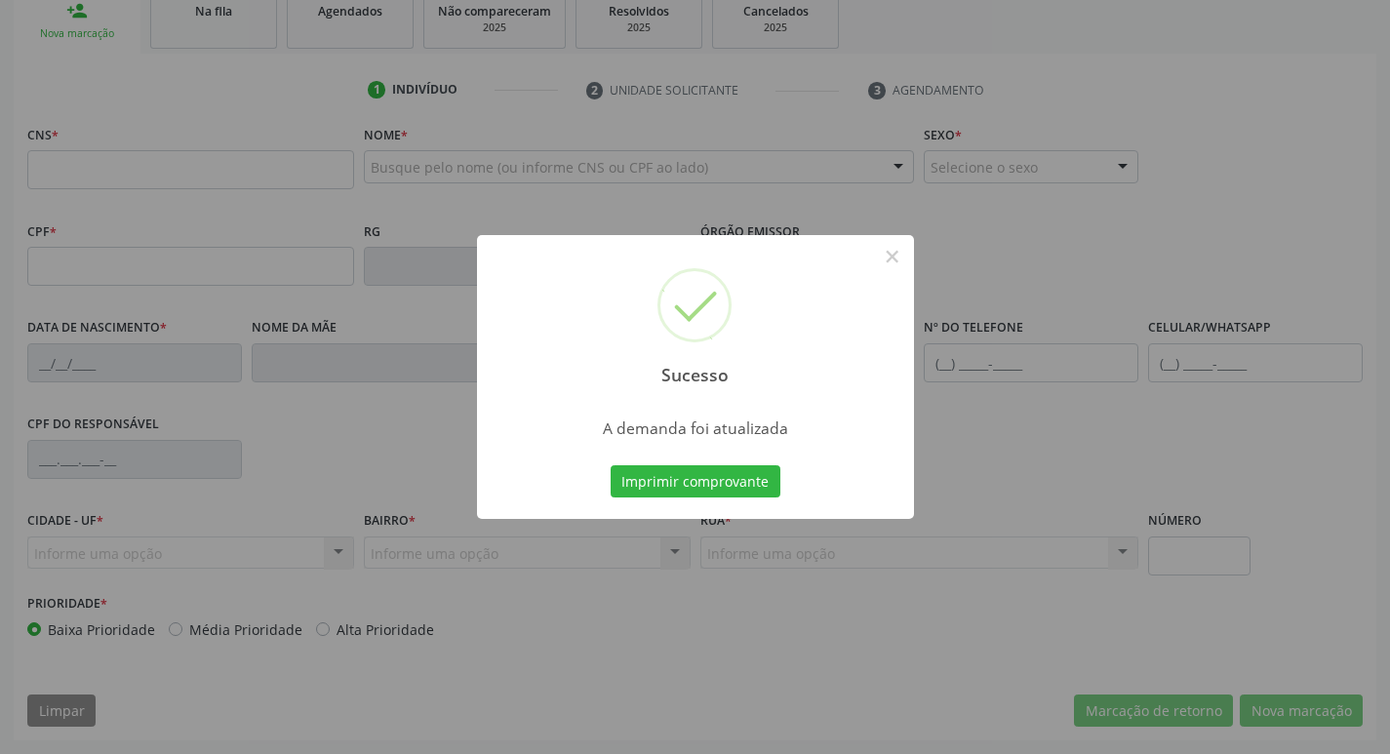
scroll to position [303, 0]
click at [717, 496] on button "Imprimir comprovante" at bounding box center [696, 481] width 170 height 33
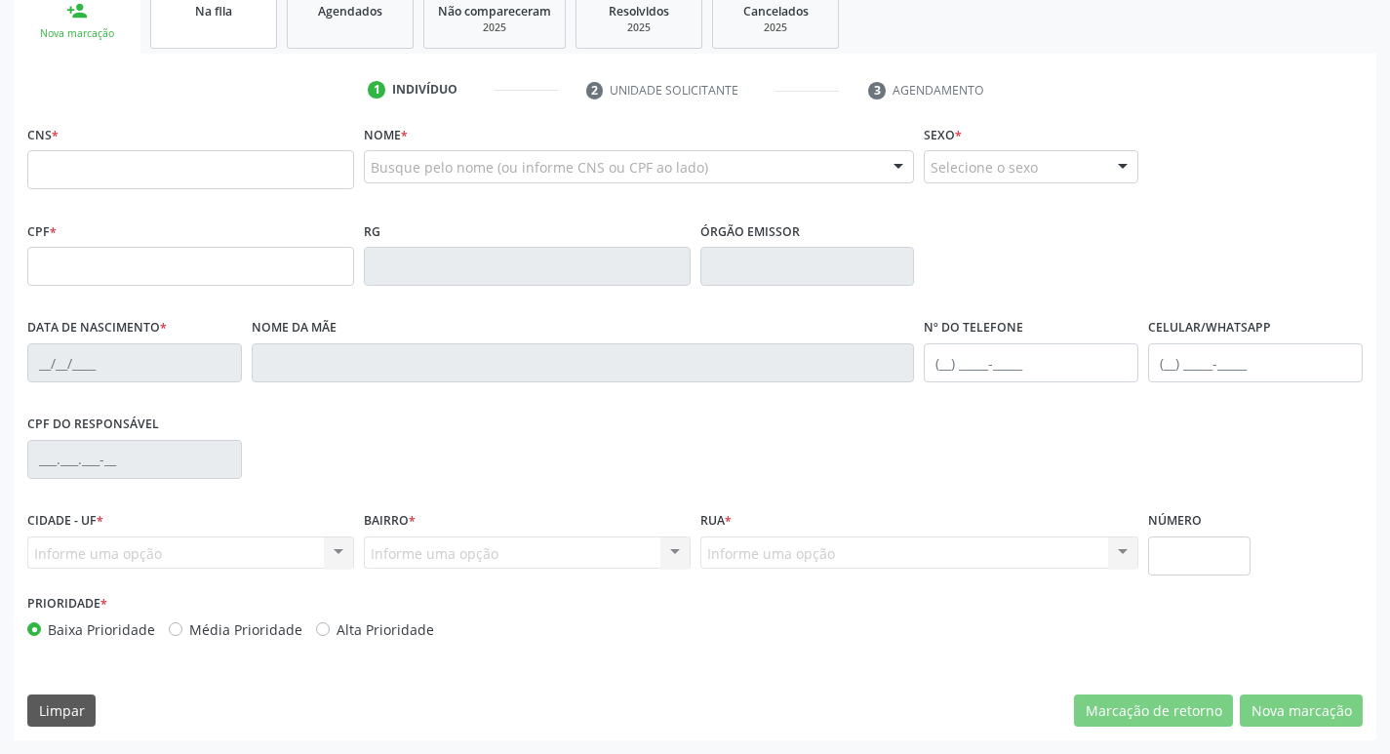
click at [218, 43] on link "Na fila" at bounding box center [213, 18] width 127 height 60
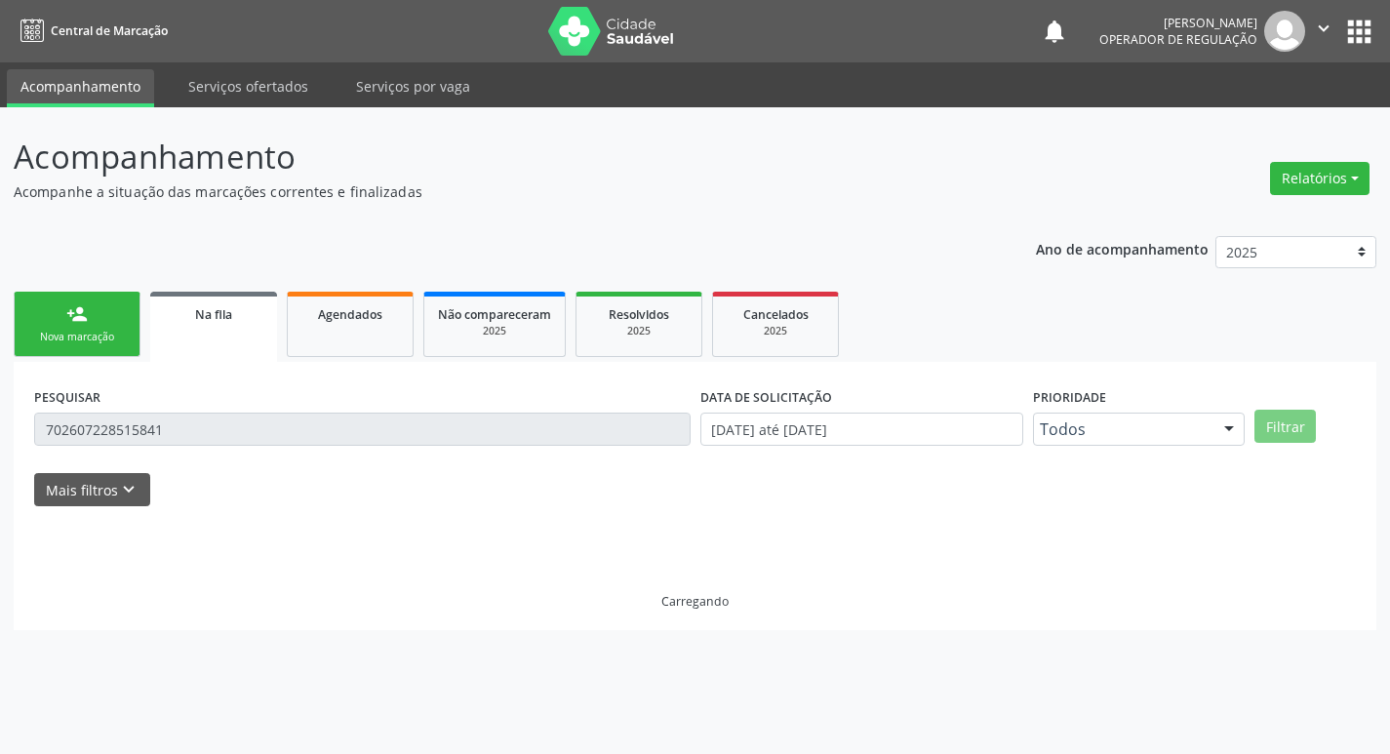
scroll to position [0, 0]
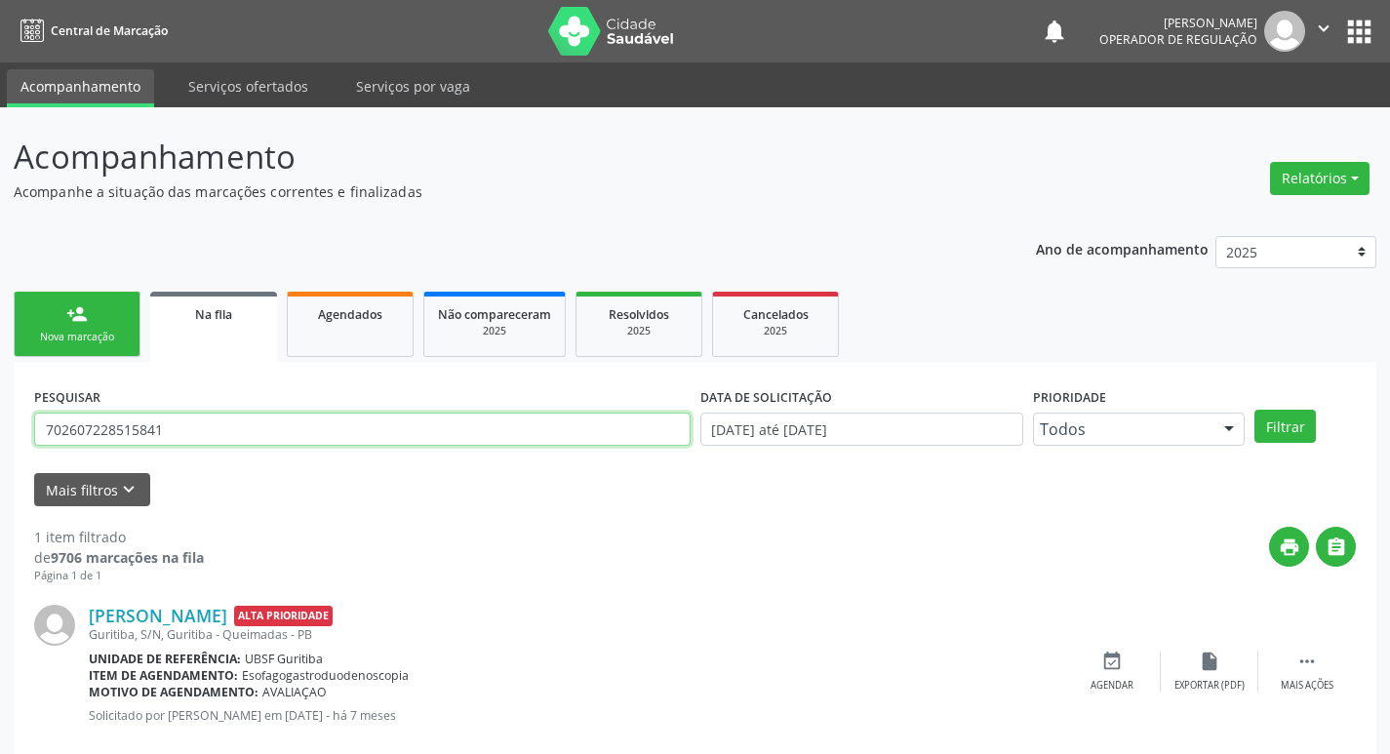
click at [175, 435] on input "702607228515841" at bounding box center [362, 429] width 657 height 33
type input "707405095673876"
click at [1255, 410] on button "Filtrar" at bounding box center [1285, 426] width 61 height 33
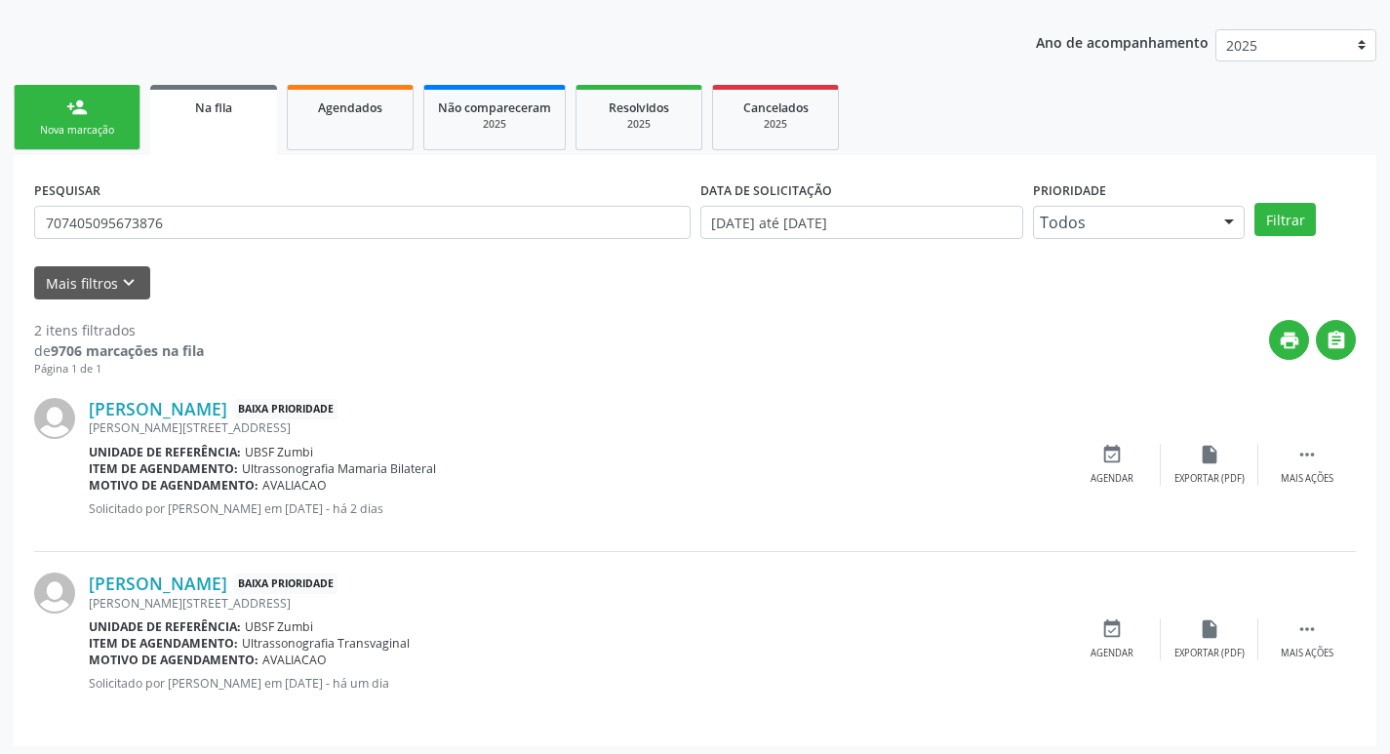
scroll to position [213, 0]
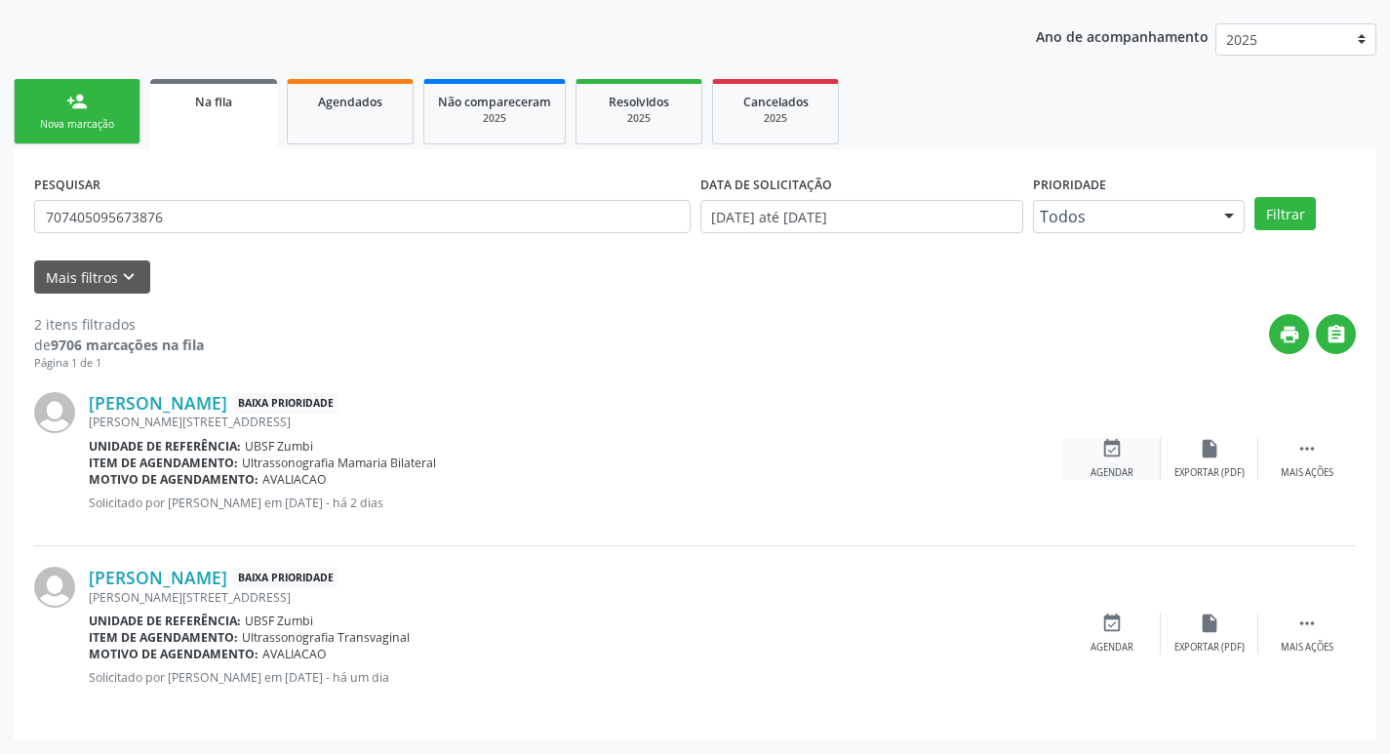
click at [1114, 461] on div "event_available Agendar" at bounding box center [1113, 459] width 98 height 42
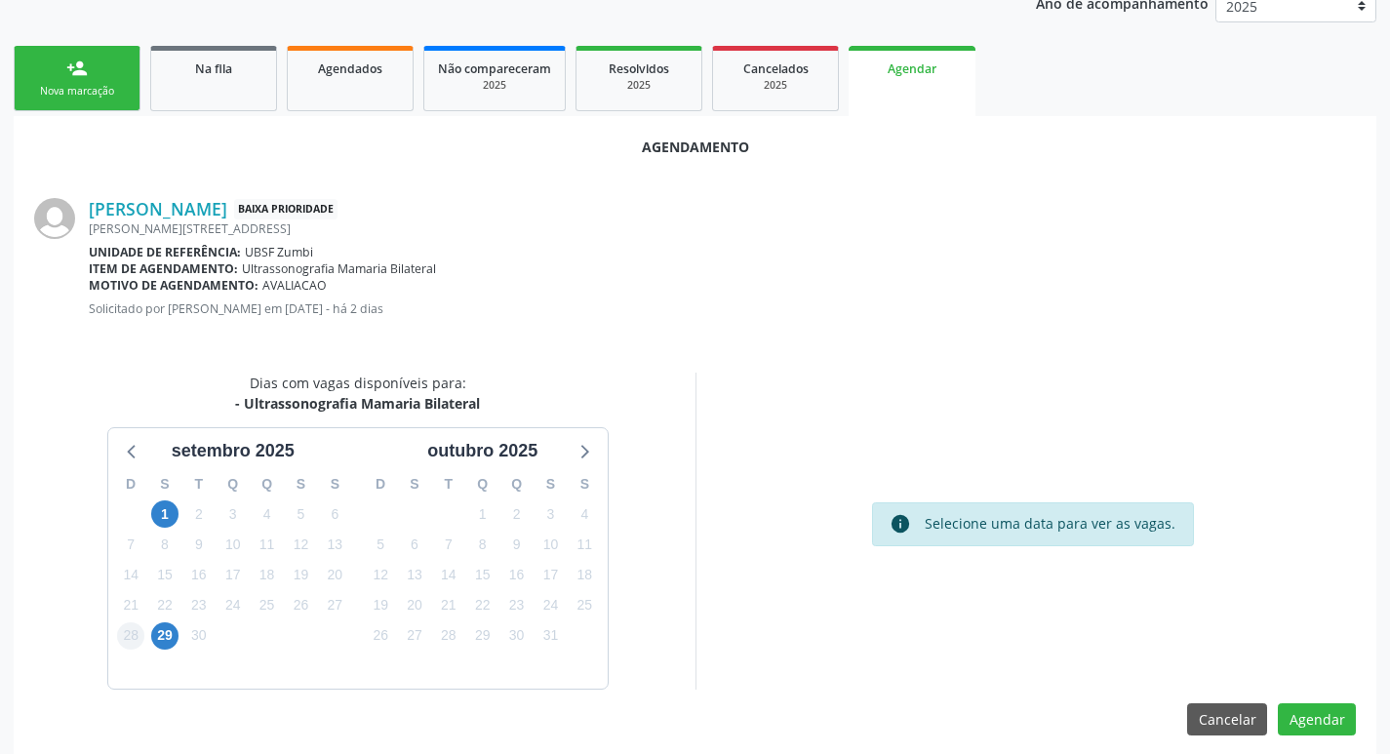
scroll to position [262, 0]
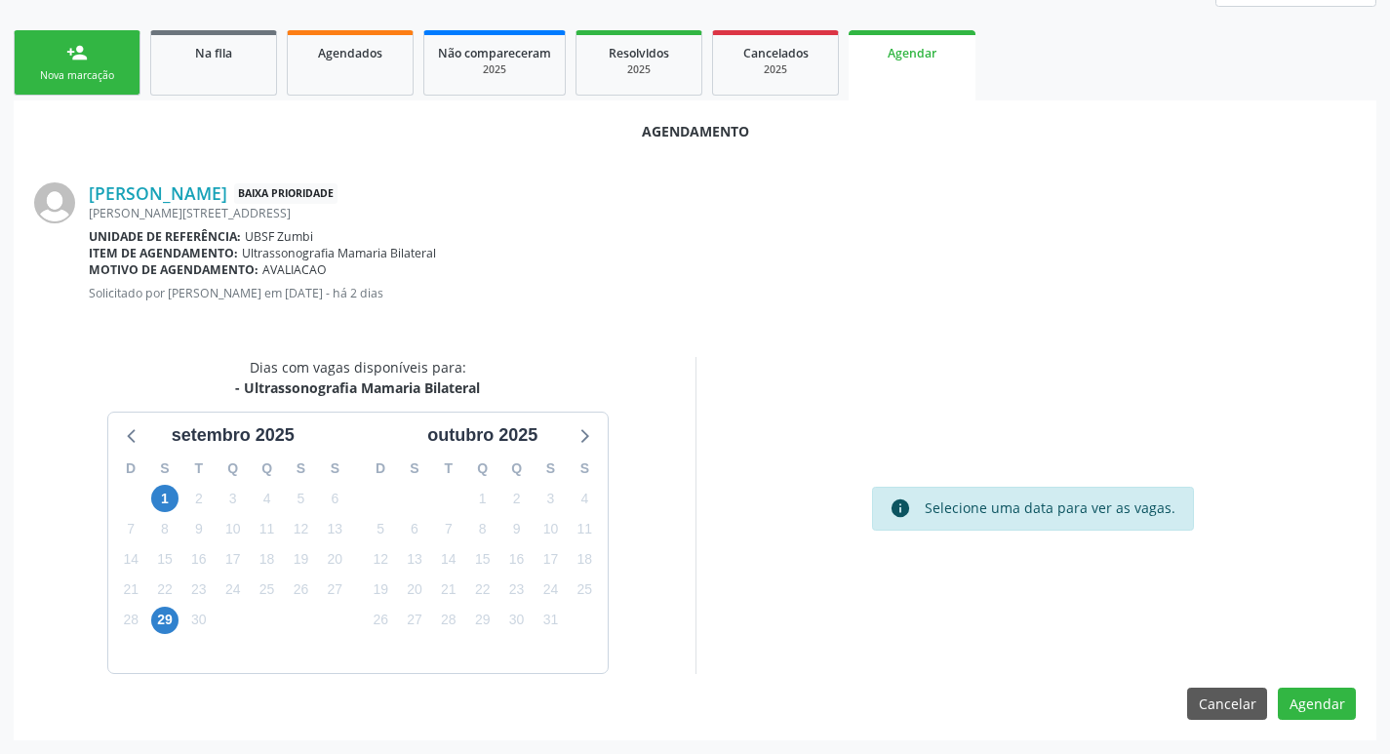
click at [178, 614] on div "29" at bounding box center [164, 620] width 27 height 30
click at [164, 623] on span "29" at bounding box center [164, 620] width 27 height 27
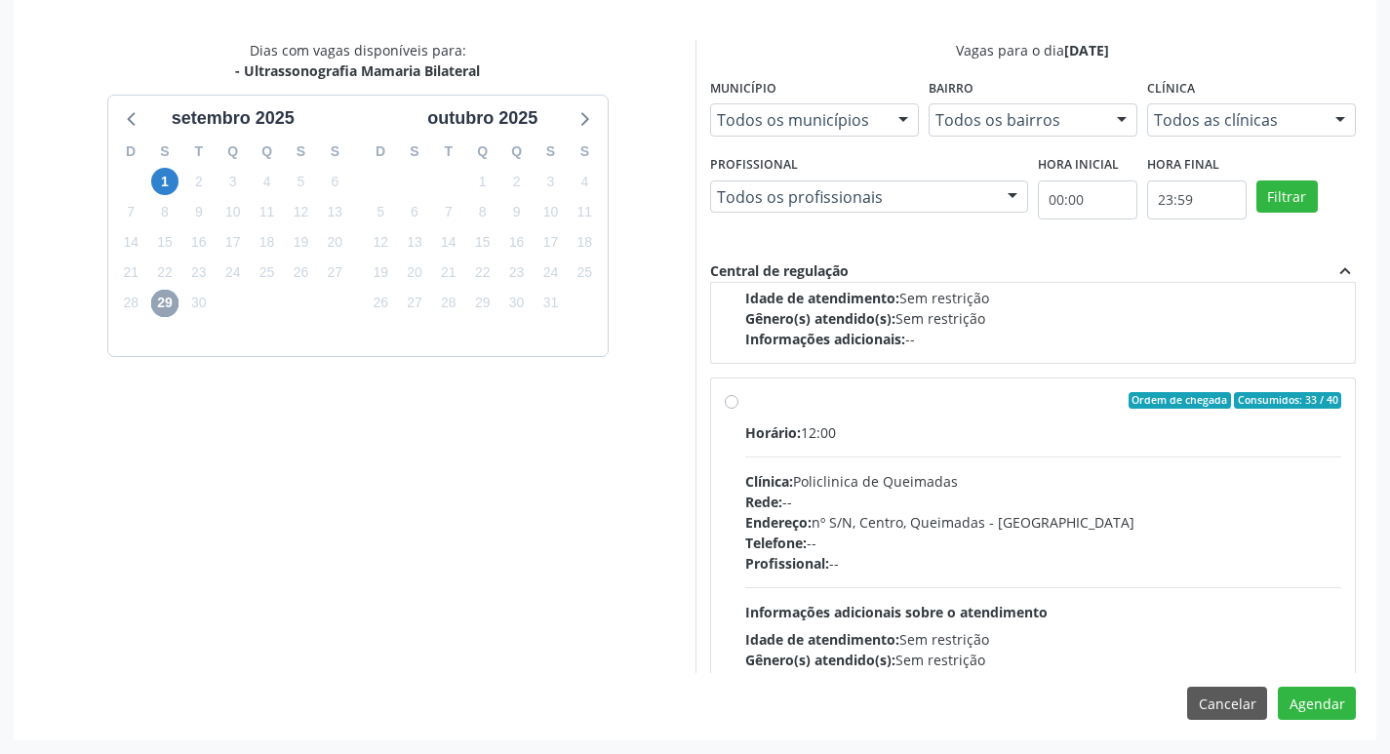
scroll to position [293, 0]
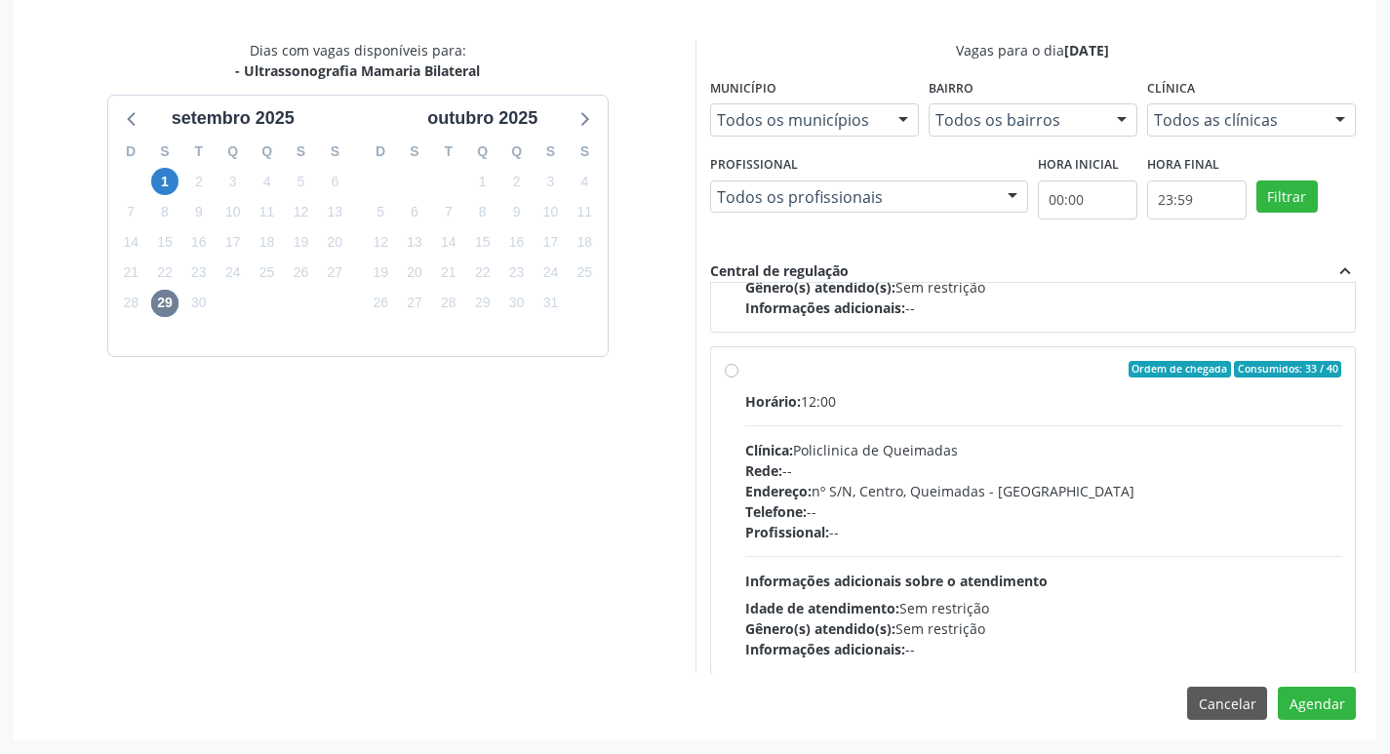
click at [1150, 423] on div "Horário: 12:00 Clínica: Policlinica de Queimadas Rede: -- Endereço: nº S/N, Cen…" at bounding box center [1043, 525] width 597 height 268
click at [739, 379] on input "Ordem de chegada Consumidos: 33 / 40 Horário: 12:00 Clínica: Policlinica de Que…" at bounding box center [732, 370] width 14 height 18
radio input "true"
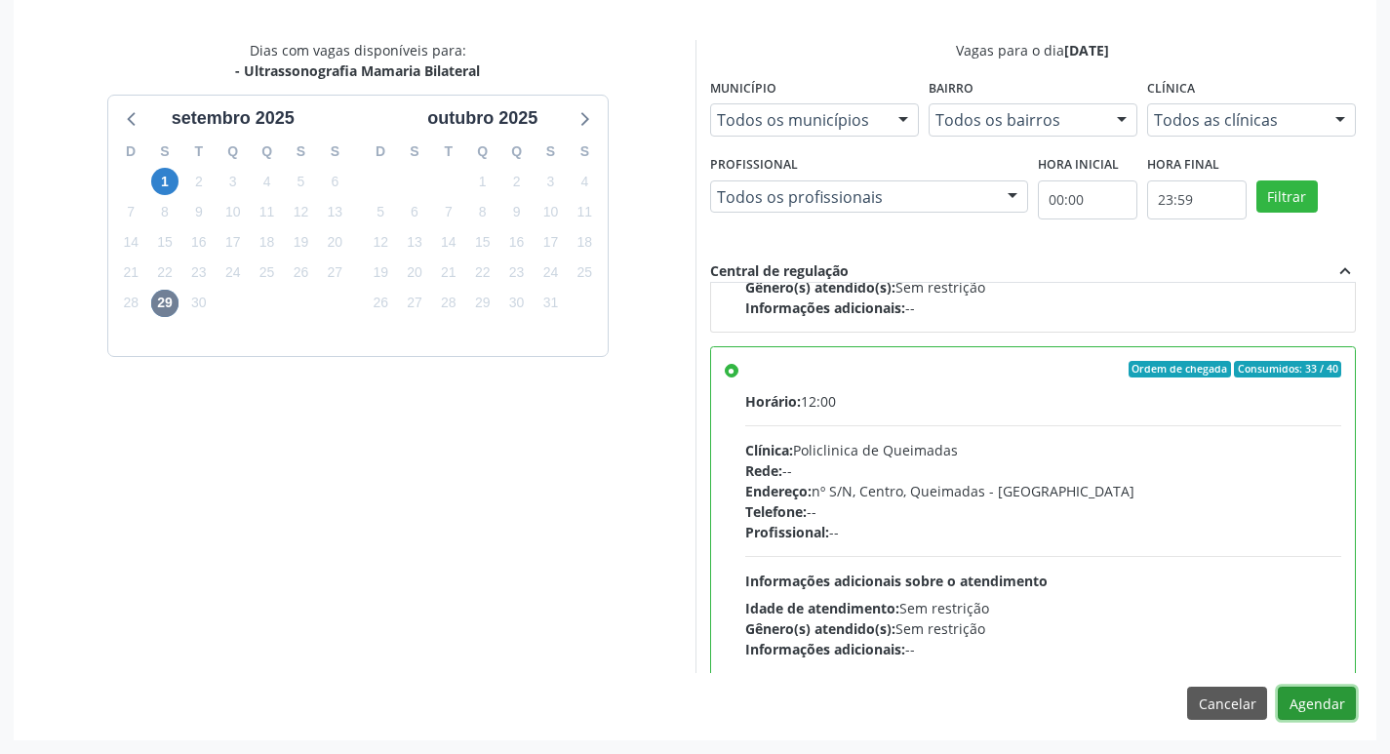
click at [1313, 703] on button "Agendar" at bounding box center [1317, 703] width 78 height 33
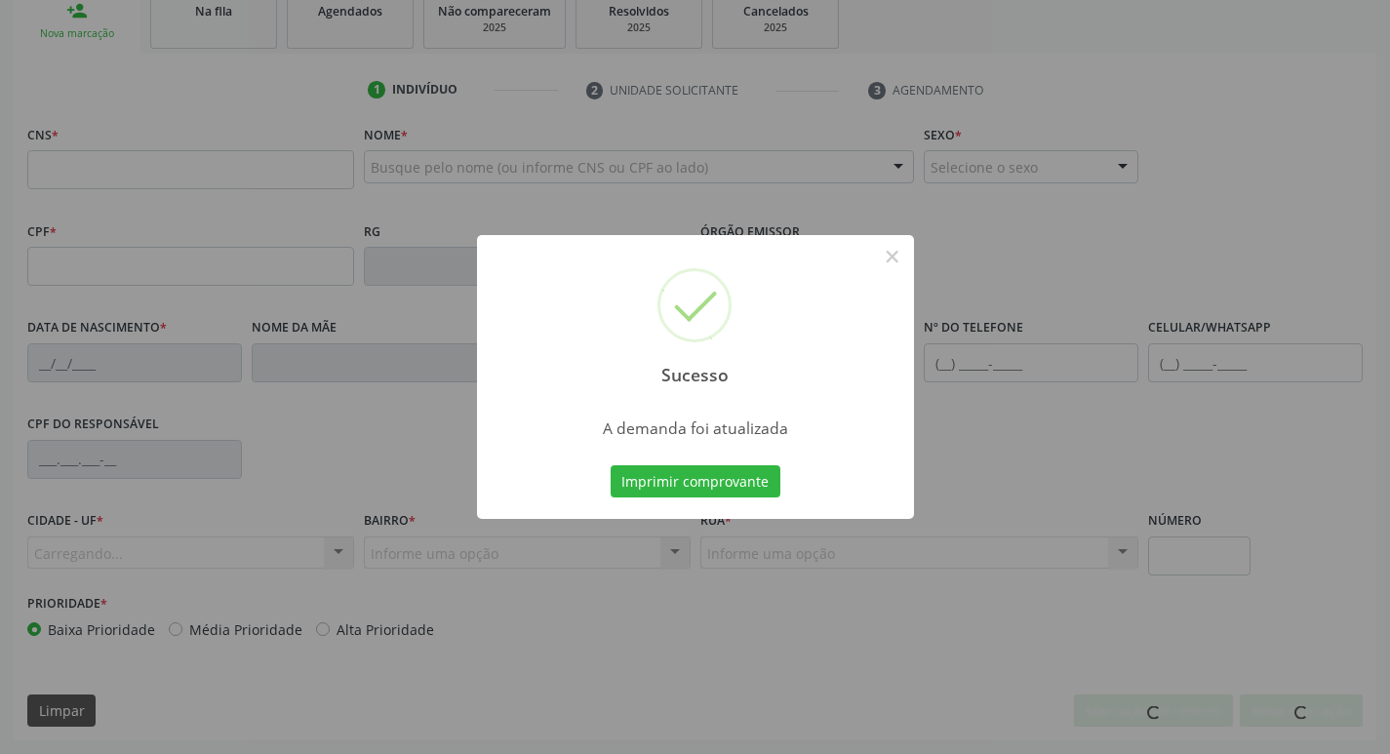
scroll to position [303, 0]
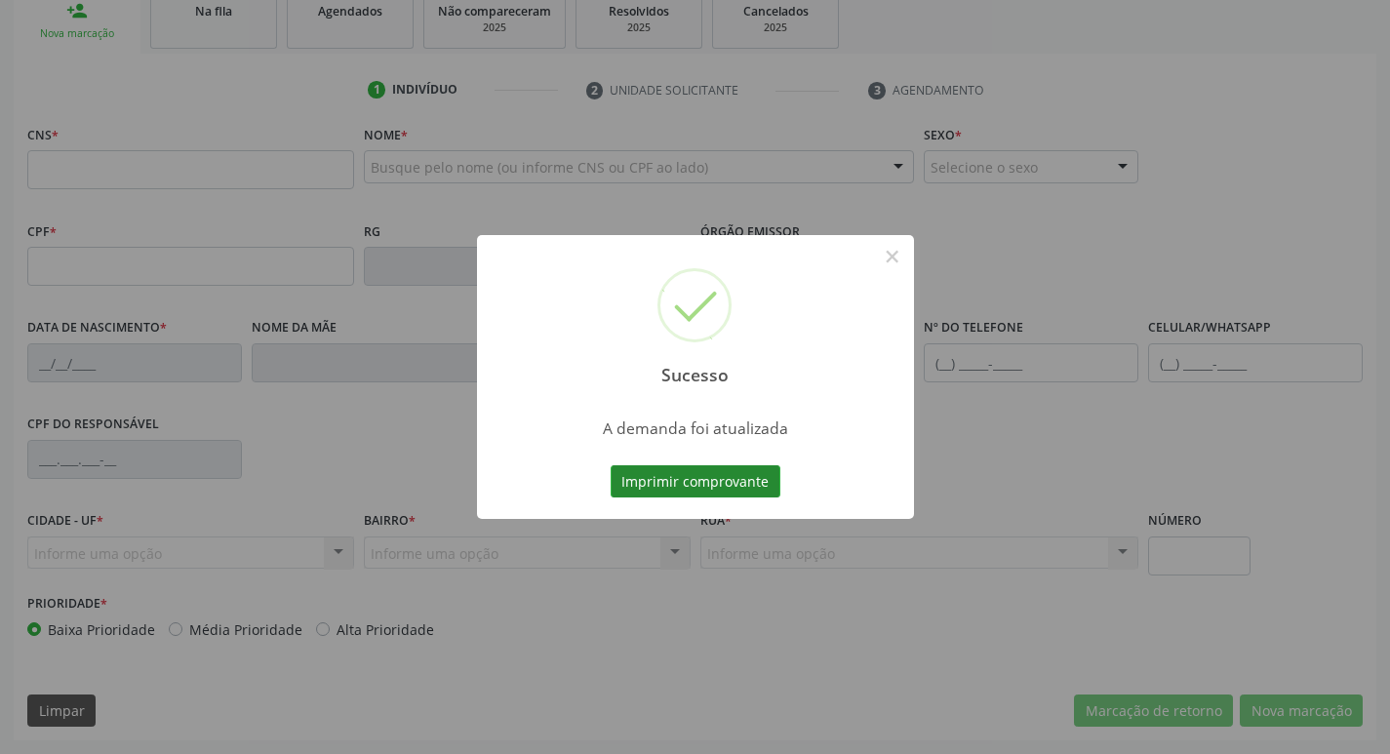
click at [703, 476] on button "Imprimir comprovante" at bounding box center [696, 481] width 170 height 33
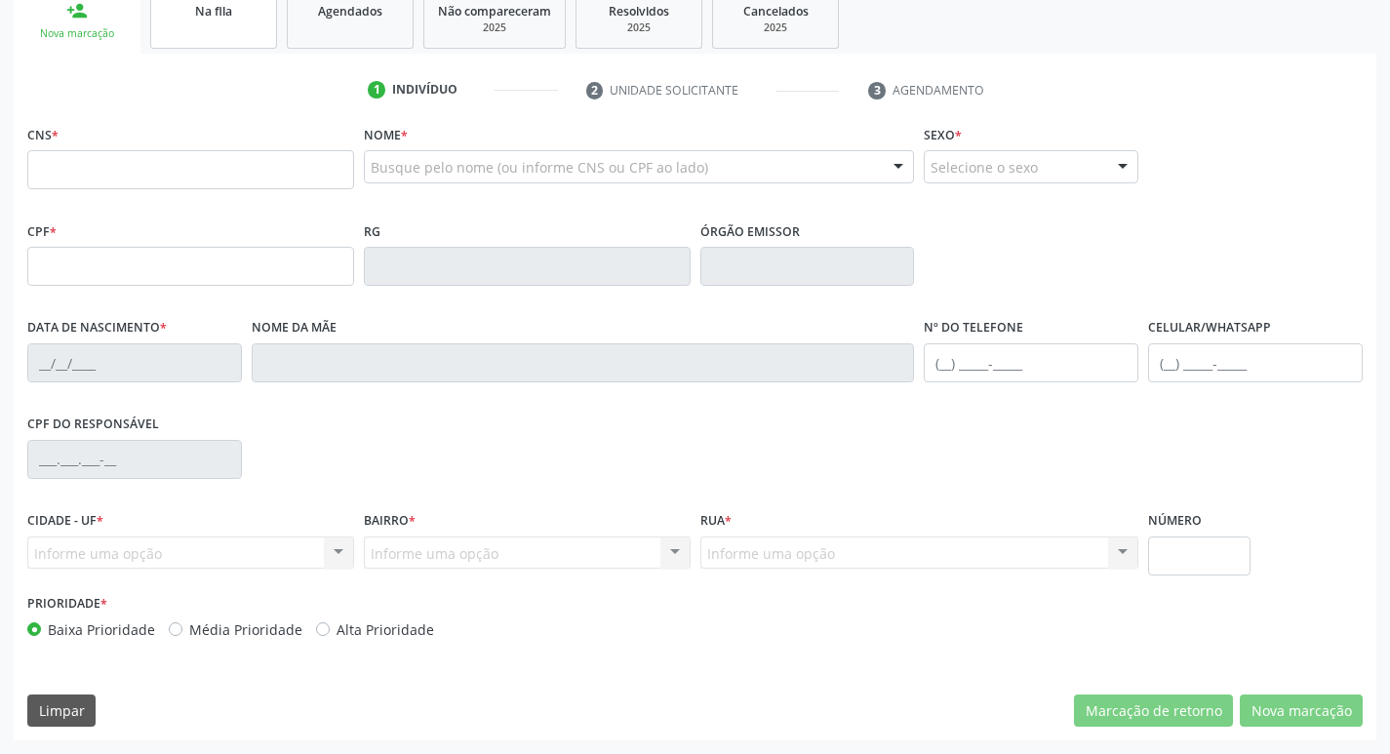
click at [246, 12] on div "Na fila" at bounding box center [214, 10] width 98 height 20
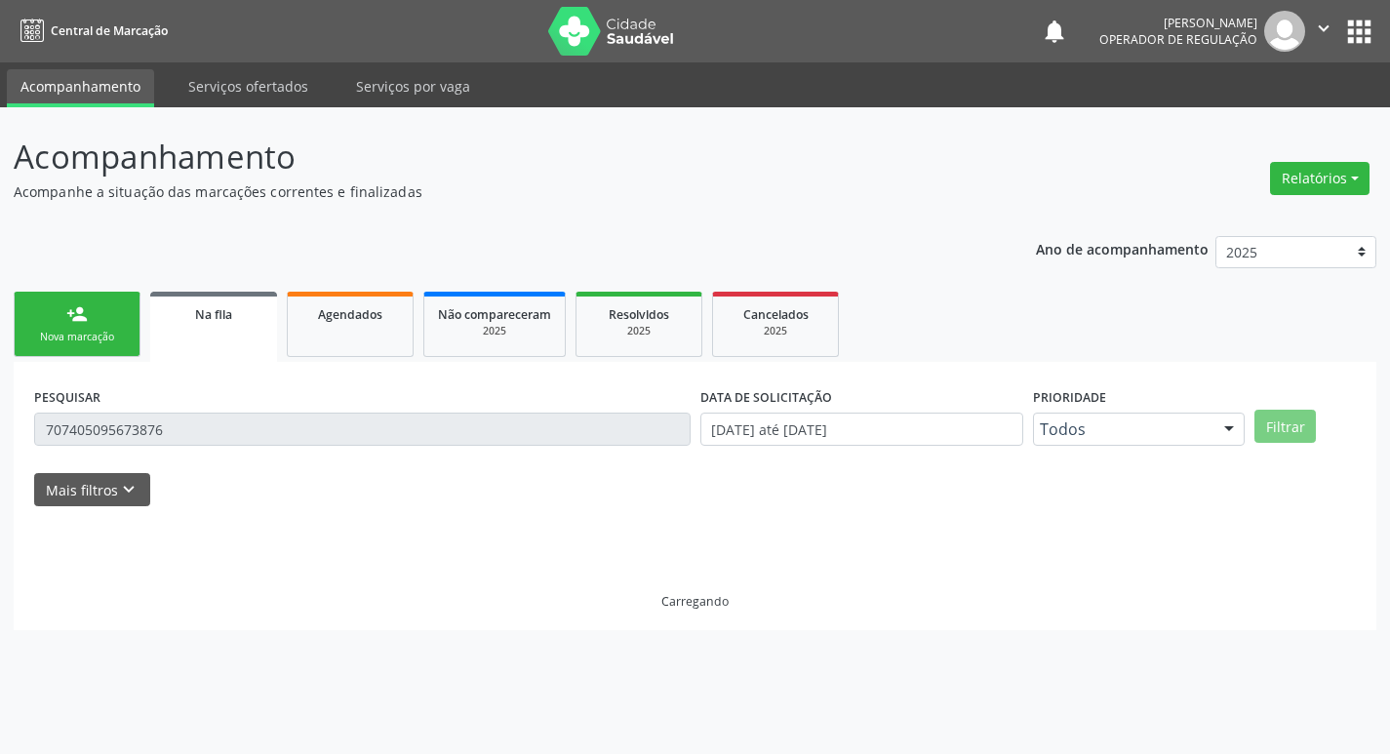
scroll to position [0, 0]
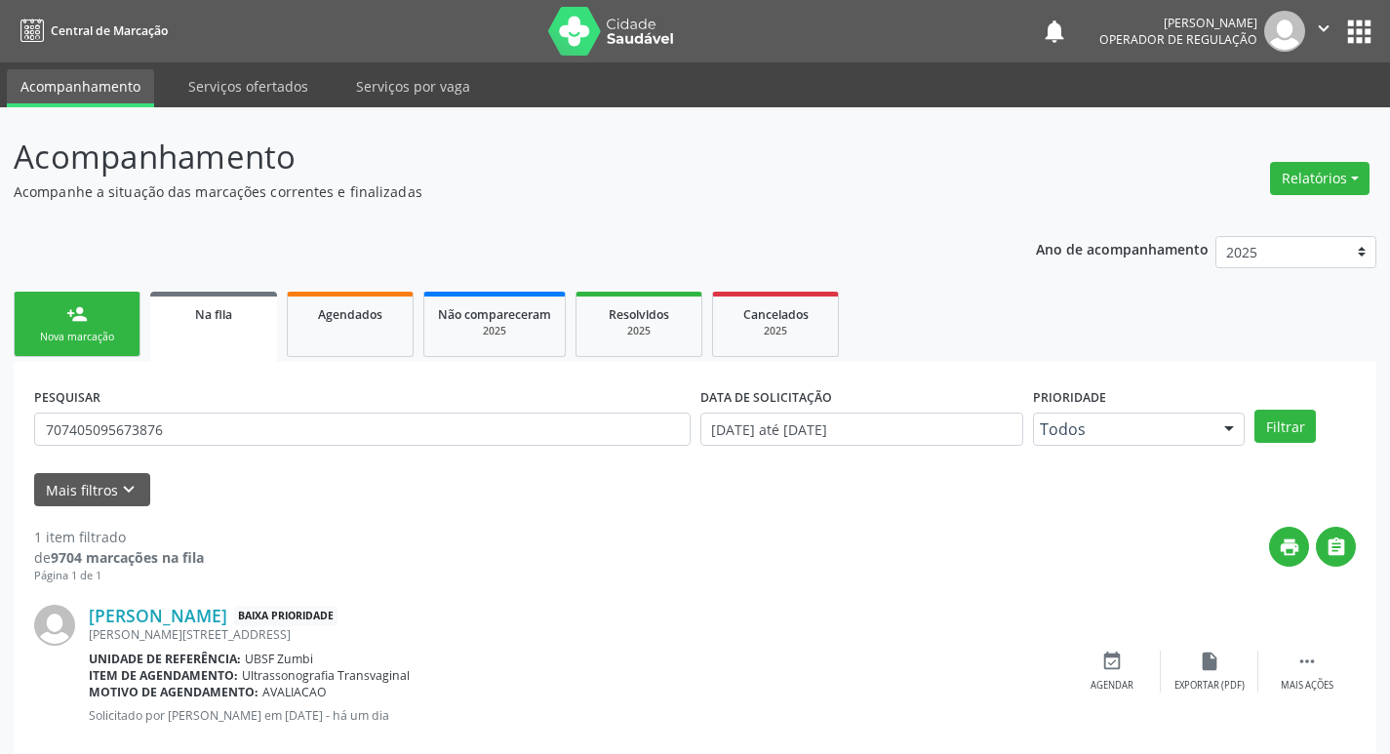
click at [219, 446] on div "PESQUISAR 707405095673876" at bounding box center [362, 421] width 666 height 76
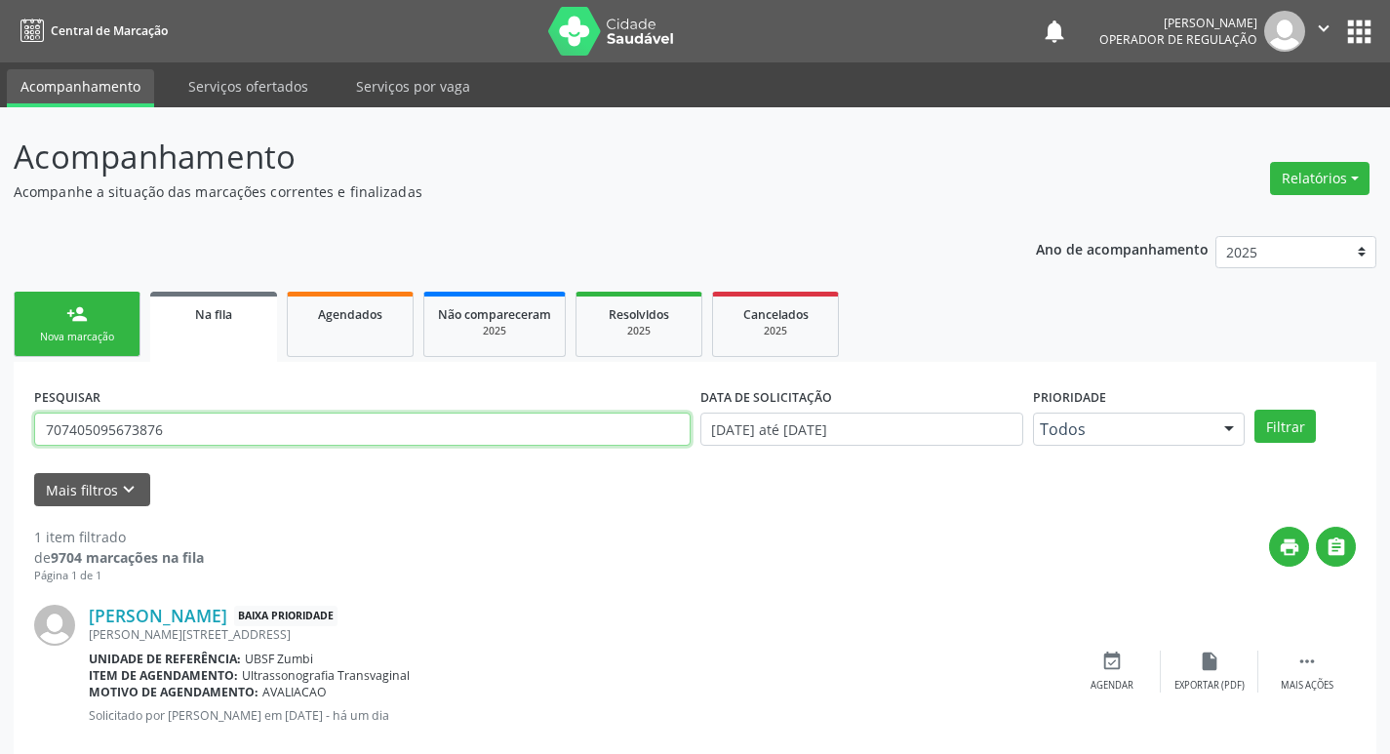
click at [222, 424] on input "707405095673876" at bounding box center [362, 429] width 657 height 33
type input "700006877903603"
click at [1255, 410] on button "Filtrar" at bounding box center [1285, 426] width 61 height 33
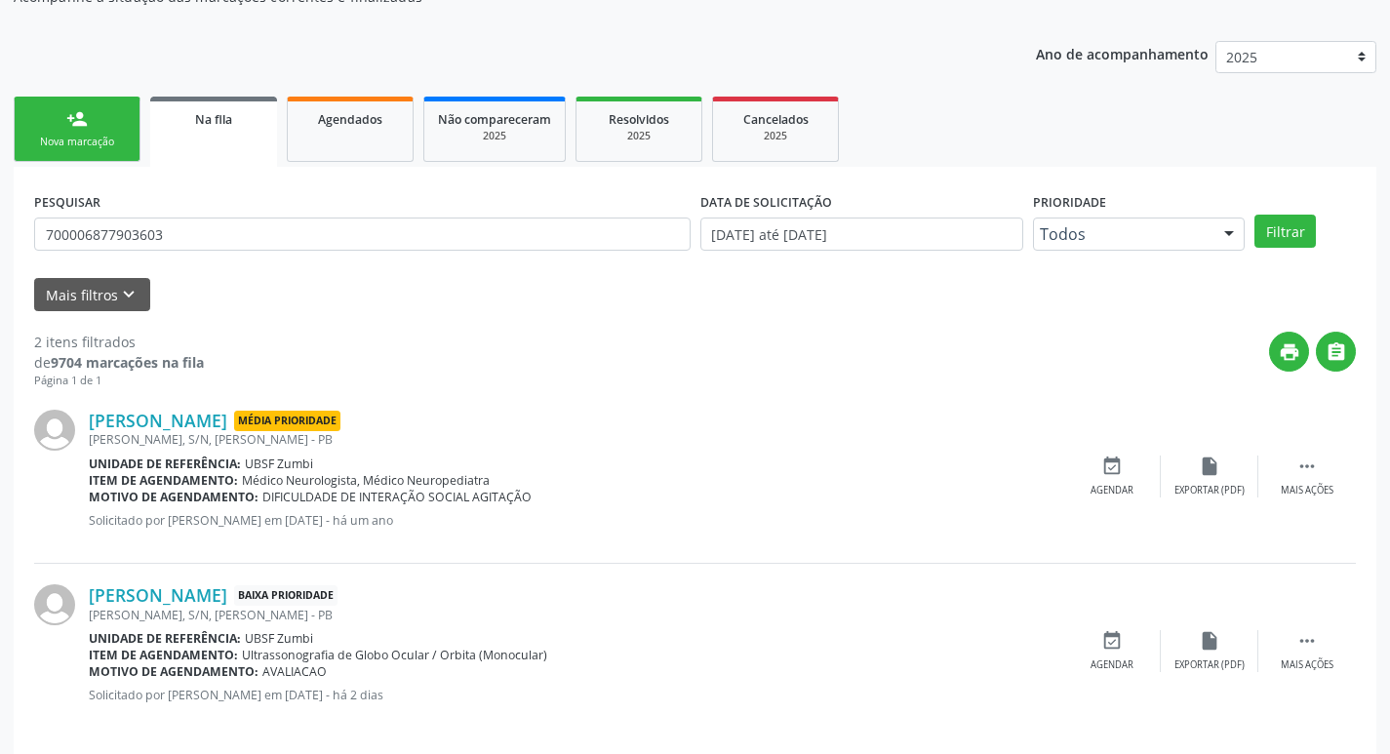
scroll to position [213, 0]
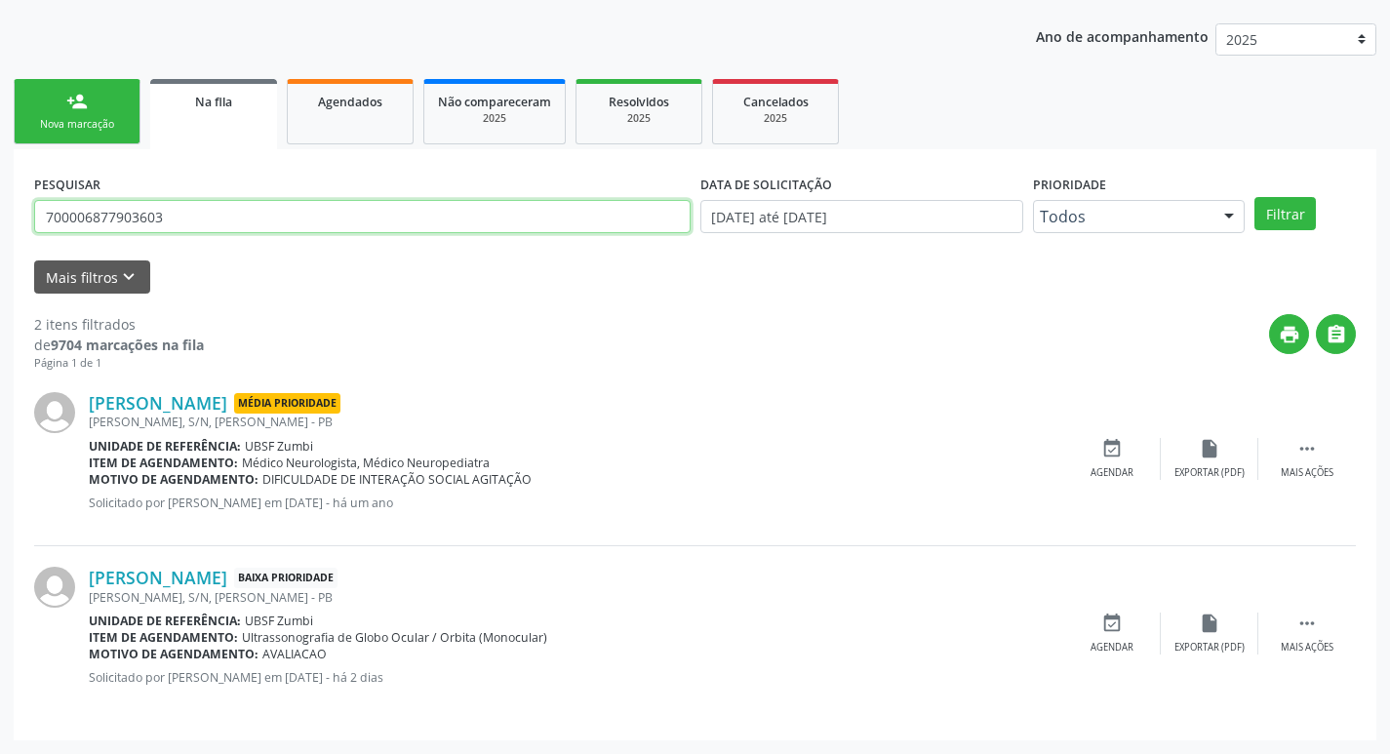
click at [277, 218] on input "700006877903603" at bounding box center [362, 216] width 657 height 33
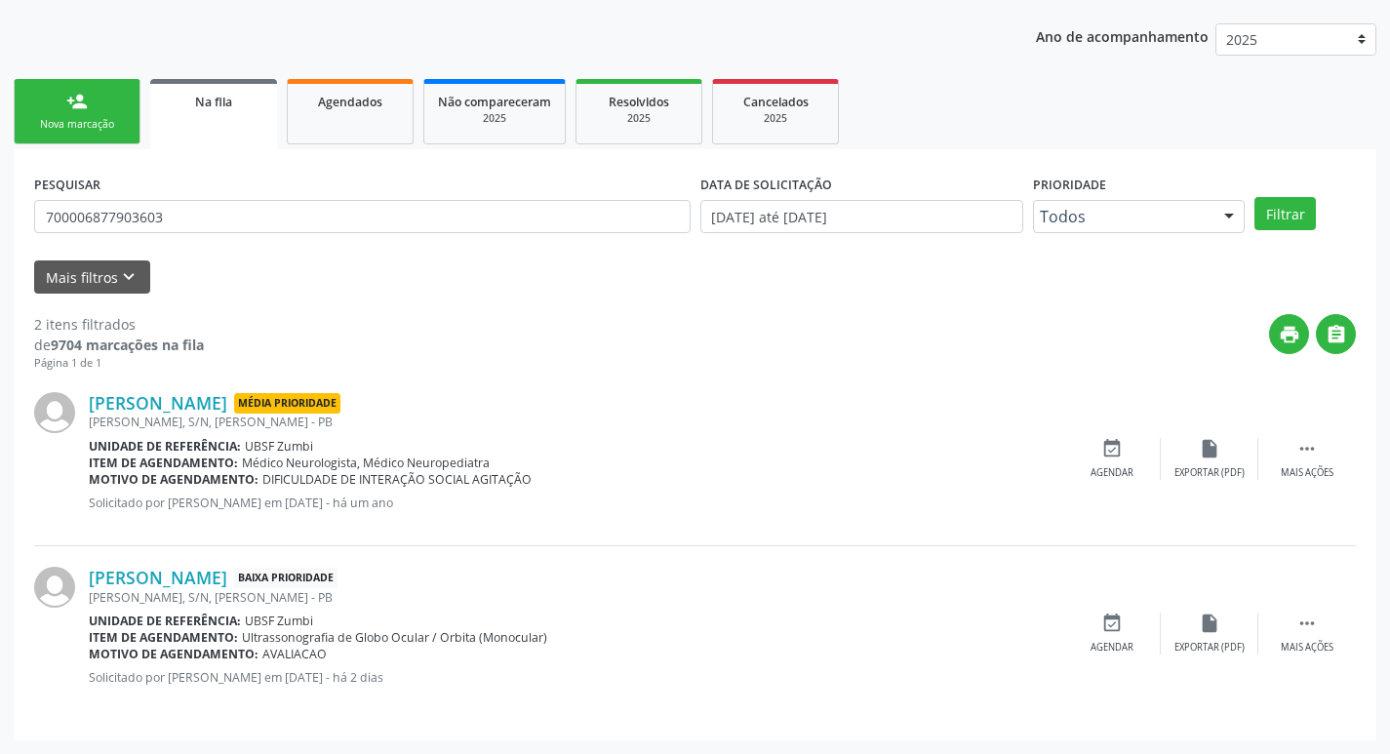
click at [64, 96] on link "person_add Nova marcação" at bounding box center [77, 111] width 127 height 65
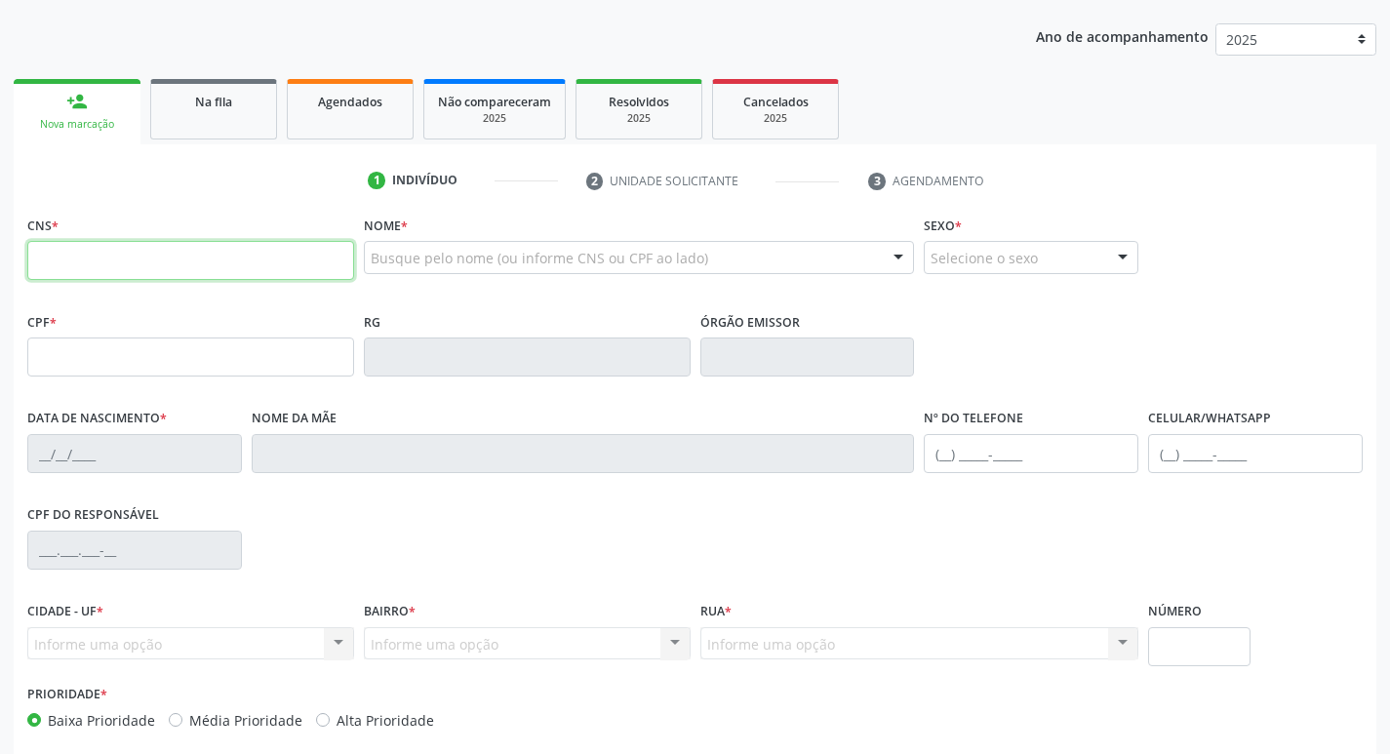
click at [238, 275] on input "text" at bounding box center [190, 260] width 327 height 39
paste input "700 0068 7790 3603"
type input "700 0068 7790 3603"
type input "701.204.244-36"
type input "23/03/1988"
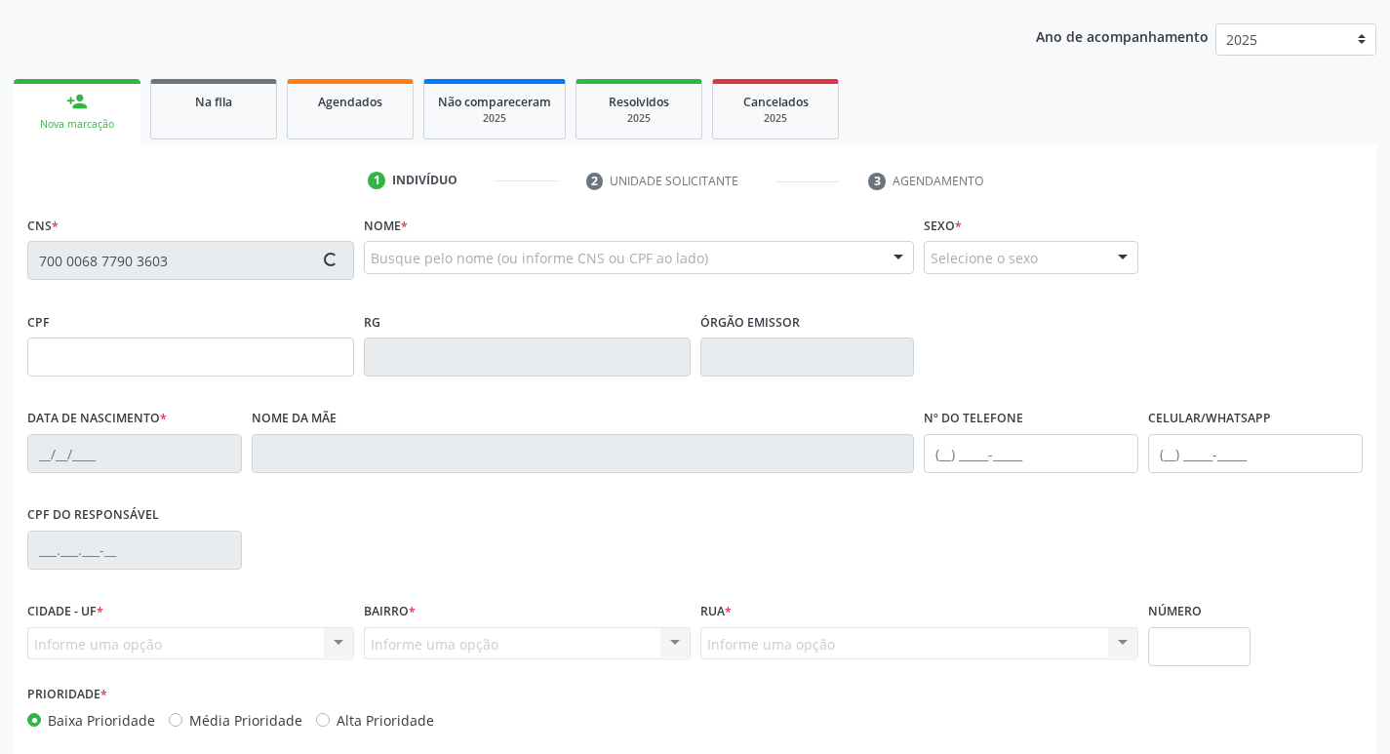
type input "Vera Lucia Nunes da Silva"
type input "(83) 99981-2629"
type input "S/N"
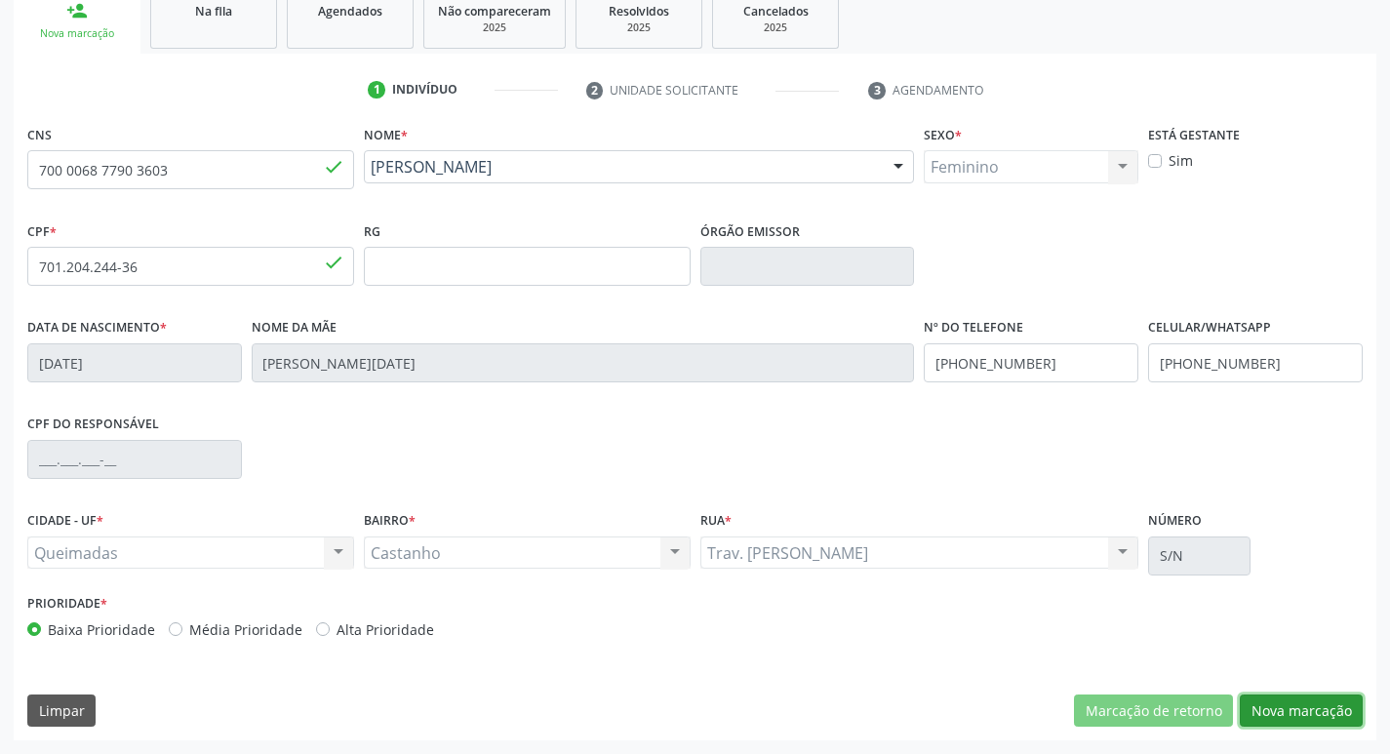
click at [1287, 698] on button "Nova marcação" at bounding box center [1301, 711] width 123 height 33
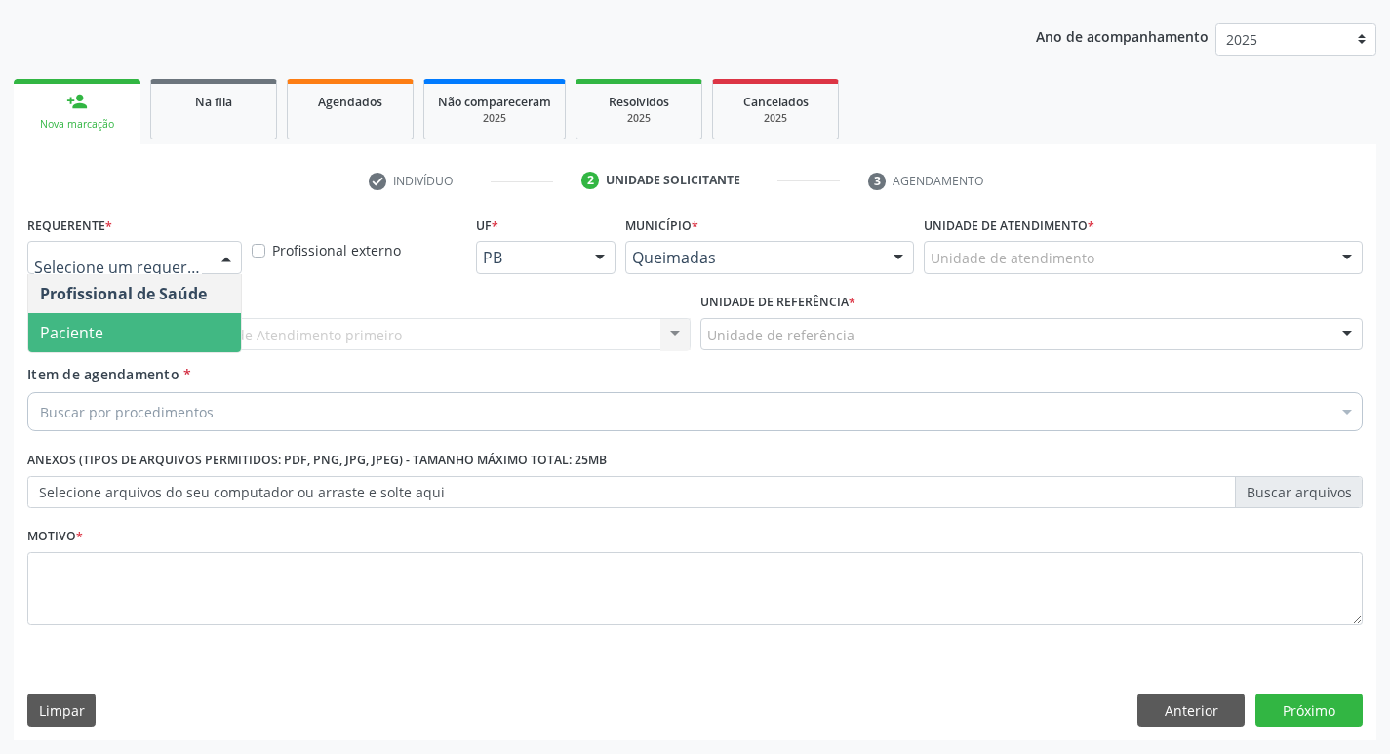
click at [181, 338] on span "Paciente" at bounding box center [134, 332] width 213 height 39
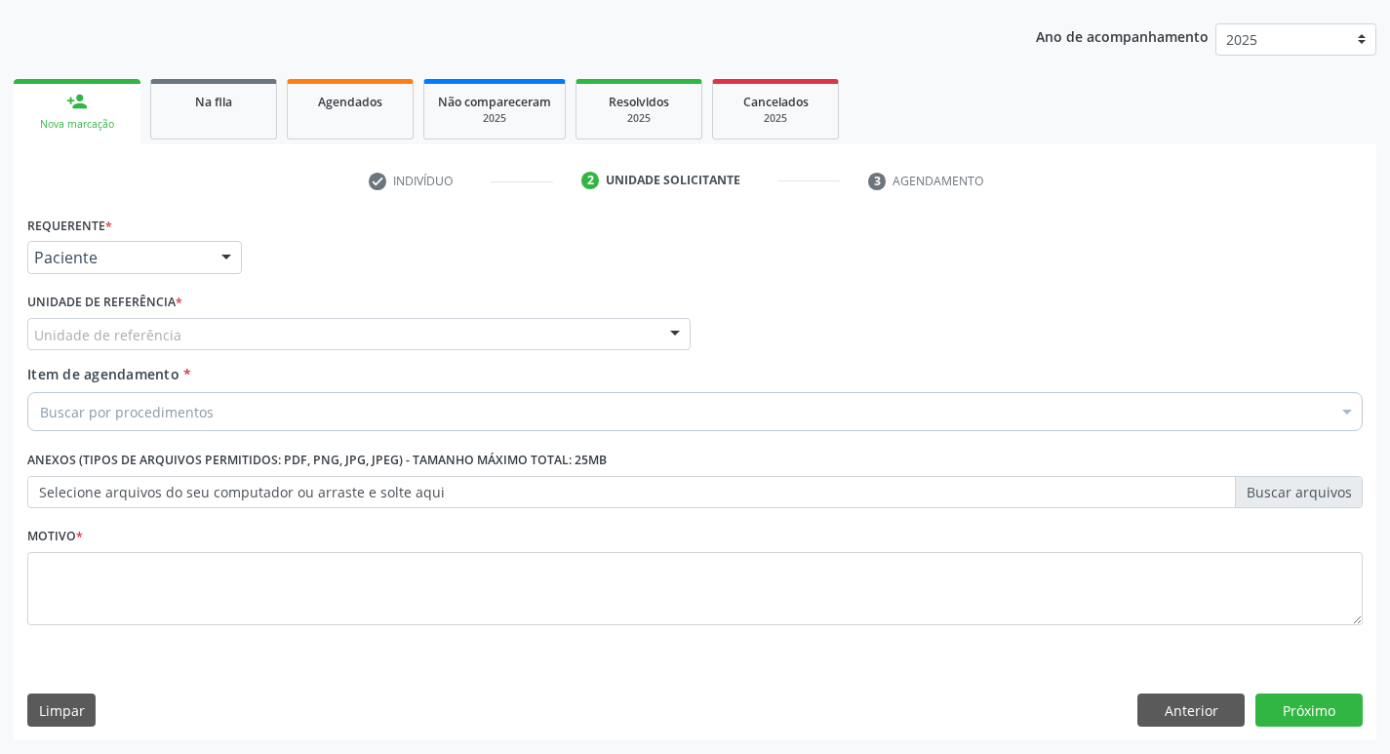
click at [182, 328] on div "Unidade de referência" at bounding box center [359, 334] width 664 height 33
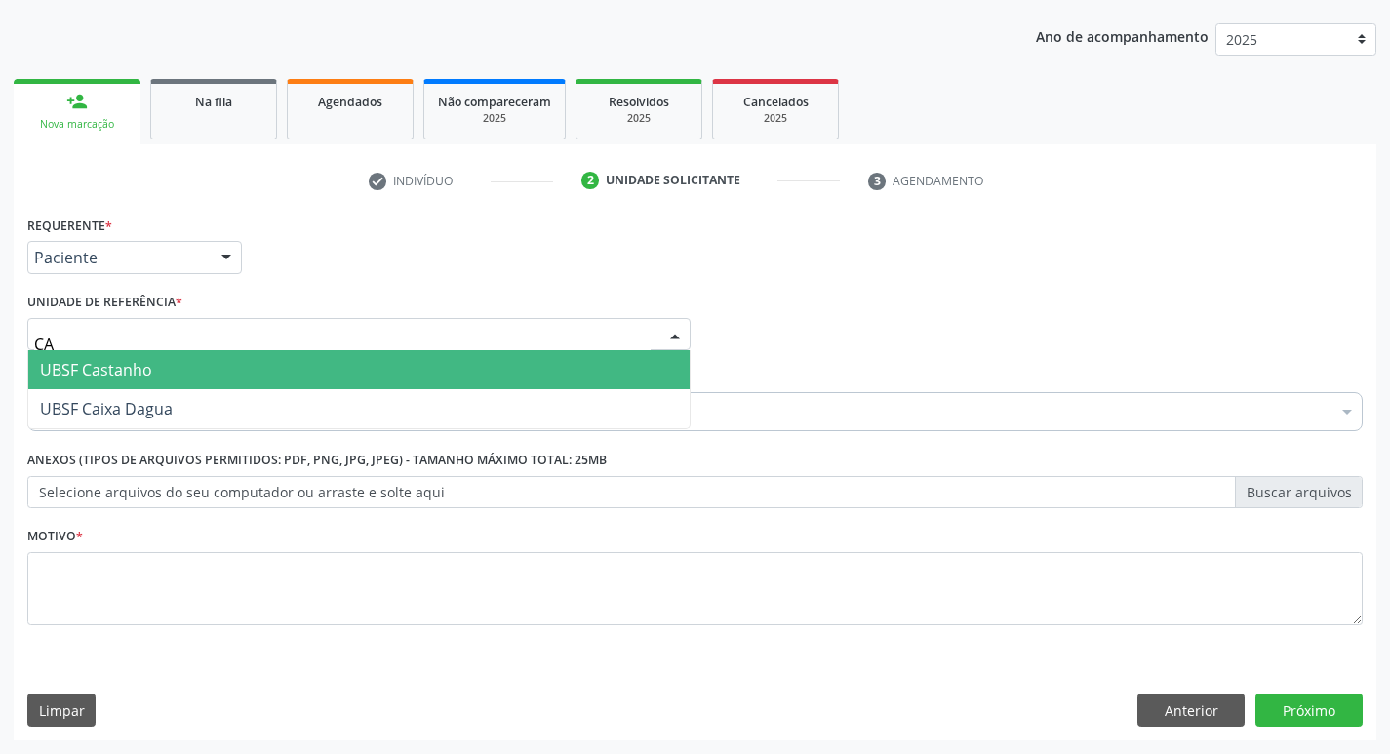
type input "CAS"
click at [168, 376] on span "UBSF Castanho" at bounding box center [359, 369] width 662 height 39
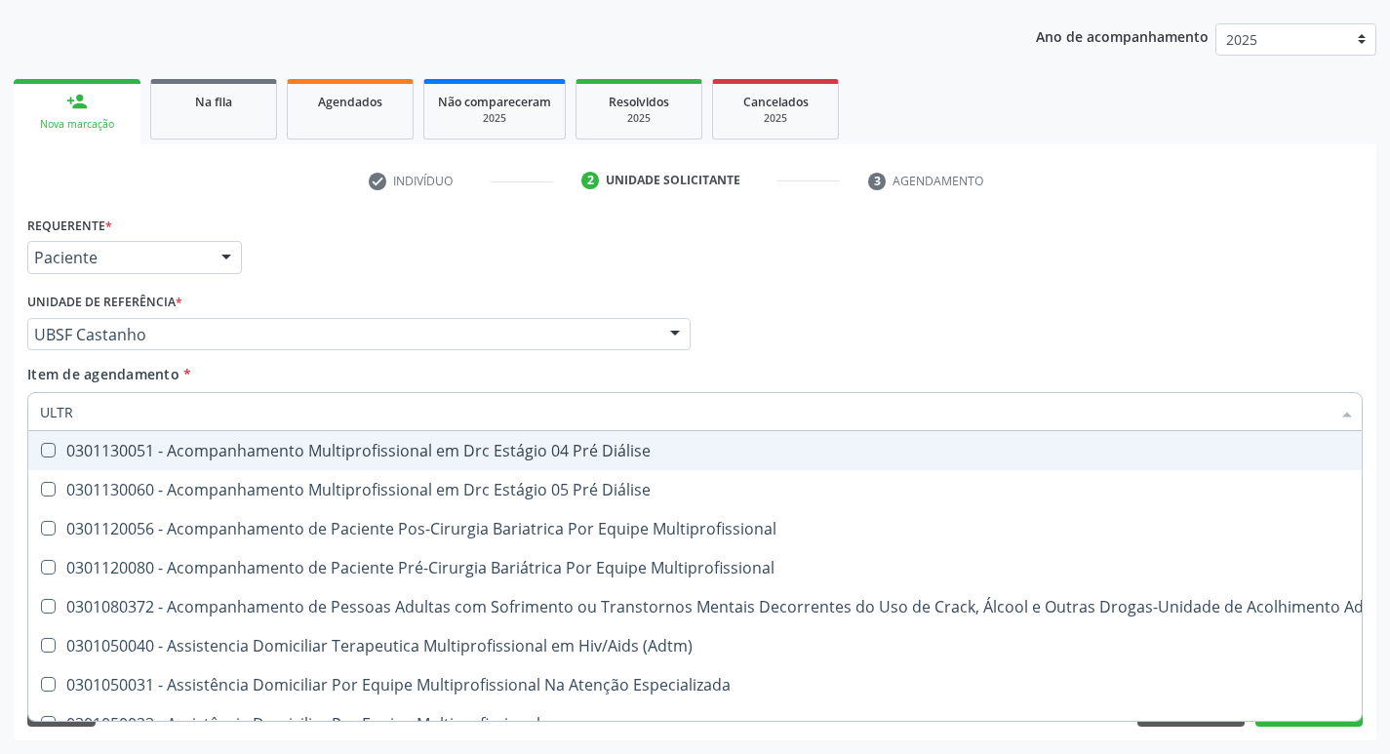
type input "ULTRA"
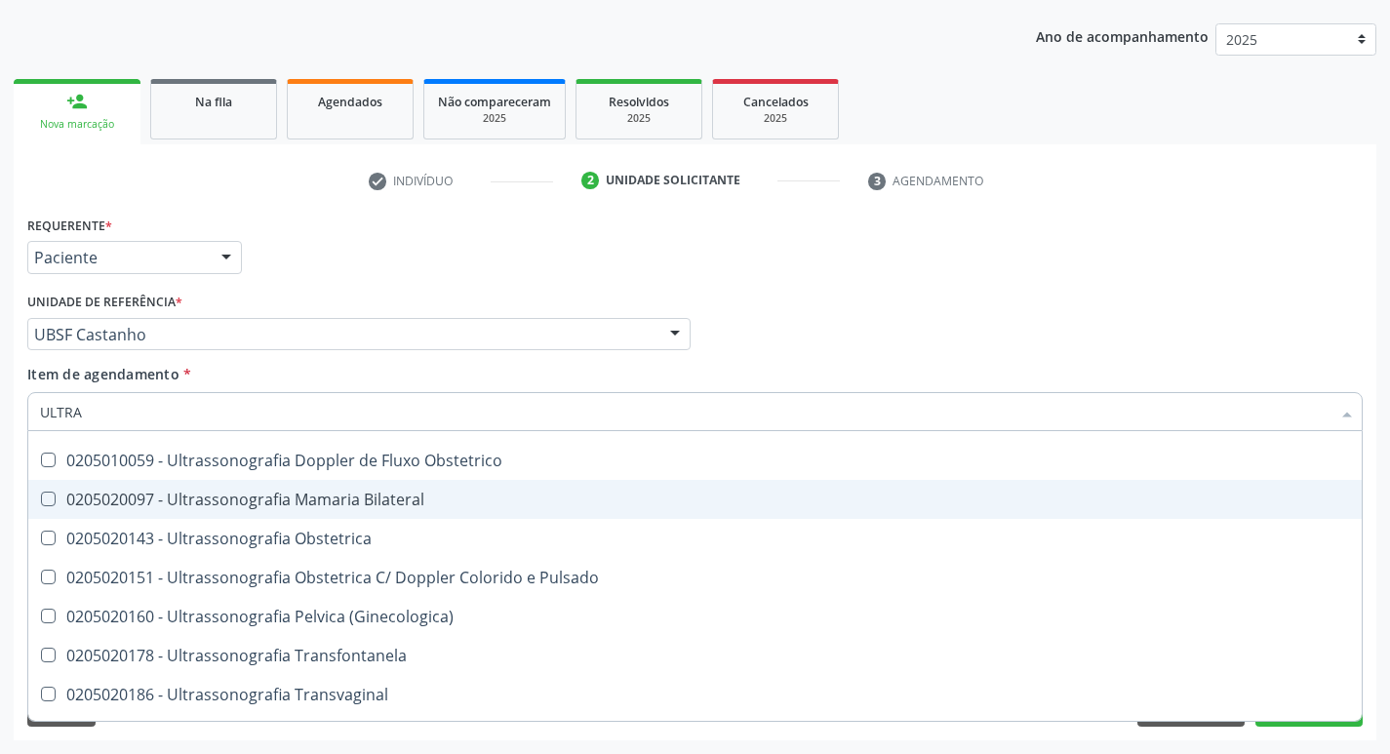
scroll to position [293, 0]
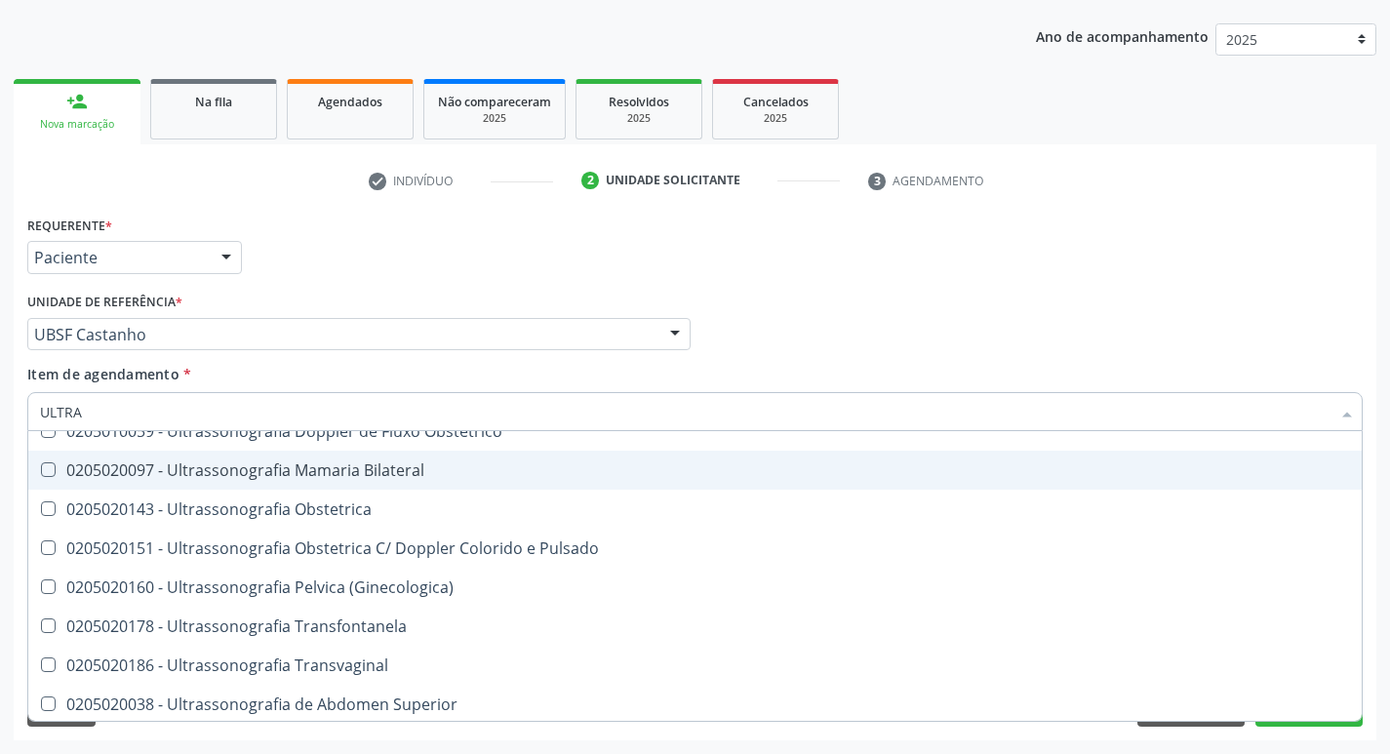
click at [314, 465] on div "0205020097 - Ultrassonografia Mamaria Bilateral" at bounding box center [695, 471] width 1310 height 16
checkbox Bilateral "true"
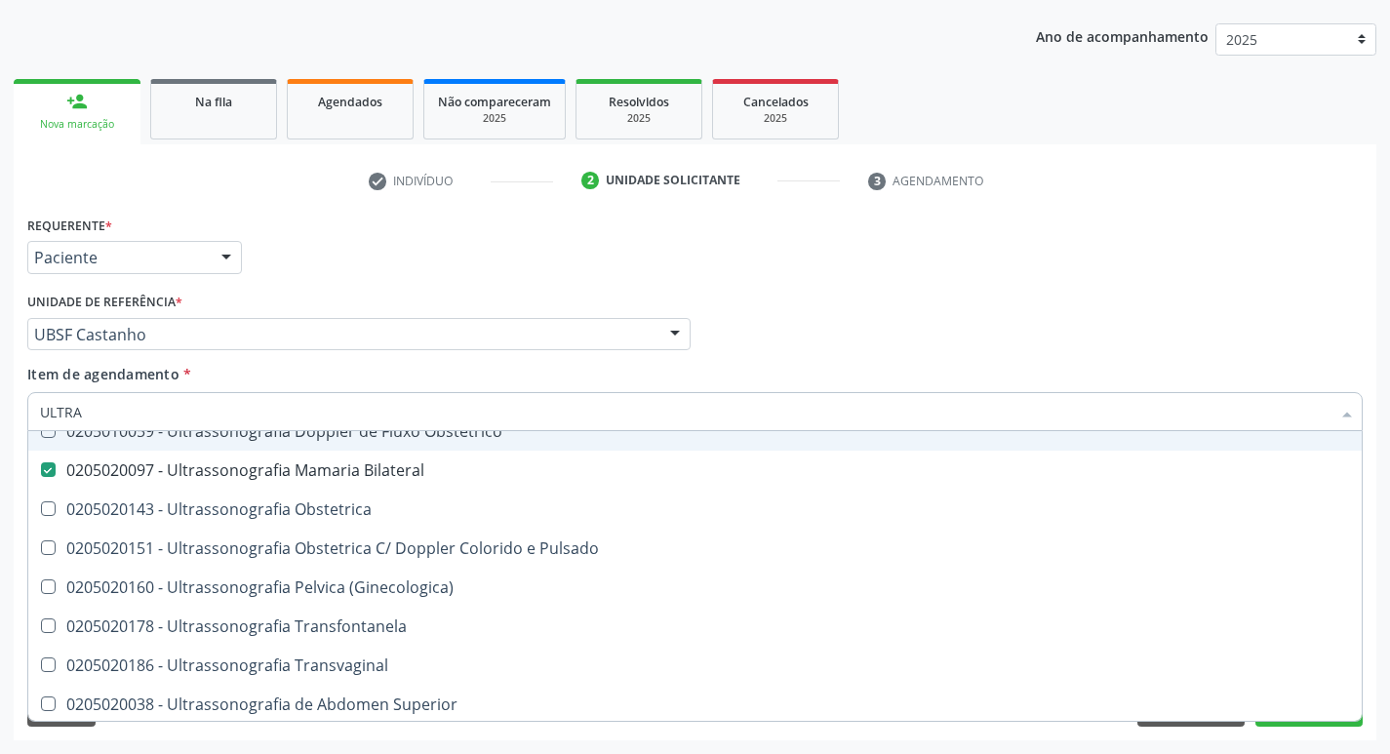
click at [922, 313] on div "Profissional Solicitante Por favor, selecione a Unidade de Atendimento primeiro…" at bounding box center [695, 326] width 1346 height 76
checkbox X "true"
checkbox Bilateral "false"
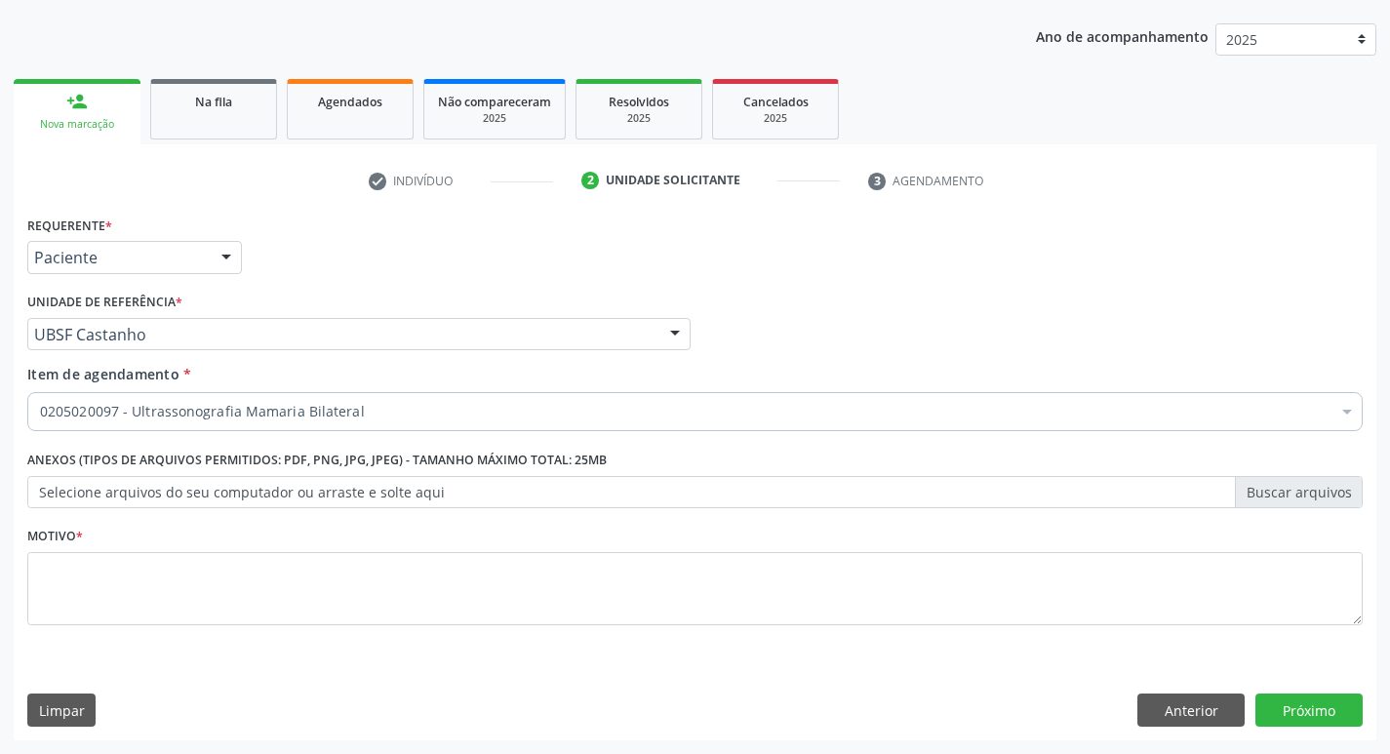
scroll to position [0, 0]
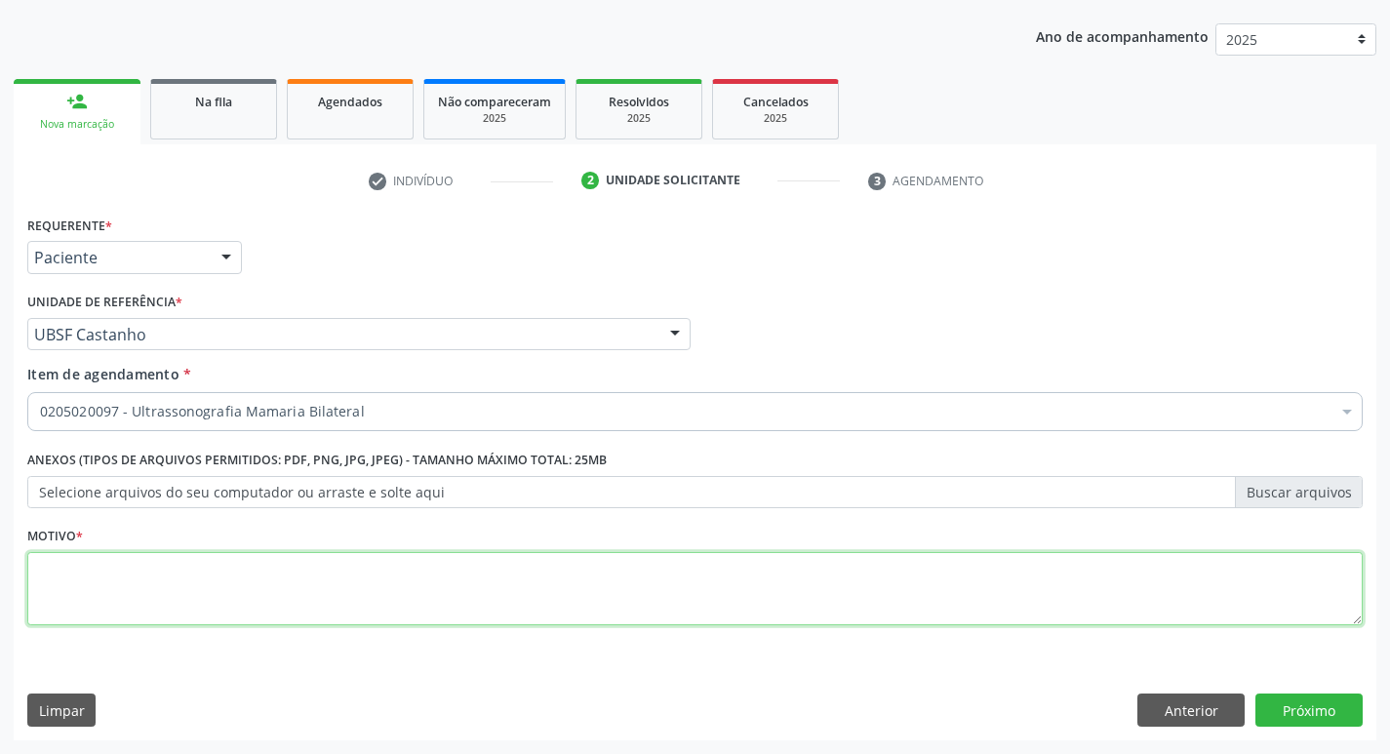
click at [382, 609] on textarea at bounding box center [695, 589] width 1336 height 74
type textarea "AVALIAÇÃO"
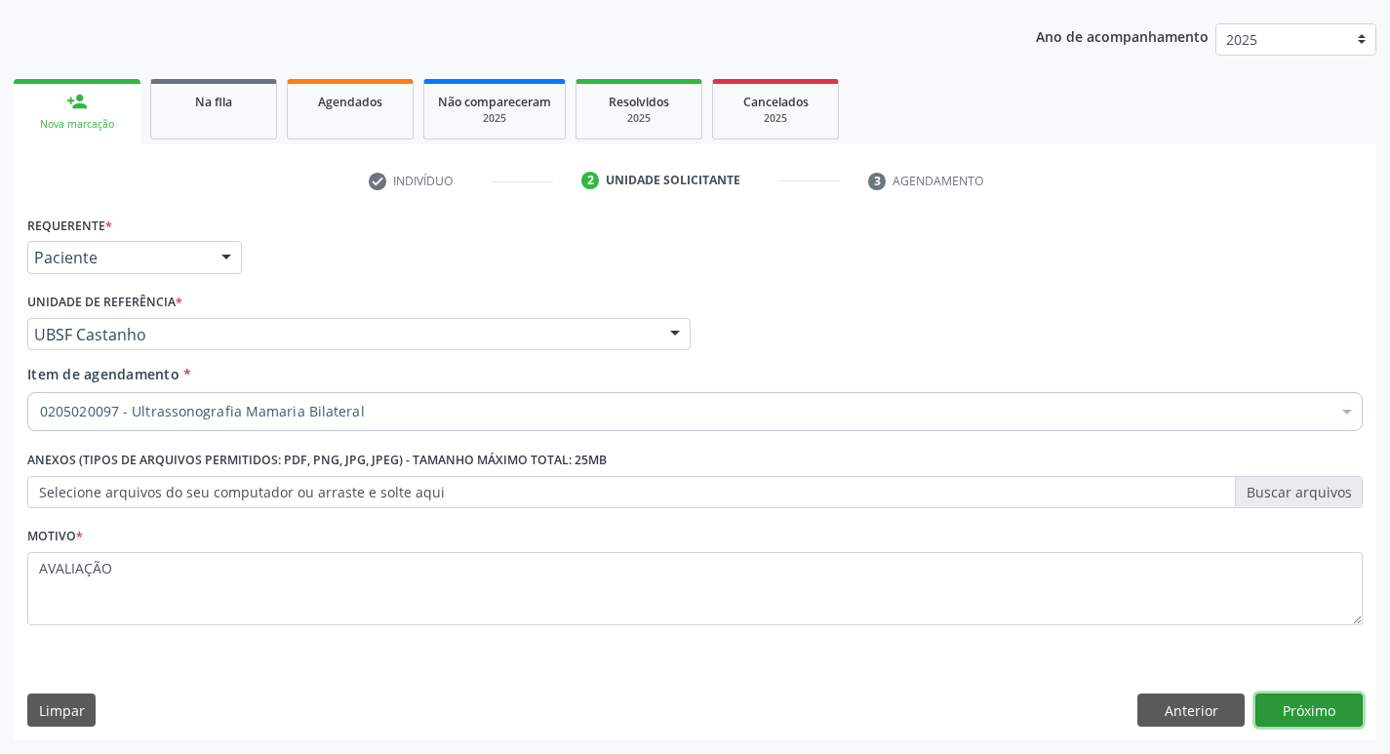
click at [1326, 713] on button "Próximo" at bounding box center [1309, 710] width 107 height 33
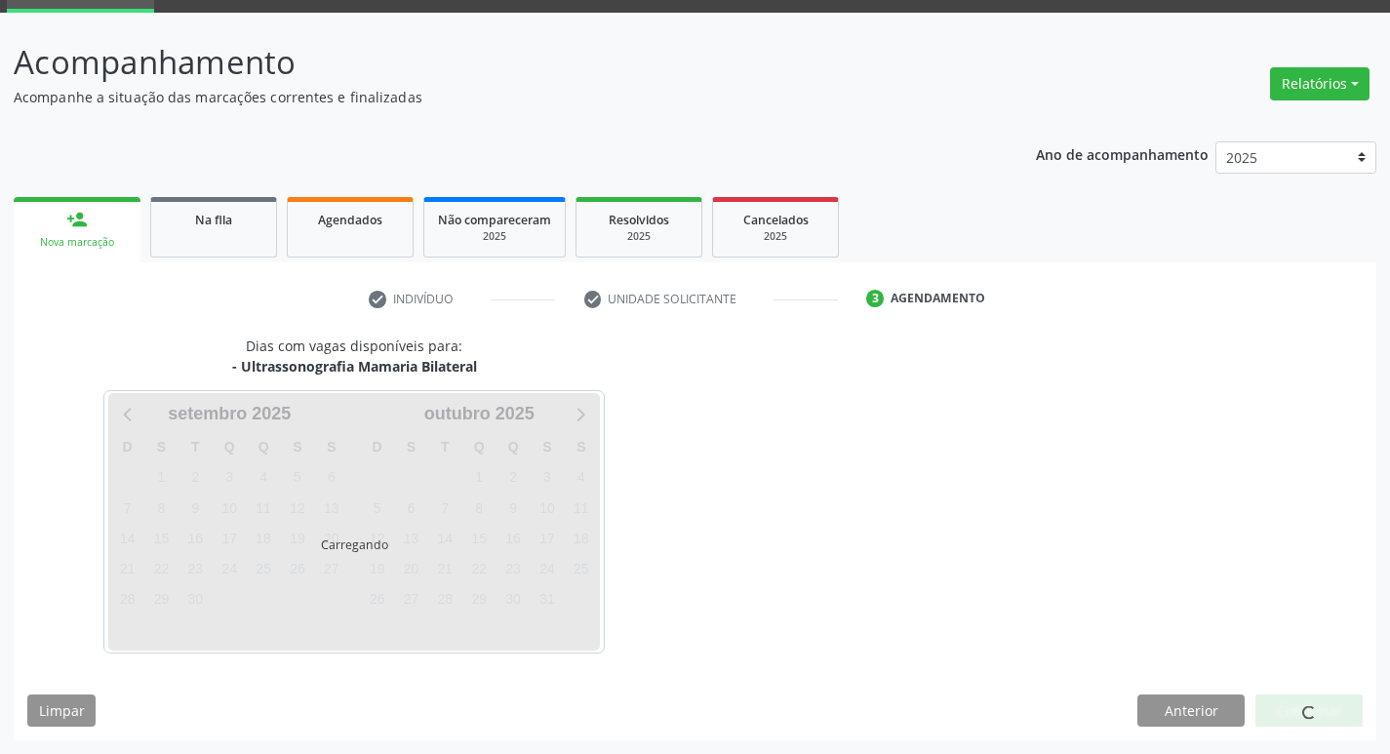
scroll to position [95, 0]
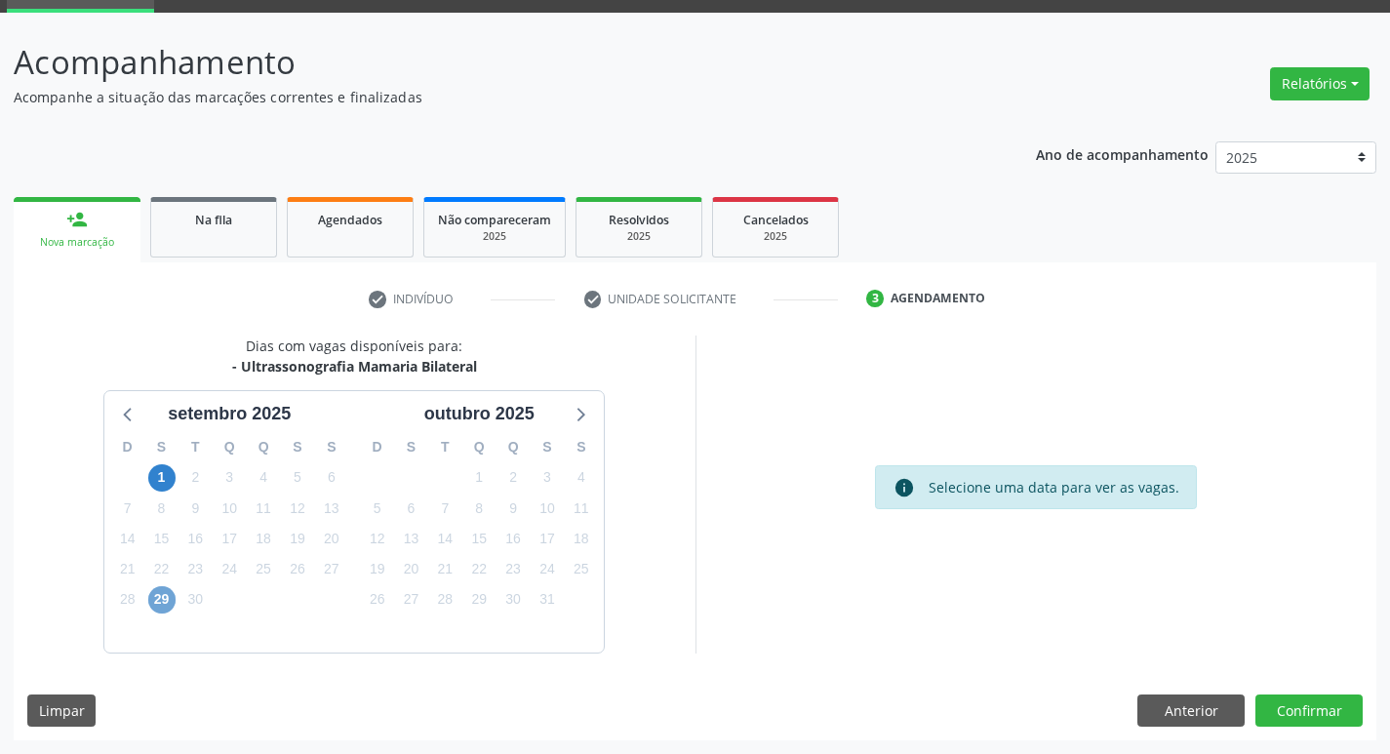
click at [164, 606] on span "29" at bounding box center [161, 599] width 27 height 27
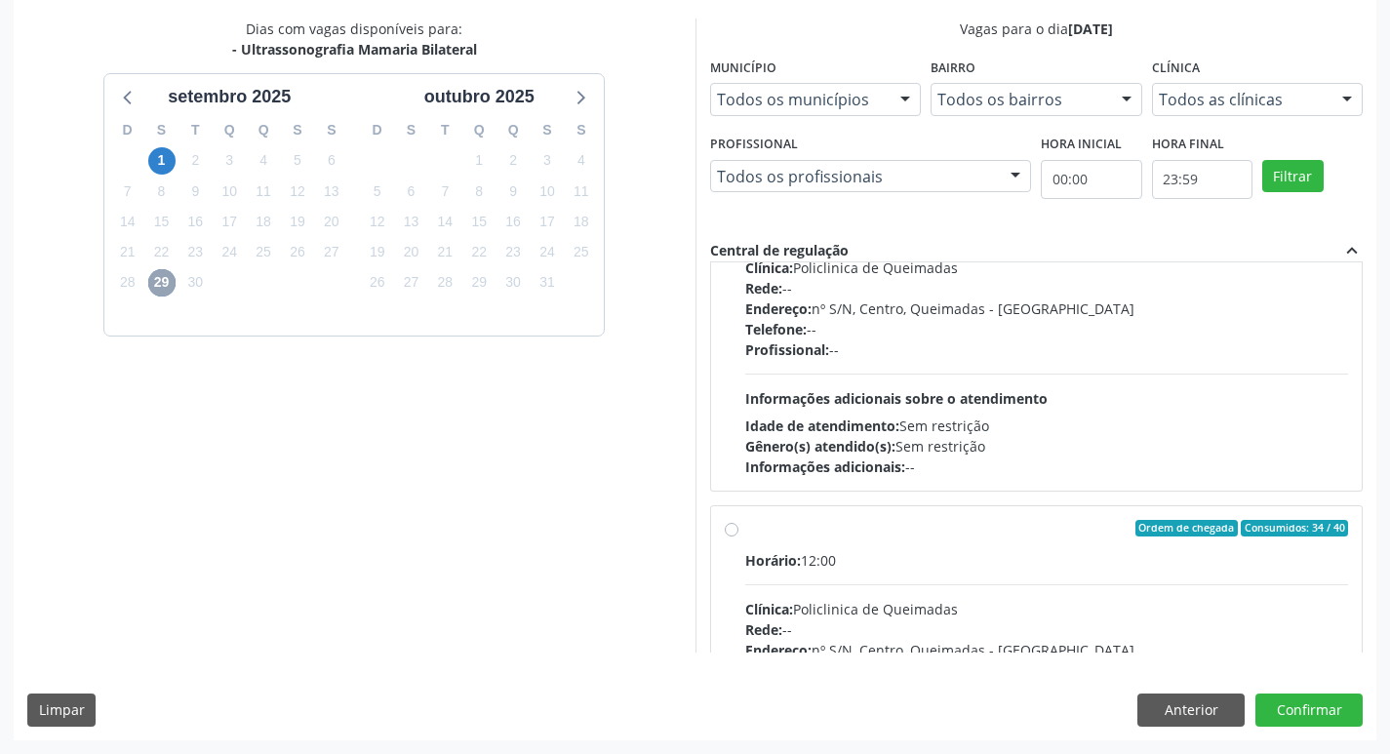
scroll to position [307, 0]
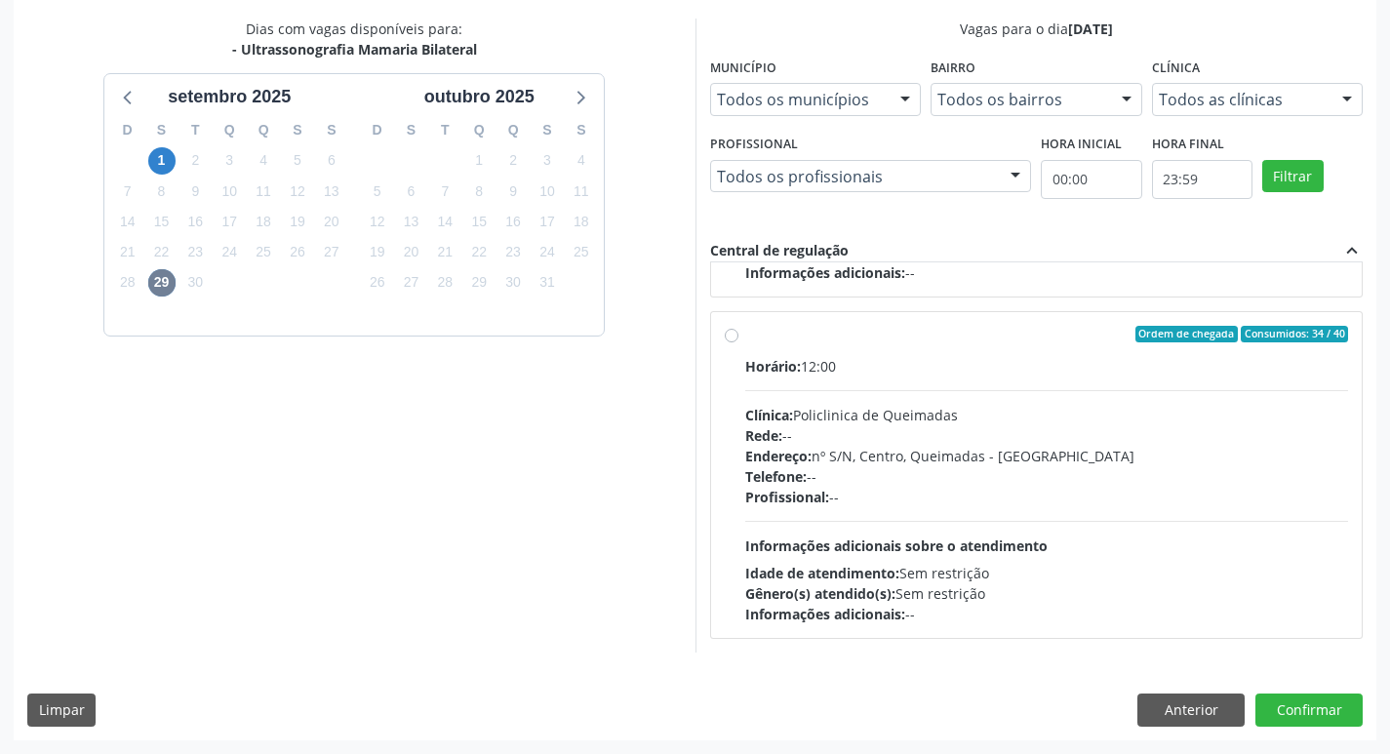
click at [946, 393] on div "Horário: 12:00 Clínica: Policlinica de Queimadas Rede: -- Endereço: nº S/N, Cen…" at bounding box center [1047, 490] width 604 height 268
click at [739, 343] on input "Ordem de chegada Consumidos: 34 / 40 Horário: 12:00 Clínica: Policlinica de Que…" at bounding box center [732, 335] width 14 height 18
radio input "true"
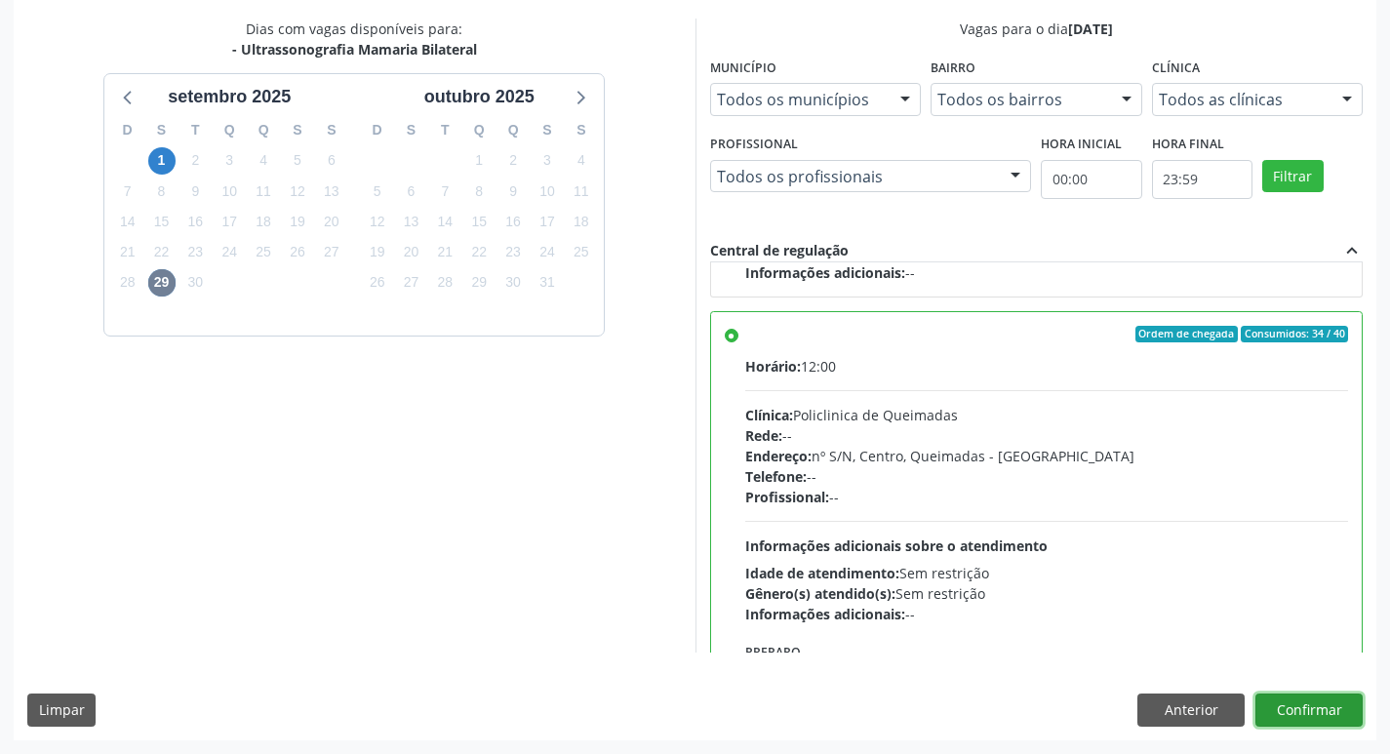
click at [1310, 710] on button "Confirmar" at bounding box center [1309, 710] width 107 height 33
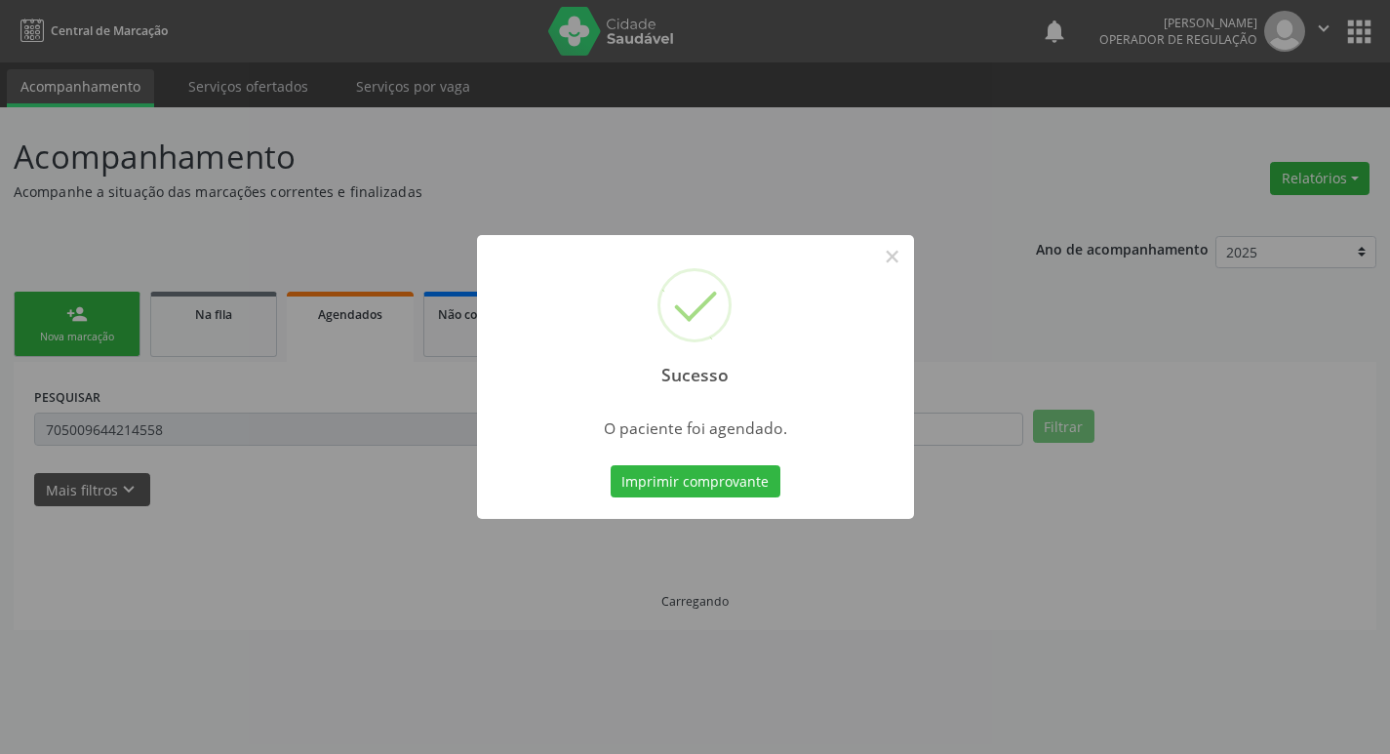
scroll to position [0, 0]
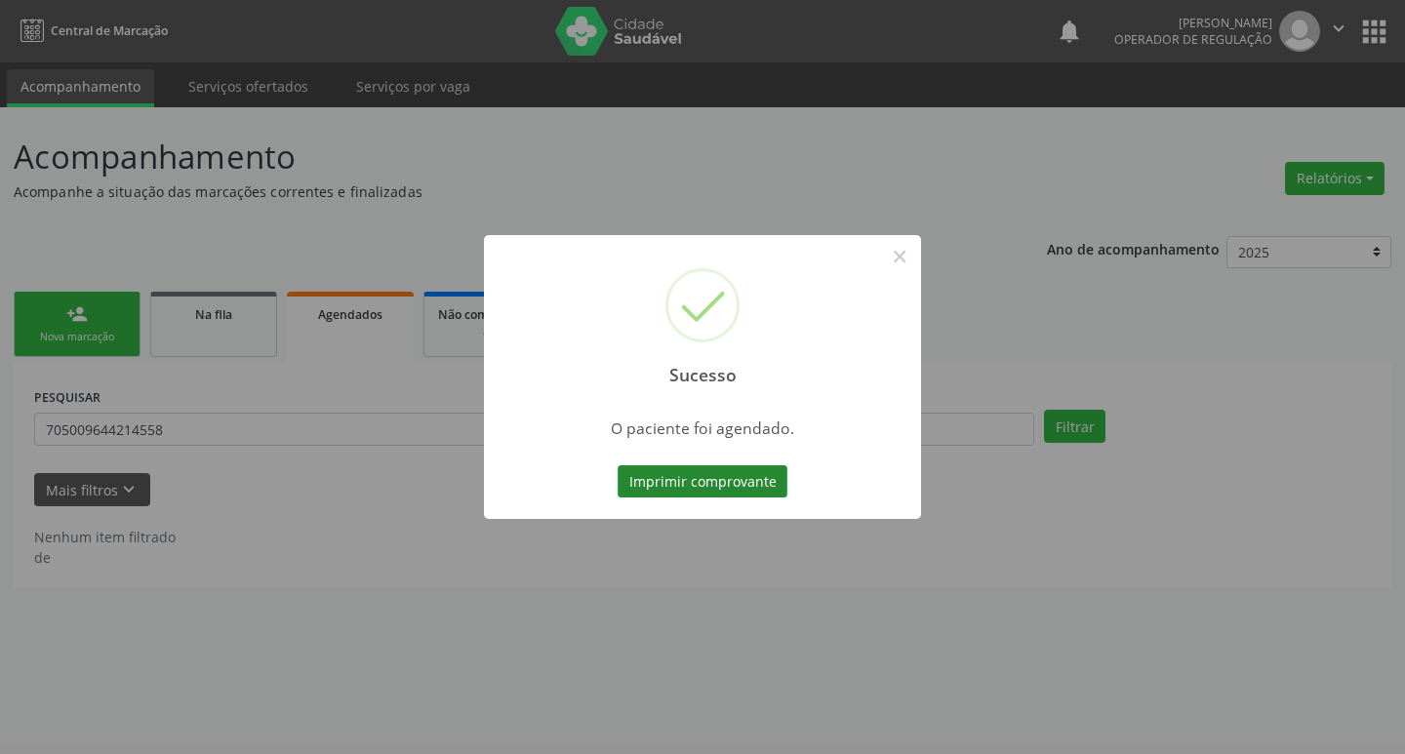
click at [685, 465] on button "Imprimir comprovante" at bounding box center [703, 481] width 170 height 33
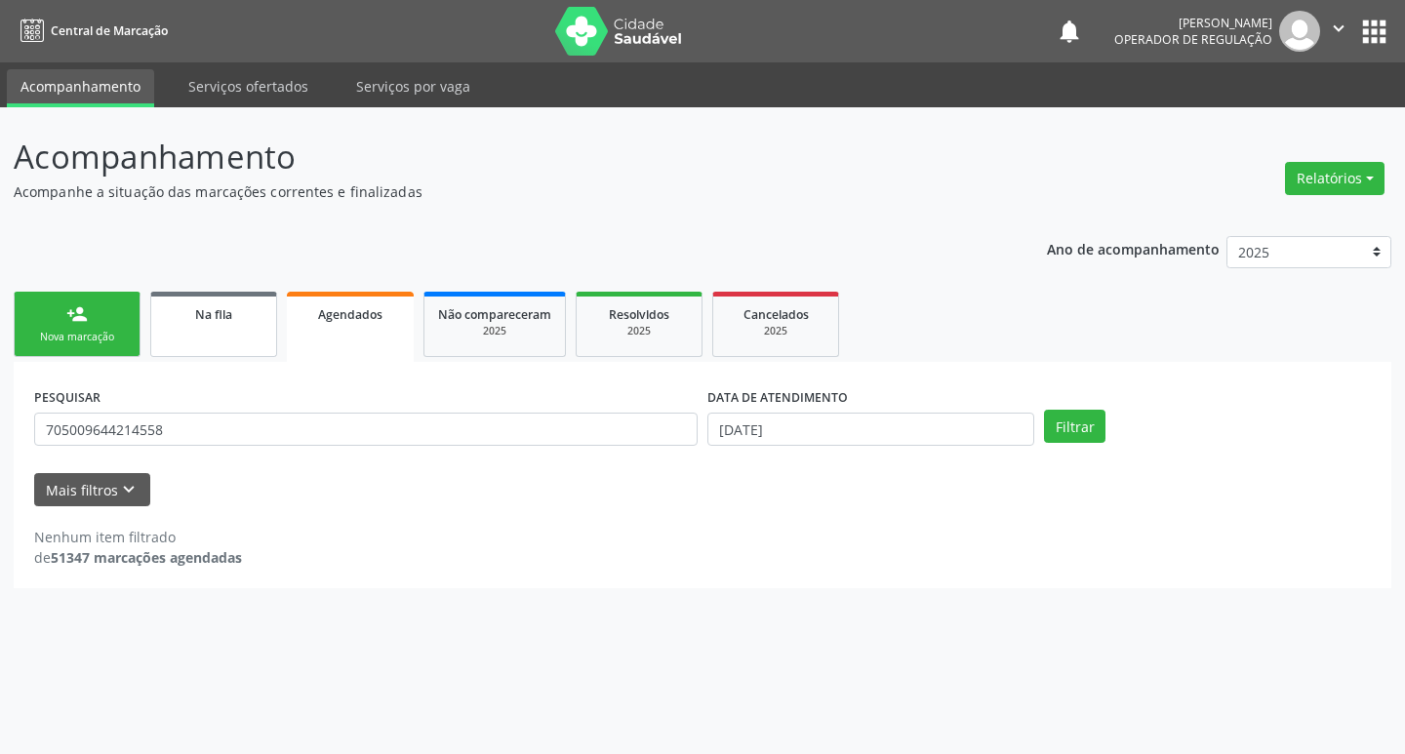
click at [225, 343] on link "Na fila" at bounding box center [213, 324] width 127 height 65
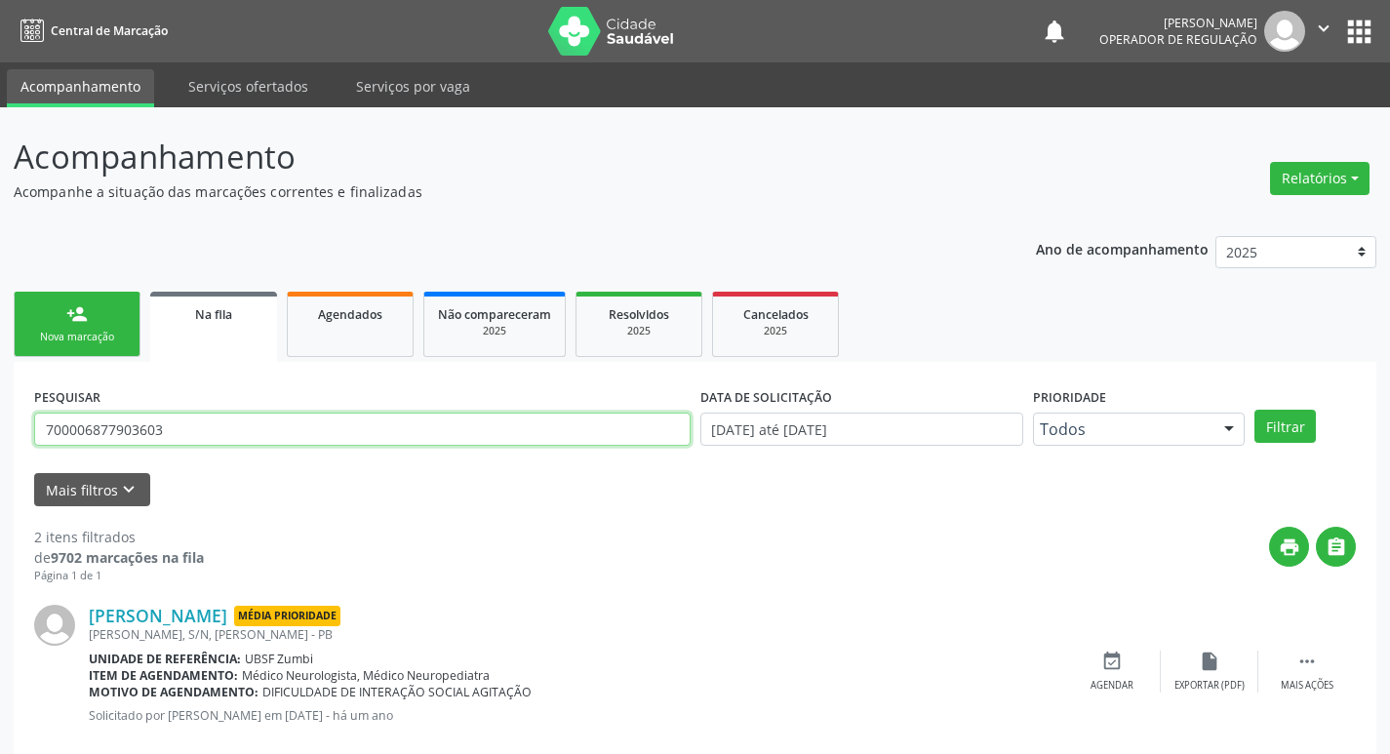
click at [204, 441] on input "700006877903603" at bounding box center [362, 429] width 657 height 33
type input "702609751467743"
click at [1255, 410] on button "Filtrar" at bounding box center [1285, 426] width 61 height 33
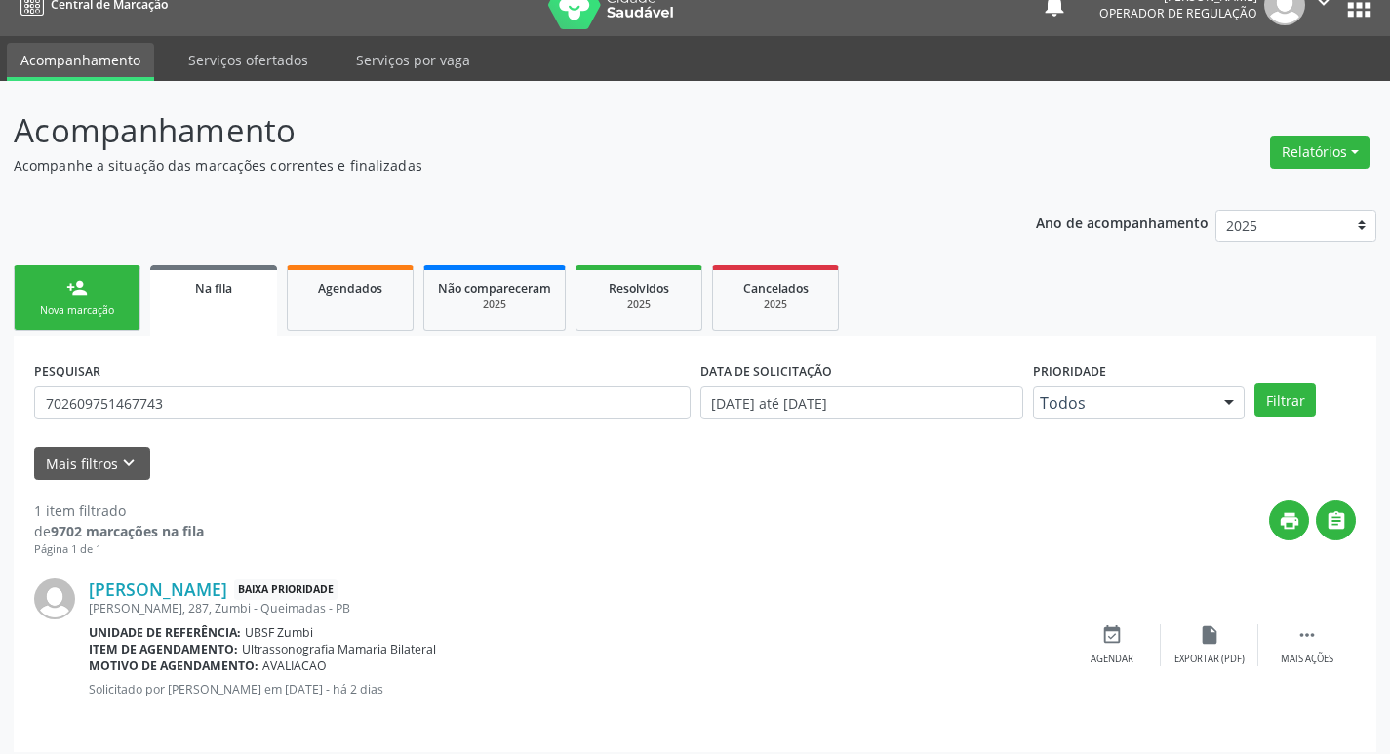
scroll to position [38, 0]
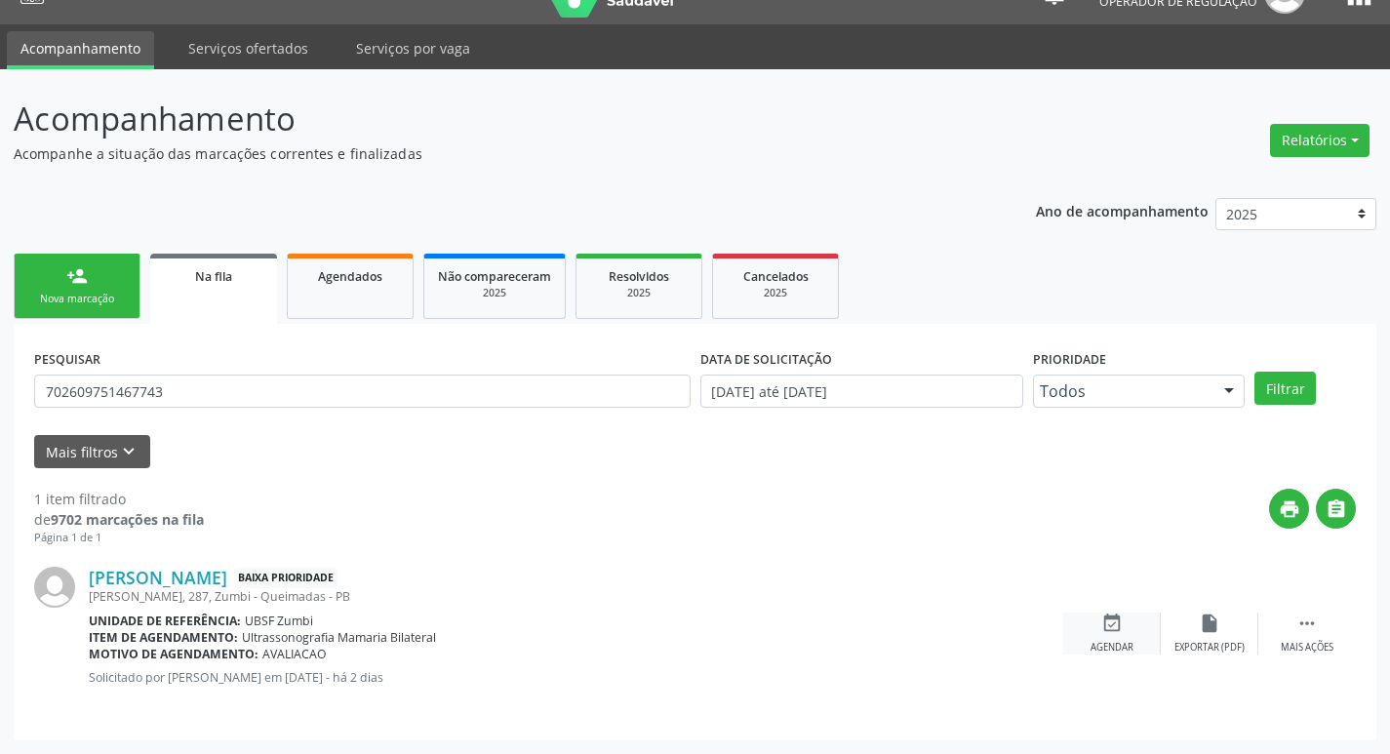
click at [1111, 630] on icon "event_available" at bounding box center [1112, 623] width 21 height 21
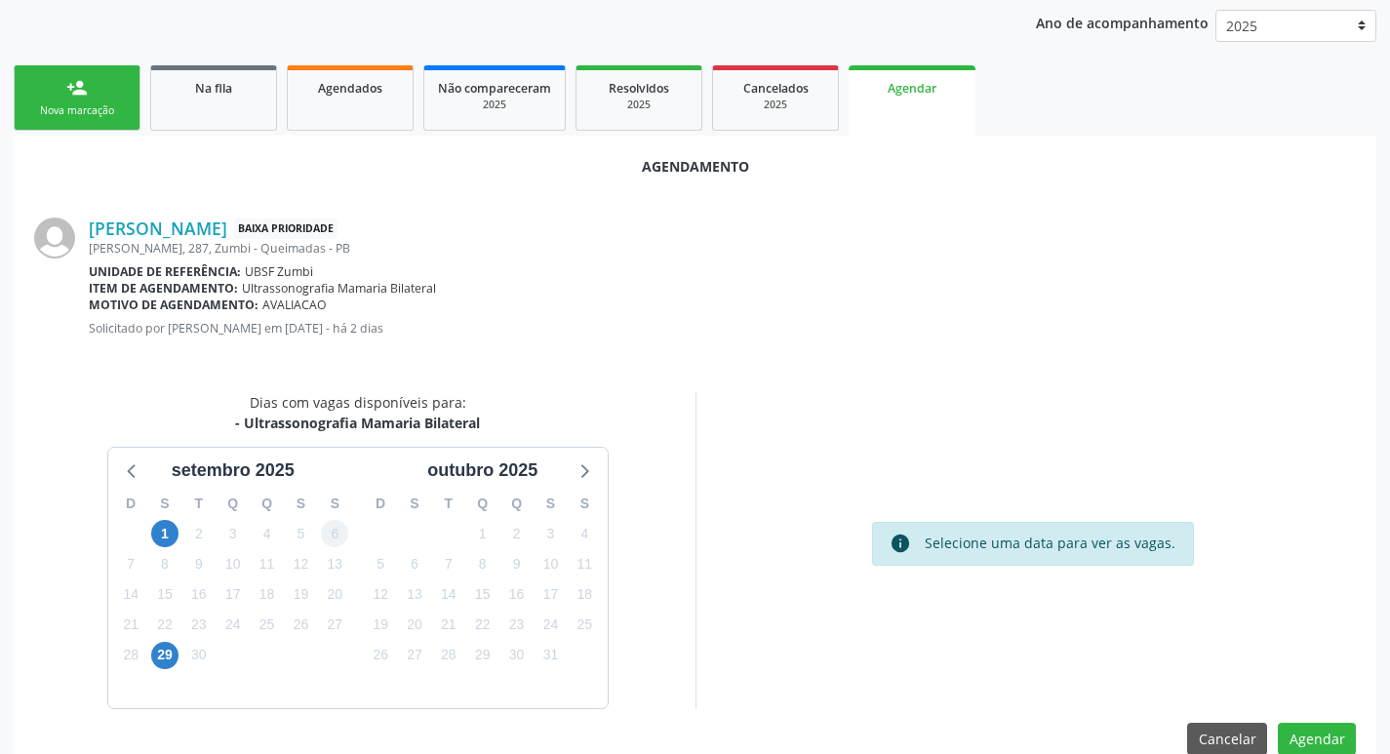
scroll to position [233, 0]
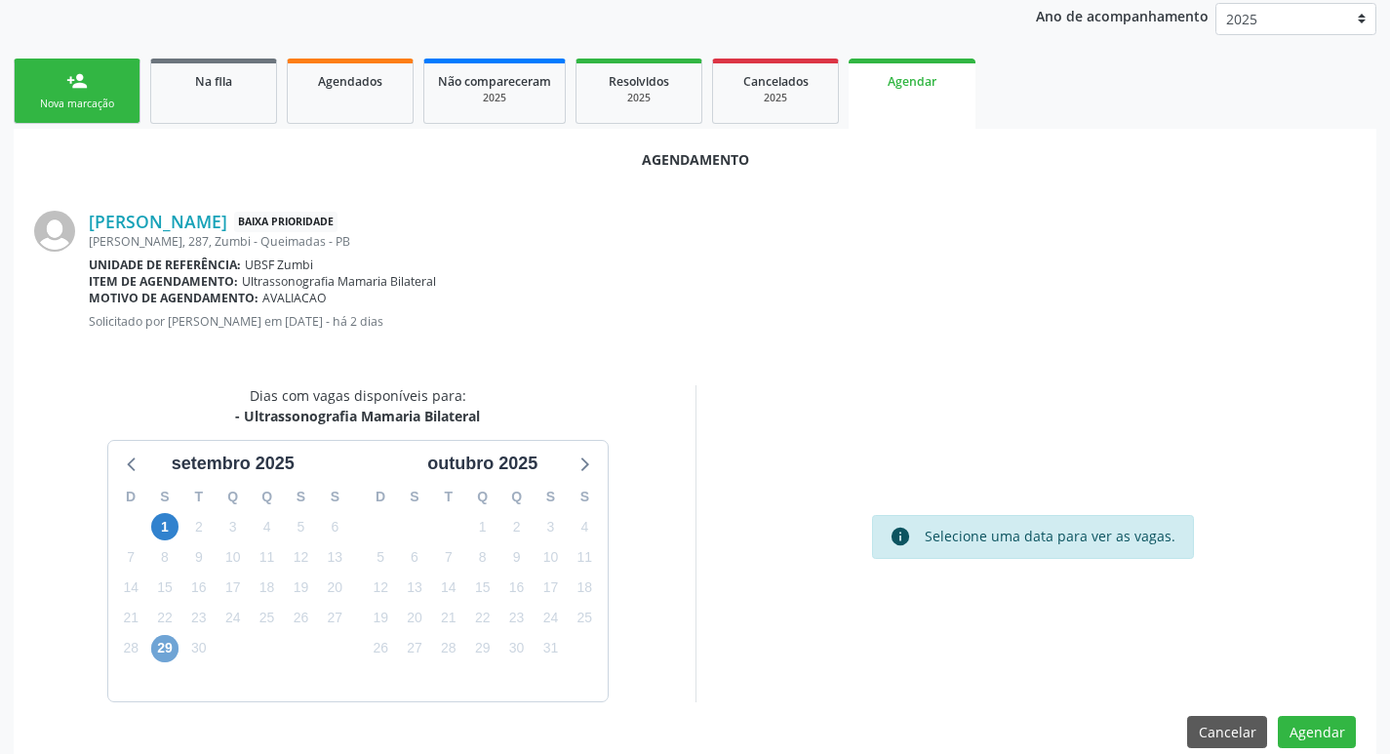
click at [157, 658] on span "29" at bounding box center [164, 648] width 27 height 27
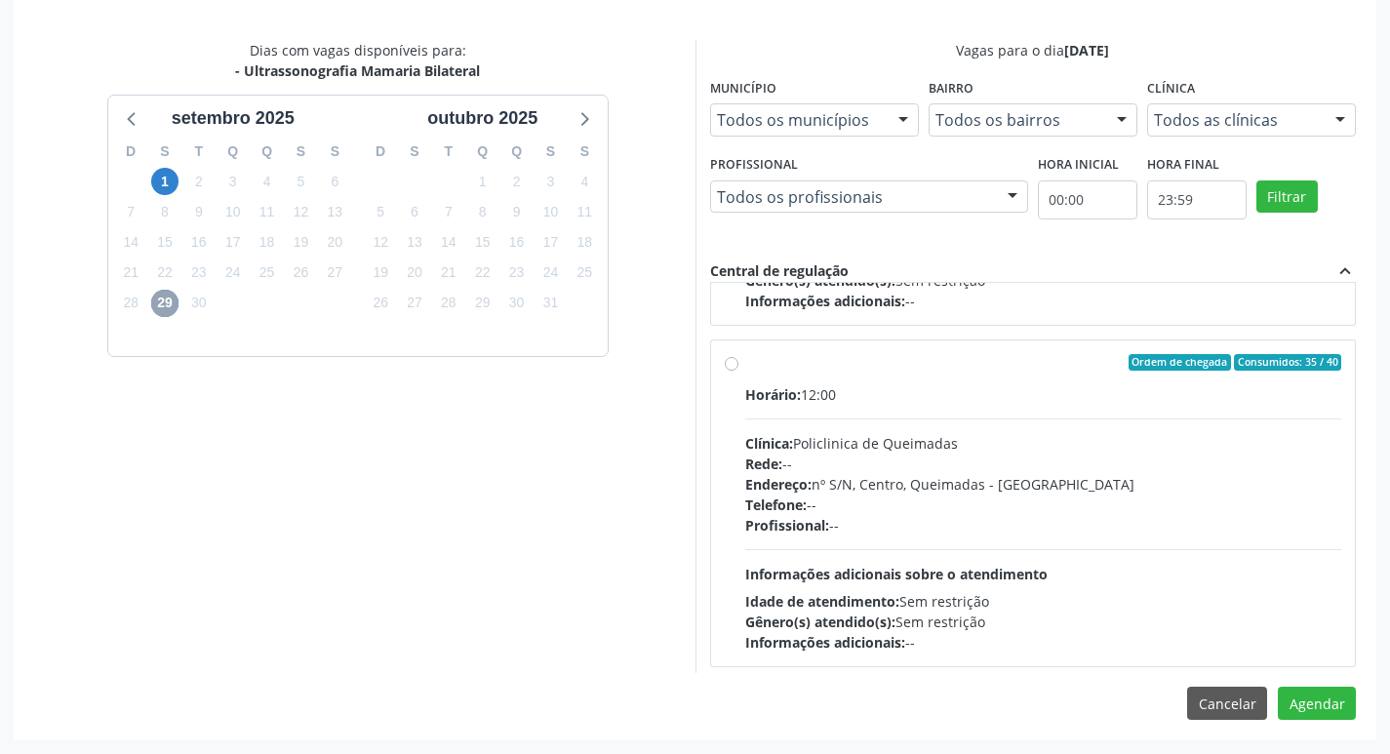
scroll to position [307, 0]
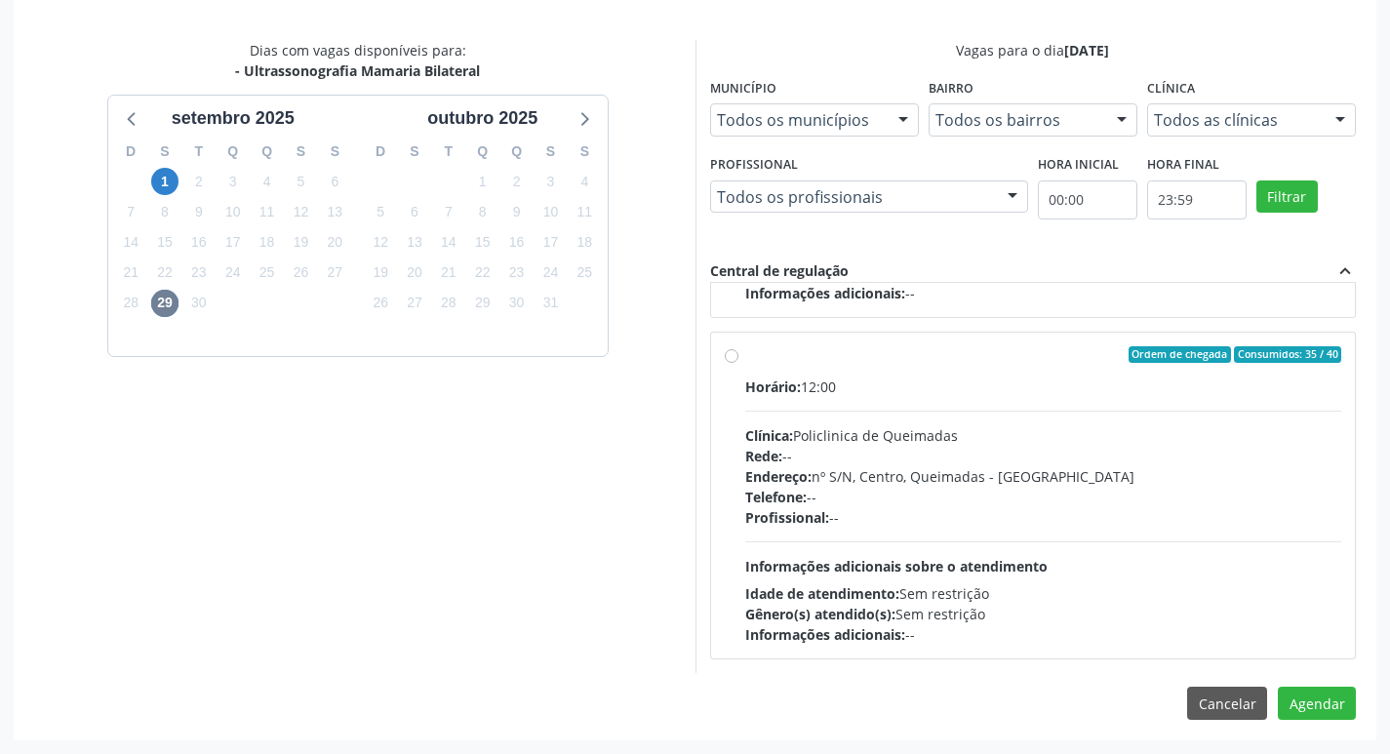
click at [1263, 404] on div "Horário: 12:00 Clínica: Policlinica de Queimadas Rede: -- Endereço: nº S/N, Cen…" at bounding box center [1043, 511] width 597 height 268
click at [739, 364] on input "Ordem de chegada Consumidos: 35 / 40 Horário: 12:00 Clínica: Policlinica de Que…" at bounding box center [732, 355] width 14 height 18
radio input "true"
click at [1336, 699] on button "Agendar" at bounding box center [1317, 703] width 78 height 33
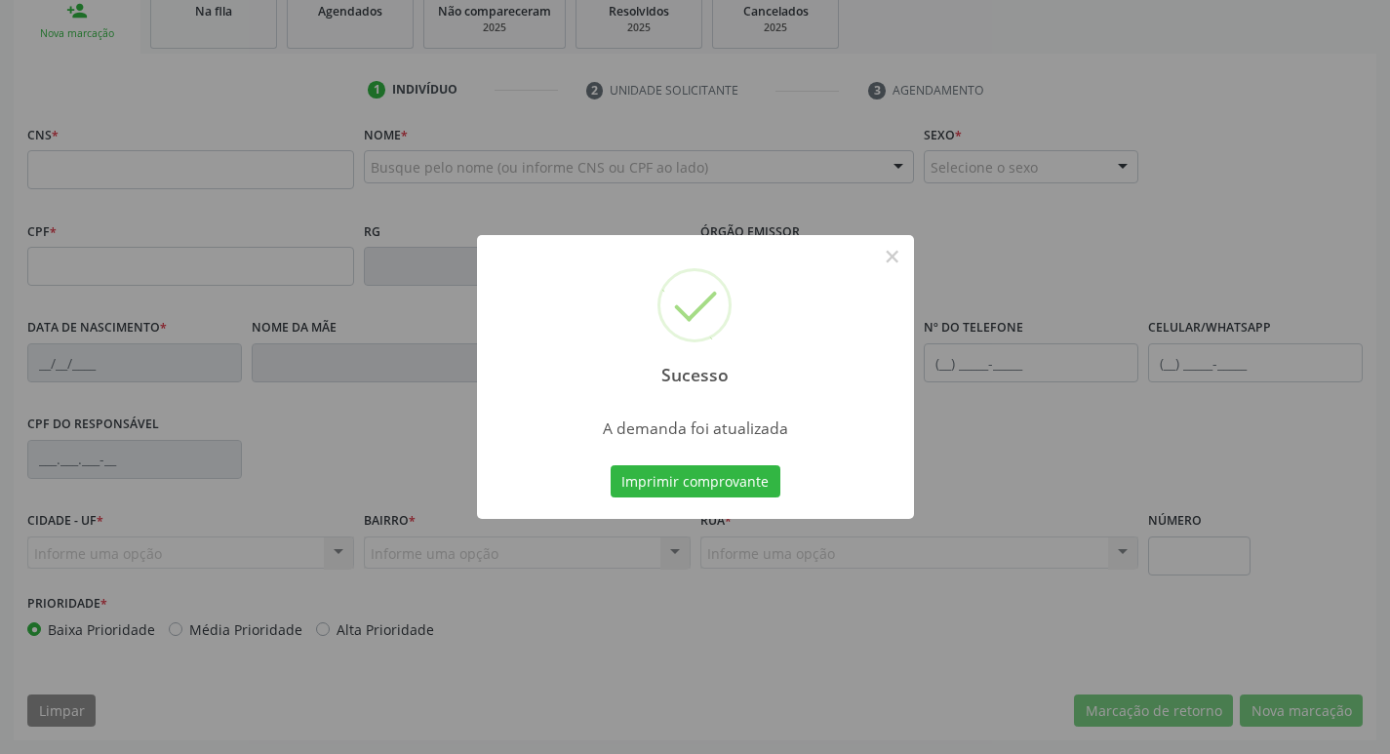
scroll to position [303, 0]
click at [696, 470] on button "Imprimir comprovante" at bounding box center [696, 481] width 170 height 33
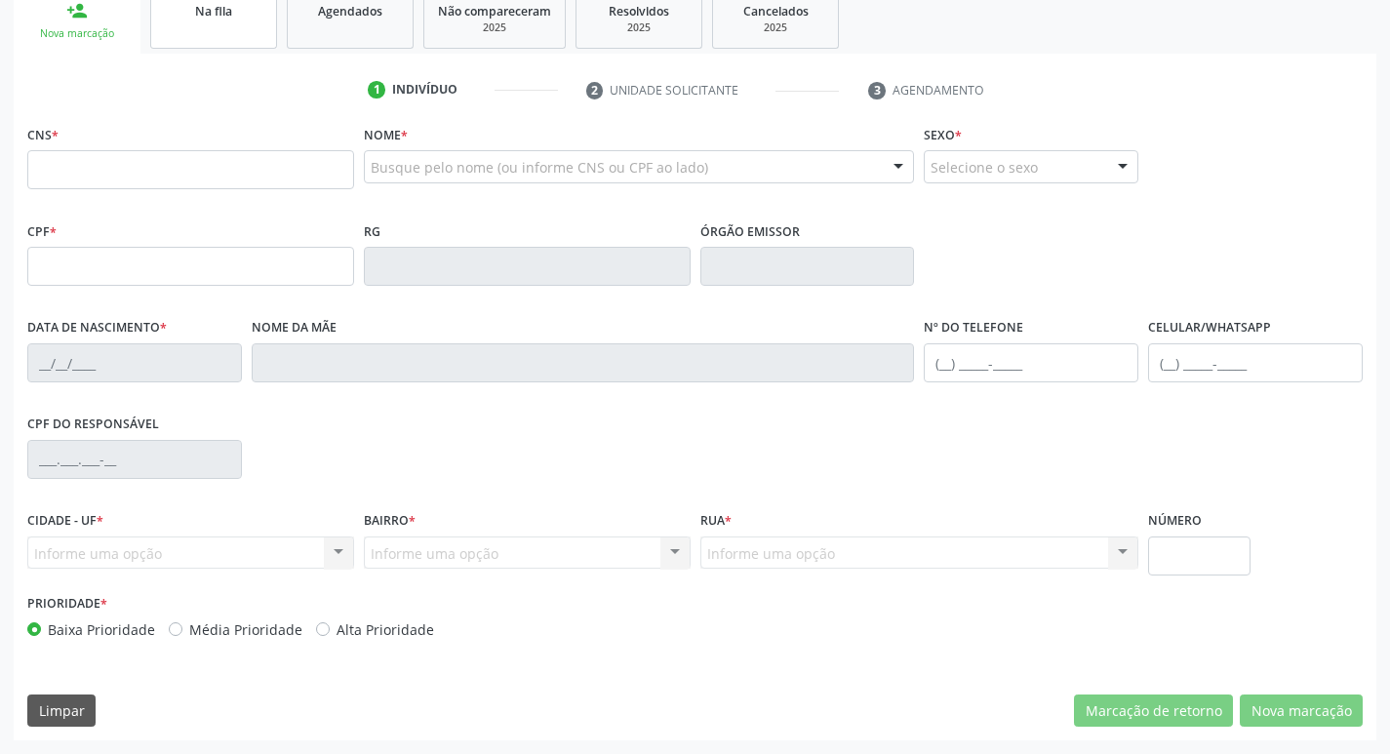
click at [256, 42] on link "Na fila" at bounding box center [213, 18] width 127 height 60
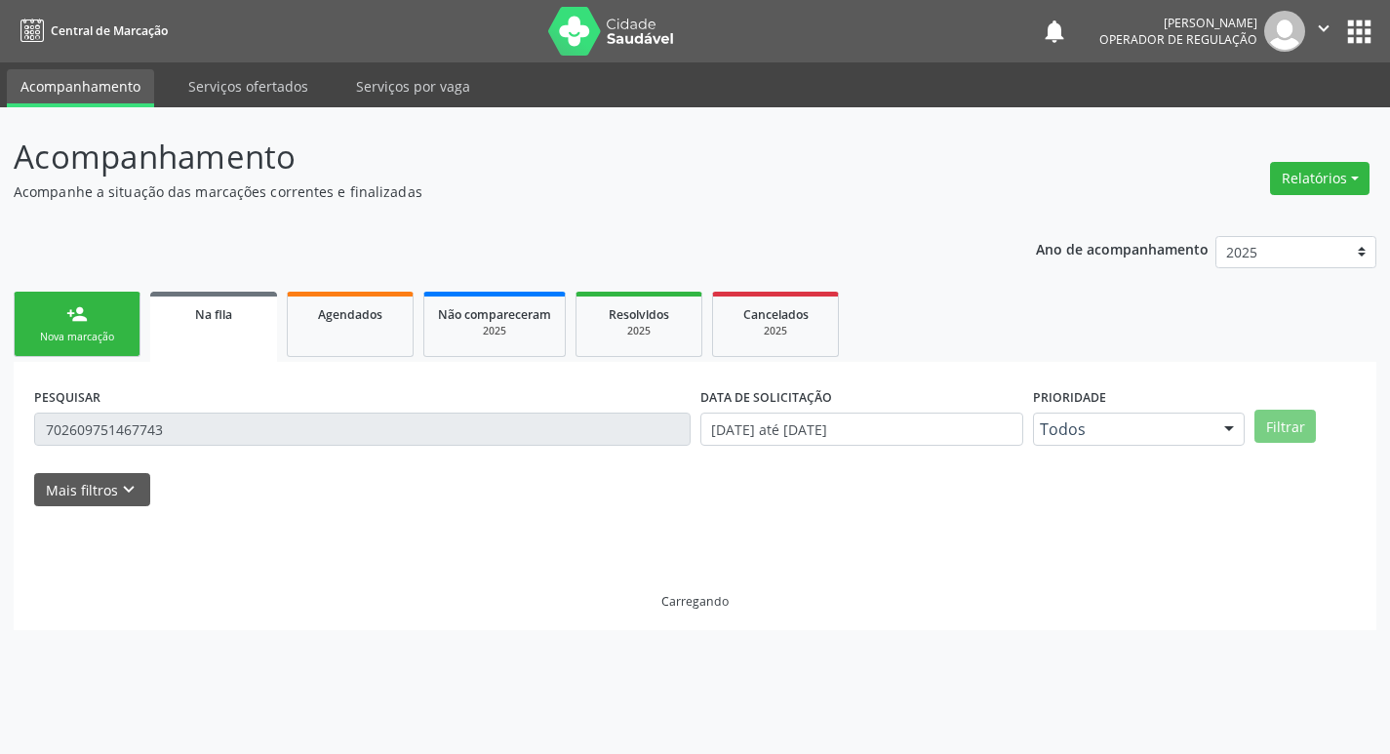
scroll to position [0, 0]
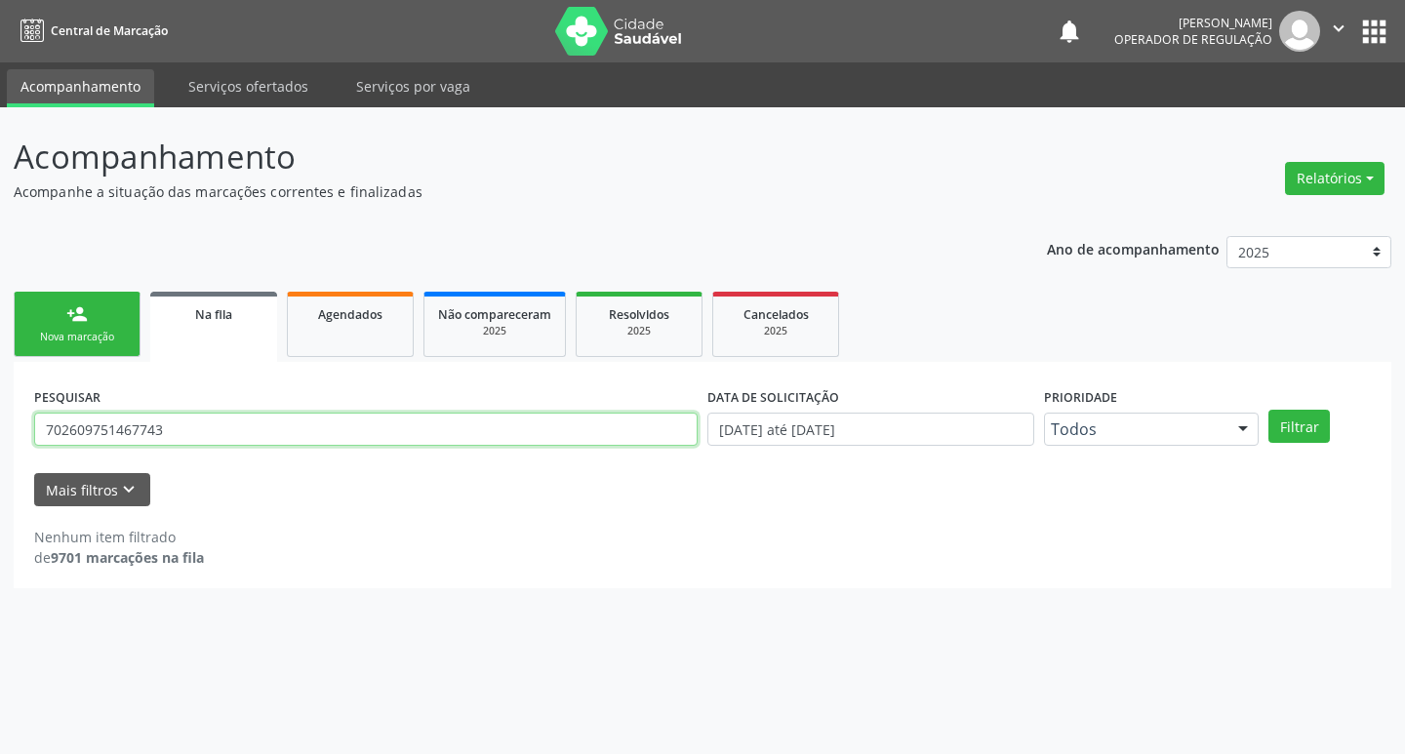
click at [187, 437] on input "702609751467743" at bounding box center [366, 429] width 664 height 33
type input "709008857672318"
click at [1269, 410] on button "Filtrar" at bounding box center [1299, 426] width 61 height 33
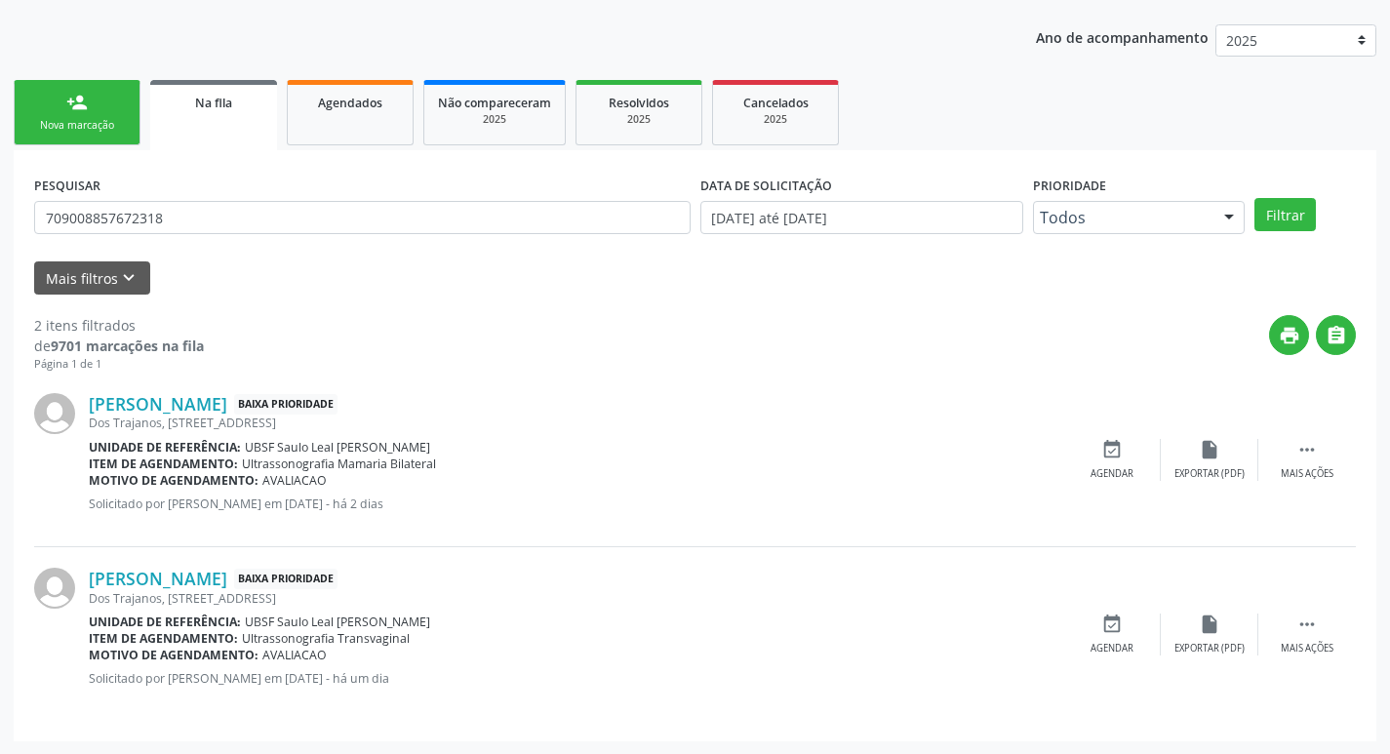
scroll to position [213, 0]
click at [1108, 463] on div "event_available Agendar" at bounding box center [1113, 459] width 98 height 42
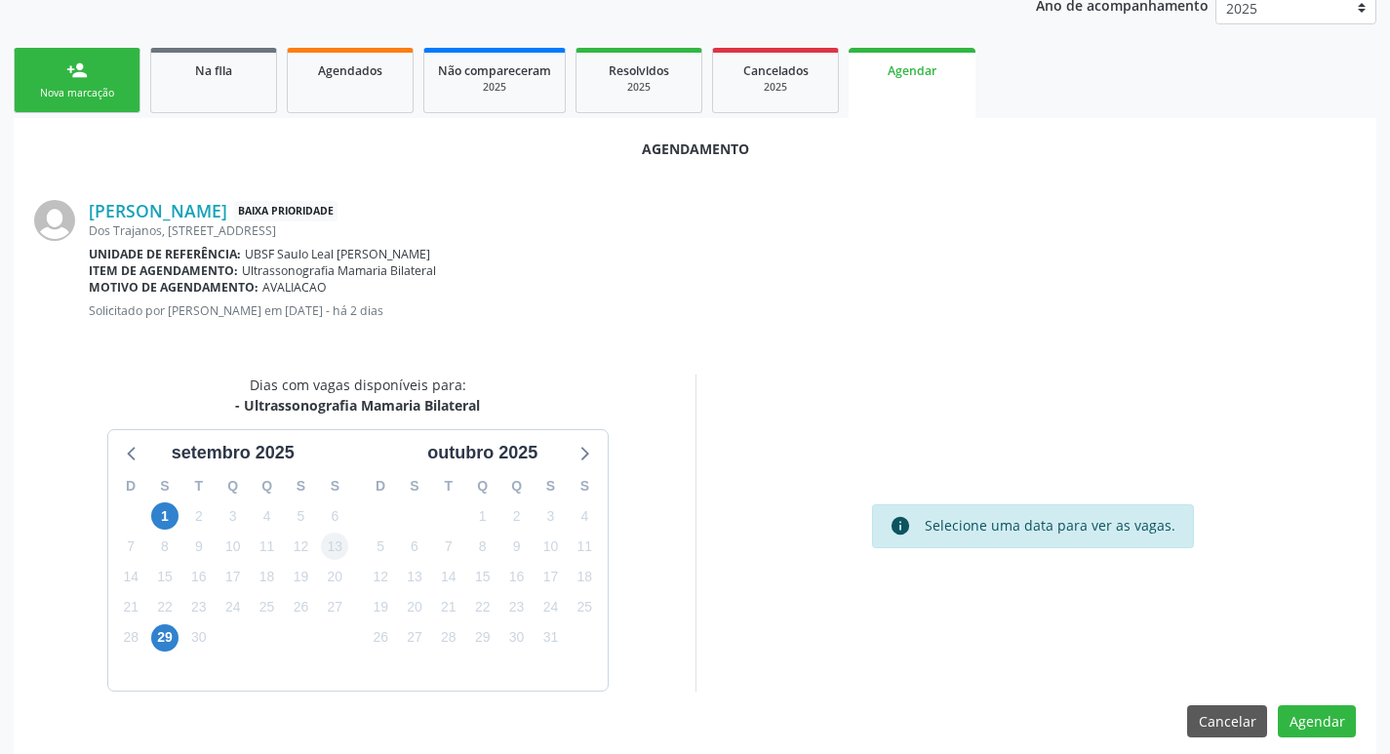
scroll to position [262, 0]
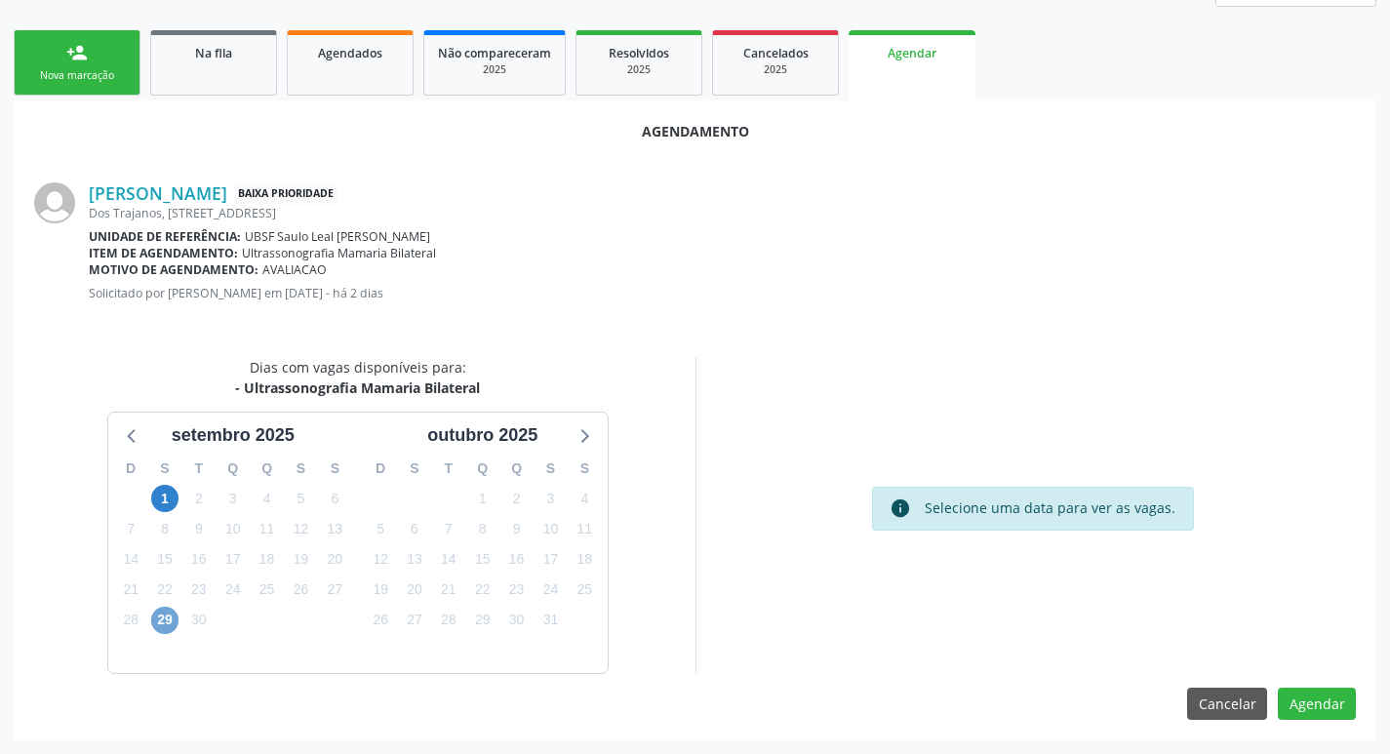
click at [177, 625] on span "29" at bounding box center [164, 620] width 27 height 27
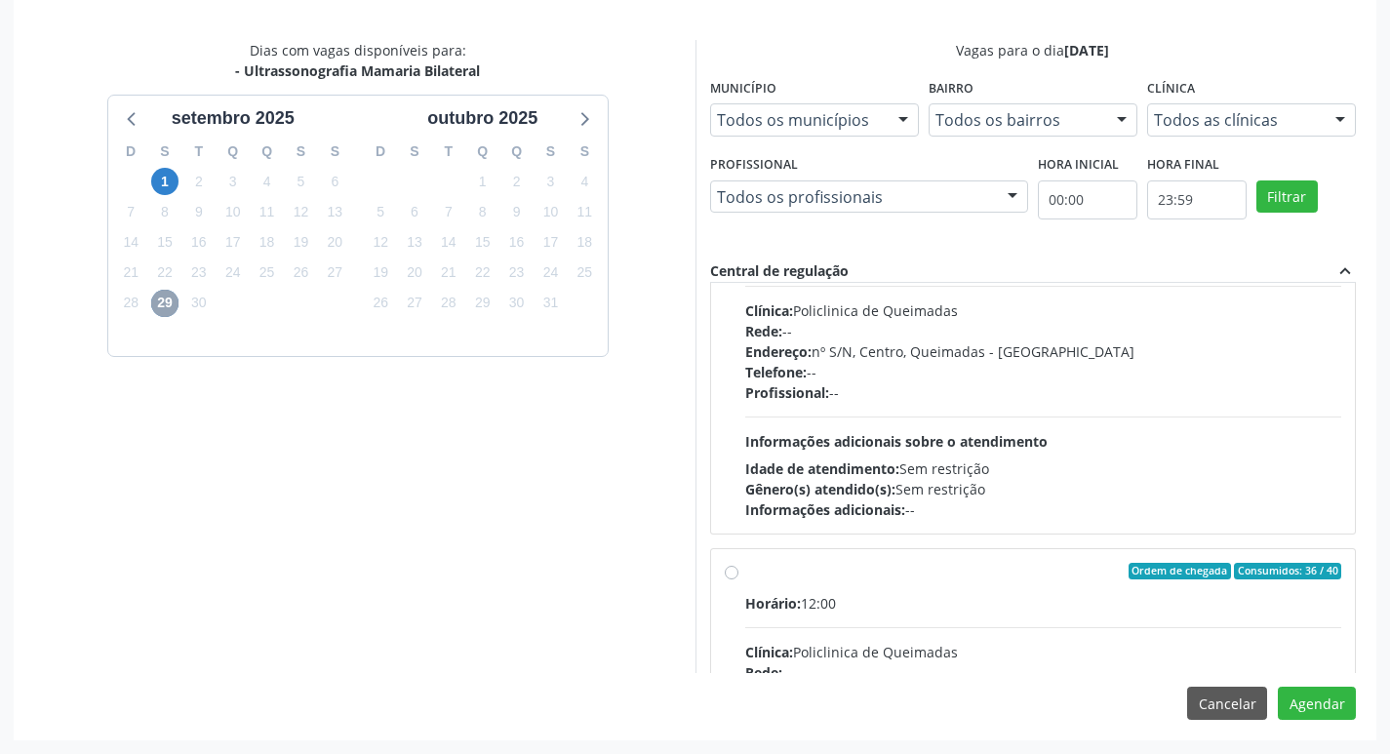
scroll to position [195, 0]
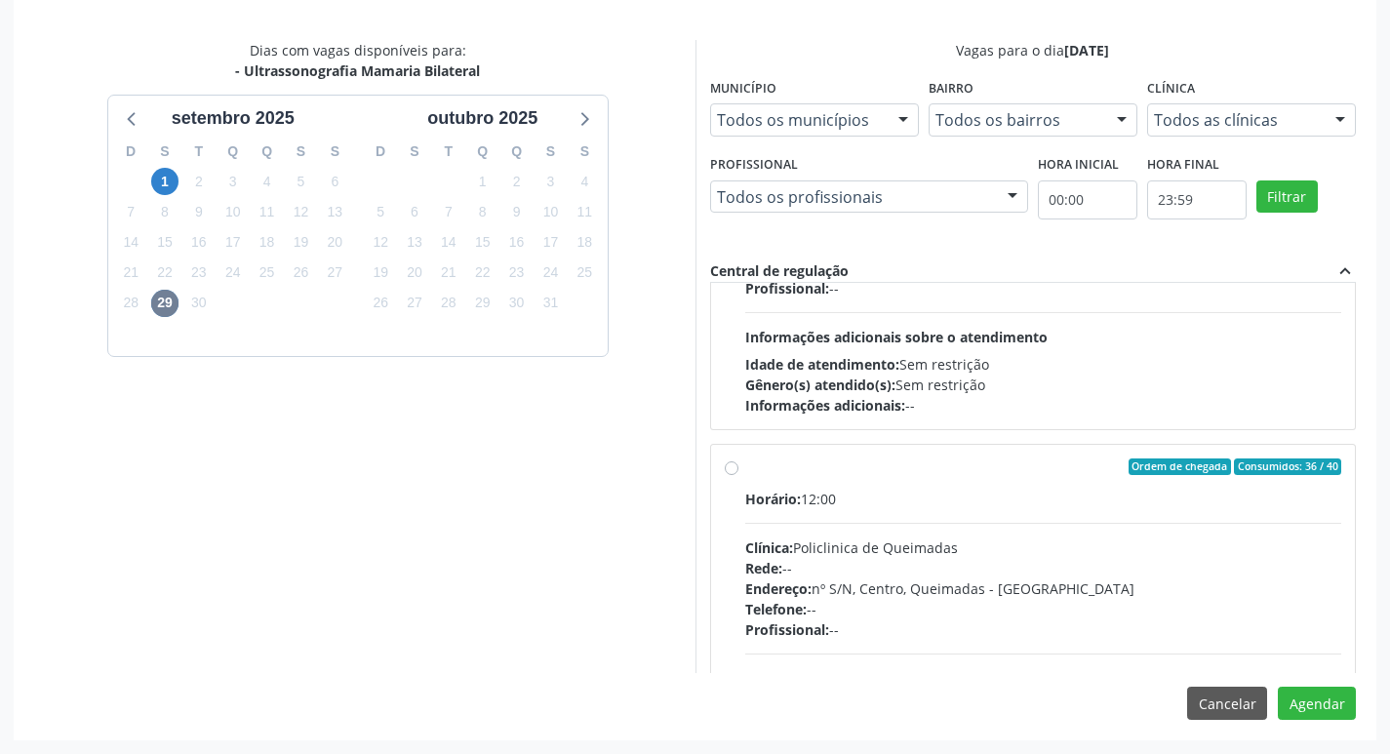
click at [1151, 514] on div "Horário: 12:00 Clínica: Policlinica de Queimadas Rede: -- Endereço: nº S/N, Cen…" at bounding box center [1043, 623] width 597 height 268
click at [739, 476] on input "Ordem de chegada Consumidos: 36 / 40 Horário: 12:00 Clínica: Policlinica de Que…" at bounding box center [732, 468] width 14 height 18
radio input "true"
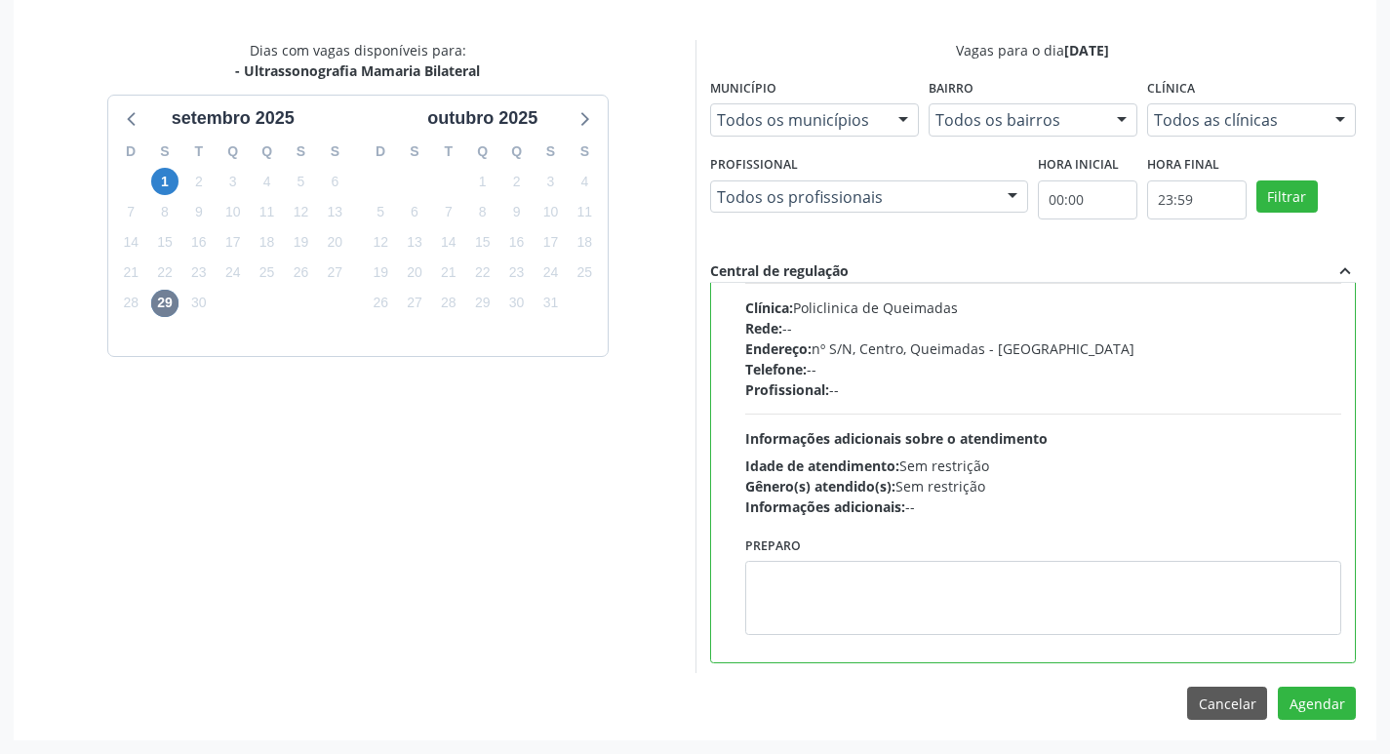
scroll to position [439, 0]
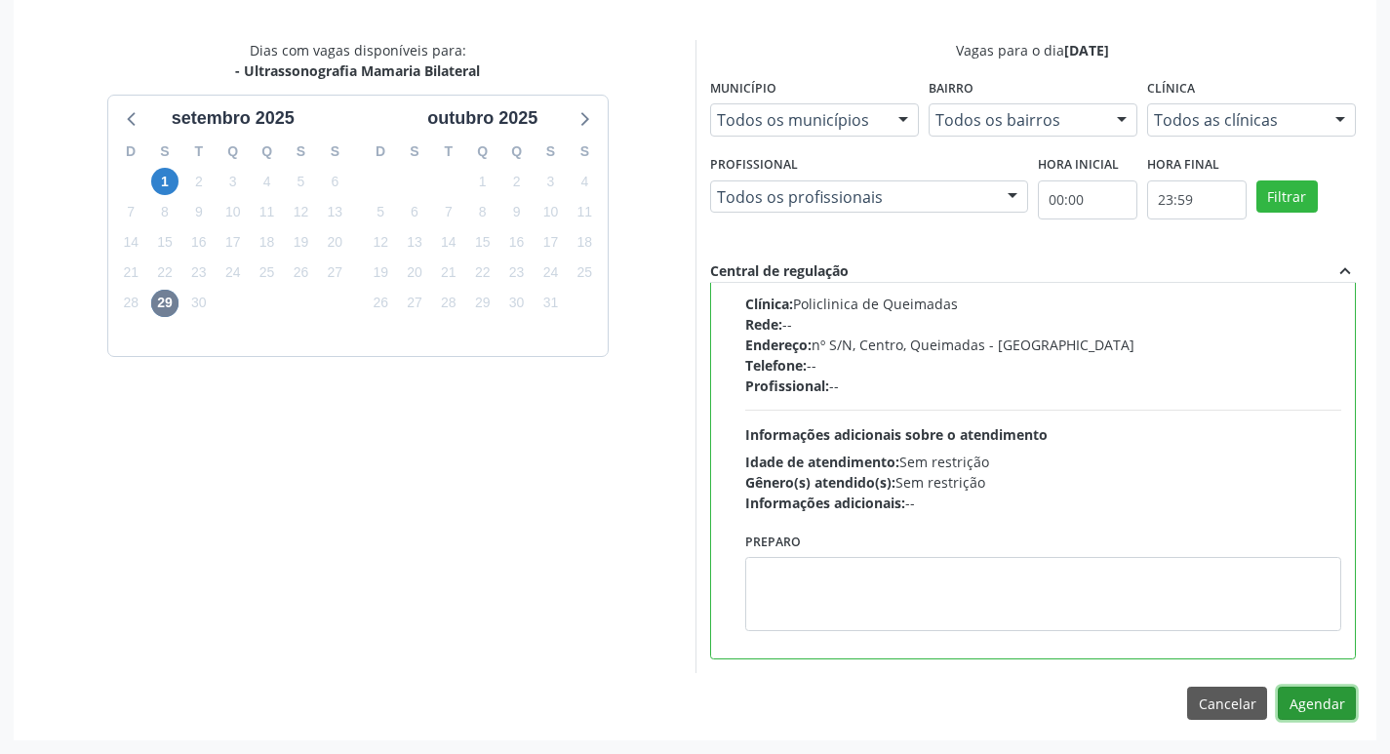
click at [1315, 707] on button "Agendar" at bounding box center [1317, 703] width 78 height 33
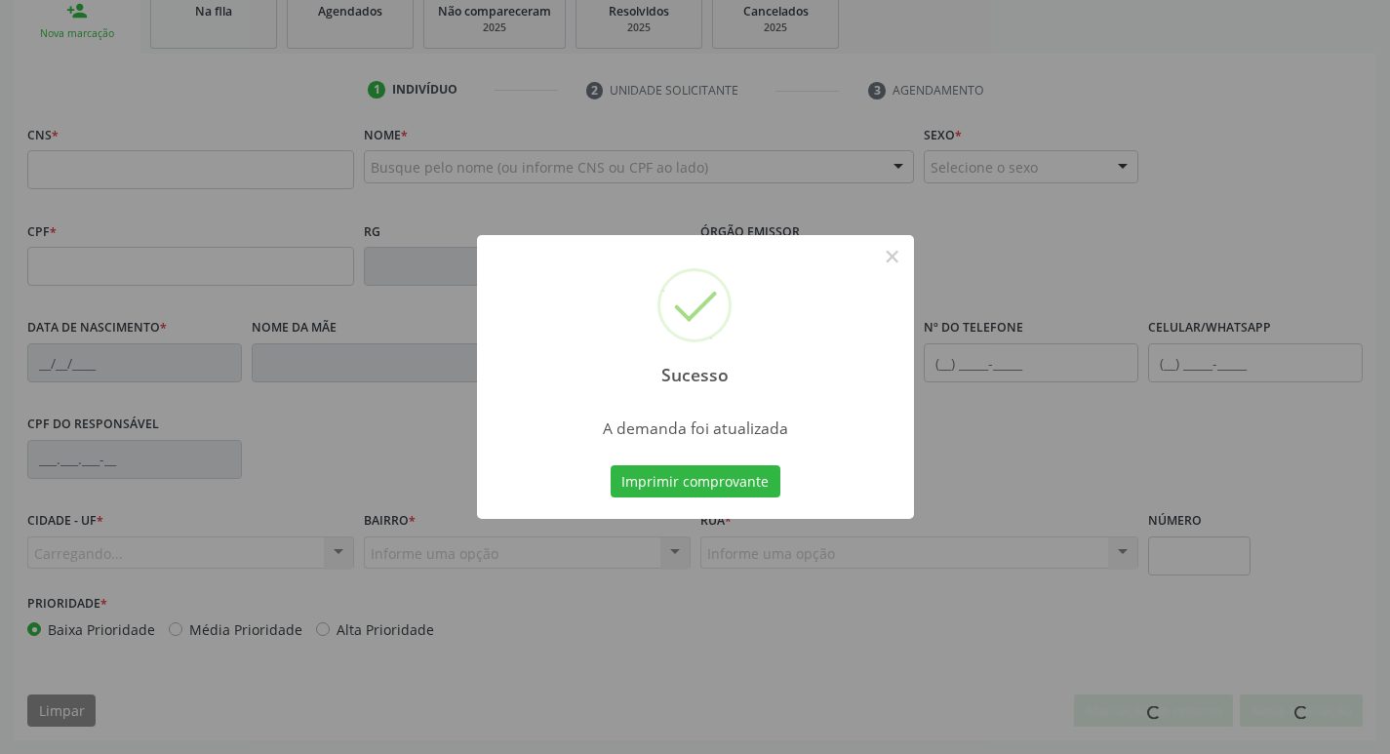
scroll to position [303, 0]
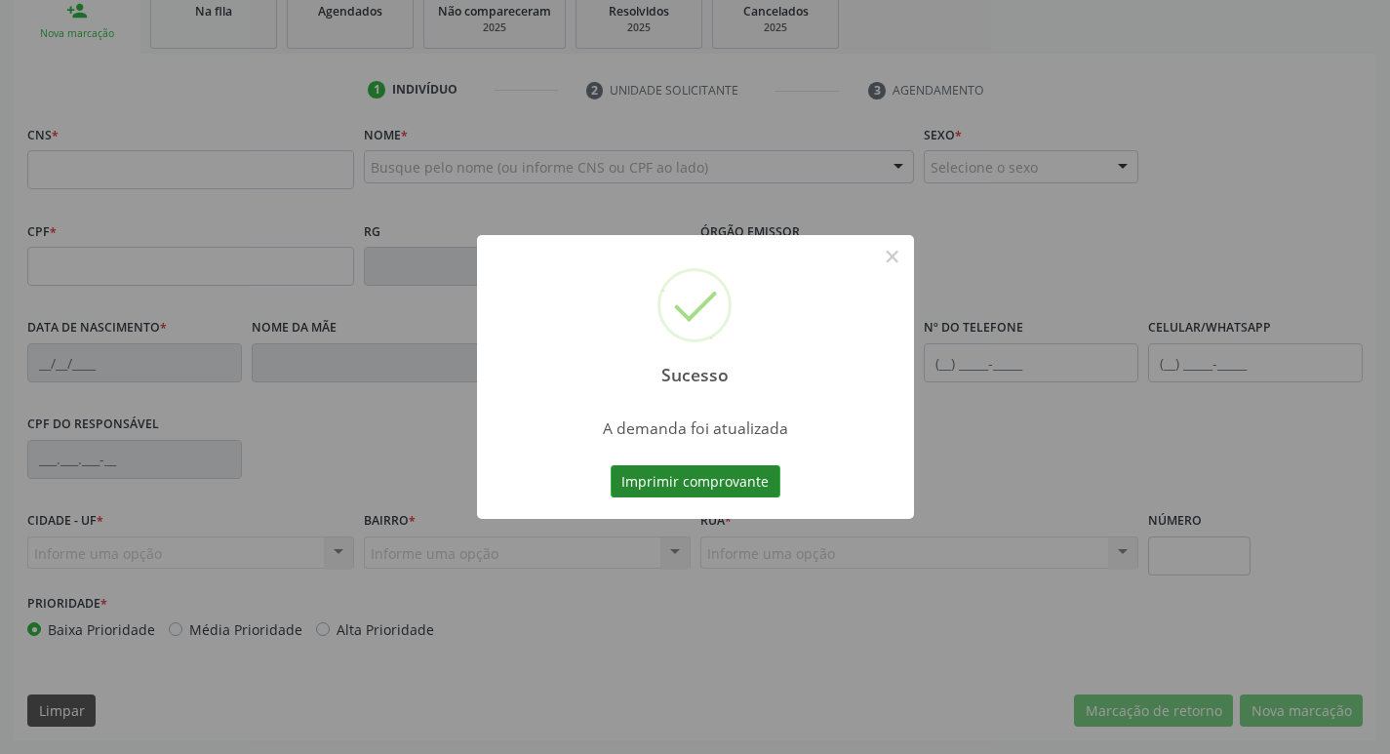
click at [705, 483] on button "Imprimir comprovante" at bounding box center [696, 481] width 170 height 33
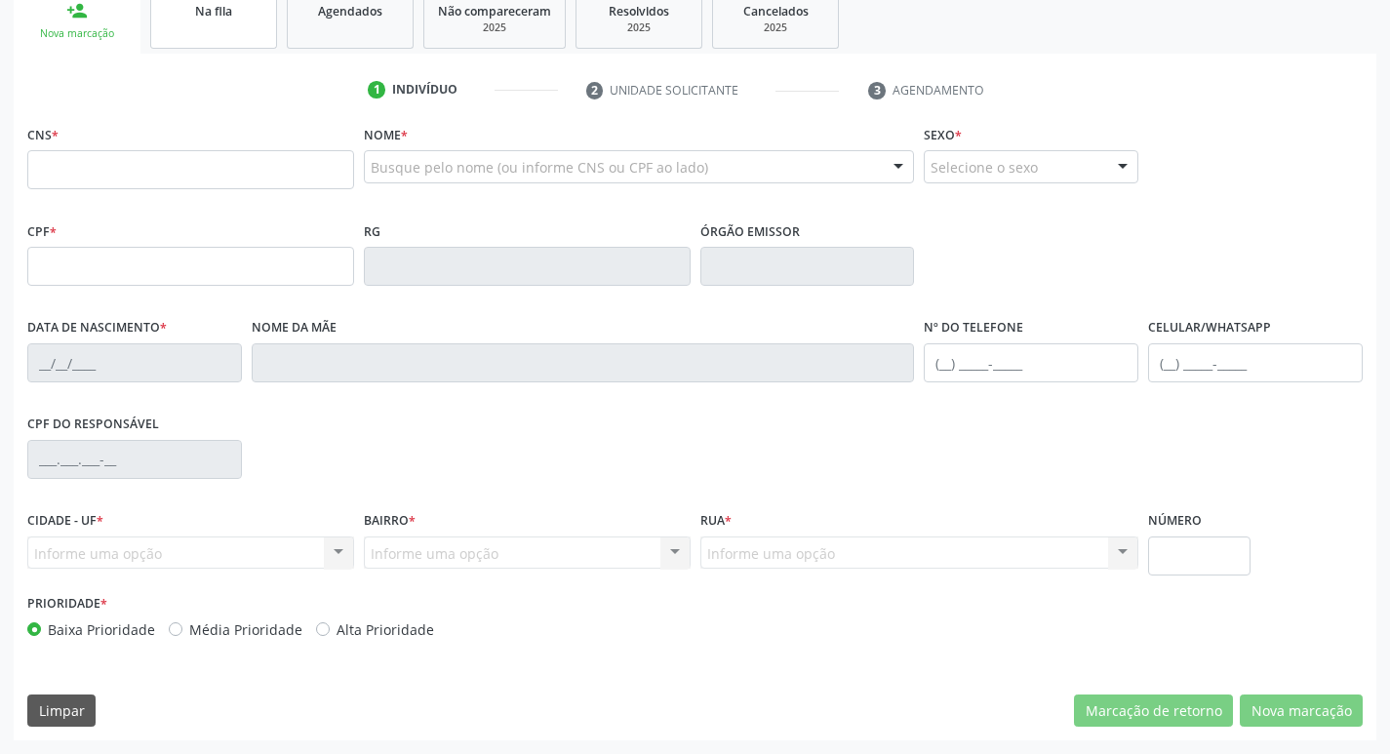
click at [193, 29] on link "Na fila" at bounding box center [213, 18] width 127 height 60
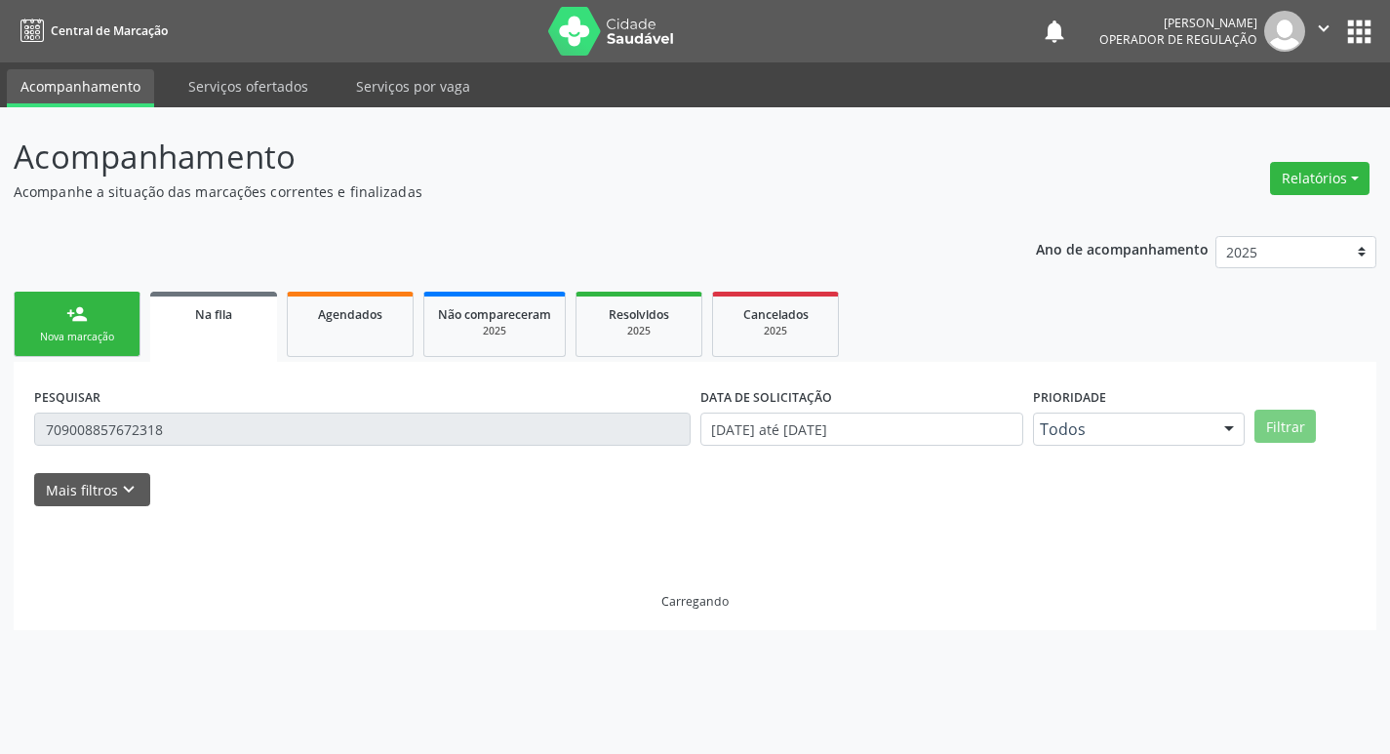
scroll to position [0, 0]
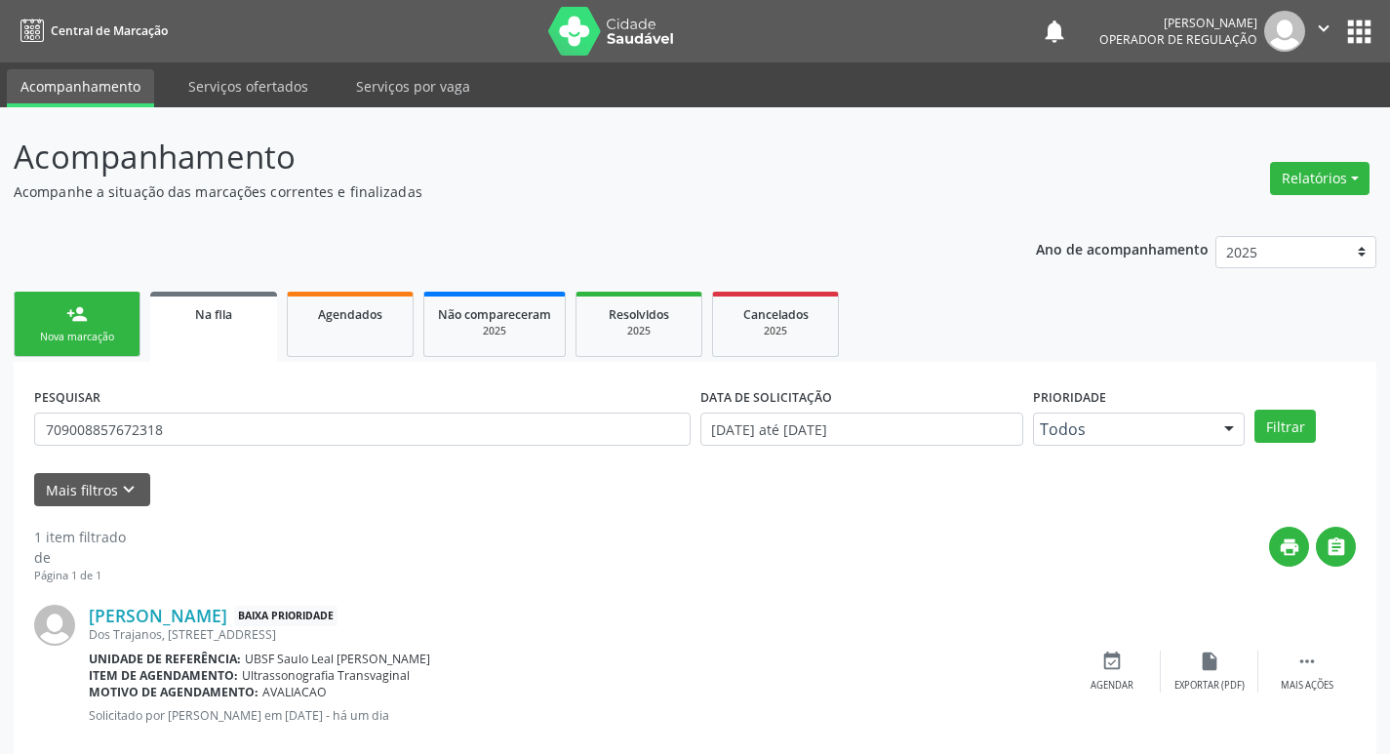
click at [209, 399] on div "PESQUISAR 709008857672318" at bounding box center [362, 421] width 666 height 76
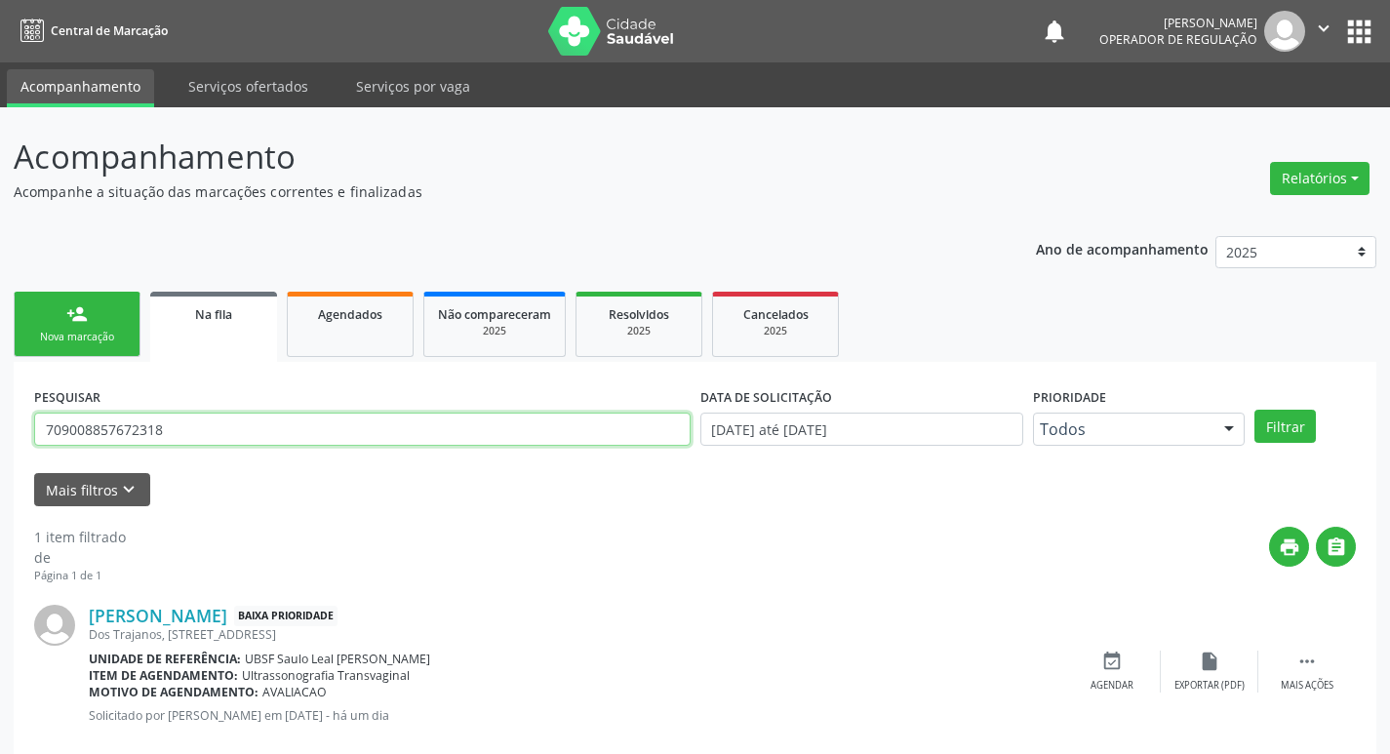
click at [197, 430] on input "709008857672318" at bounding box center [362, 429] width 657 height 33
type input "700003237659104"
click at [1255, 410] on button "Filtrar" at bounding box center [1285, 426] width 61 height 33
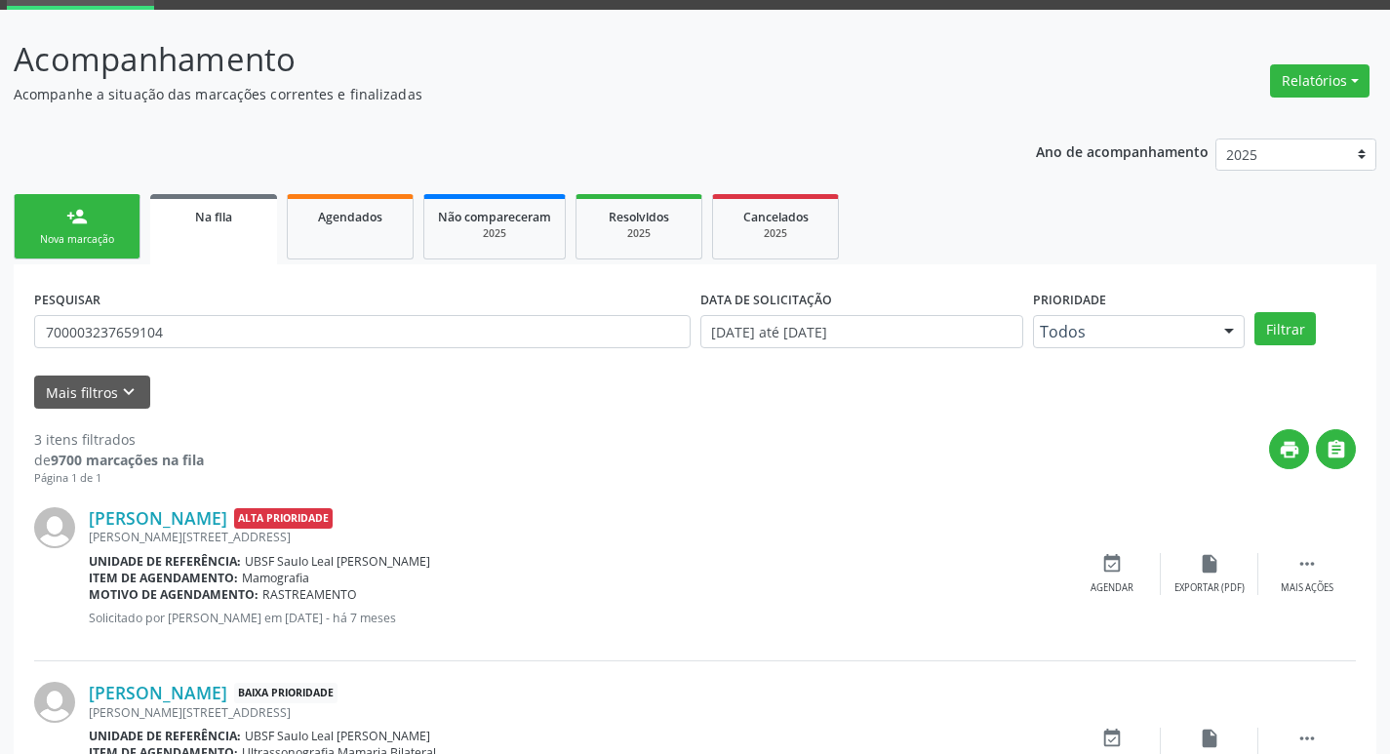
scroll to position [388, 0]
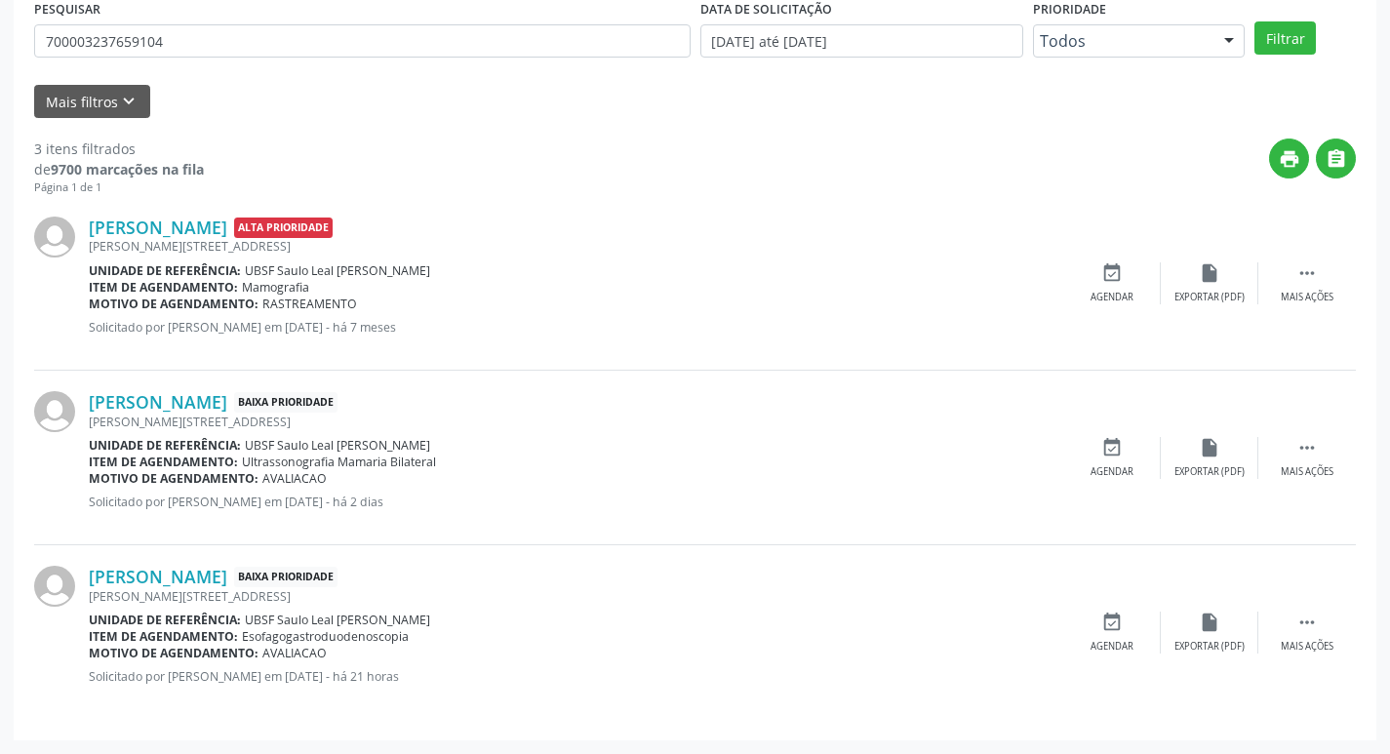
click at [1112, 431] on div "Maria José Oliveira Baixa Prioridade Severino Bezerra Cabral, 103, Rua Nova - Q…" at bounding box center [695, 458] width 1322 height 175
click at [1113, 446] on icon "event_available" at bounding box center [1112, 447] width 21 height 21
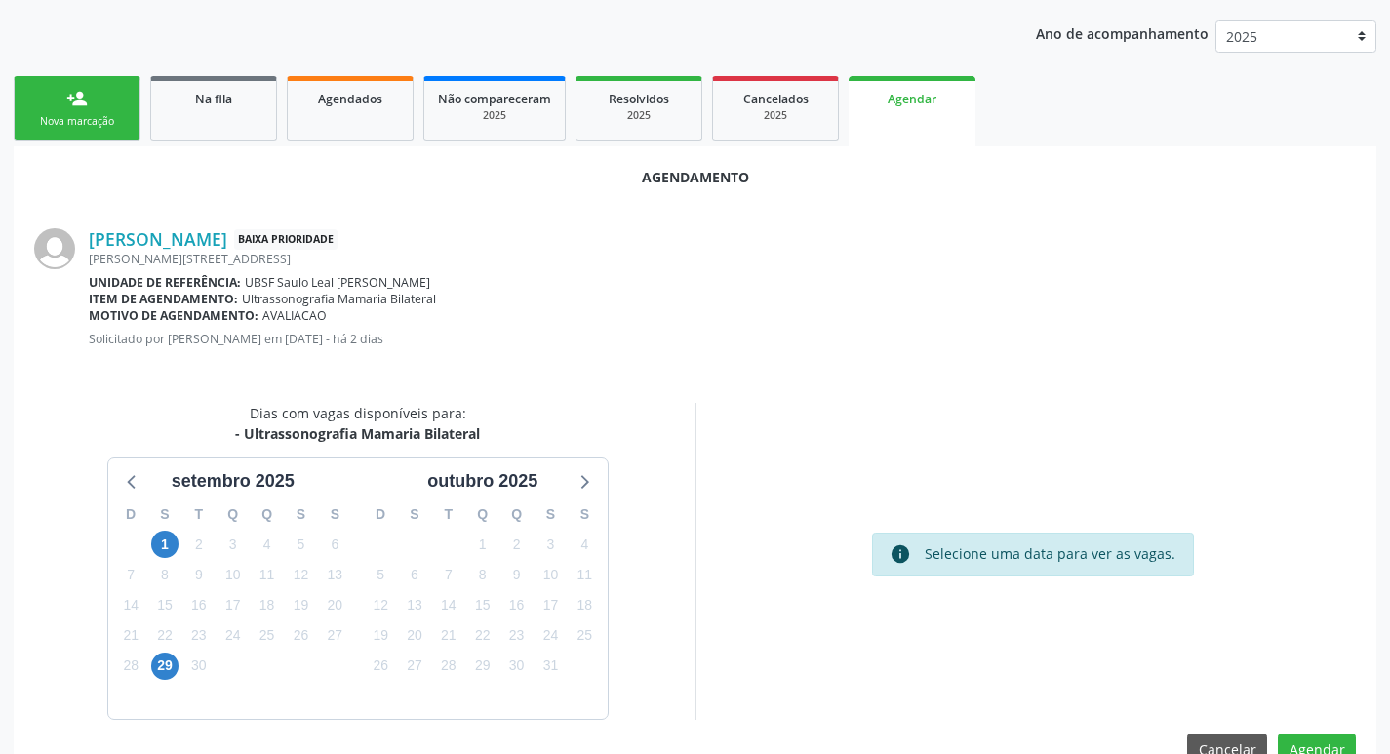
scroll to position [262, 0]
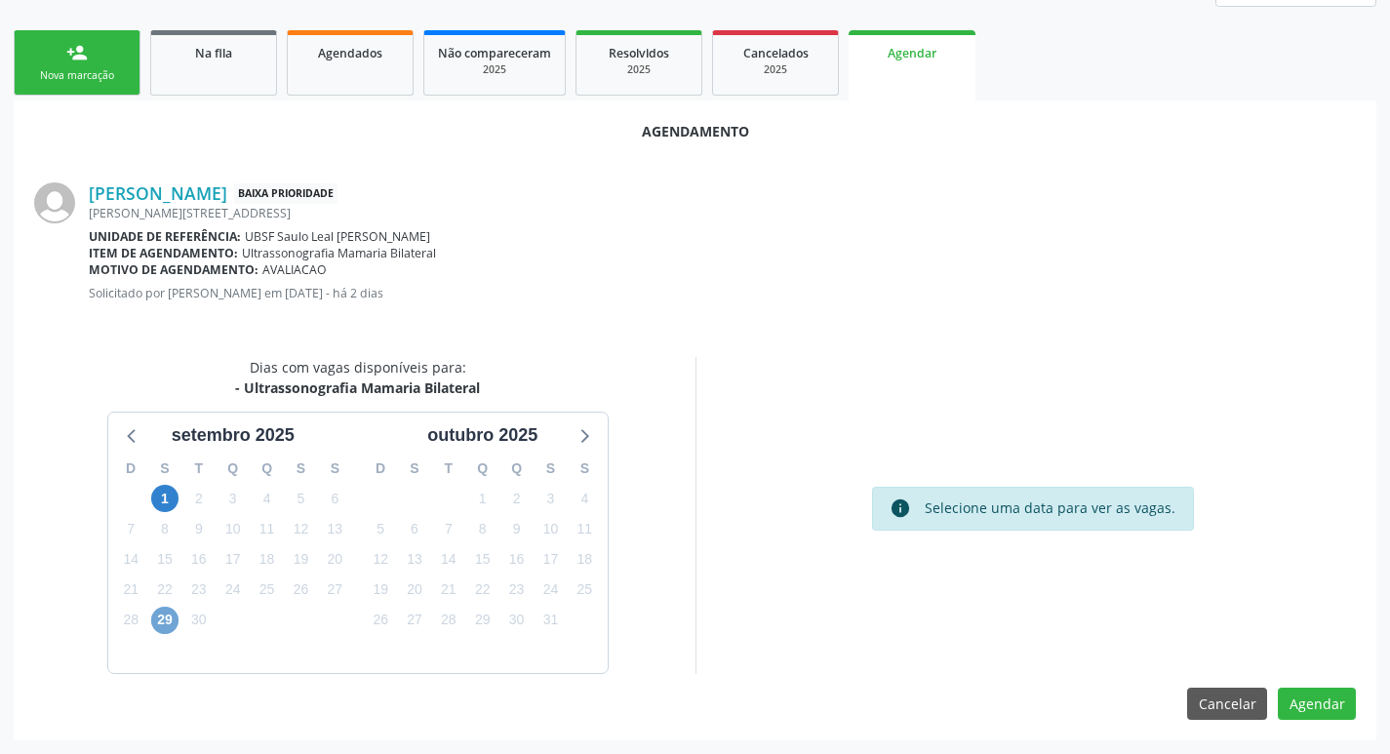
click at [172, 620] on span "29" at bounding box center [164, 620] width 27 height 27
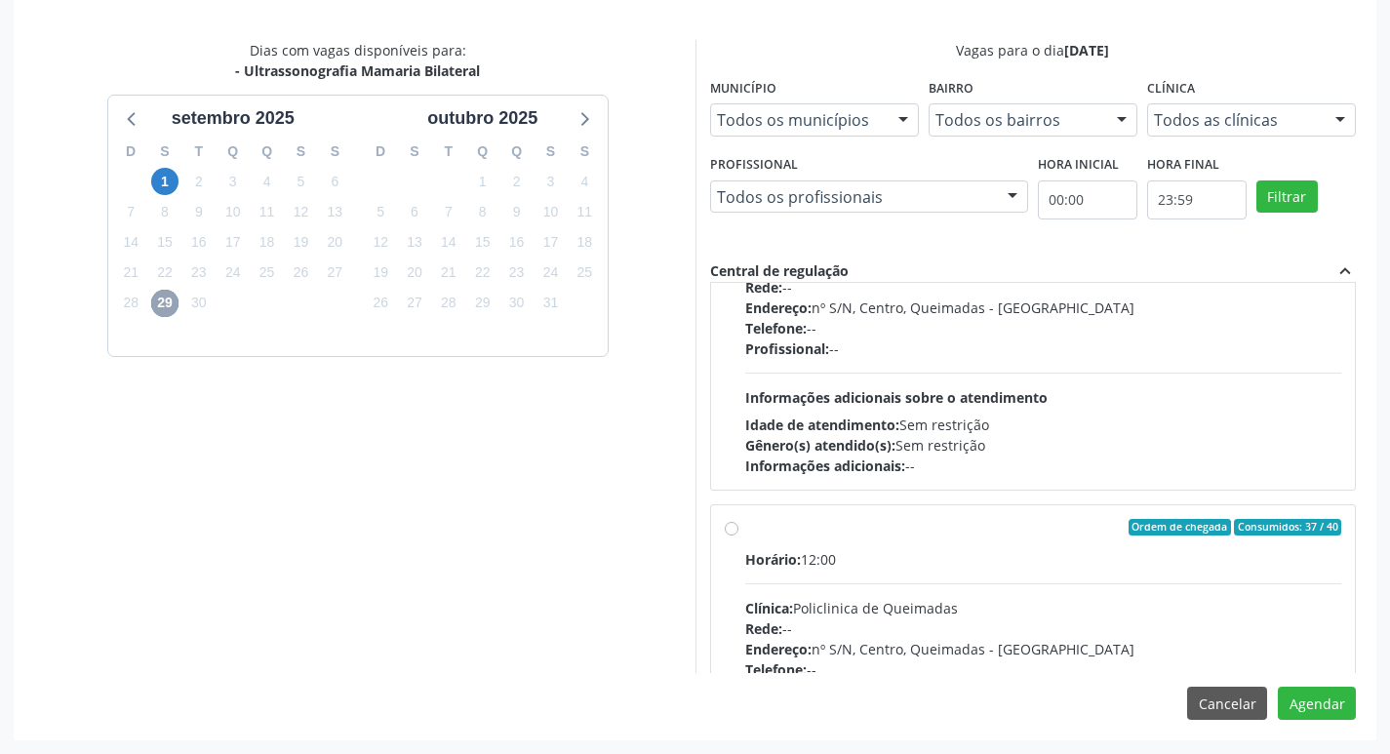
scroll to position [307, 0]
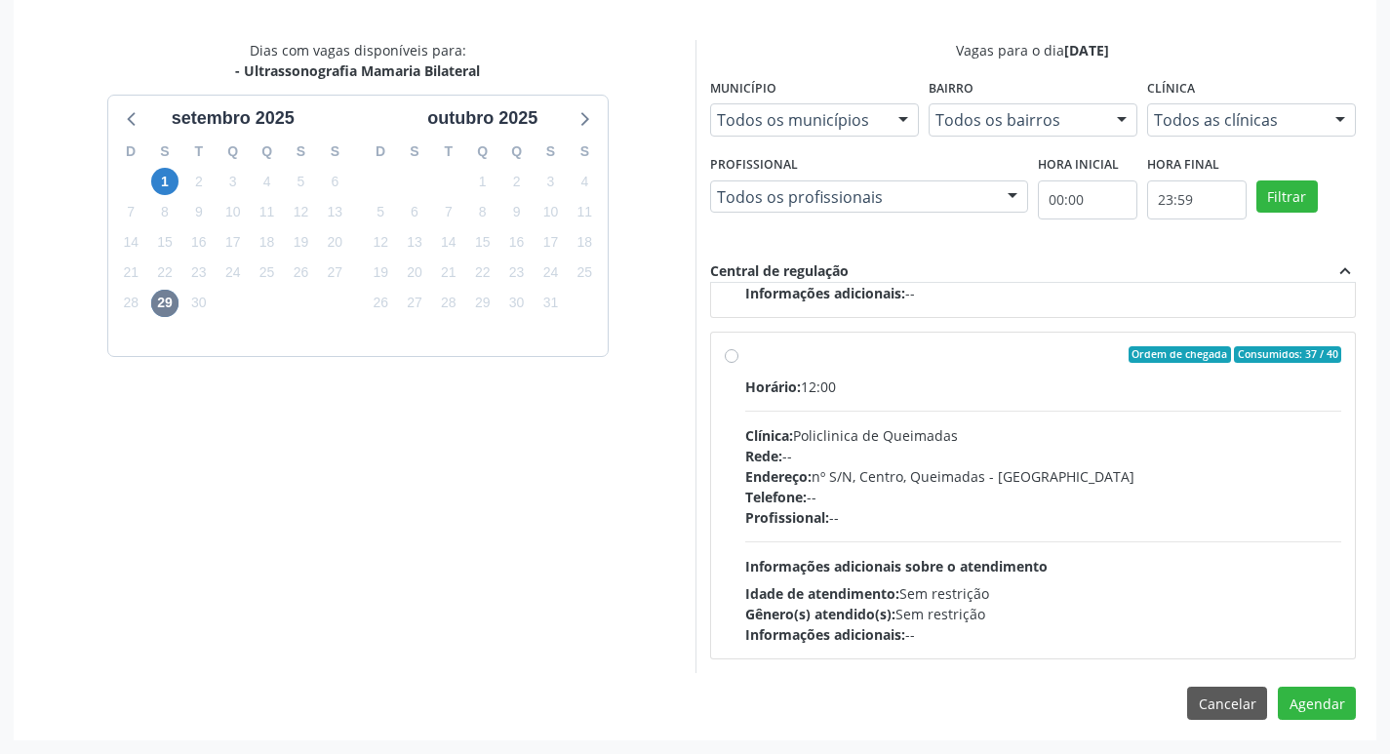
click at [1196, 371] on label "Ordem de chegada Consumidos: 37 / 40 Horário: 12:00 Clínica: Policlinica de Que…" at bounding box center [1043, 496] width 597 height 300
click at [739, 364] on input "Ordem de chegada Consumidos: 37 / 40 Horário: 12:00 Clínica: Policlinica de Que…" at bounding box center [732, 355] width 14 height 18
radio input "true"
click at [1299, 700] on button "Agendar" at bounding box center [1317, 703] width 78 height 33
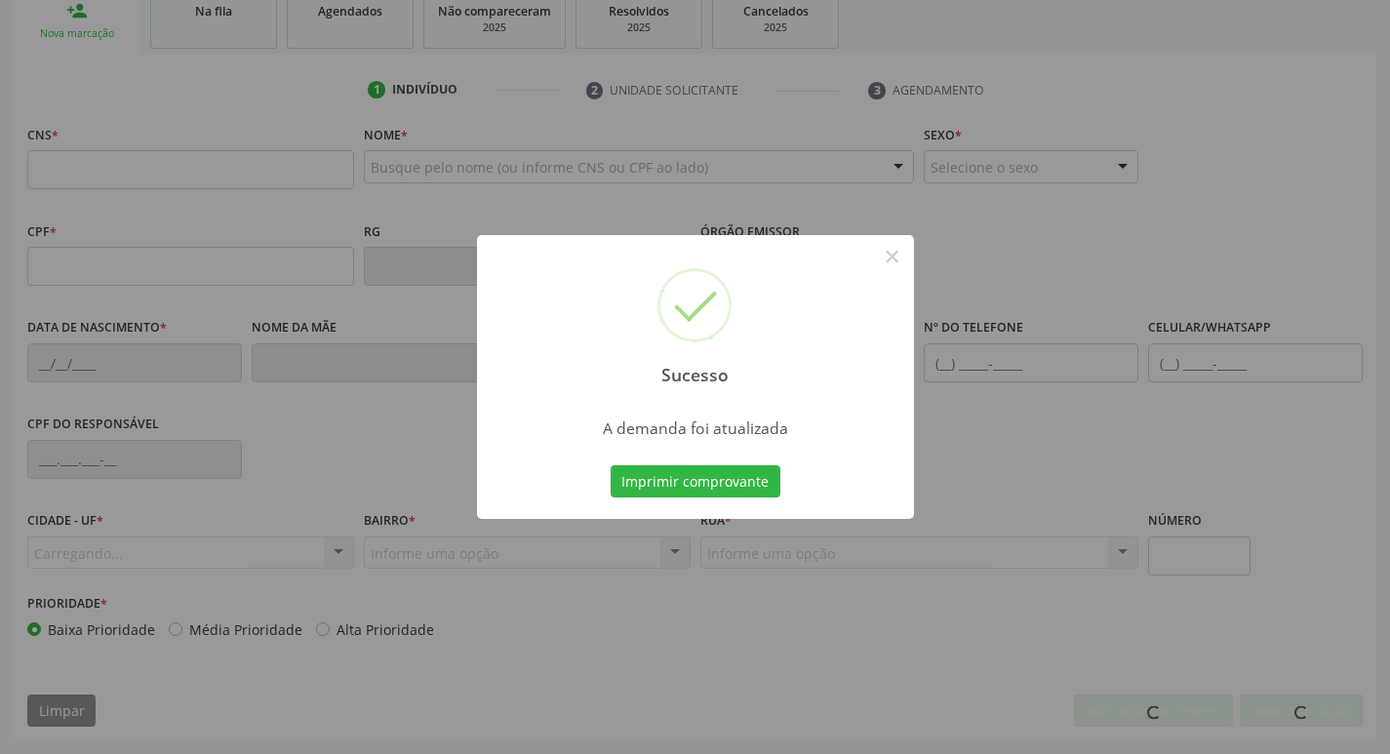
scroll to position [303, 0]
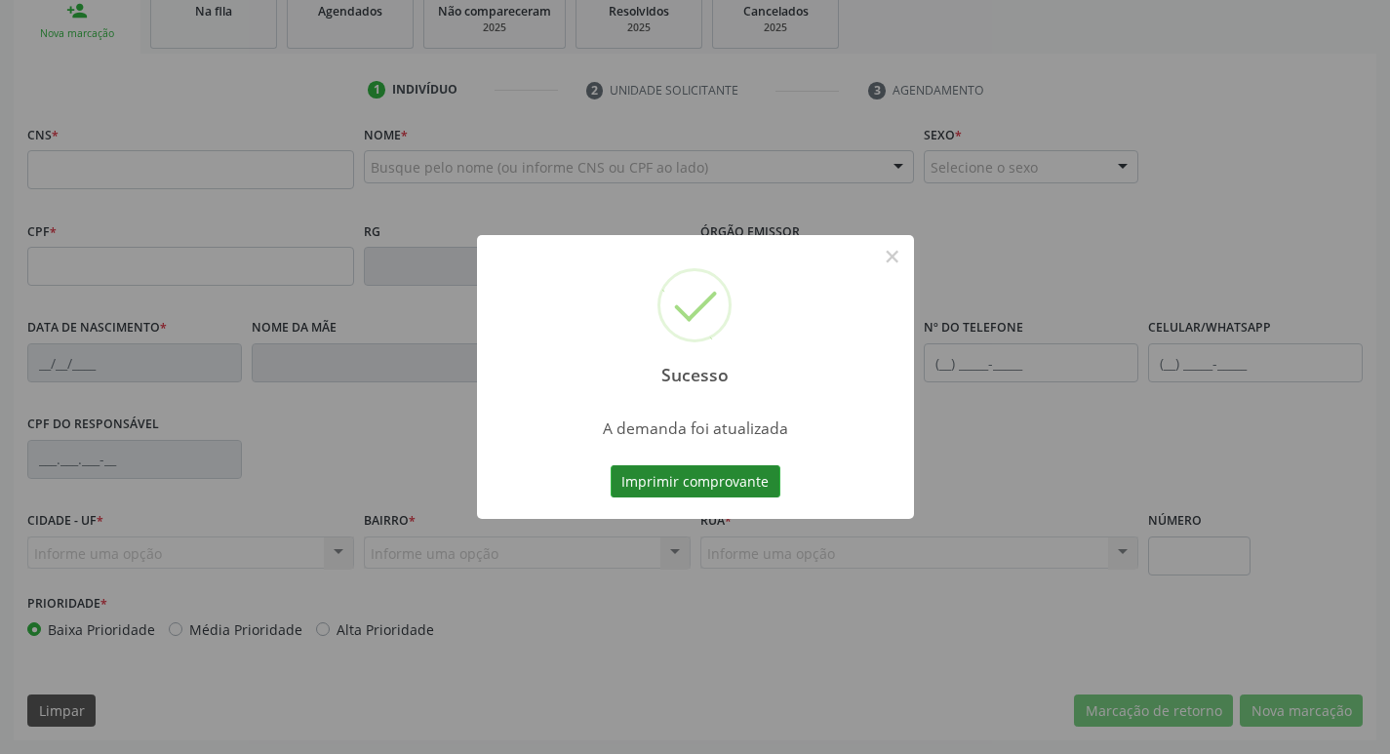
click at [732, 479] on button "Imprimir comprovante" at bounding box center [696, 481] width 170 height 33
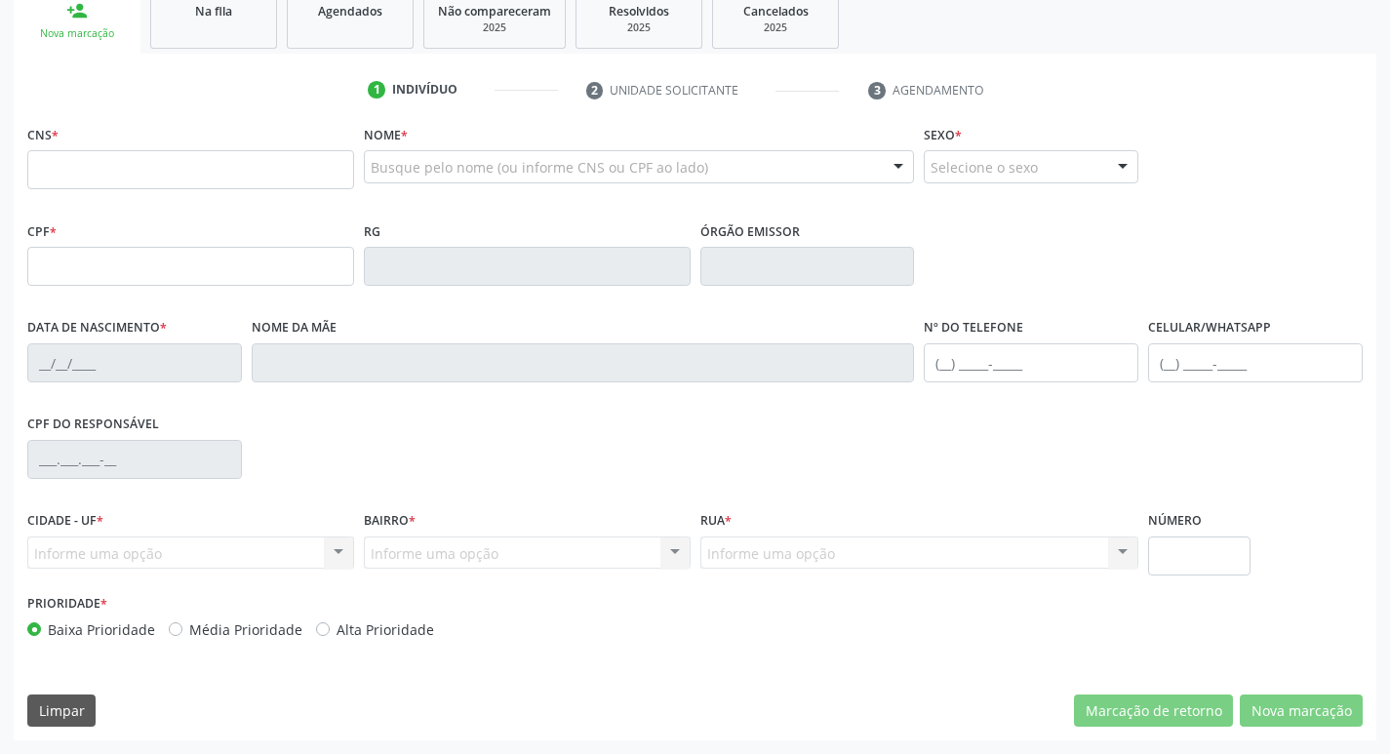
click at [200, 0] on html "Central de Marcação notifications Isabela Tatiane Cardoso de Moura Operador de …" at bounding box center [695, 74] width 1390 height 754
click at [224, 25] on link "Na fila" at bounding box center [213, 18] width 127 height 60
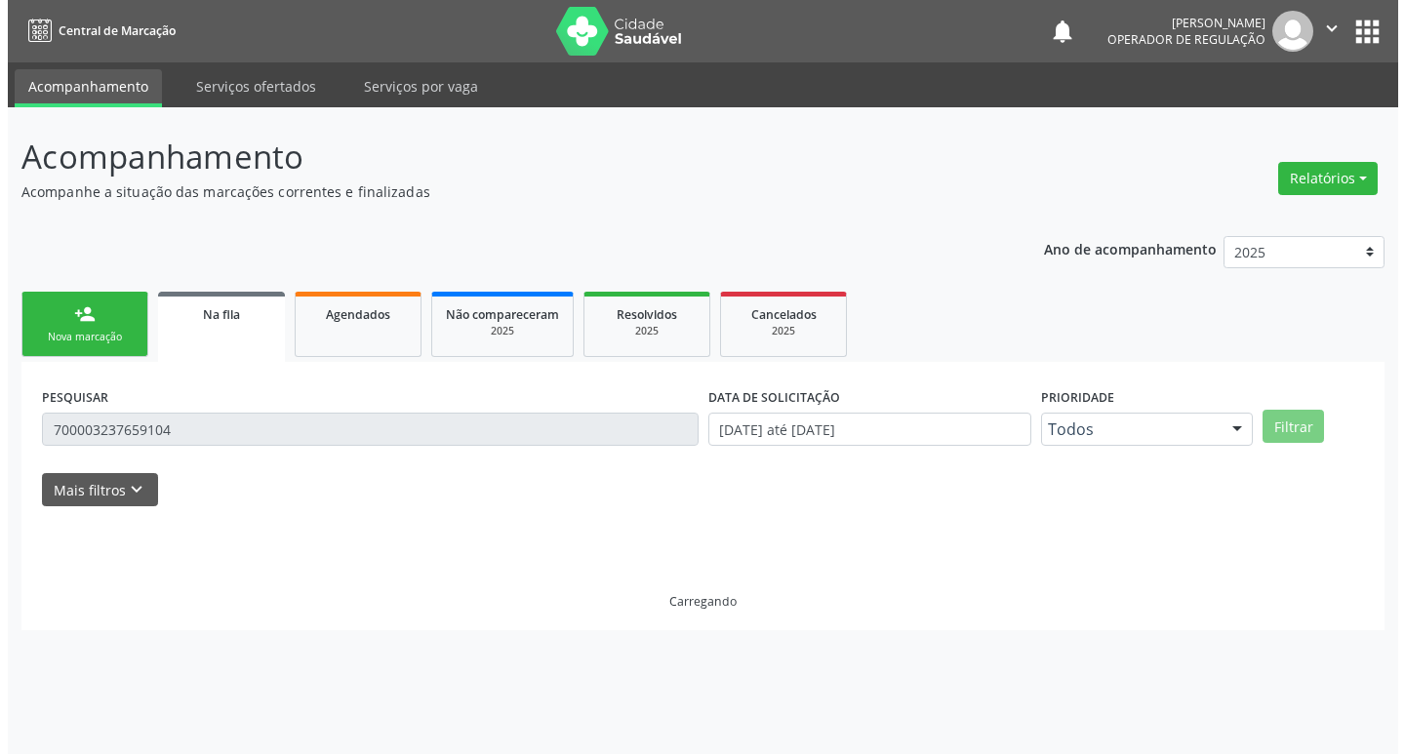
scroll to position [0, 0]
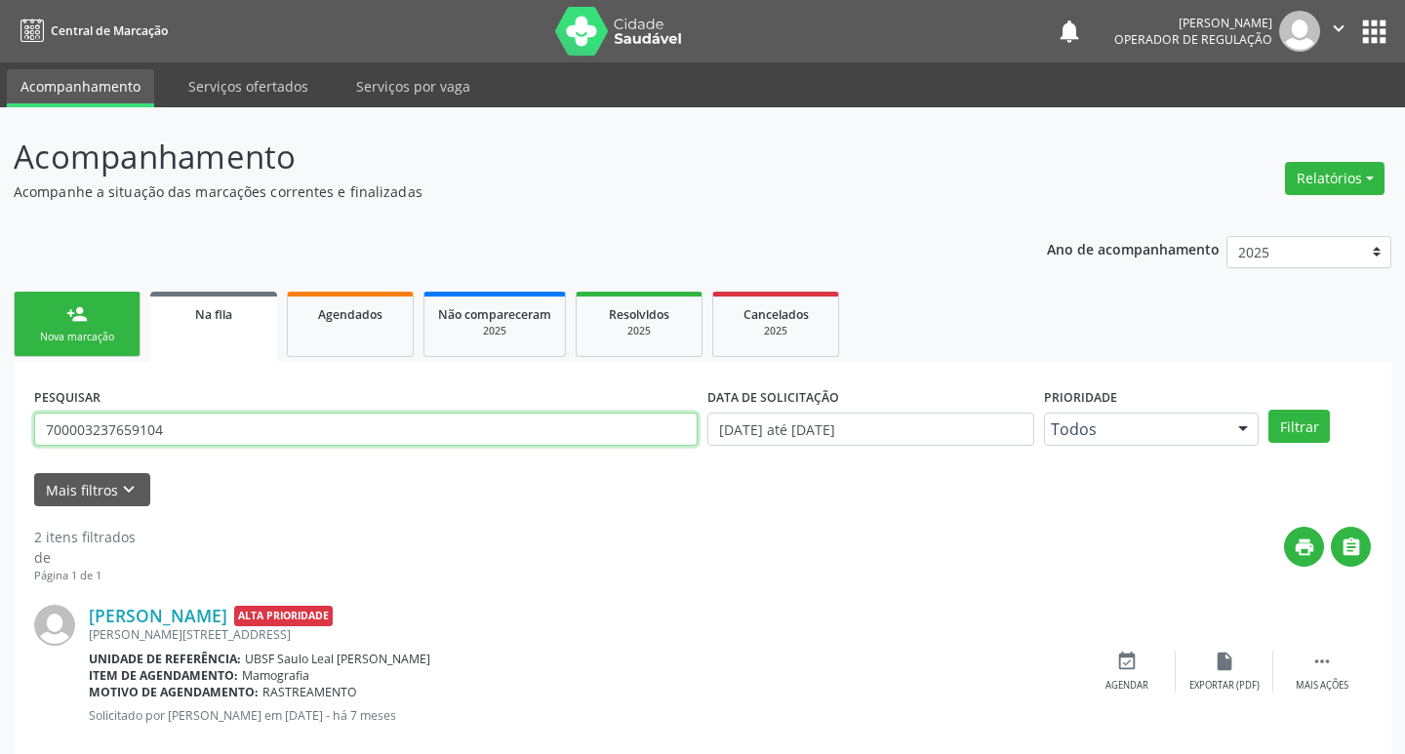
click at [244, 432] on input "700003237659104" at bounding box center [366, 429] width 664 height 33
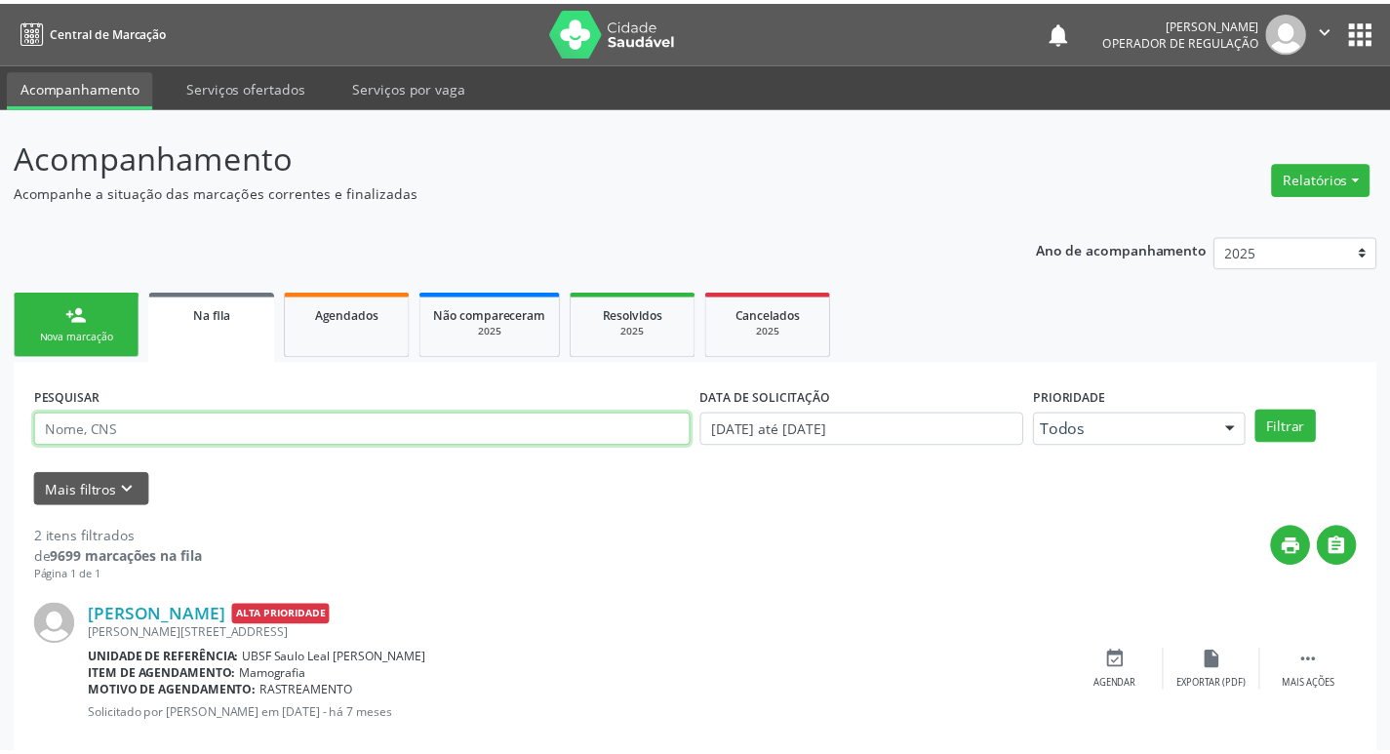
scroll to position [213, 0]
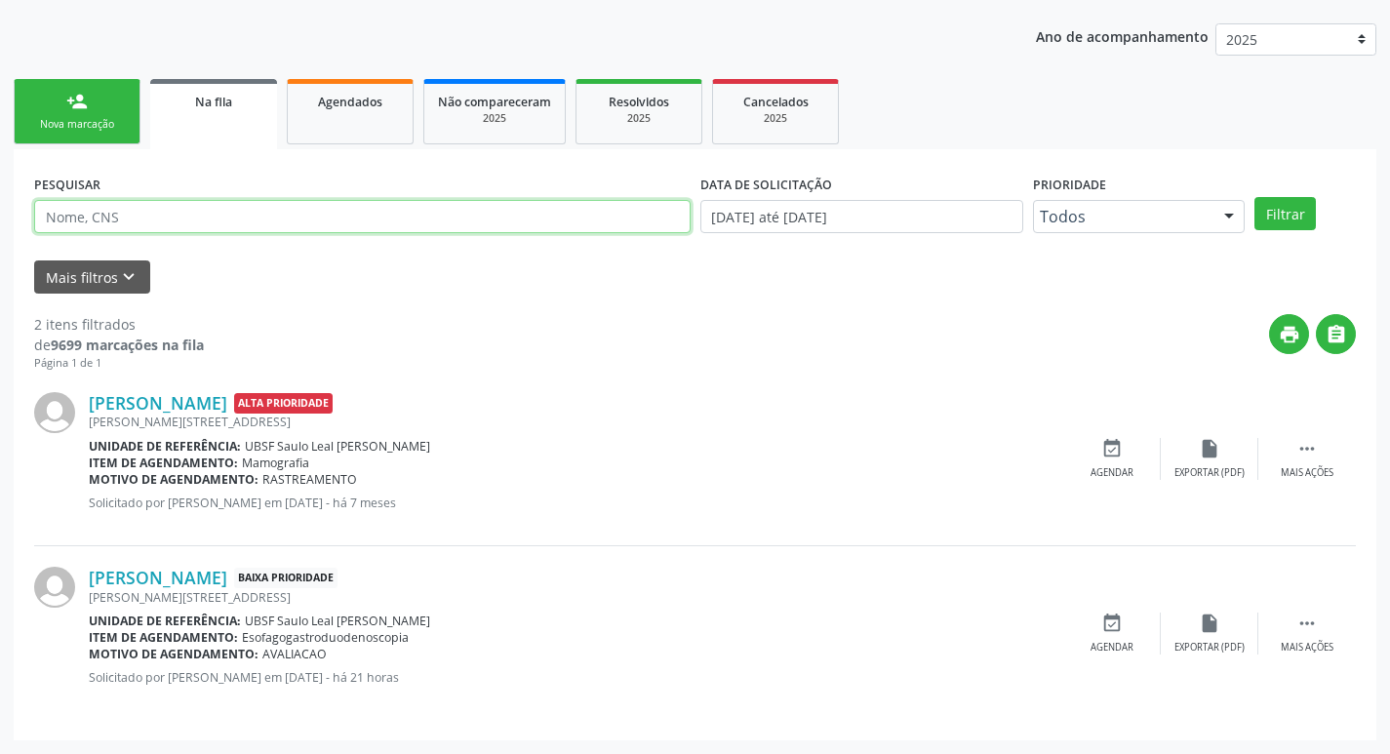
click at [234, 226] on input "text" at bounding box center [362, 216] width 657 height 33
type input "7063011398833780"
click at [1255, 197] on button "Filtrar" at bounding box center [1285, 213] width 61 height 33
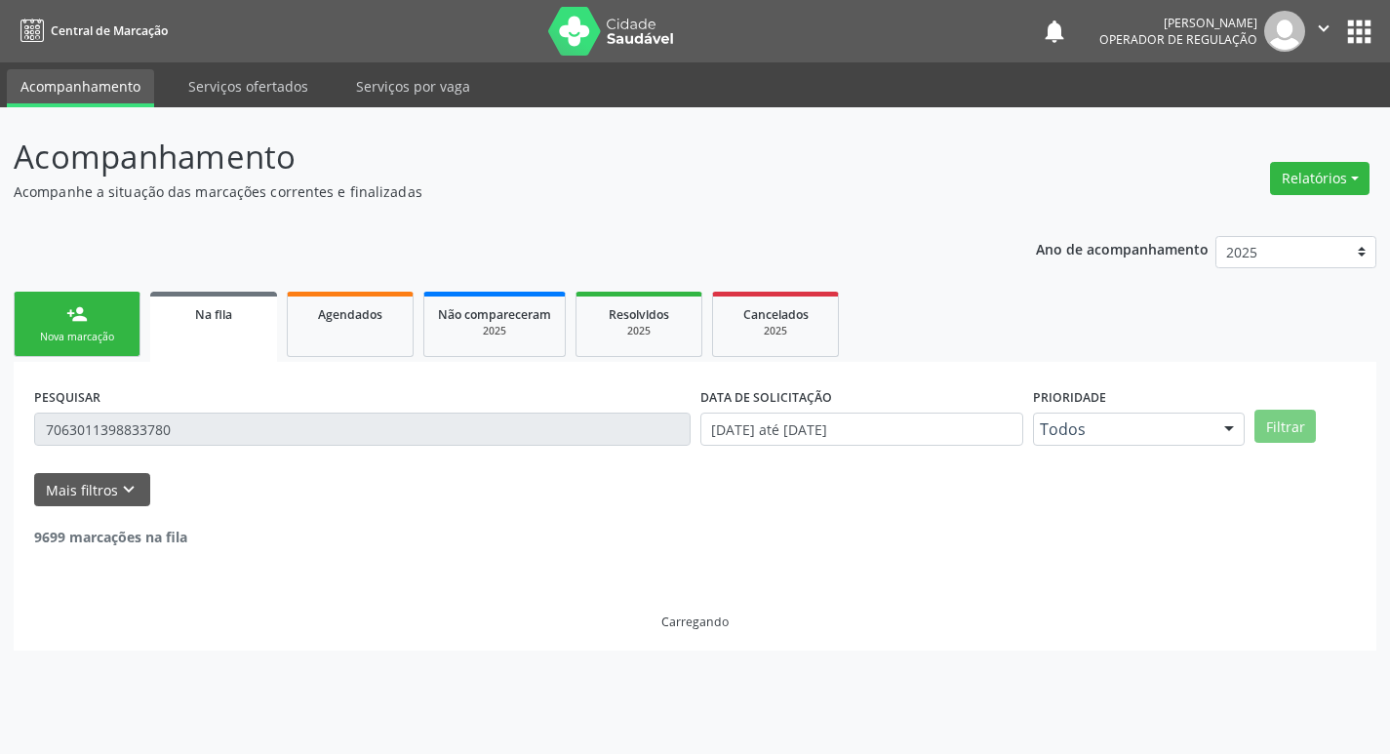
scroll to position [0, 0]
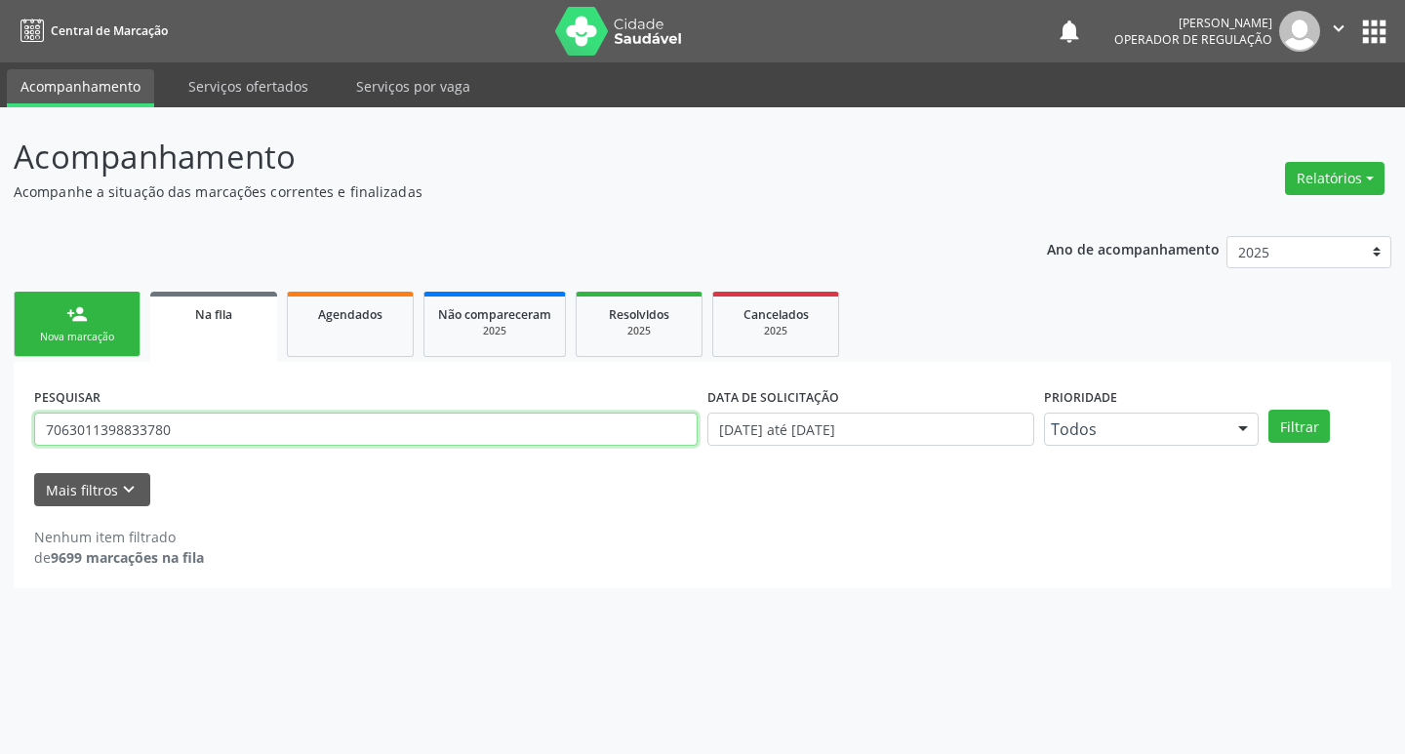
click at [222, 427] on input "7063011398833780" at bounding box center [366, 429] width 664 height 33
type input "706301139883780"
click at [1269, 410] on button "Filtrar" at bounding box center [1299, 426] width 61 height 33
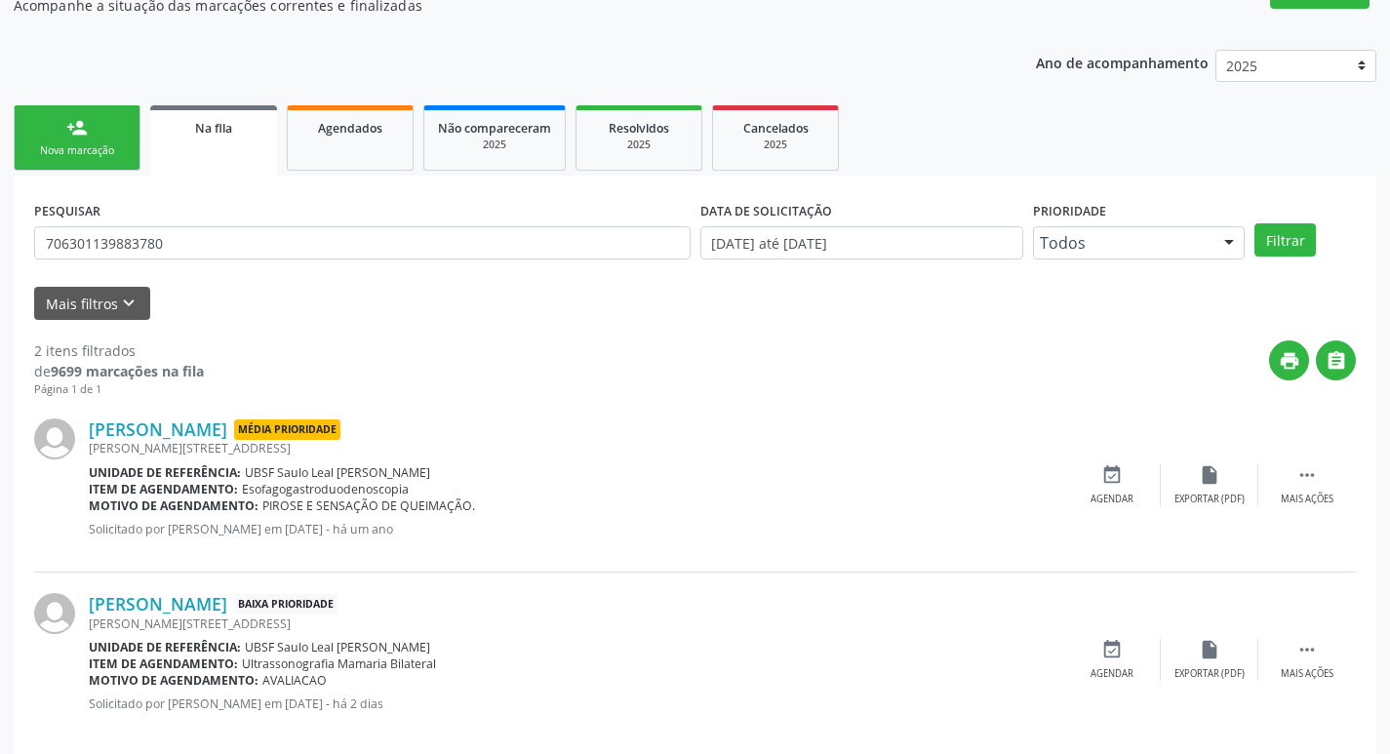
scroll to position [213, 0]
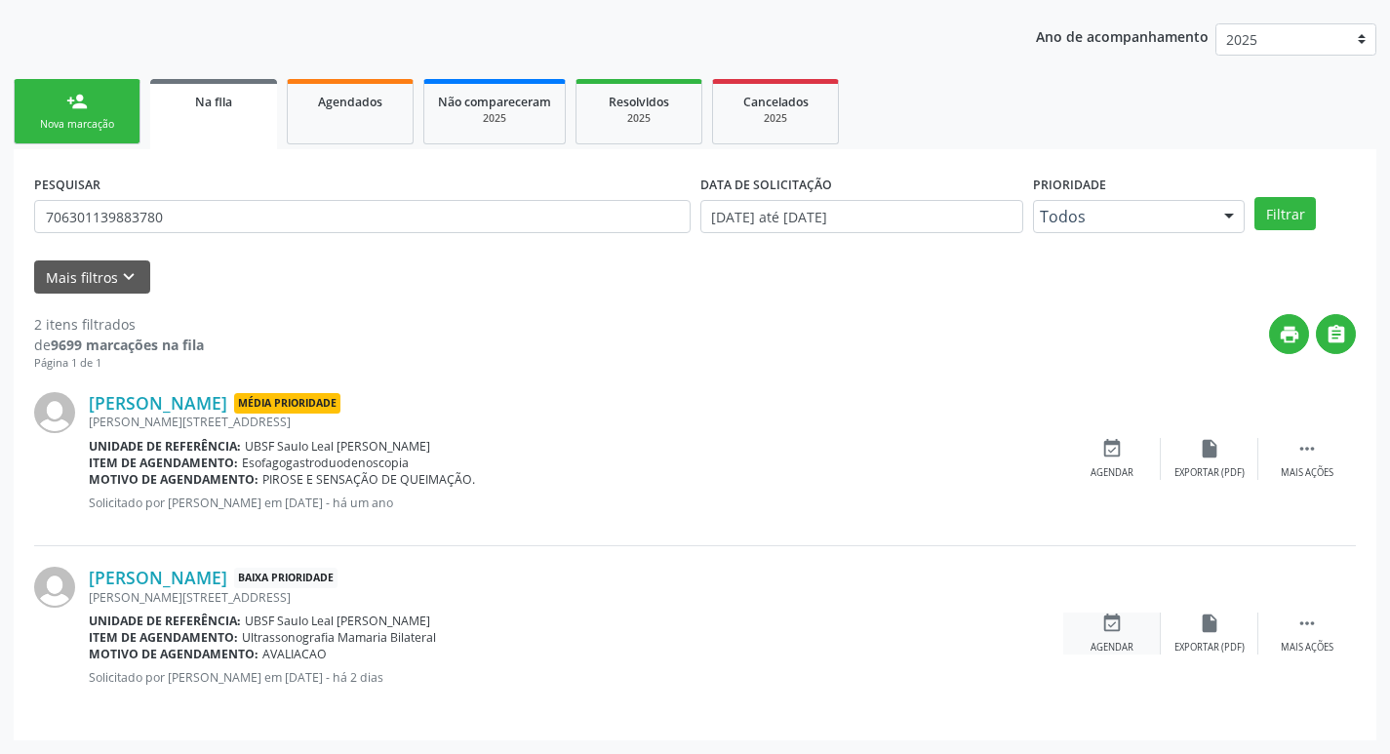
click at [1108, 629] on icon "event_available" at bounding box center [1112, 623] width 21 height 21
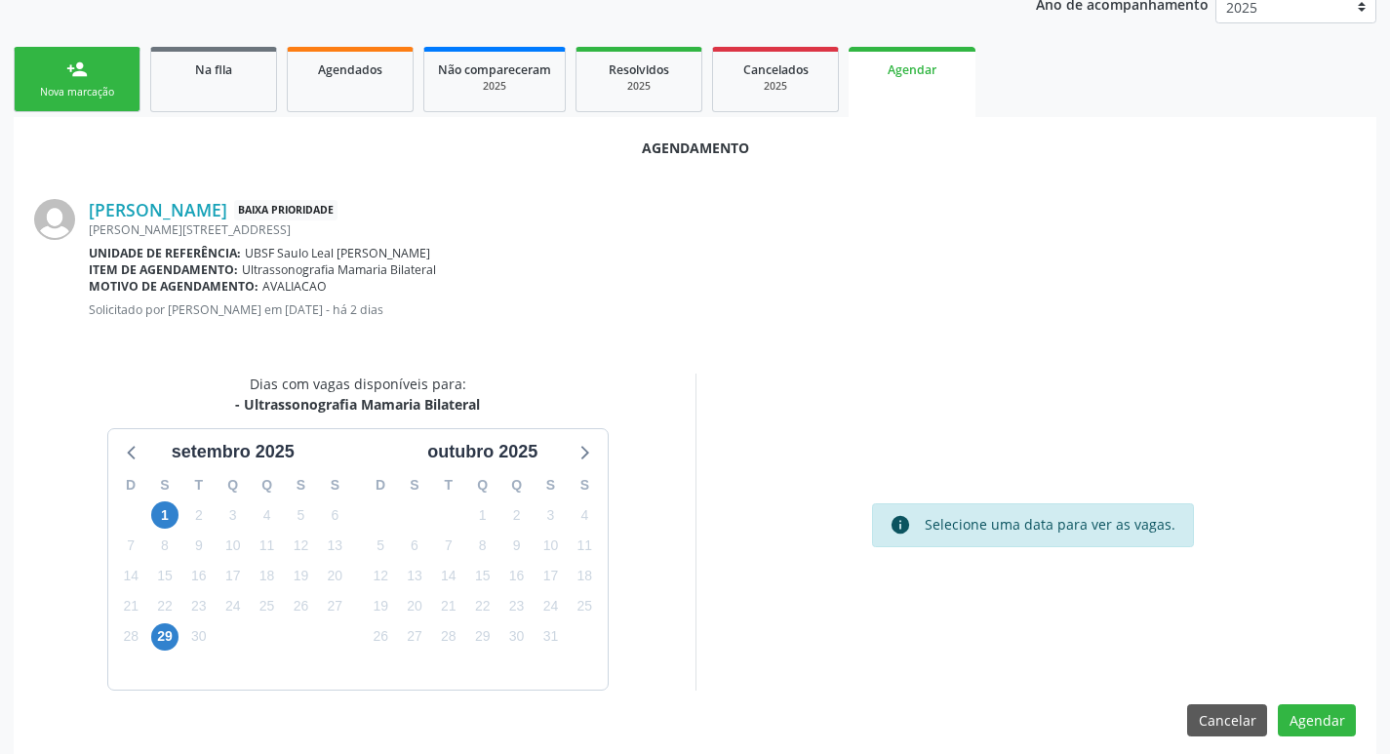
scroll to position [262, 0]
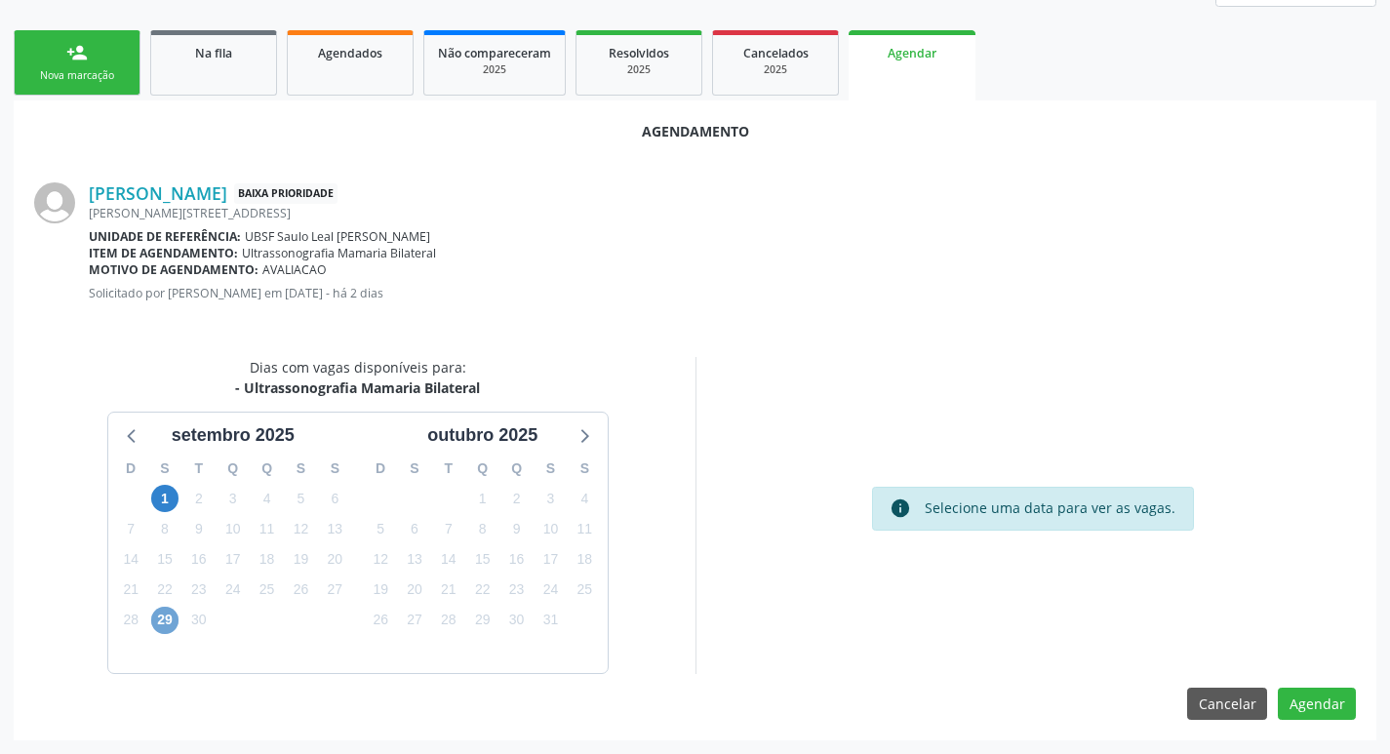
click at [156, 623] on span "29" at bounding box center [164, 620] width 27 height 27
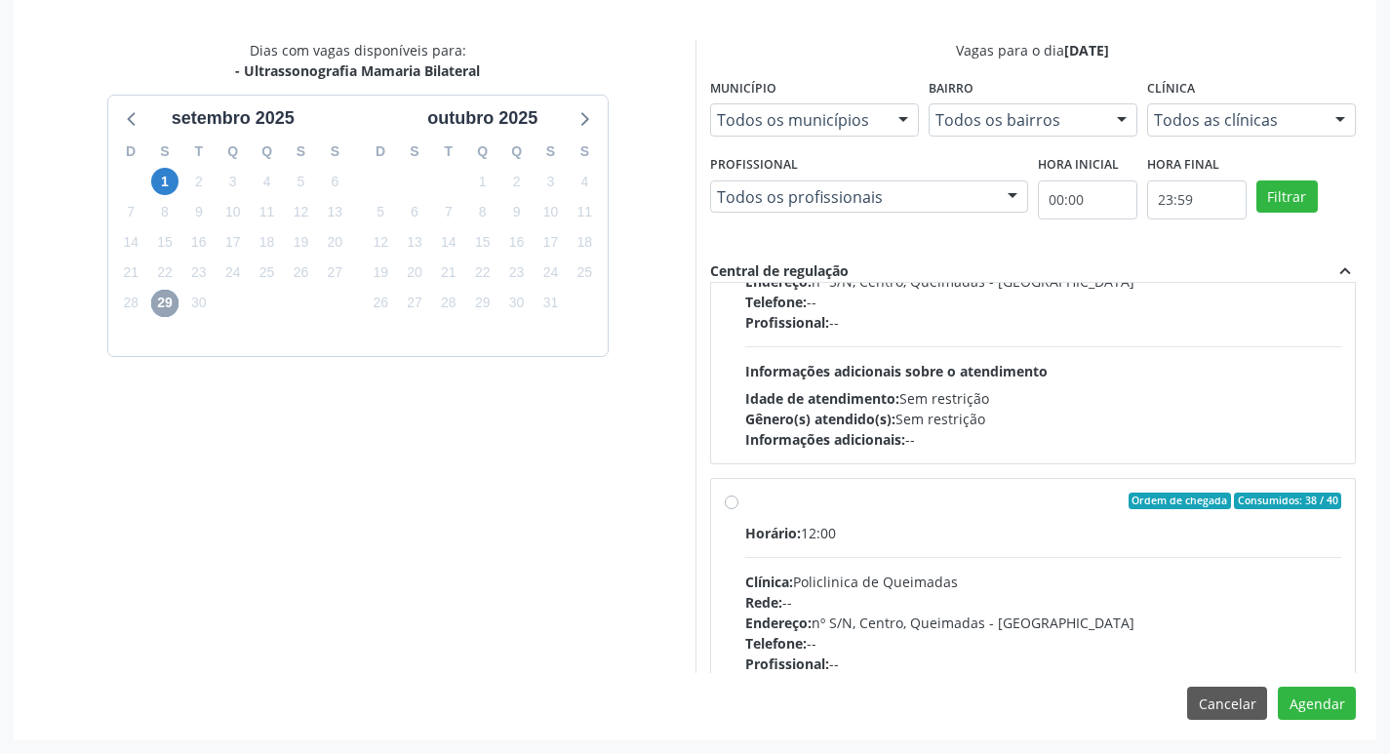
scroll to position [195, 0]
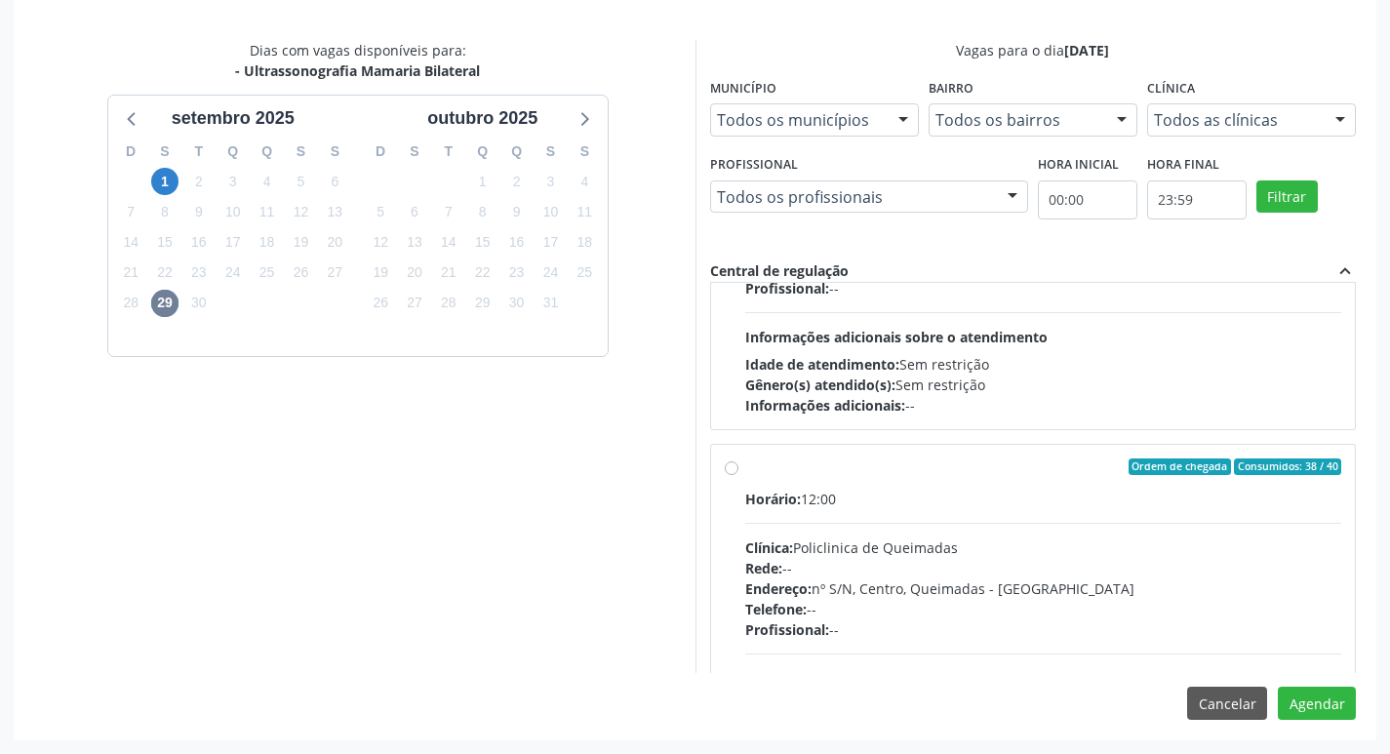
click at [818, 465] on div "Ordem de chegada Consumidos: 38 / 40" at bounding box center [1043, 468] width 597 height 18
click at [739, 465] on input "Ordem de chegada Consumidos: 38 / 40 Horário: 12:00 Clínica: Policlinica de Que…" at bounding box center [732, 468] width 14 height 18
radio input "true"
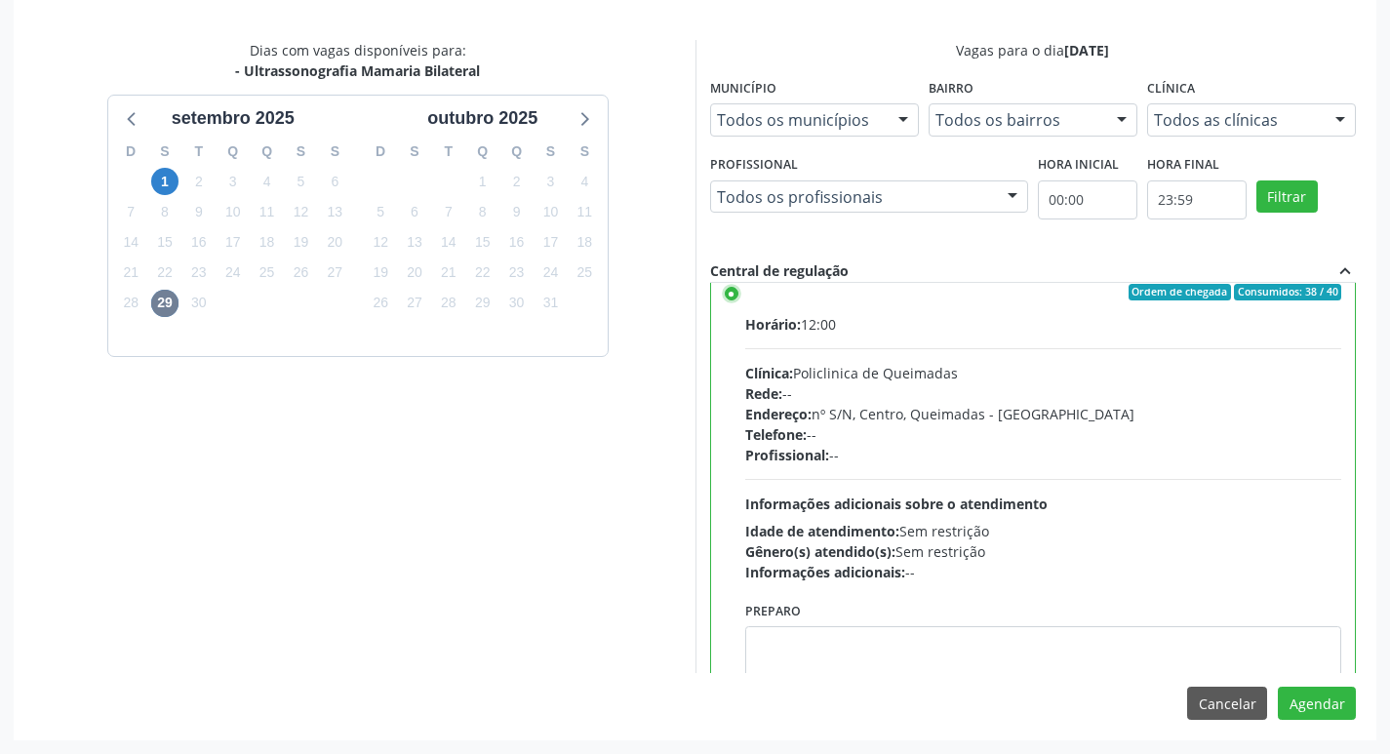
scroll to position [439, 0]
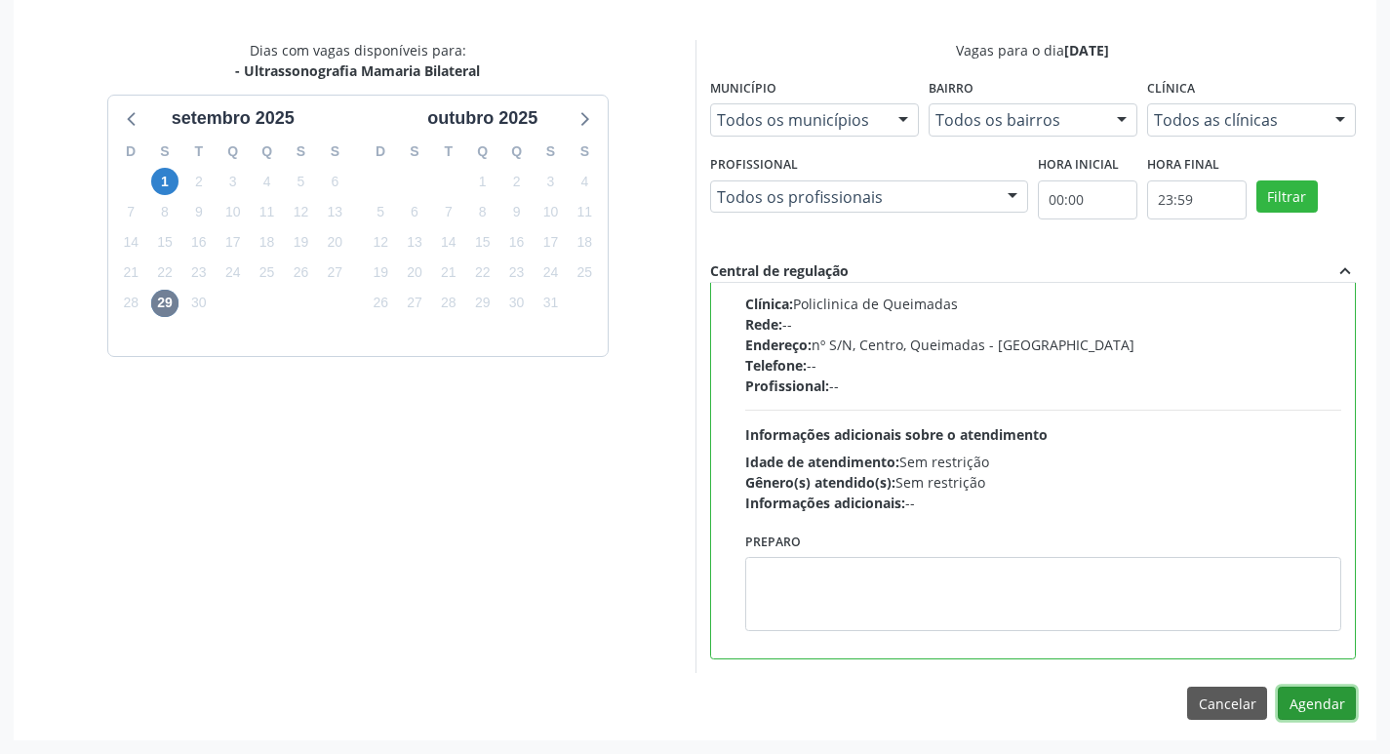
click at [1337, 690] on button "Agendar" at bounding box center [1317, 703] width 78 height 33
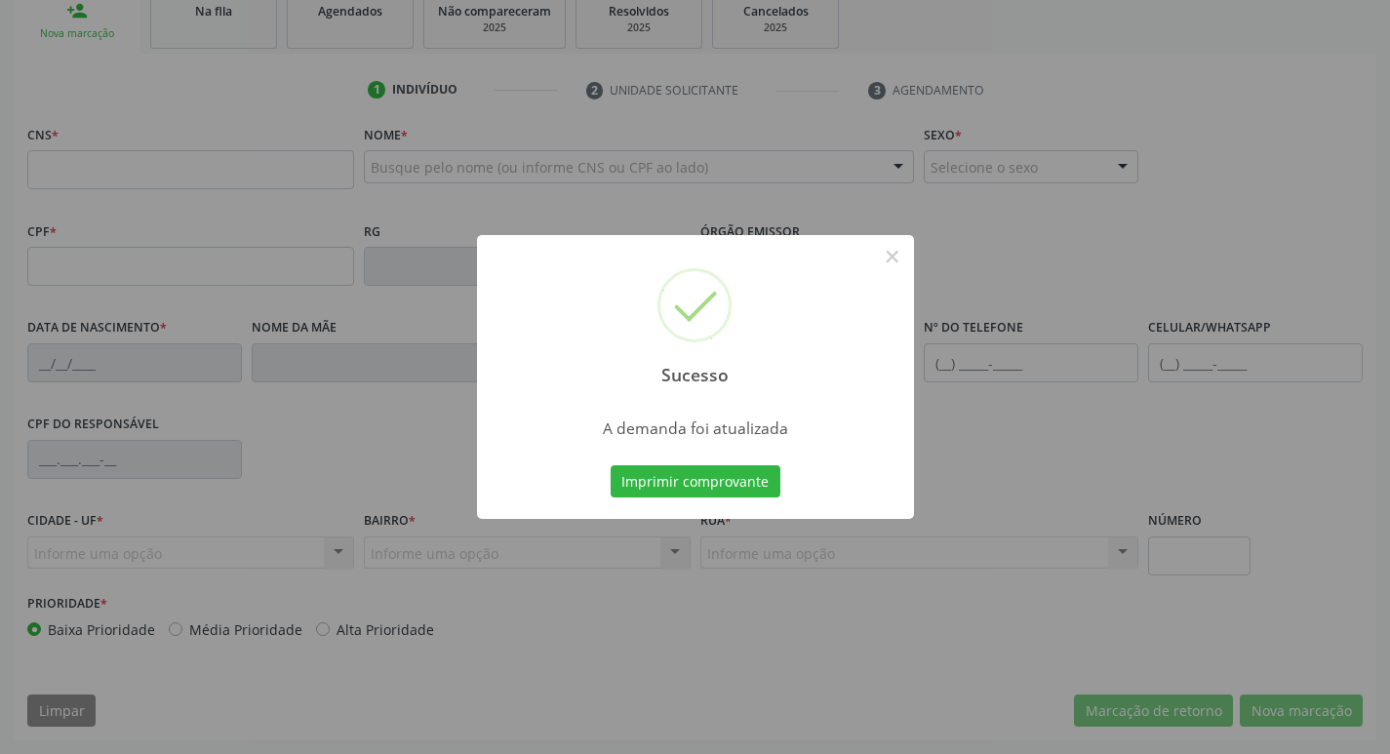
scroll to position [303, 0]
click at [667, 469] on button "Imprimir comprovante" at bounding box center [696, 481] width 170 height 33
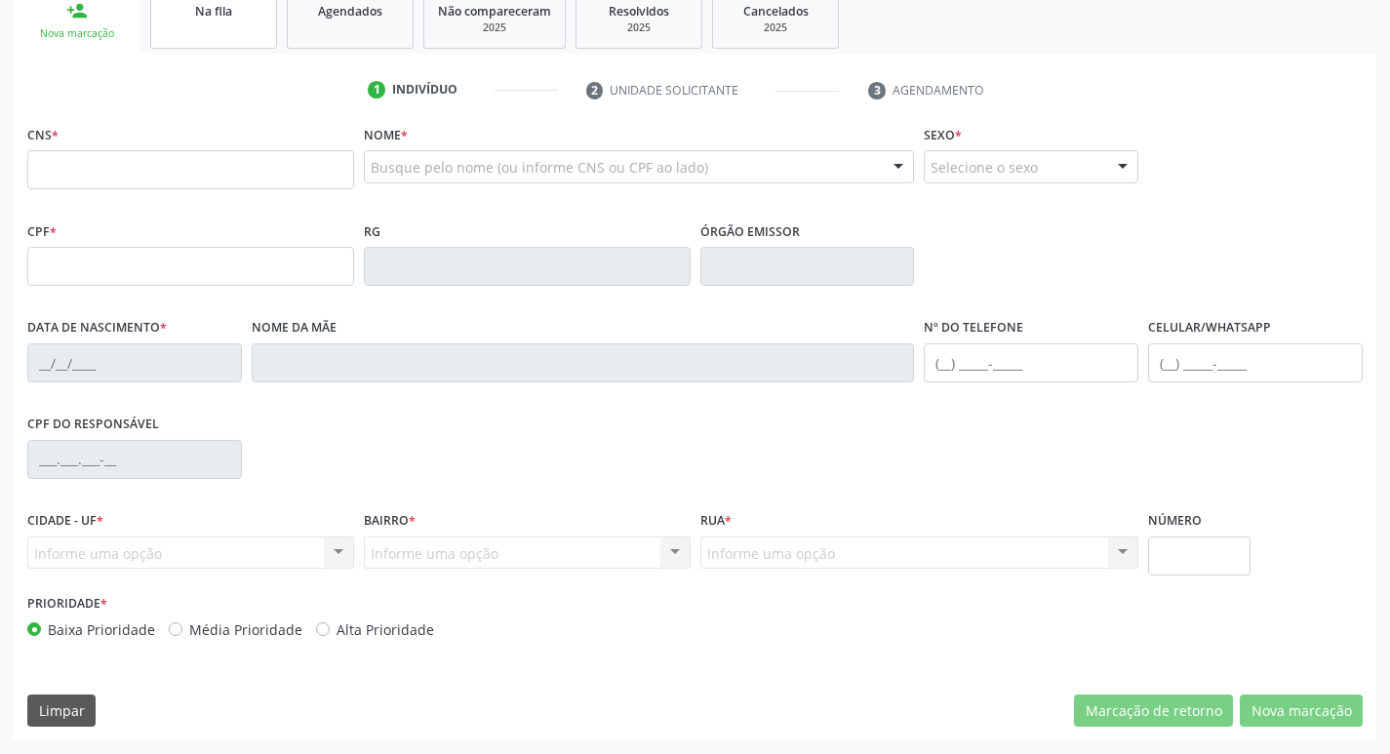
click at [191, 29] on link "Na fila" at bounding box center [213, 18] width 127 height 60
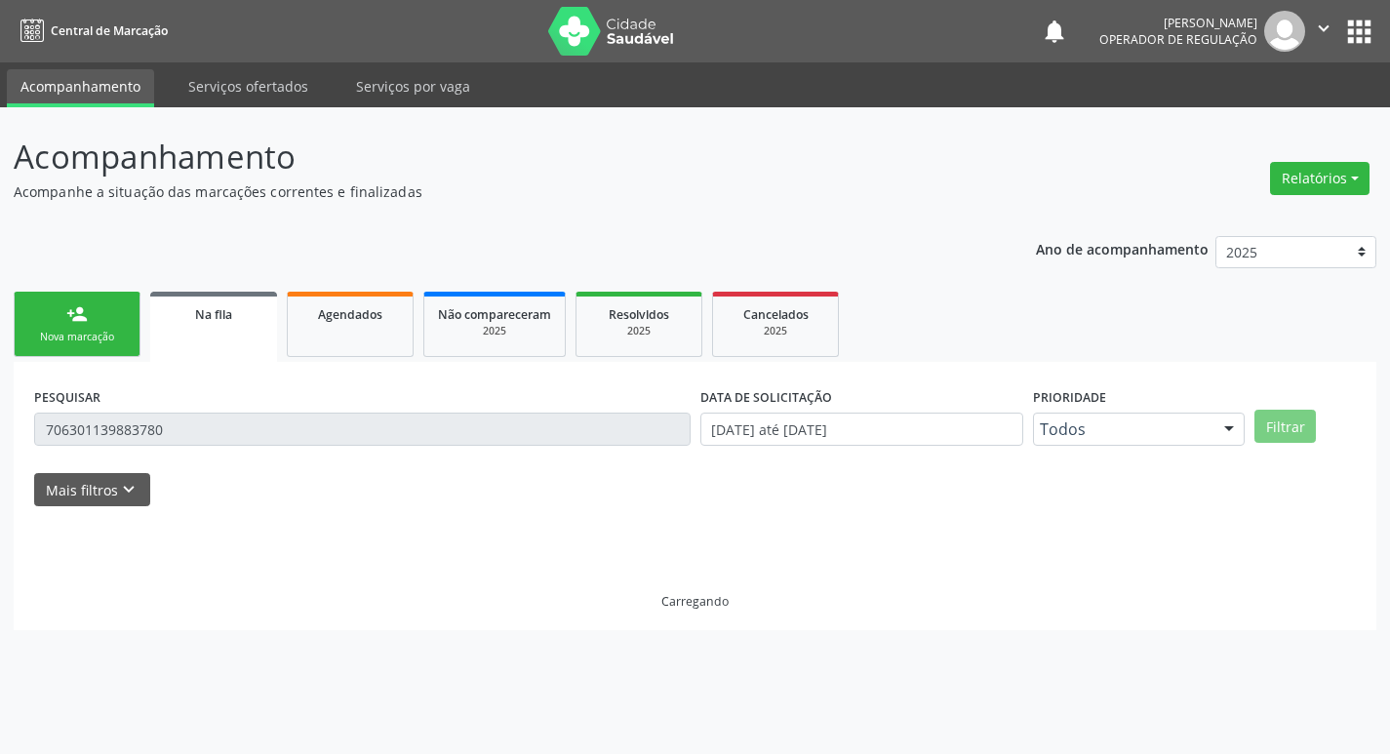
scroll to position [0, 0]
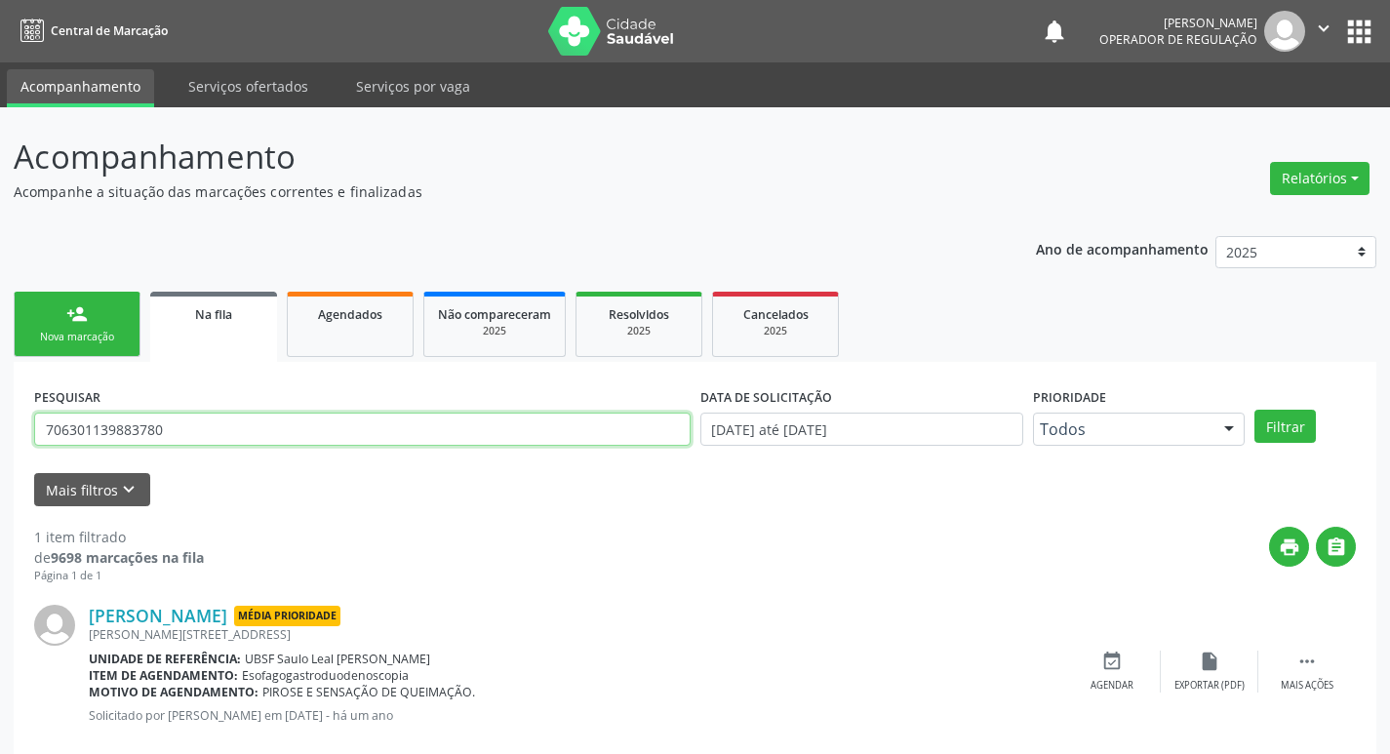
click at [245, 421] on input "706301139883780" at bounding box center [362, 429] width 657 height 33
type input "704205773589287"
click at [1255, 410] on button "Filtrar" at bounding box center [1285, 426] width 61 height 33
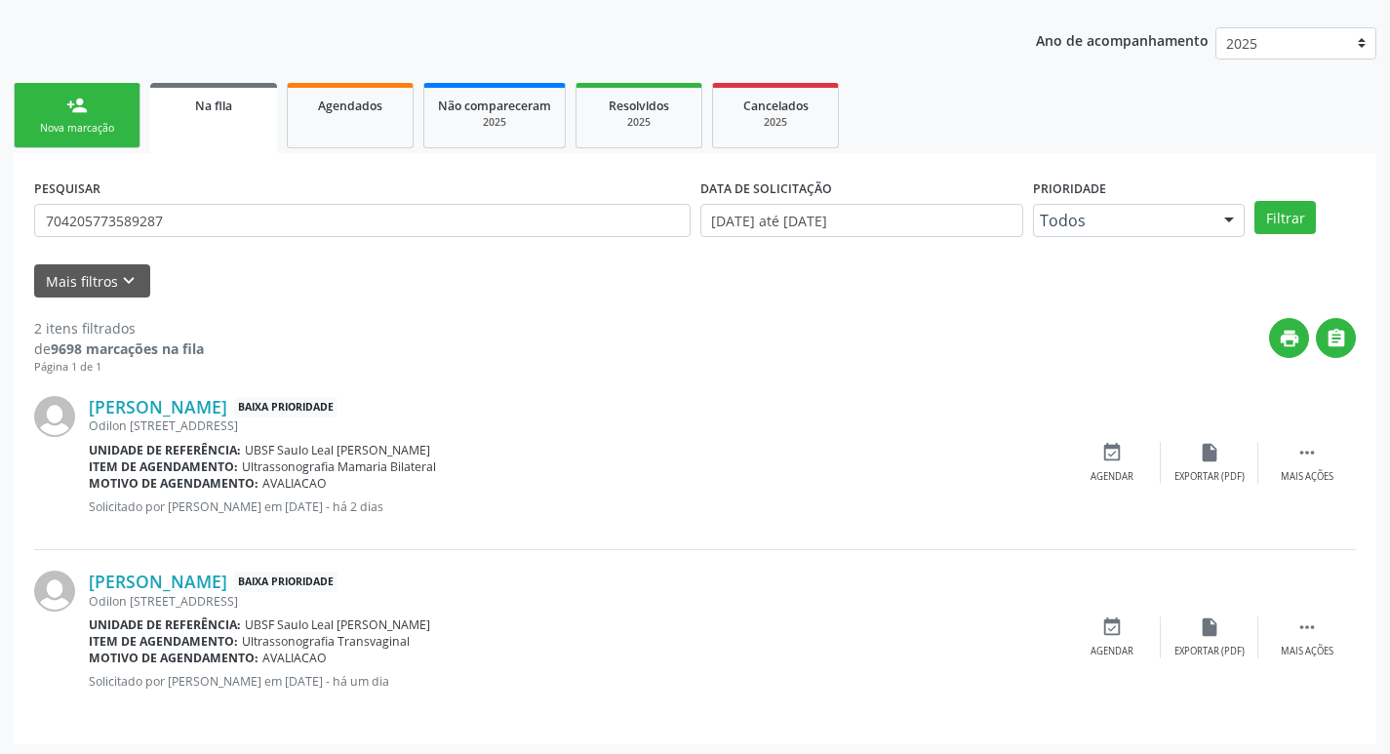
scroll to position [213, 0]
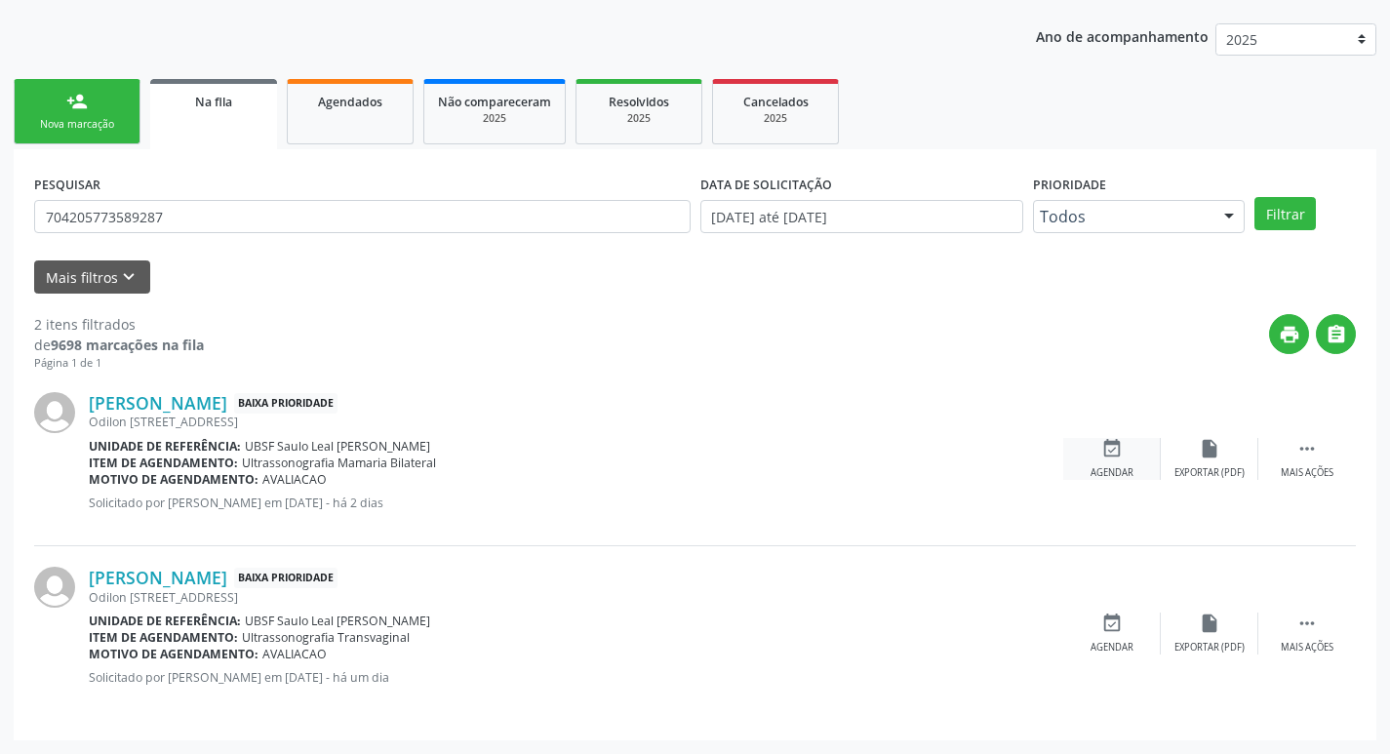
click at [1113, 460] on div "event_available Agendar" at bounding box center [1113, 459] width 98 height 42
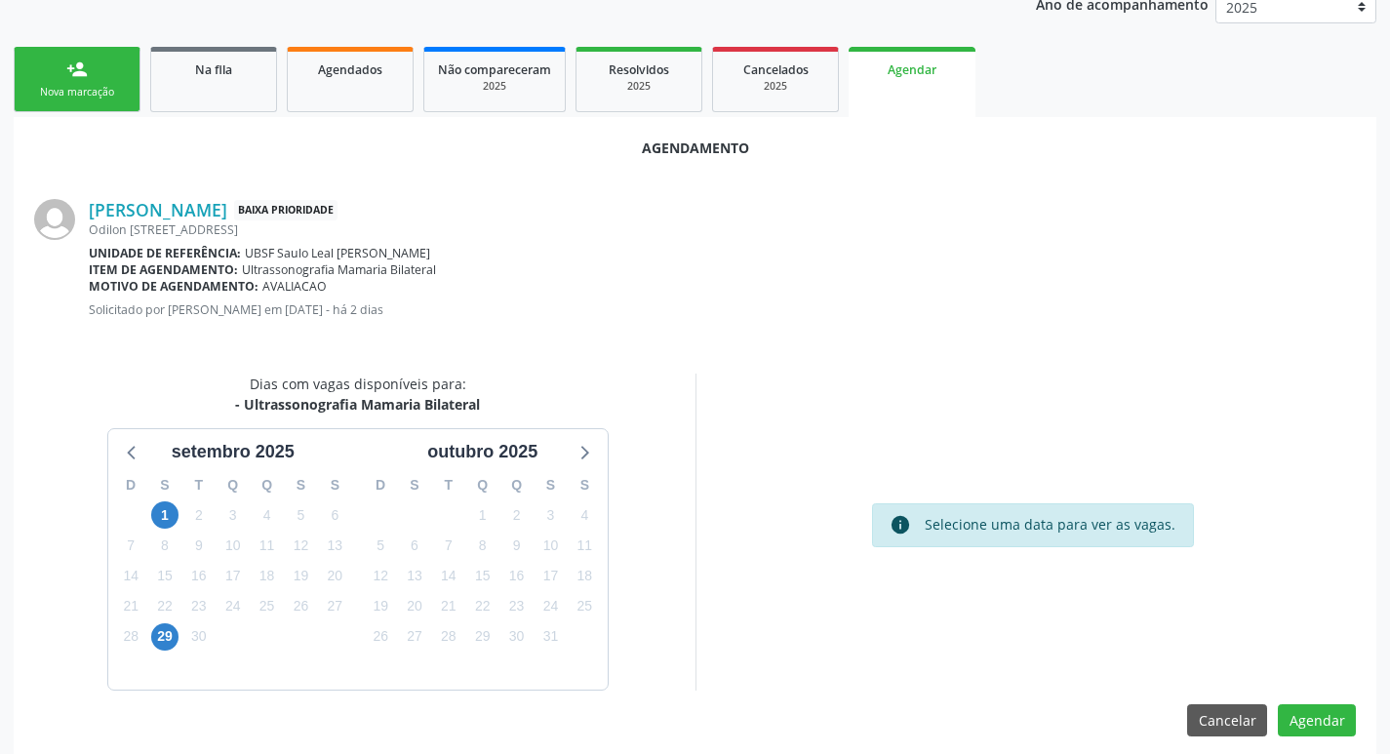
scroll to position [262, 0]
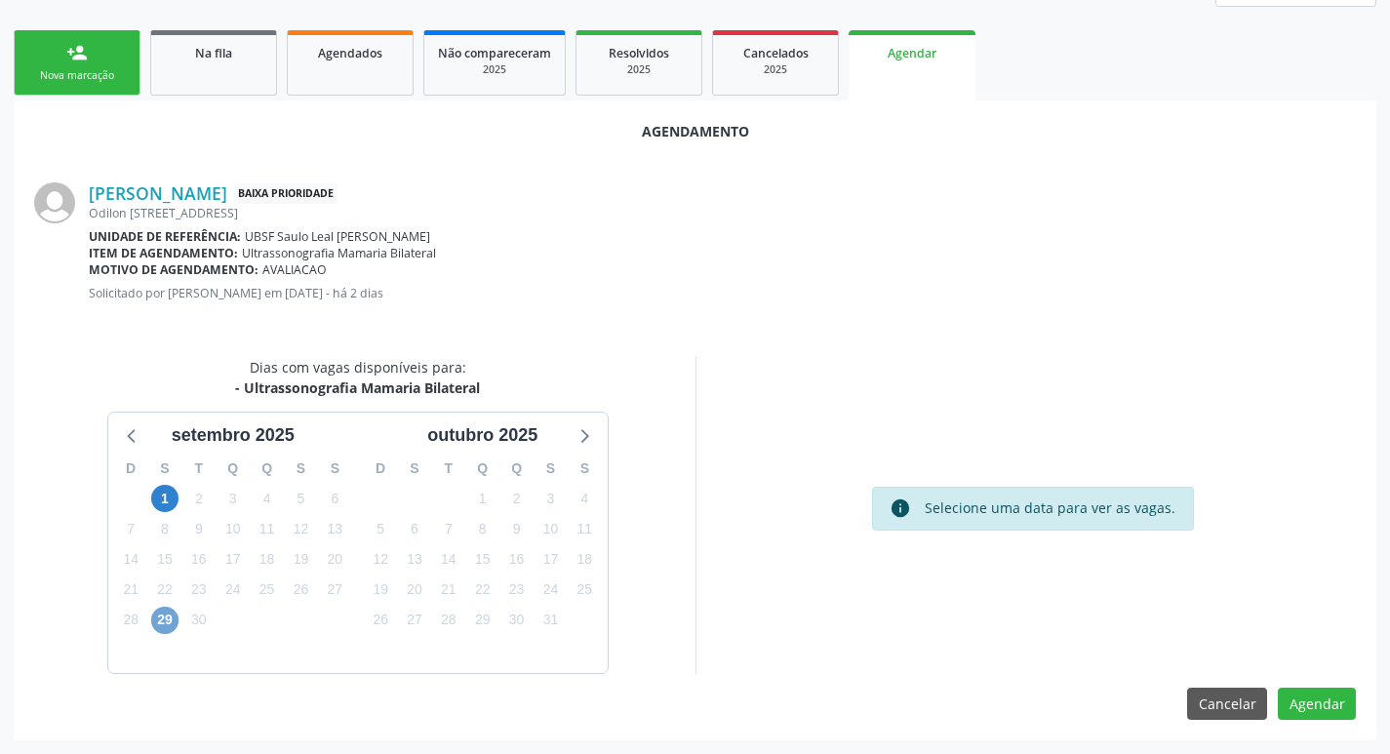
click at [173, 621] on span "29" at bounding box center [164, 620] width 27 height 27
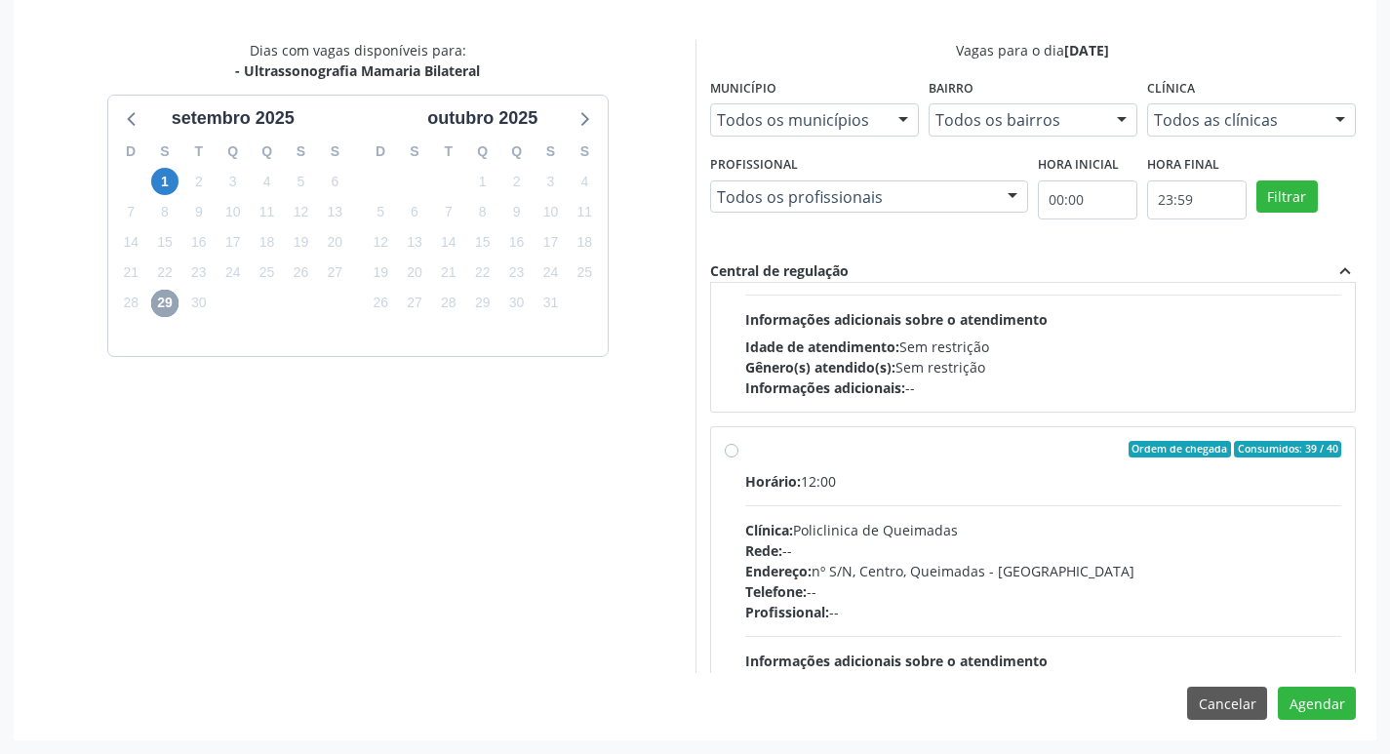
scroll to position [307, 0]
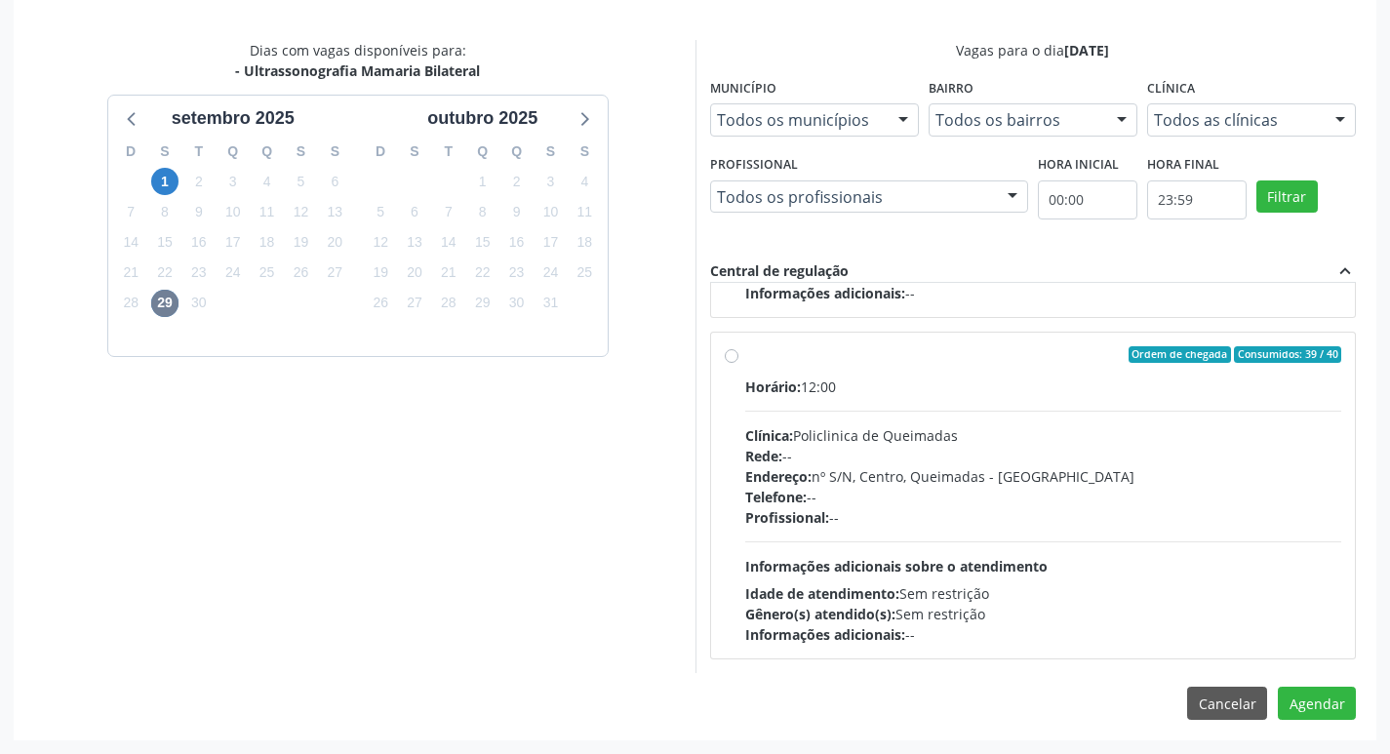
click at [1082, 405] on div "Horário: 12:00 Clínica: Policlinica de Queimadas Rede: -- Endereço: nº S/N, Cen…" at bounding box center [1043, 511] width 597 height 268
click at [739, 364] on input "Ordem de chegada Consumidos: 39 / 40 Horário: 12:00 Clínica: Policlinica de Que…" at bounding box center [732, 355] width 14 height 18
radio input "true"
click at [1325, 698] on button "Agendar" at bounding box center [1317, 703] width 78 height 33
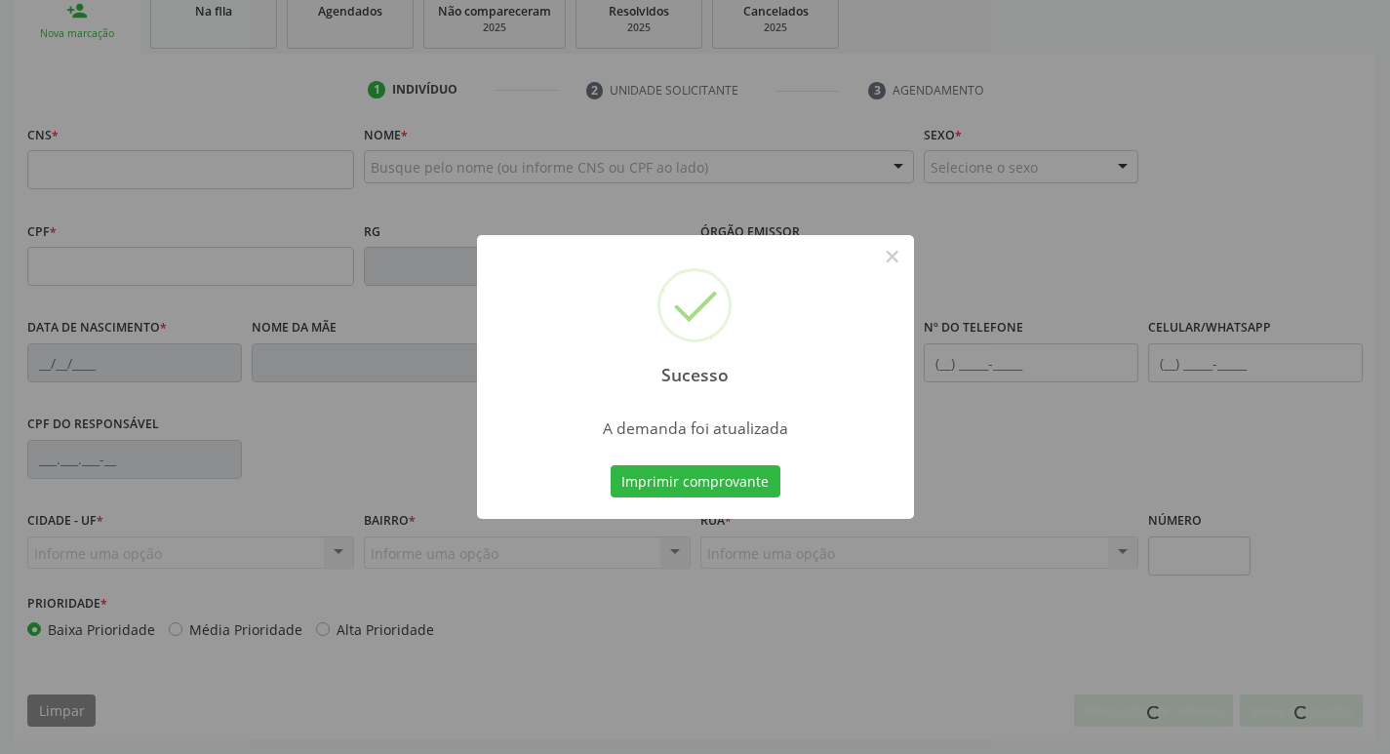
scroll to position [303, 0]
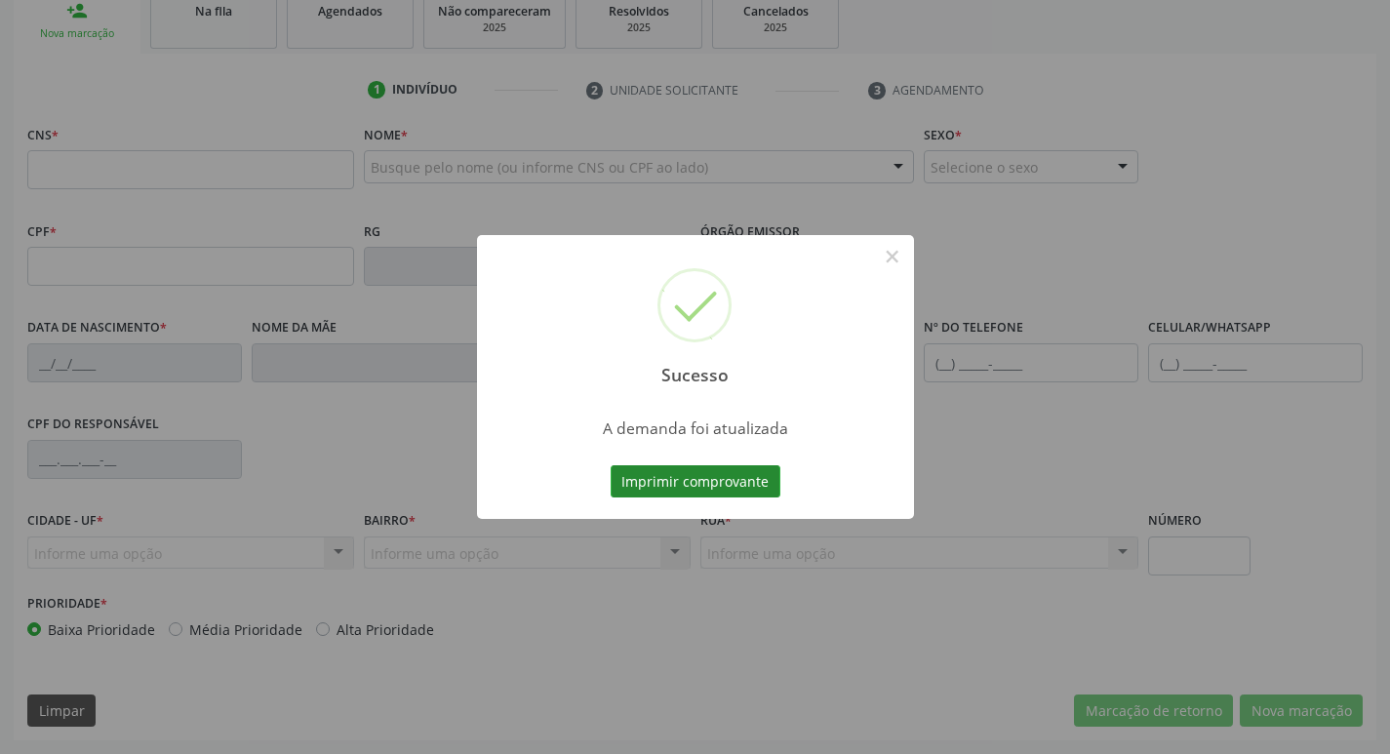
click at [624, 469] on button "Imprimir comprovante" at bounding box center [696, 481] width 170 height 33
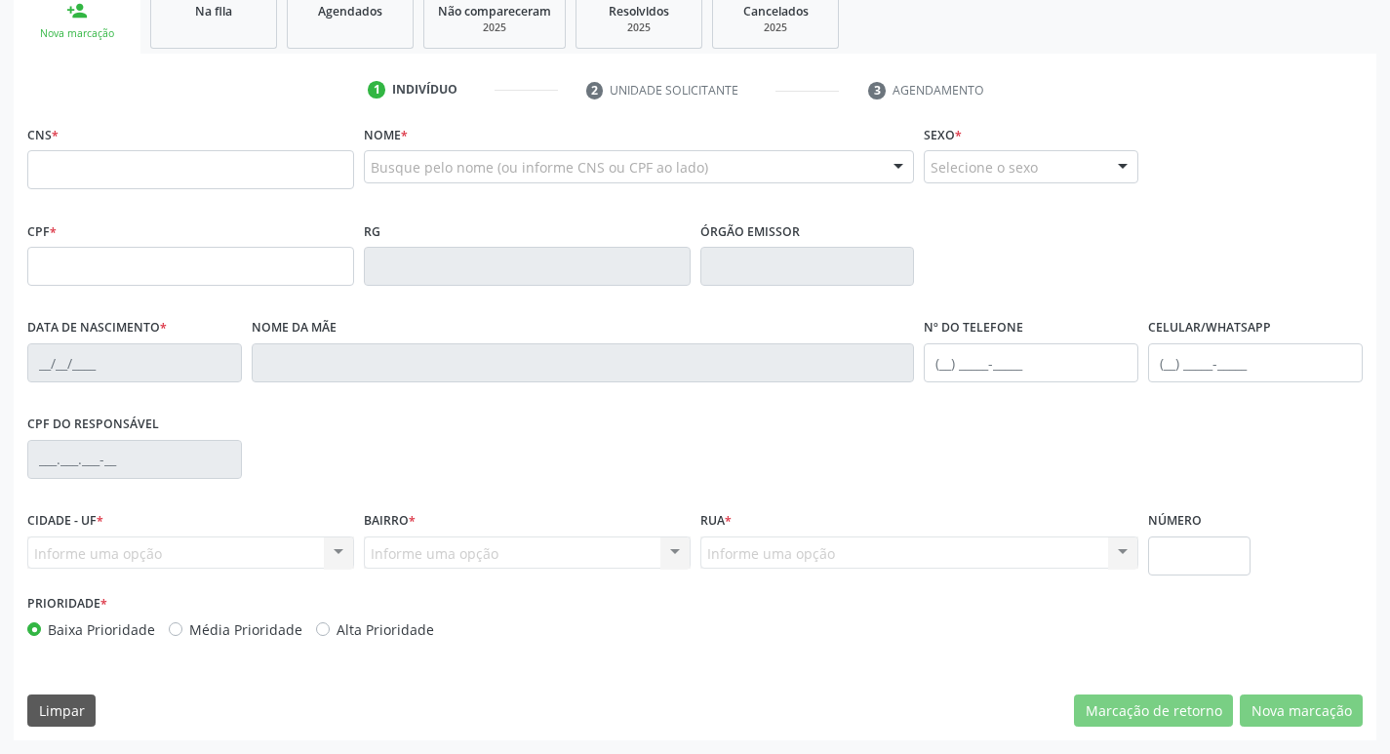
click at [802, 308] on button "×" at bounding box center [794, 316] width 17 height 17
click at [253, 65] on div "1 Indivíduo 2 Unidade solicitante 3 Agendamento CNS * Nome * Busque pelo nome (…" at bounding box center [695, 397] width 1363 height 687
click at [222, 15] on span "Na fila" at bounding box center [213, 11] width 37 height 17
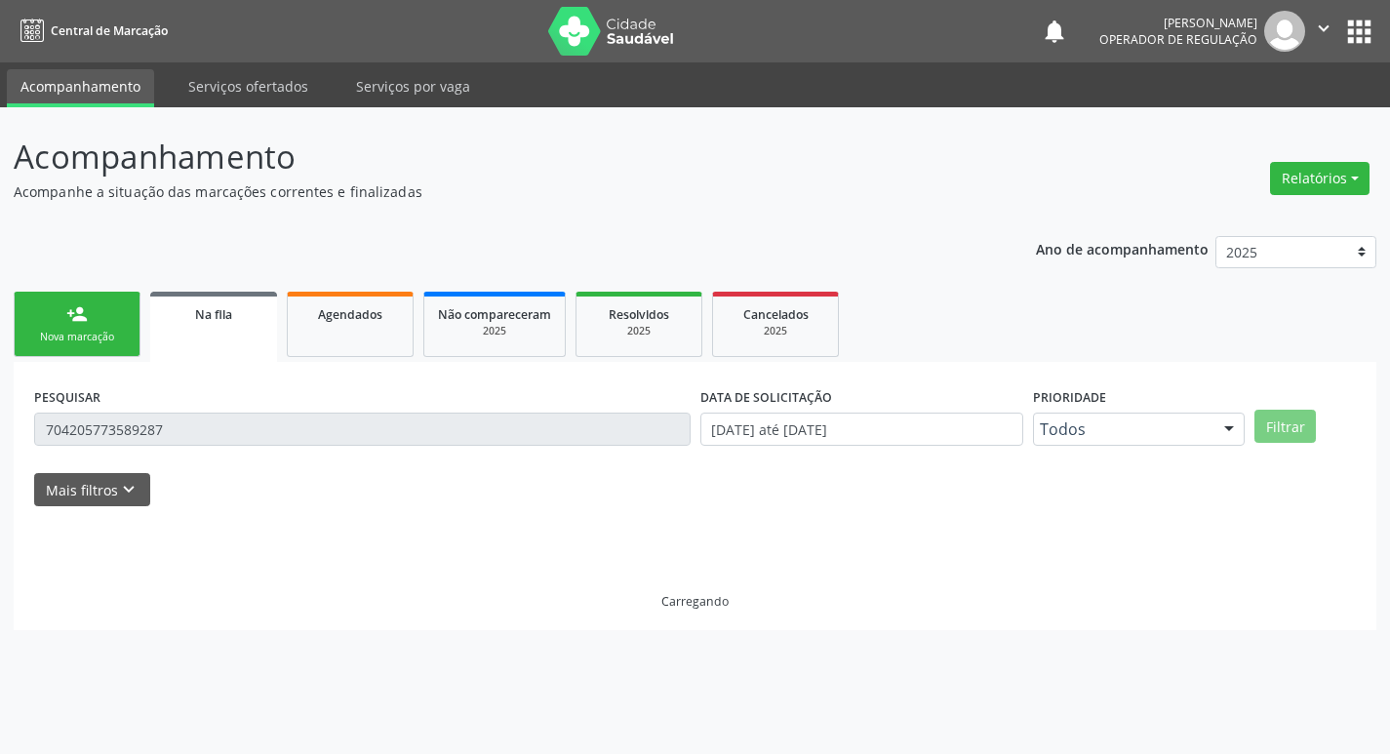
scroll to position [0, 0]
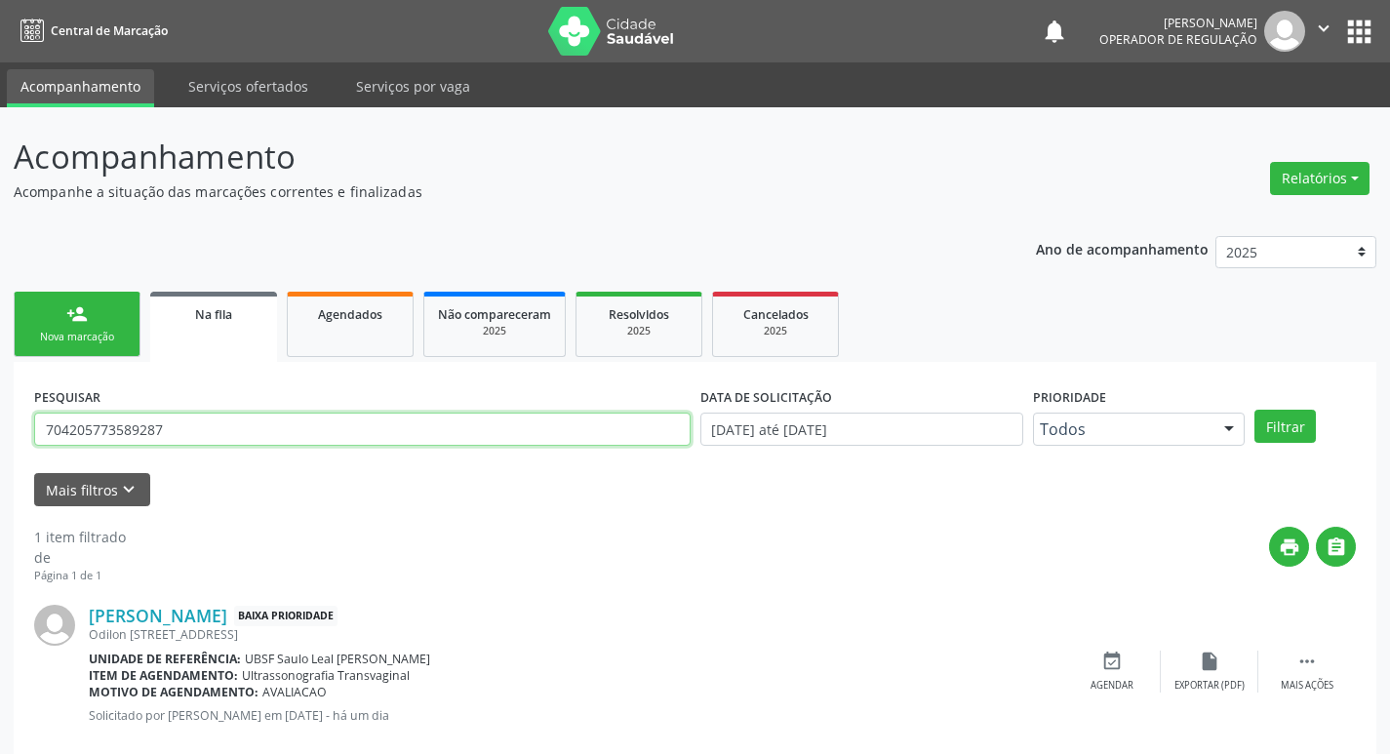
click at [196, 431] on input "704205773589287" at bounding box center [362, 429] width 657 height 33
drag, startPoint x: 196, startPoint y: 431, endPoint x: 222, endPoint y: 637, distance: 207.4
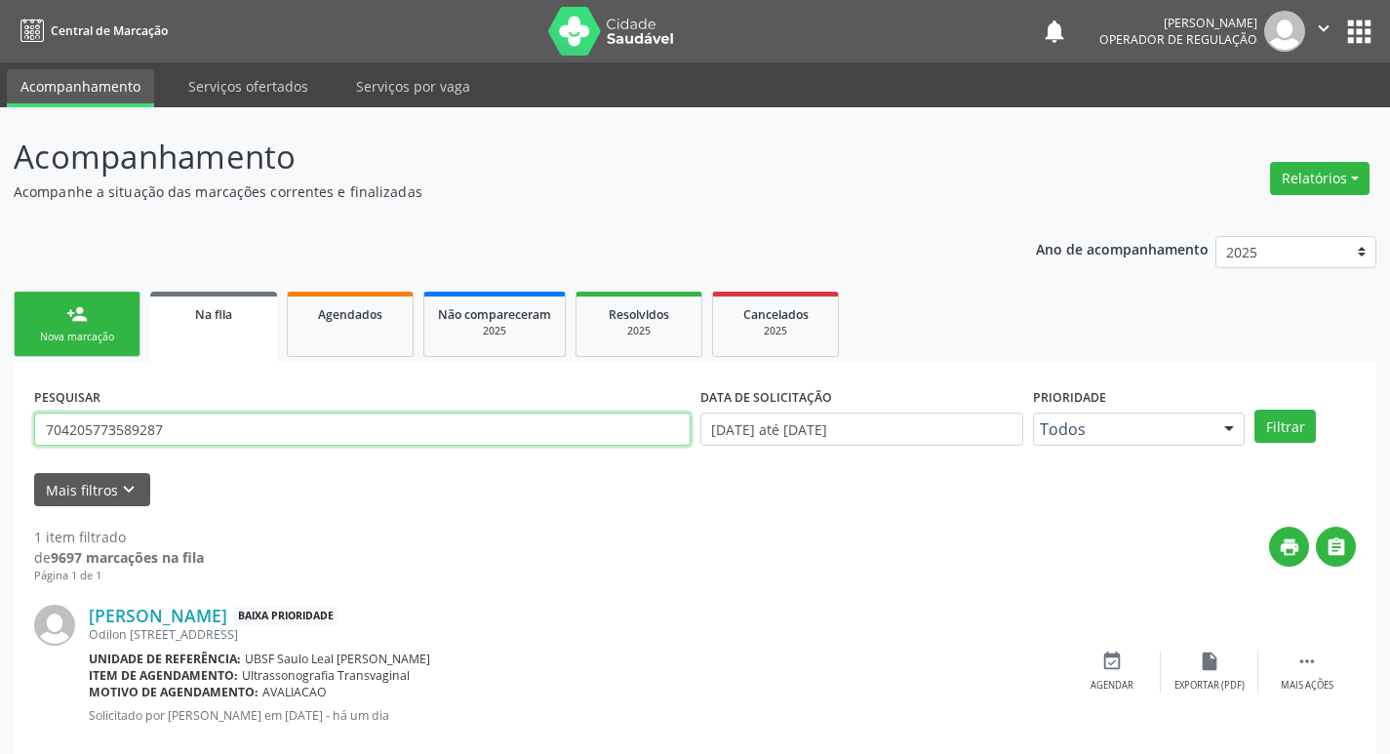
click at [222, 637] on div "PESQUISAR 704205773589287 DATA DE SOLICITAÇÃO 01/01/2021 até 10/09/2025 Priorid…" at bounding box center [695, 570] width 1363 height 417
type input "709606699380276"
click at [1255, 410] on button "Filtrar" at bounding box center [1285, 426] width 61 height 33
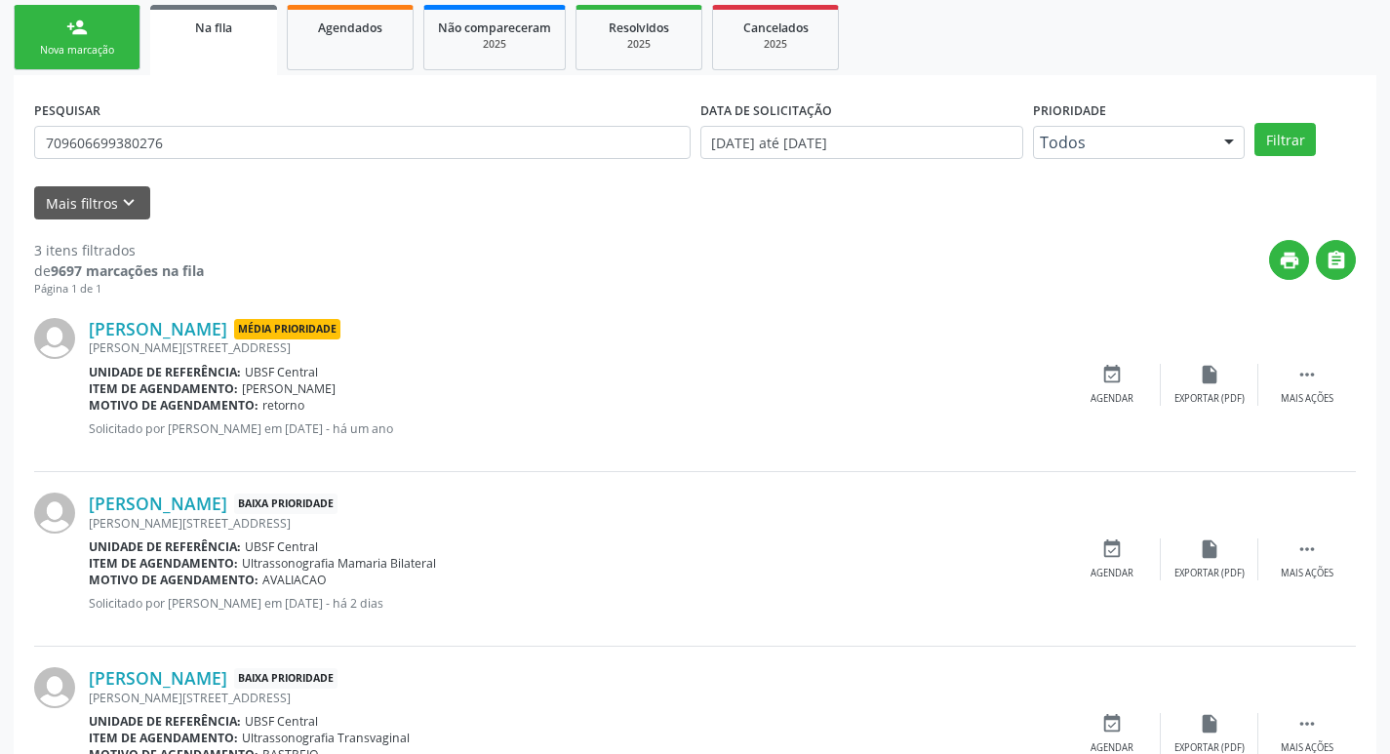
scroll to position [388, 0]
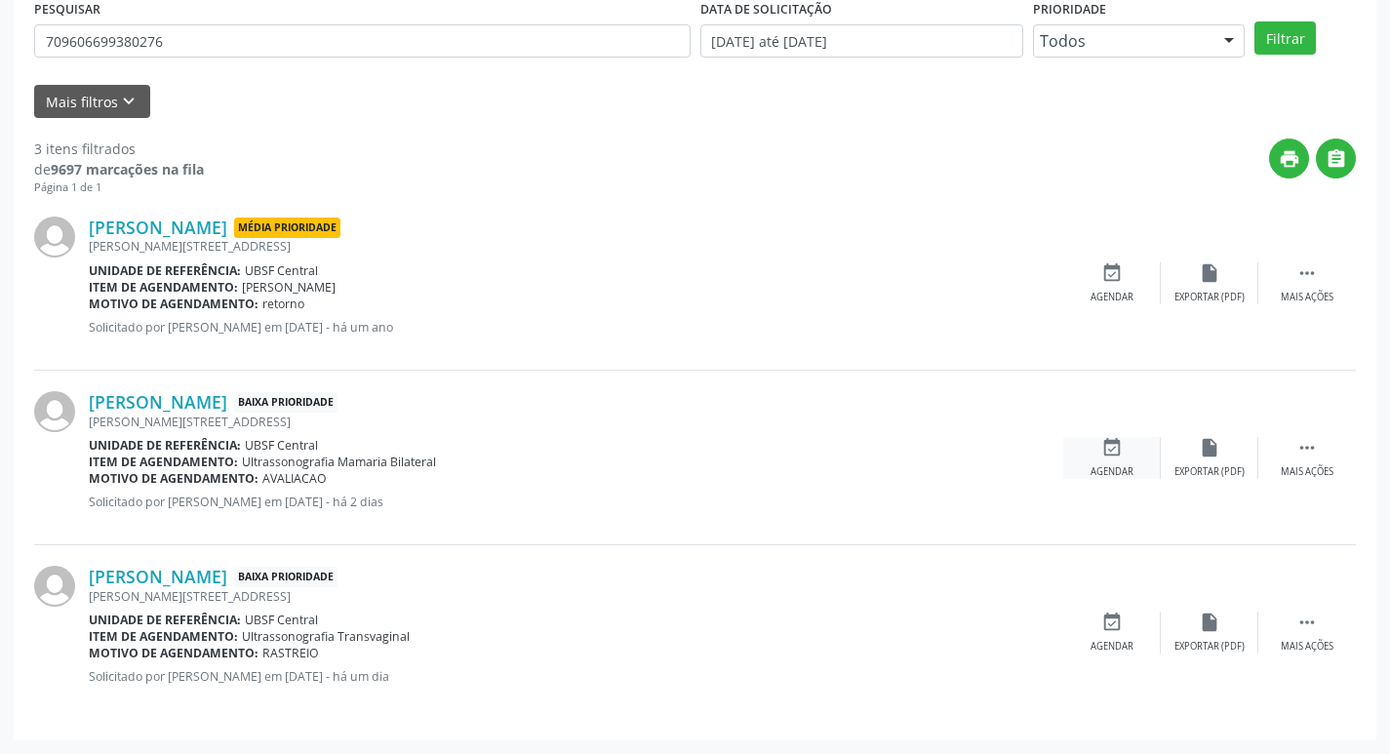
click at [1143, 452] on div "event_available Agendar" at bounding box center [1113, 458] width 98 height 42
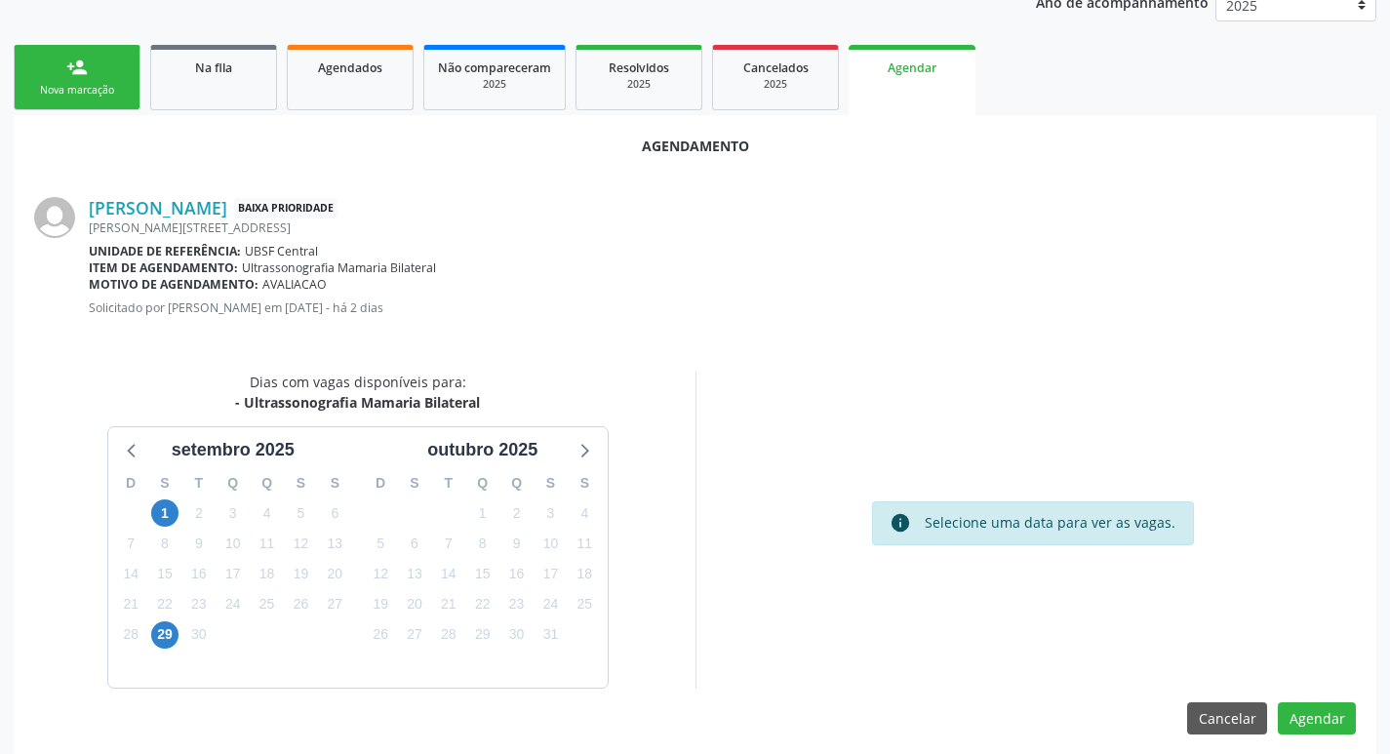
scroll to position [262, 0]
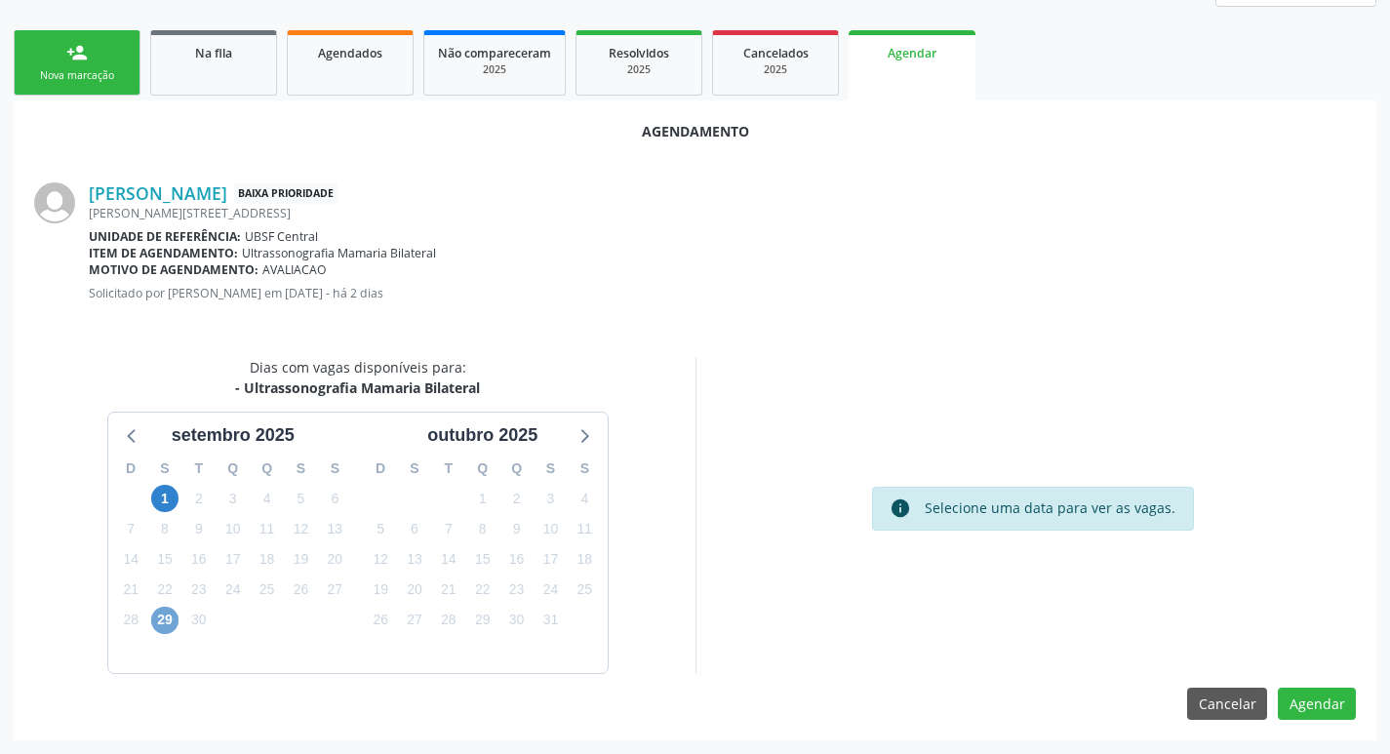
click at [159, 623] on span "29" at bounding box center [164, 620] width 27 height 27
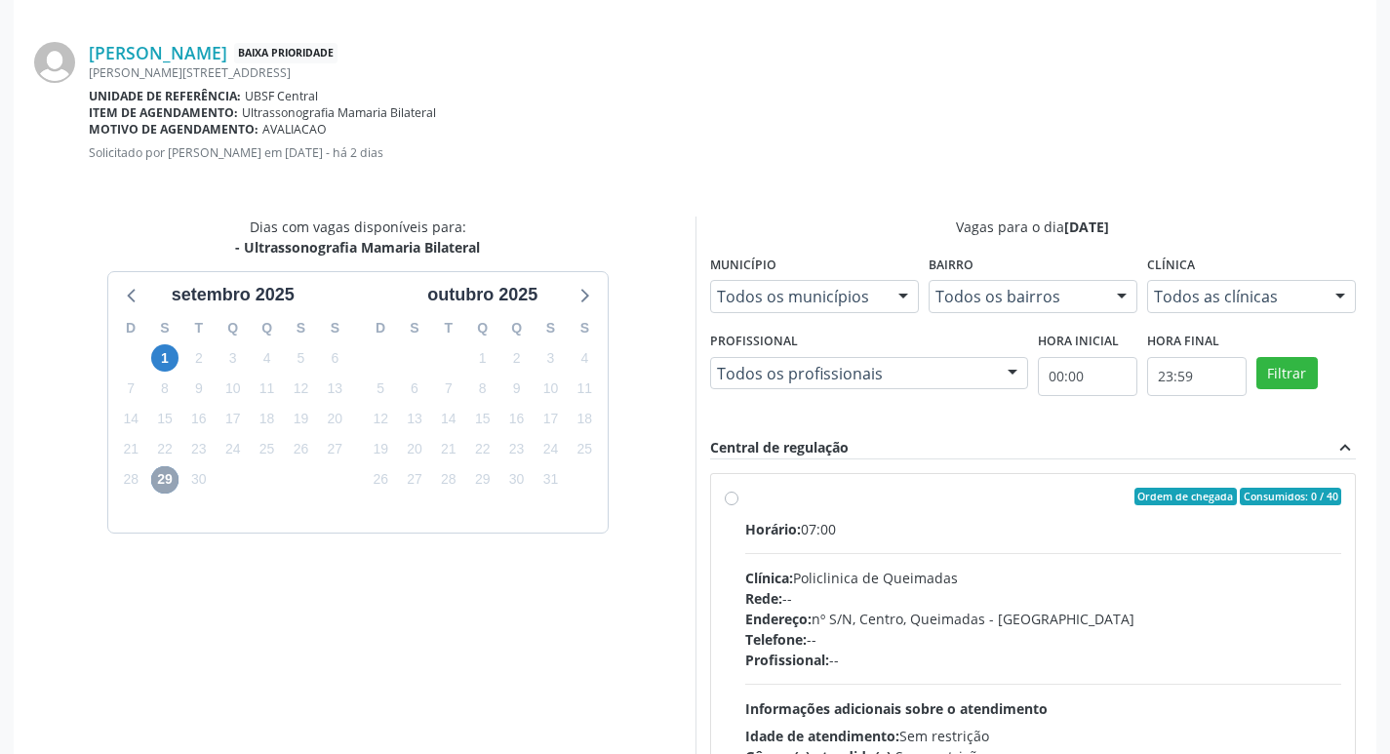
scroll to position [251, 0]
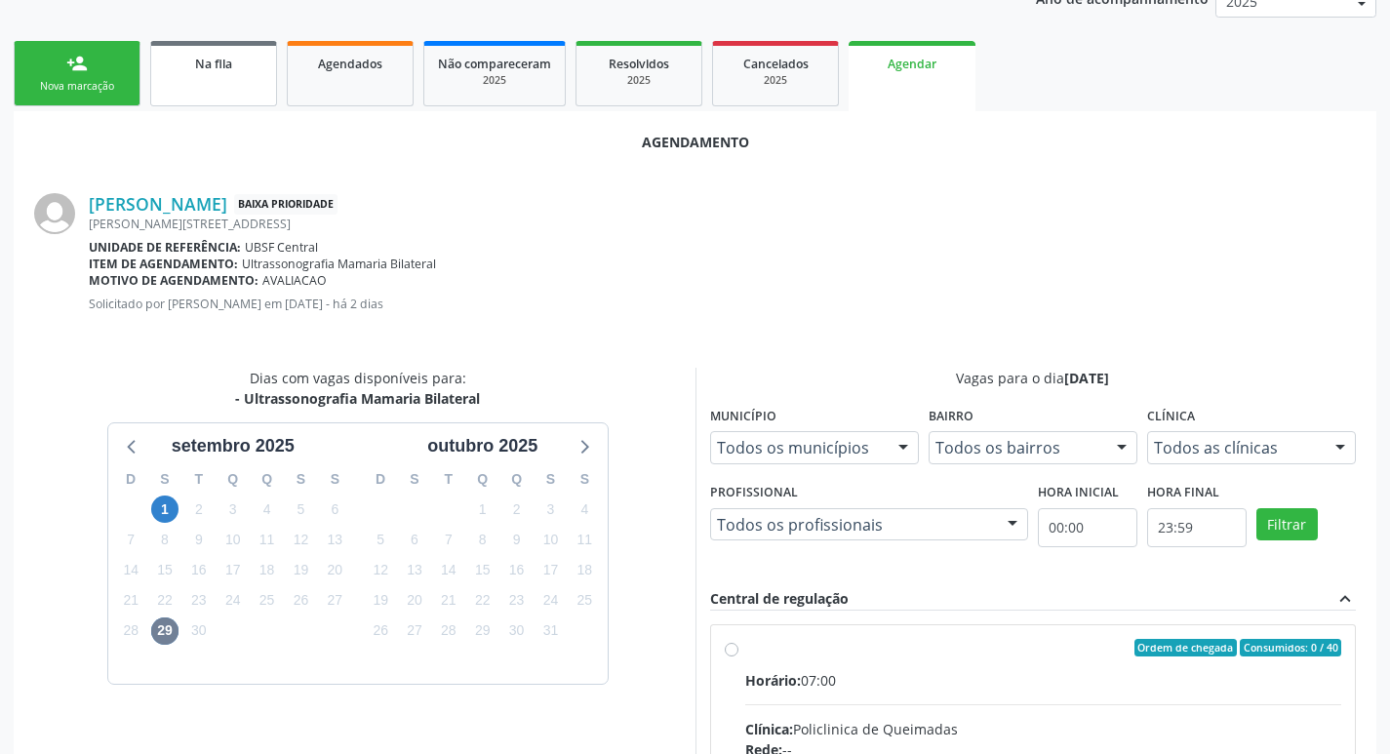
click at [245, 73] on link "Na fila" at bounding box center [213, 73] width 127 height 65
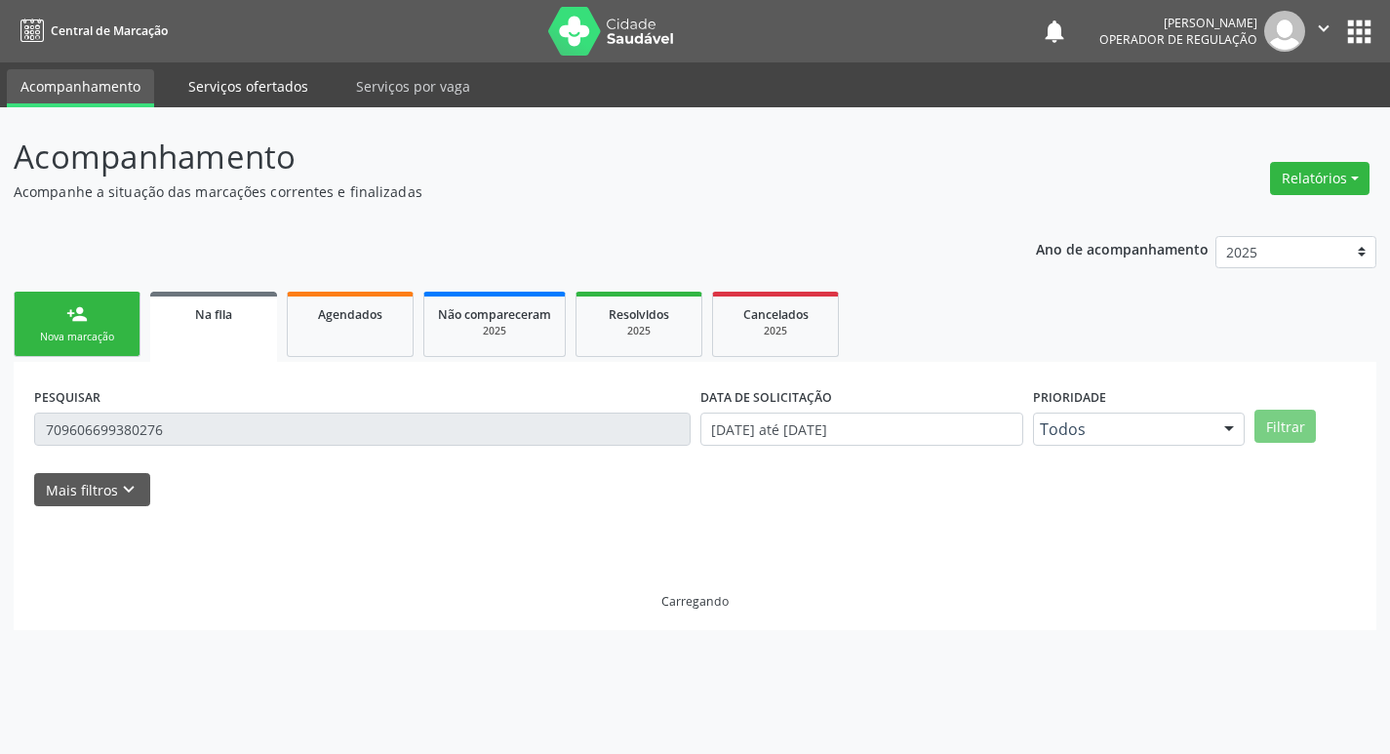
scroll to position [0, 0]
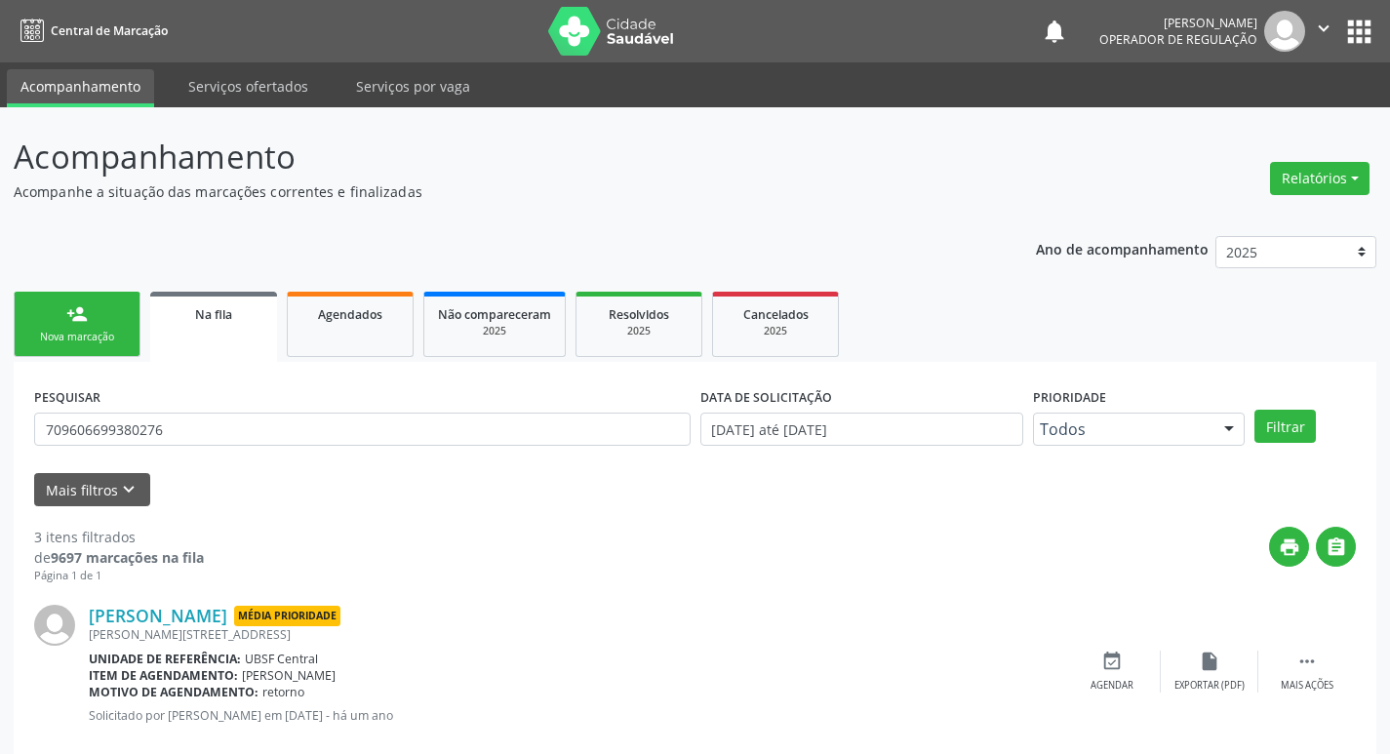
click at [1317, 14] on button "" at bounding box center [1324, 31] width 37 height 41
click at [1224, 118] on link "Sair" at bounding box center [1274, 118] width 135 height 27
